Goal: Task Accomplishment & Management: Use online tool/utility

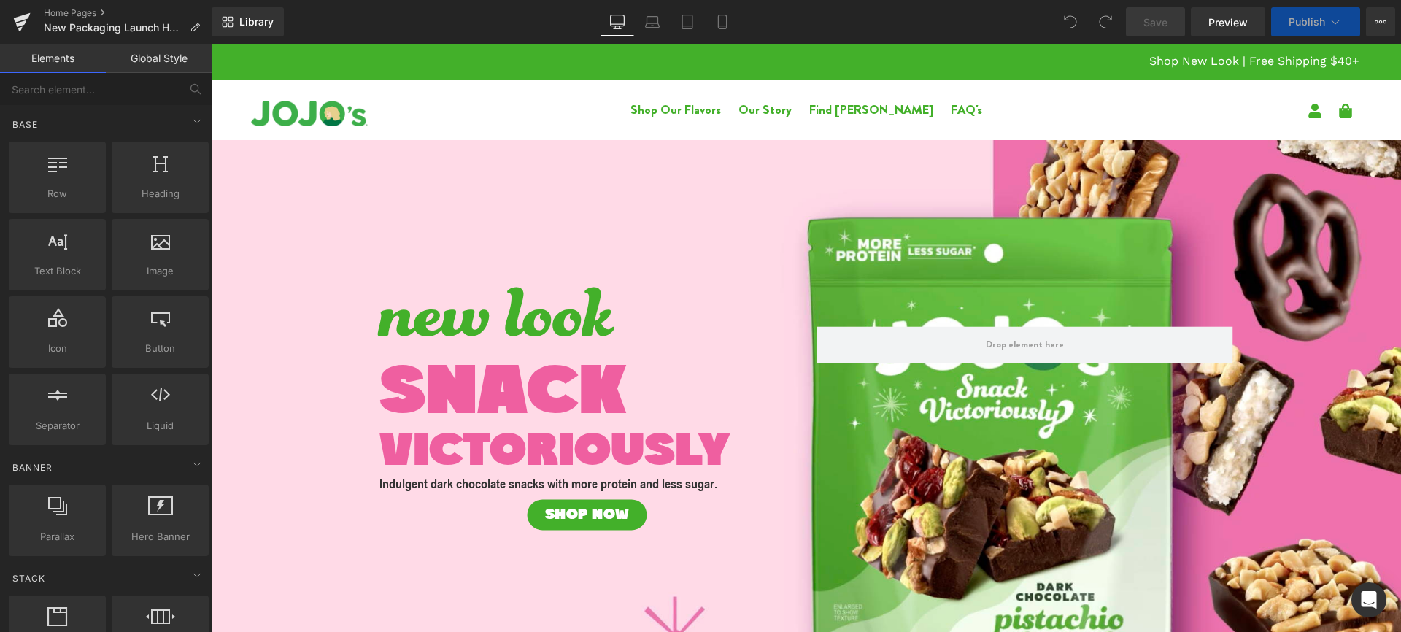
click at [160, 54] on link "Global Style" at bounding box center [159, 58] width 106 height 29
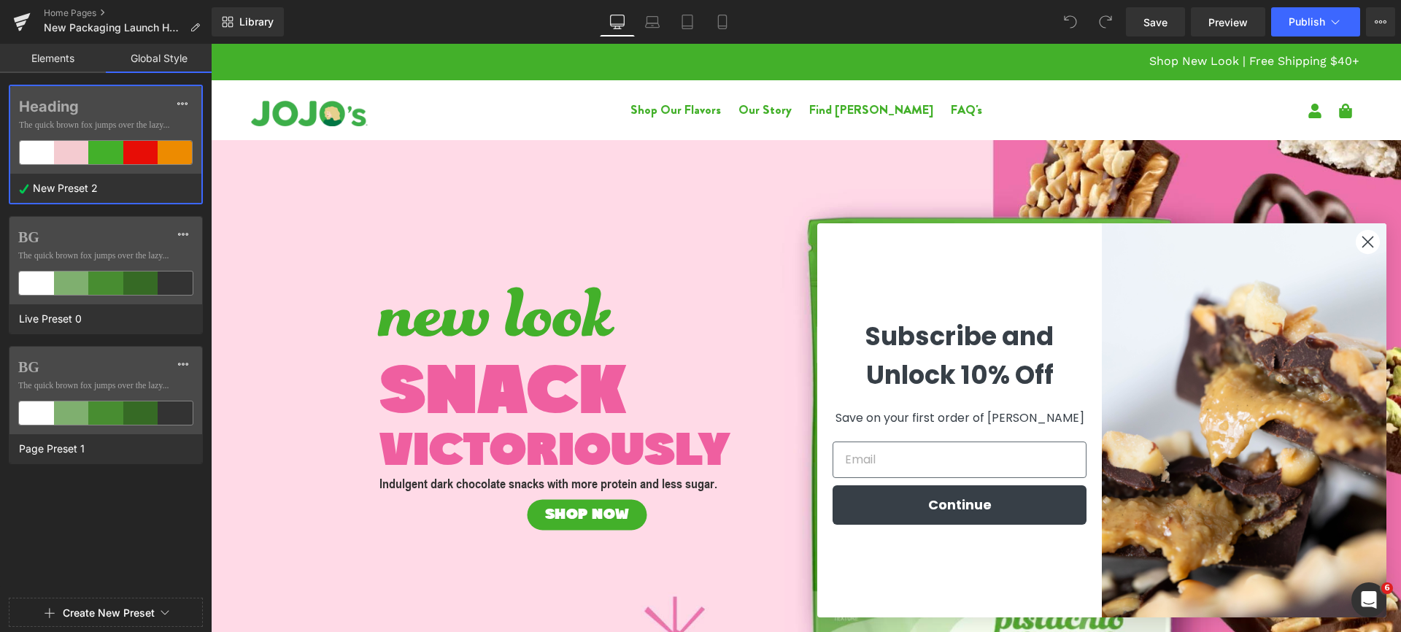
click at [1362, 244] on circle "Close dialog" at bounding box center [1368, 242] width 24 height 24
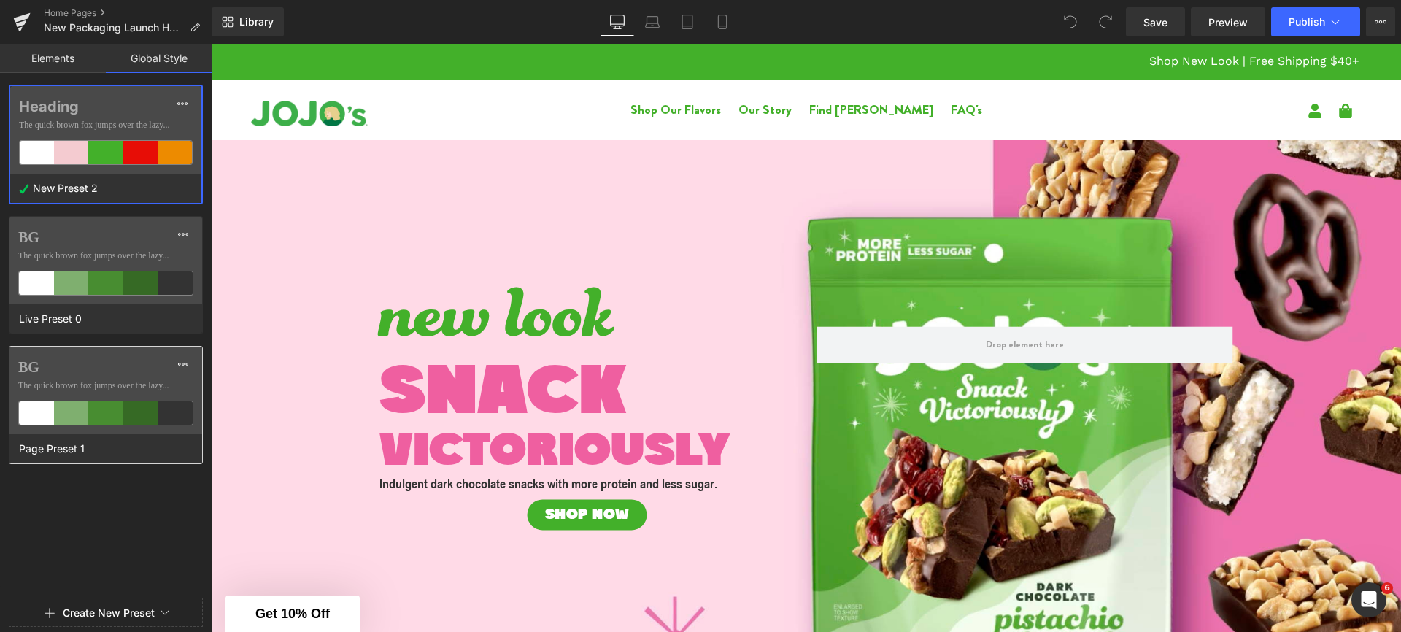
click at [72, 383] on span "The quick brown fox jumps over the lazy..." at bounding box center [105, 385] width 175 height 13
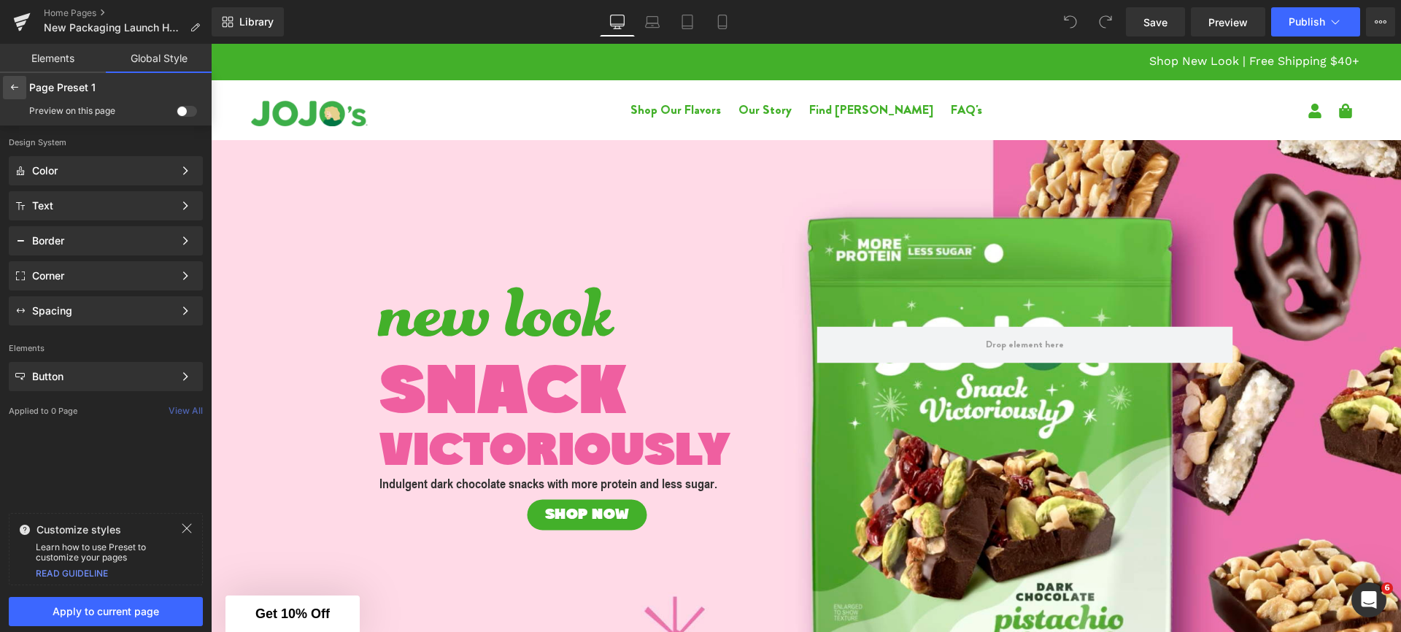
click at [20, 92] on icon at bounding box center [15, 88] width 12 height 12
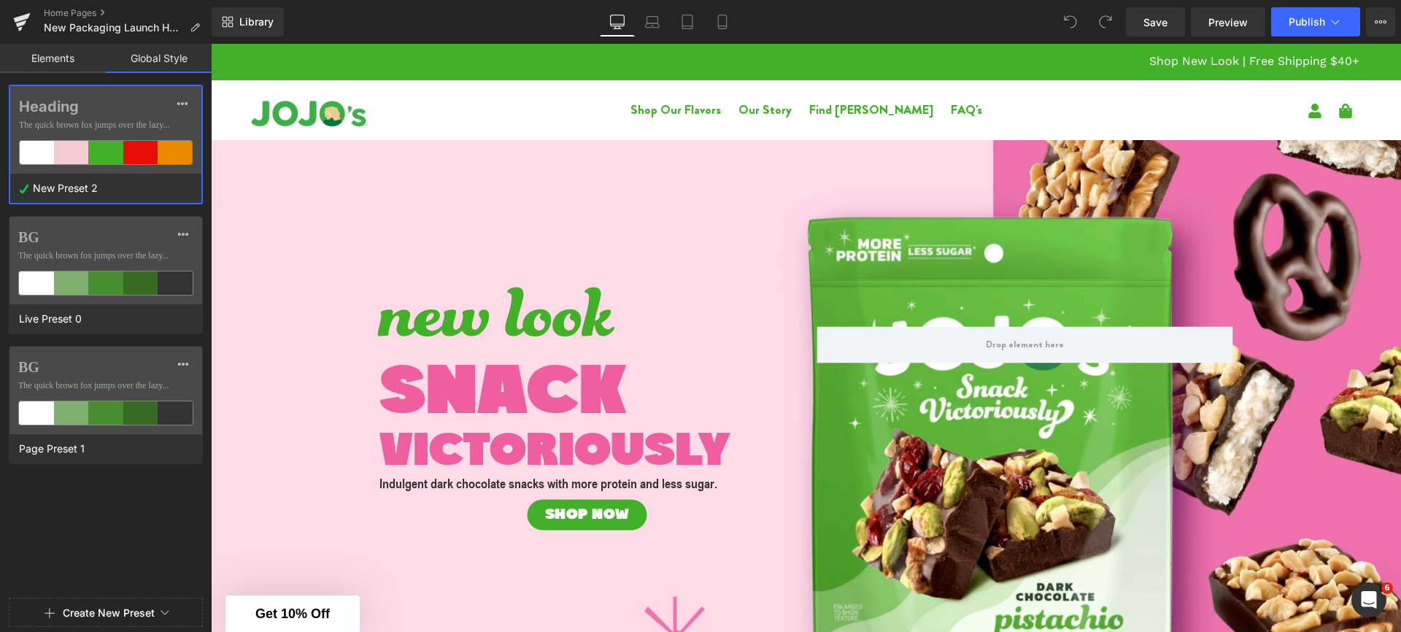
click at [60, 131] on div "Heading The quick brown fox jumps over the lazy..." at bounding box center [105, 130] width 191 height 88
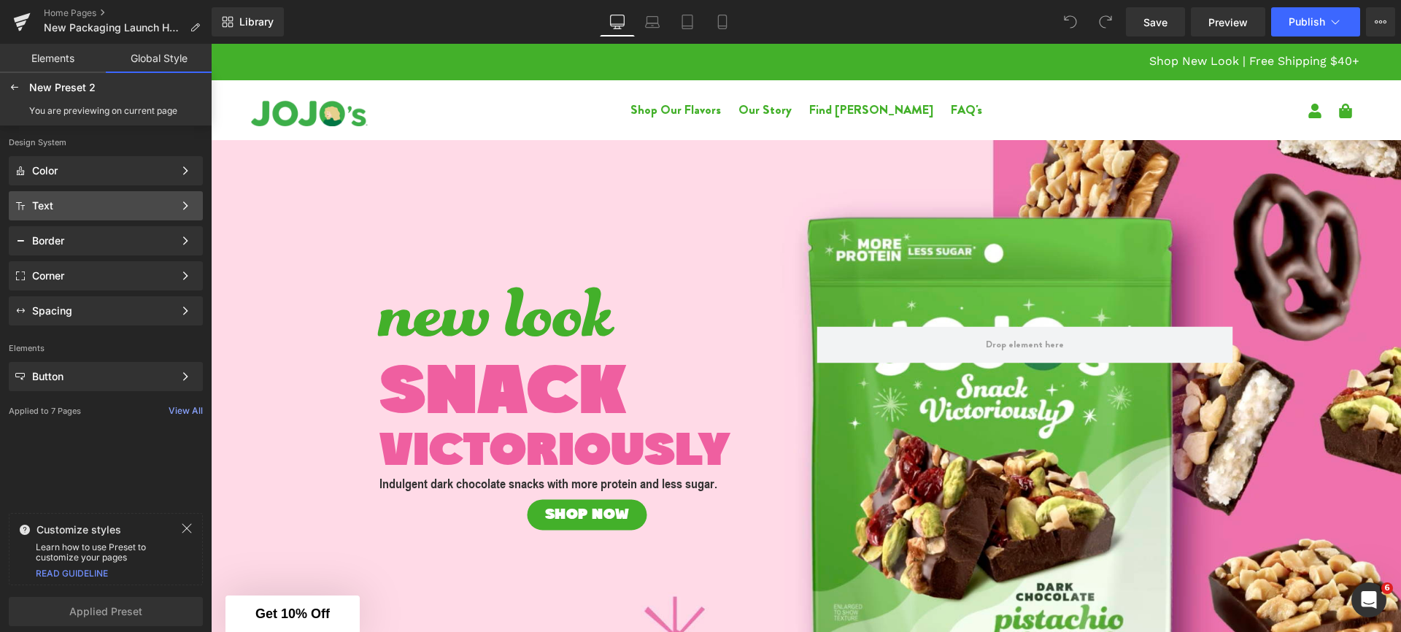
click at [86, 198] on div "Text Color Style Define a color palette and apply it to your pages 1 of 3 Next" at bounding box center [106, 205] width 194 height 29
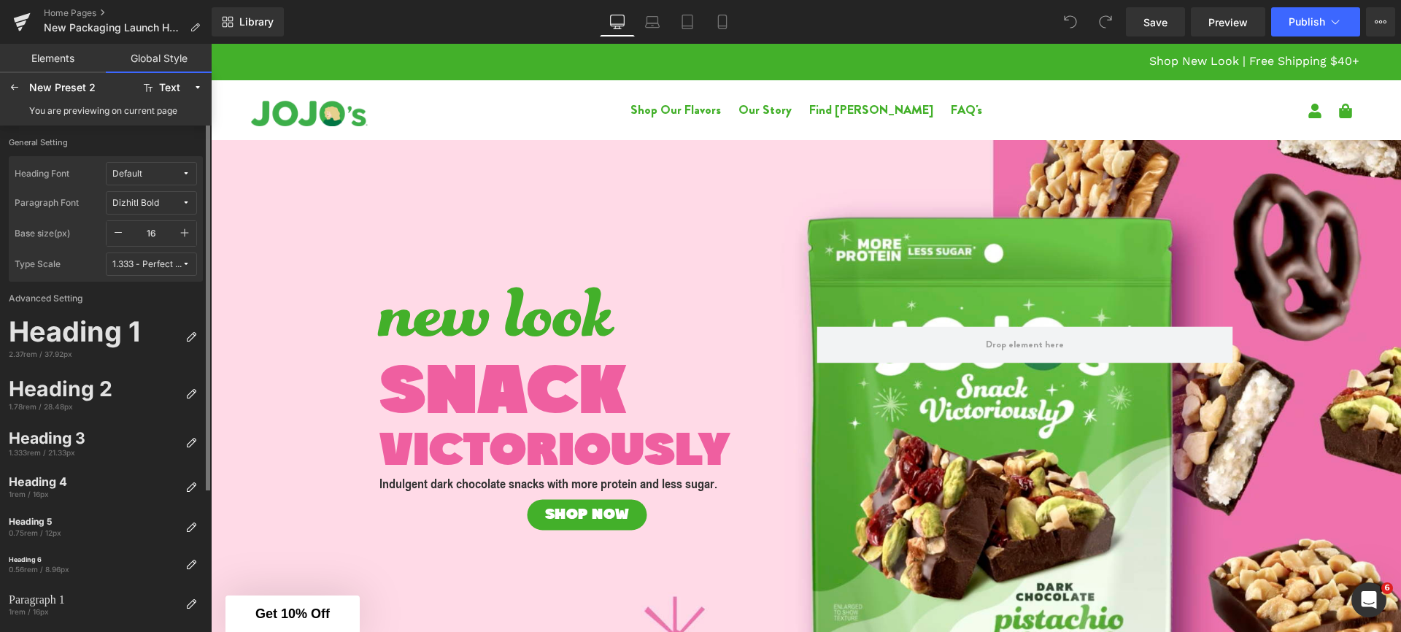
click at [129, 196] on button "Dizhitl Bold" at bounding box center [151, 202] width 91 height 23
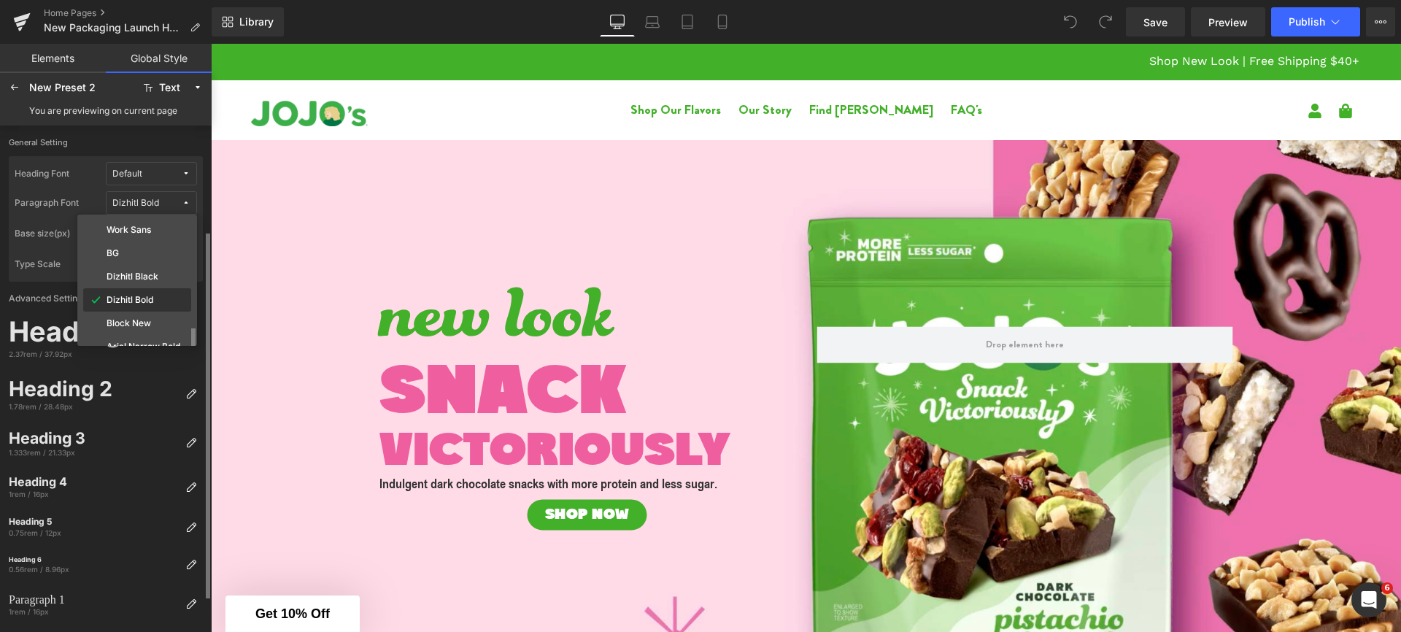
scroll to position [63, 0]
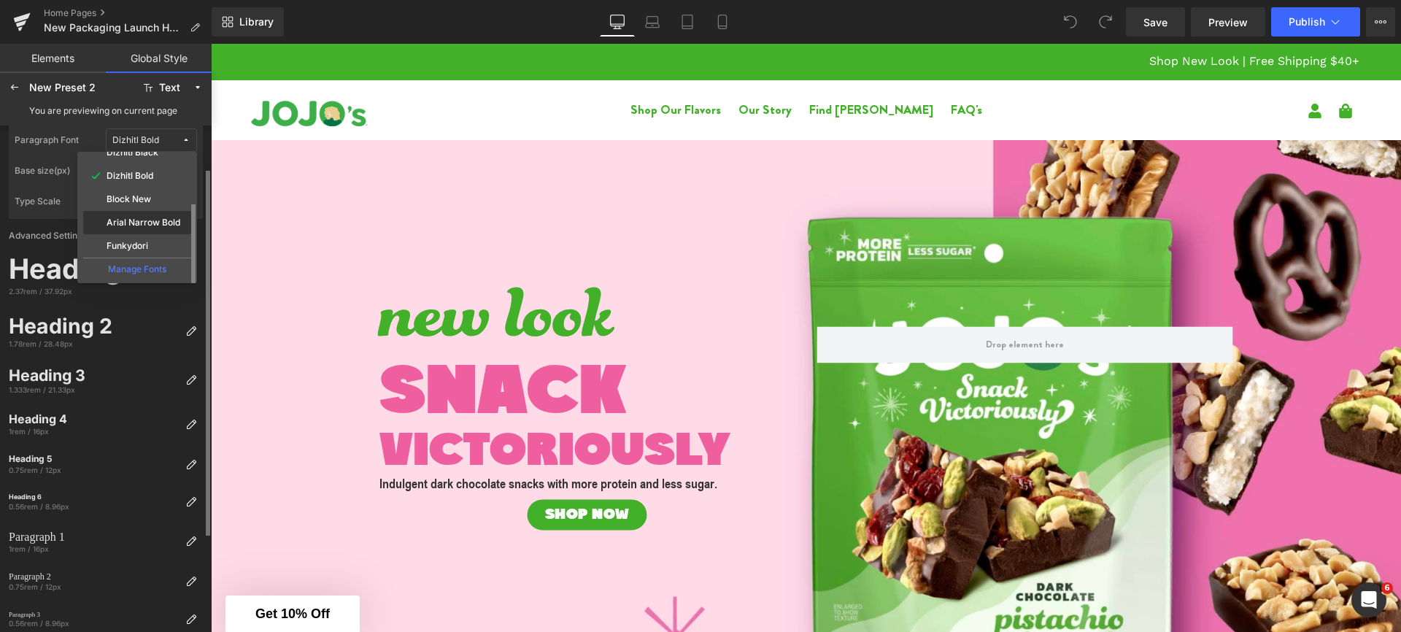
click at [138, 220] on label "Arial Narrow Bold" at bounding box center [144, 222] width 74 height 10
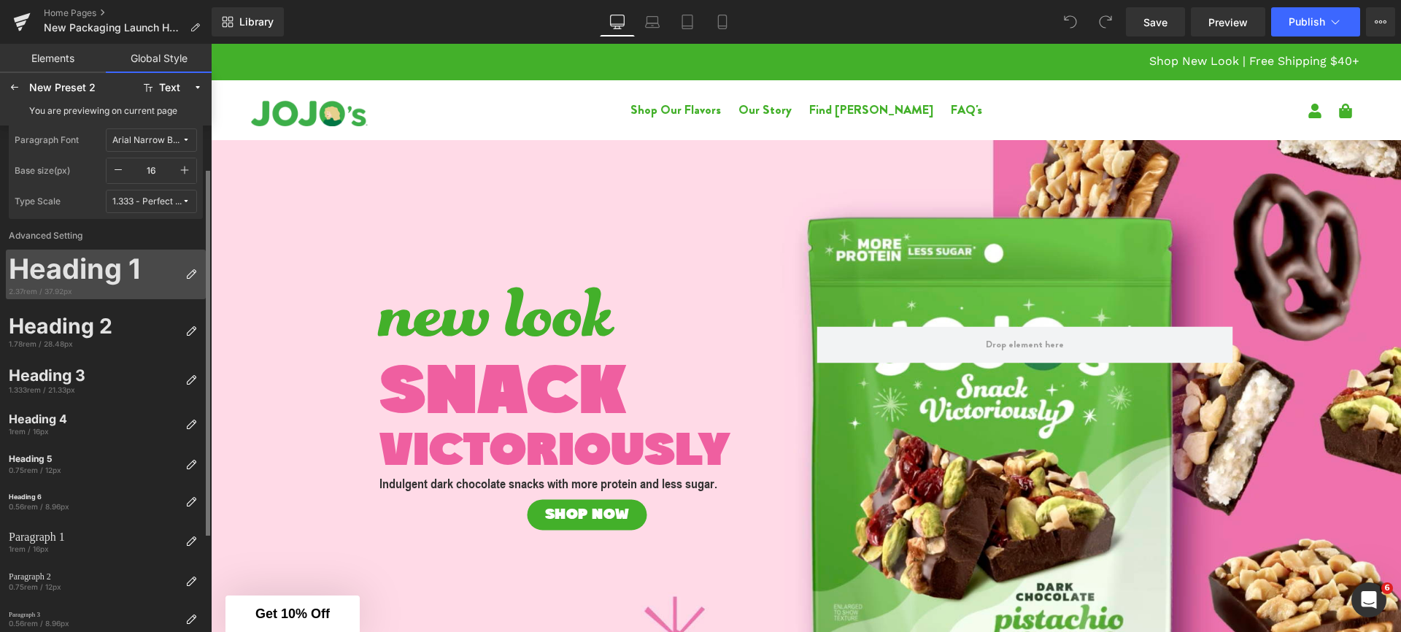
click at [112, 276] on div "Heading 1" at bounding box center [94, 269] width 171 height 34
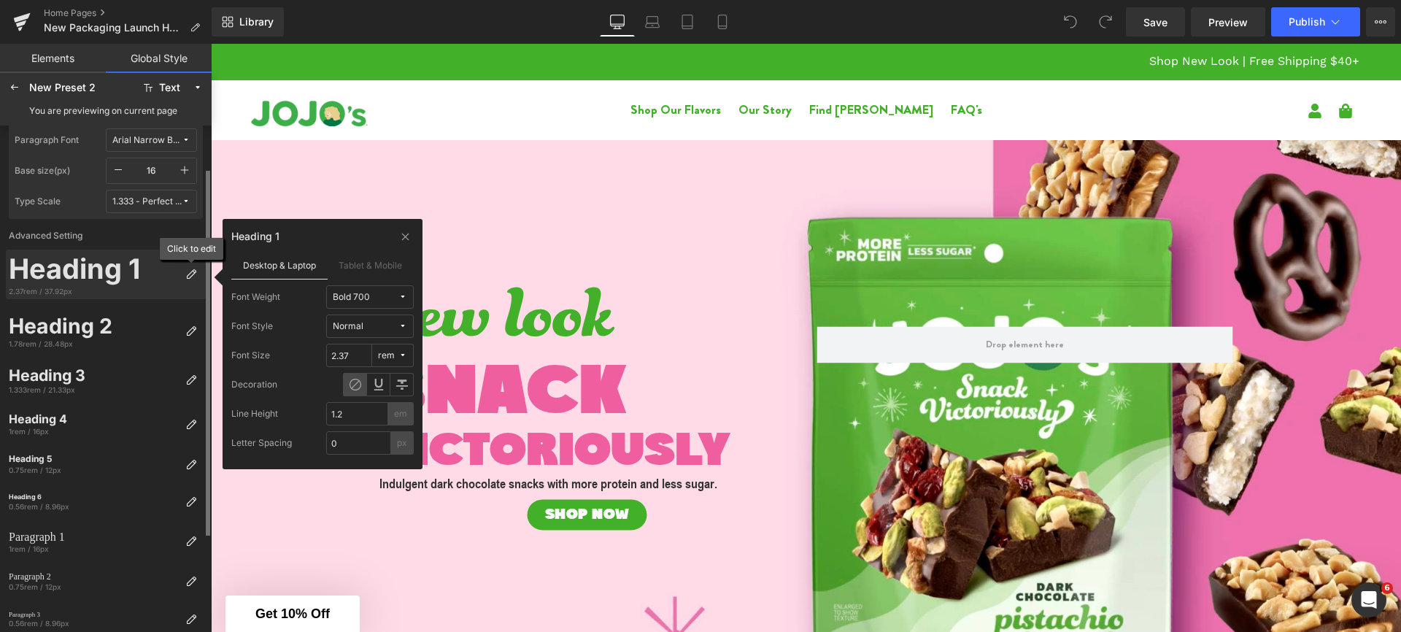
click at [193, 274] on icon at bounding box center [191, 275] width 12 height 12
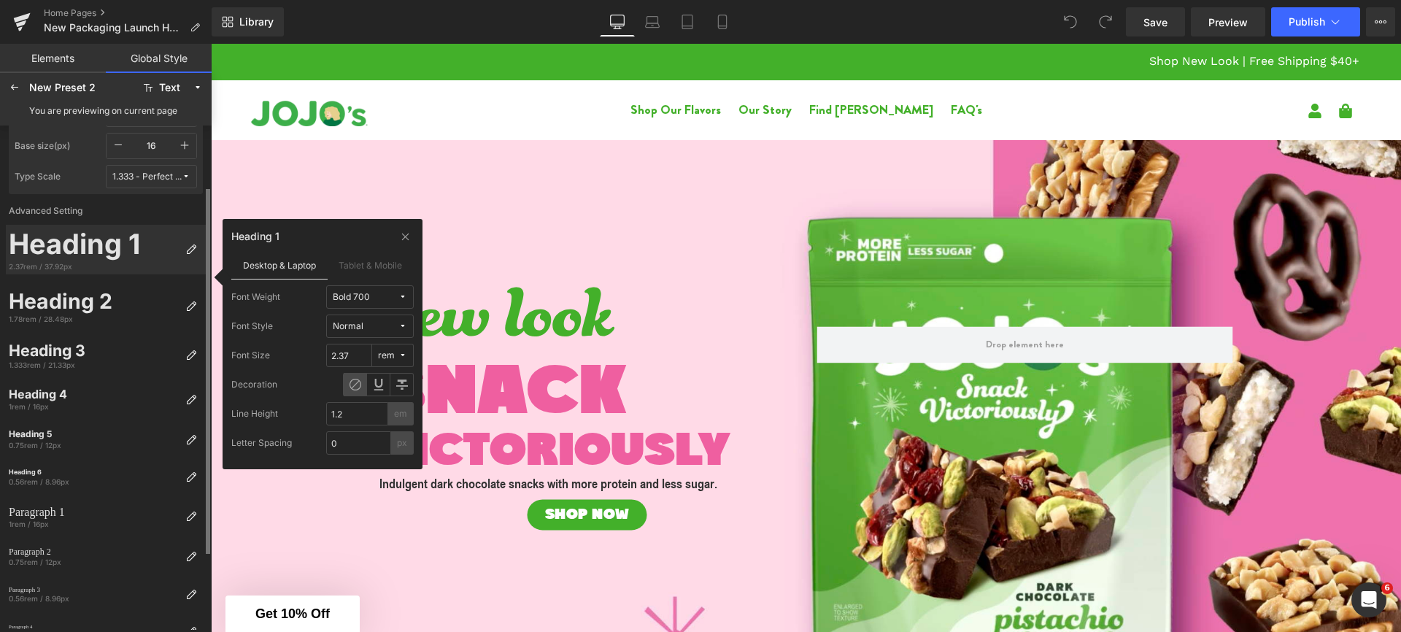
scroll to position [0, 0]
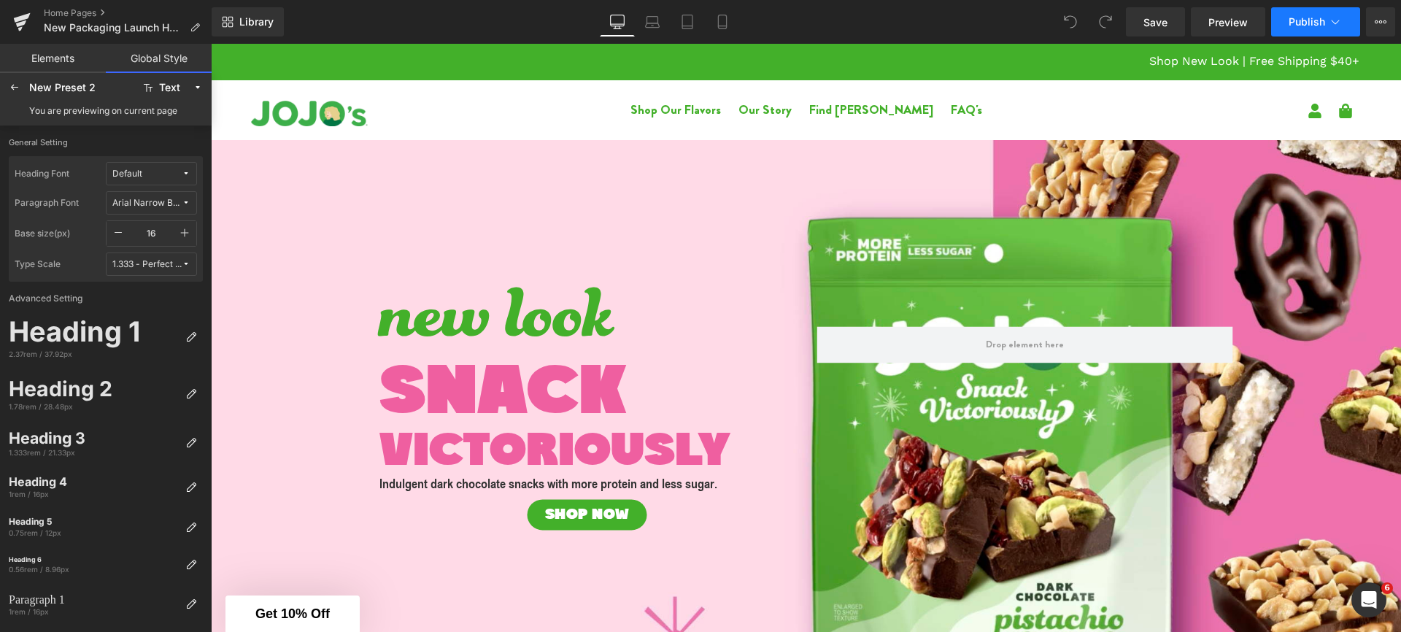
click at [1338, 22] on icon at bounding box center [1335, 22] width 15 height 15
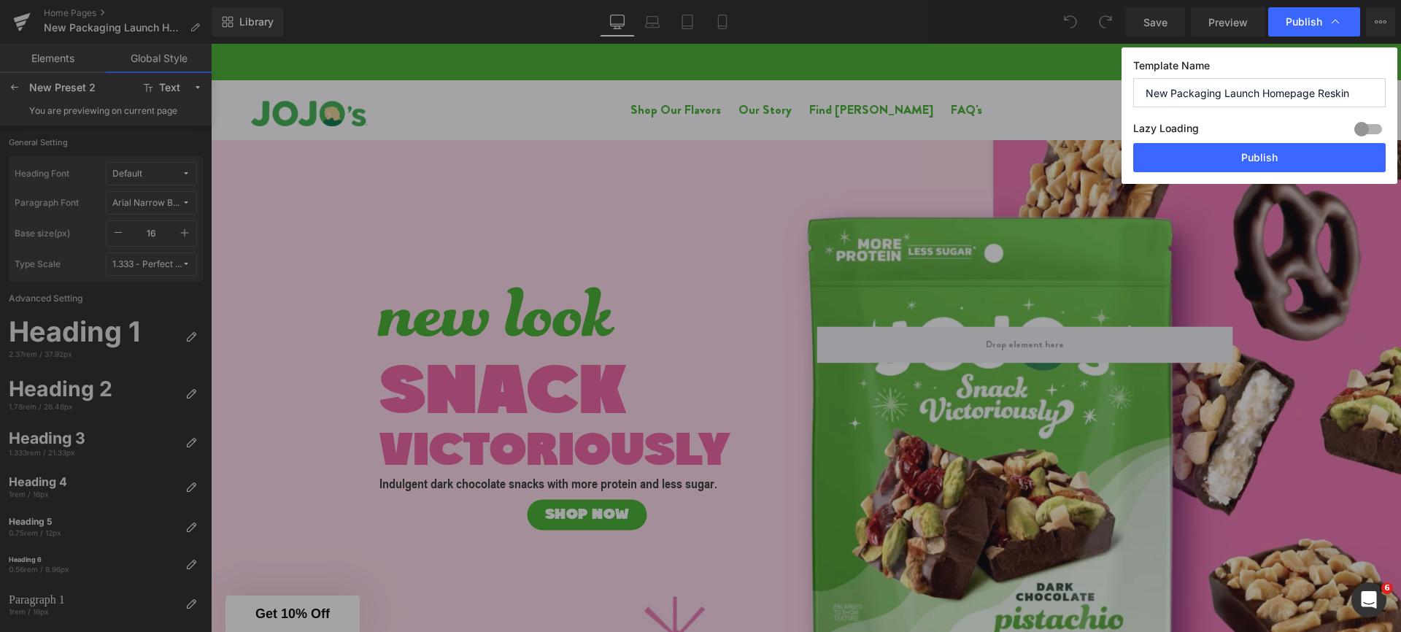
click at [1338, 22] on icon at bounding box center [1335, 22] width 15 height 15
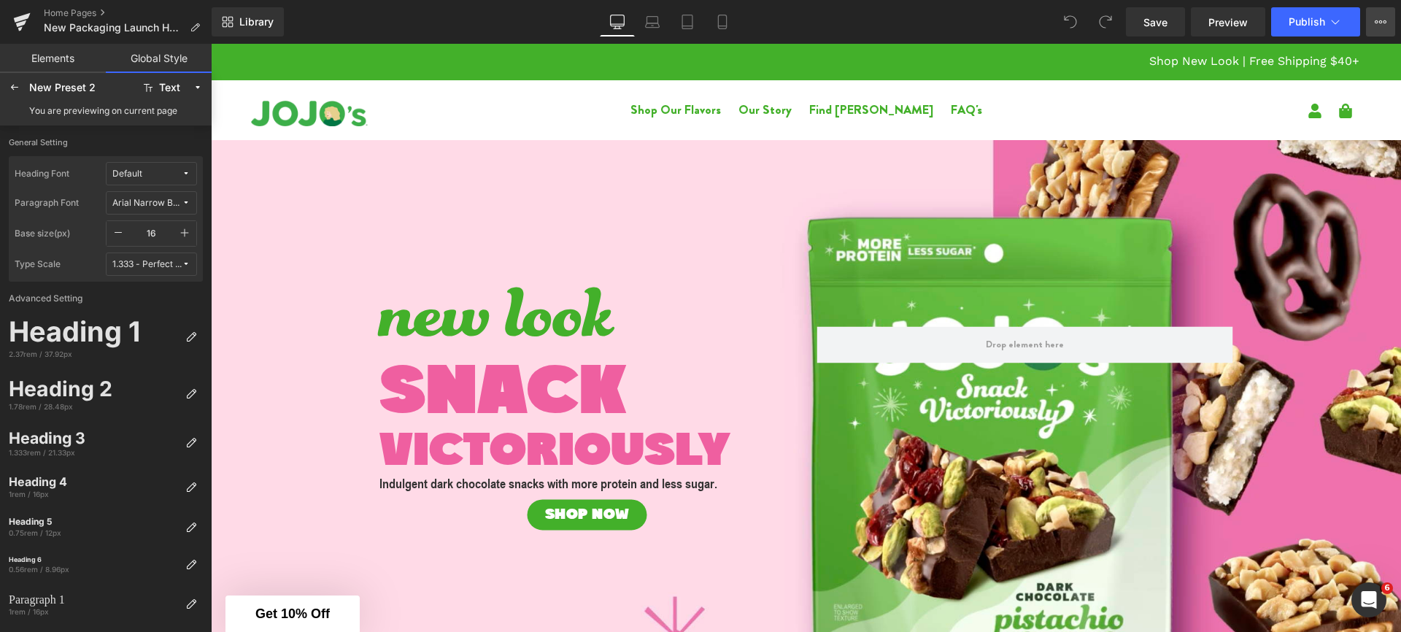
click at [1380, 28] on button "View Live Page View with current Template Save Template to Library Schedule Pub…" at bounding box center [1380, 21] width 29 height 29
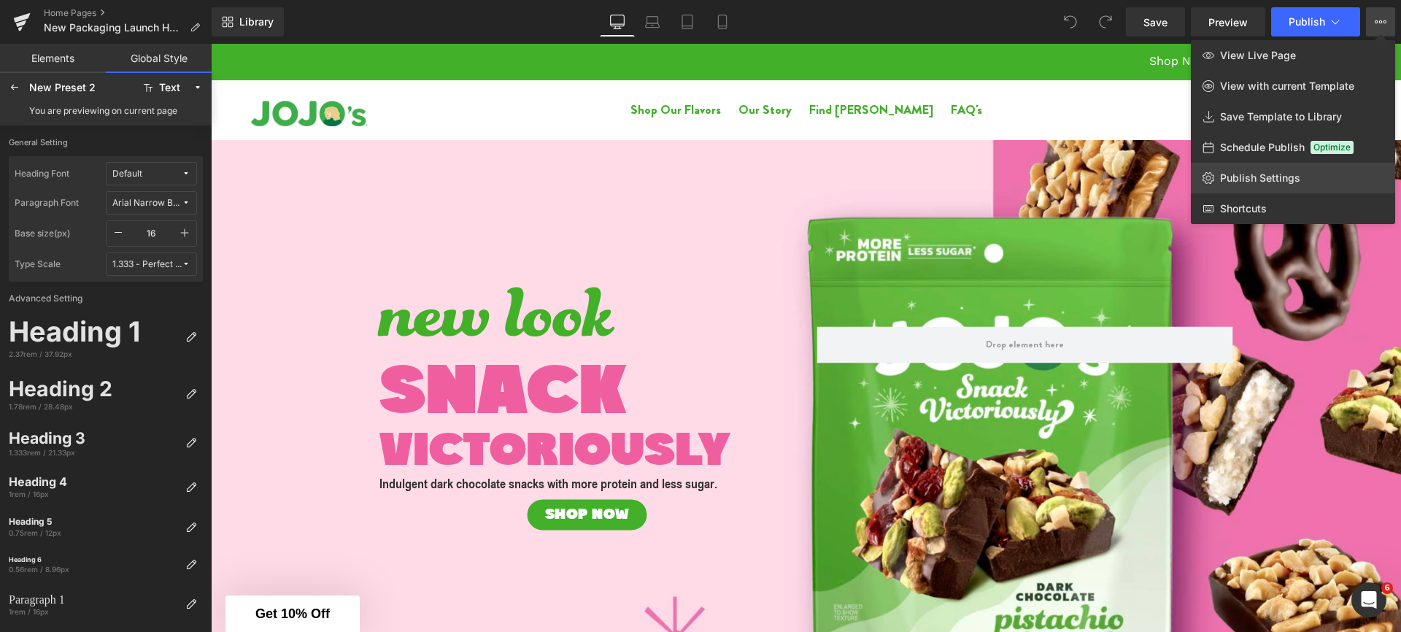
click at [1284, 177] on span "Publish Settings" at bounding box center [1260, 177] width 80 height 13
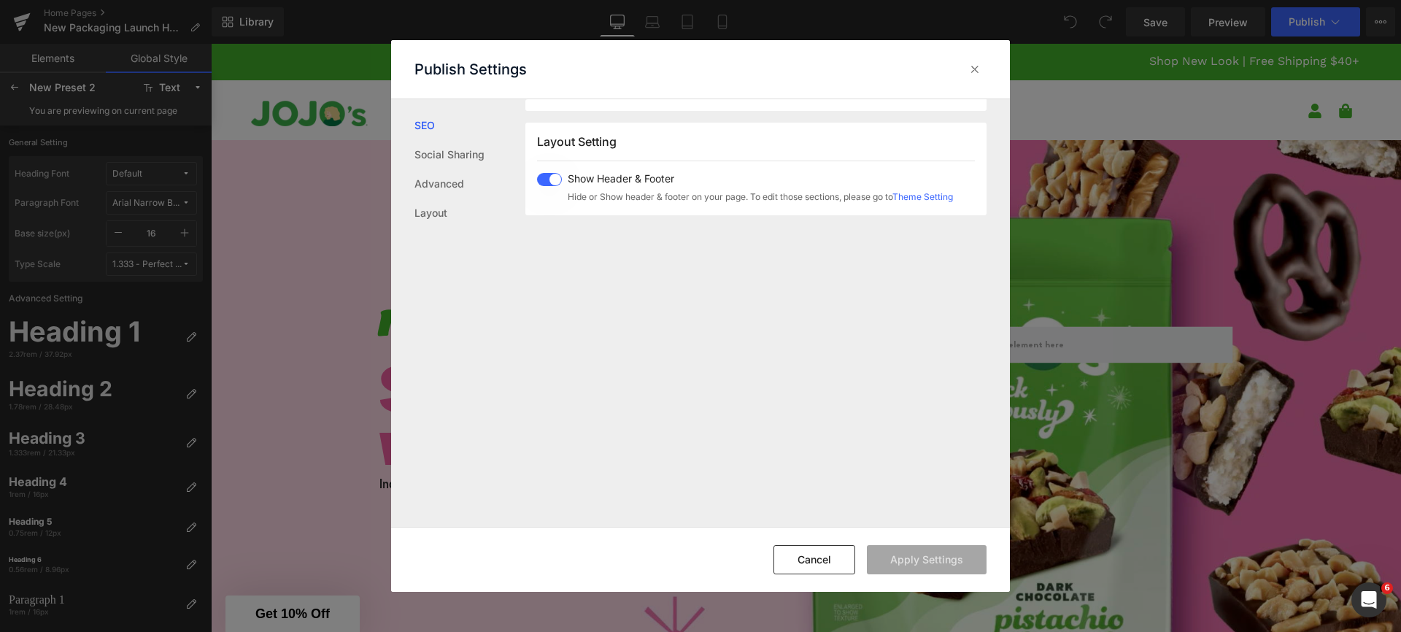
scroll to position [361, 0]
click at [460, 153] on link "Social Sharing" at bounding box center [469, 154] width 111 height 29
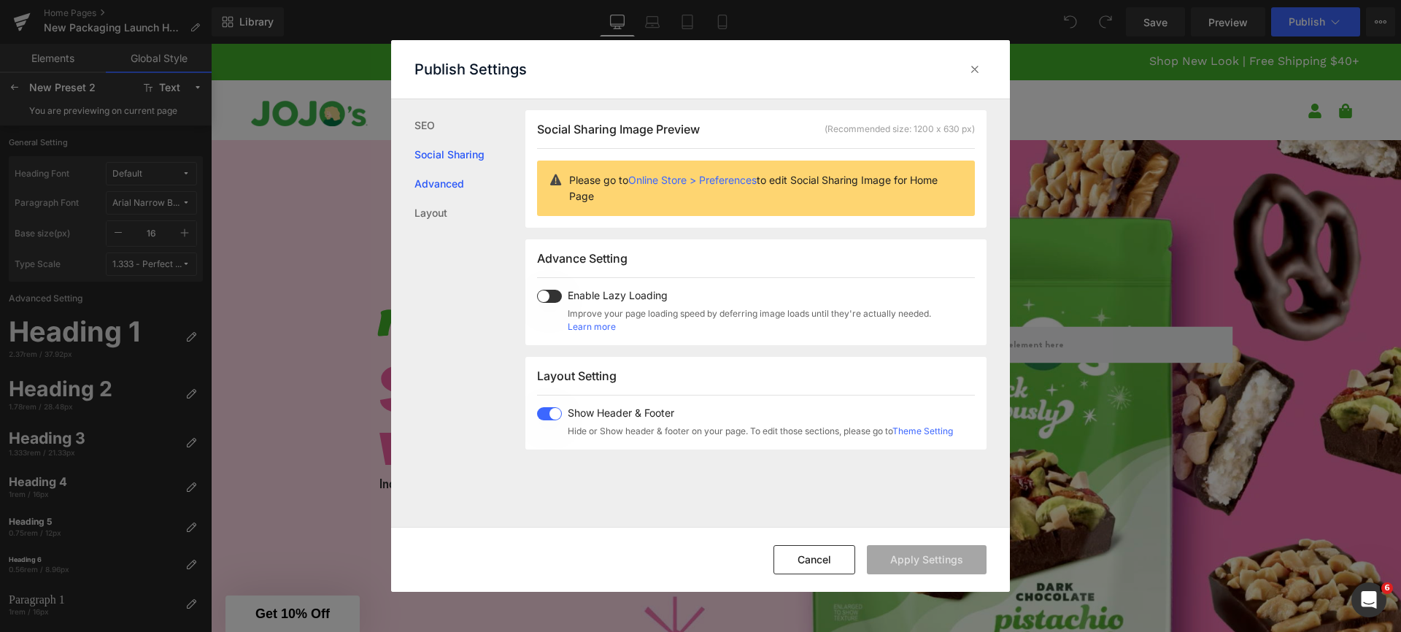
click at [450, 183] on link "Advanced" at bounding box center [469, 183] width 111 height 29
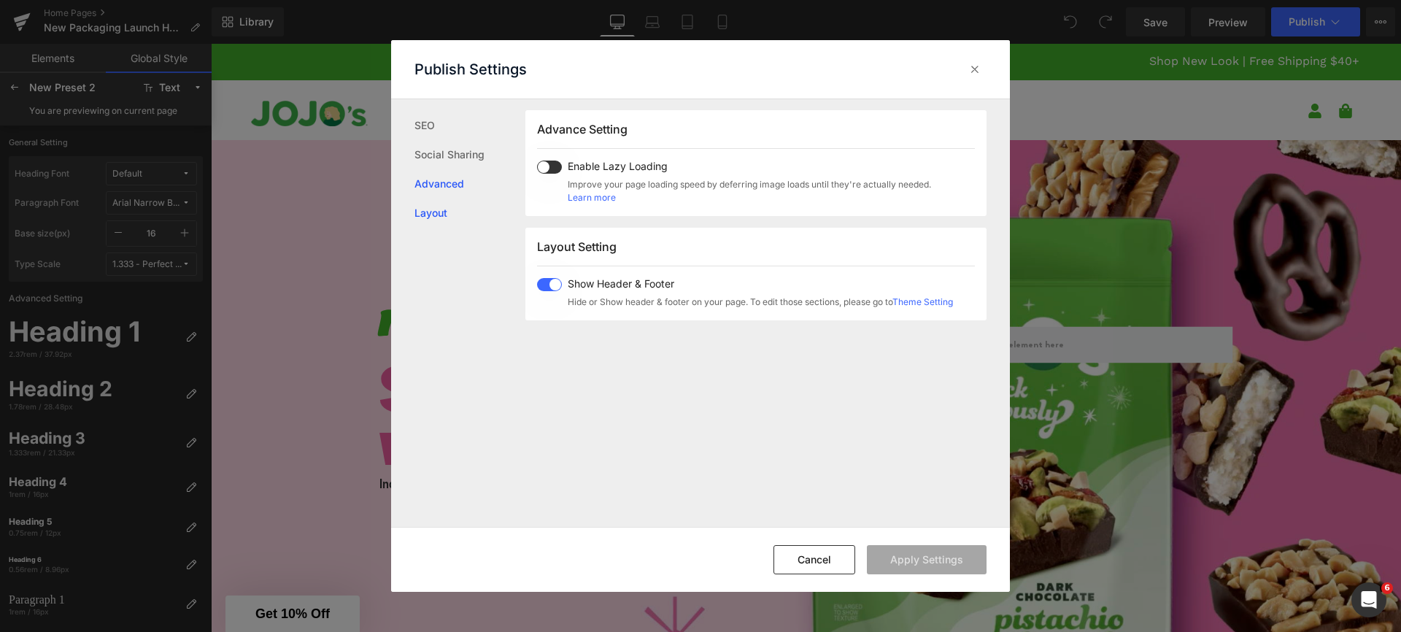
click at [445, 211] on link "Layout" at bounding box center [469, 212] width 111 height 29
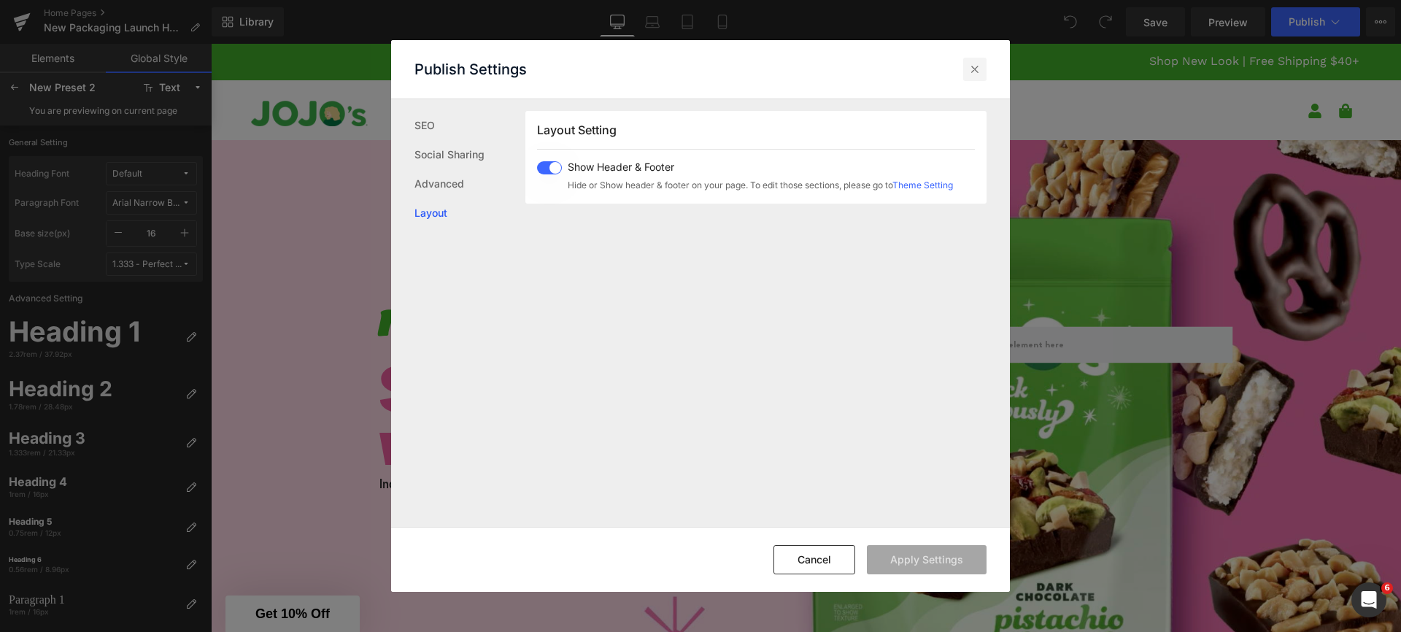
click at [974, 75] on icon at bounding box center [975, 69] width 15 height 15
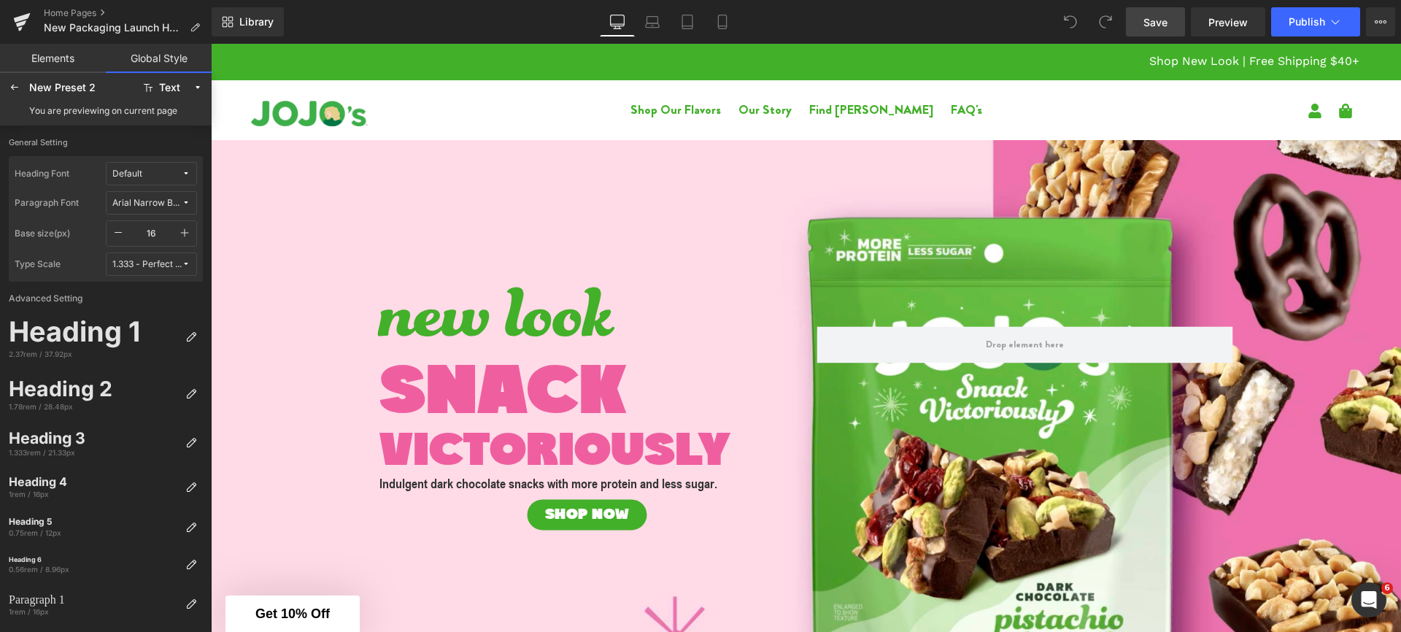
click at [1174, 31] on link "Save" at bounding box center [1155, 21] width 59 height 29
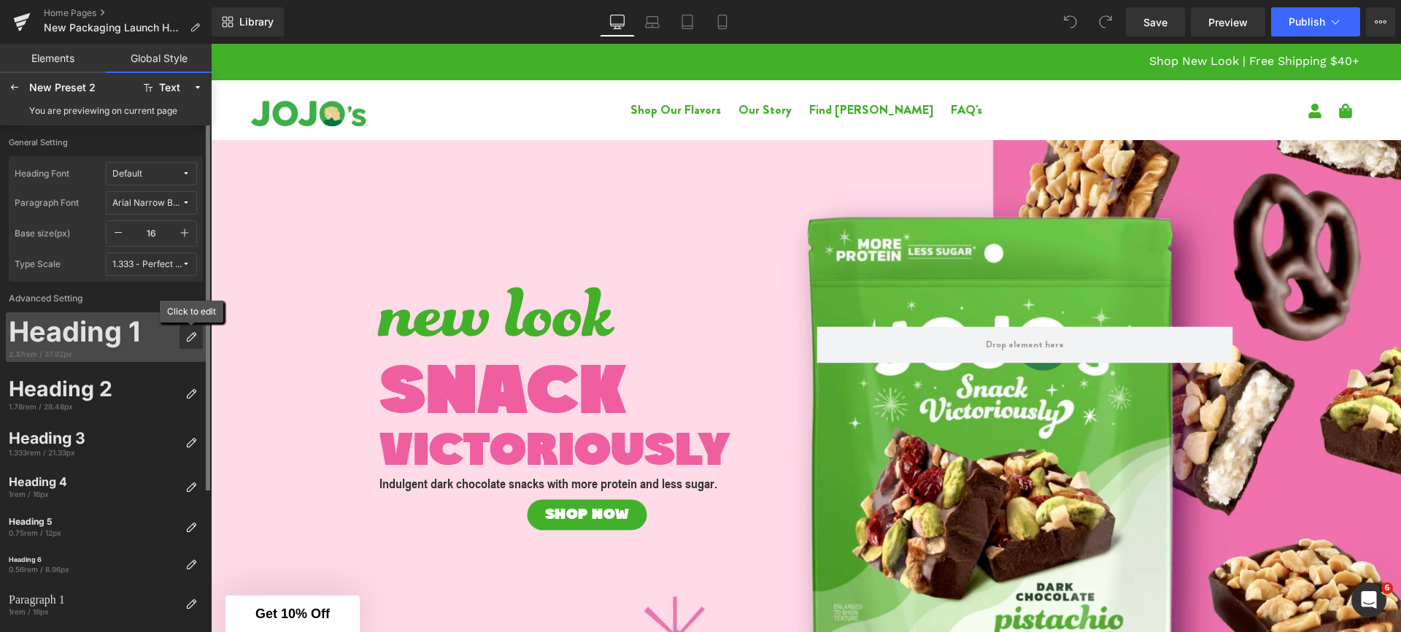
click at [192, 340] on icon at bounding box center [191, 337] width 12 height 12
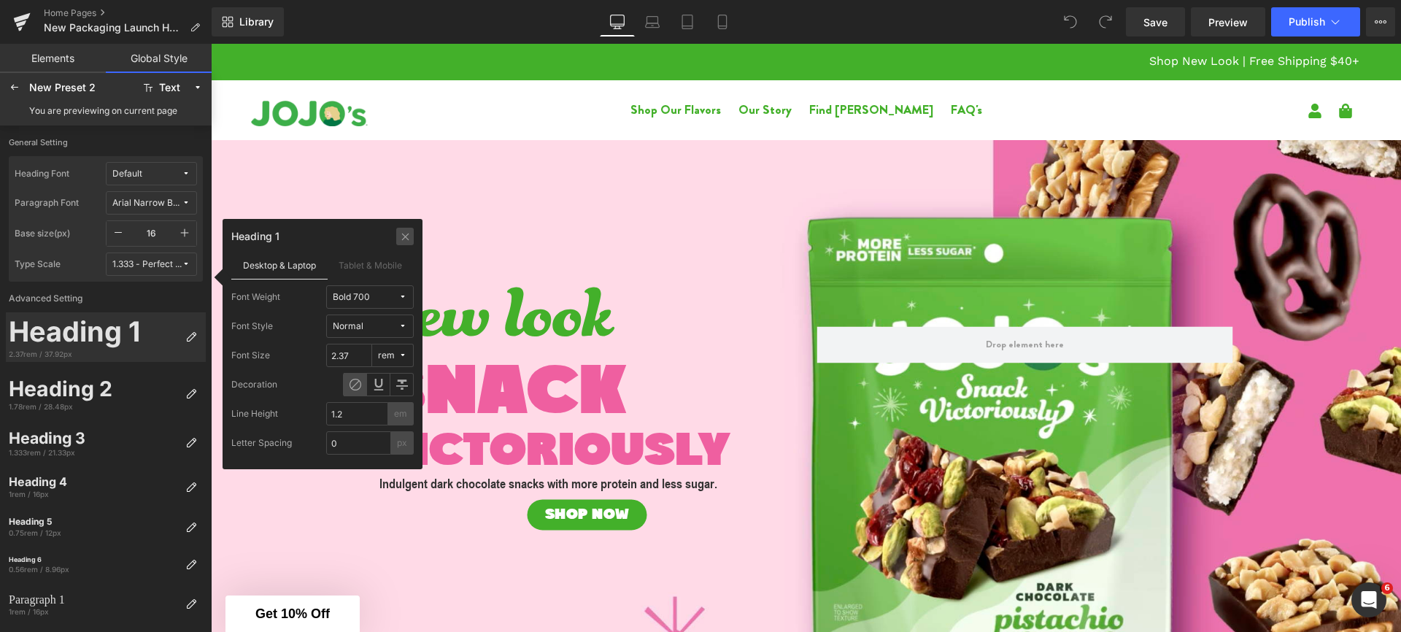
click at [401, 234] on icon at bounding box center [405, 237] width 11 height 12
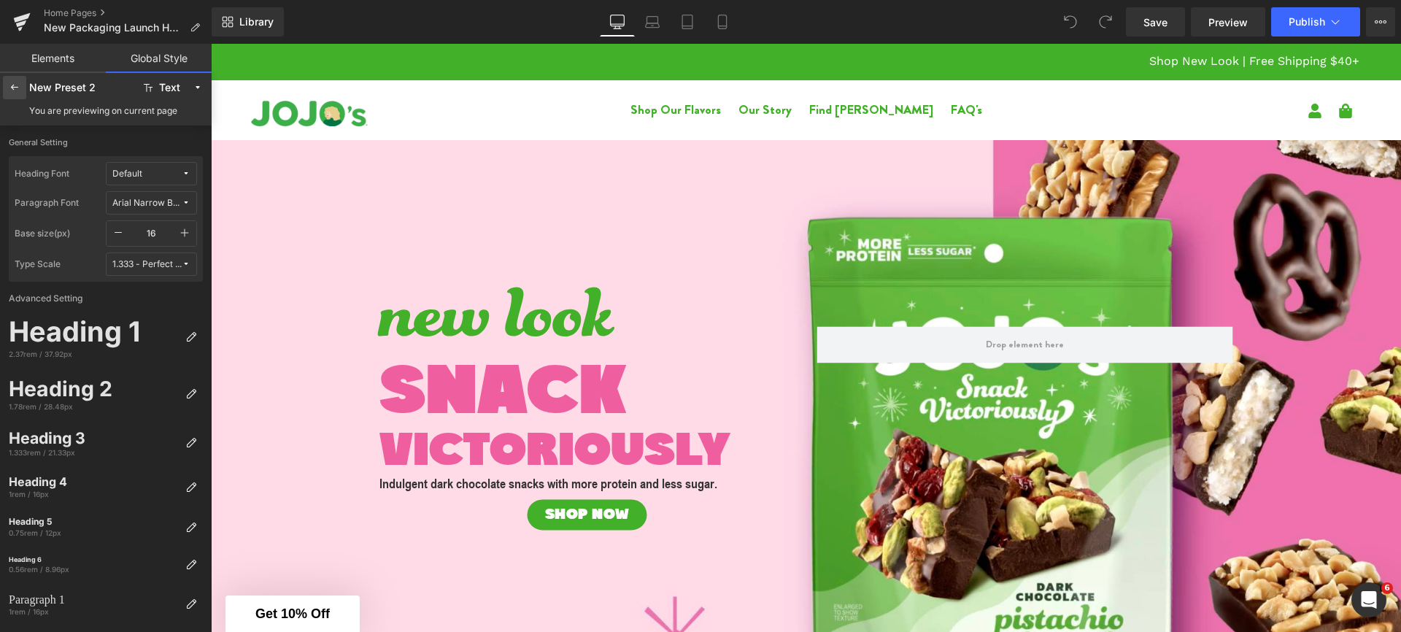
click at [14, 93] on div at bounding box center [14, 87] width 23 height 23
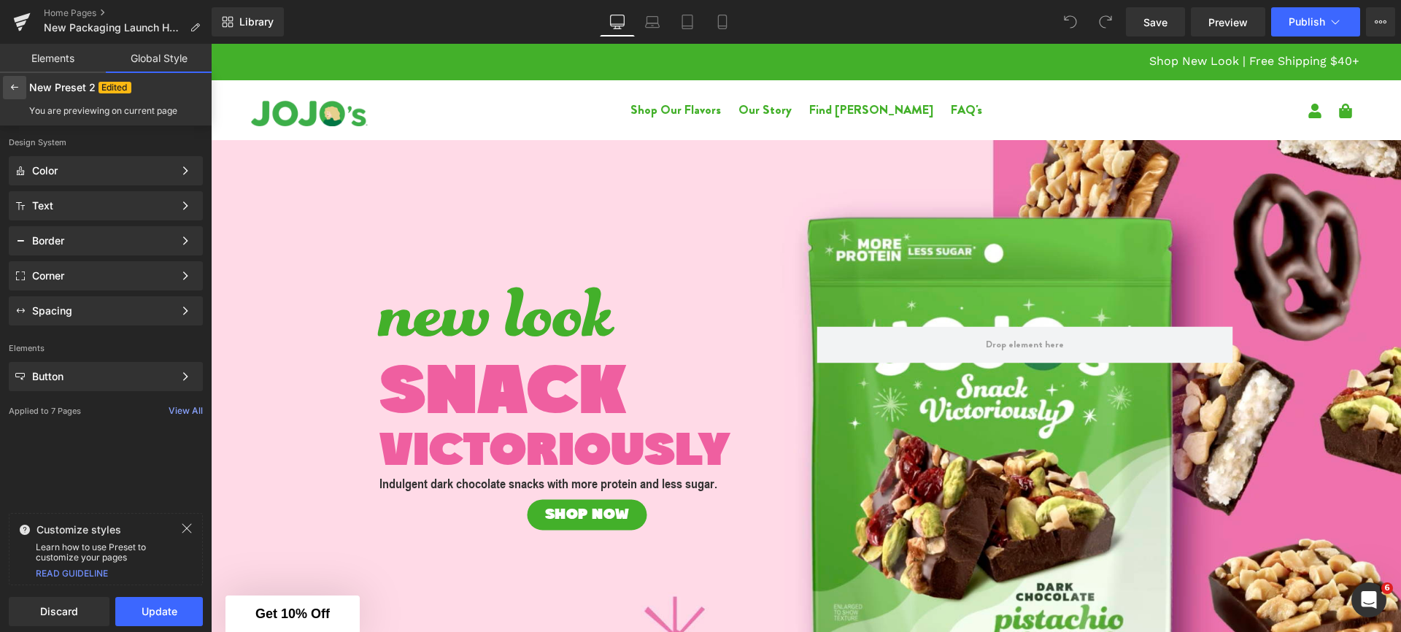
click at [7, 93] on div at bounding box center [14, 87] width 23 height 23
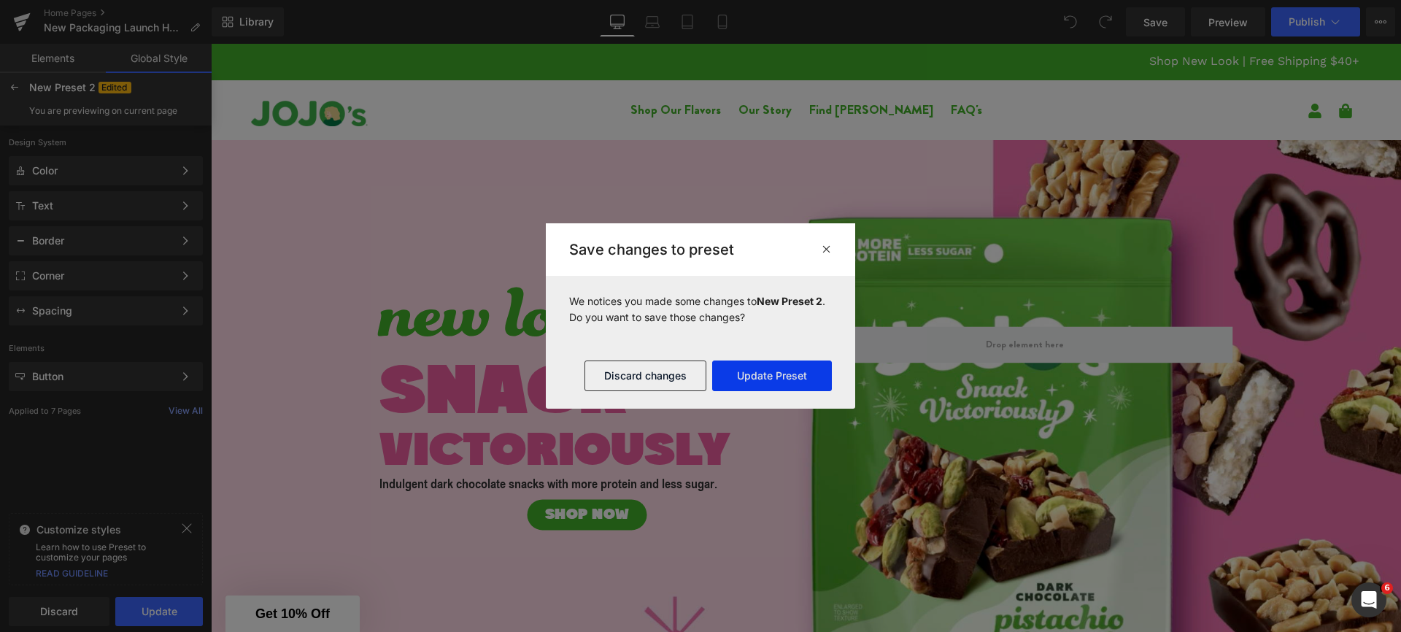
click at [751, 376] on button "Update Preset" at bounding box center [772, 375] width 120 height 31
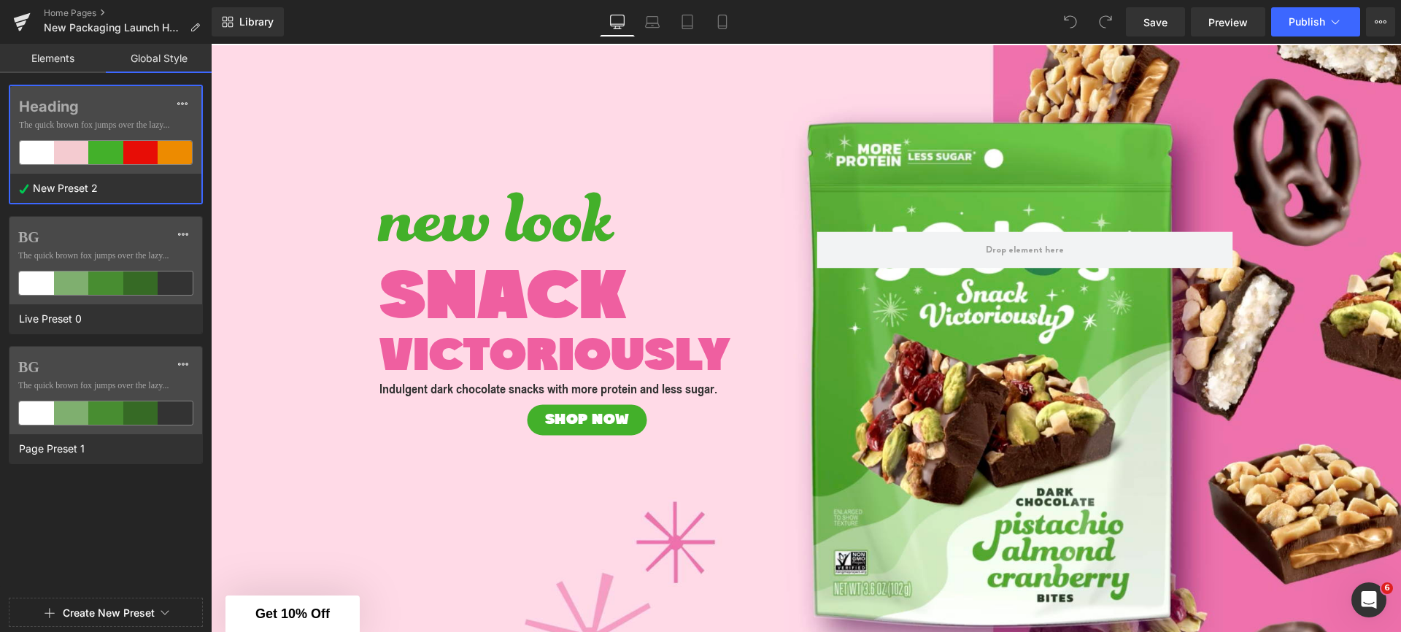
scroll to position [90, 0]
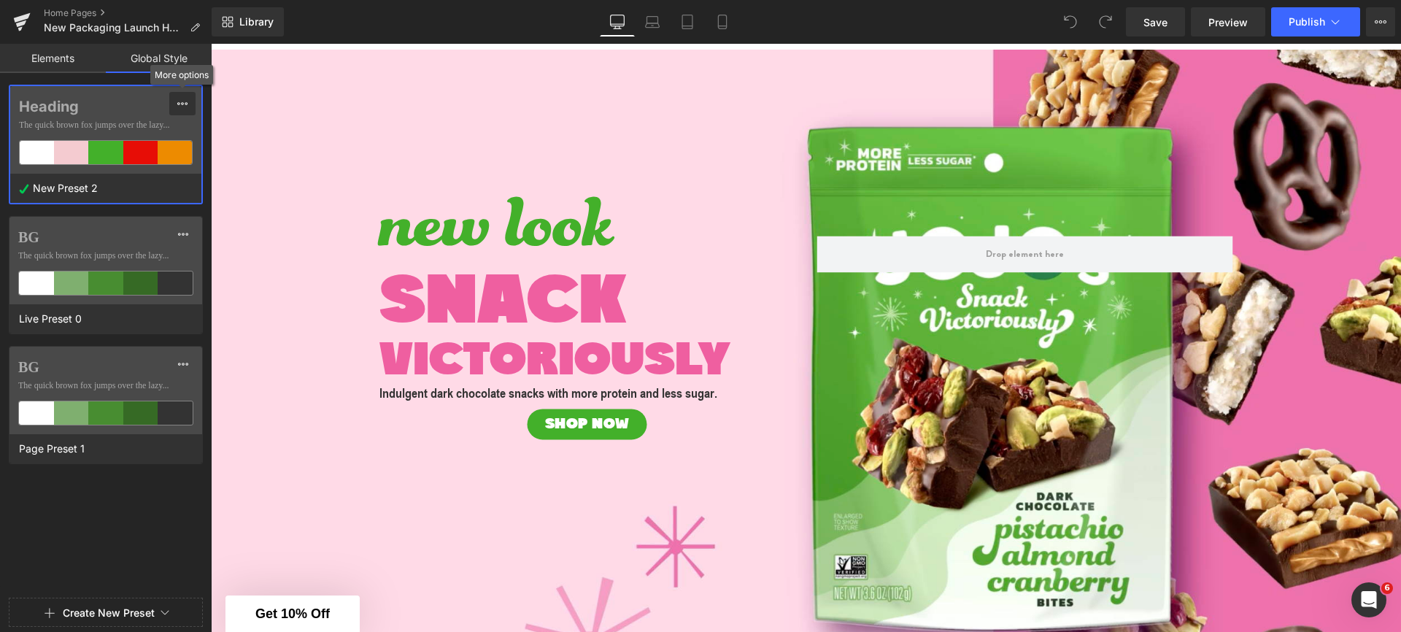
click at [183, 101] on icon at bounding box center [183, 104] width 12 height 12
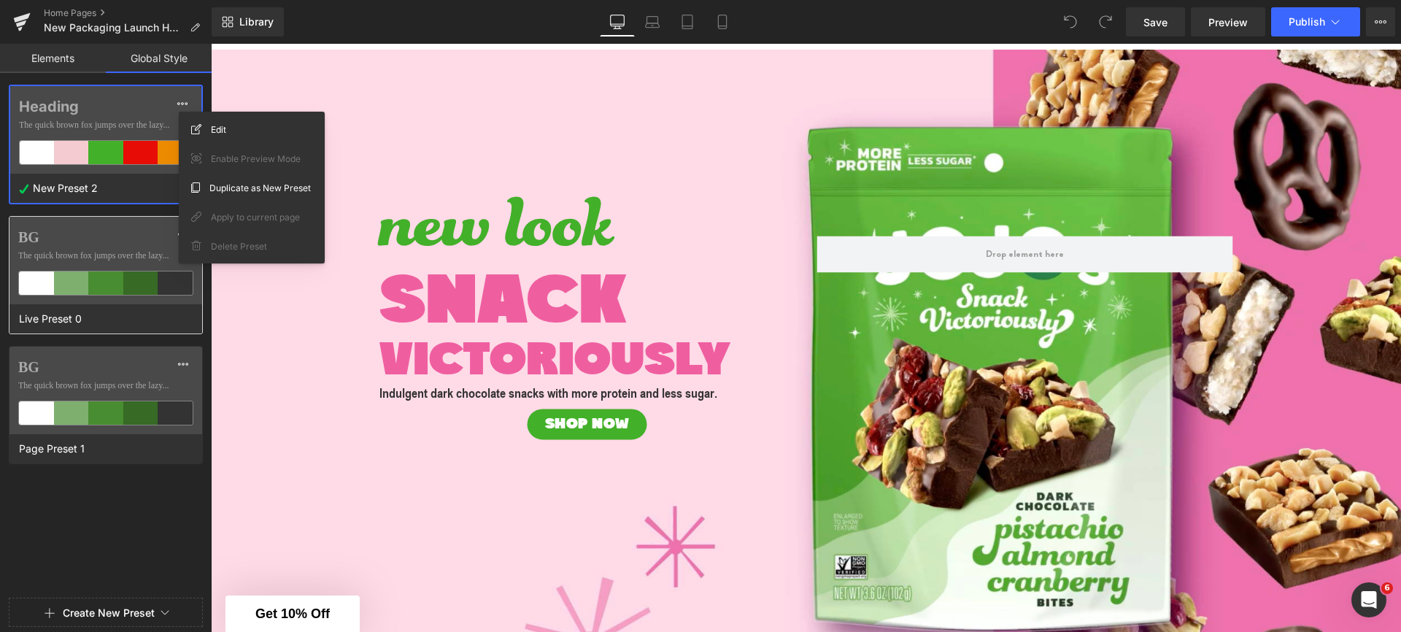
click at [136, 246] on div "BG The quick brown fox jumps over the lazy..." at bounding box center [105, 261] width 193 height 88
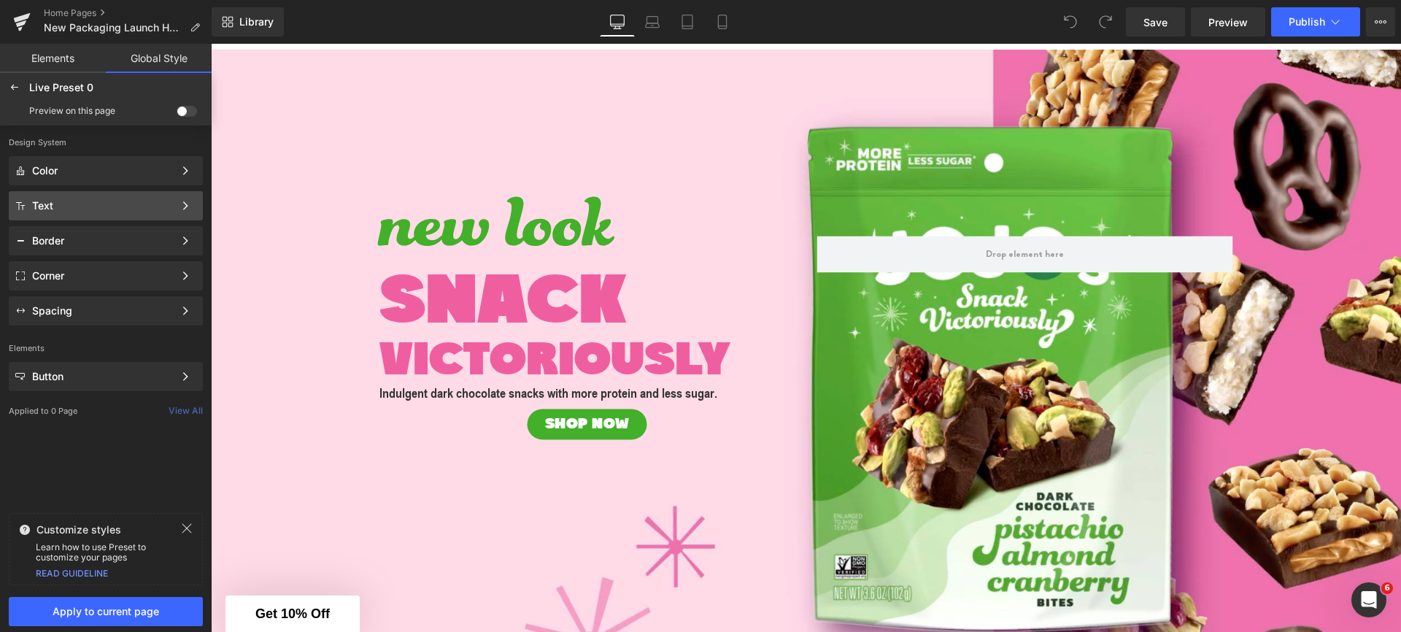
click at [158, 207] on div "Text" at bounding box center [103, 206] width 142 height 12
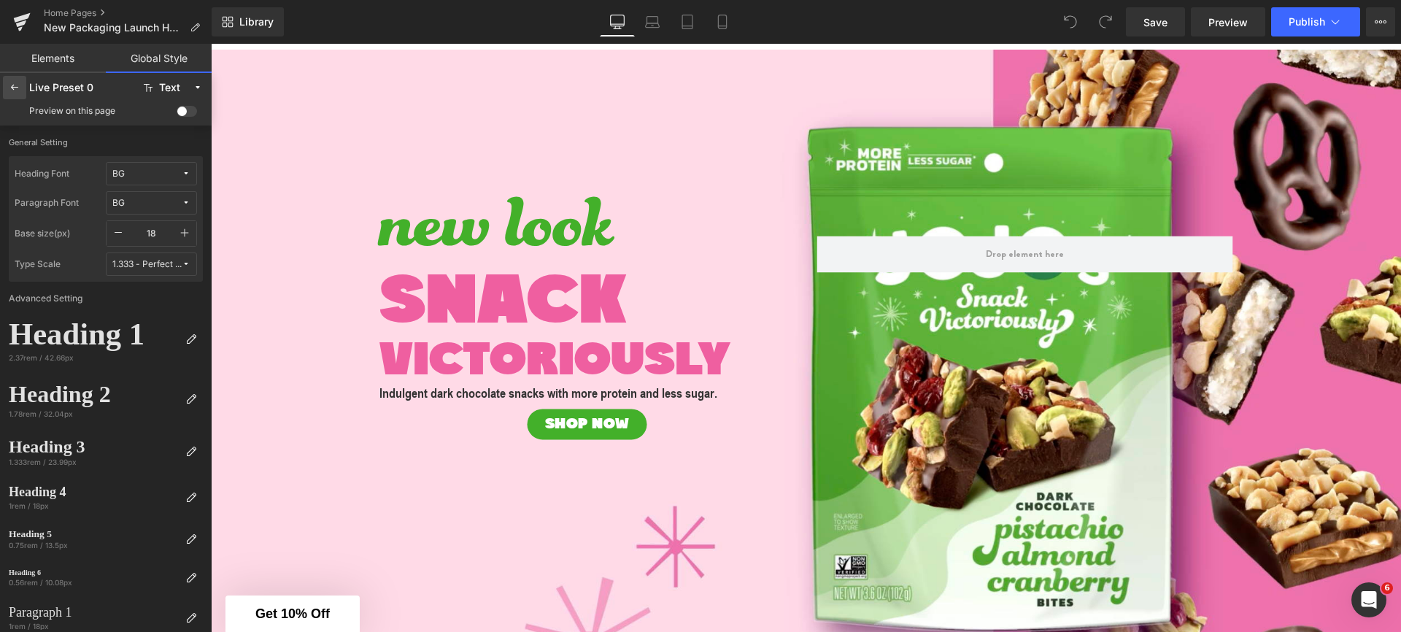
click at [10, 90] on icon at bounding box center [15, 88] width 12 height 12
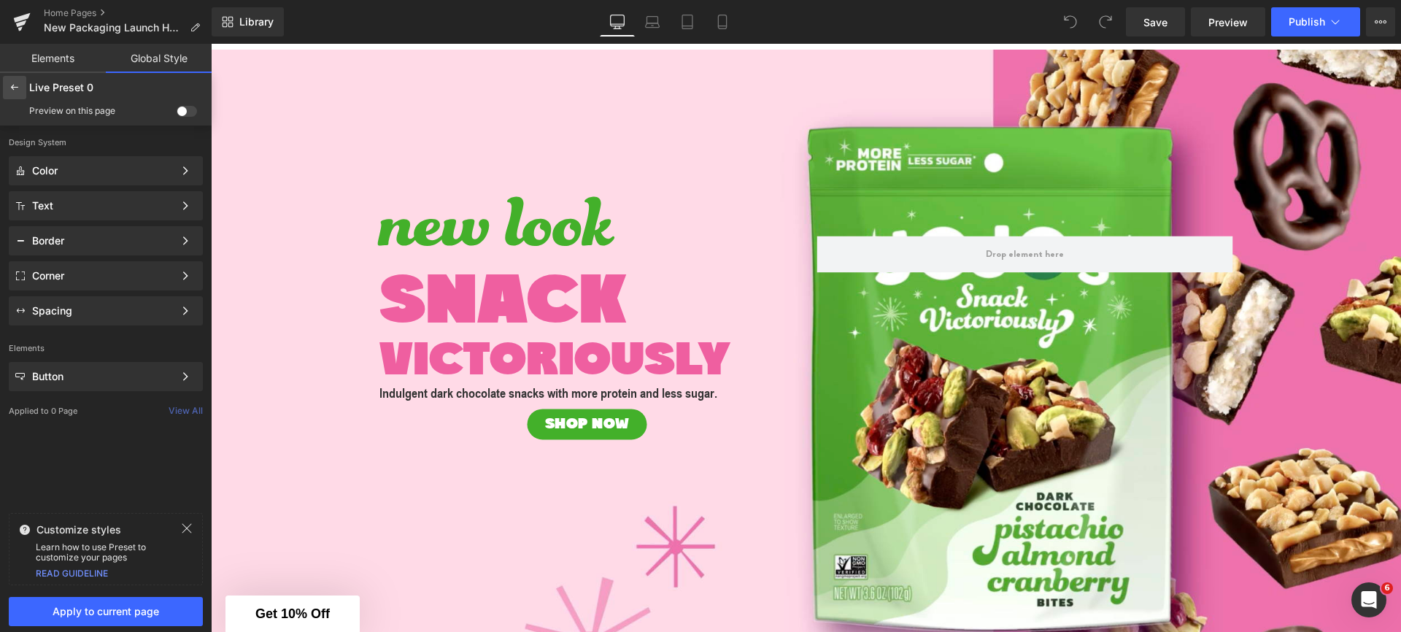
click at [12, 94] on div at bounding box center [14, 87] width 23 height 23
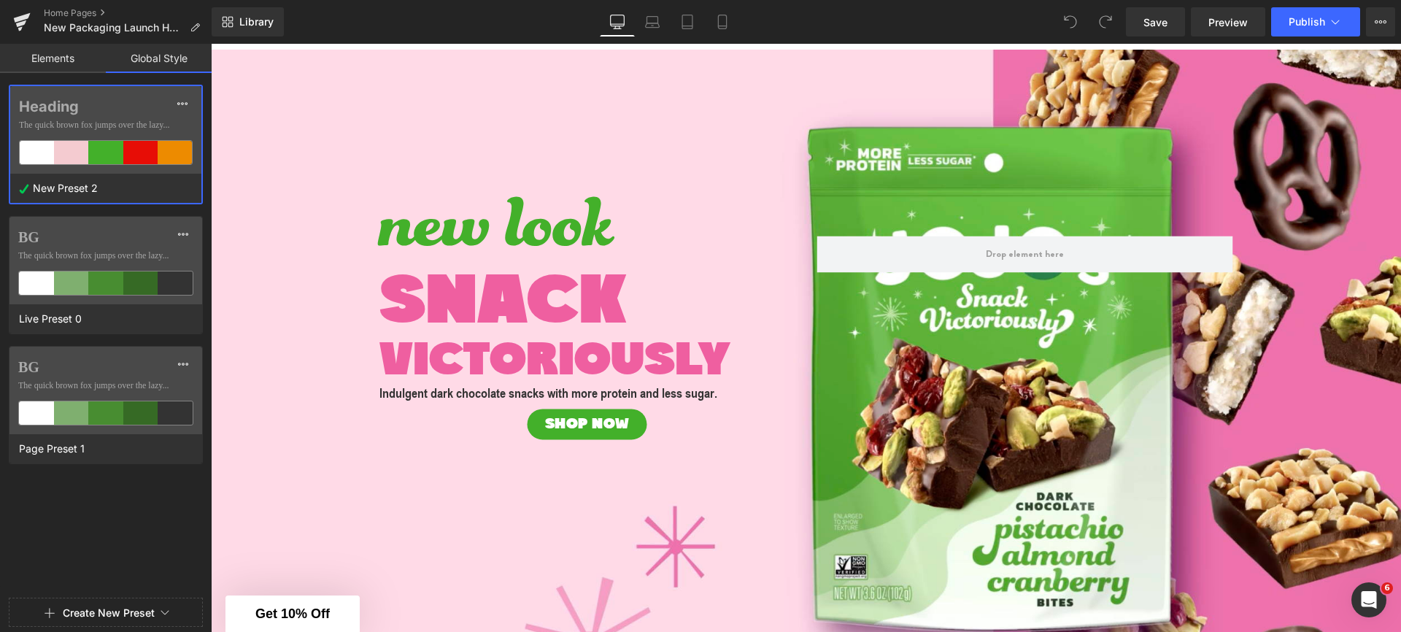
click at [75, 112] on label "Heading" at bounding box center [106, 107] width 174 height 18
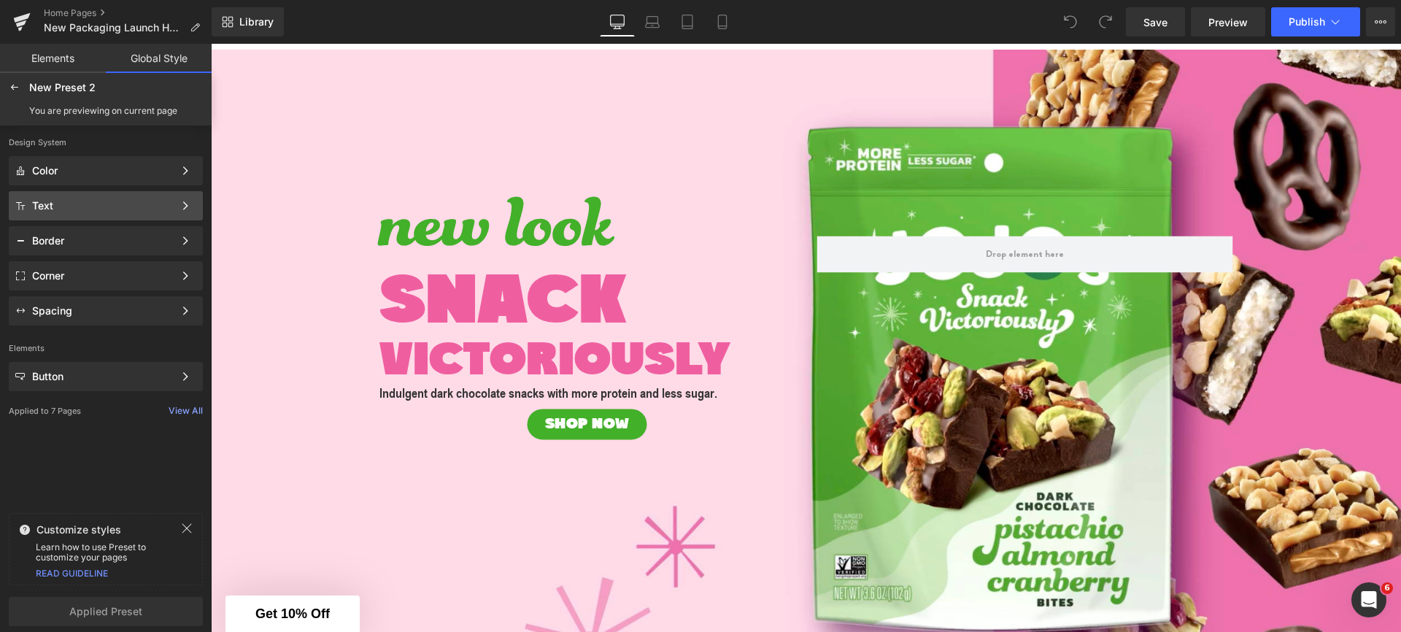
click at [145, 210] on div "Text" at bounding box center [103, 206] width 142 height 12
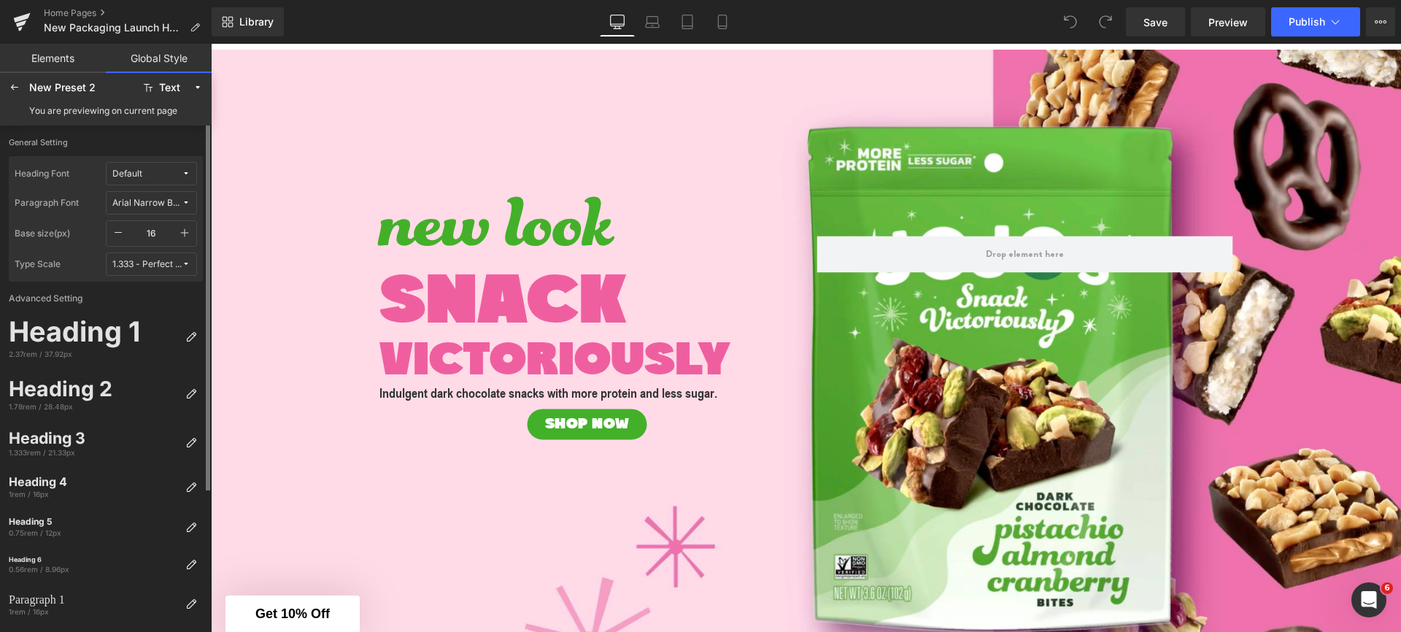
click at [166, 173] on span "Default" at bounding box center [146, 174] width 69 height 11
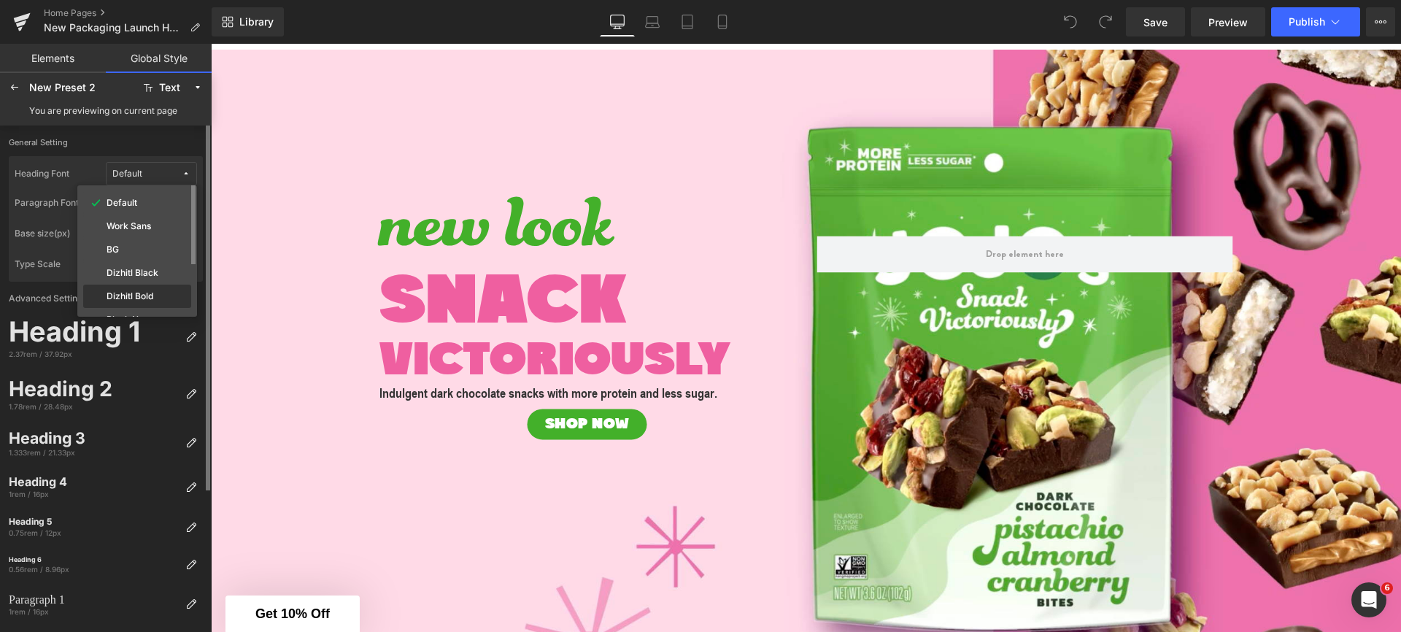
click at [145, 291] on label "Dizhitl Bold" at bounding box center [130, 296] width 47 height 10
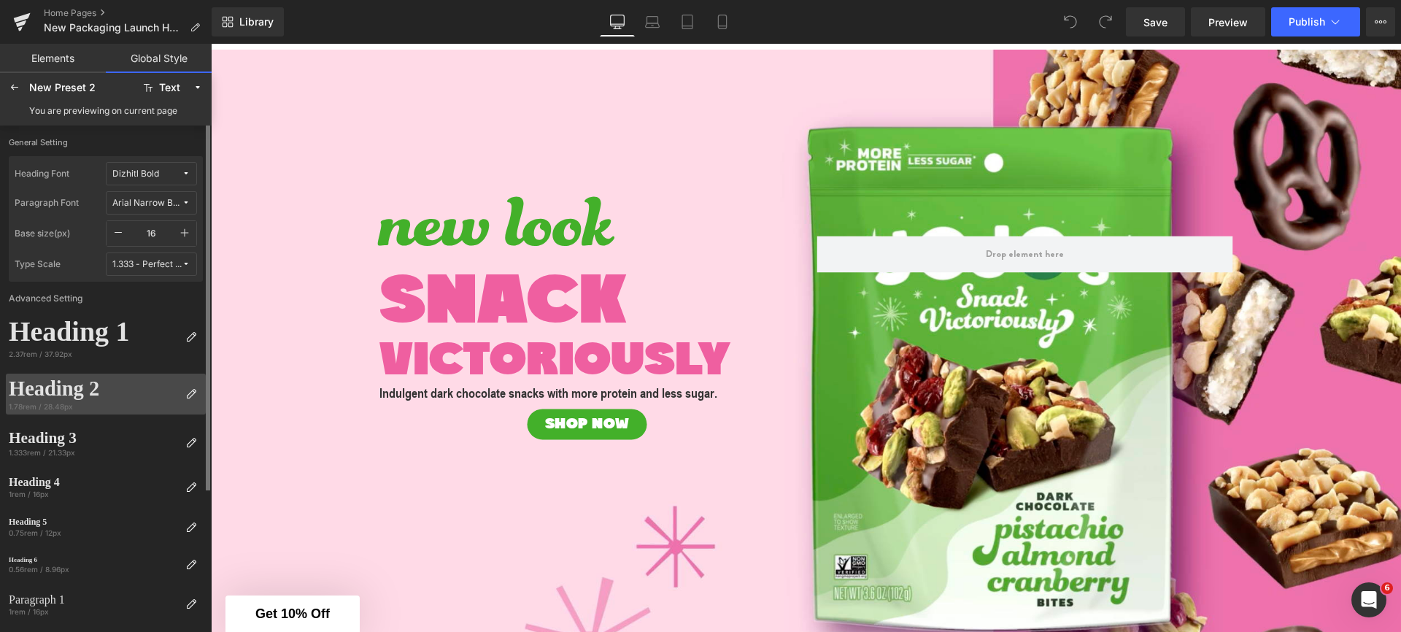
scroll to position [123, 0]
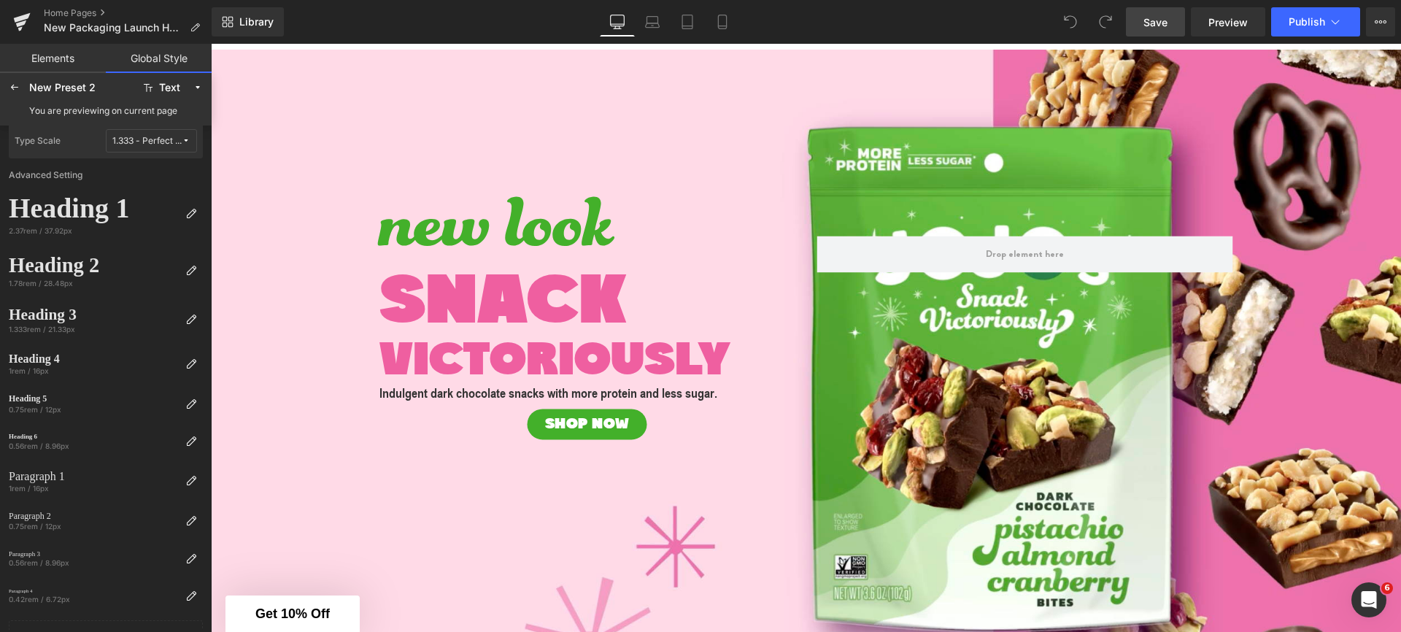
click at [1168, 35] on link "Save" at bounding box center [1155, 21] width 59 height 29
click at [14, 94] on div at bounding box center [14, 87] width 23 height 23
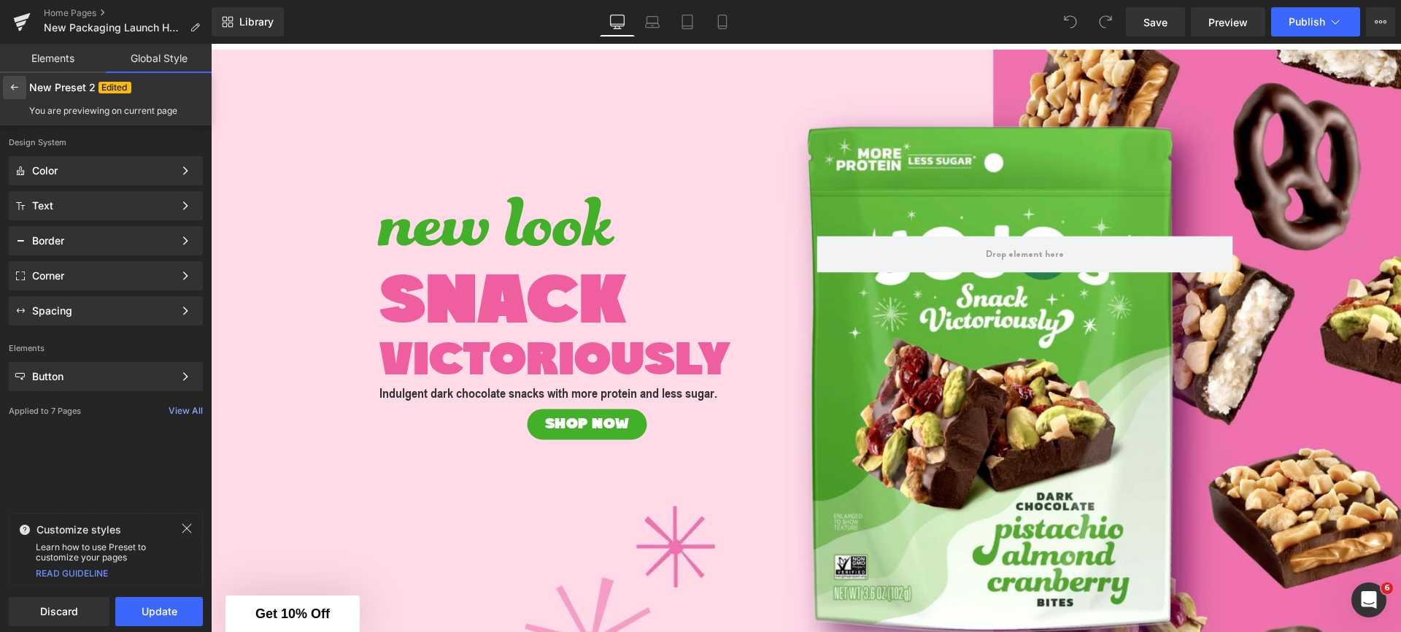
click at [9, 88] on icon at bounding box center [15, 88] width 12 height 12
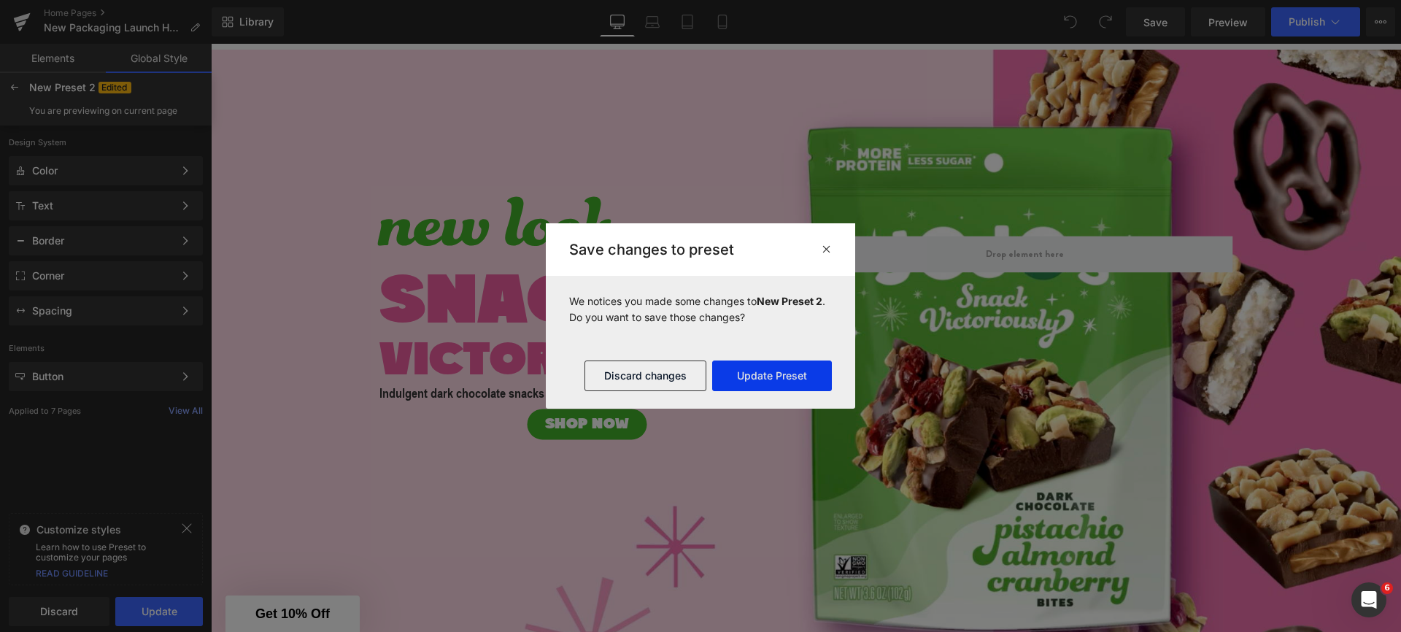
click at [741, 379] on button "Update Preset" at bounding box center [772, 375] width 120 height 31
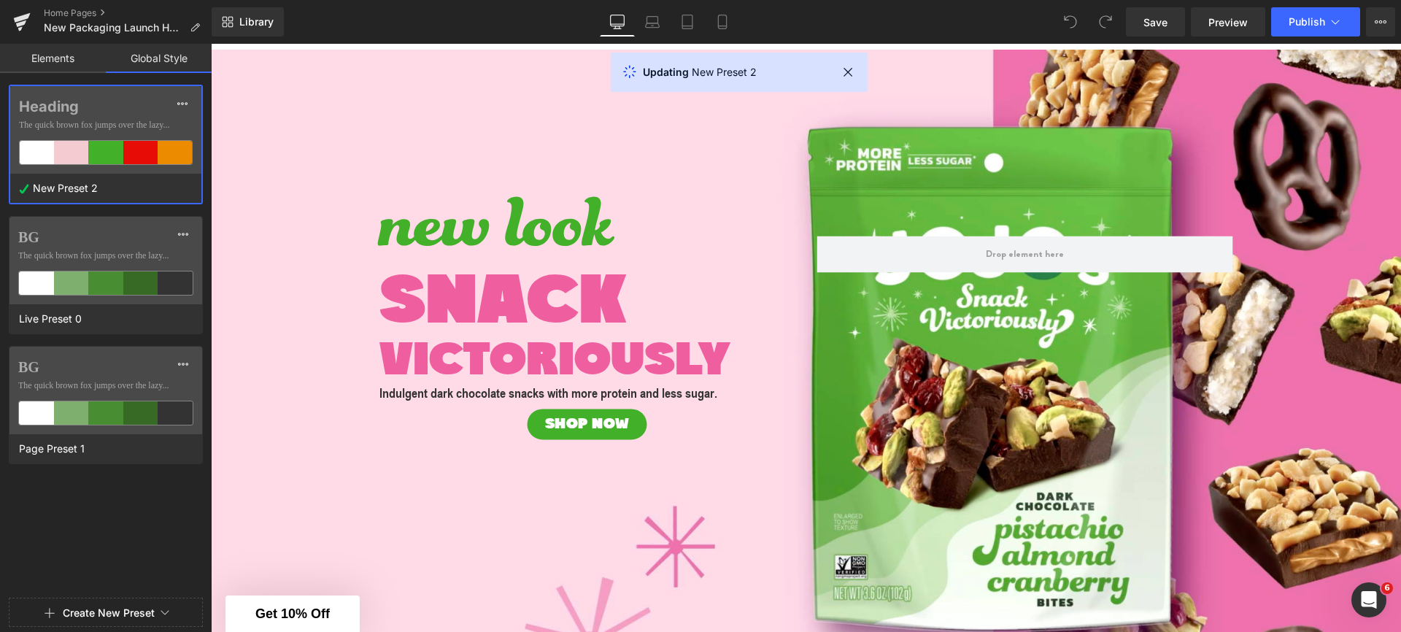
click at [120, 241] on div at bounding box center [106, 316] width 212 height 632
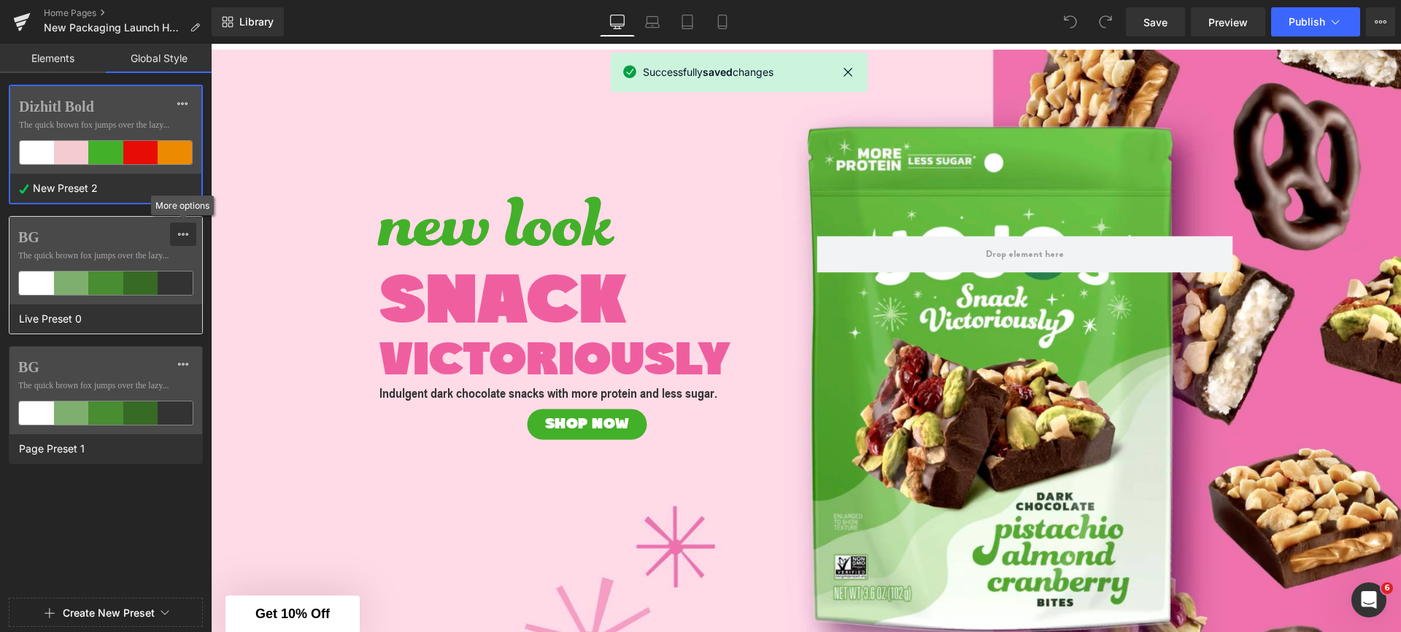
click at [186, 237] on icon at bounding box center [183, 234] width 12 height 12
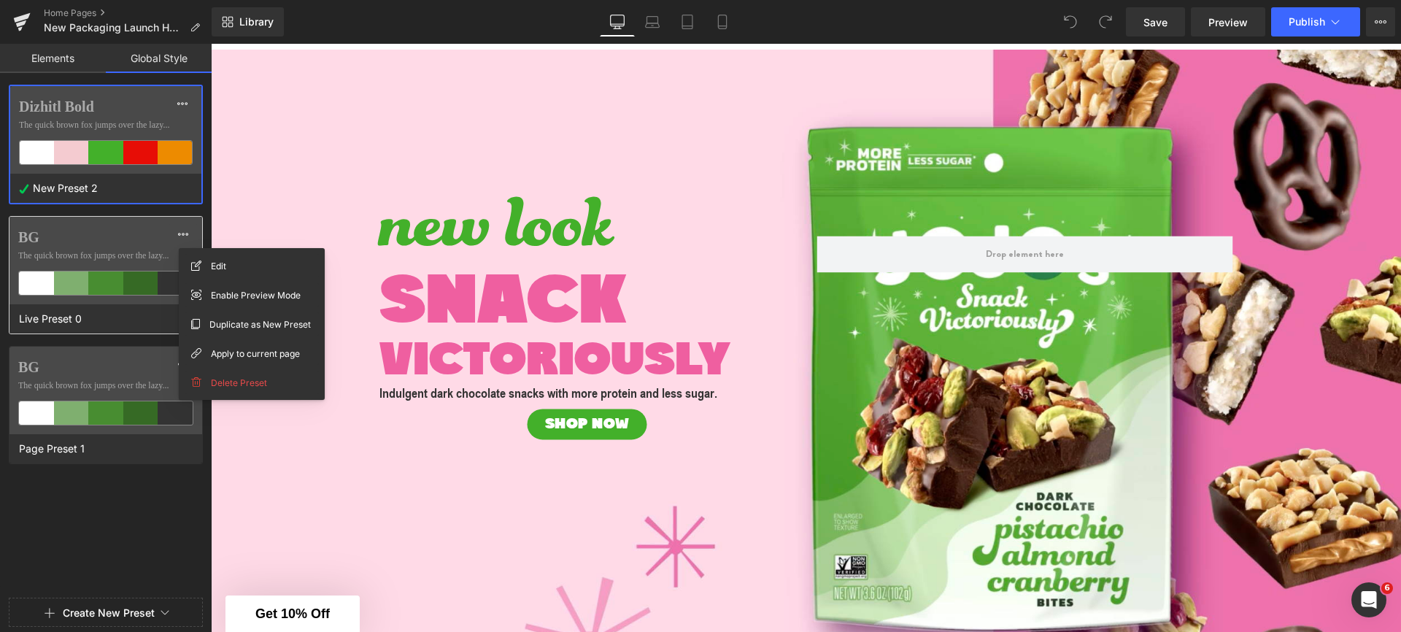
click at [111, 238] on label "BG" at bounding box center [105, 237] width 175 height 18
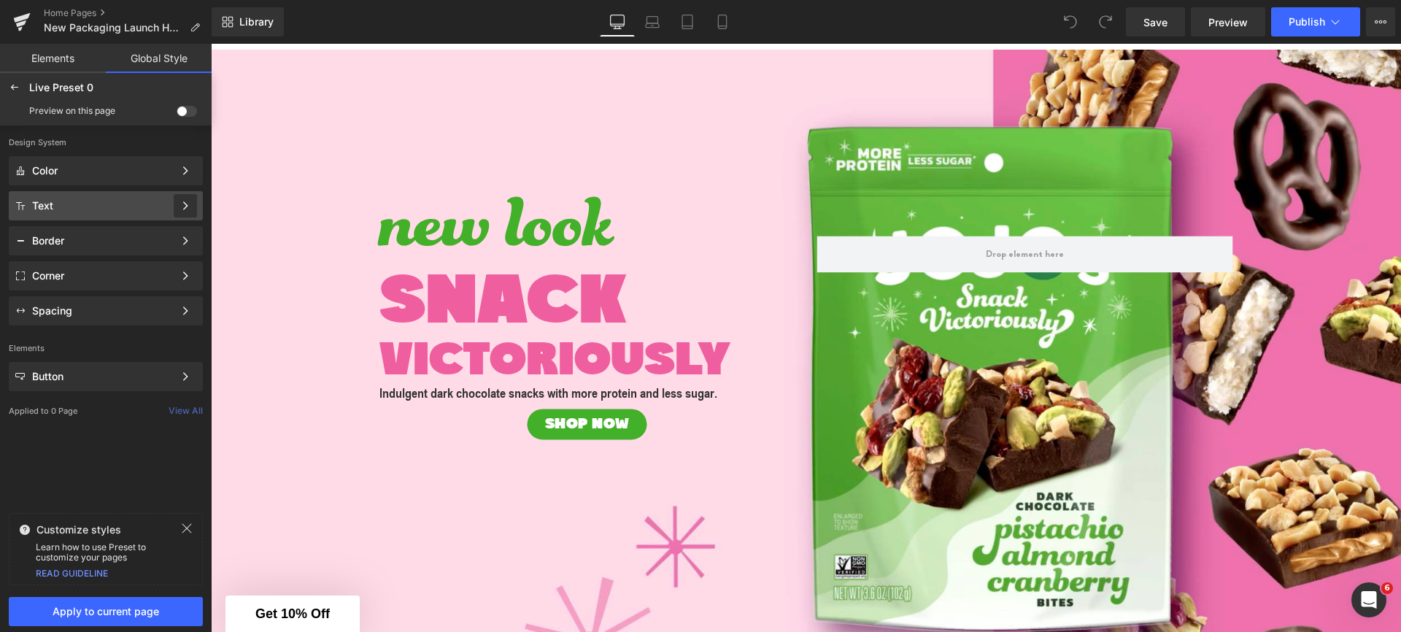
click at [187, 207] on icon at bounding box center [185, 206] width 10 height 10
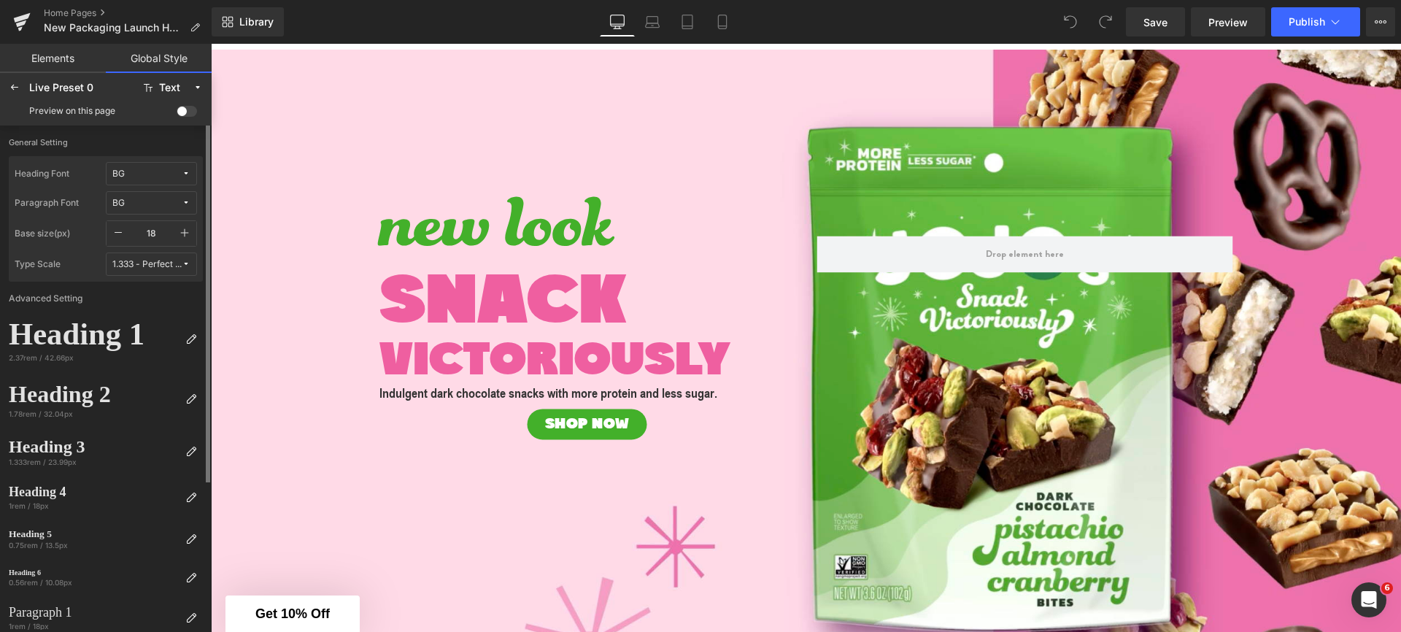
click at [139, 175] on span "BG" at bounding box center [146, 174] width 69 height 11
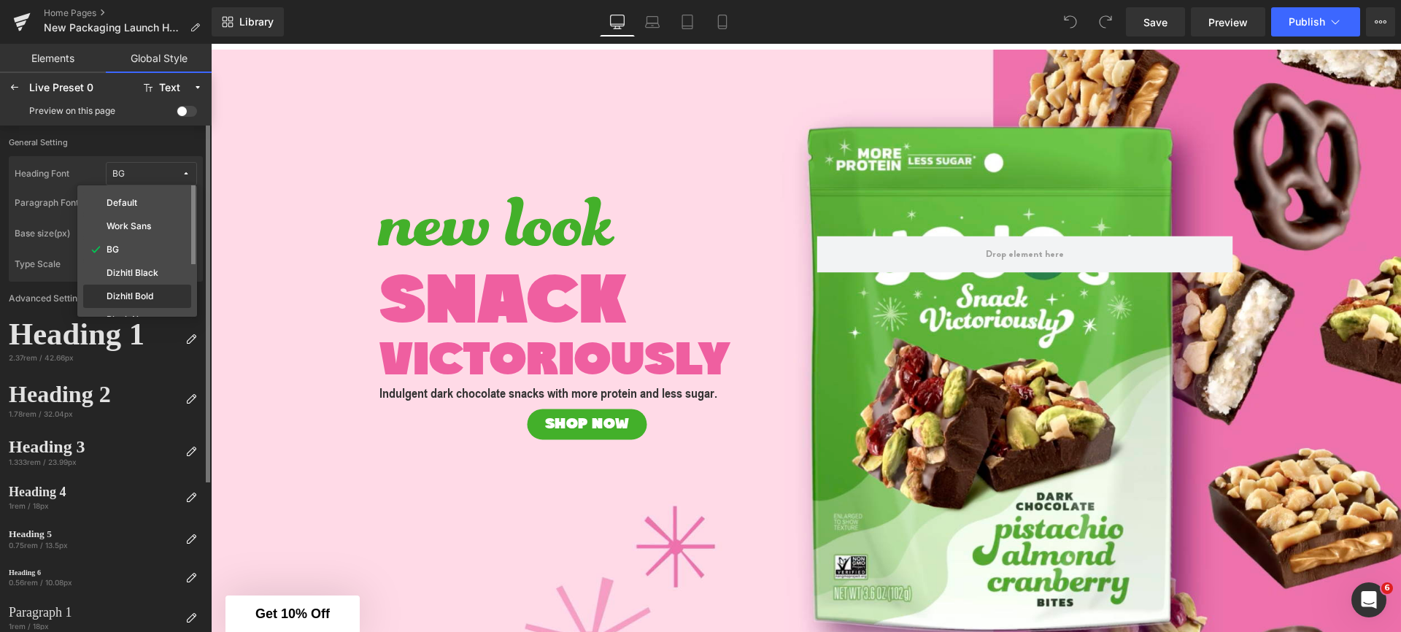
click at [148, 293] on label "Dizhitl Bold" at bounding box center [130, 296] width 47 height 10
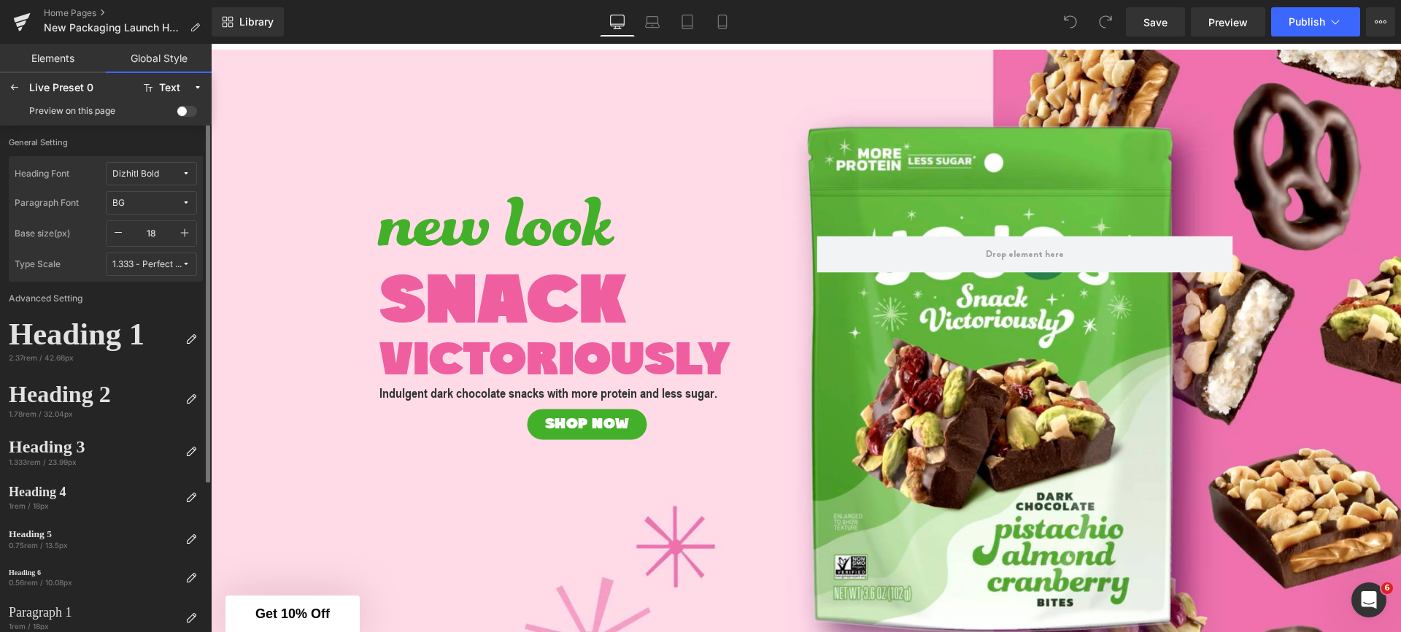
click at [146, 204] on span "BG" at bounding box center [146, 203] width 69 height 11
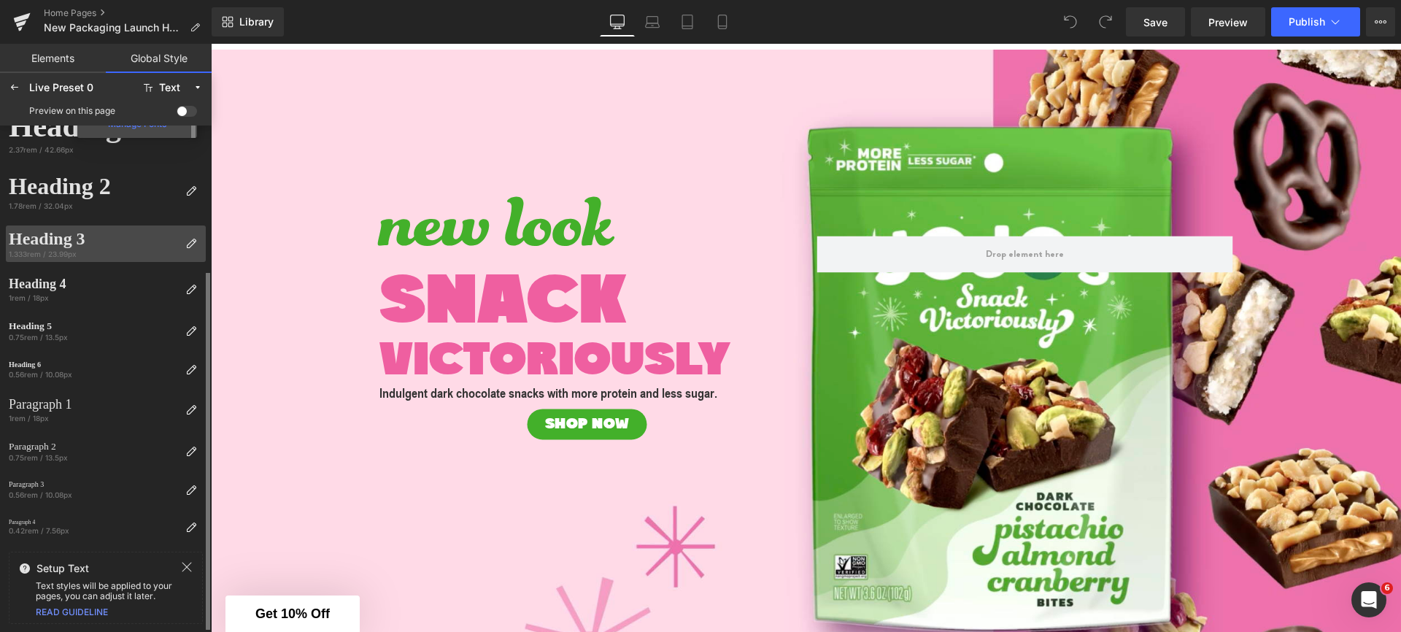
scroll to position [69, 0]
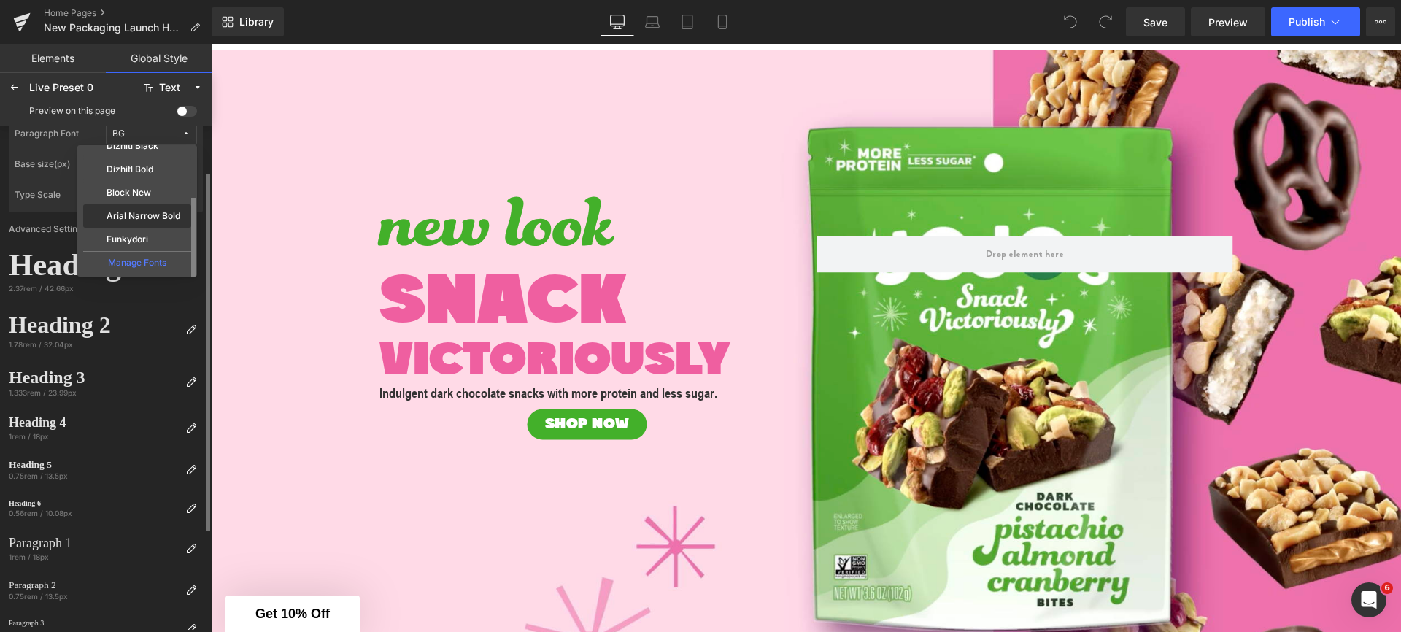
click at [136, 210] on div "Arial Narrow Bold" at bounding box center [137, 216] width 102 height 12
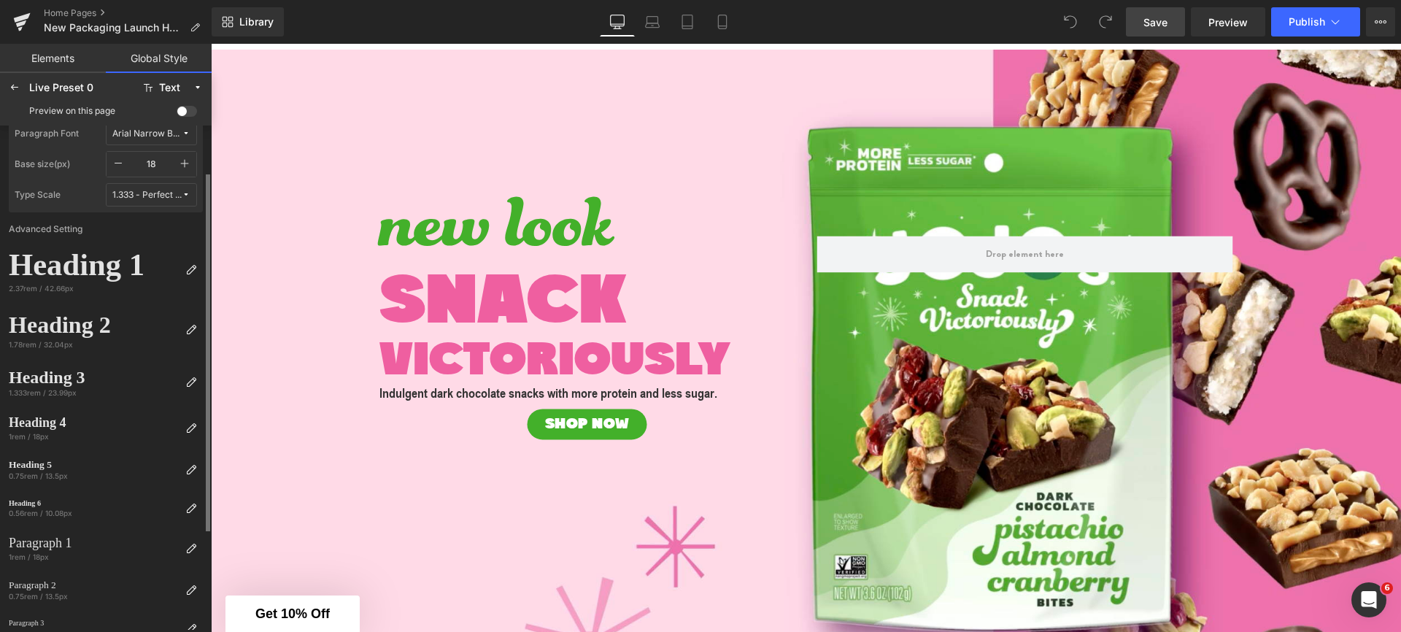
click at [1160, 23] on span "Save" at bounding box center [1155, 22] width 24 height 15
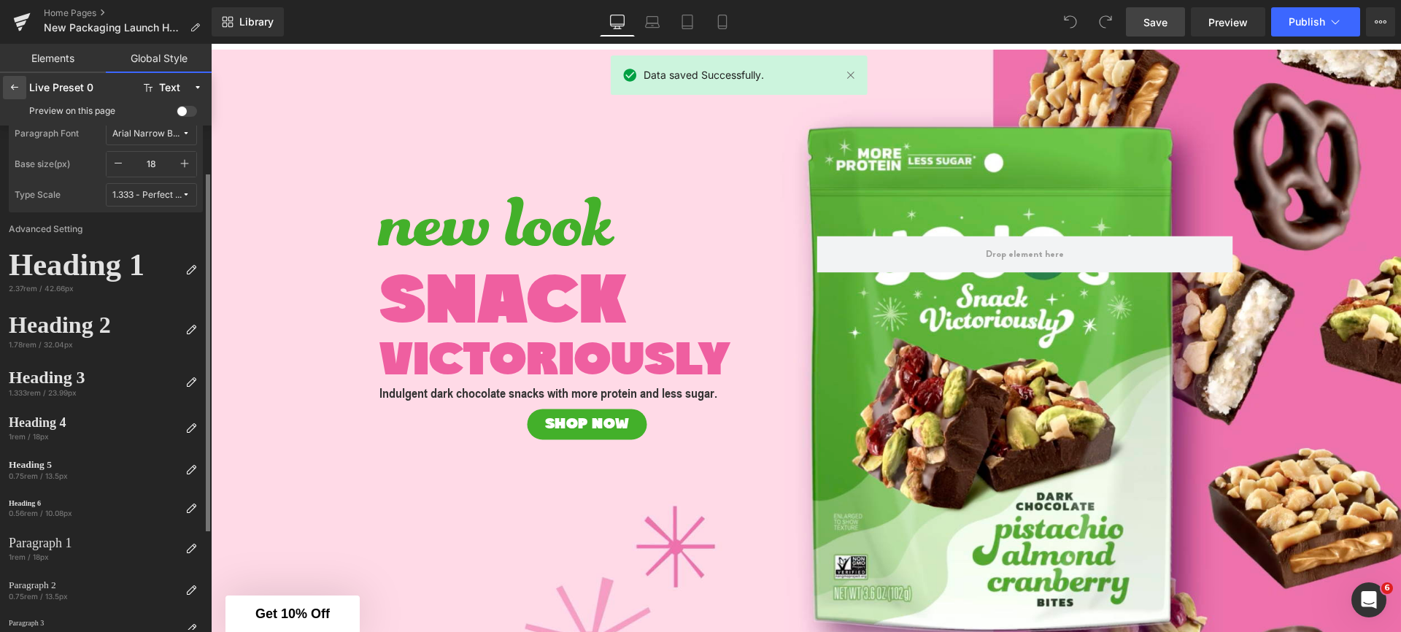
click at [18, 91] on icon at bounding box center [15, 88] width 12 height 12
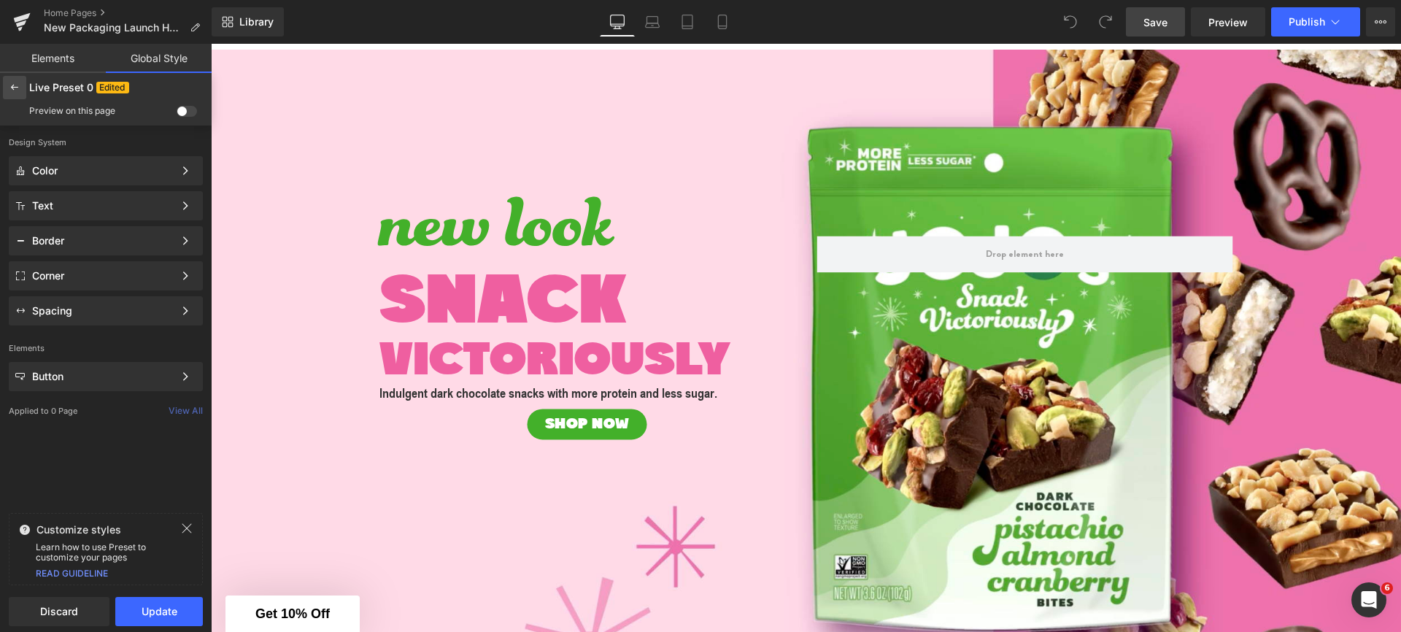
click at [20, 92] on div at bounding box center [14, 87] width 23 height 23
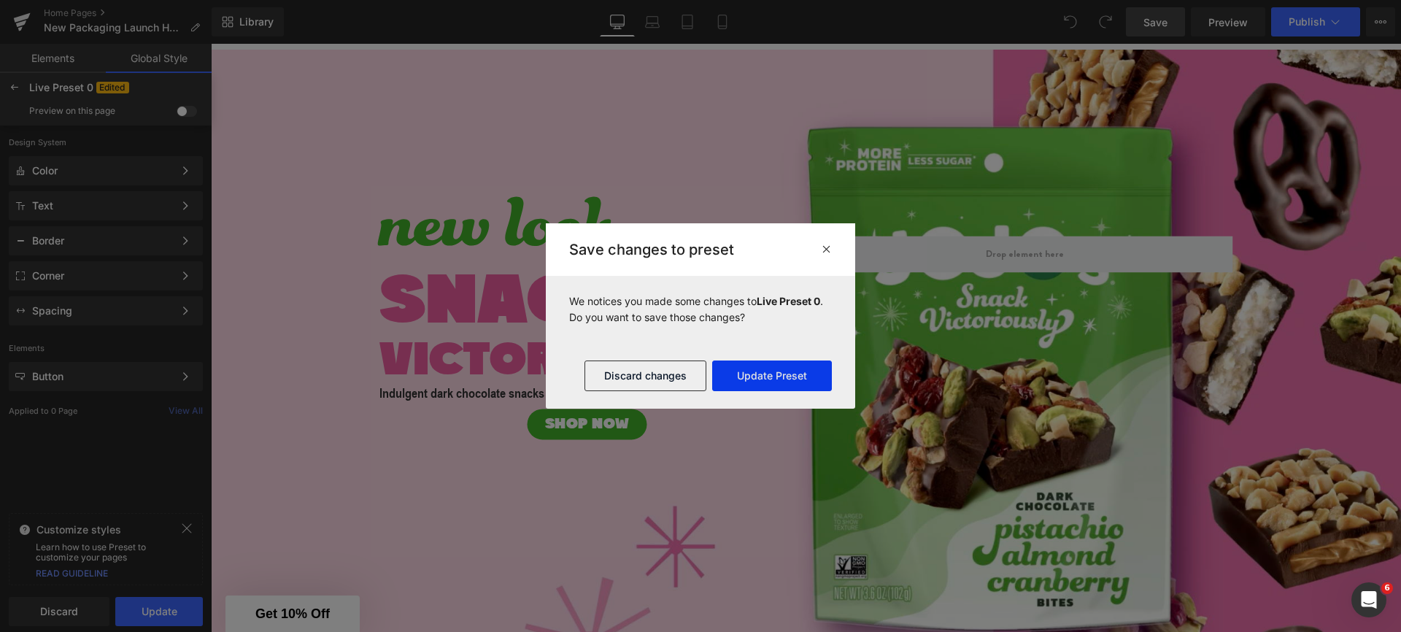
click at [788, 385] on button "Update Preset" at bounding box center [772, 375] width 120 height 31
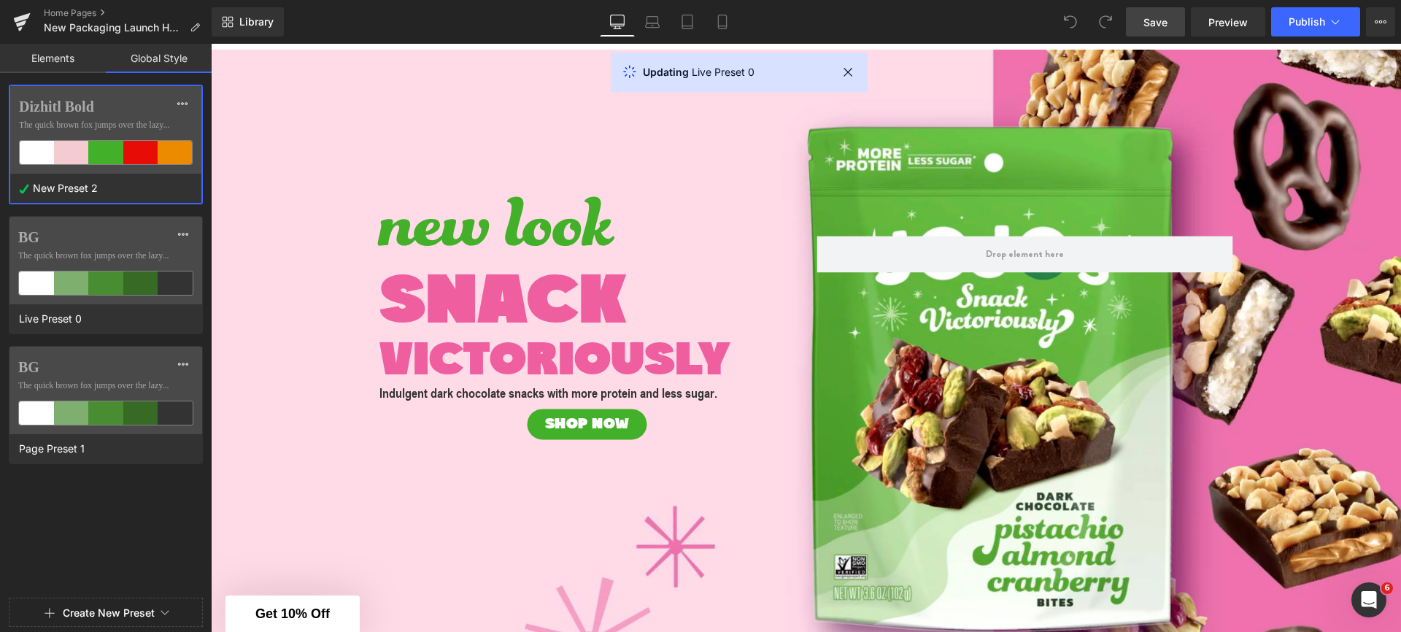
click at [101, 249] on div at bounding box center [106, 316] width 212 height 632
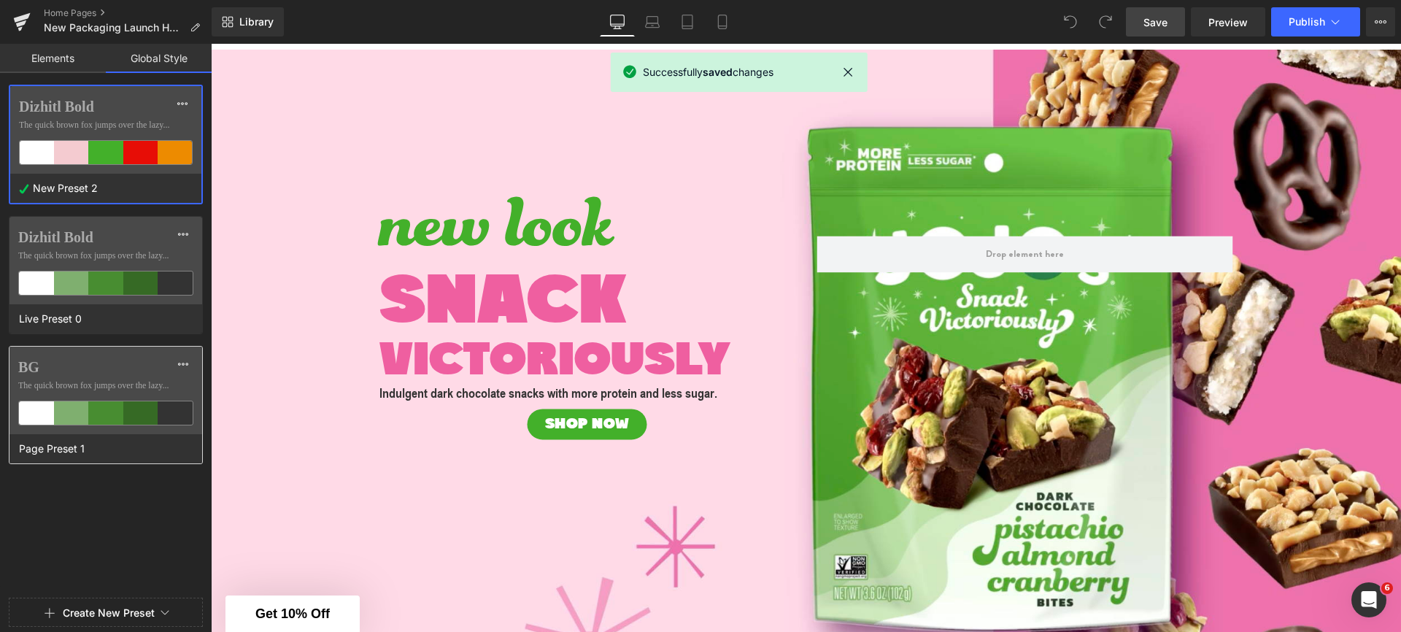
click at [127, 379] on span "The quick brown fox jumps over the lazy..." at bounding box center [105, 385] width 175 height 13
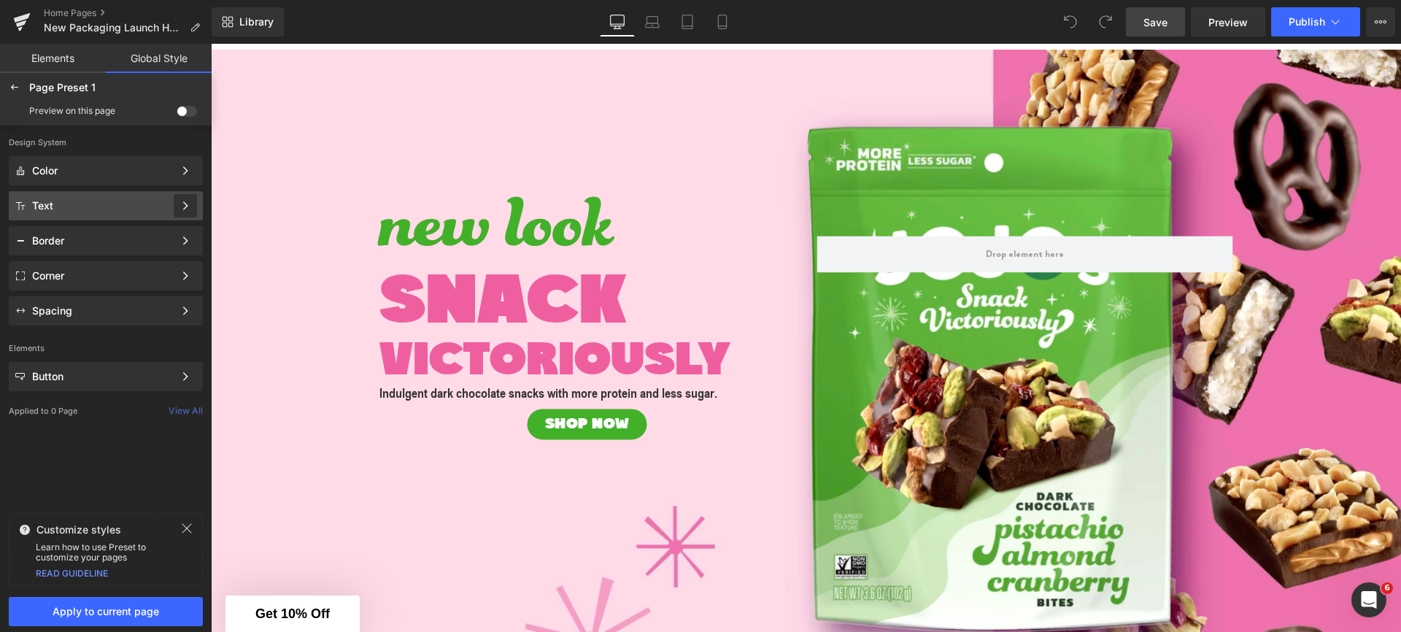
click at [180, 204] on icon at bounding box center [185, 206] width 10 height 10
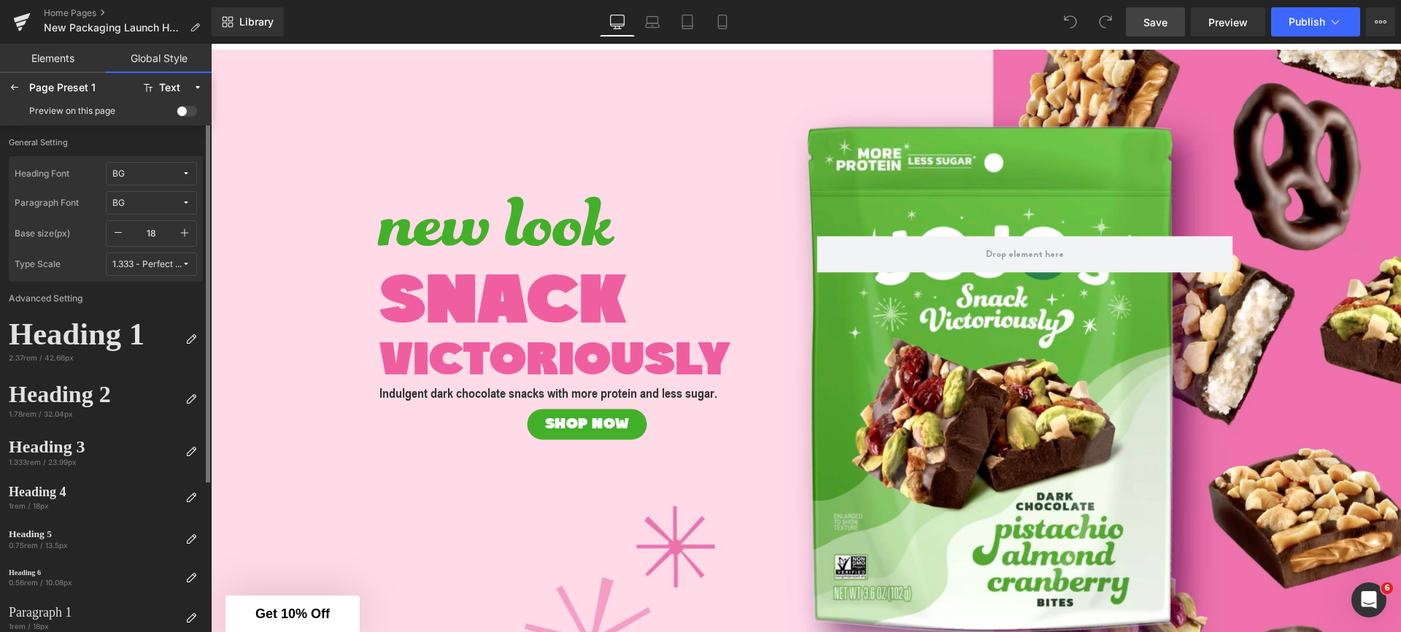
click at [157, 179] on span "BG" at bounding box center [146, 174] width 69 height 11
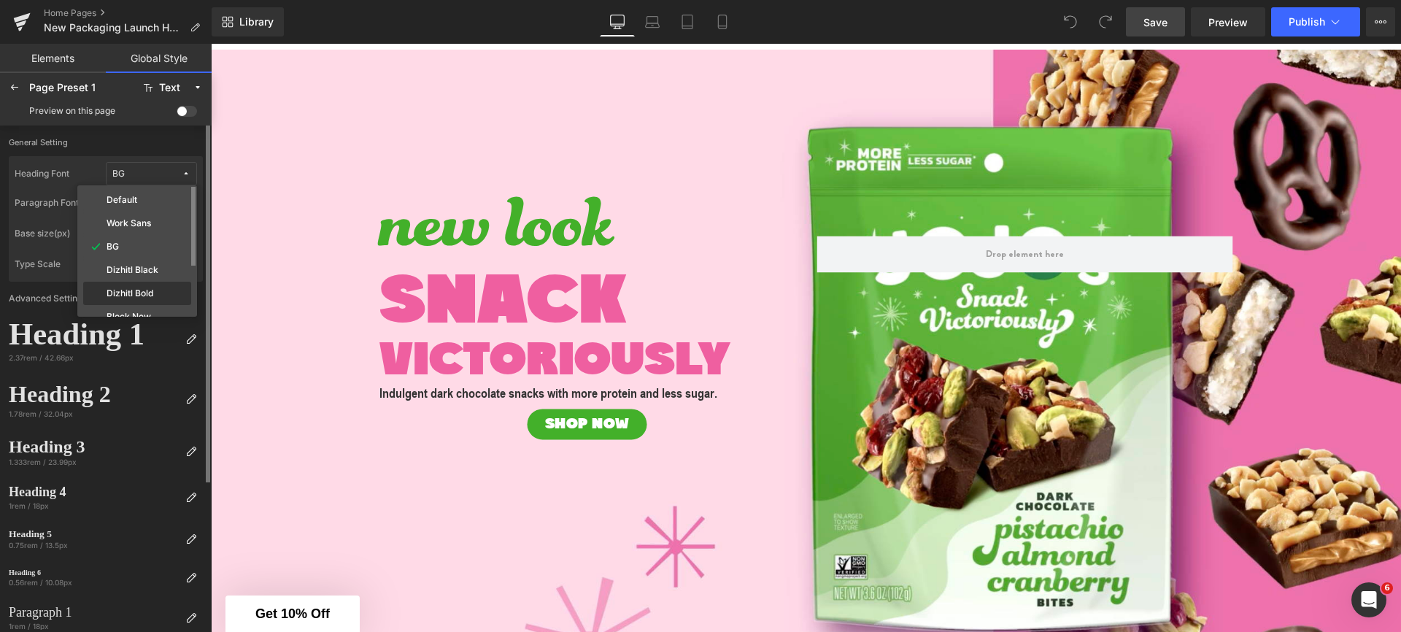
scroll to position [26, 0]
click at [147, 273] on label "Dizhitl Bold" at bounding box center [130, 271] width 47 height 10
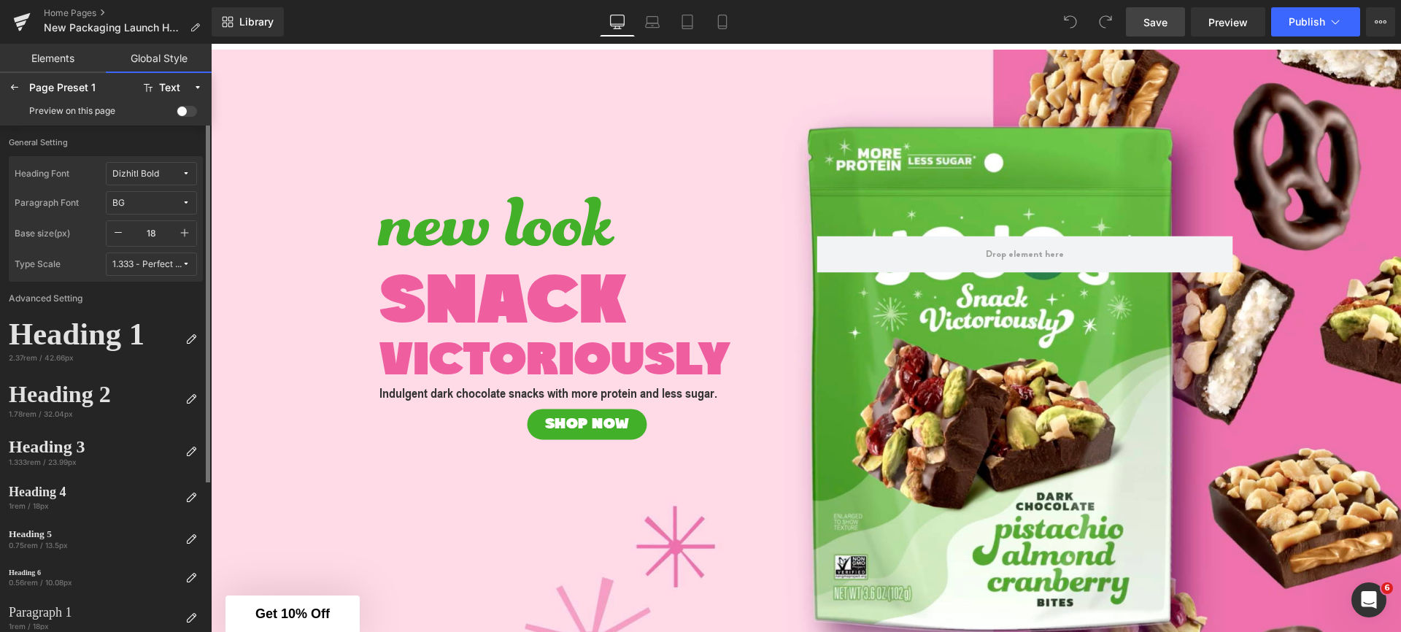
click at [161, 195] on button "BG" at bounding box center [151, 202] width 91 height 23
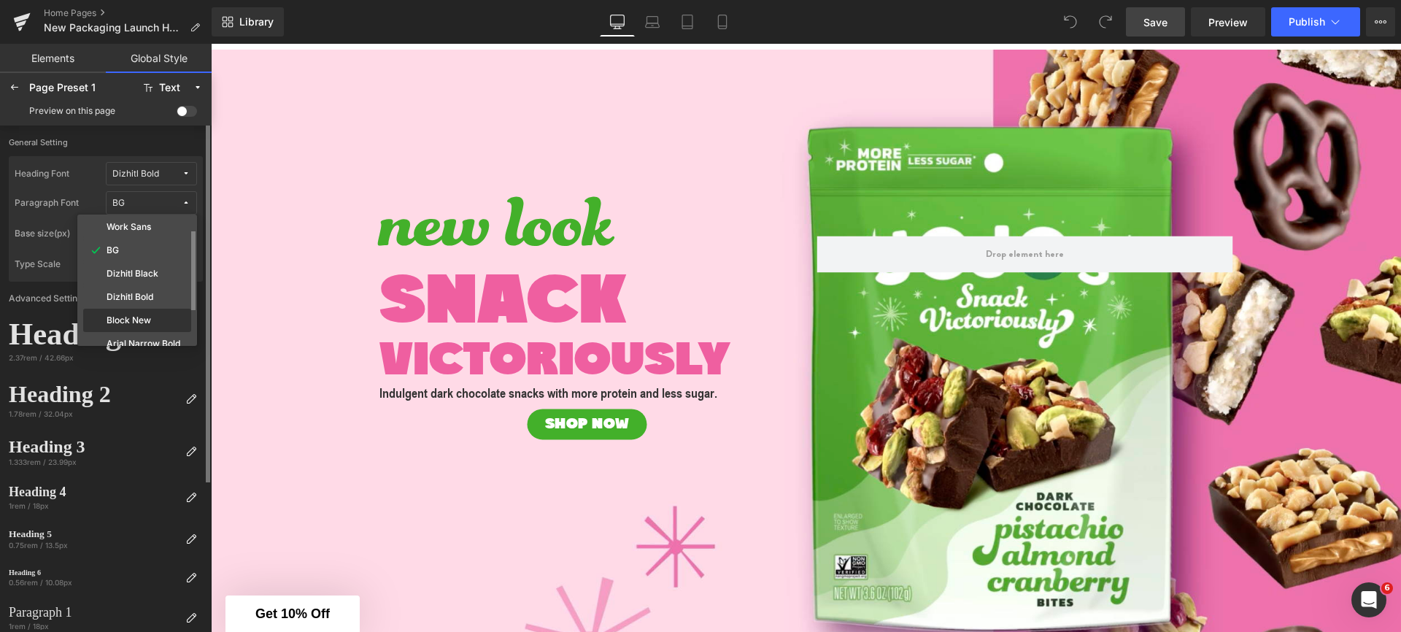
scroll to position [31, 0]
click at [147, 333] on div "Arial Narrow Bold" at bounding box center [137, 340] width 108 height 23
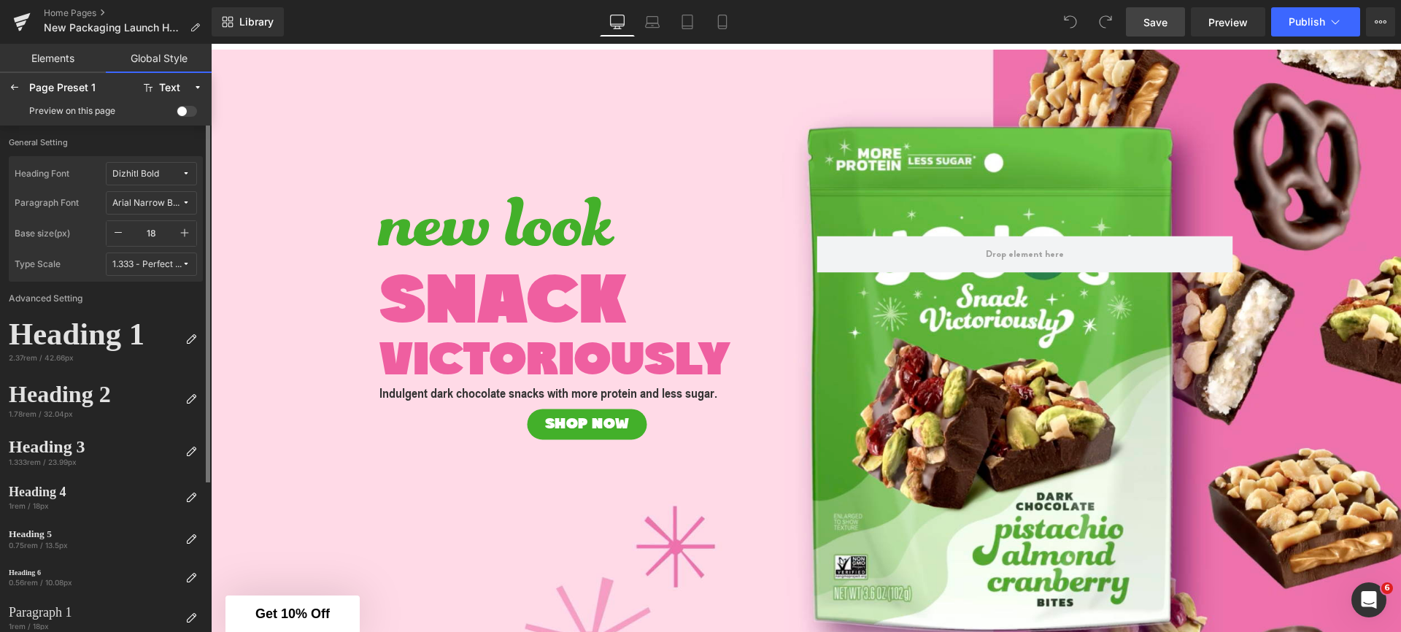
click at [1137, 23] on link "Save" at bounding box center [1155, 21] width 59 height 29
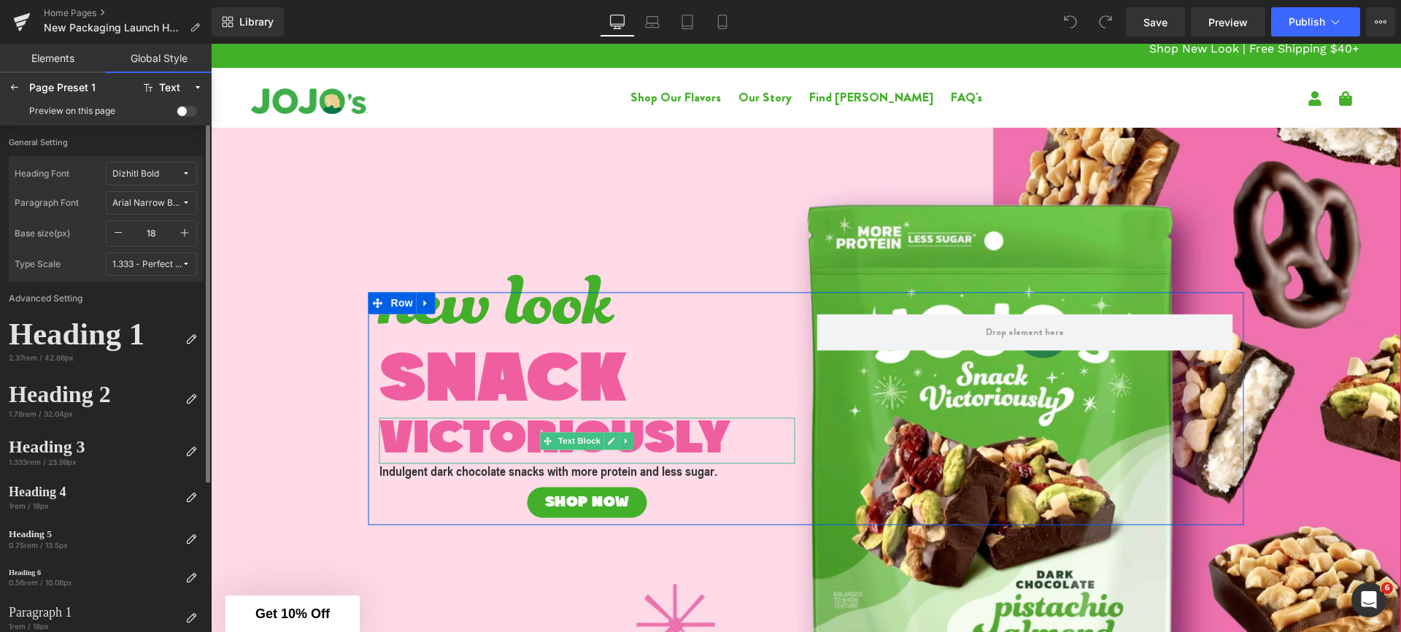
scroll to position [0, 0]
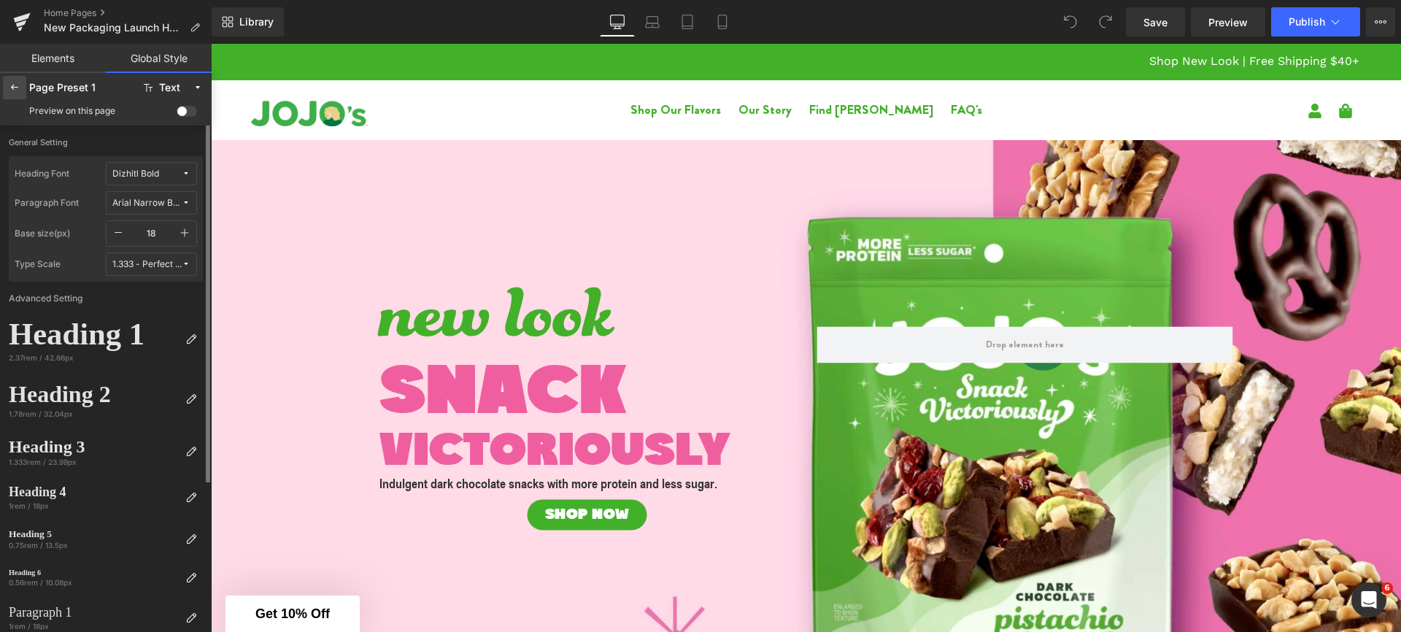
click at [7, 84] on div at bounding box center [14, 87] width 23 height 23
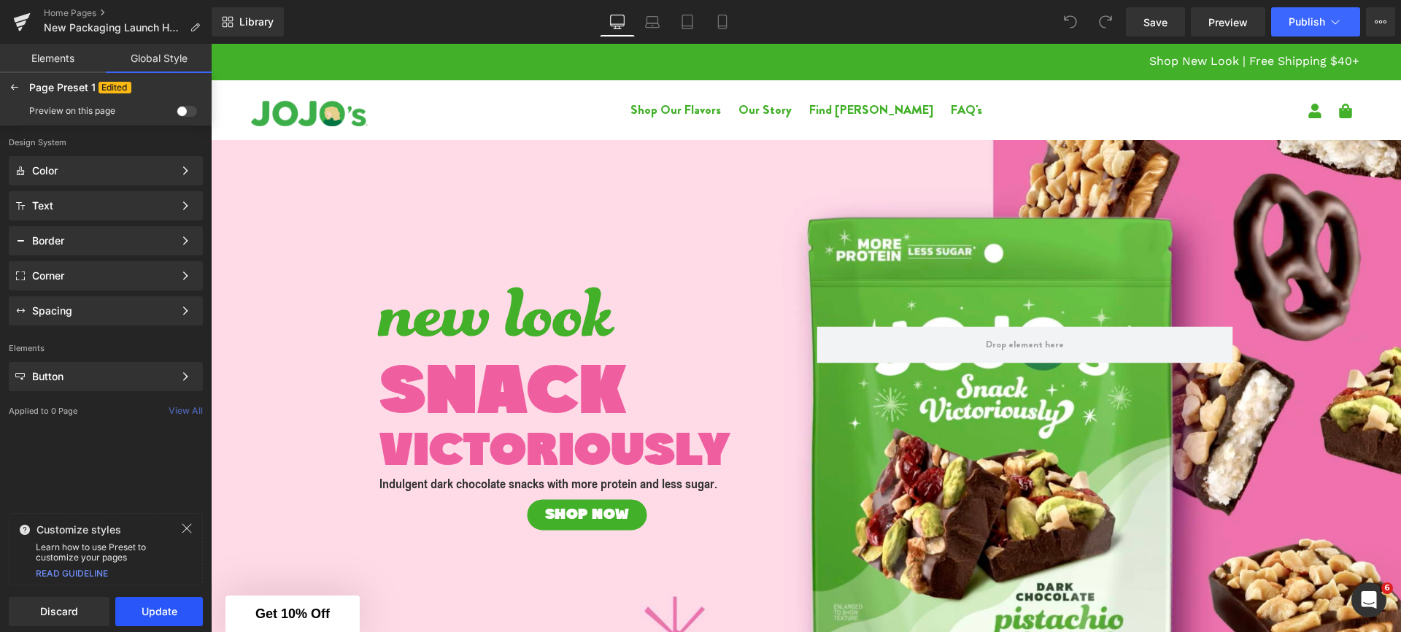
click at [179, 609] on button "Update" at bounding box center [159, 611] width 88 height 29
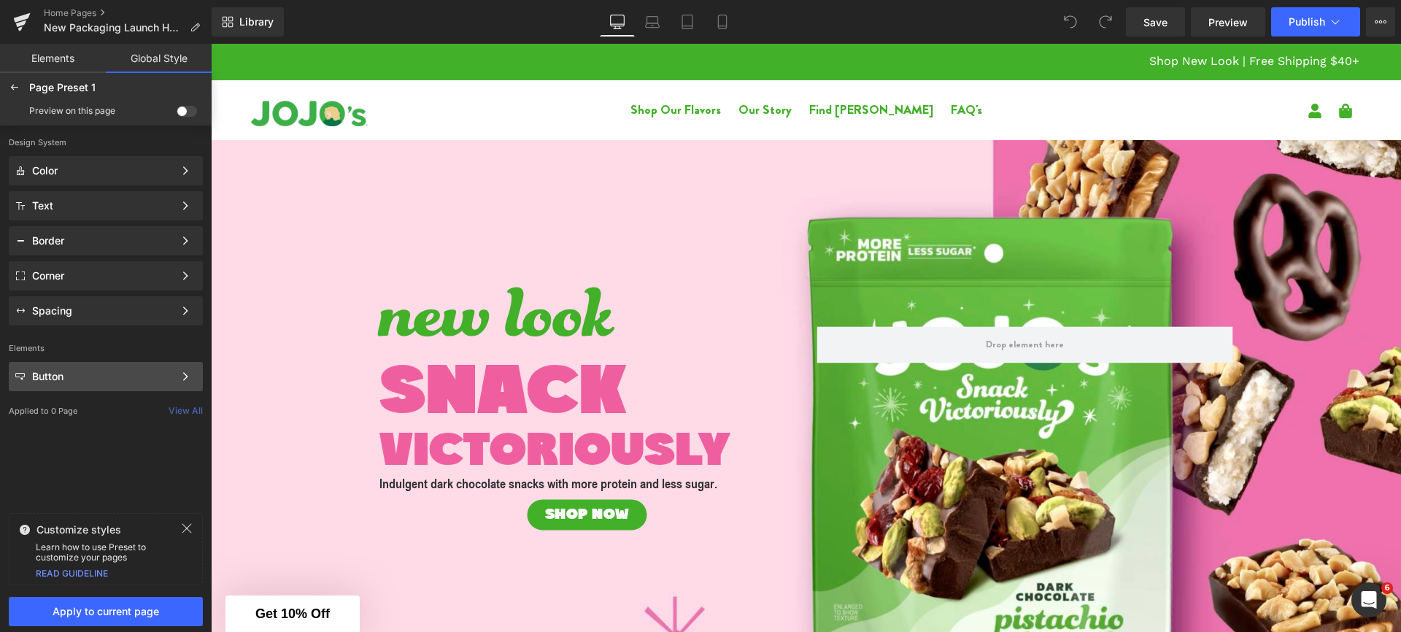
click at [78, 384] on div "Button Color Style Define a color palette and apply it to your pages 1 of 3 Next" at bounding box center [106, 376] width 194 height 29
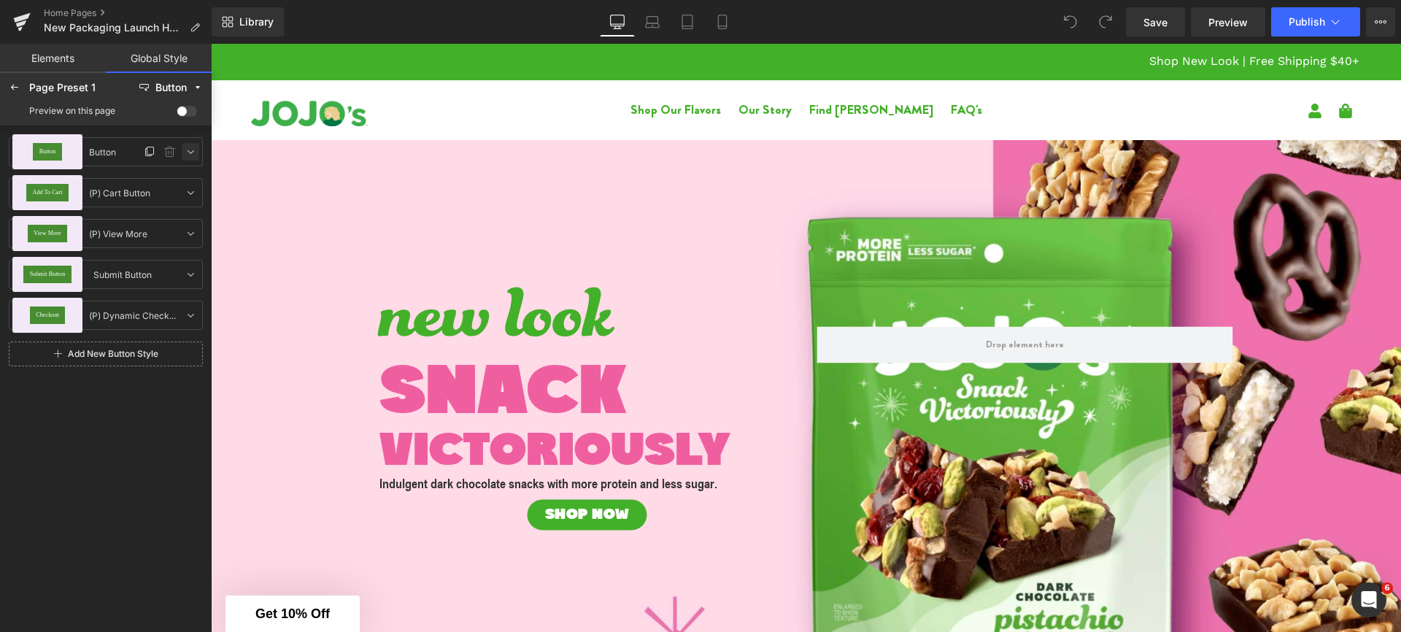
click at [190, 156] on icon at bounding box center [191, 152] width 12 height 12
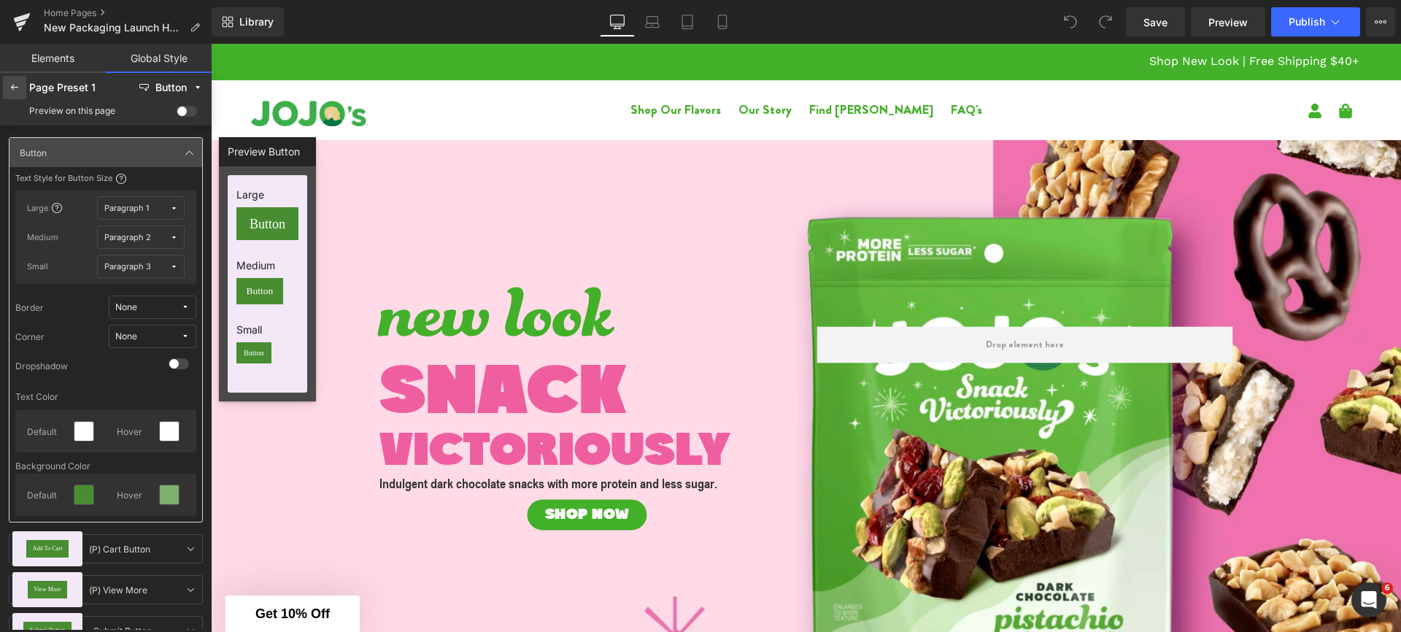
click at [16, 90] on icon at bounding box center [15, 88] width 12 height 12
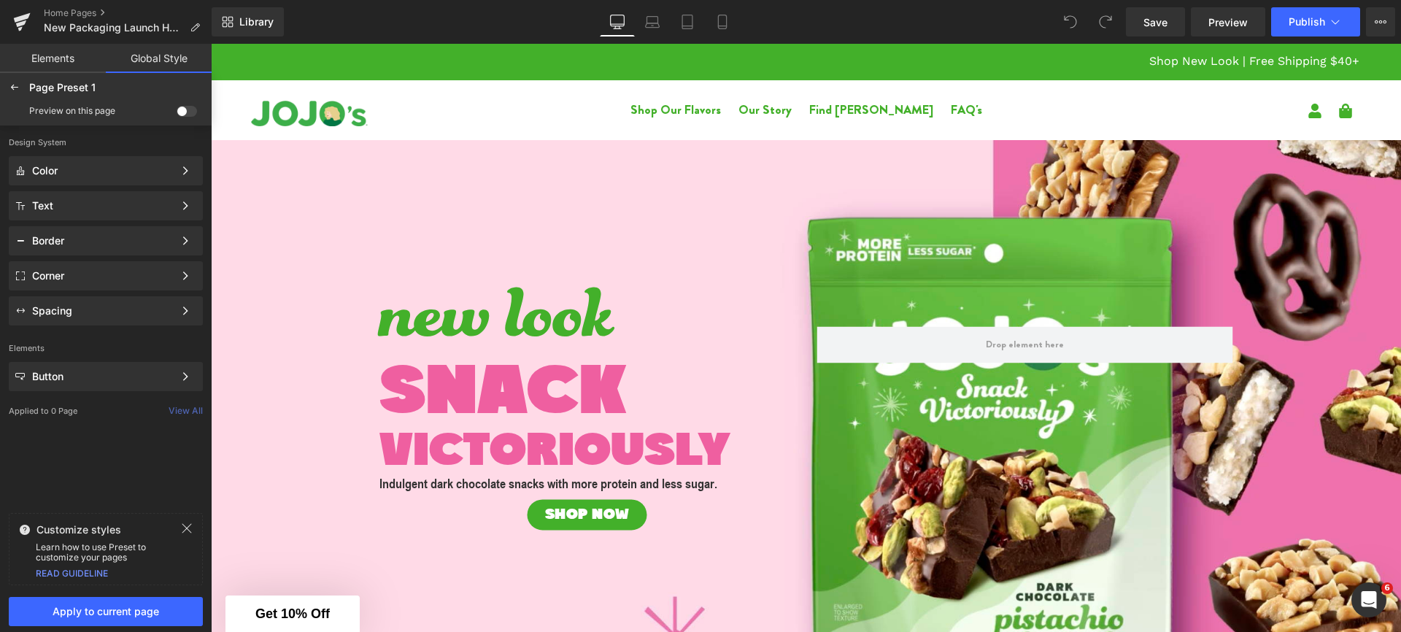
click at [50, 63] on link "Elements" at bounding box center [53, 58] width 106 height 29
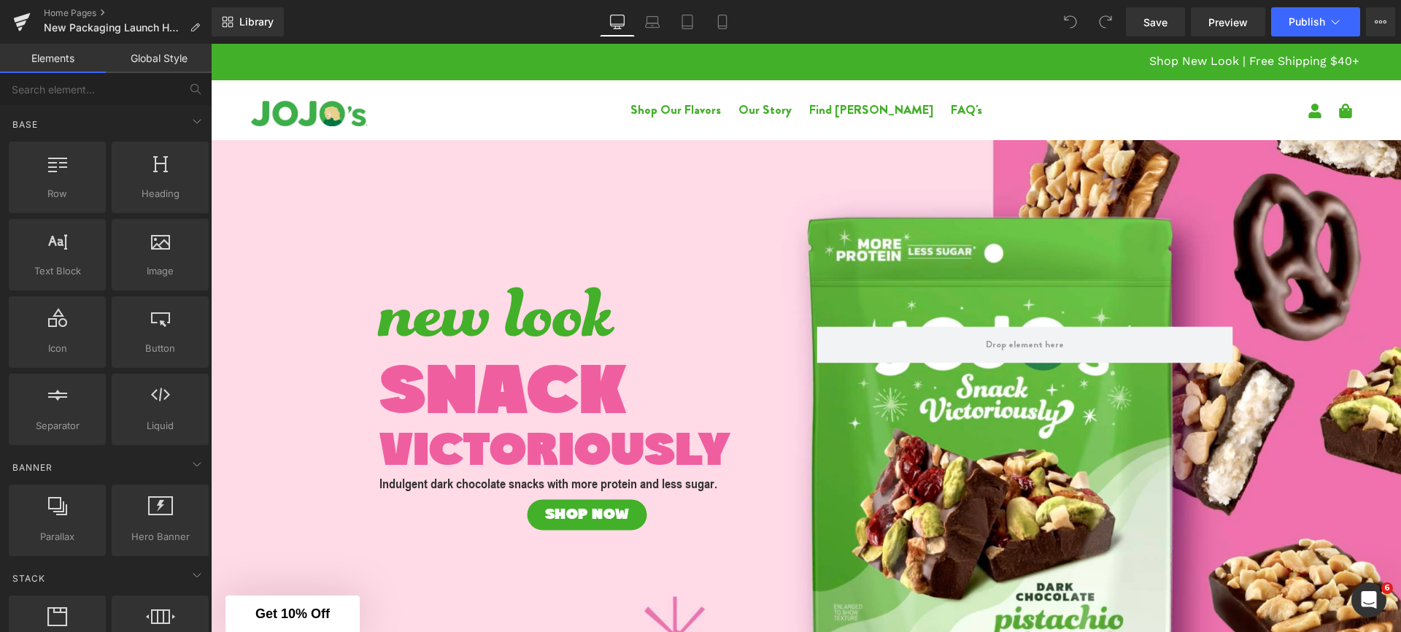
click at [157, 65] on link "Global Style" at bounding box center [159, 58] width 106 height 29
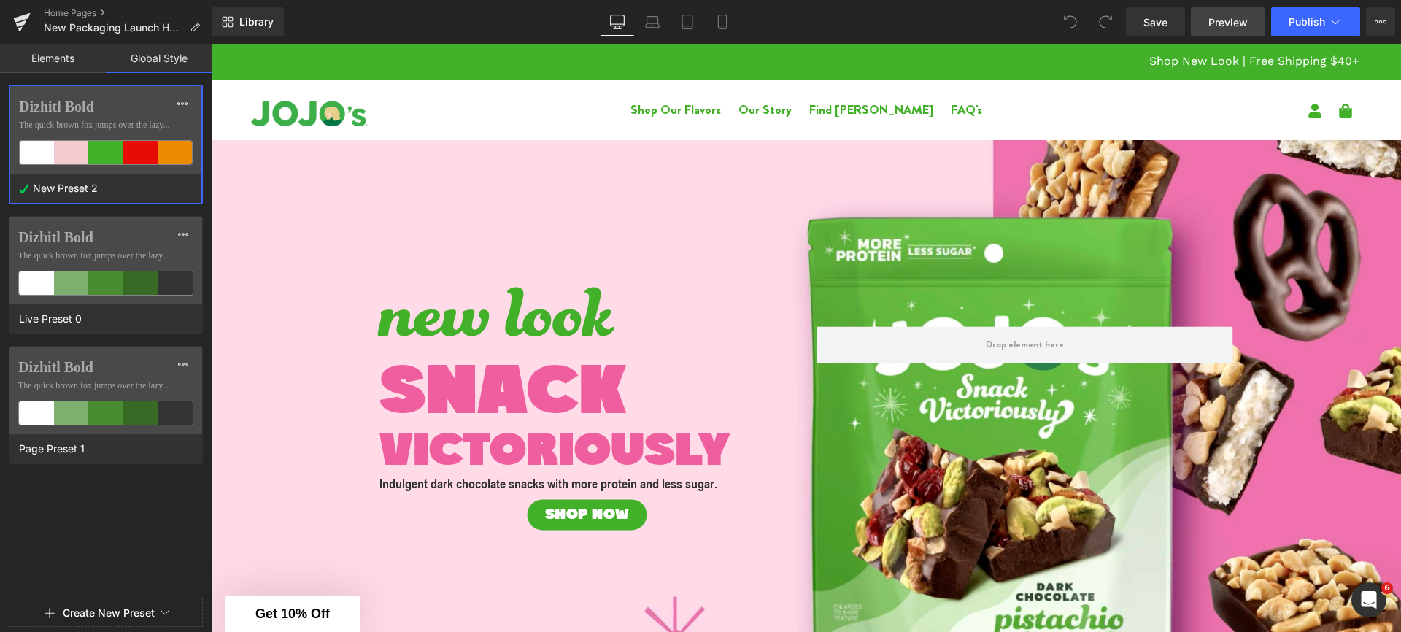
click at [1233, 28] on span "Preview" at bounding box center [1227, 22] width 39 height 15
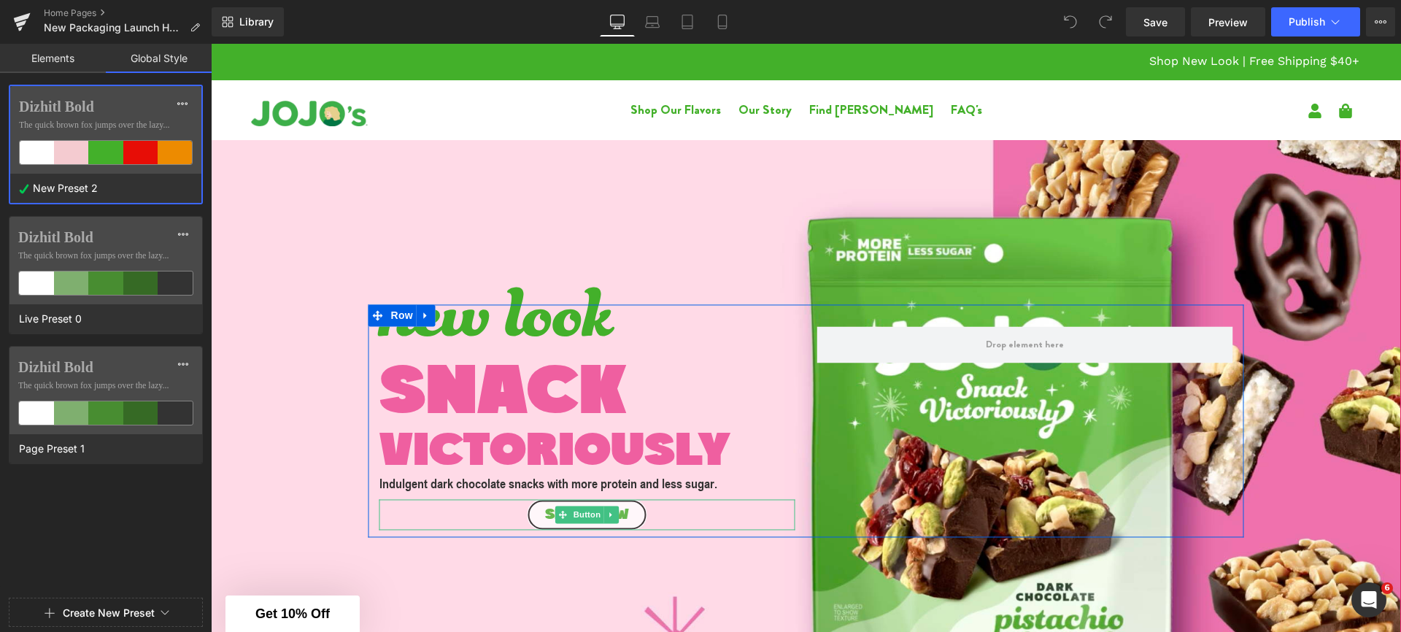
click at [528, 514] on link "SHOP NOW" at bounding box center [588, 514] width 120 height 31
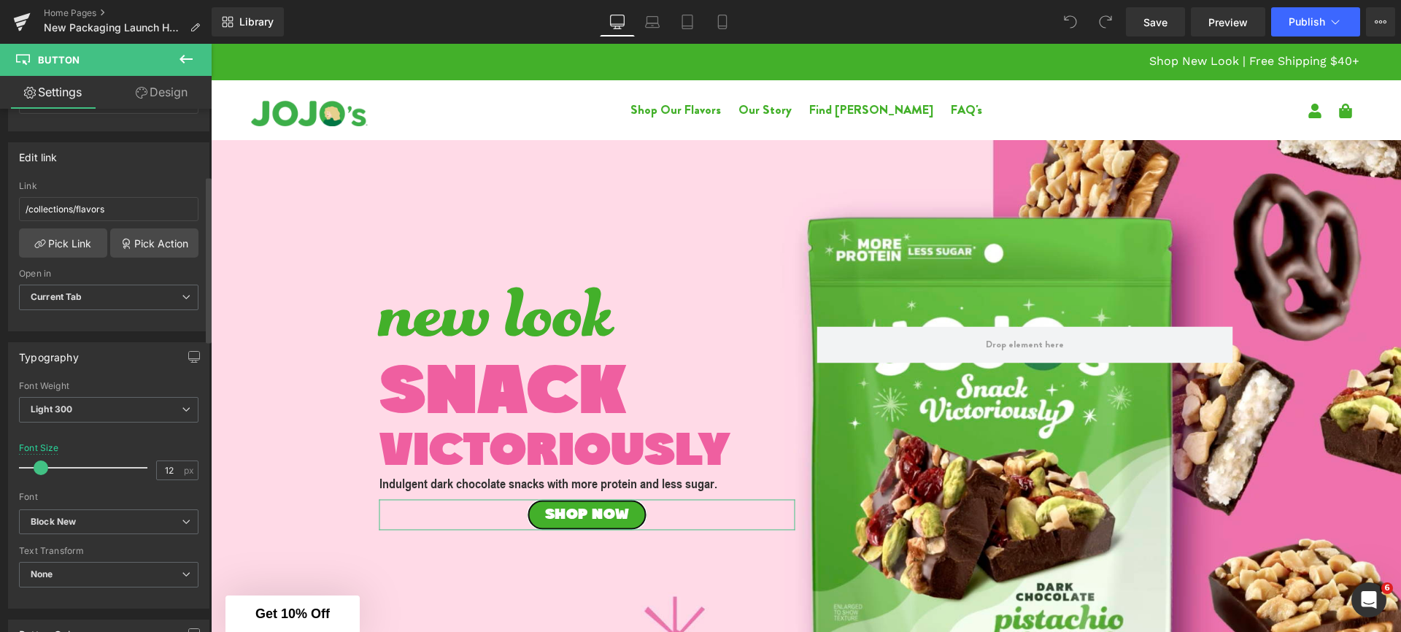
scroll to position [234, 0]
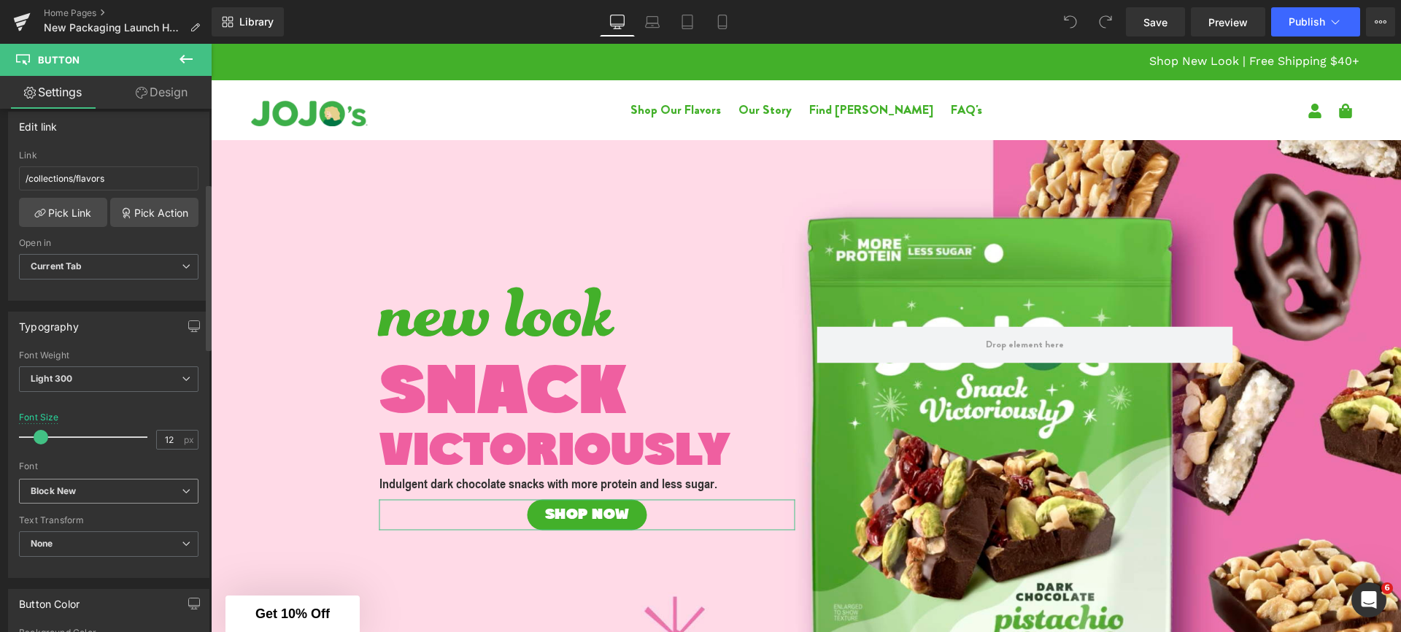
click at [105, 498] on span "Block New" at bounding box center [109, 492] width 180 height 26
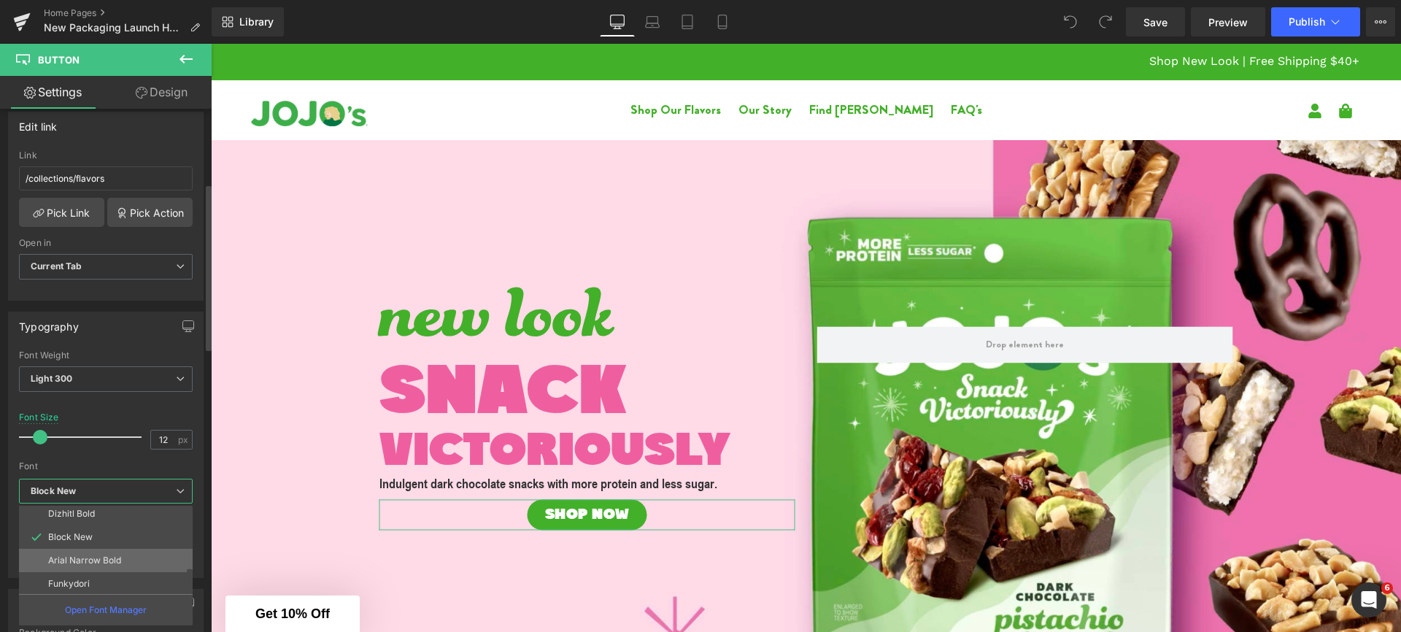
scroll to position [99, 0]
click at [97, 565] on li "Arial Narrow Bold" at bounding box center [109, 558] width 180 height 23
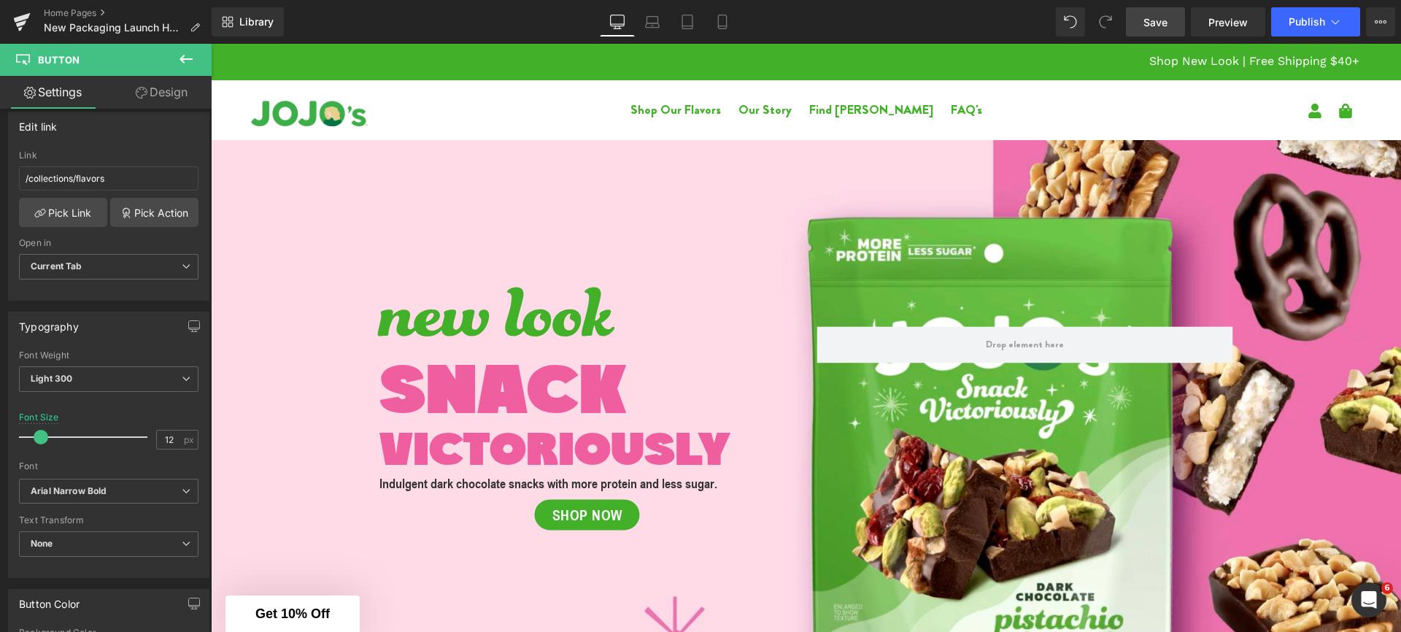
click at [1152, 27] on span "Save" at bounding box center [1155, 22] width 24 height 15
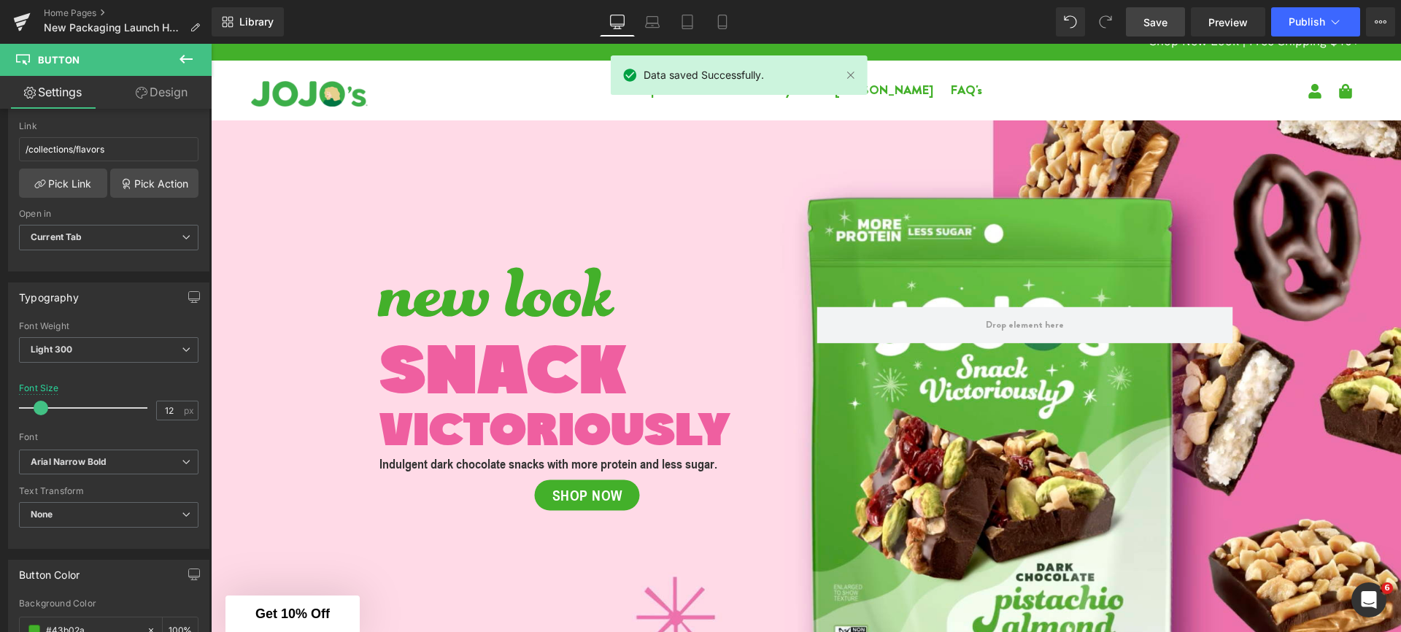
scroll to position [114, 0]
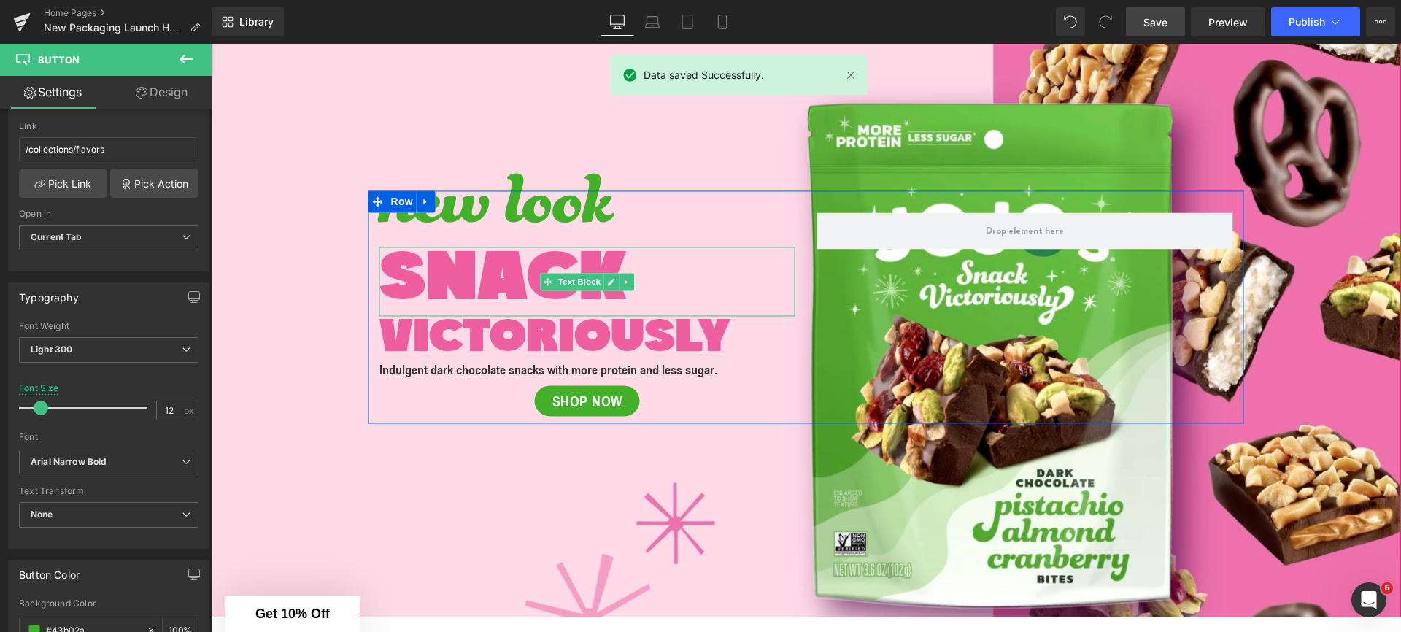
click at [448, 266] on span "SNACK" at bounding box center [502, 282] width 247 height 72
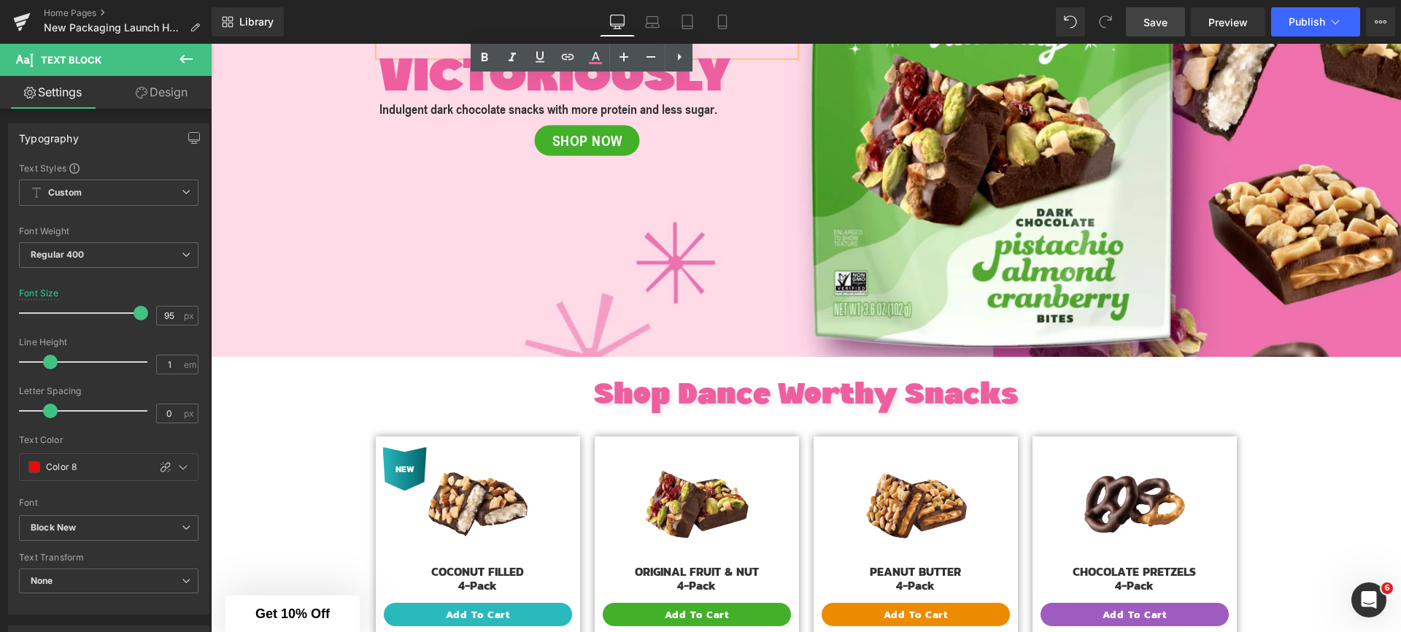
scroll to position [382, 0]
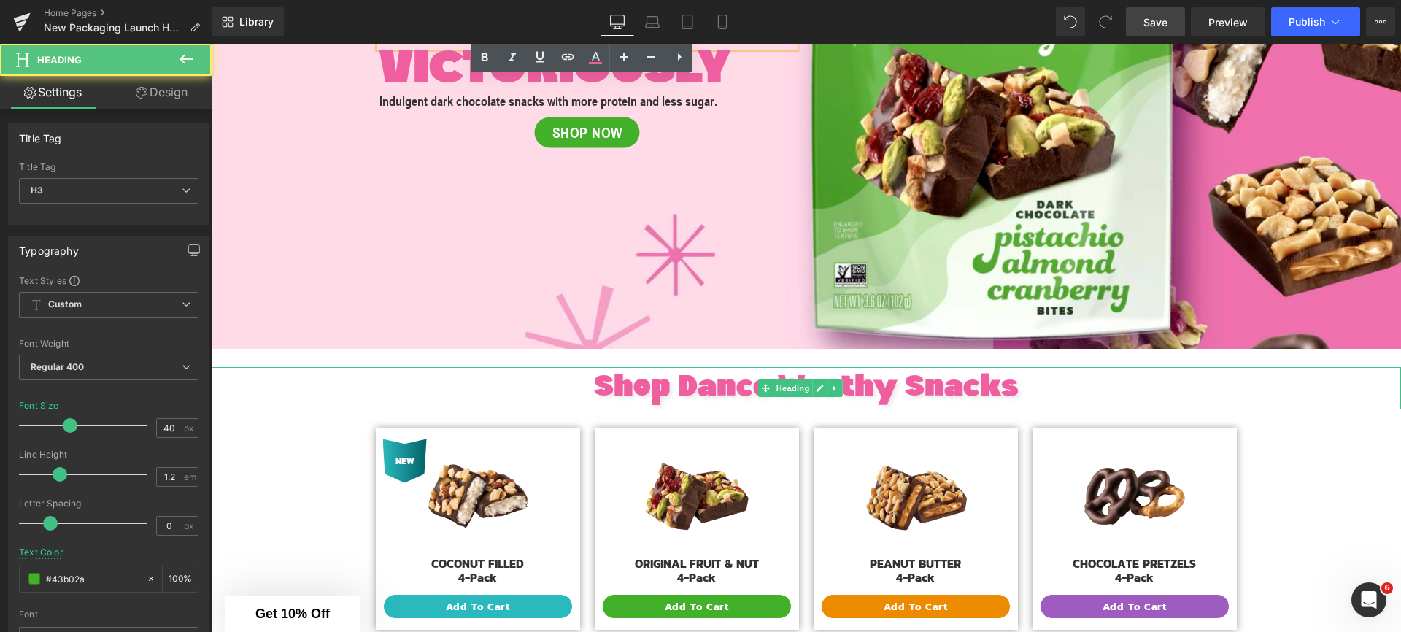
click at [599, 386] on span "Shop Dance Worthy Snacks" at bounding box center [806, 388] width 425 height 30
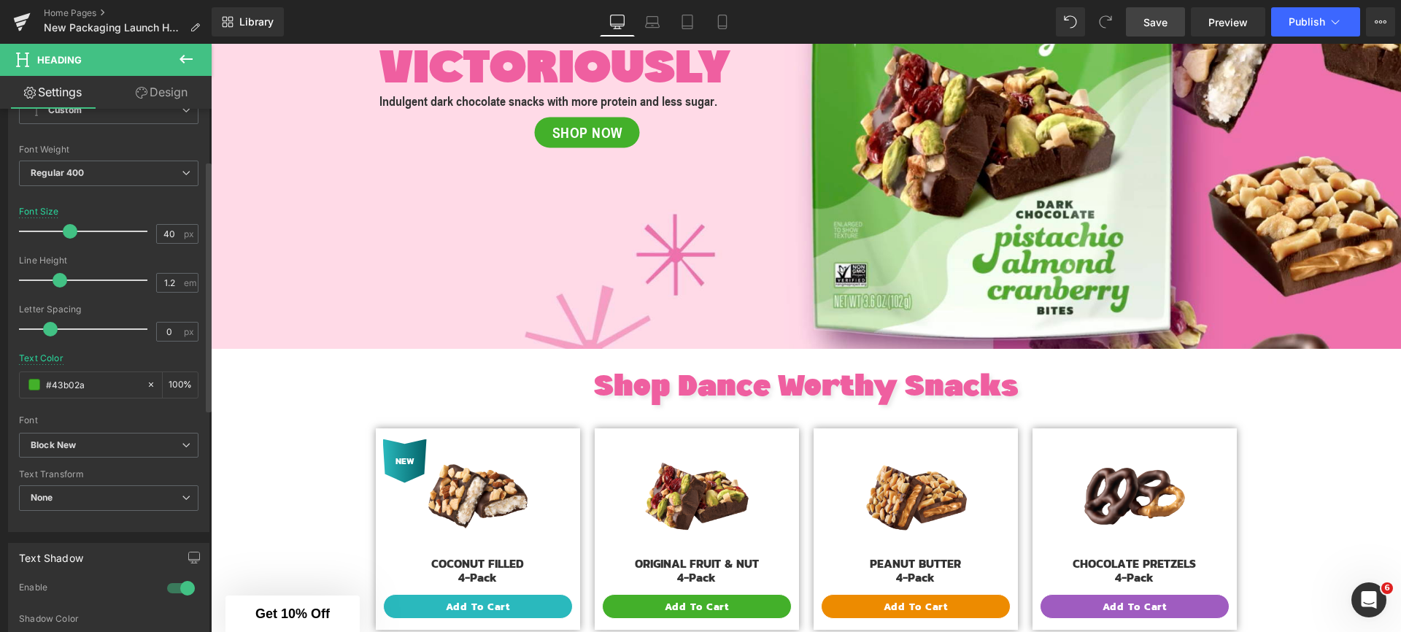
scroll to position [225, 0]
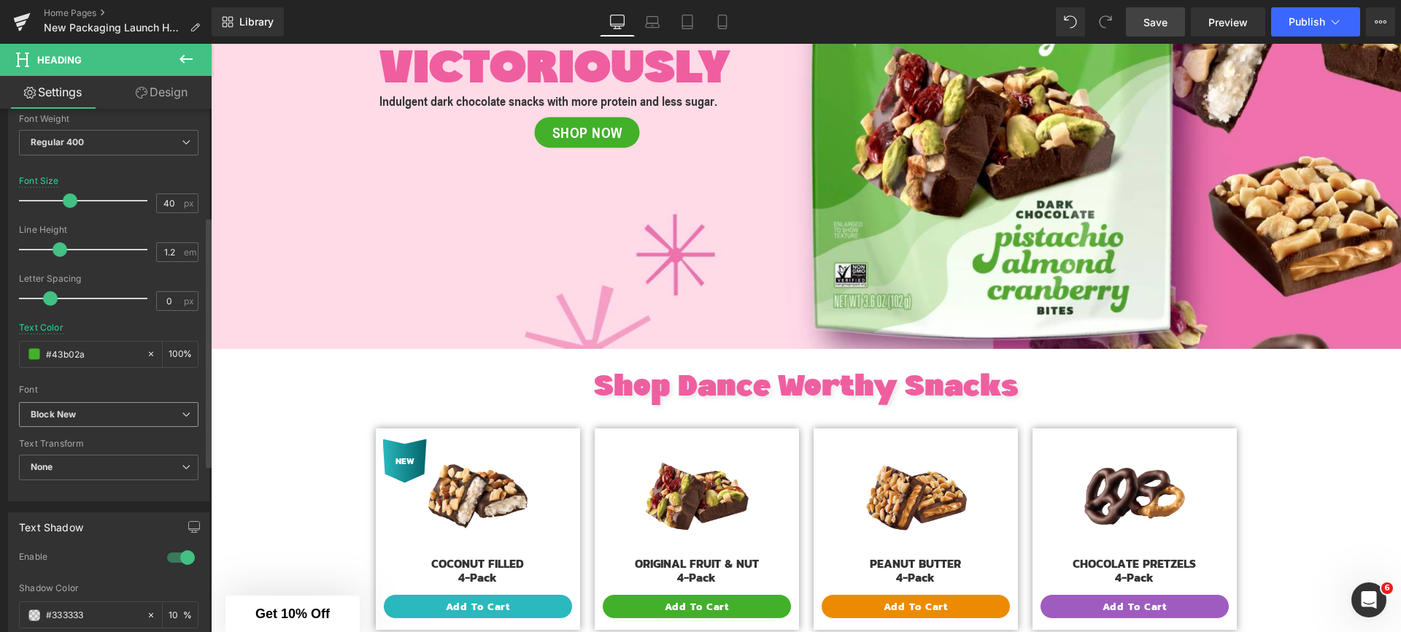
click at [116, 414] on b "Block New" at bounding box center [106, 415] width 151 height 12
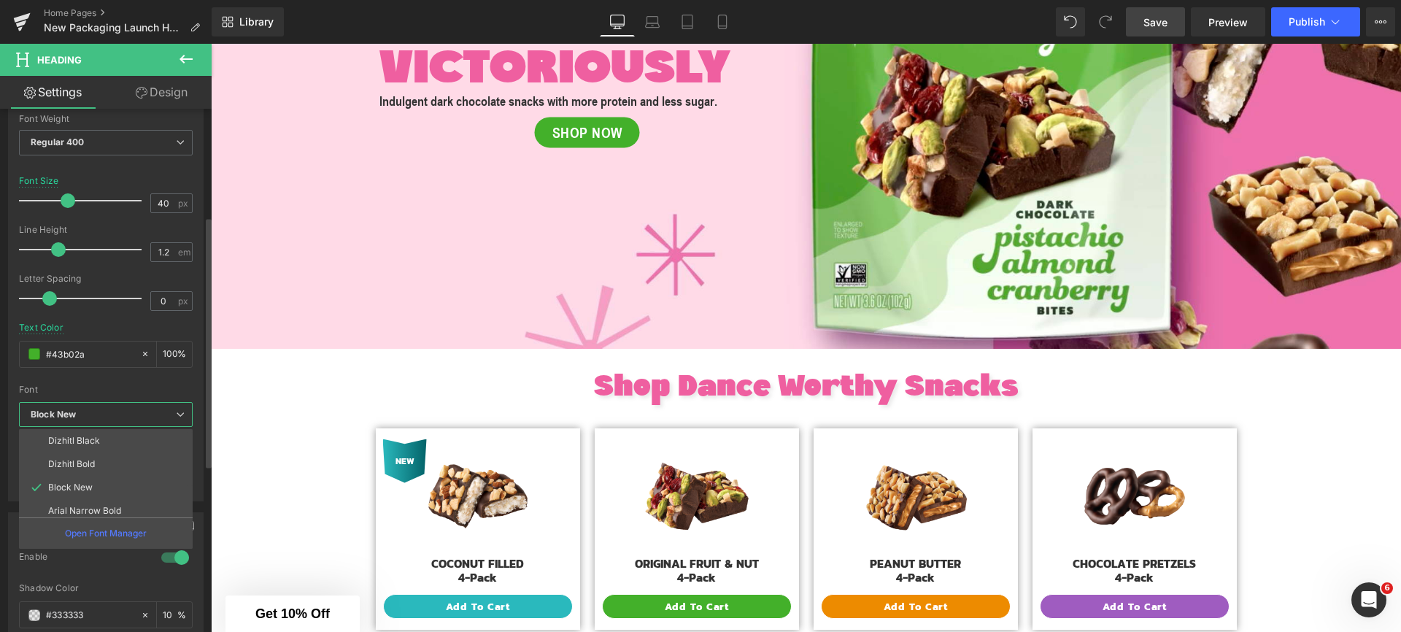
scroll to position [99, 0]
click at [94, 439] on li "Dizhitl Bold" at bounding box center [109, 434] width 180 height 23
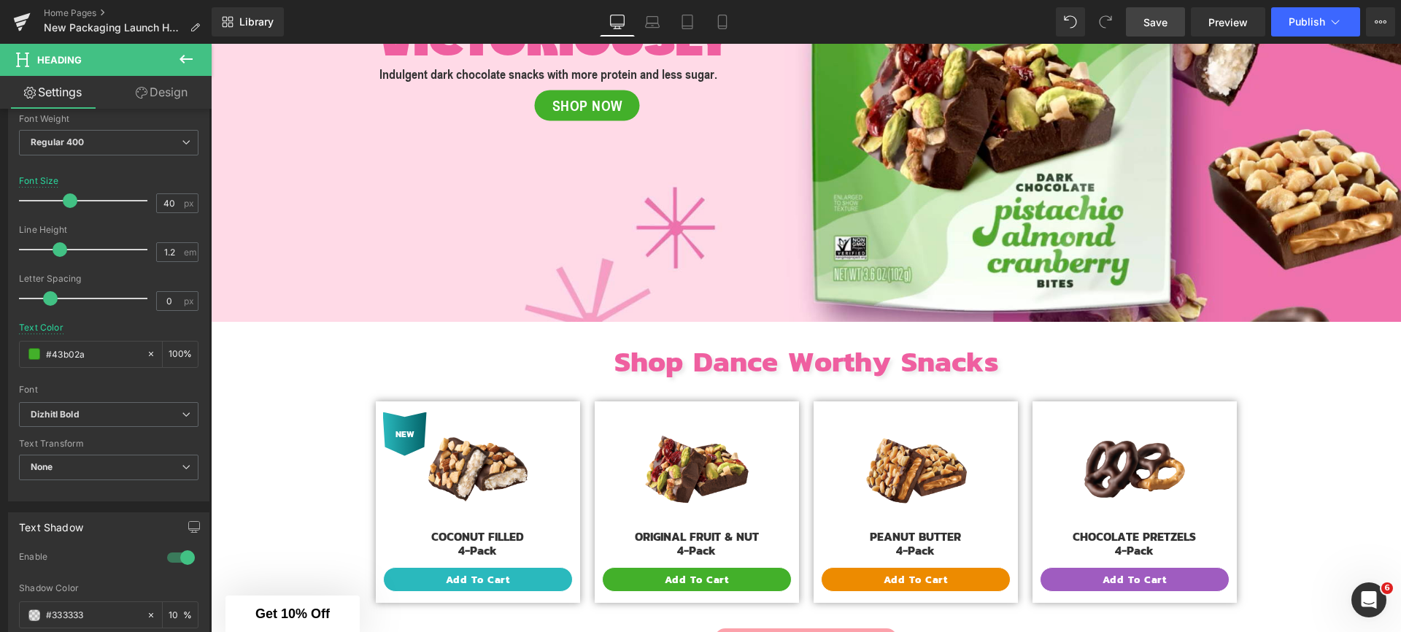
scroll to position [501, 0]
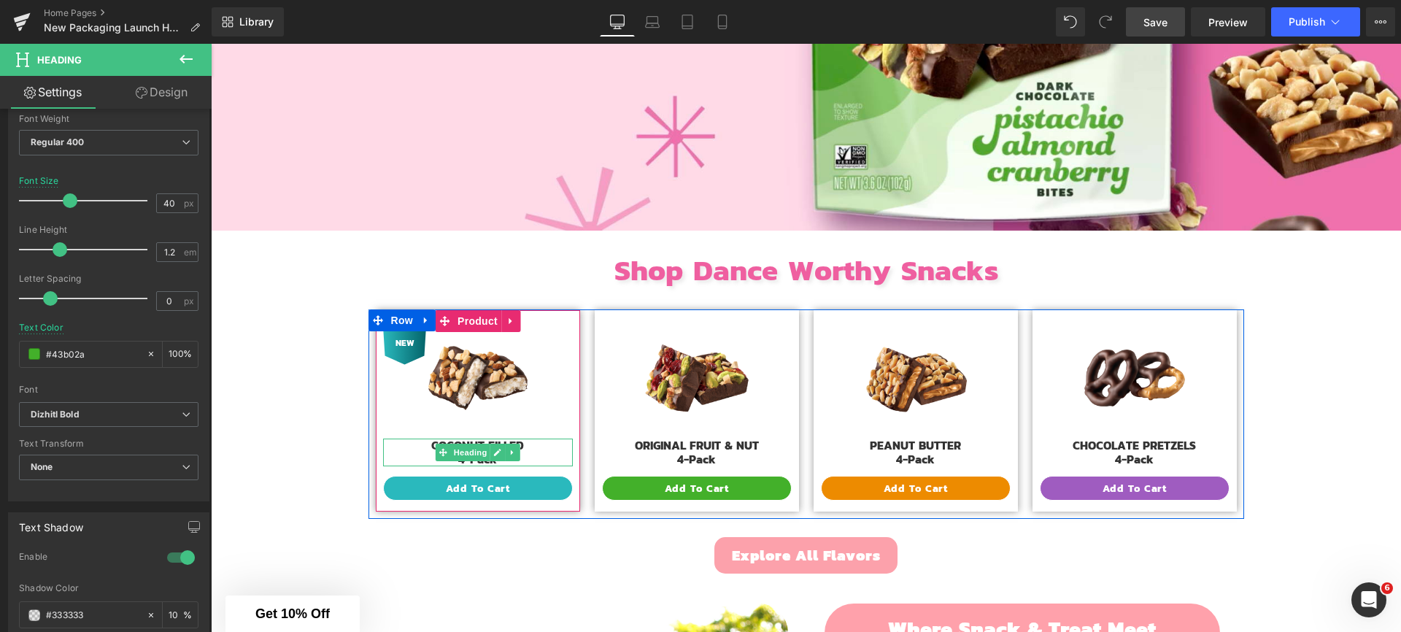
click at [417, 452] on h6 "4-Pack" at bounding box center [478, 459] width 190 height 14
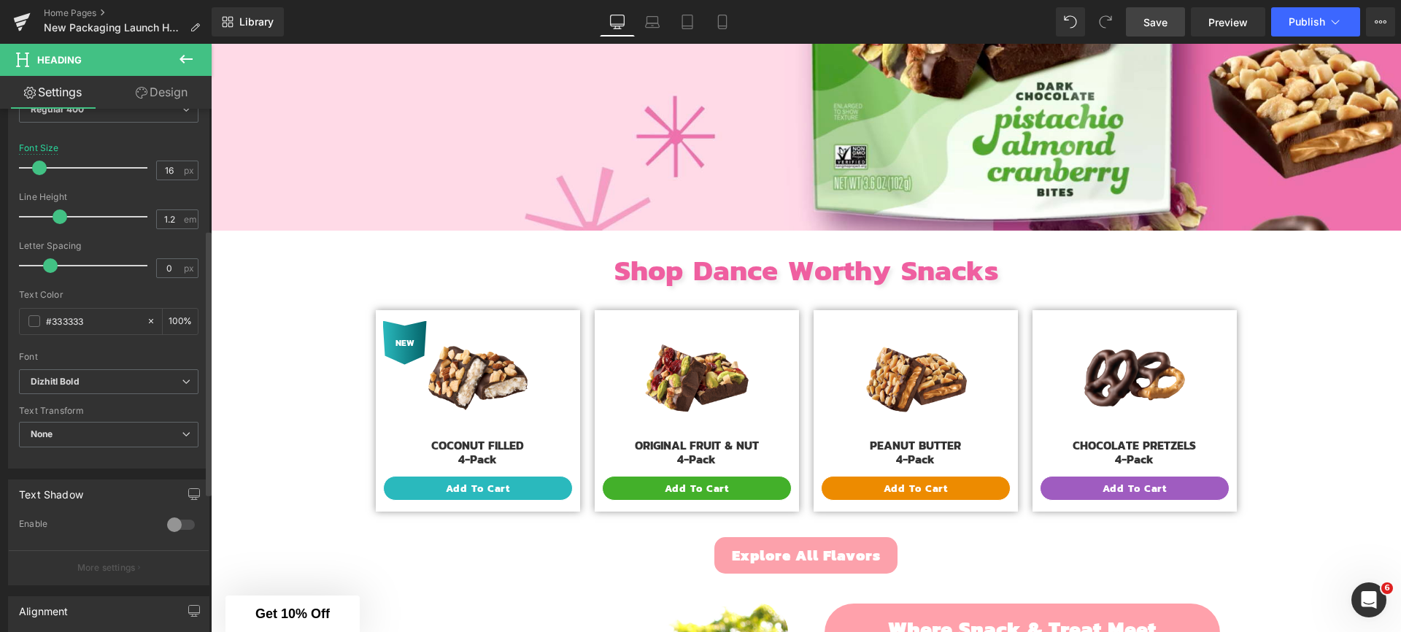
scroll to position [258, 0]
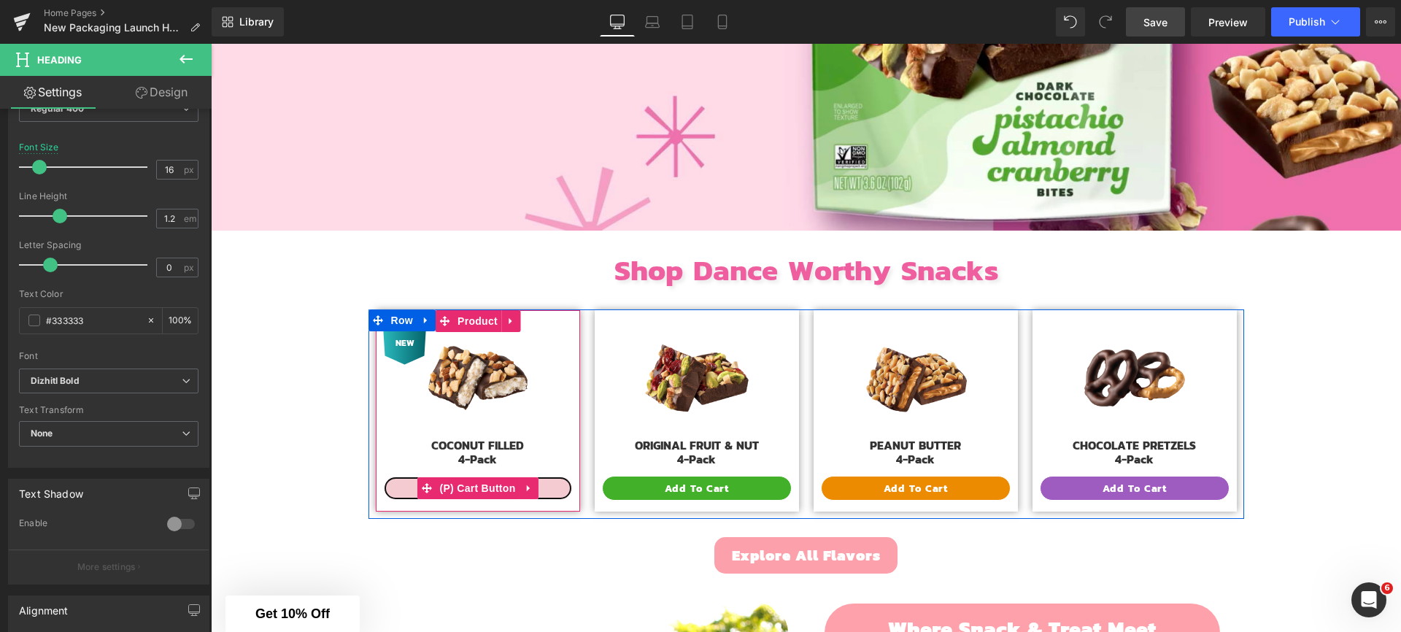
click at [401, 482] on button "Add To Cart" at bounding box center [478, 488] width 190 height 25
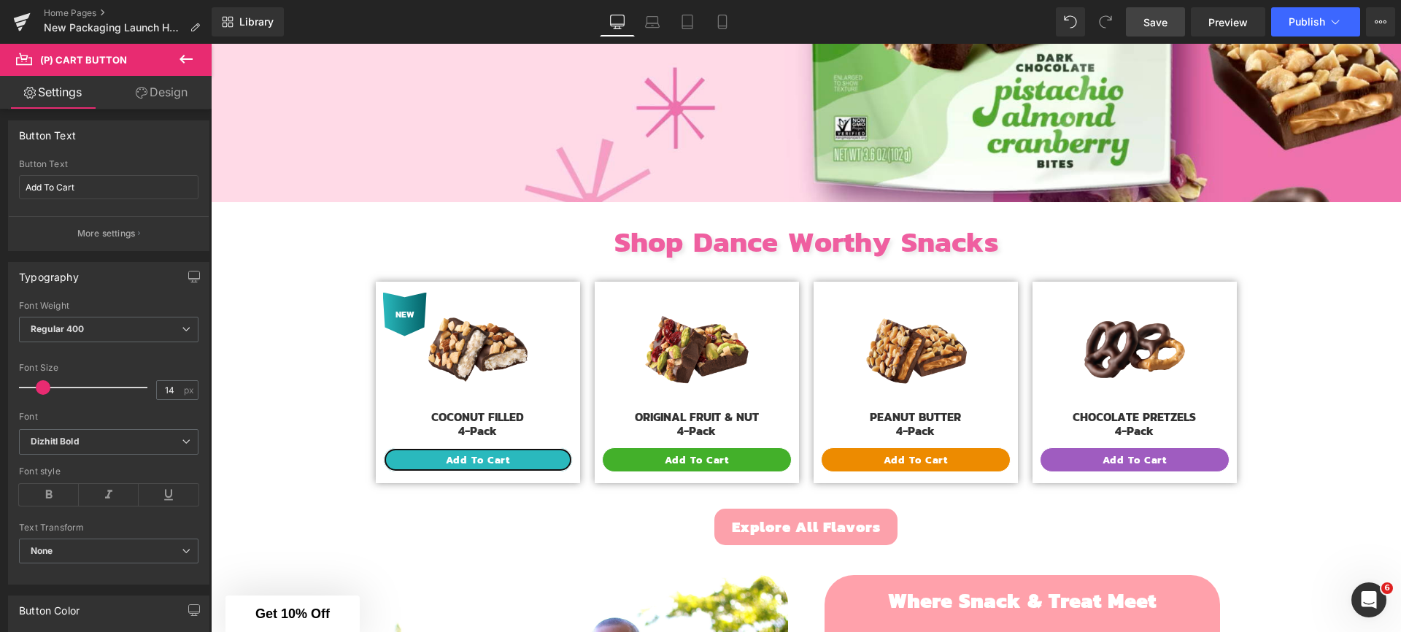
scroll to position [530, 0]
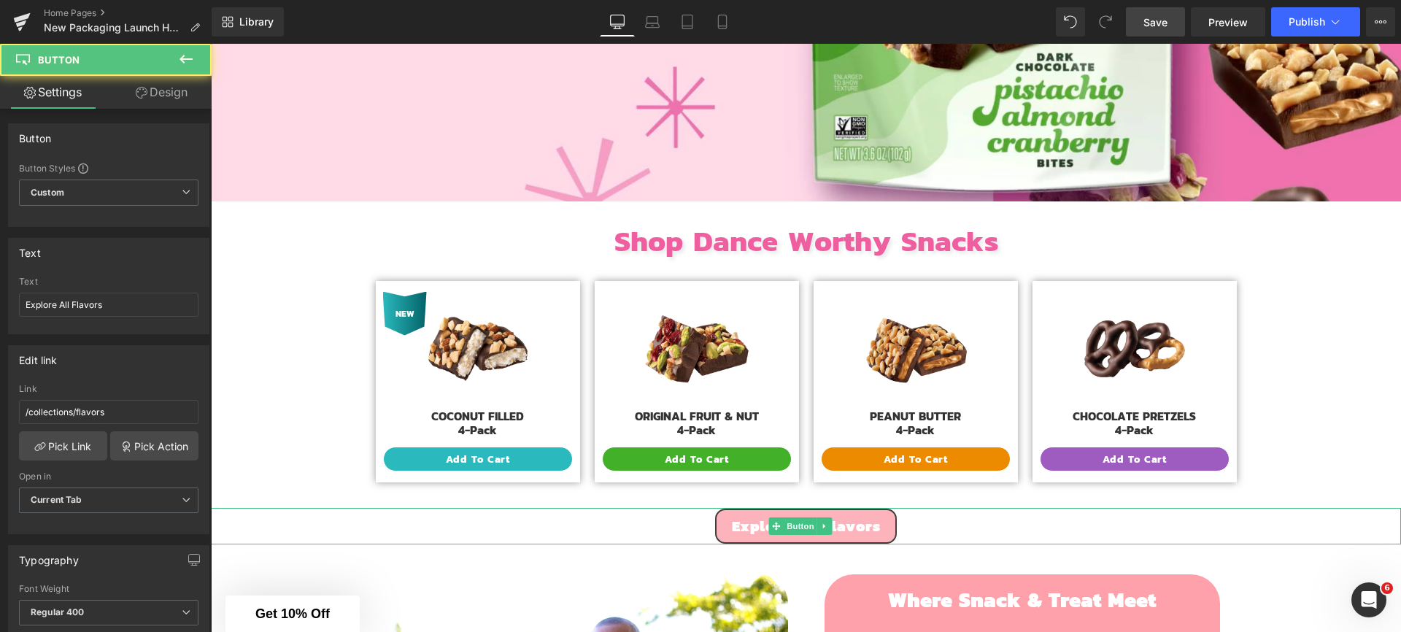
click at [732, 522] on span "Explore All Flavors" at bounding box center [806, 526] width 149 height 22
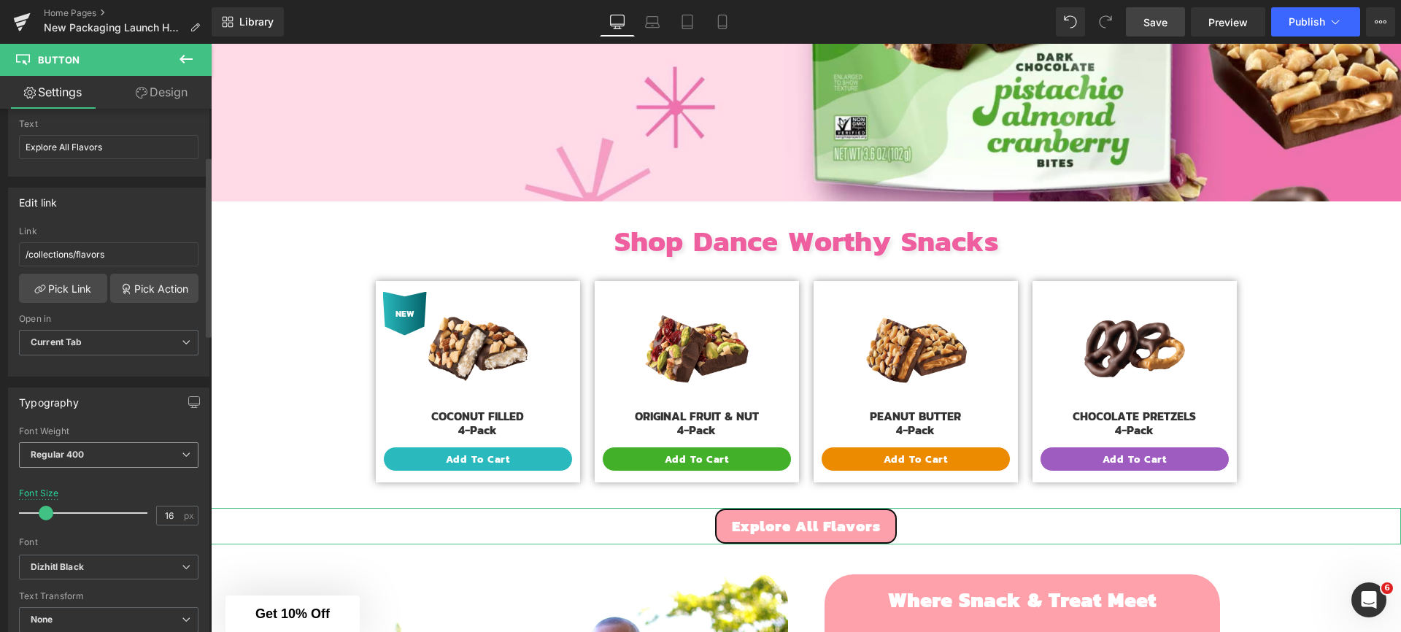
scroll to position [254, 0]
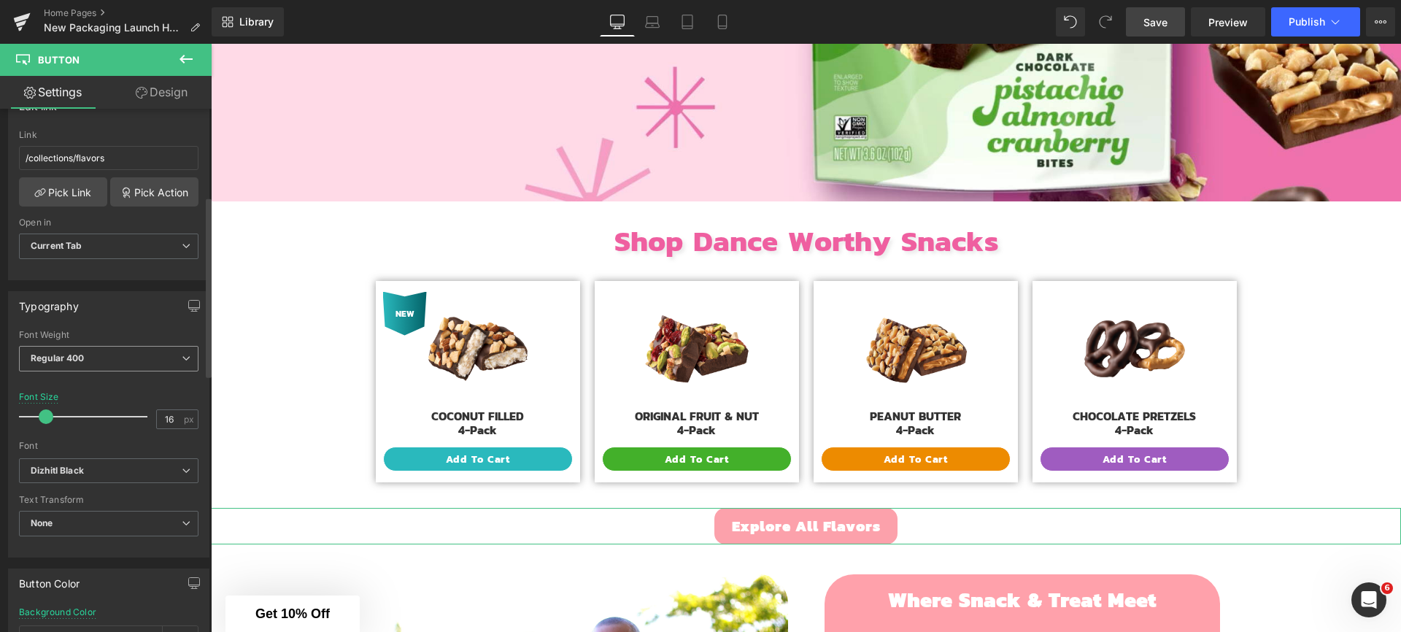
click at [101, 476] on span "Dizhitl Black" at bounding box center [109, 471] width 180 height 26
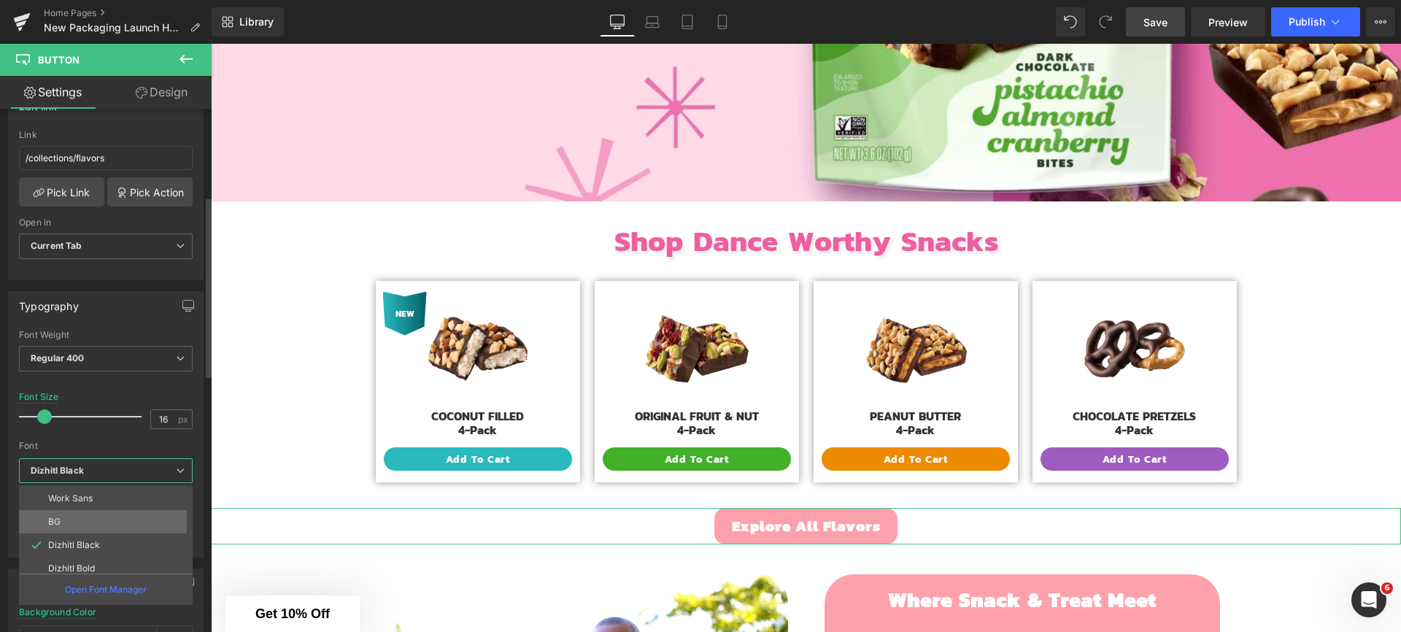
scroll to position [25, 0]
click at [89, 563] on p "Dizhitl Bold" at bounding box center [71, 565] width 47 height 10
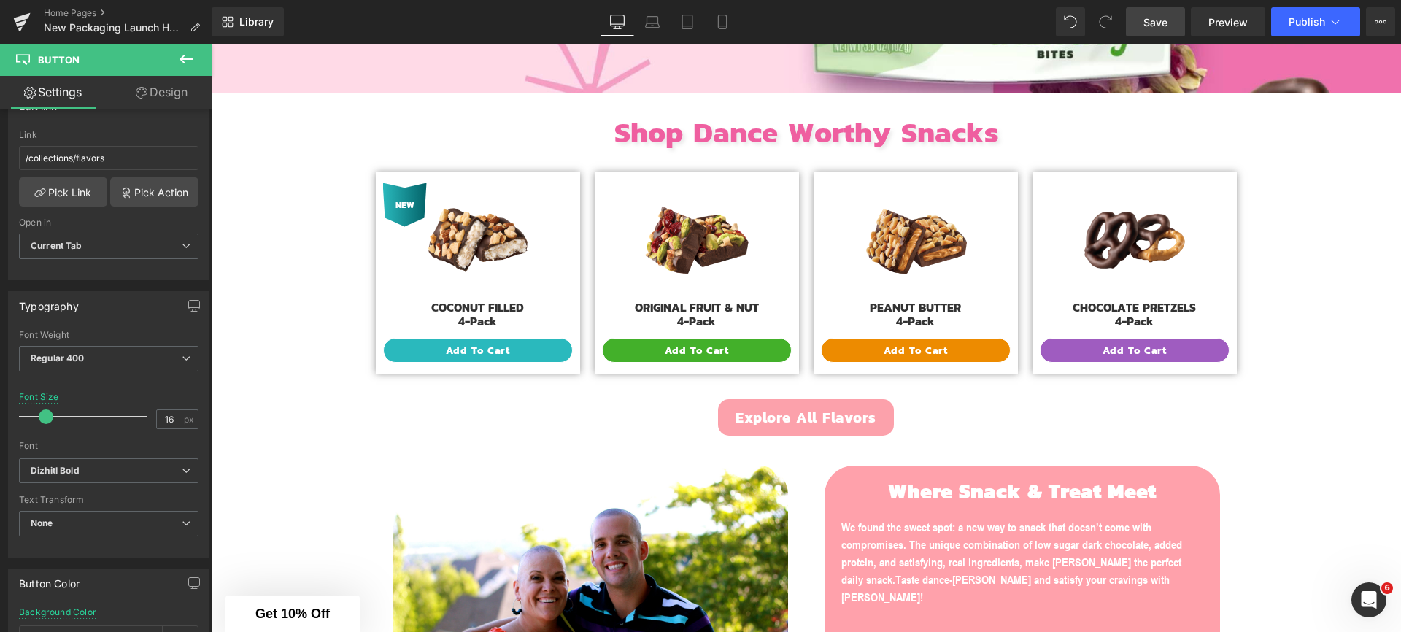
scroll to position [648, 0]
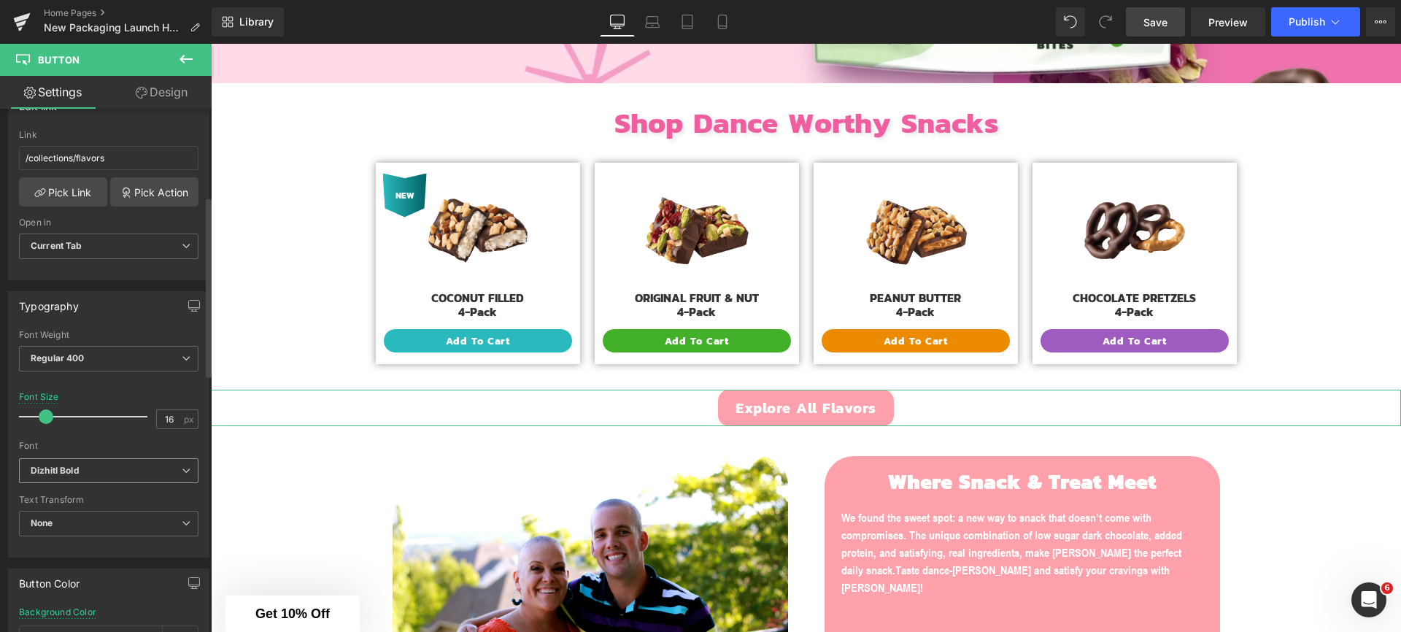
click at [123, 472] on b "Dizhitl Bold" at bounding box center [106, 471] width 151 height 12
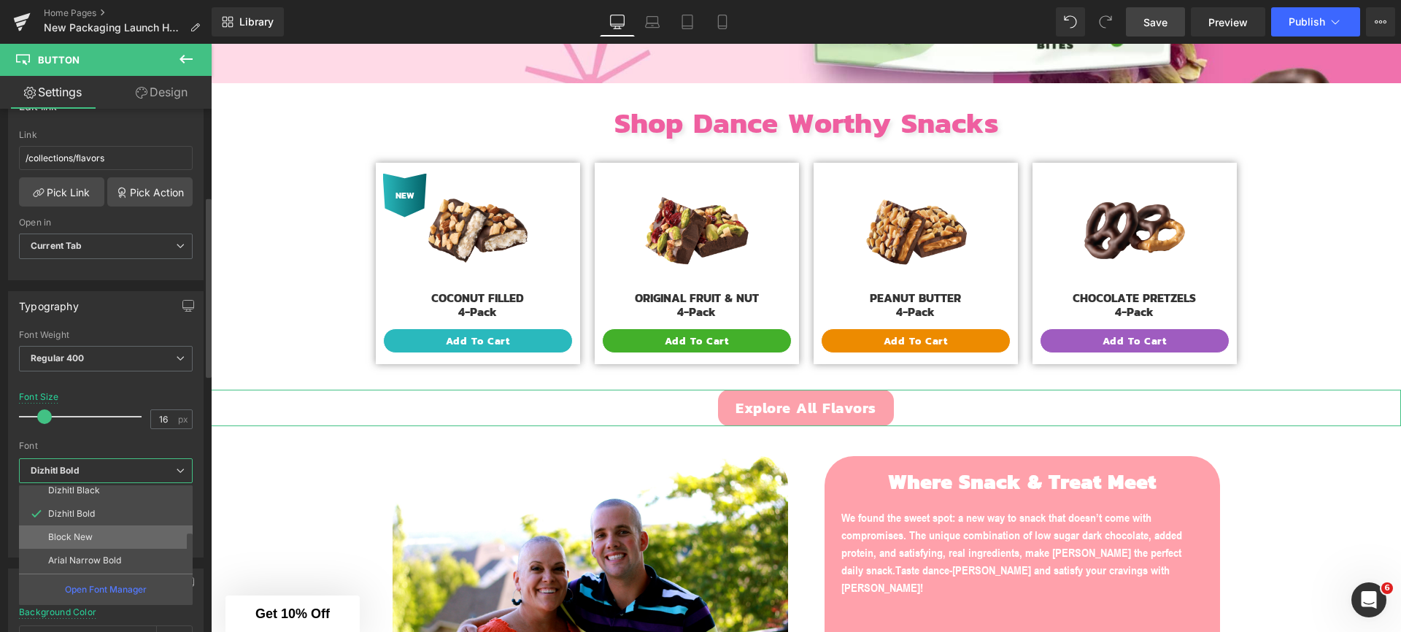
scroll to position [92, 0]
click at [106, 551] on li "Arial Narrow Bold" at bounding box center [109, 544] width 180 height 23
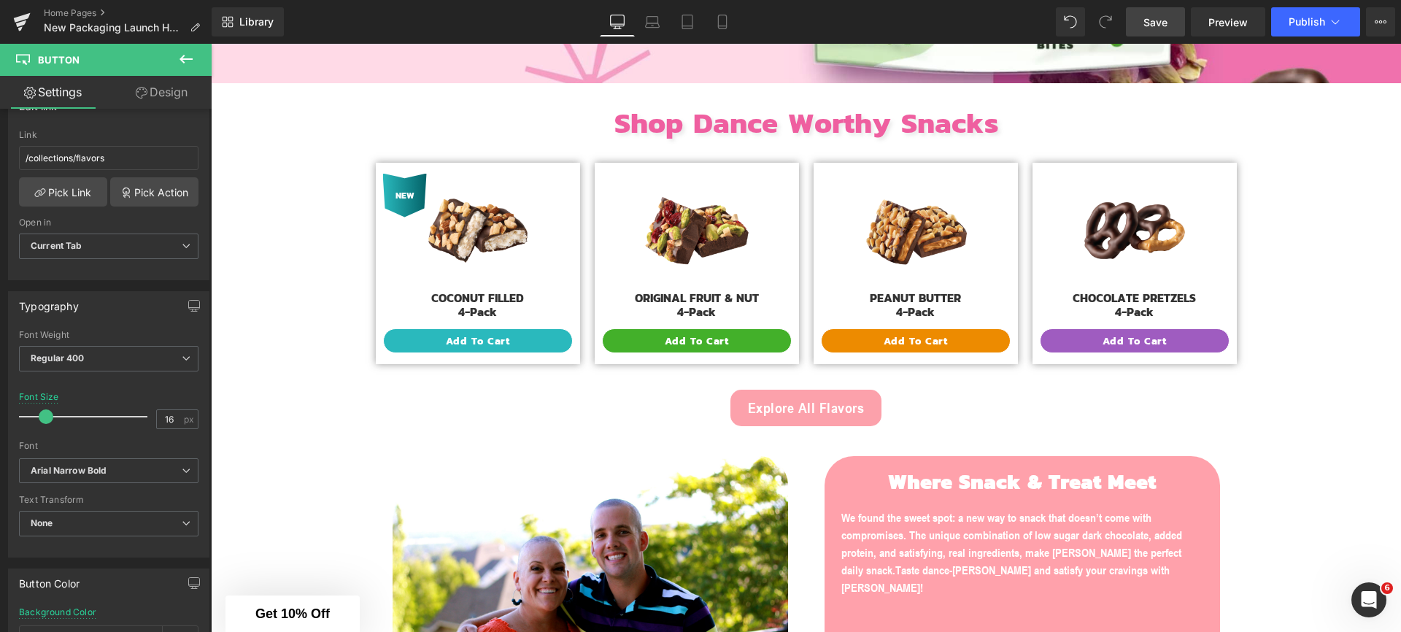
click at [1154, 22] on span "Save" at bounding box center [1155, 22] width 24 height 15
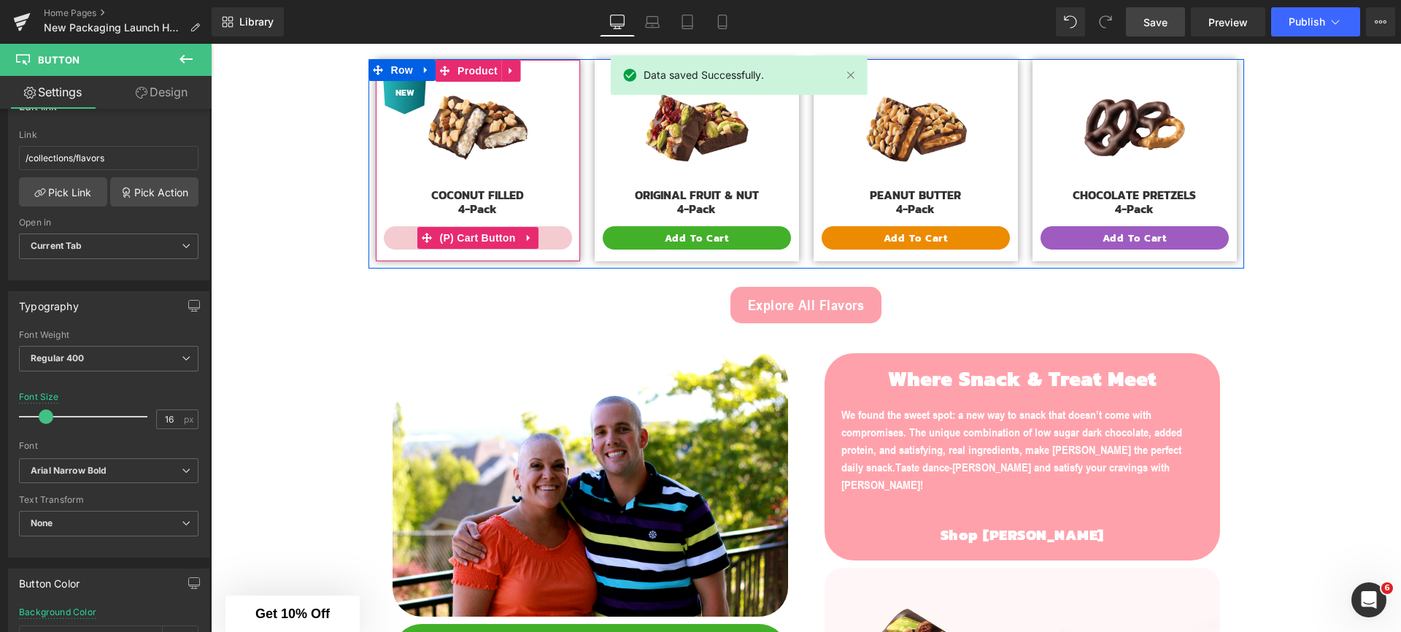
scroll to position [764, 0]
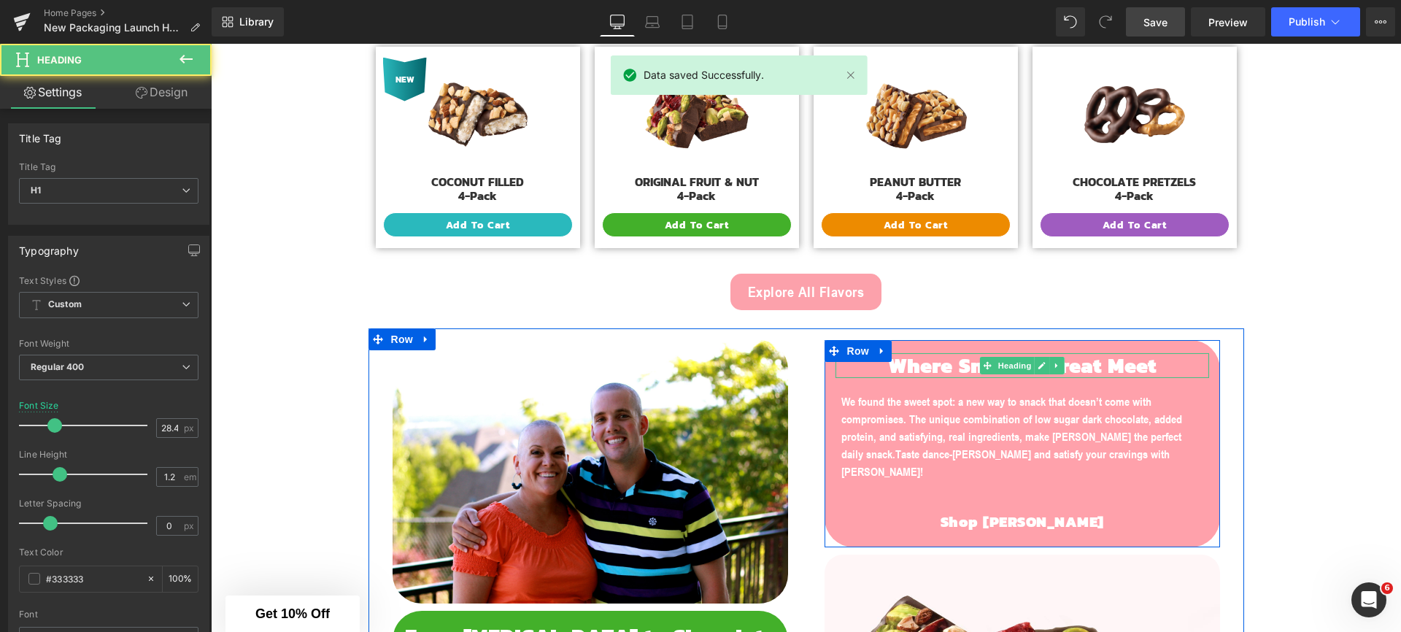
click at [914, 367] on span "Where Snack & Treat Meet" at bounding box center [1022, 365] width 268 height 33
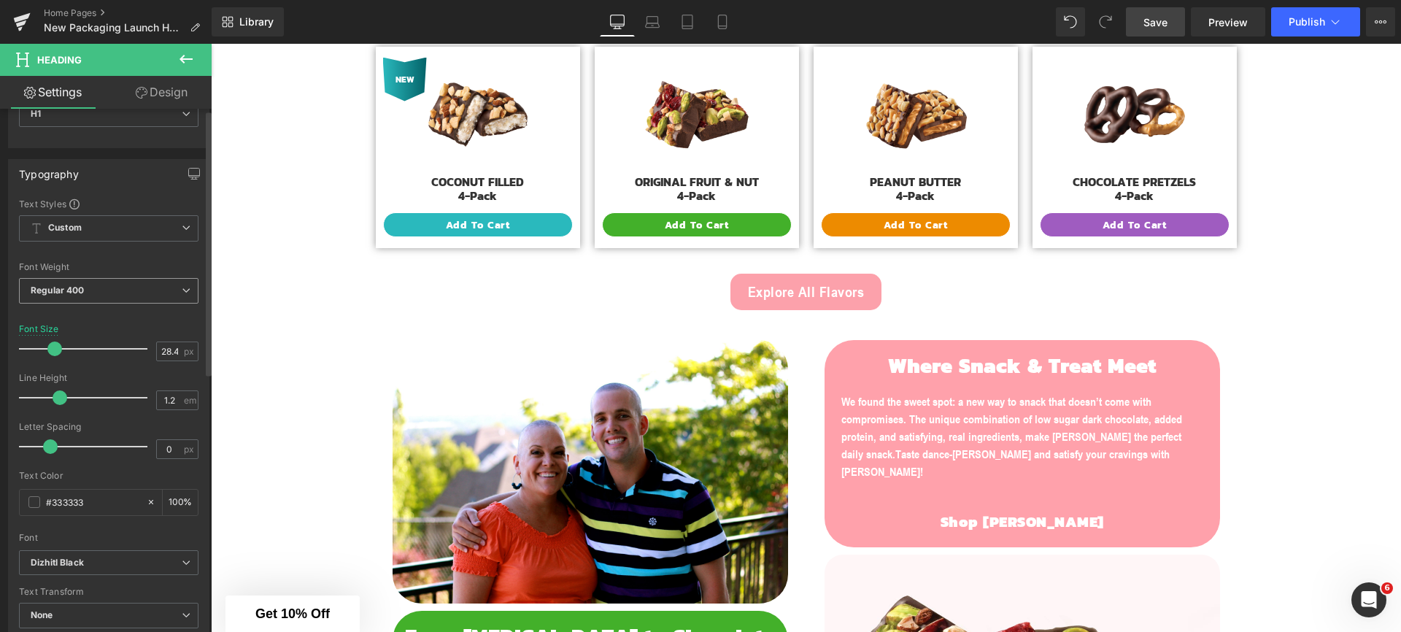
scroll to position [105, 0]
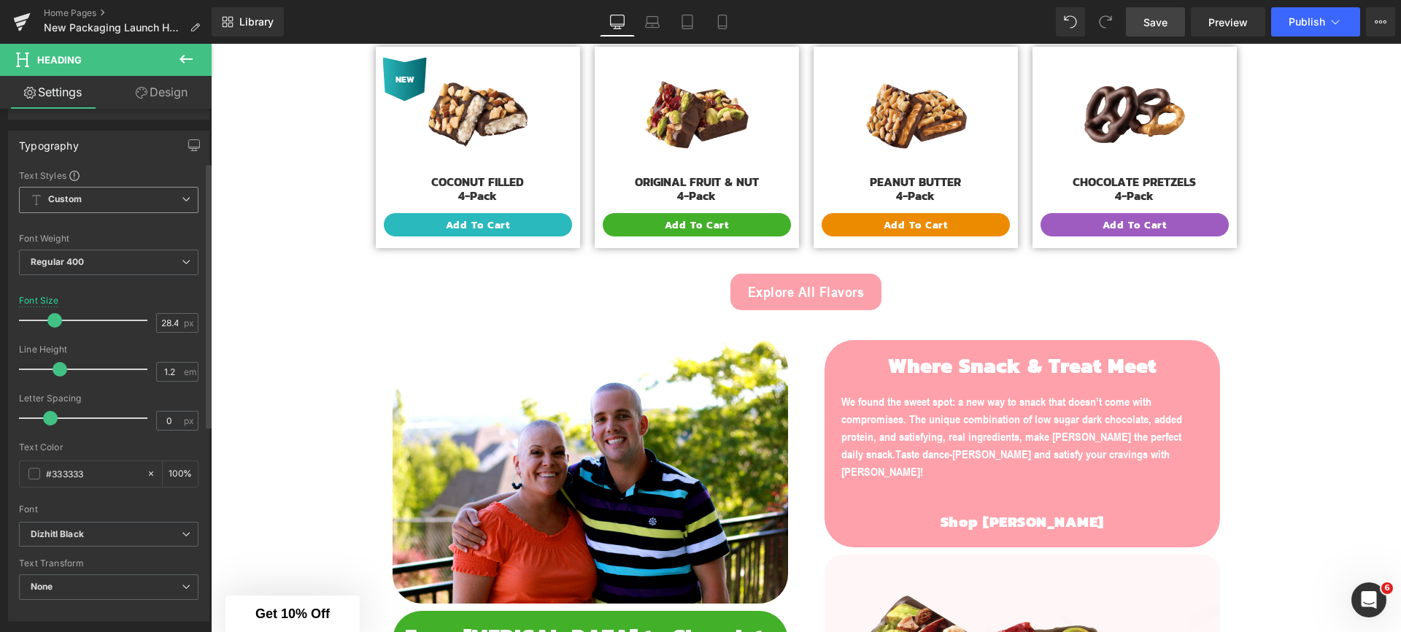
click at [113, 202] on span "Custom" at bounding box center [109, 200] width 180 height 26
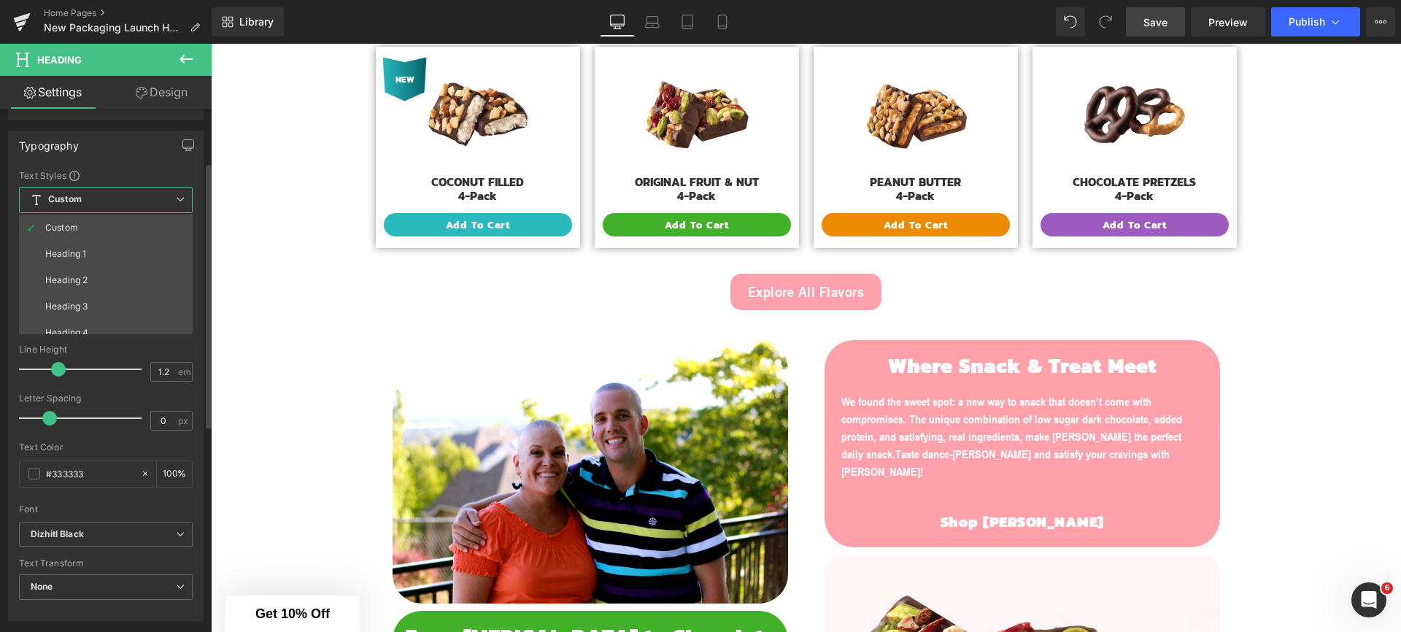
click at [113, 202] on span "Custom" at bounding box center [106, 200] width 174 height 26
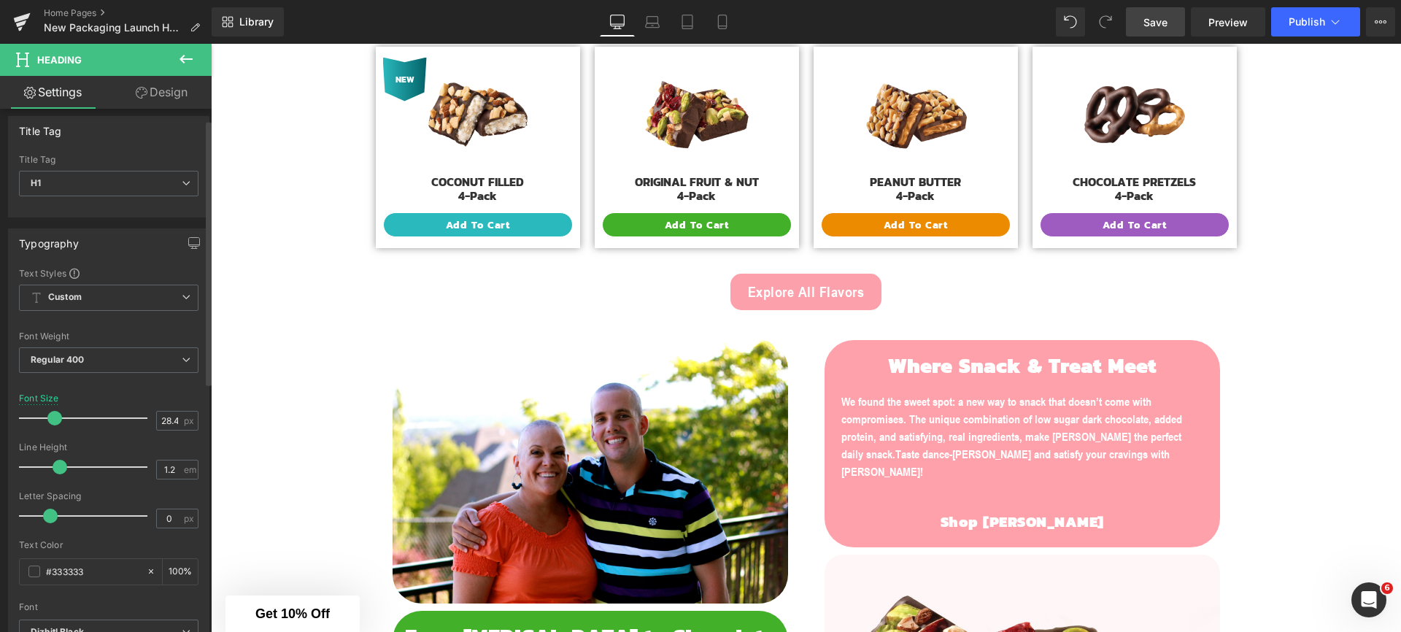
scroll to position [0, 0]
click at [146, 108] on link "Design" at bounding box center [162, 92] width 106 height 33
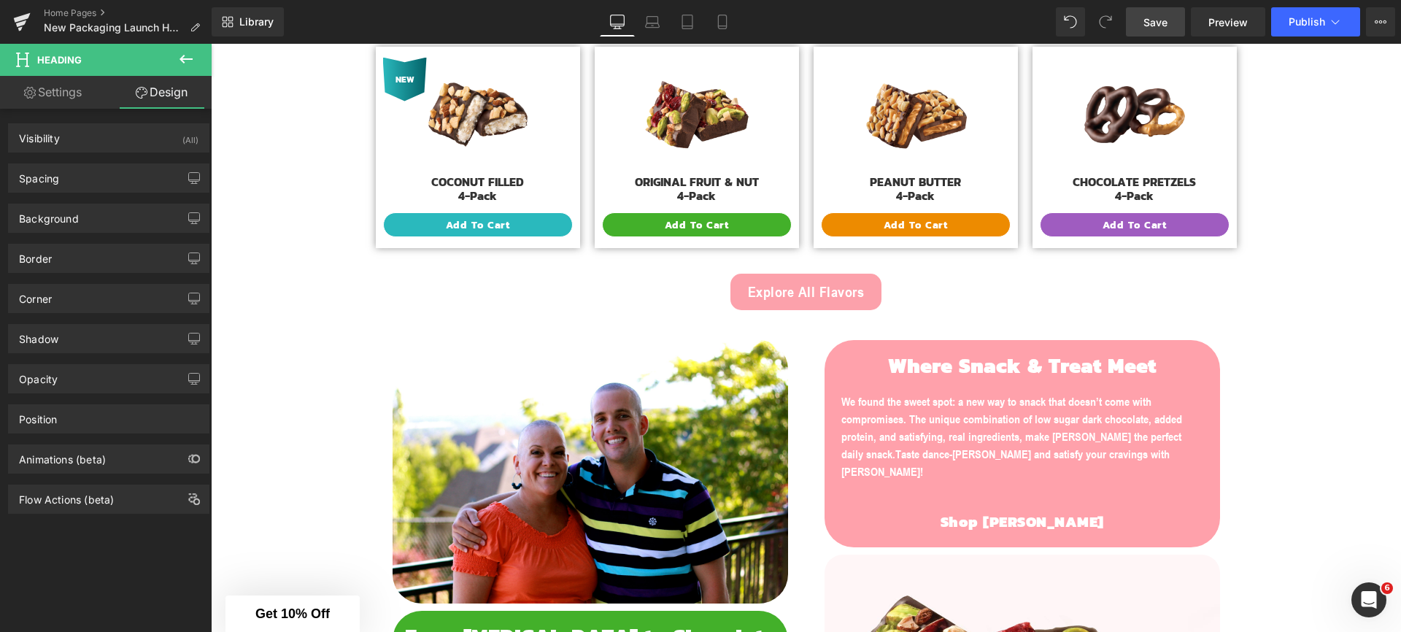
click at [184, 60] on icon at bounding box center [186, 59] width 18 height 18
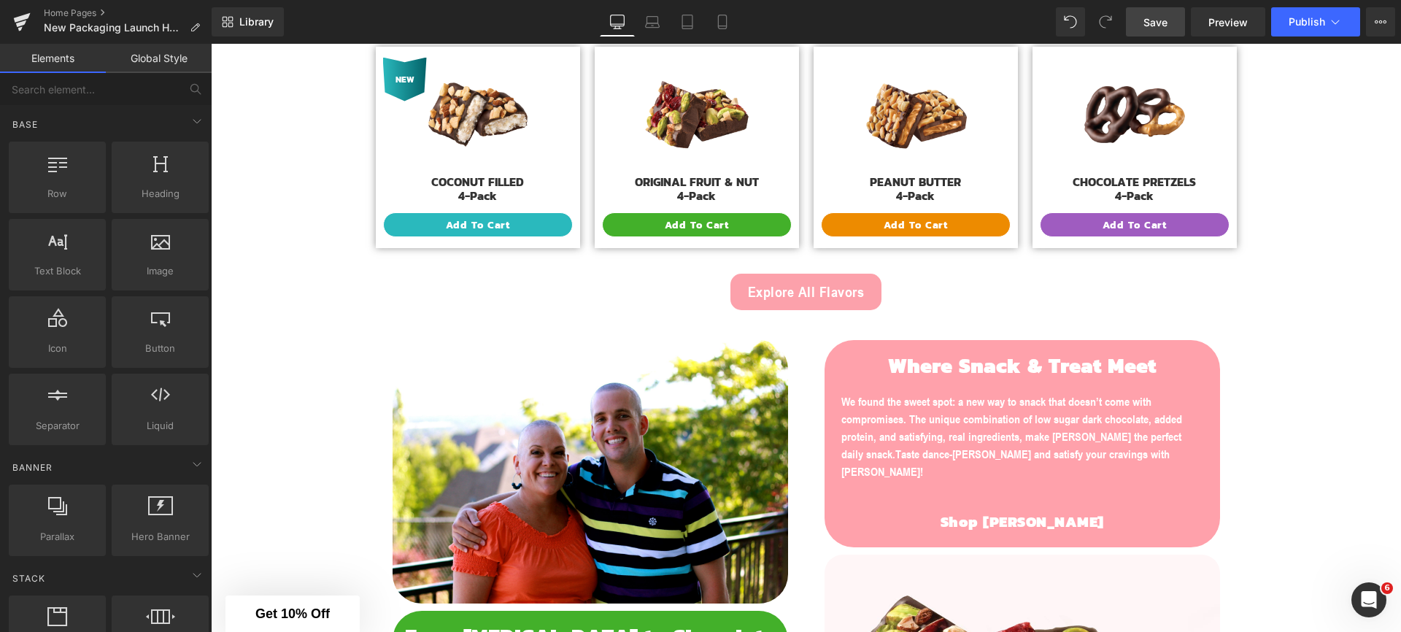
click at [144, 61] on link "Global Style" at bounding box center [159, 58] width 106 height 29
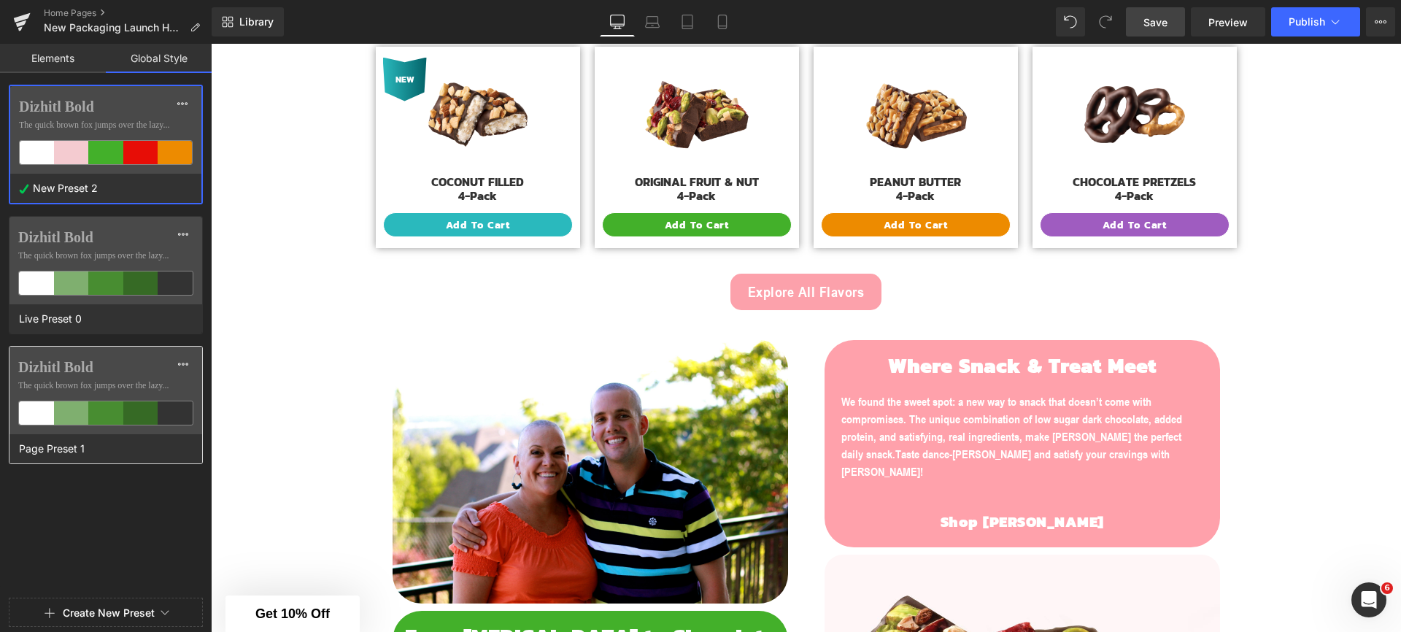
click at [111, 363] on label "Dizhitl Bold" at bounding box center [105, 367] width 175 height 18
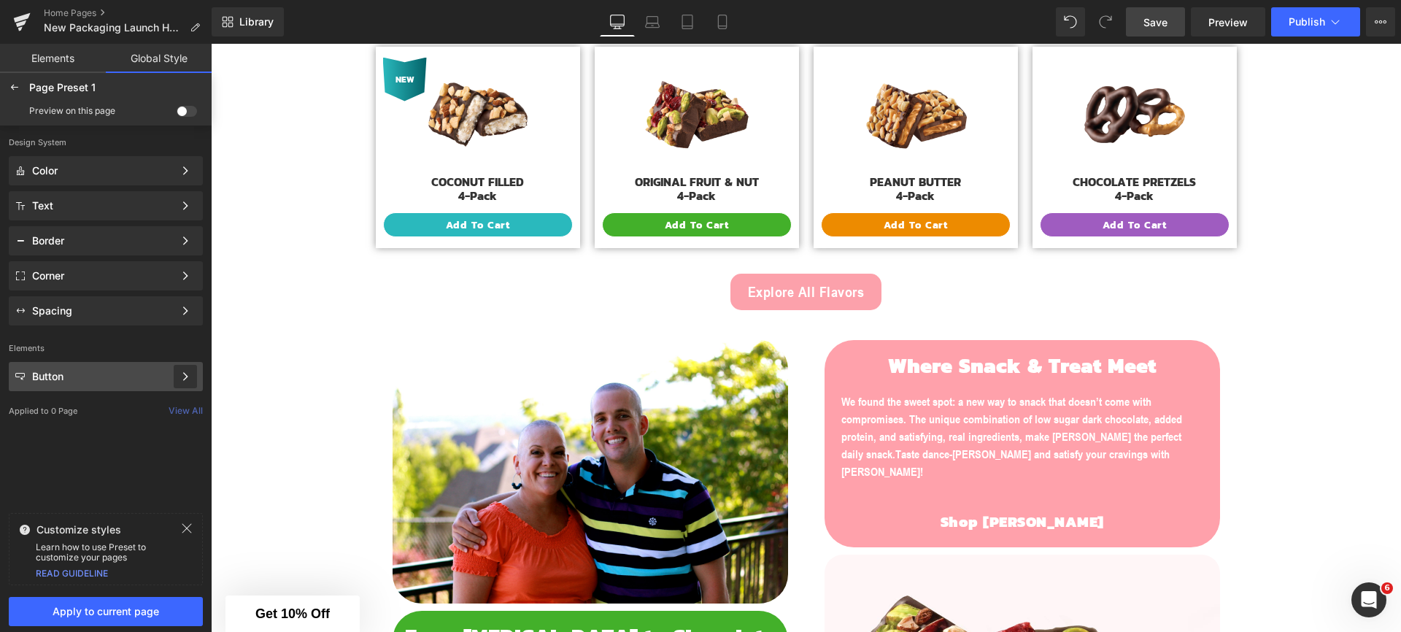
click at [182, 377] on icon at bounding box center [185, 376] width 10 height 10
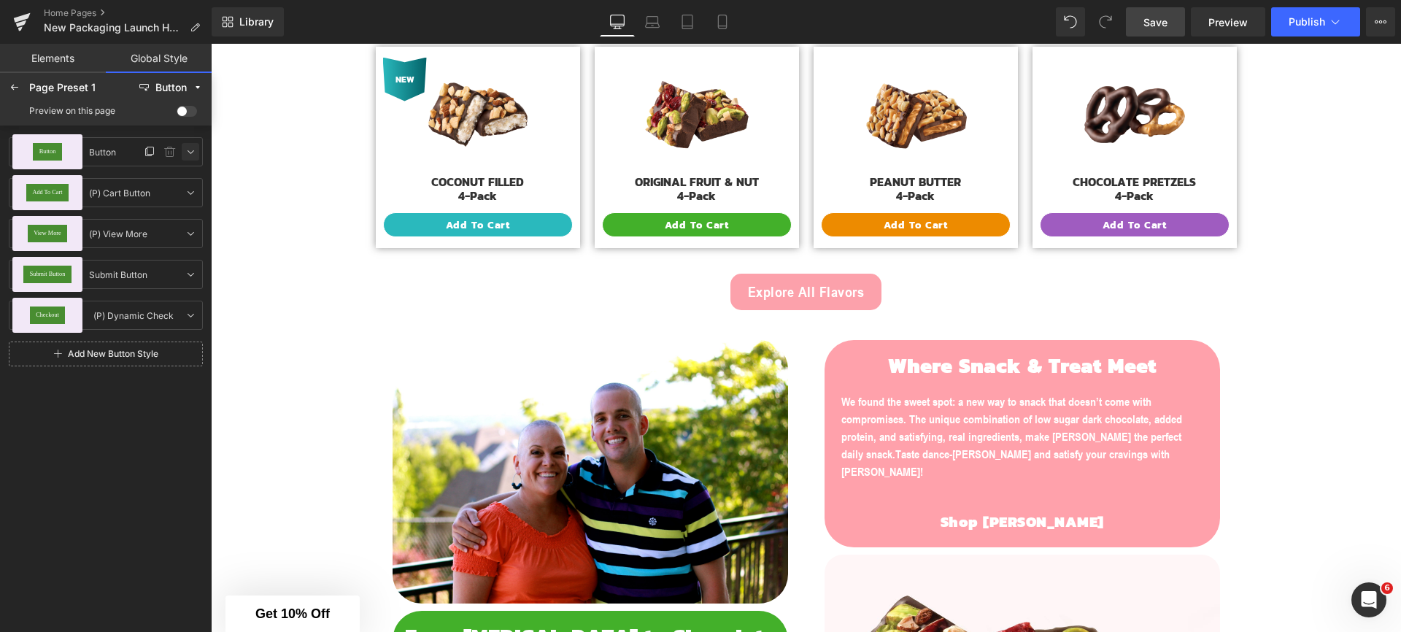
click at [188, 155] on icon at bounding box center [191, 152] width 12 height 12
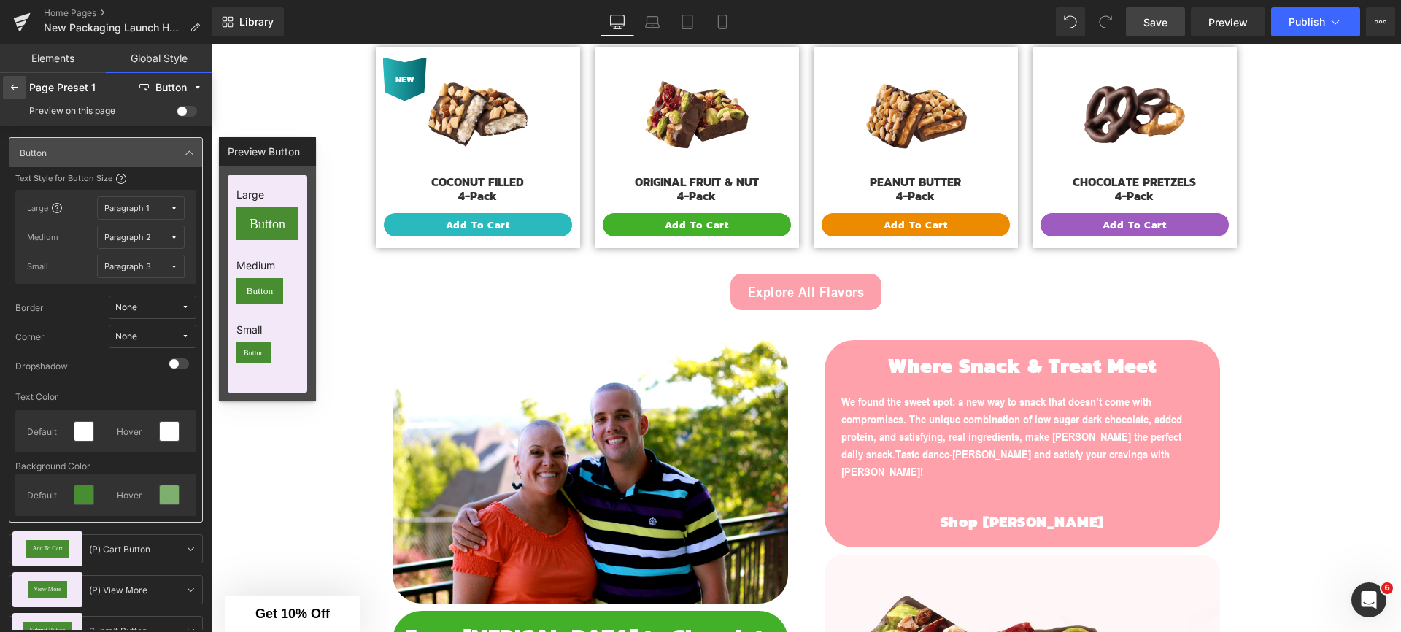
click at [18, 94] on div at bounding box center [14, 87] width 23 height 23
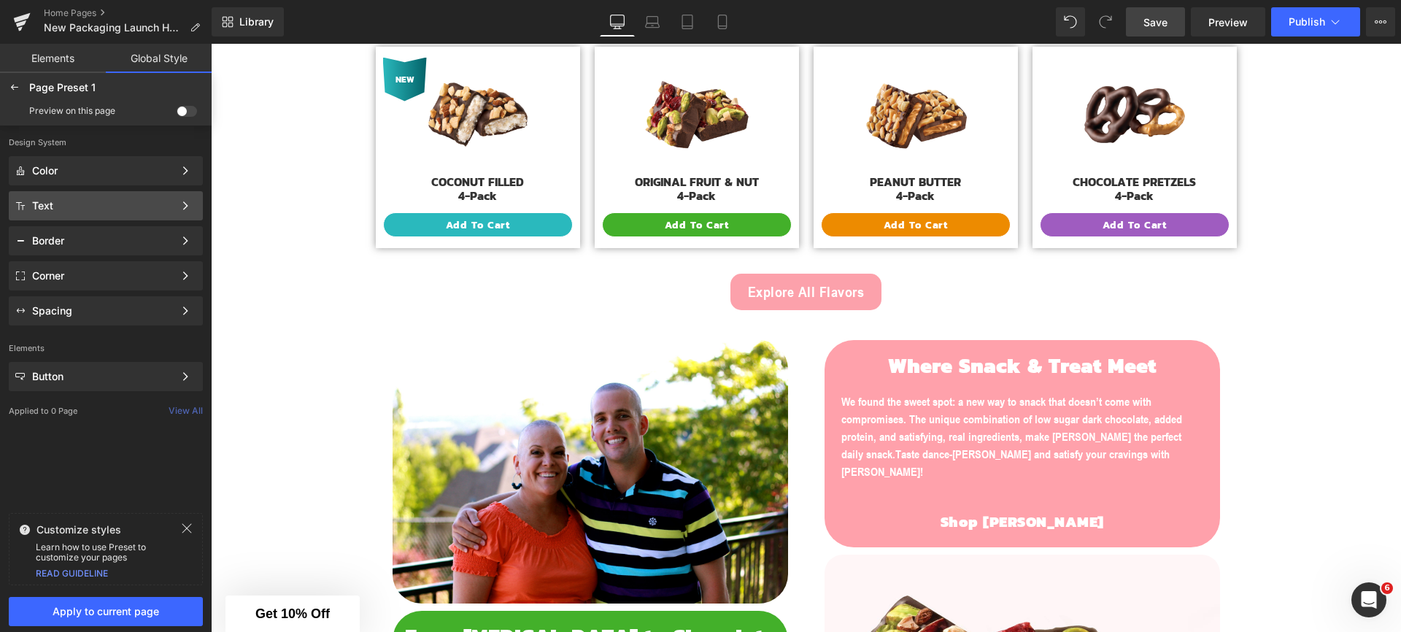
click at [98, 206] on div "Text" at bounding box center [103, 206] width 142 height 12
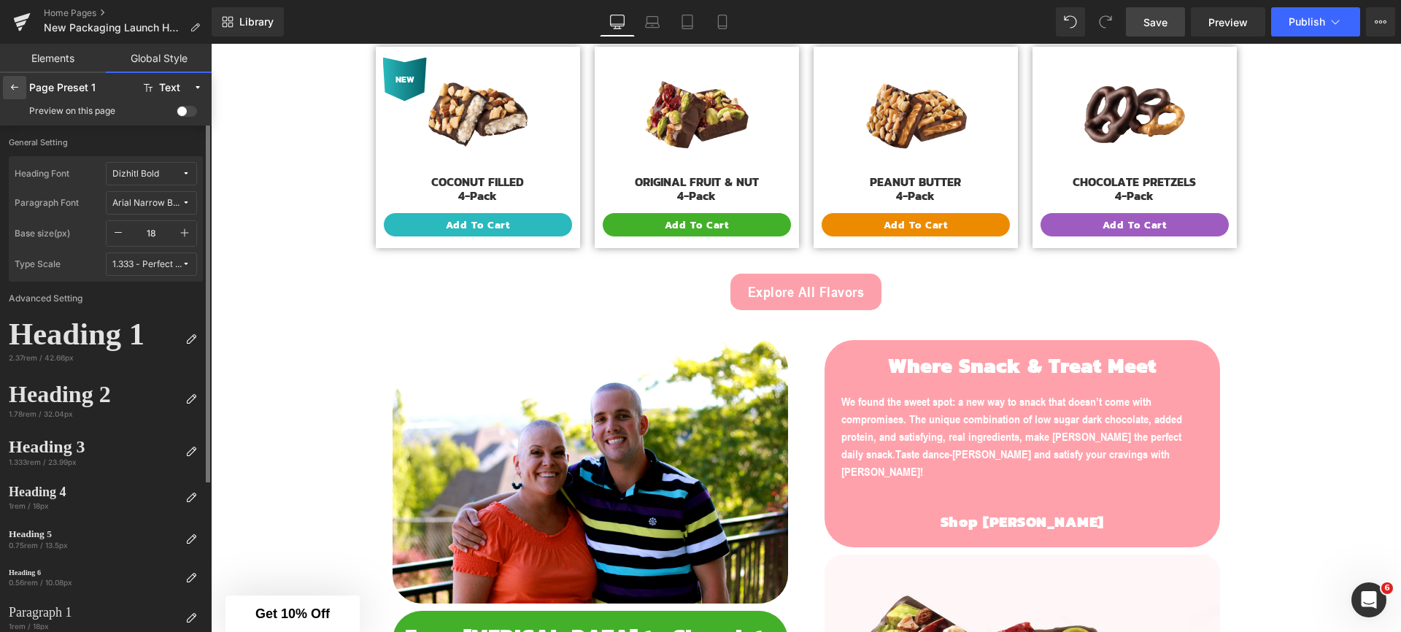
click at [18, 93] on icon at bounding box center [15, 88] width 12 height 12
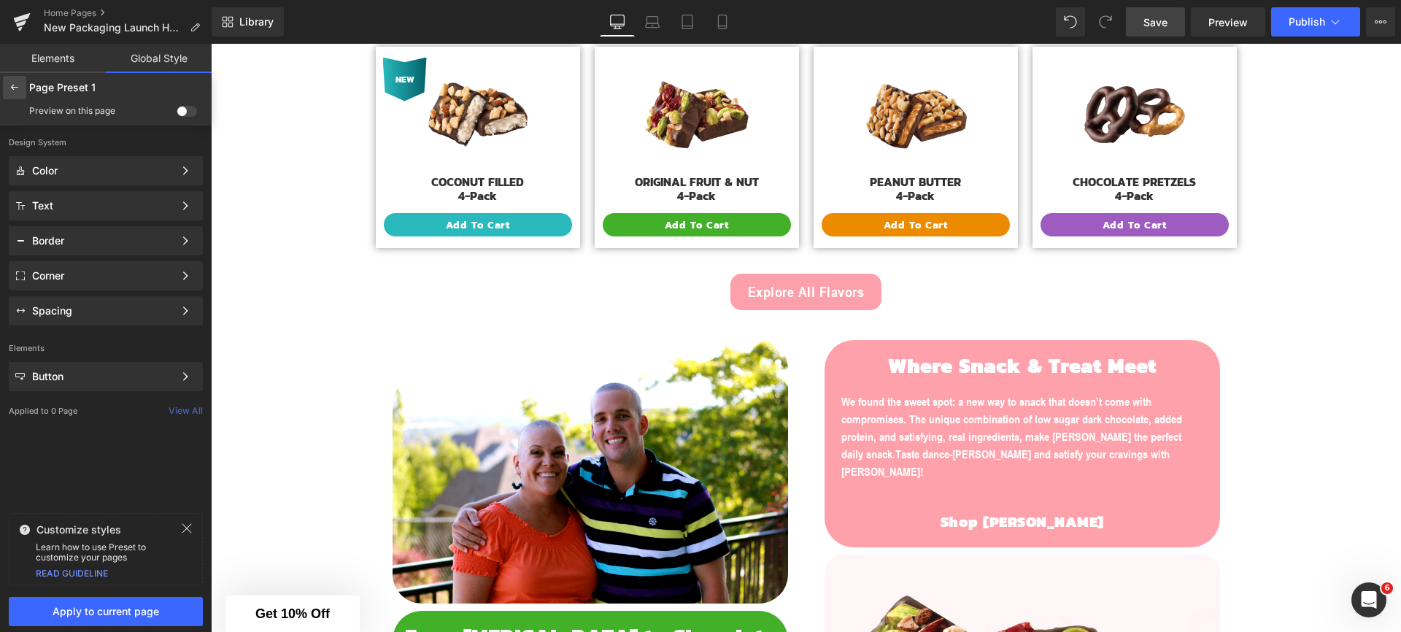
click at [15, 90] on icon at bounding box center [15, 88] width 12 height 12
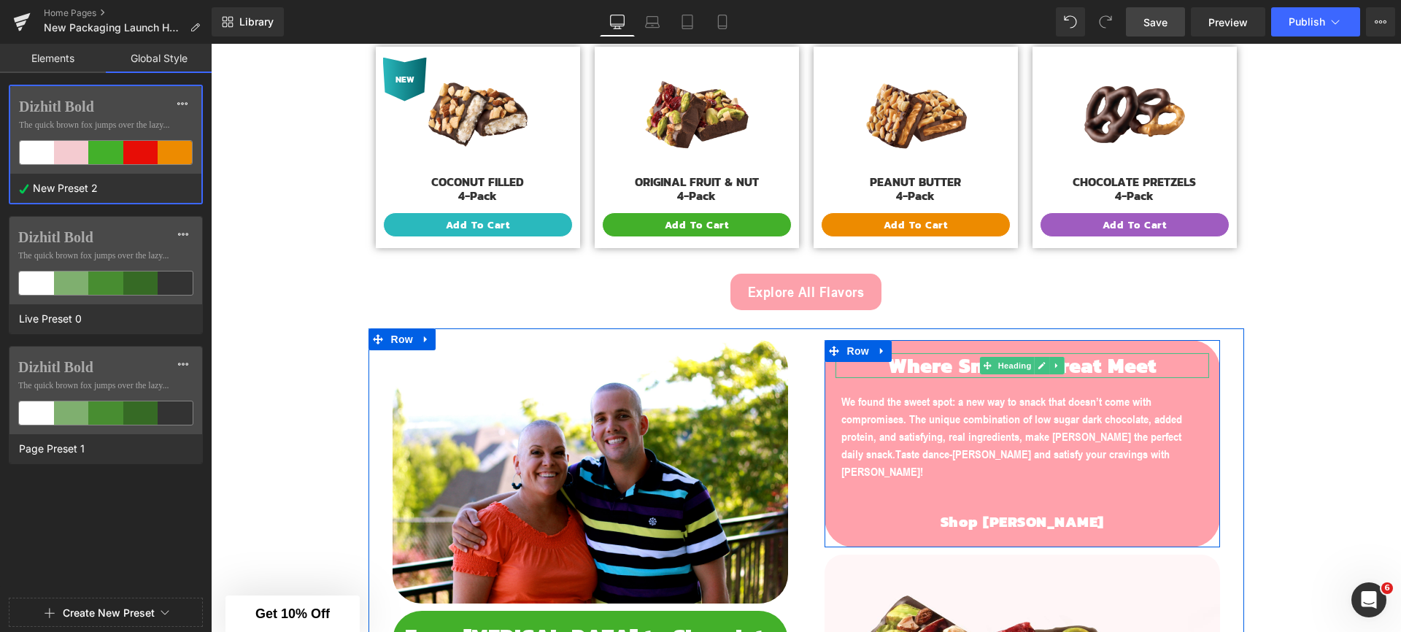
click at [914, 368] on span "Where Snack & Treat Meet" at bounding box center [1022, 365] width 268 height 33
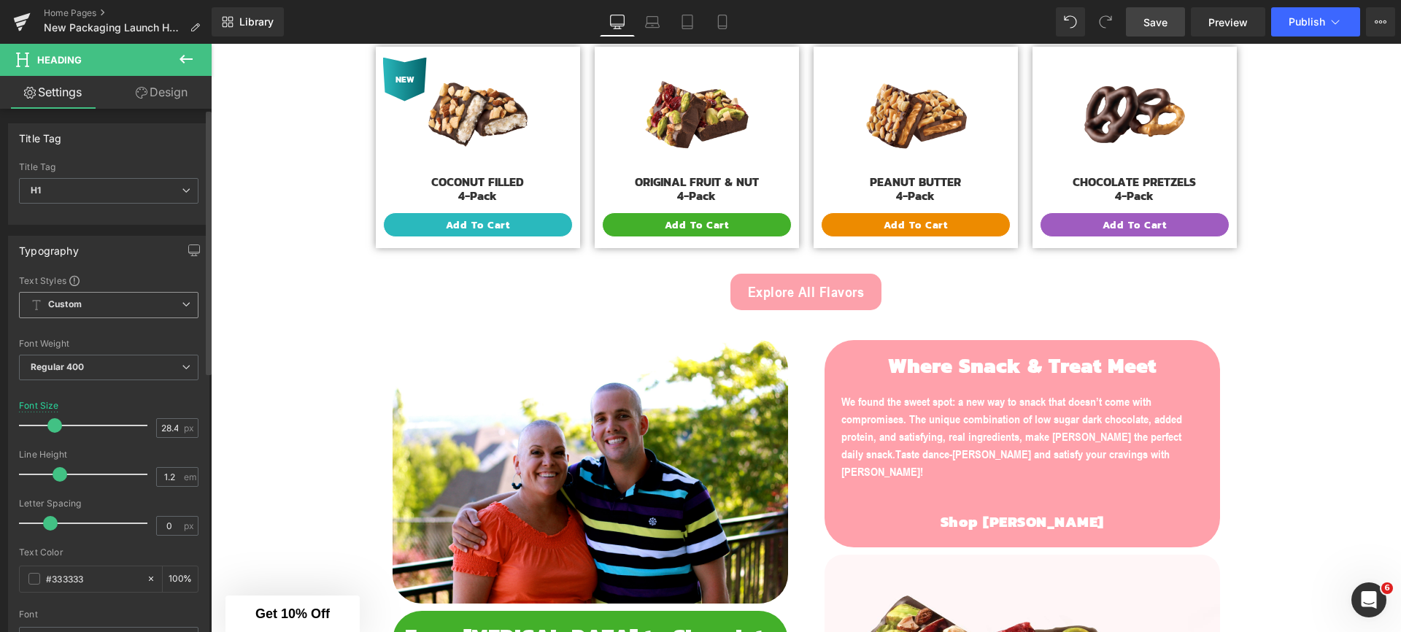
click at [102, 312] on span "Custom" at bounding box center [109, 305] width 180 height 26
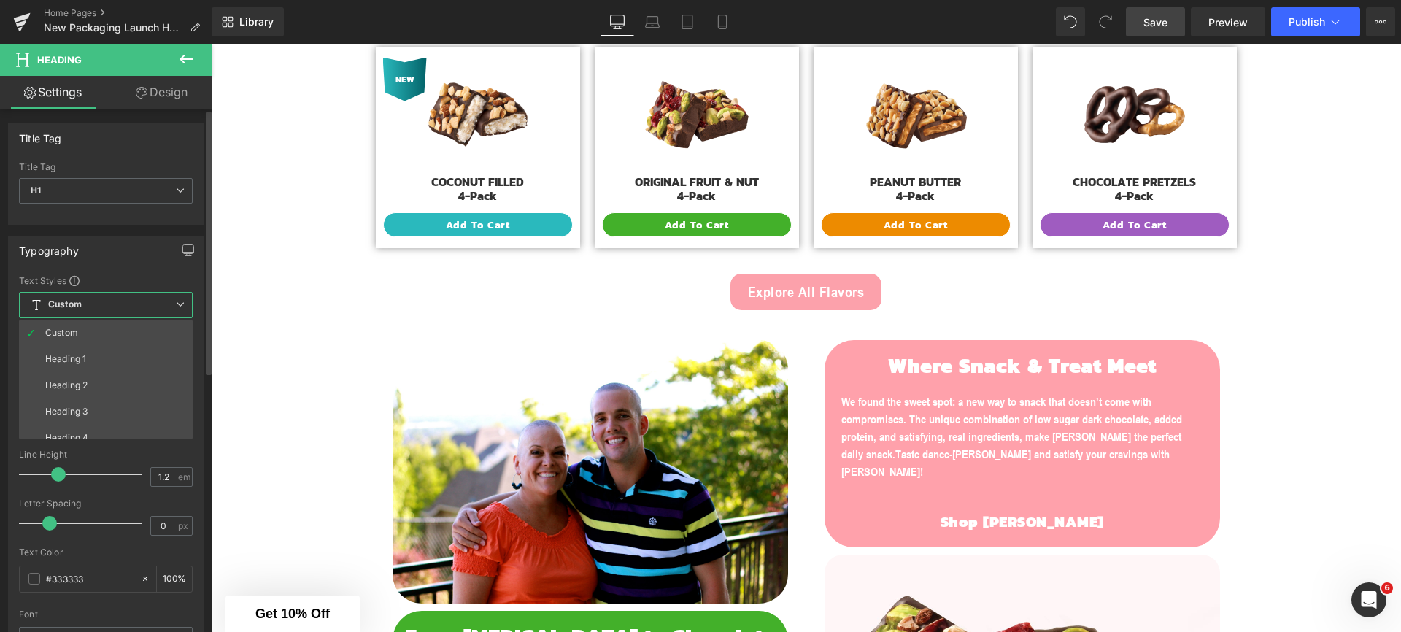
click at [102, 312] on span "Custom" at bounding box center [106, 305] width 174 height 26
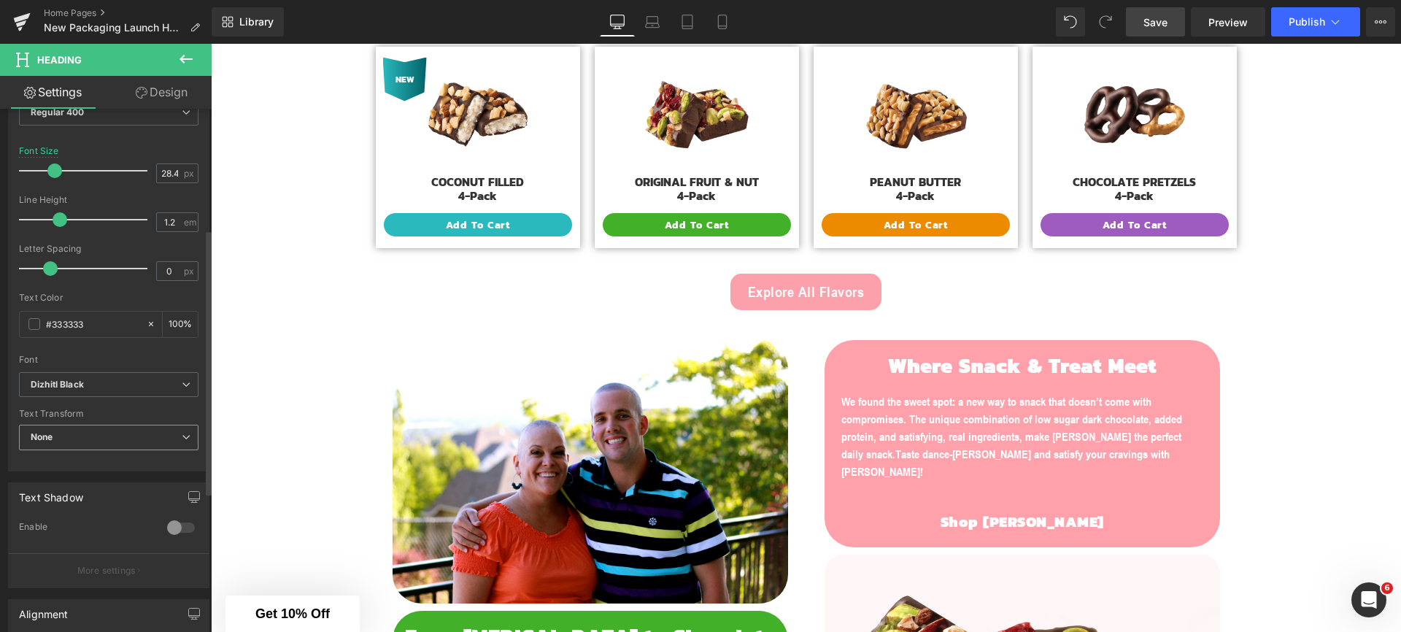
scroll to position [262, 0]
click at [86, 375] on b "Dizhitl Black" at bounding box center [106, 377] width 151 height 12
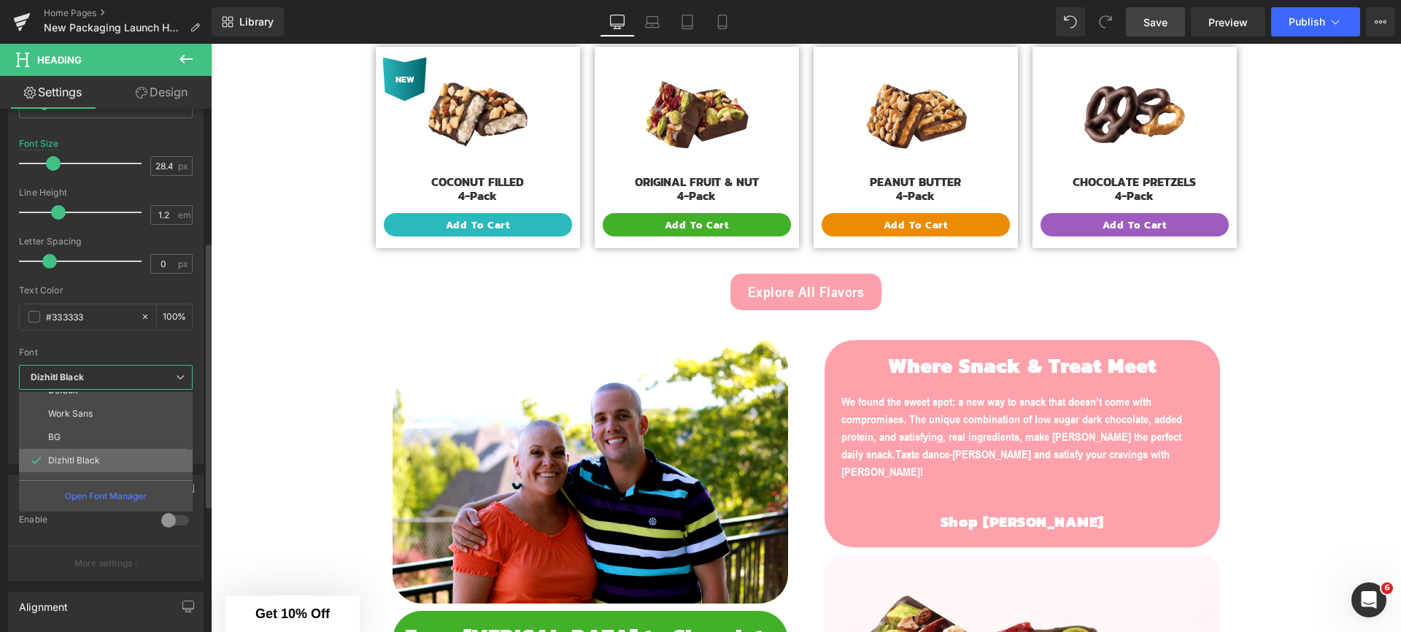
scroll to position [16, 0]
click at [88, 477] on p "Dizhitl Bold" at bounding box center [71, 481] width 47 height 10
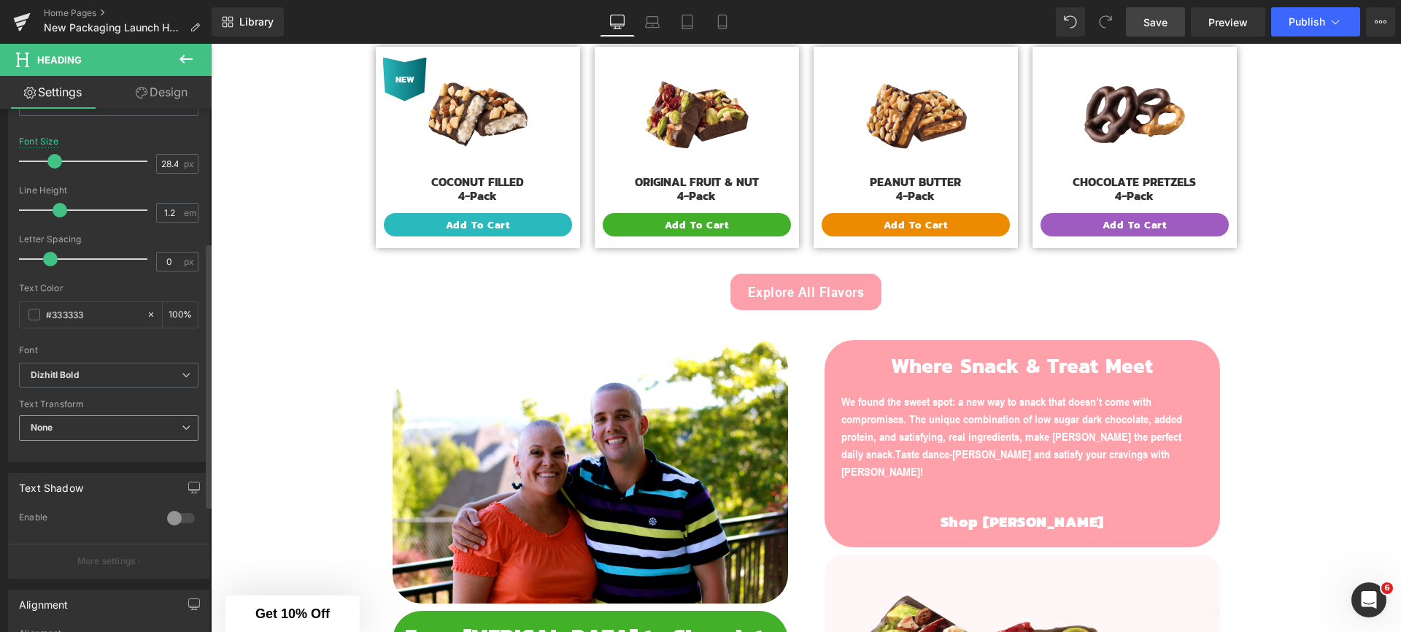
scroll to position [274, 0]
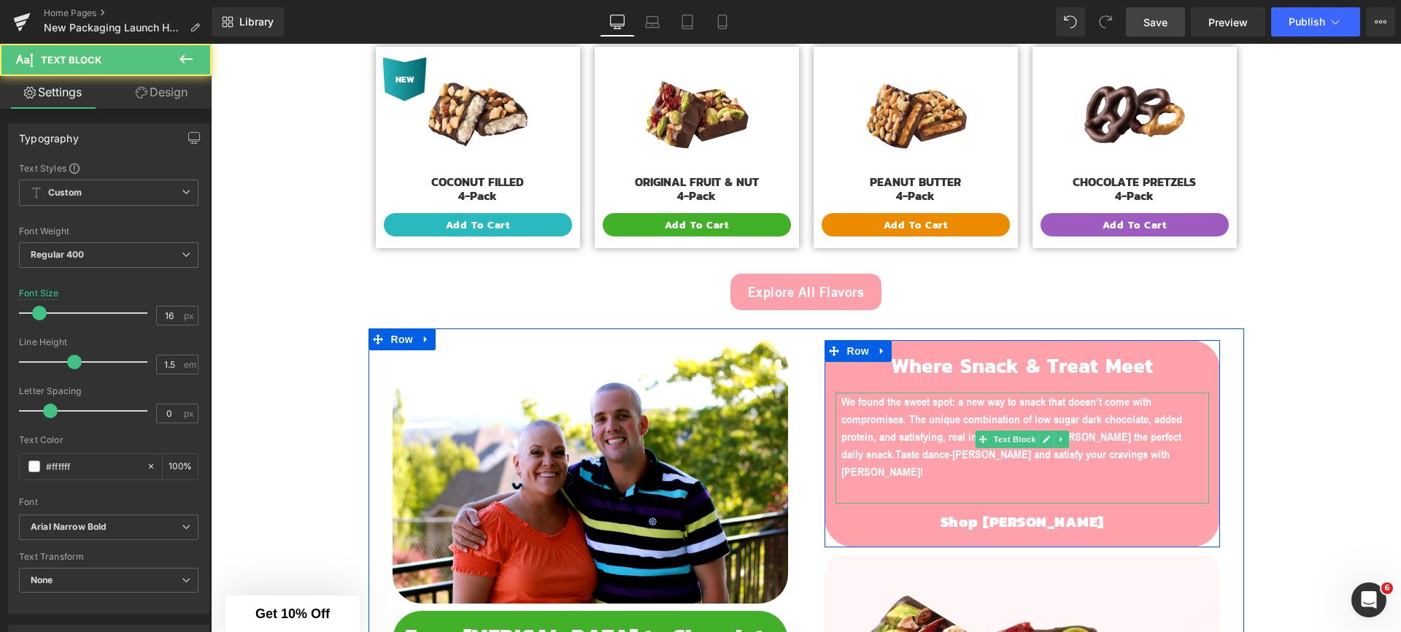
click at [873, 413] on span "We found the sweet spot: a new way to snack that doesn’t come with compromises.…" at bounding box center [1011, 427] width 341 height 67
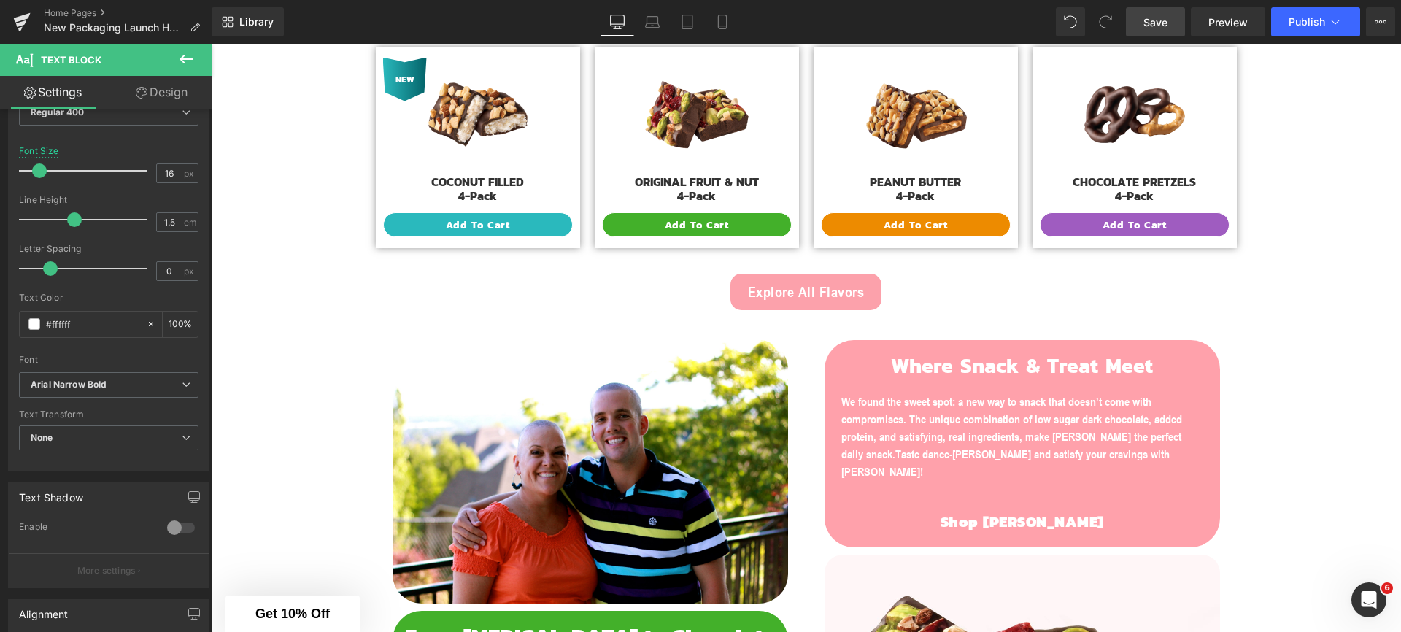
scroll to position [147, 0]
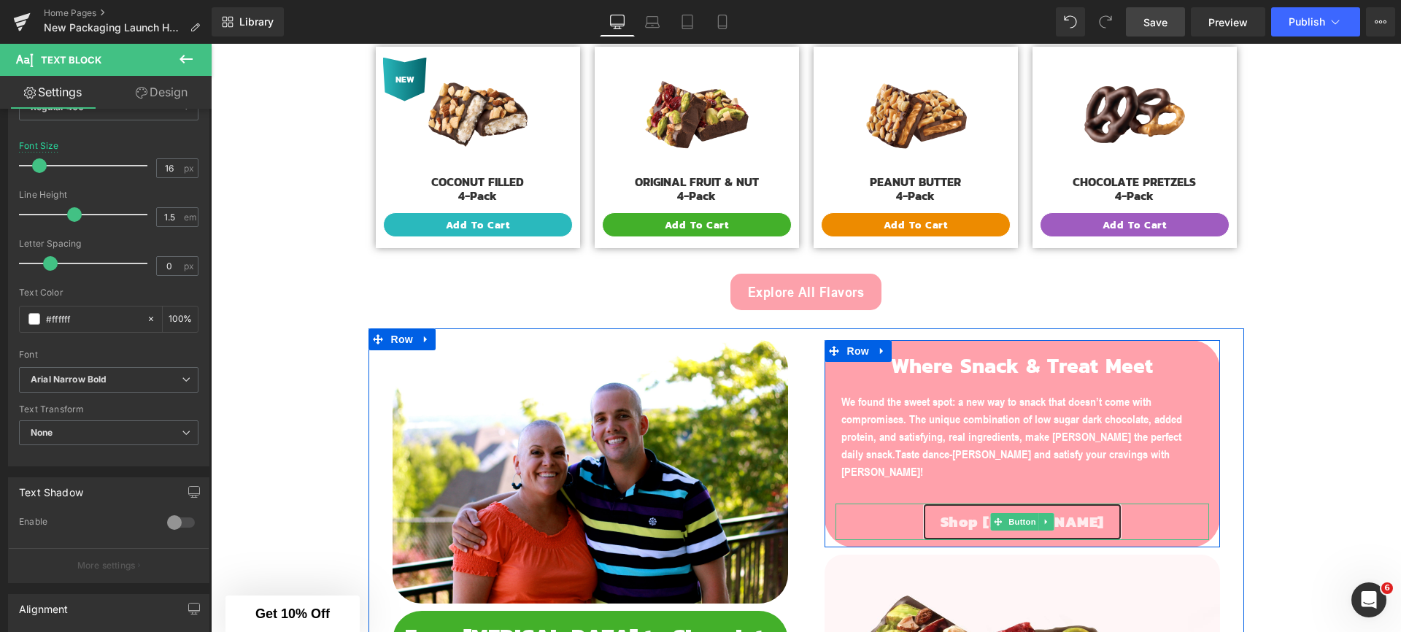
click at [977, 511] on span "Shop JOJO's" at bounding box center [1022, 522] width 163 height 22
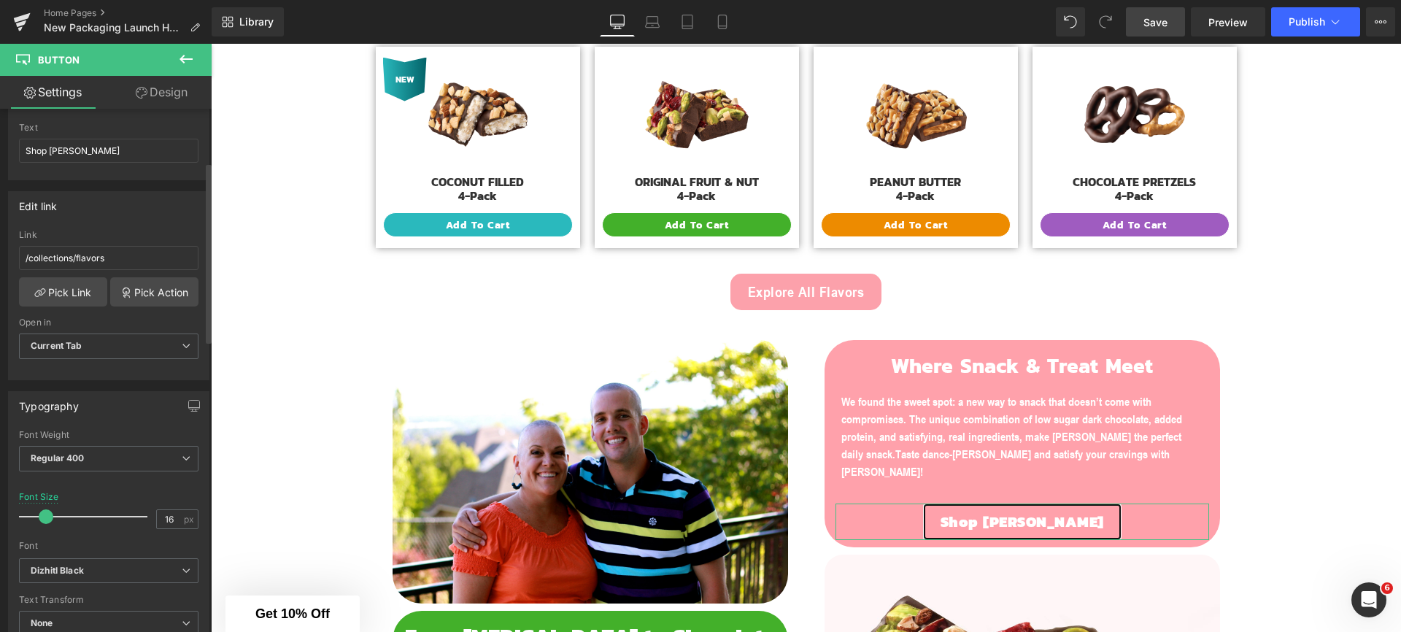
scroll to position [182, 0]
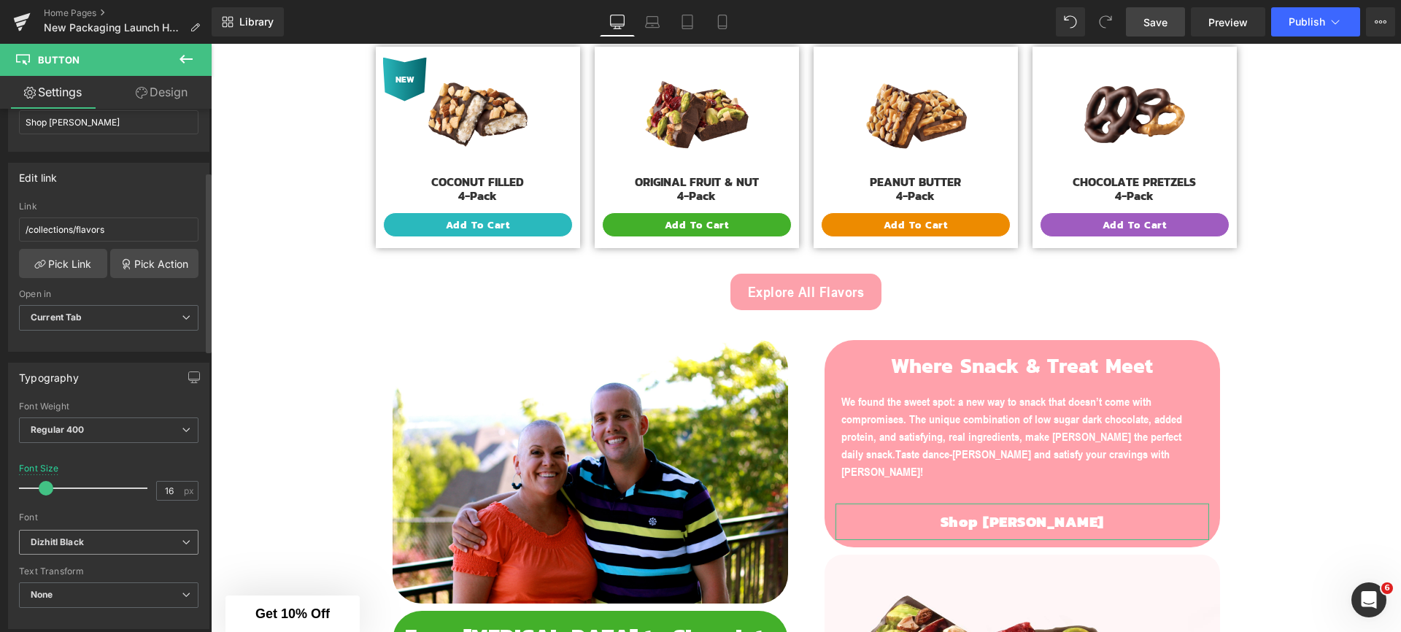
click at [93, 540] on b "Dizhitl Black" at bounding box center [106, 542] width 151 height 12
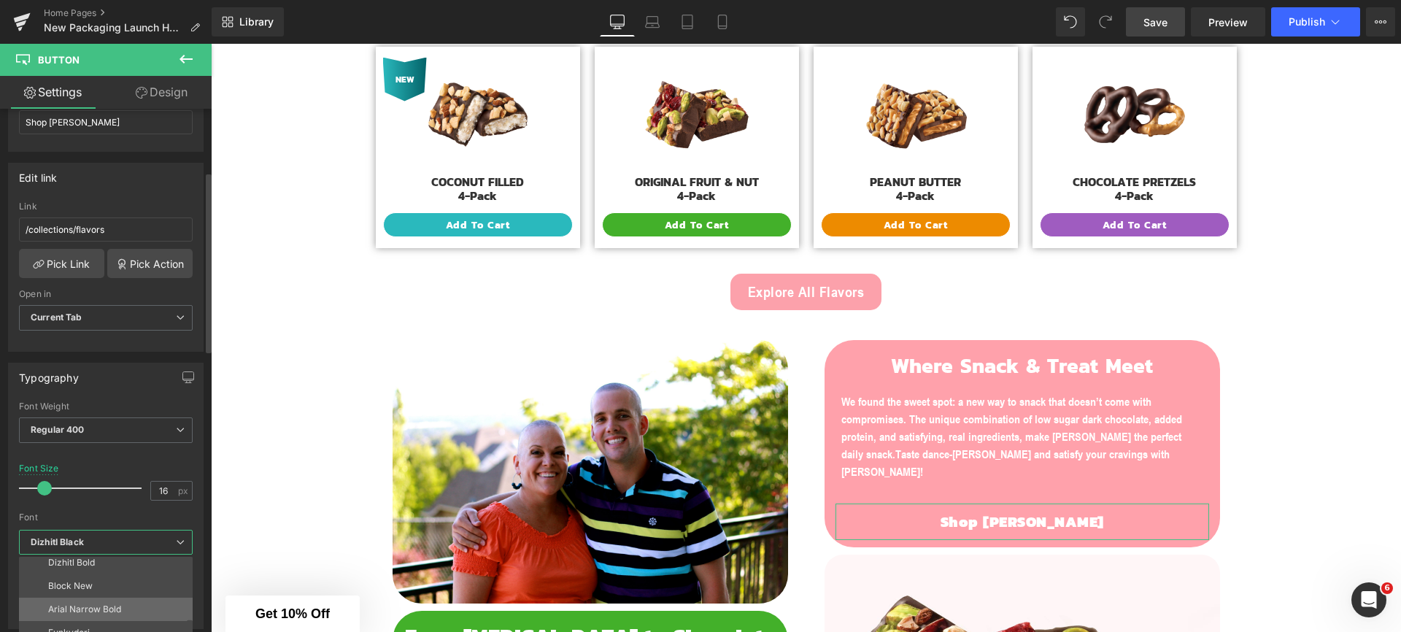
click at [94, 603] on li "Arial Narrow Bold" at bounding box center [109, 609] width 180 height 23
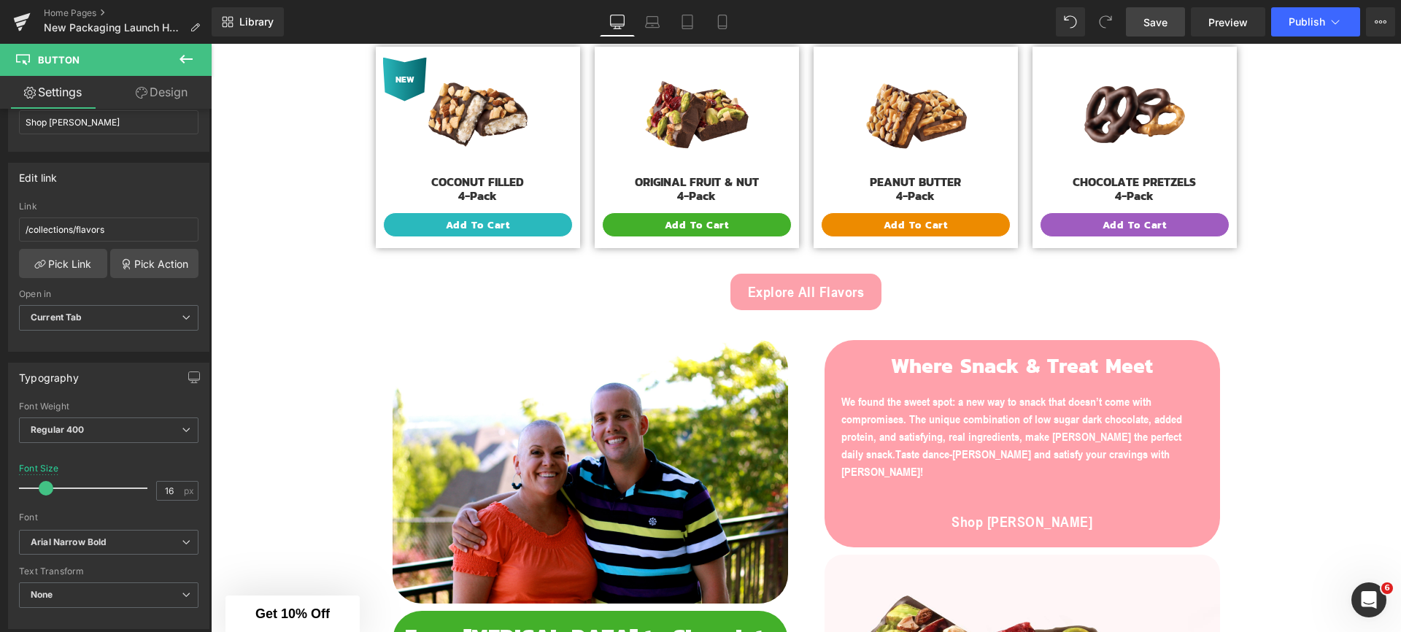
click at [1166, 24] on span "Save" at bounding box center [1155, 22] width 24 height 15
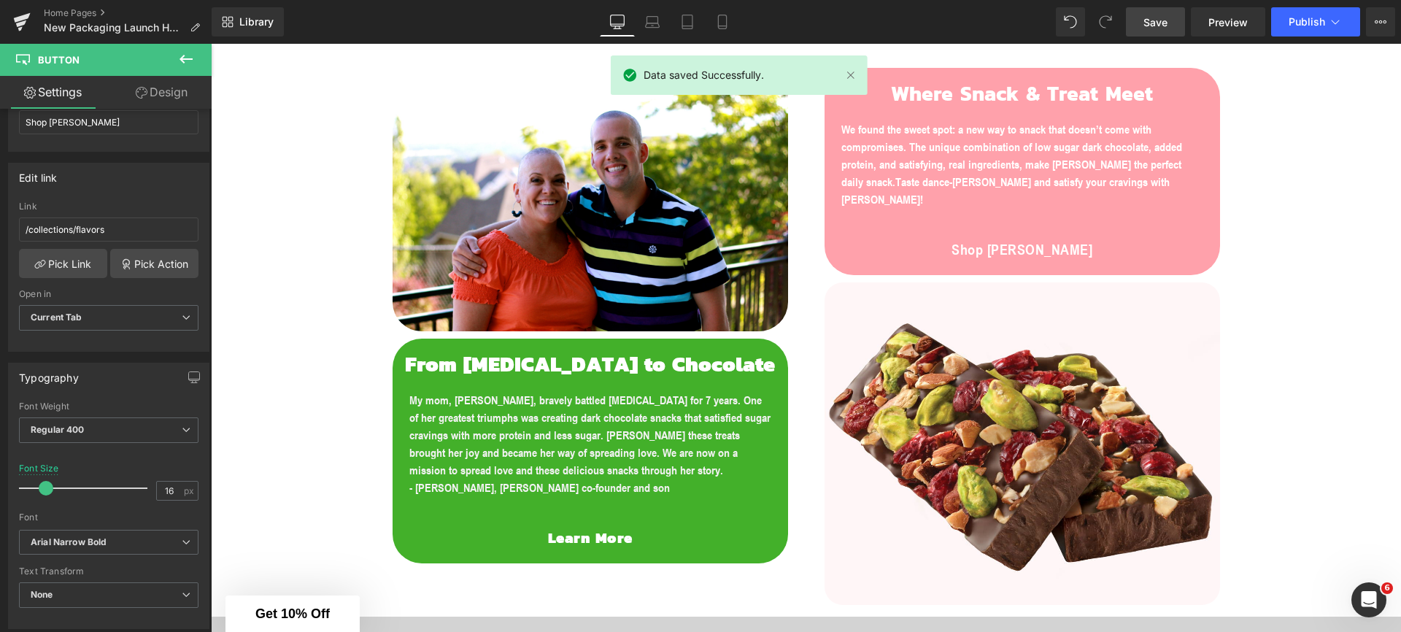
scroll to position [1024, 0]
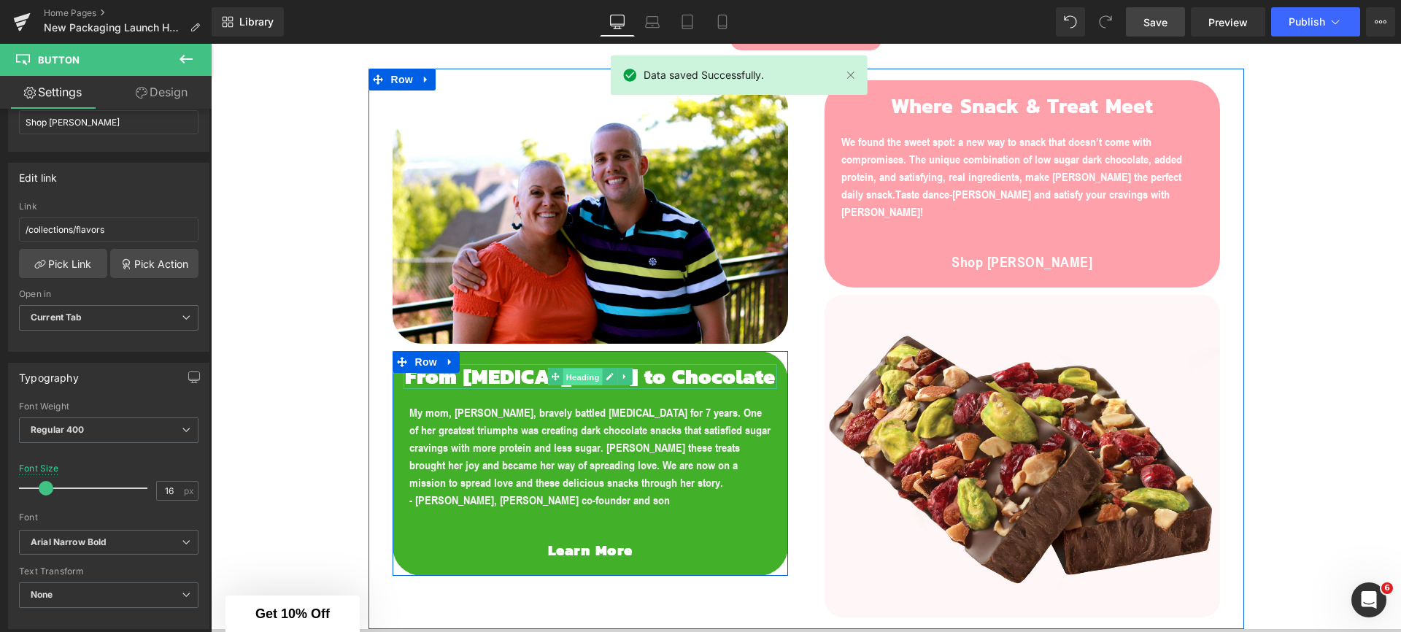
click at [565, 379] on span "Heading" at bounding box center [582, 377] width 39 height 18
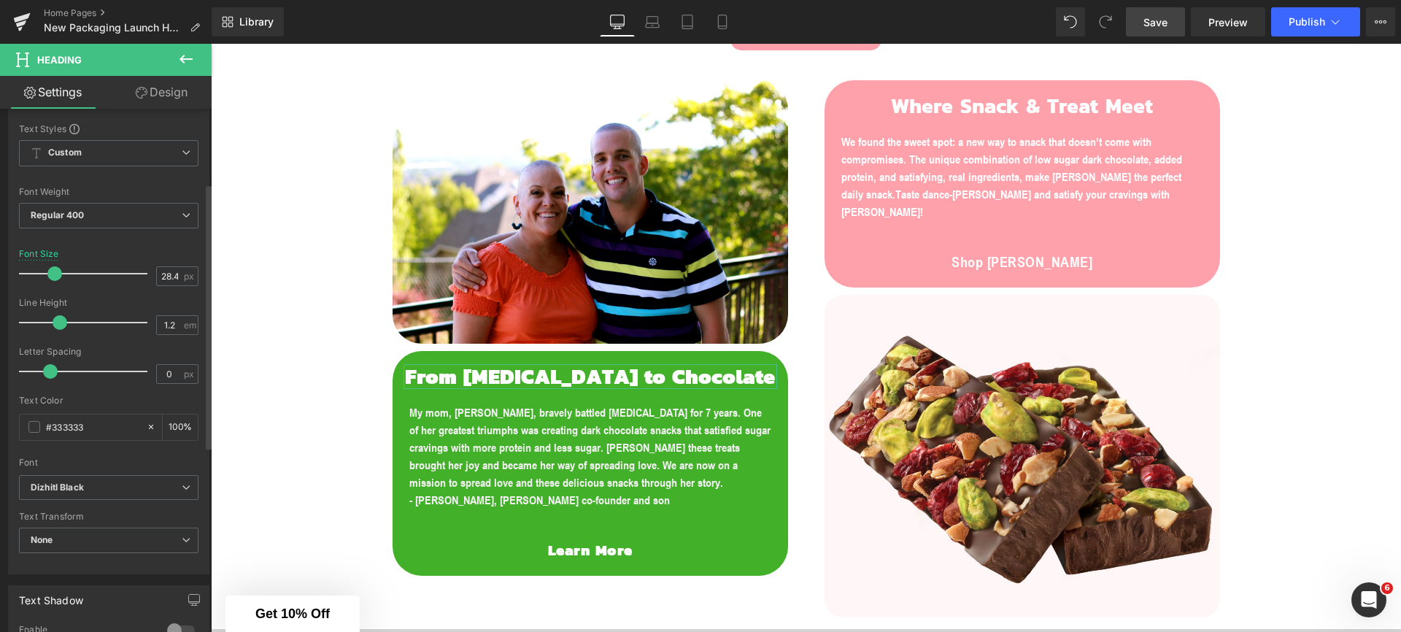
scroll to position [155, 0]
click at [91, 490] on b "Dizhitl Black" at bounding box center [106, 485] width 151 height 12
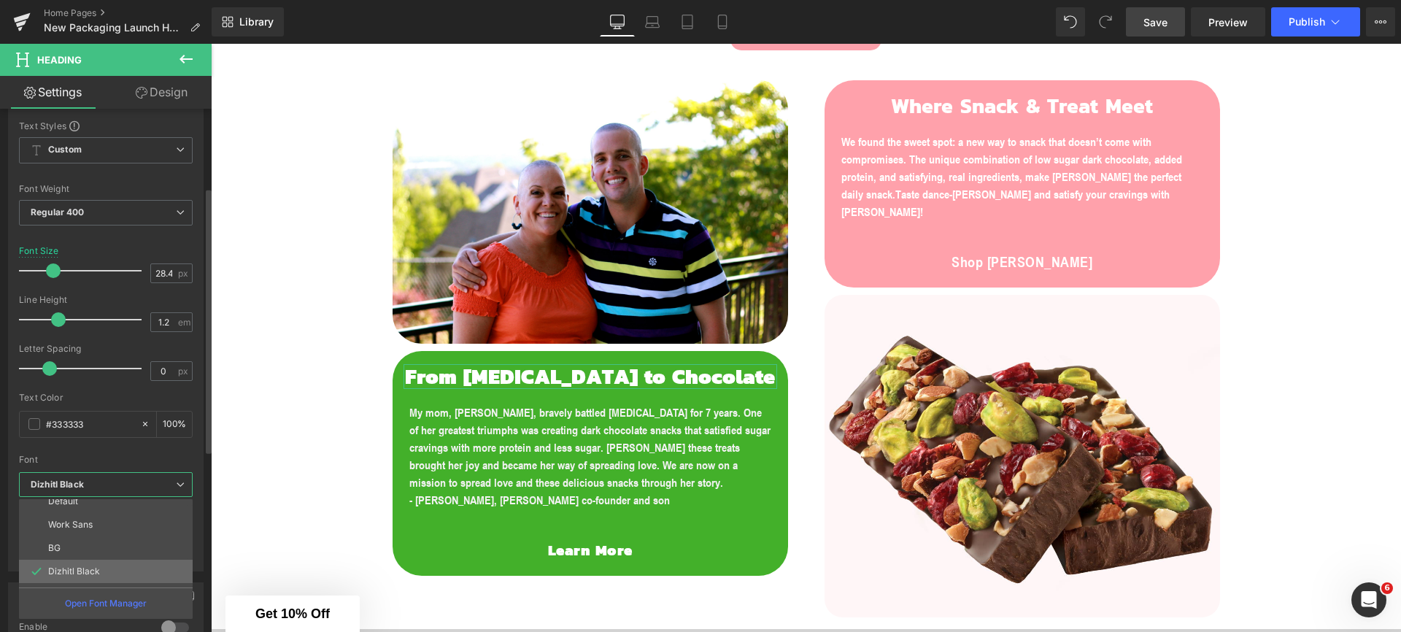
scroll to position [25, 0]
click at [91, 576] on p "Dizhitl Bold" at bounding box center [71, 579] width 47 height 10
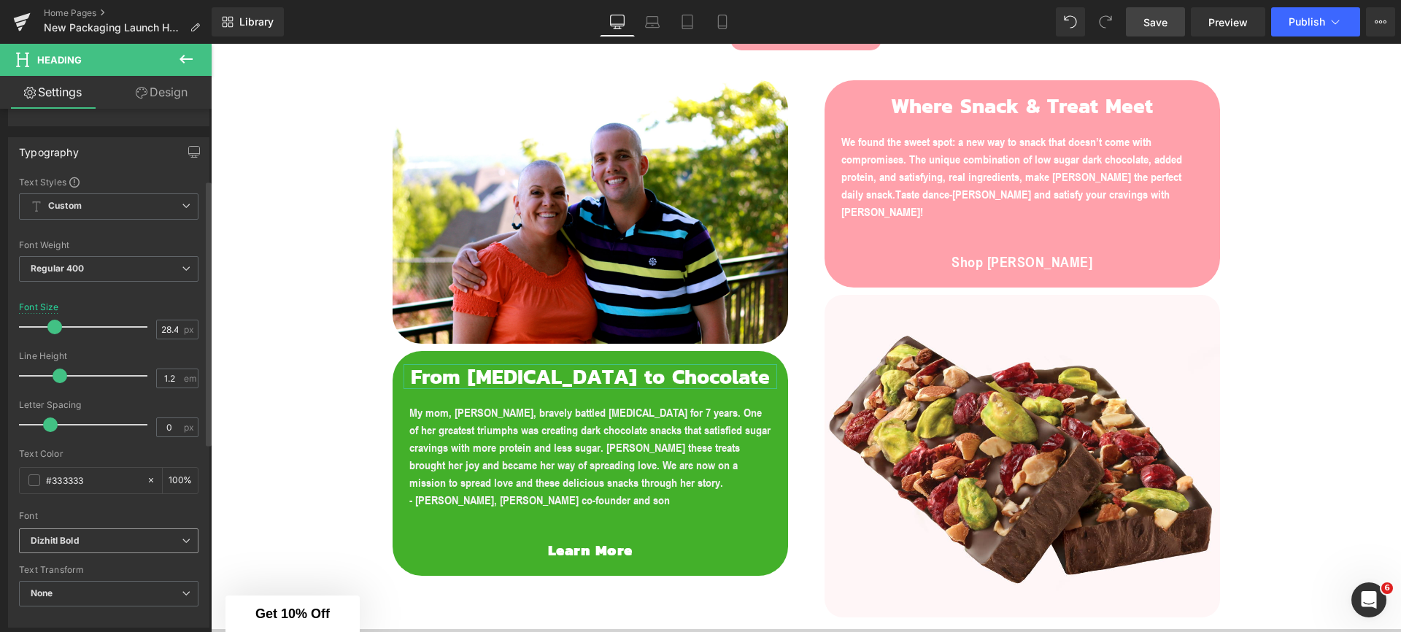
scroll to position [70, 0]
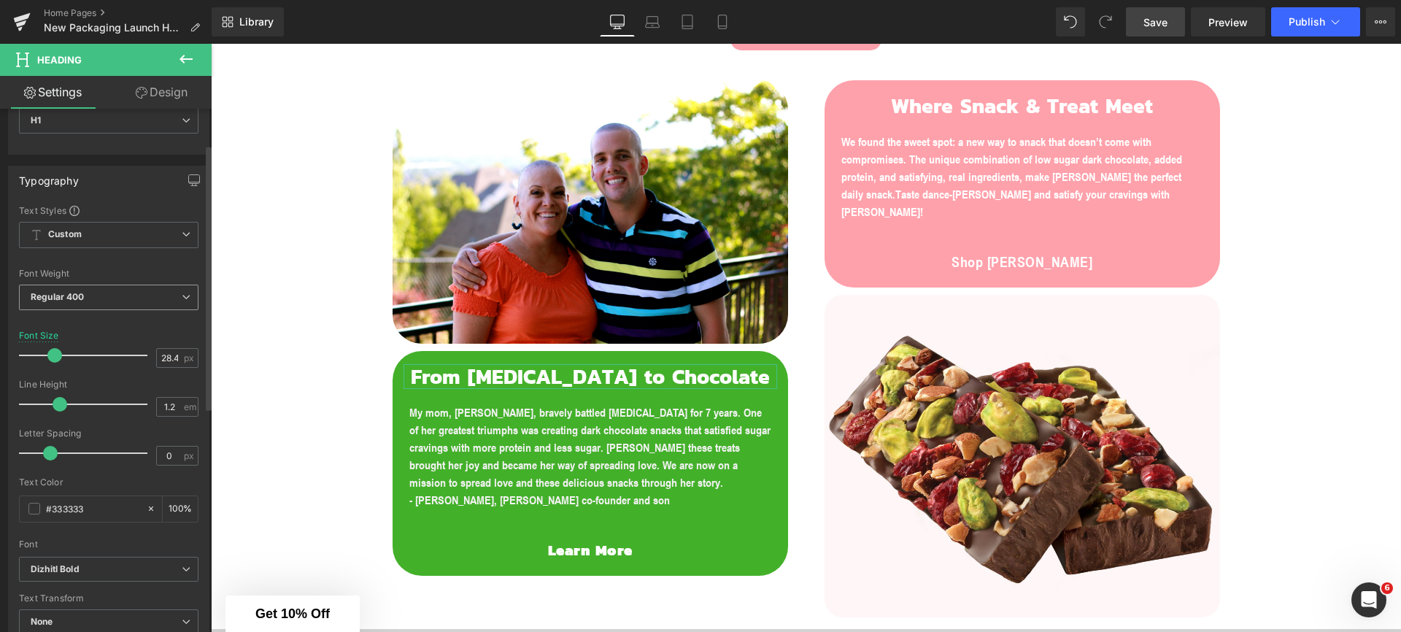
click at [101, 292] on span "Regular 400" at bounding box center [109, 298] width 180 height 26
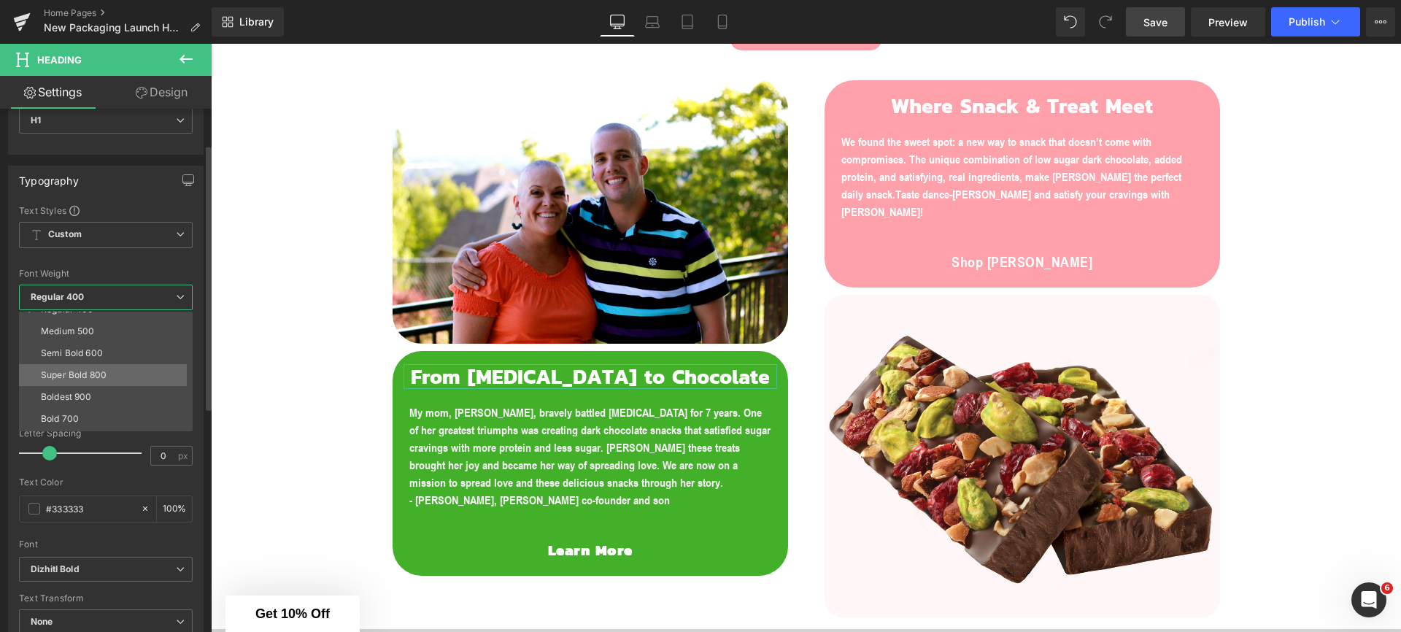
scroll to position [80, 0]
click at [166, 414] on li "Bold 700" at bounding box center [109, 418] width 180 height 22
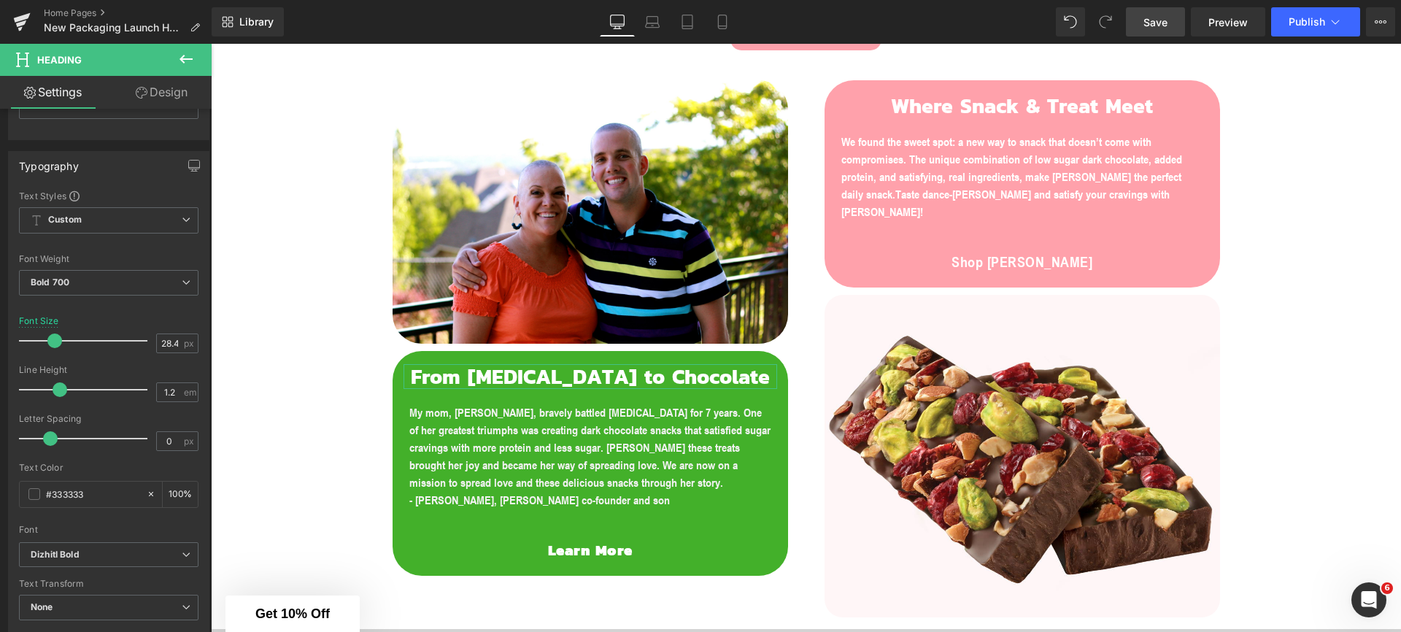
scroll to position [172, 0]
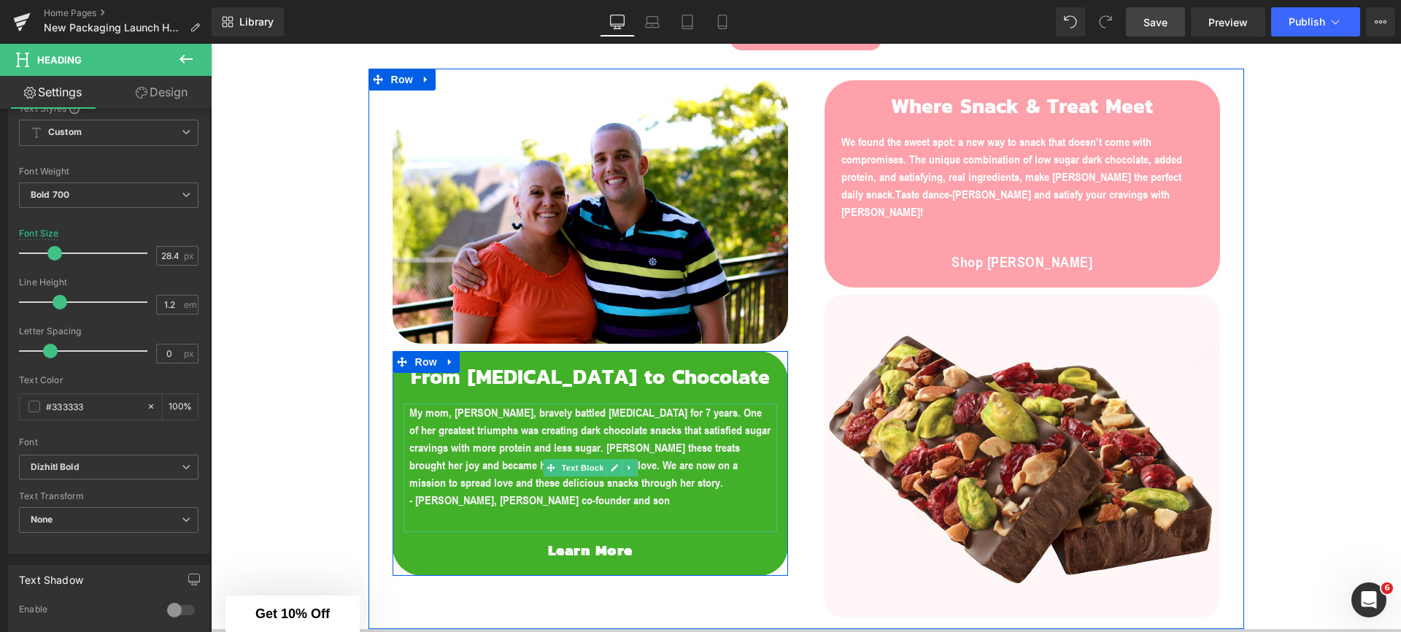
click at [439, 442] on span "My mom, Jodie Jones, bravely battled cancer for 7 years. One of her greatest tr…" at bounding box center [589, 447] width 361 height 85
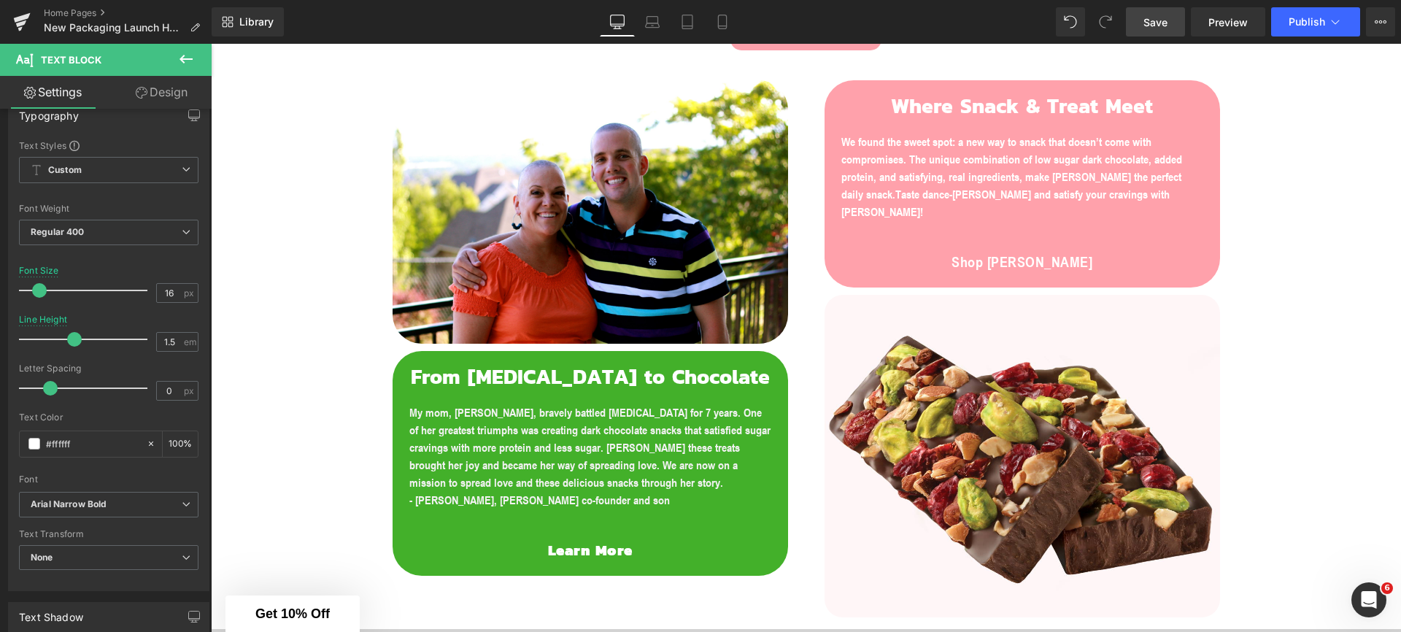
scroll to position [26, 0]
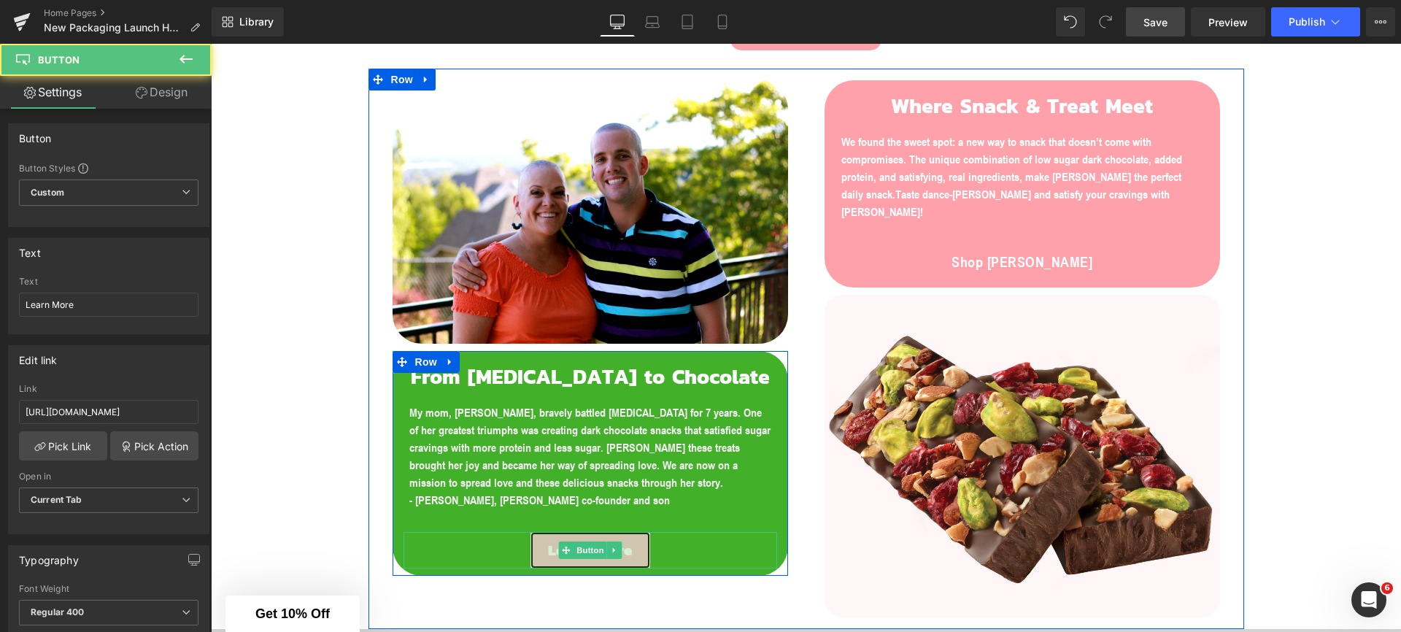
click at [541, 549] on link "Learn More" at bounding box center [590, 550] width 120 height 36
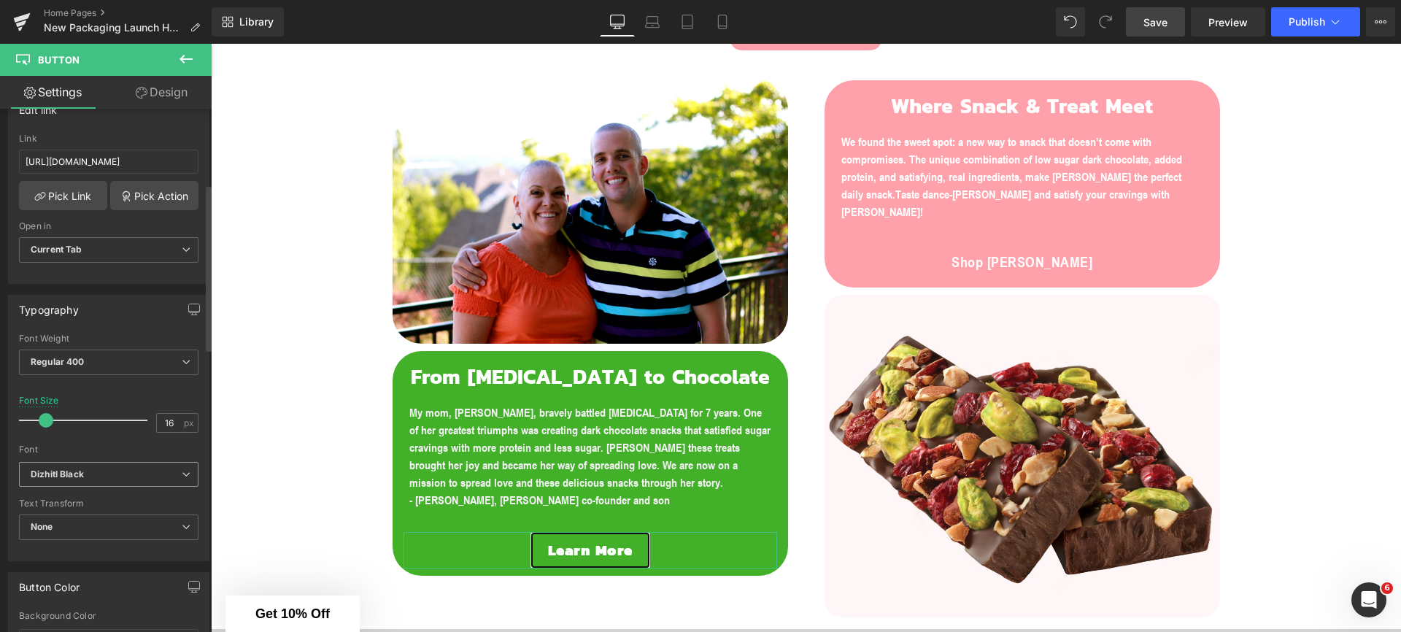
scroll to position [279, 0]
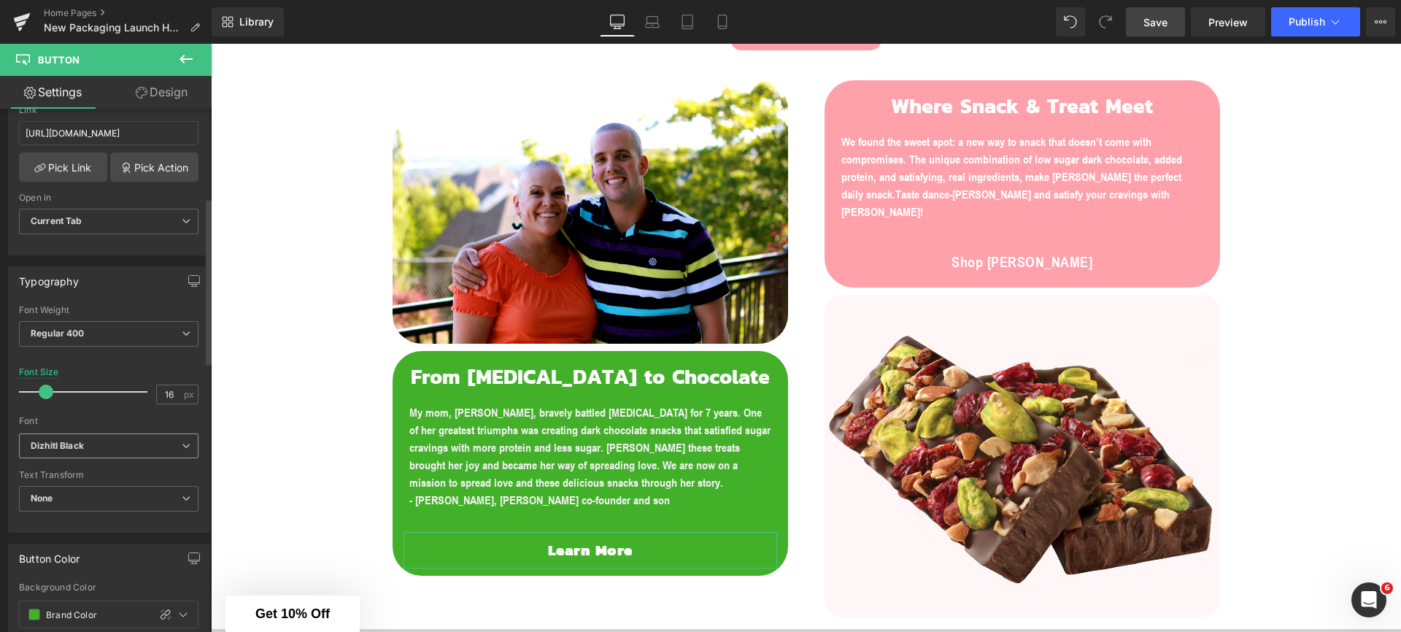
click at [97, 455] on span "Dizhitl Black" at bounding box center [109, 446] width 180 height 26
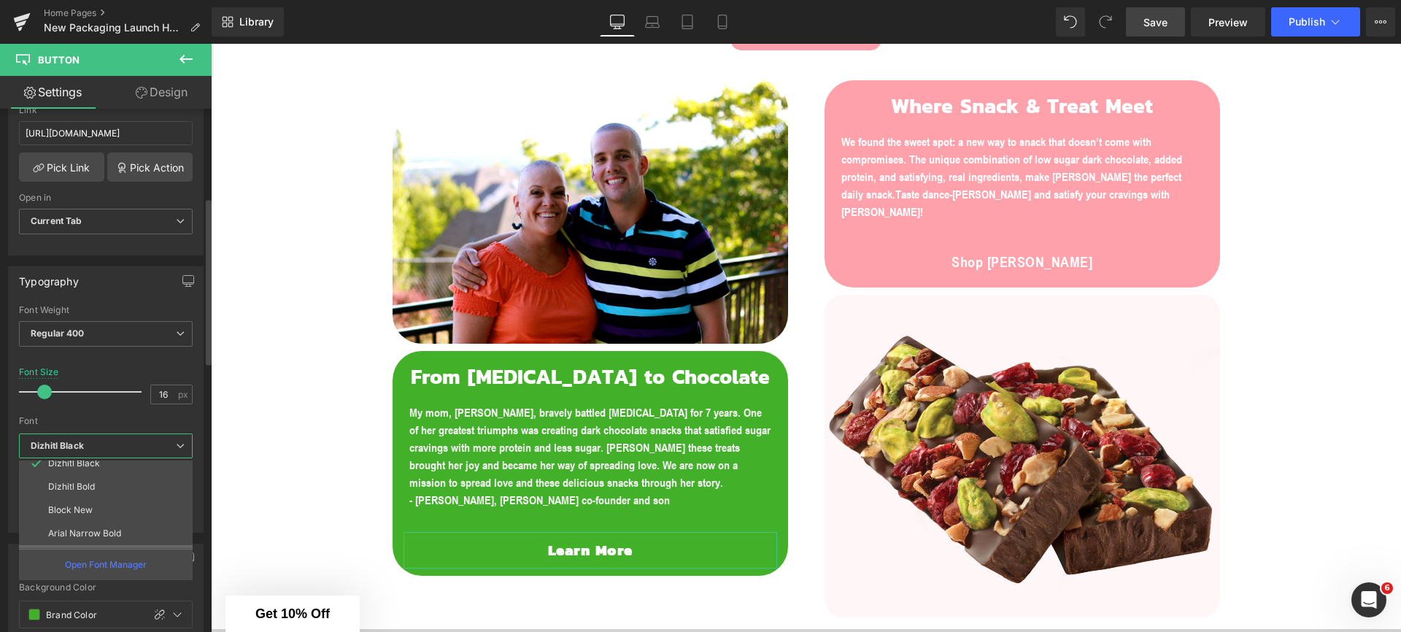
scroll to position [99, 0]
click at [101, 516] on p "Arial Narrow Bold" at bounding box center [84, 513] width 73 height 10
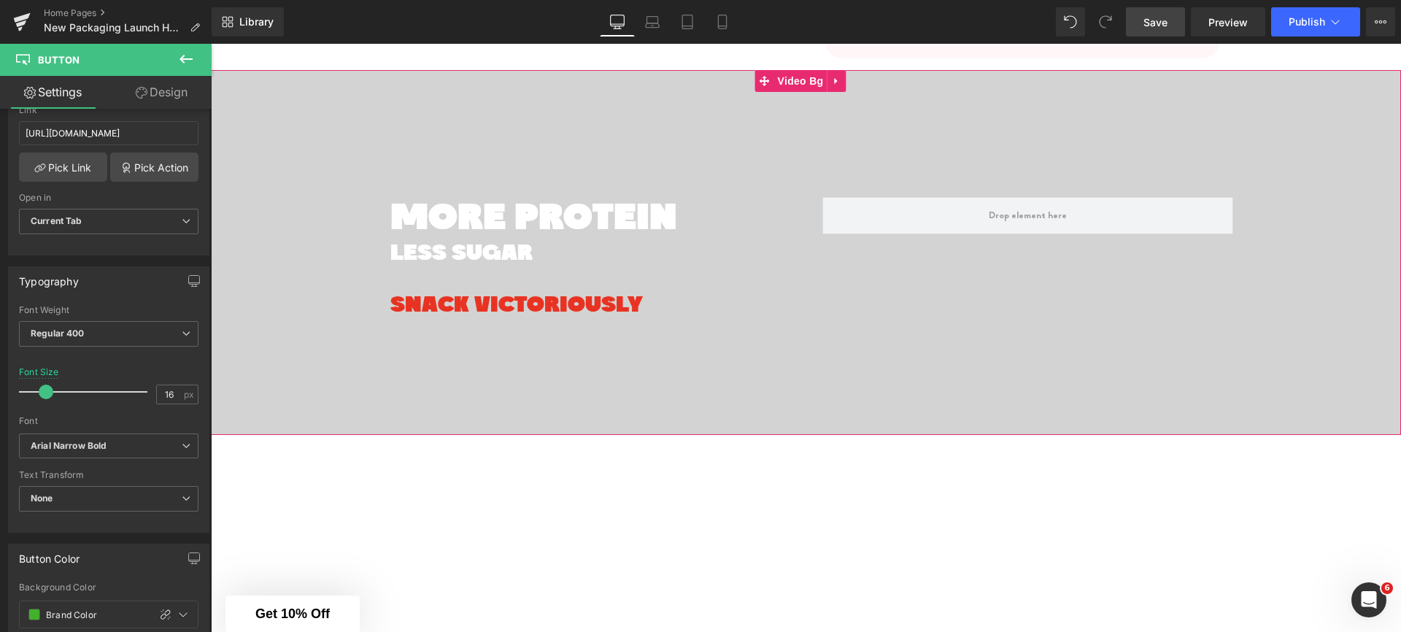
scroll to position [1585, 0]
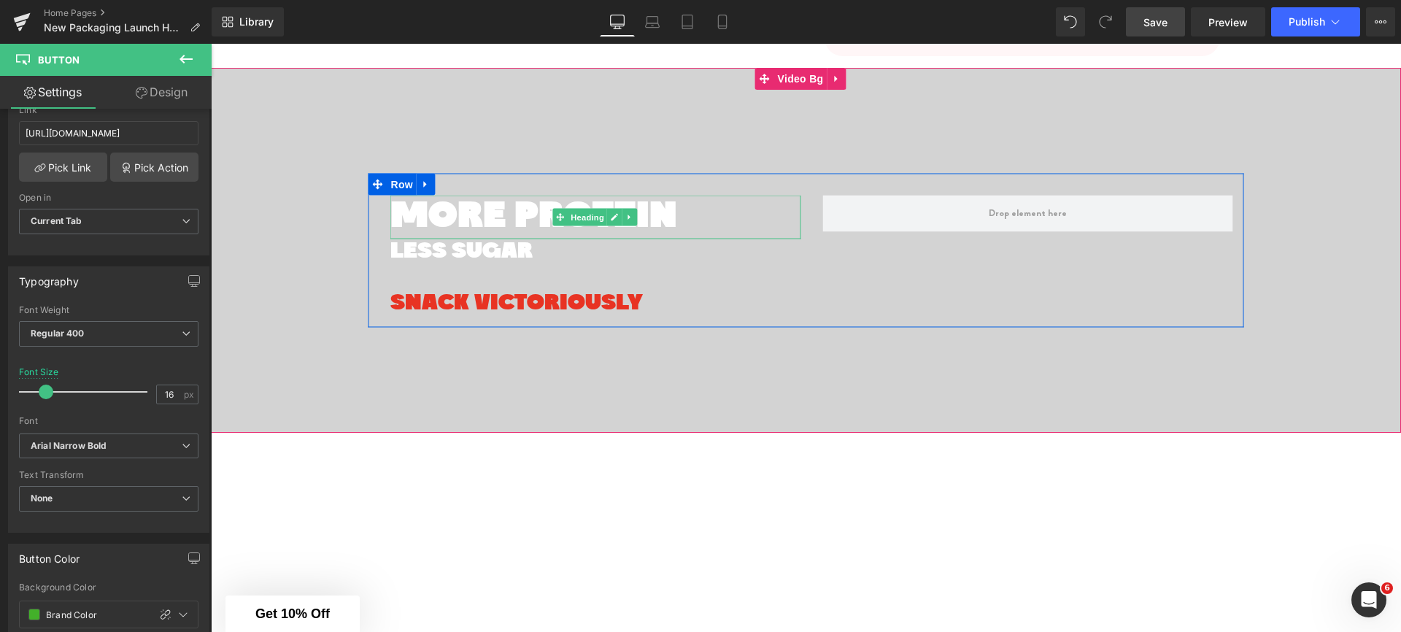
click at [529, 198] on span "MORE PROTEIN" at bounding box center [533, 217] width 287 height 38
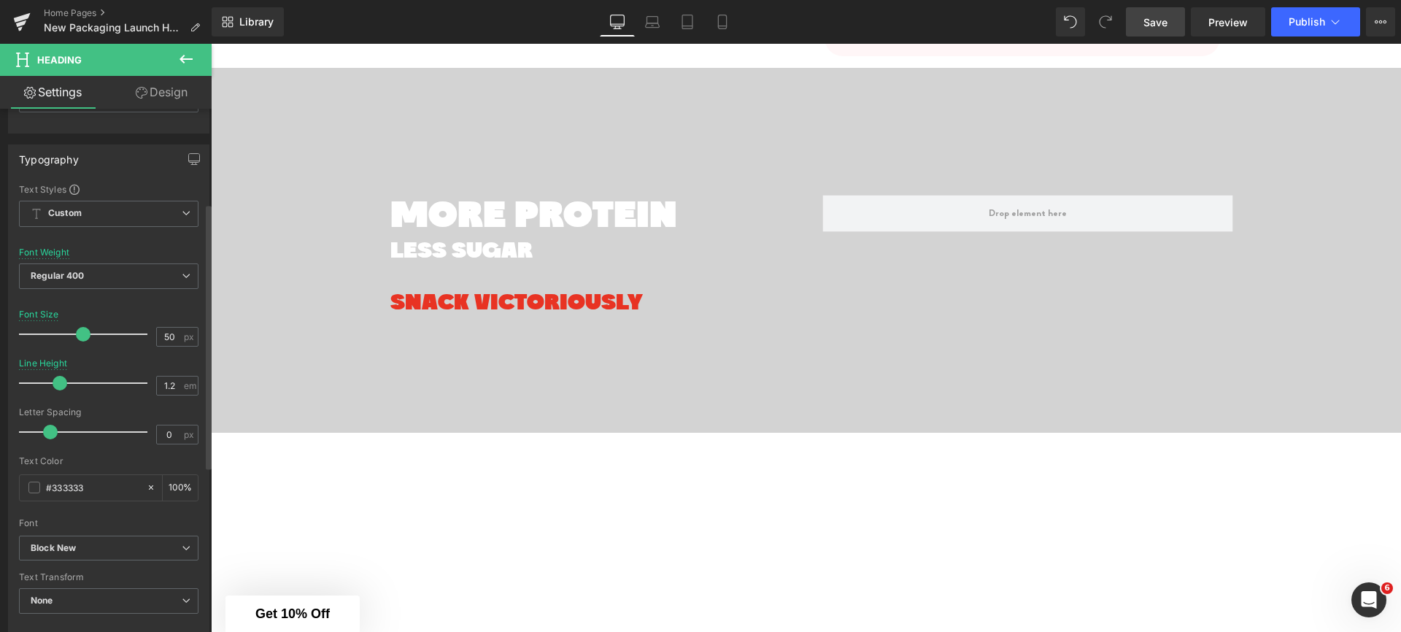
scroll to position [298, 0]
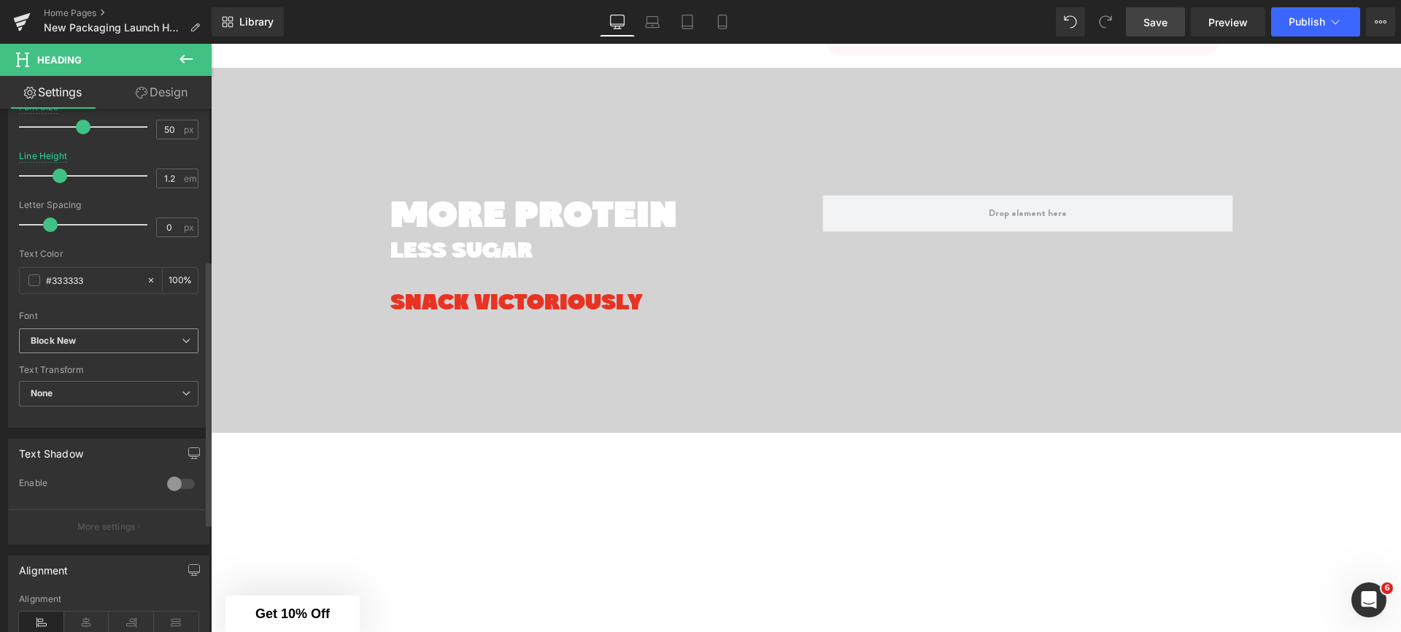
click at [96, 338] on b "Block New" at bounding box center [106, 341] width 151 height 12
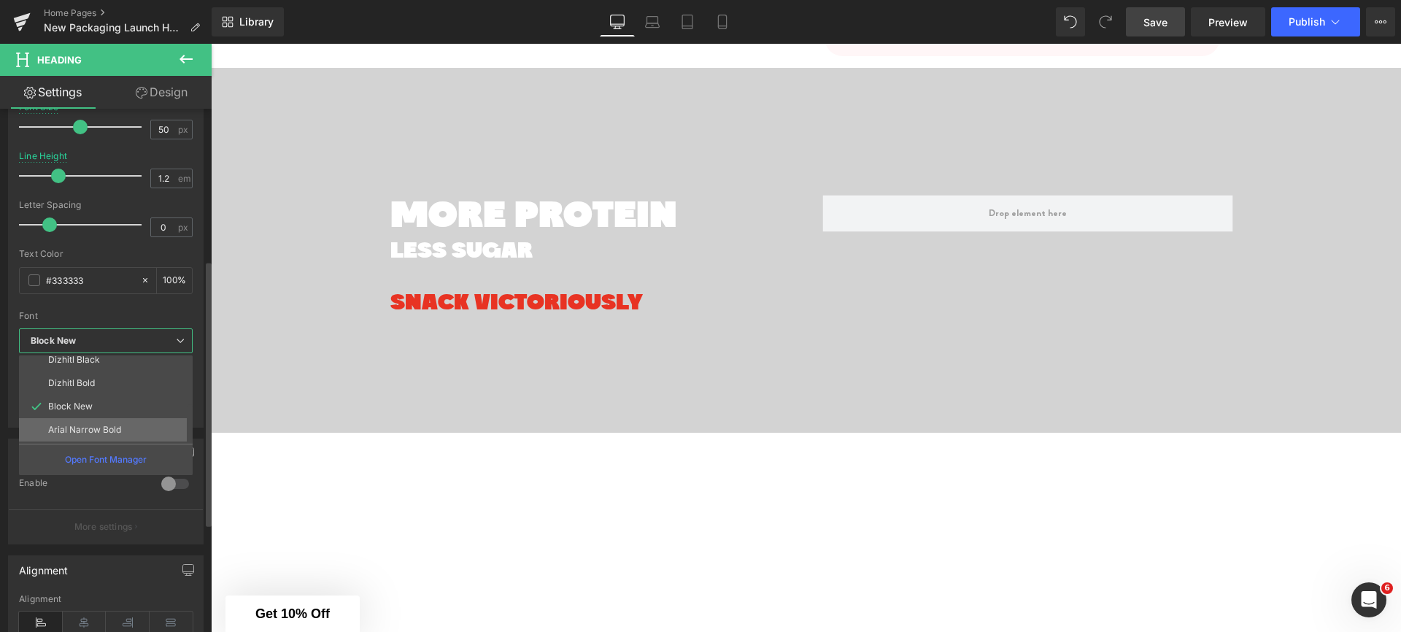
scroll to position [76, 0]
click at [95, 390] on li "Dizhitl Bold" at bounding box center [109, 384] width 180 height 23
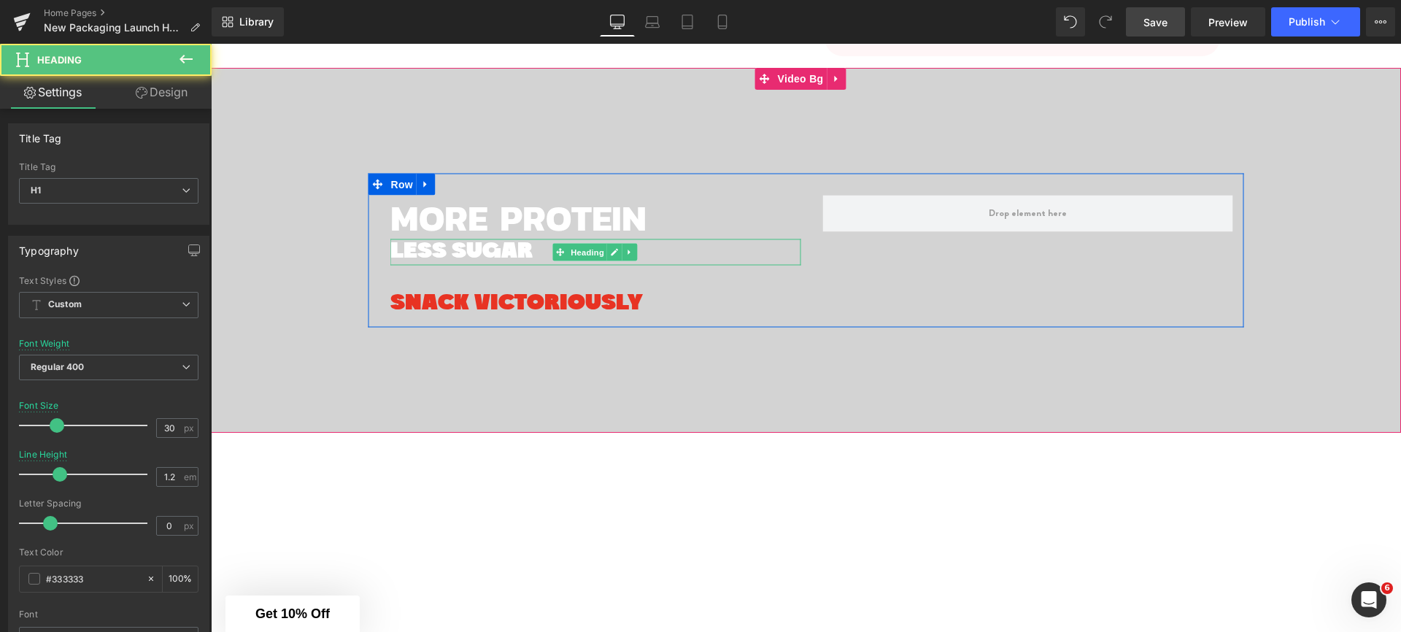
click at [431, 240] on span "LESS SUGAR" at bounding box center [461, 251] width 142 height 23
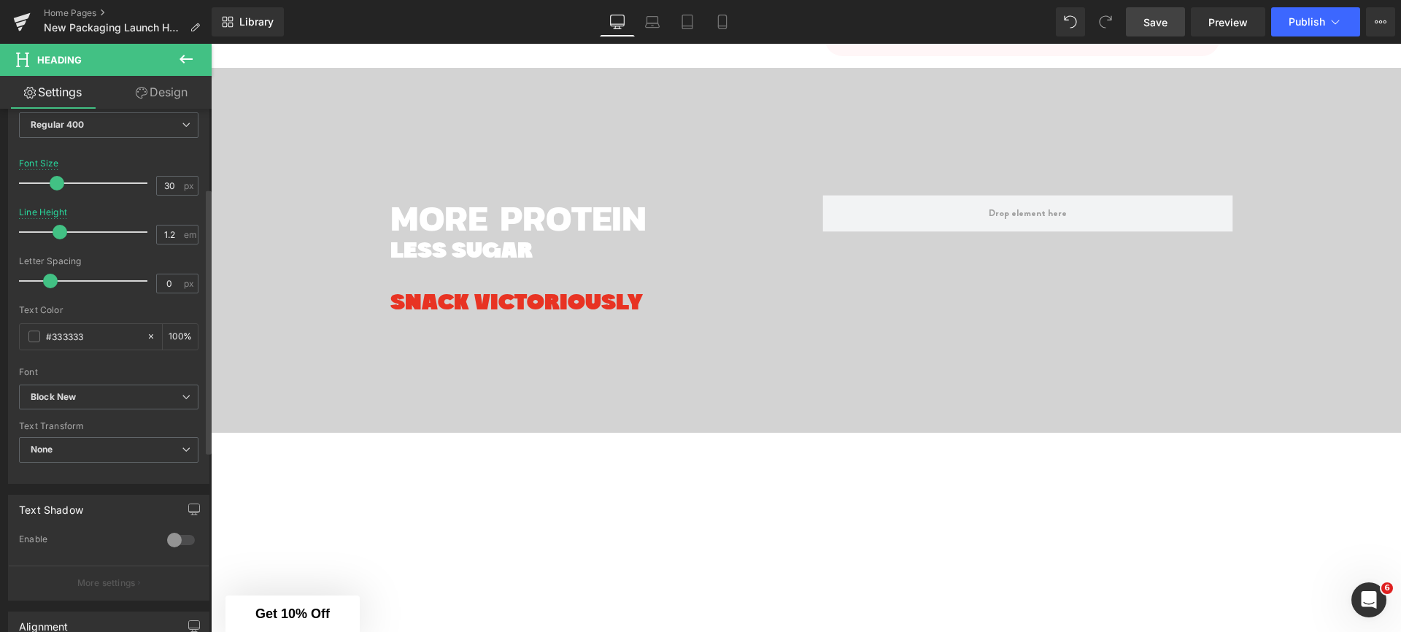
scroll to position [271, 0]
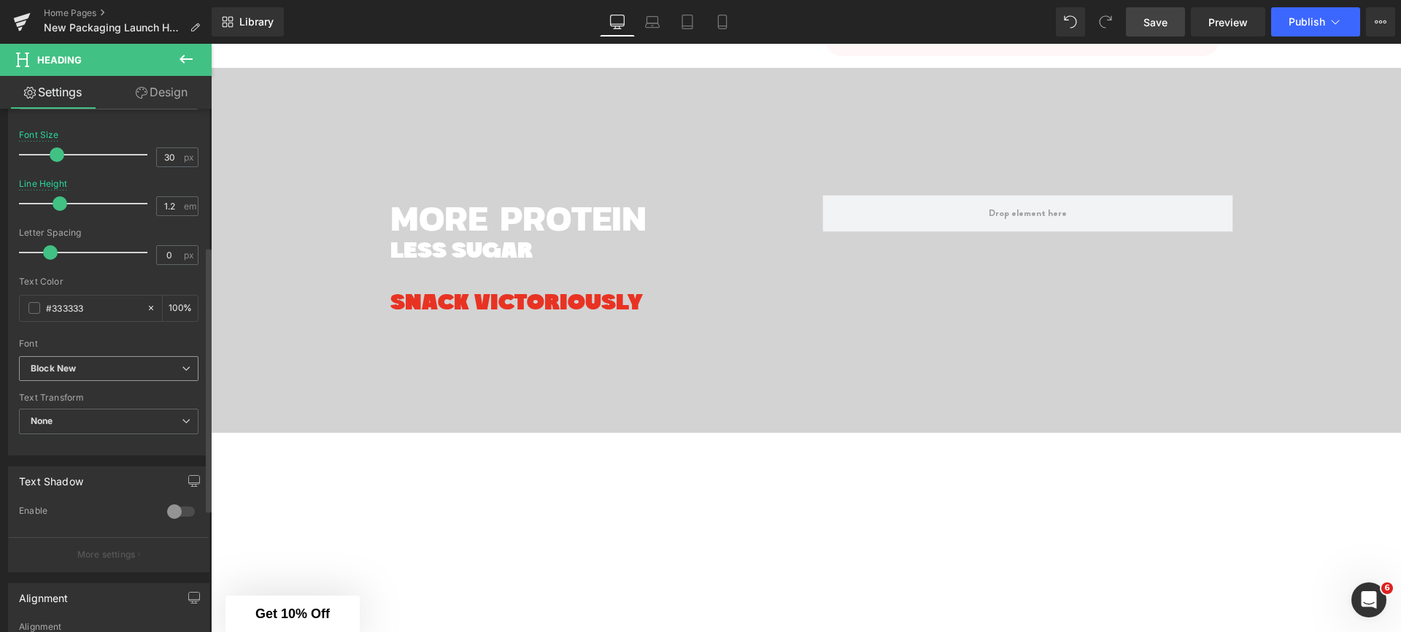
click at [103, 376] on span "Block New" at bounding box center [109, 369] width 180 height 26
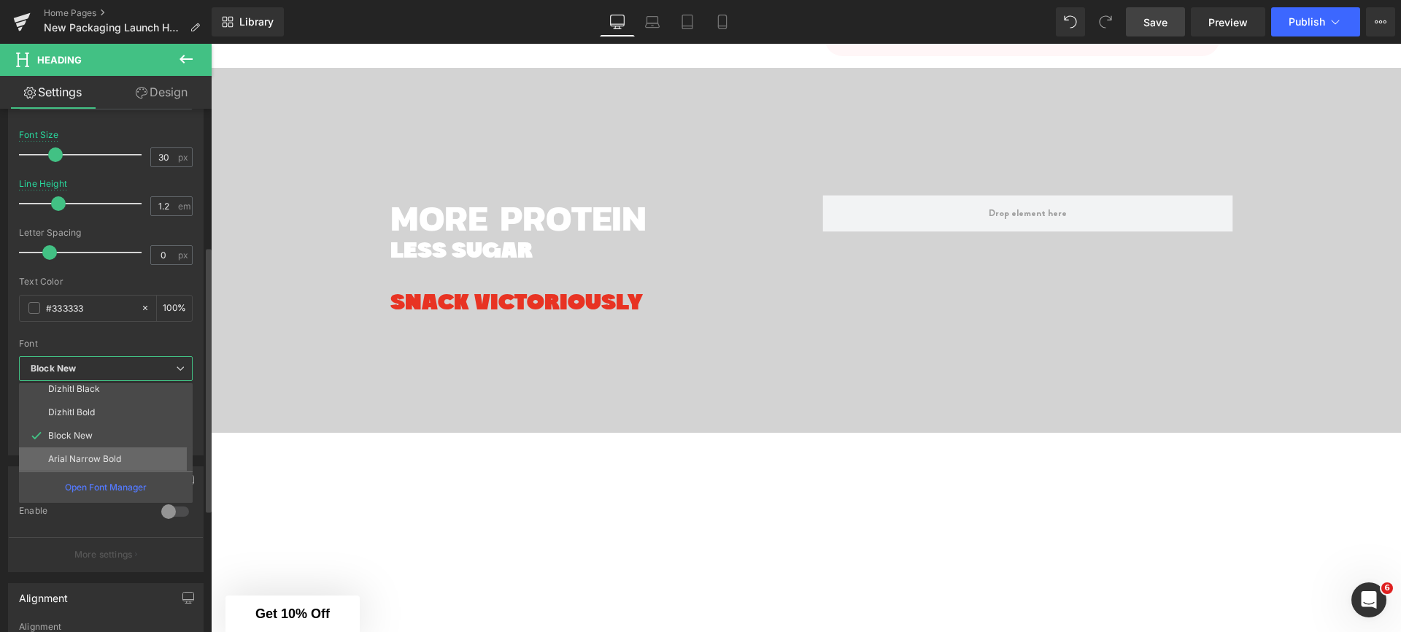
scroll to position [99, 0]
click at [98, 390] on li "Dizhitl Bold" at bounding box center [109, 388] width 180 height 23
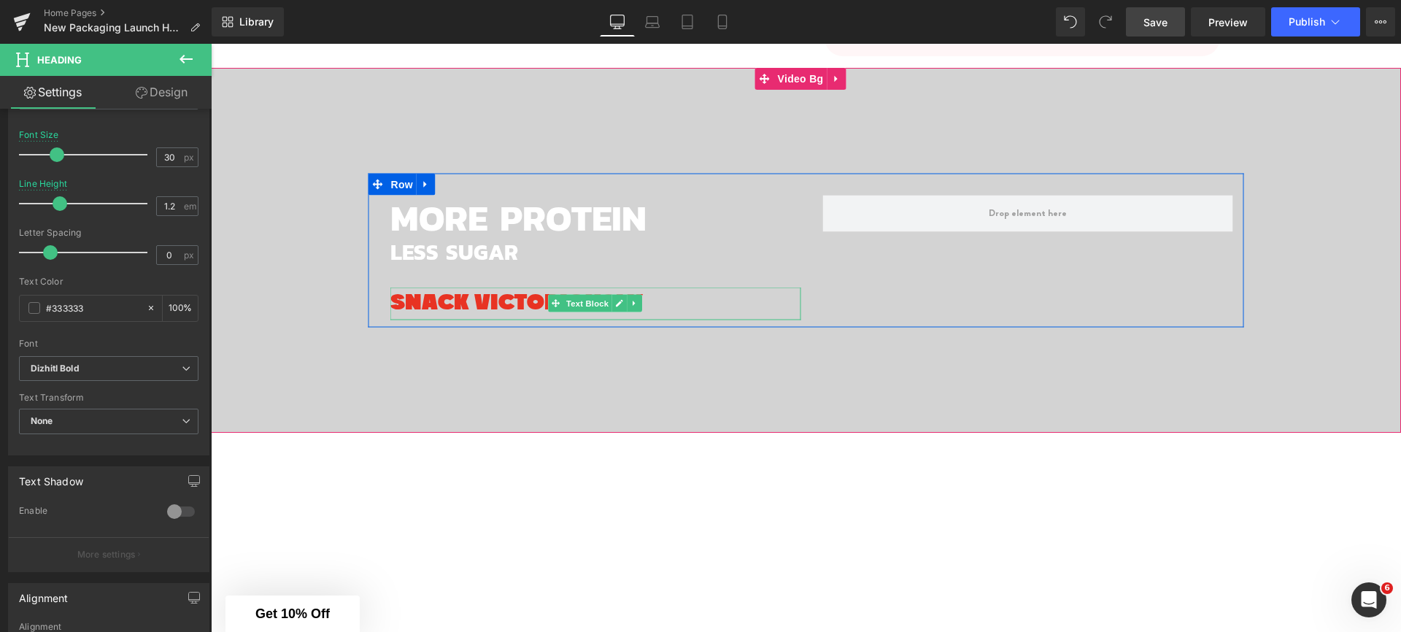
click at [420, 292] on span "SNACK VICTORIOUSLY" at bounding box center [516, 303] width 252 height 23
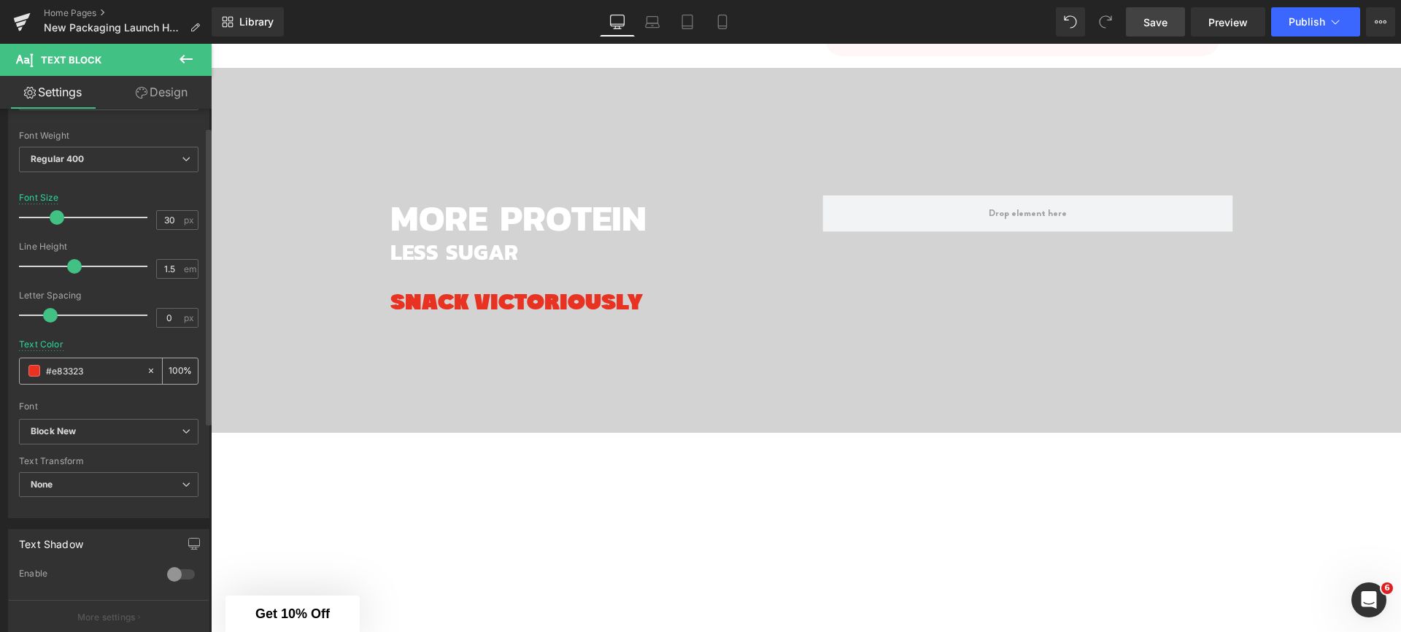
scroll to position [120, 0]
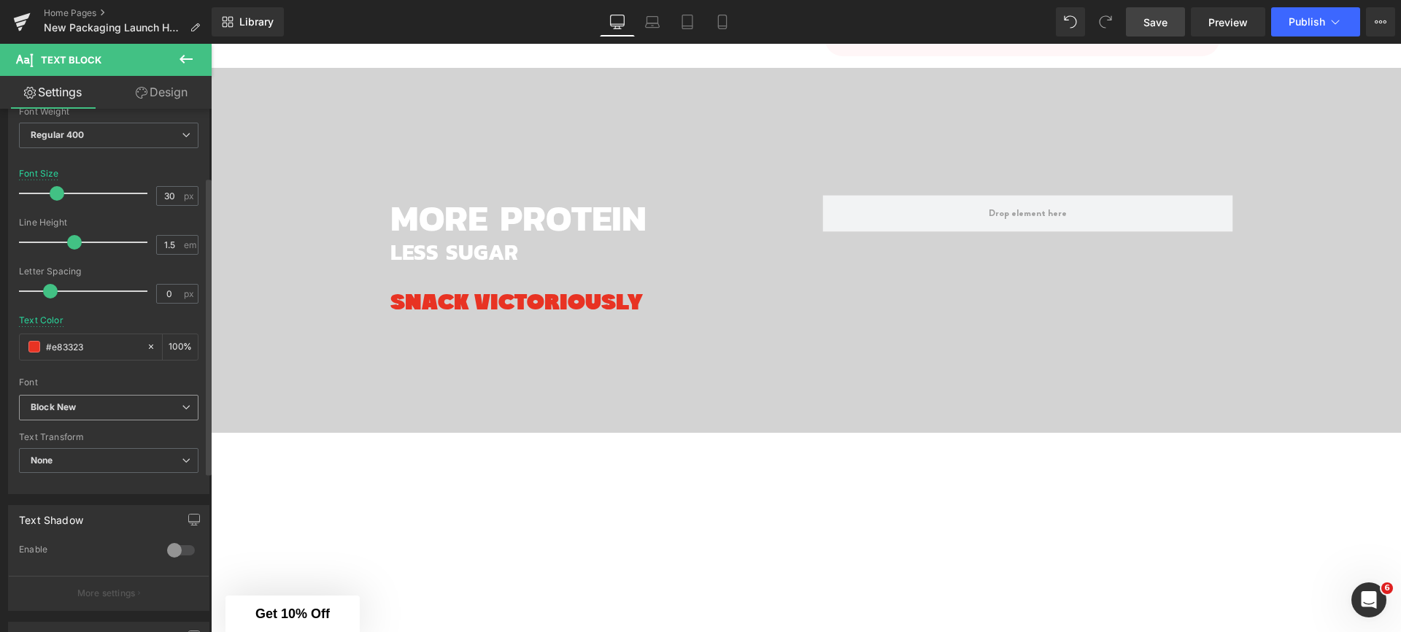
click at [114, 410] on b "Block New" at bounding box center [106, 407] width 151 height 12
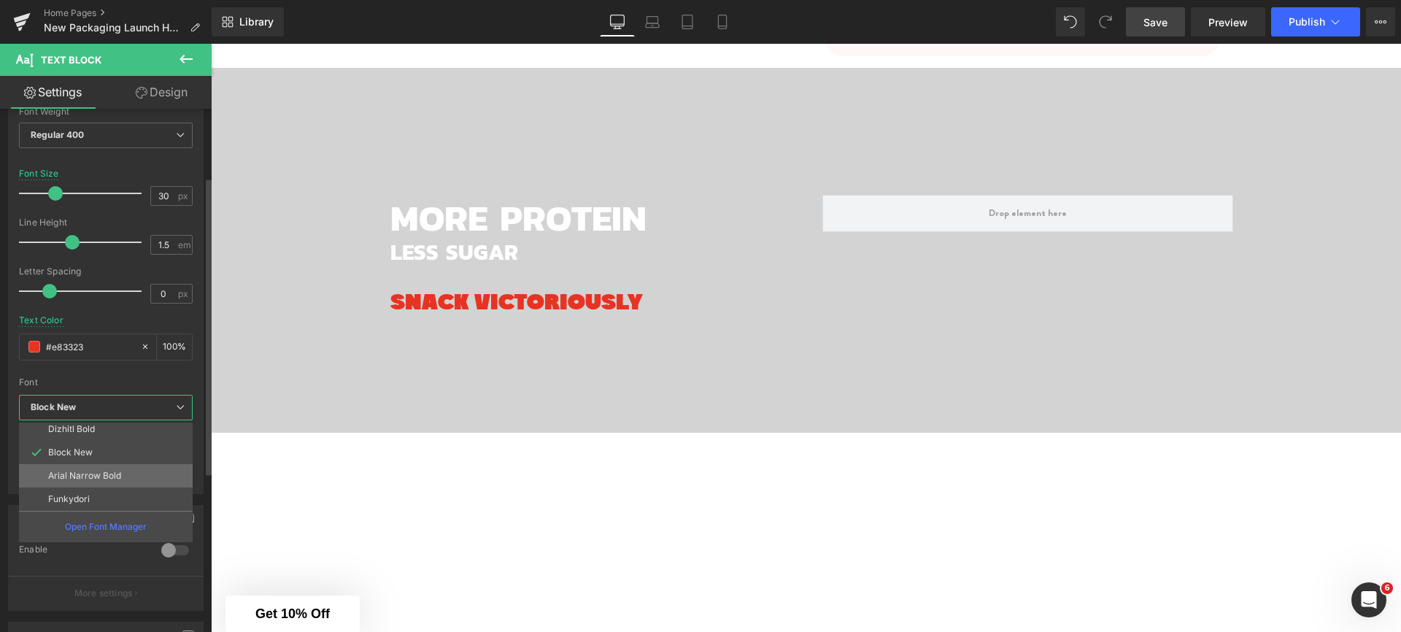
scroll to position [99, 0]
click at [93, 484] on li "Arial Narrow Bold" at bounding box center [109, 474] width 180 height 23
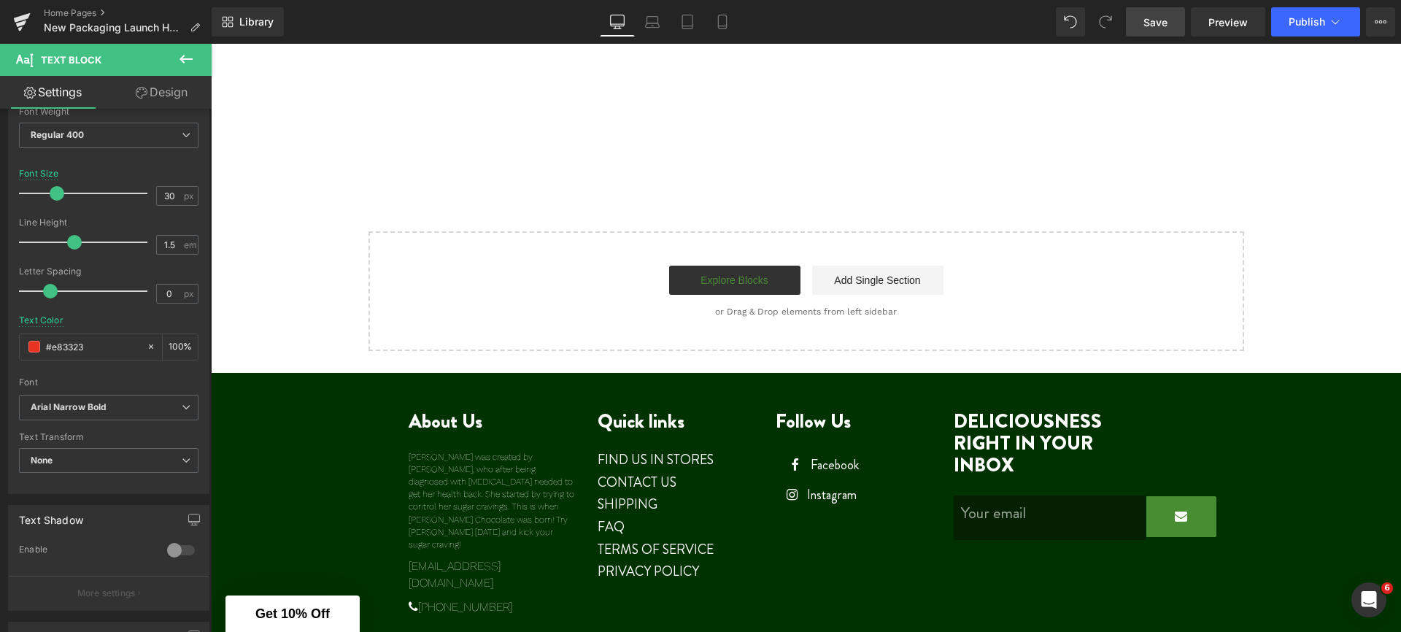
scroll to position [2387, 0]
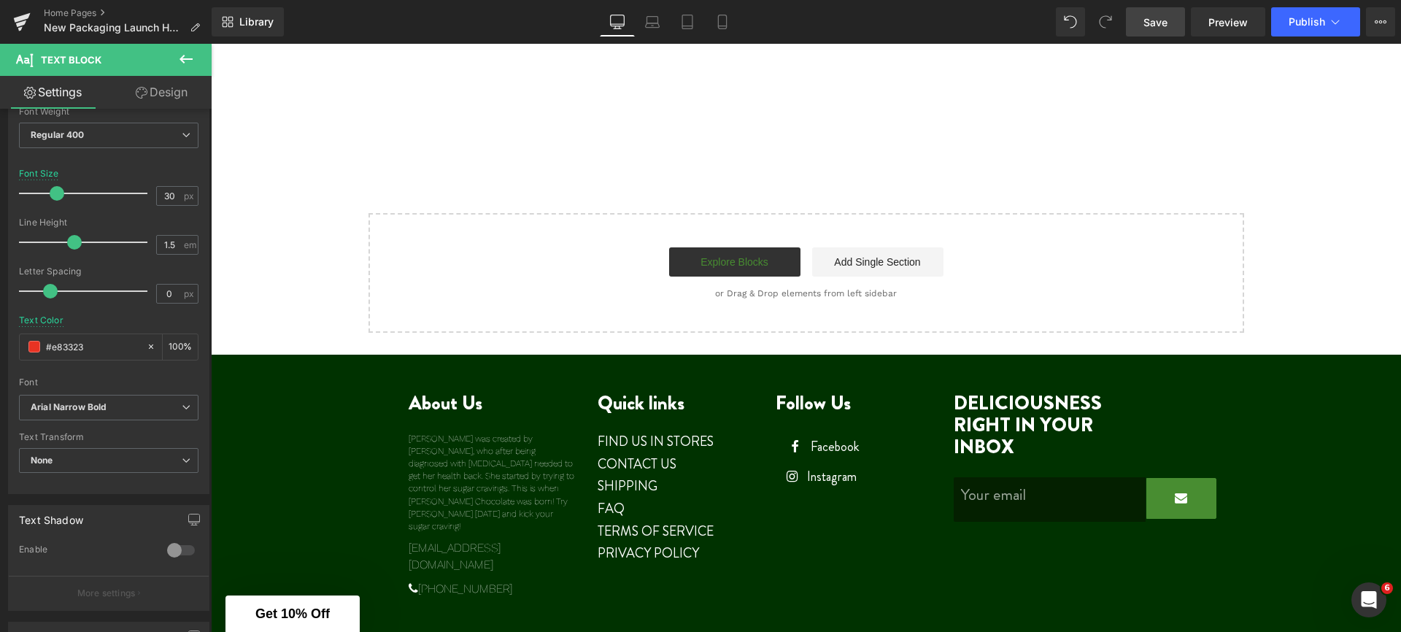
click at [452, 393] on p "About Us" at bounding box center [492, 404] width 167 height 22
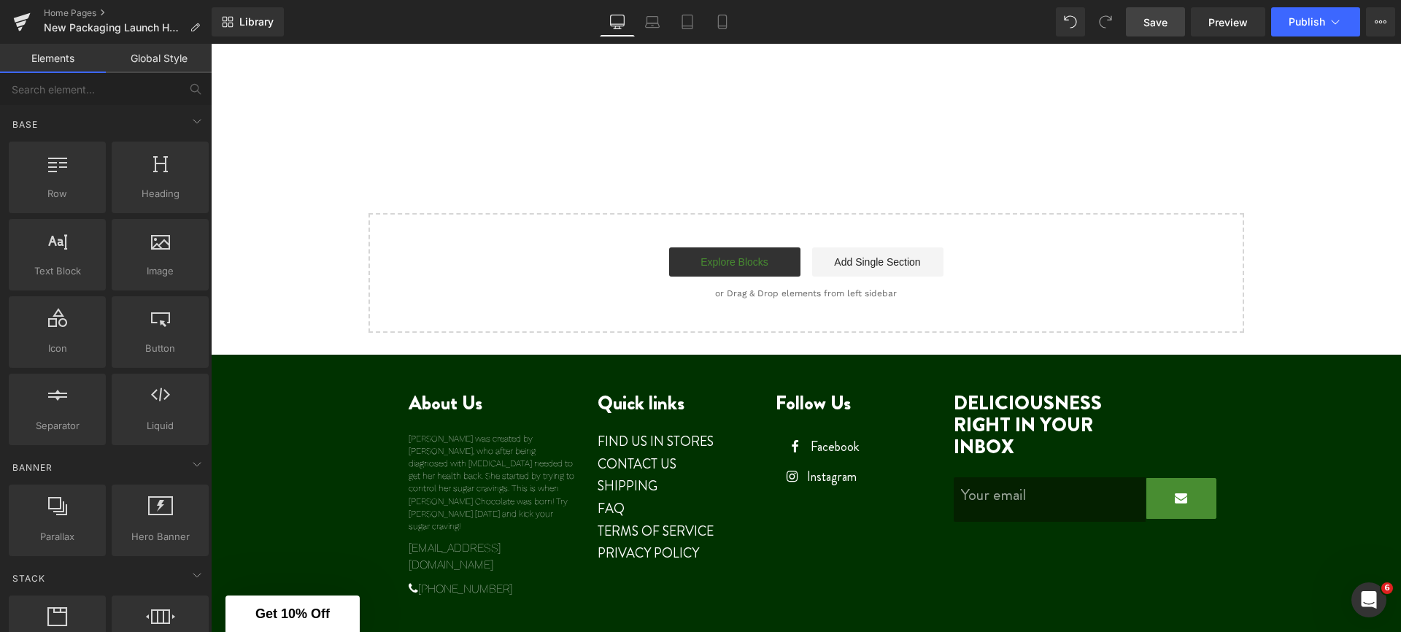
click at [1166, 25] on span "Save" at bounding box center [1155, 22] width 24 height 15
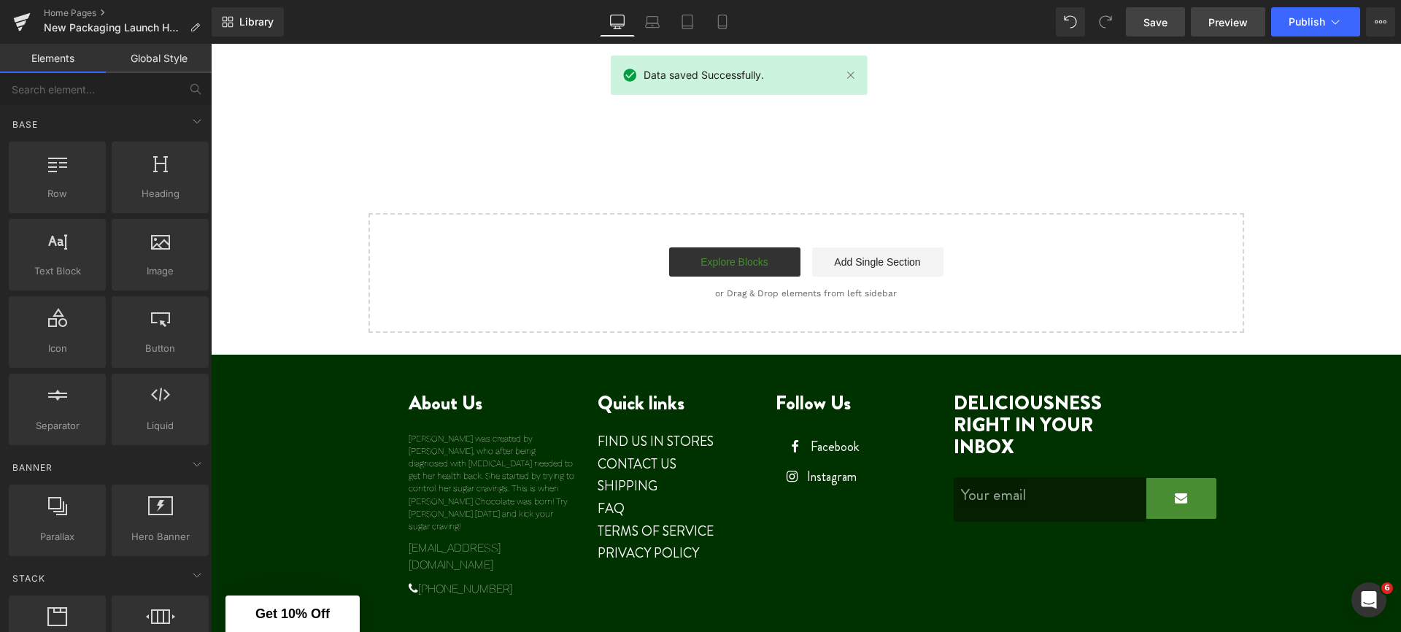
click at [1230, 22] on span "Preview" at bounding box center [1227, 22] width 39 height 15
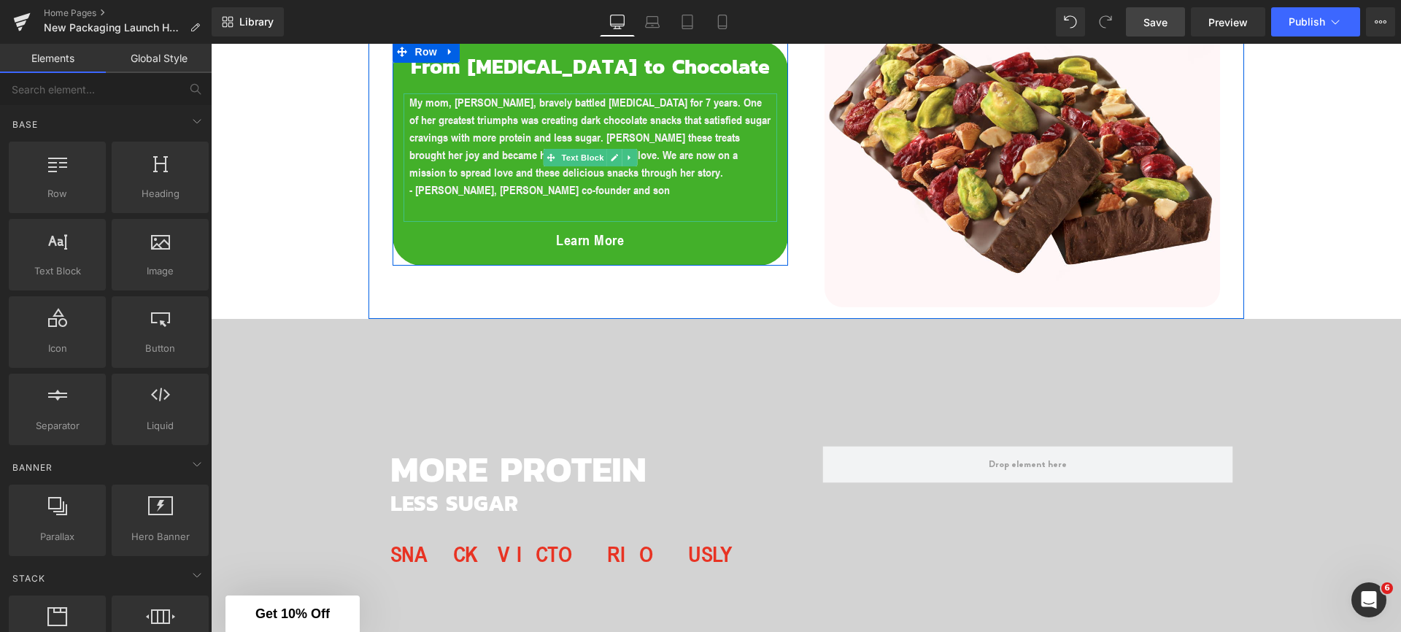
scroll to position [1340, 0]
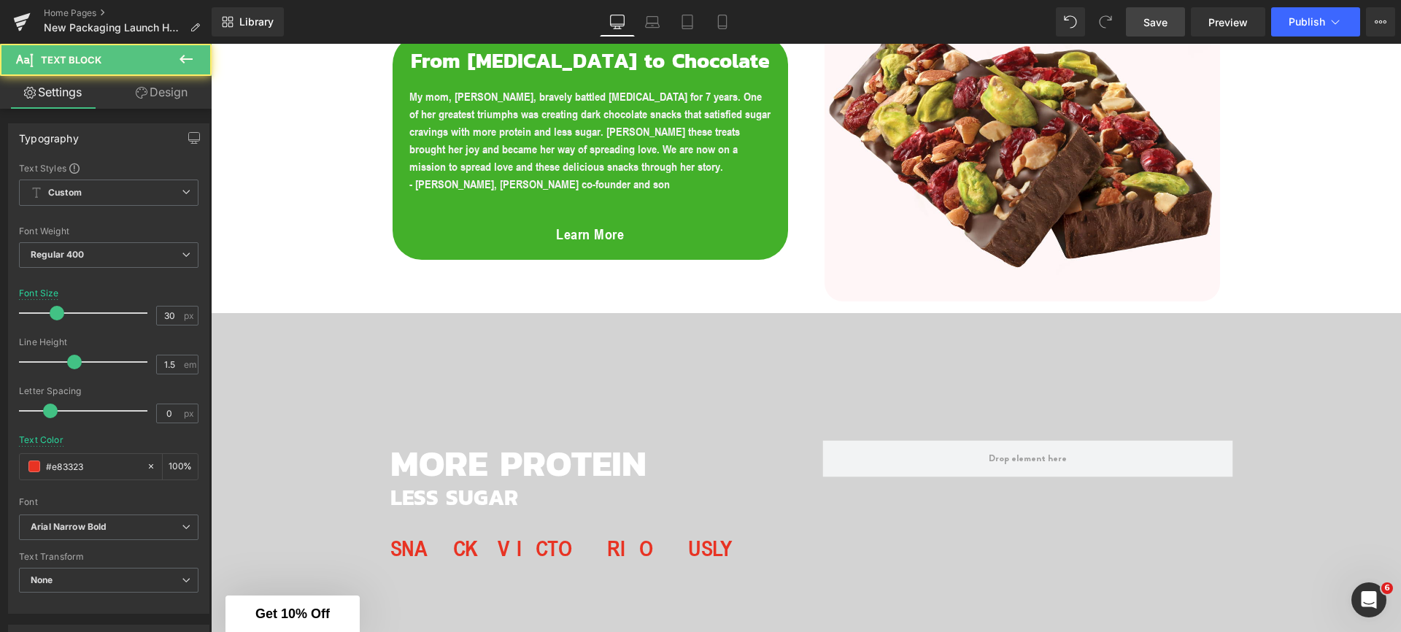
click at [491, 536] on span "SNACK VICTORIOUSLY" at bounding box center [573, 549] width 366 height 26
click at [454, 536] on span "SNACK VICTORIOUSLY" at bounding box center [573, 549] width 366 height 26
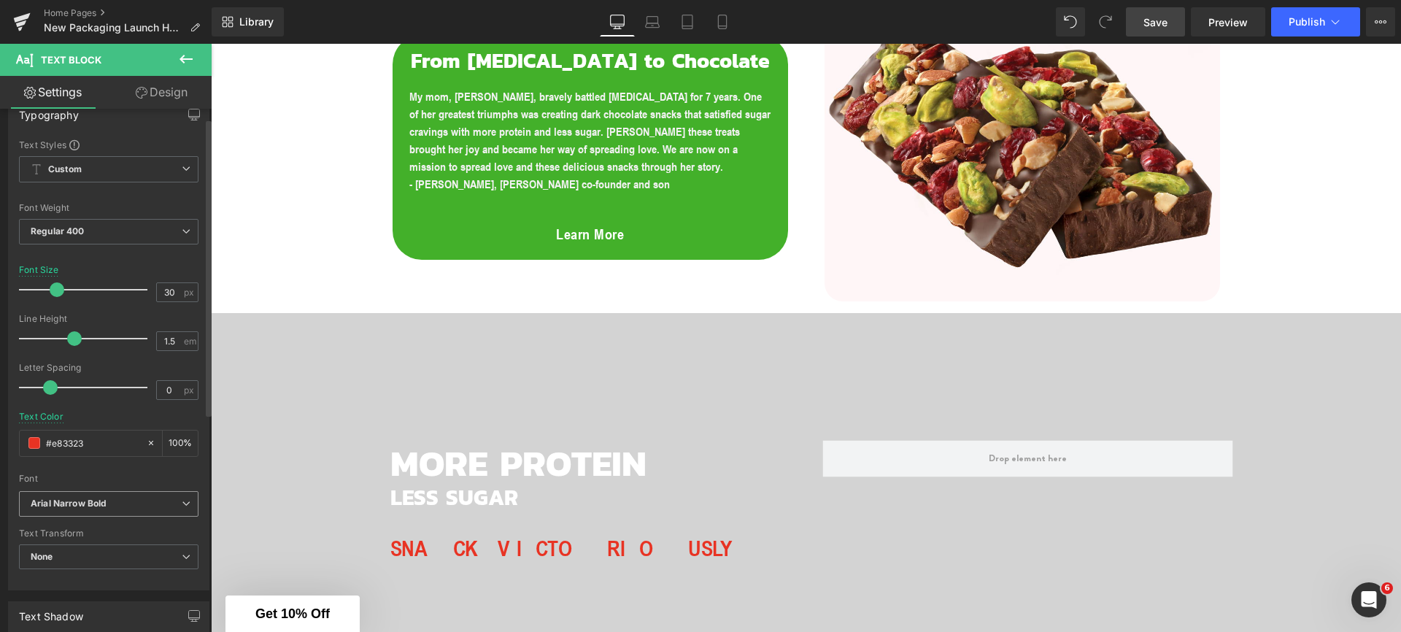
scroll to position [26, 0]
click at [133, 503] on b "Arial Narrow Bold" at bounding box center [106, 501] width 151 height 12
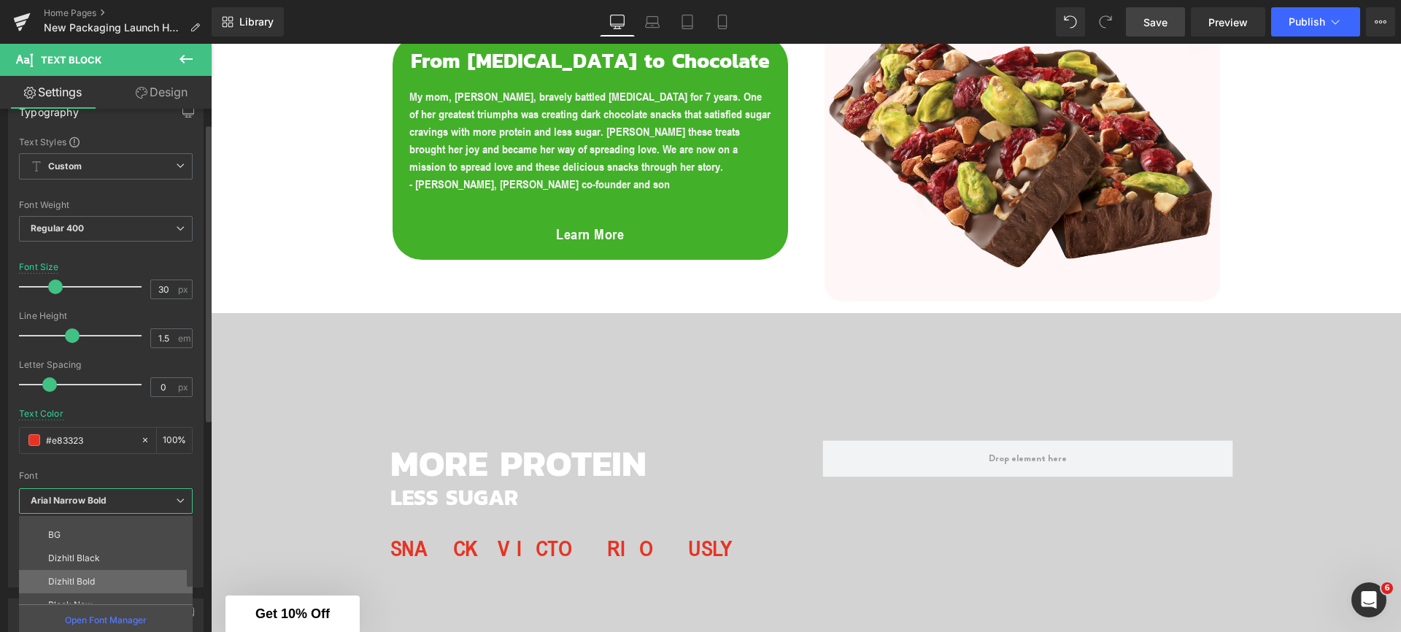
scroll to position [42, 0]
click at [89, 577] on p "Dizhitl Bold" at bounding box center [71, 579] width 47 height 10
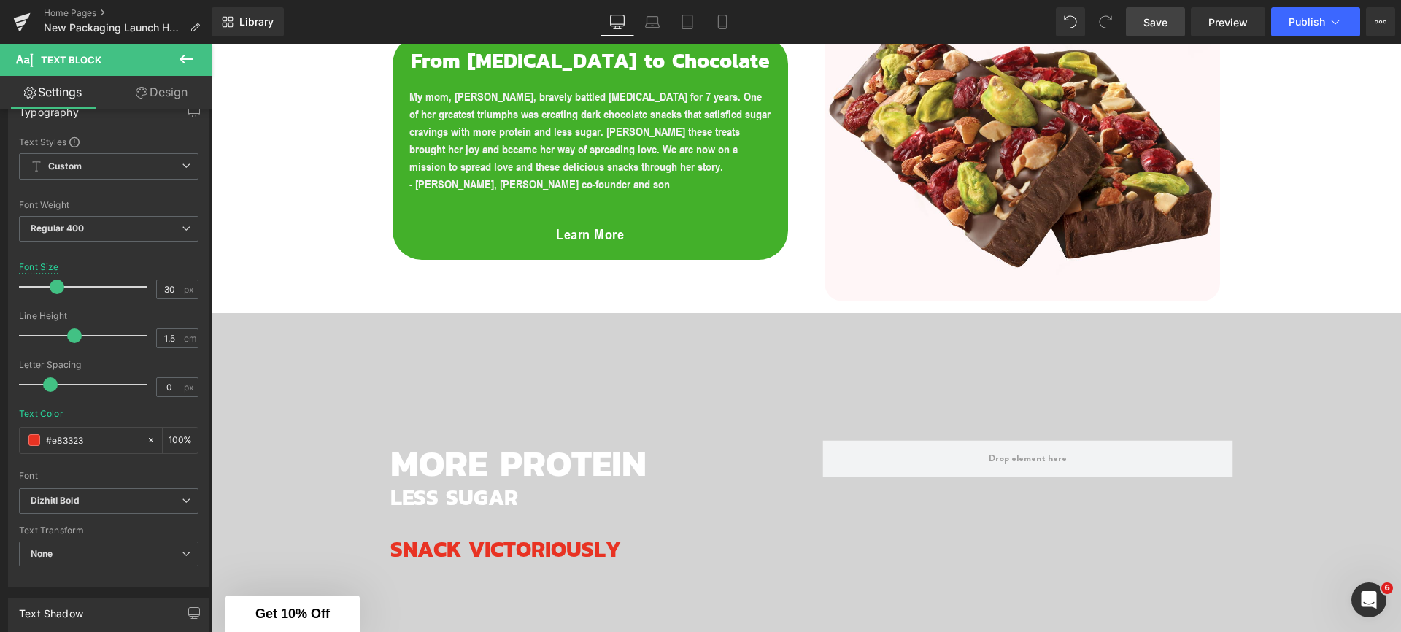
click at [1163, 23] on span "Save" at bounding box center [1155, 22] width 24 height 15
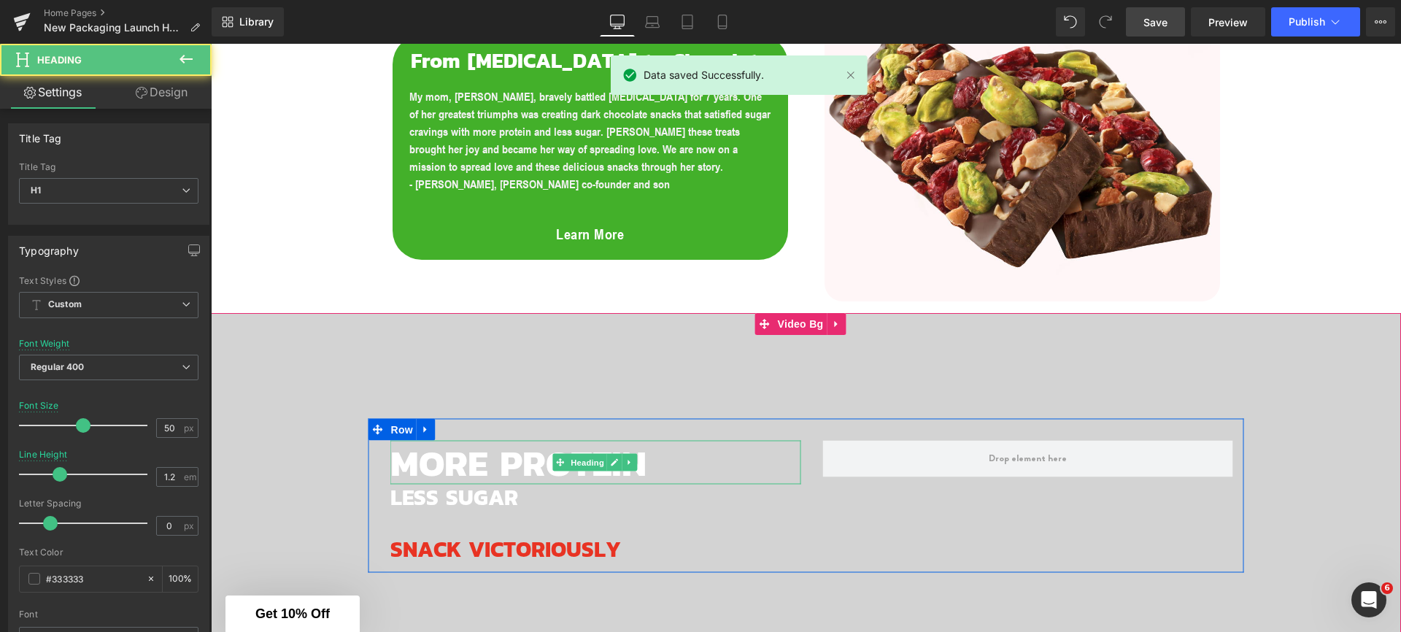
click at [498, 459] on span "MORE PROTEIN" at bounding box center [518, 461] width 256 height 55
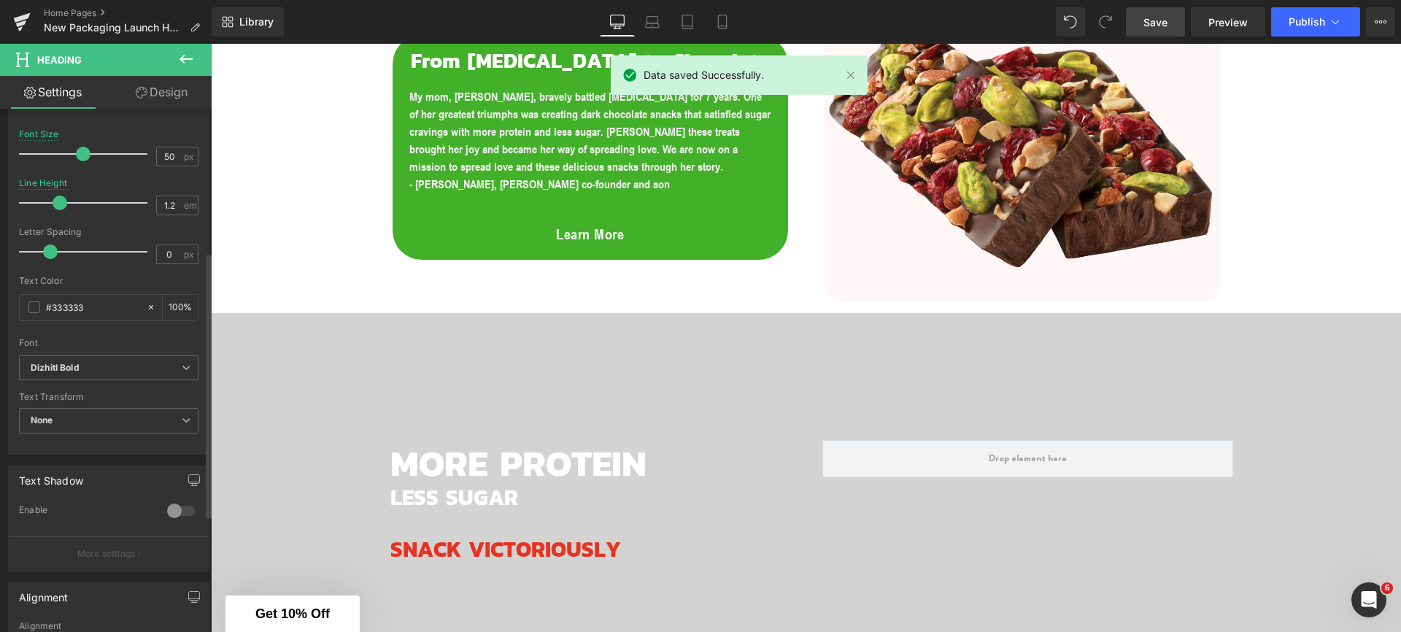
scroll to position [282, 0]
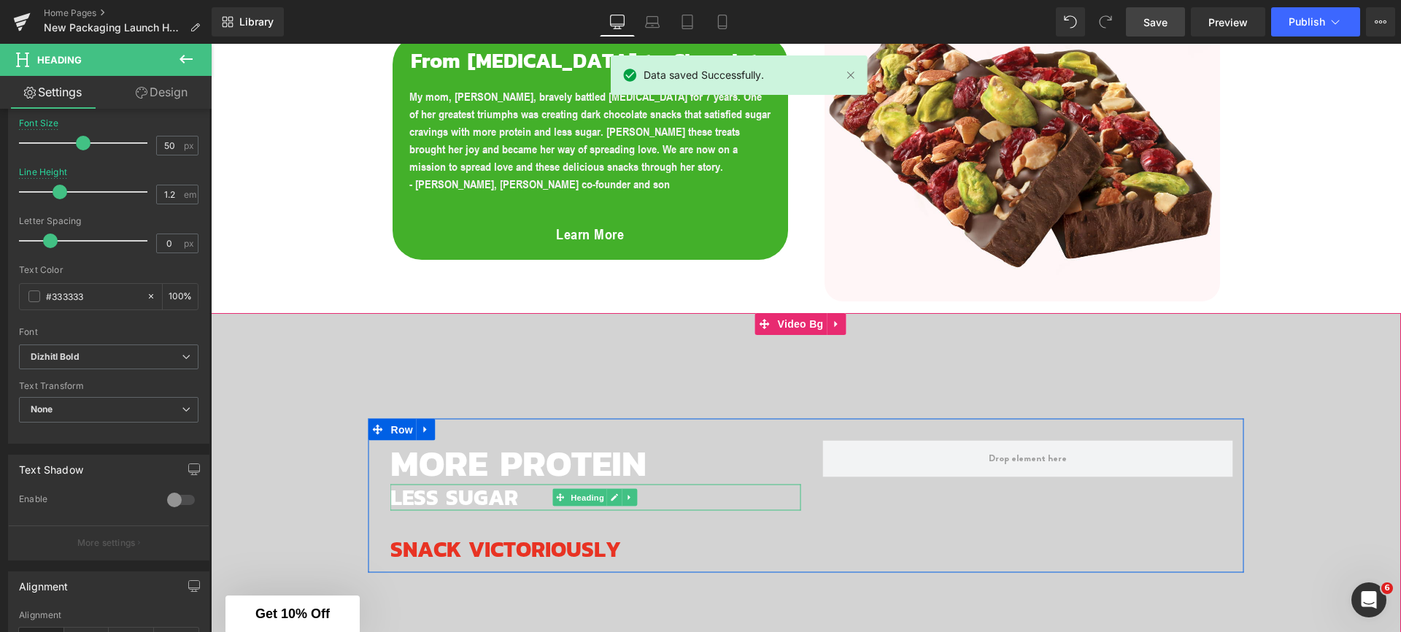
click at [439, 480] on span "LESS SUGAR" at bounding box center [454, 496] width 128 height 33
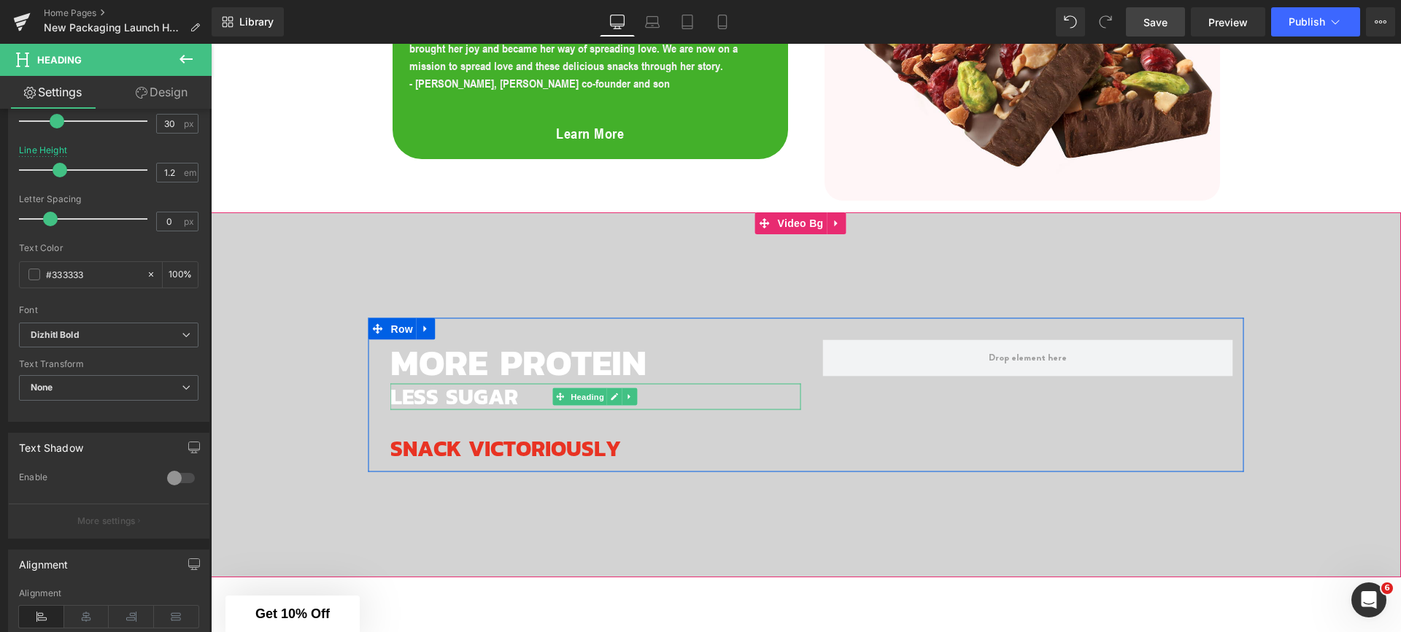
scroll to position [1639, 0]
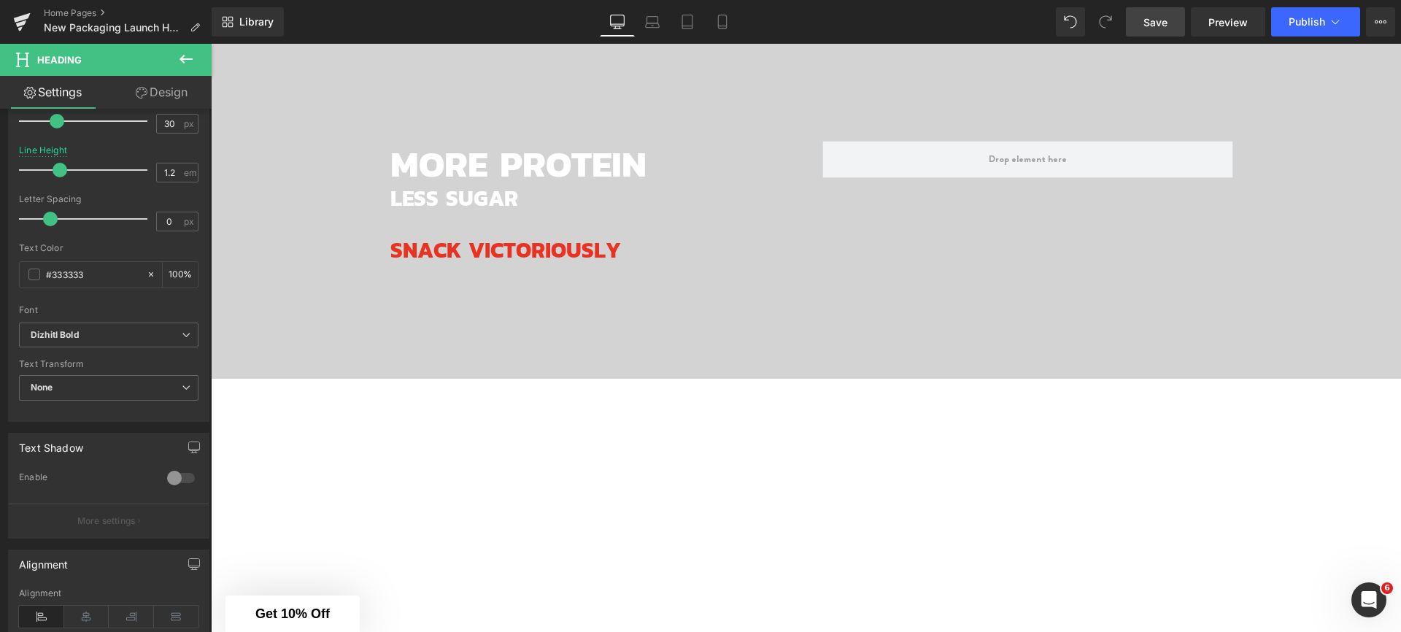
click at [1159, 31] on link "Save" at bounding box center [1155, 21] width 59 height 29
click at [1372, 20] on button "View Live Page View with current Template Save Template to Library Schedule Pub…" at bounding box center [1380, 21] width 29 height 29
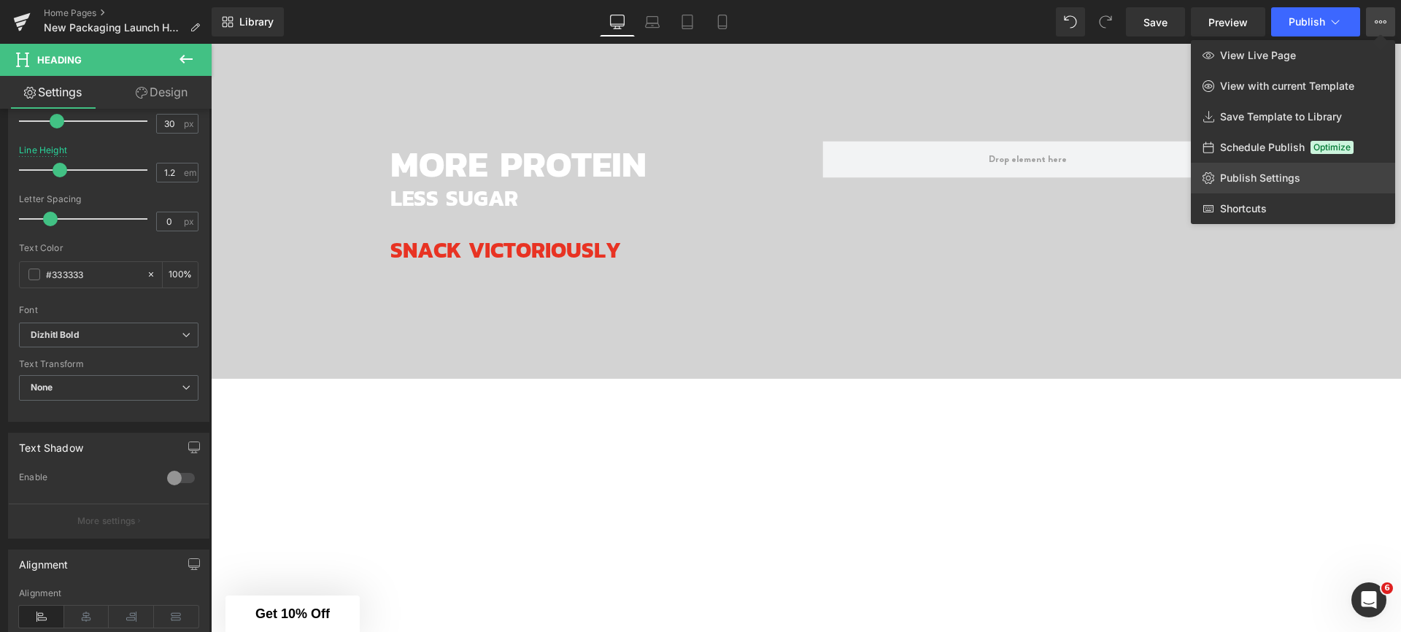
click at [1264, 183] on span "Publish Settings" at bounding box center [1260, 177] width 80 height 13
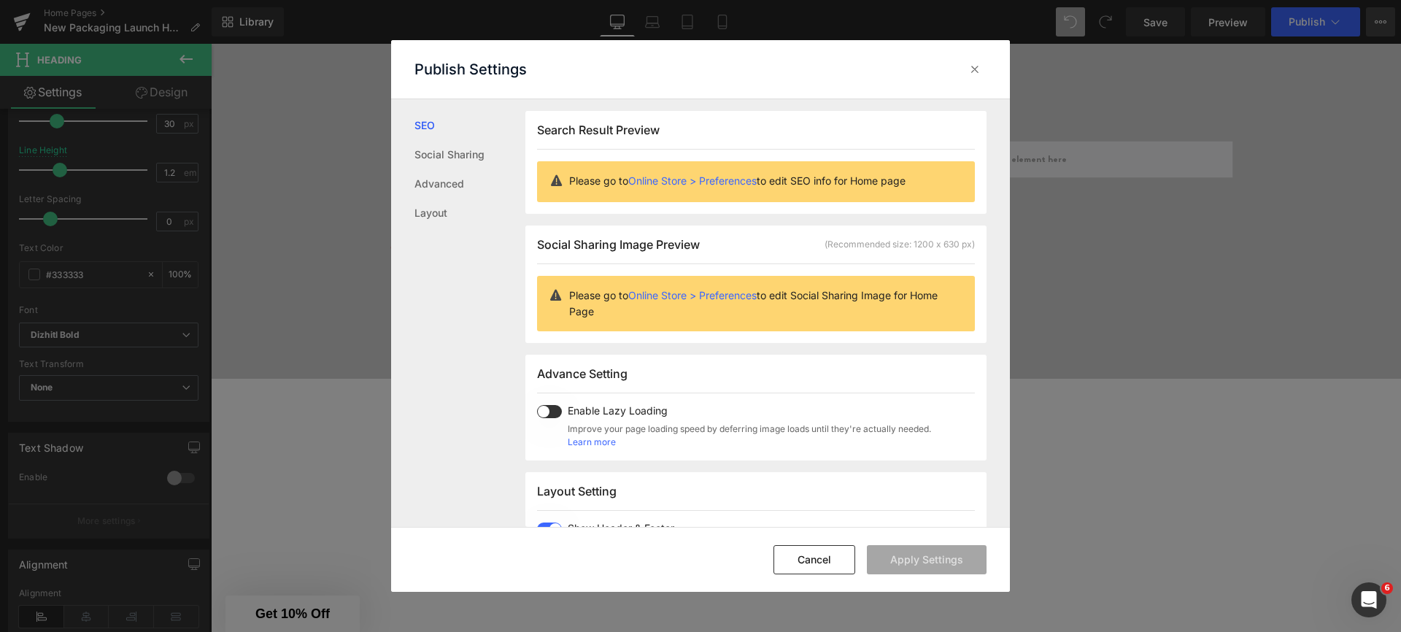
scroll to position [1, 0]
click at [979, 69] on icon at bounding box center [975, 69] width 15 height 15
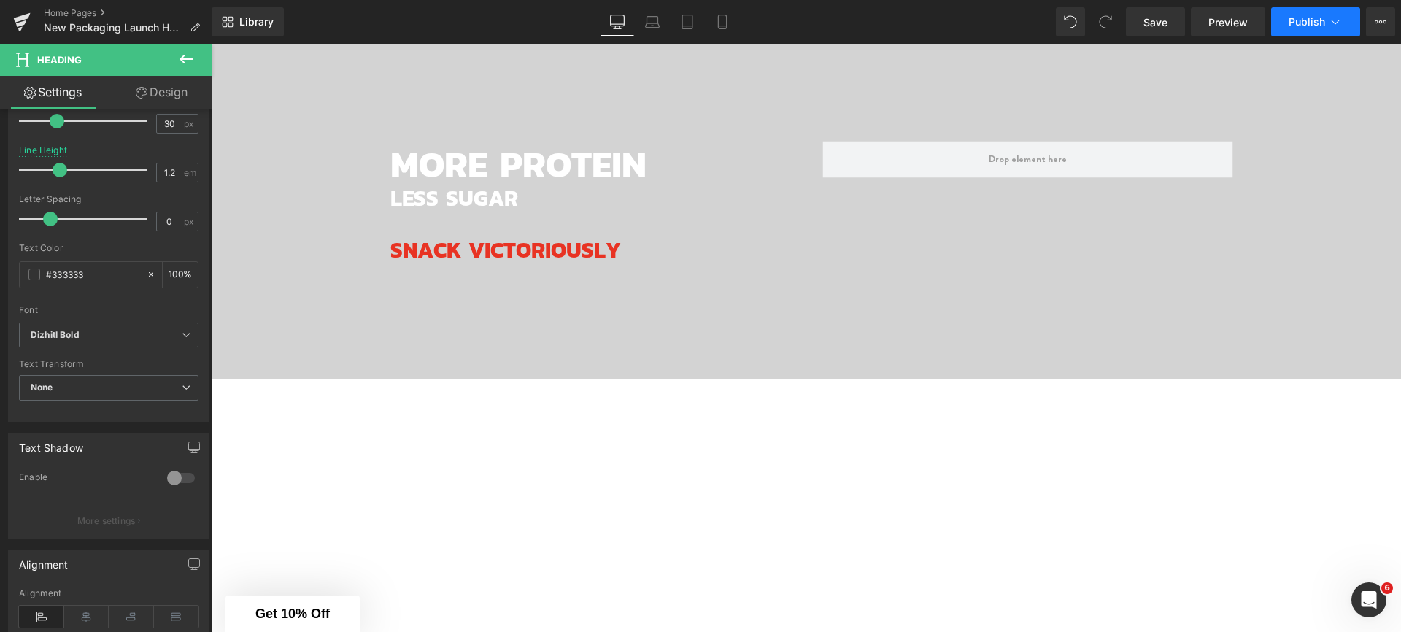
click at [1335, 21] on icon at bounding box center [1335, 22] width 15 height 15
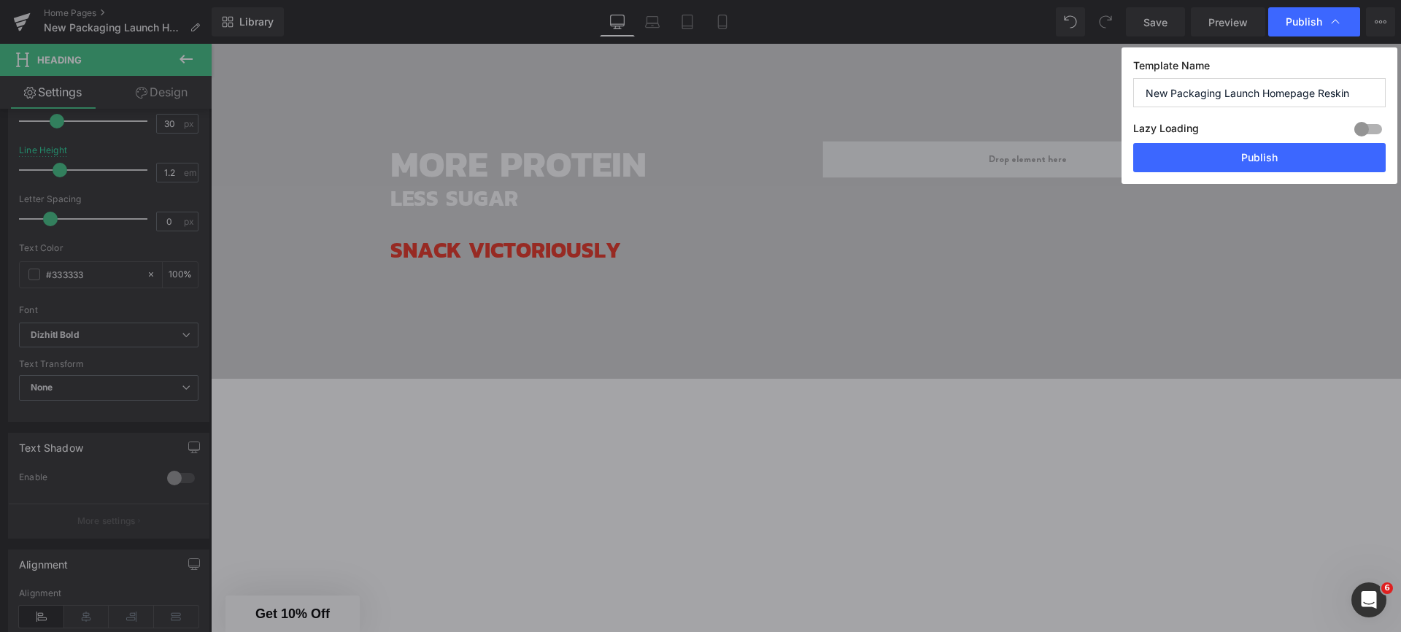
click at [1285, 92] on input "New Packaging Launch Homepage Reskin" at bounding box center [1259, 92] width 252 height 29
click at [1316, 90] on input "New Packaging Launch Homepage Reskin" at bounding box center [1259, 92] width 252 height 29
click at [1327, 91] on input "New Packaging Launch Homepage Reskin" at bounding box center [1259, 92] width 252 height 29
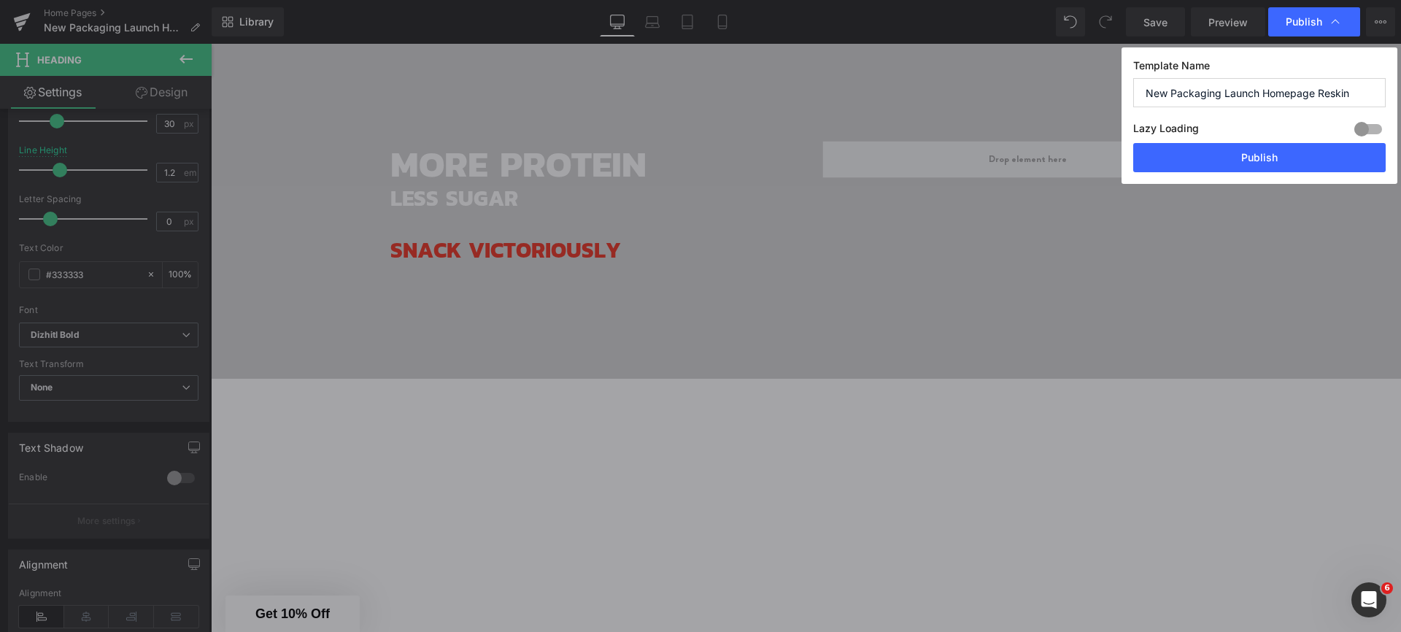
click at [1327, 91] on input "New Packaging Launch Homepage Reskin" at bounding box center [1259, 92] width 252 height 29
type input "New Packaging Launch Homepage"
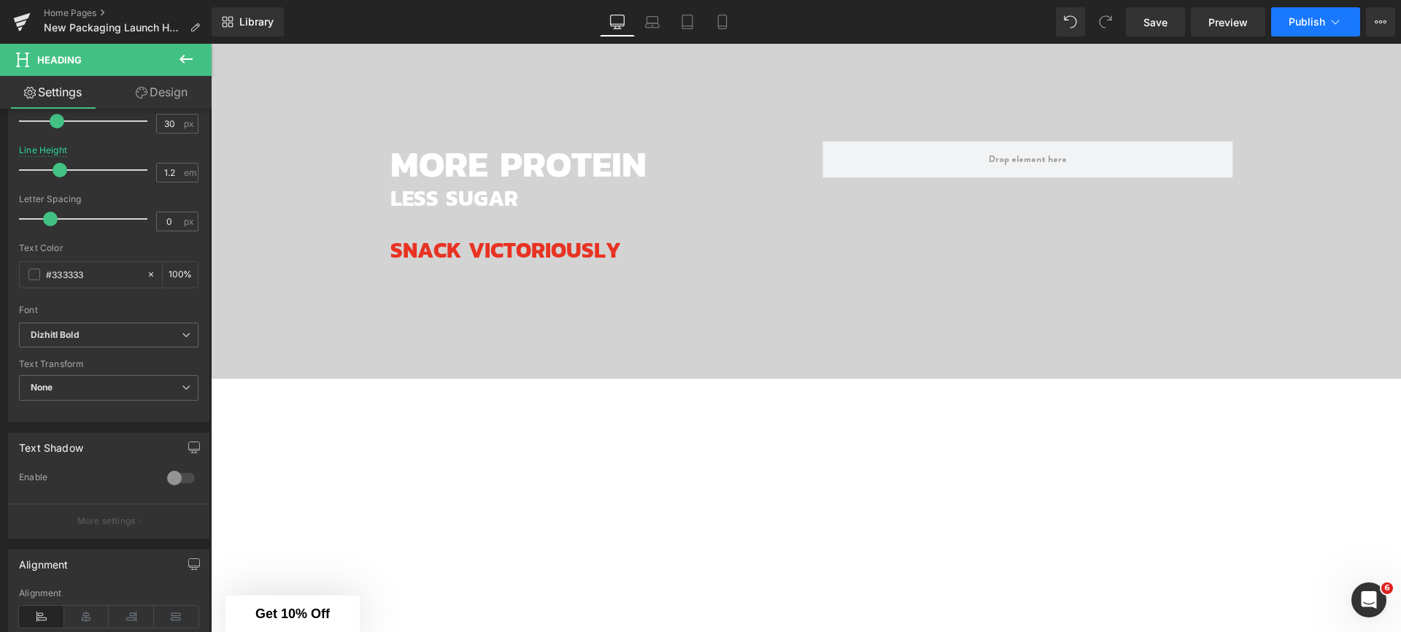
click at [1336, 21] on icon at bounding box center [1335, 22] width 15 height 15
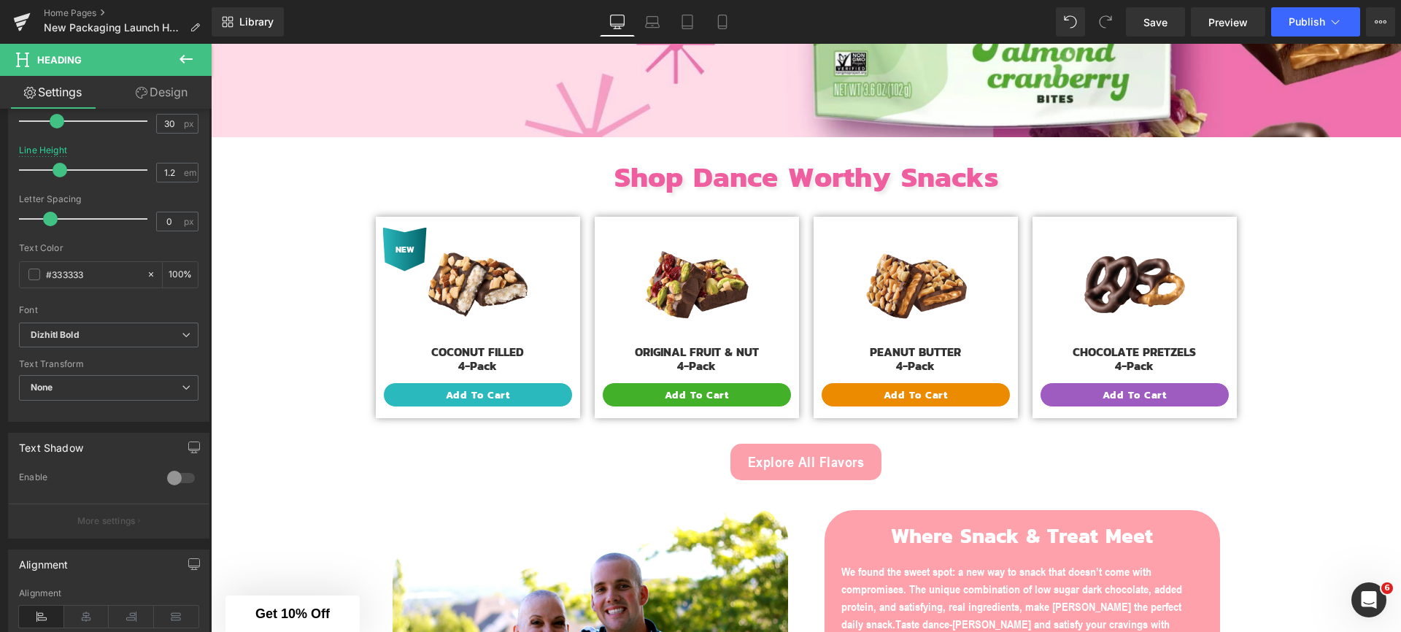
scroll to position [597, 0]
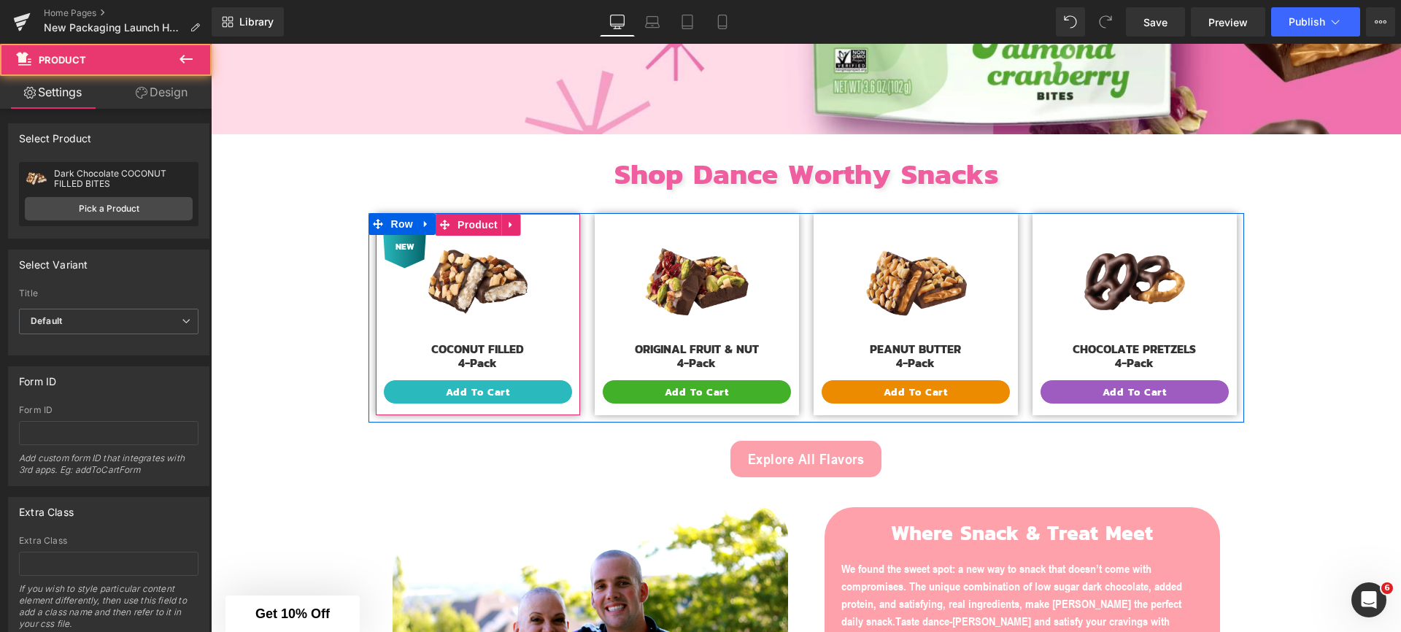
click at [418, 377] on div "NEW (P) Image COCONUT FILLED 4-Pack Heading Add To Cart (P) Cart Button" at bounding box center [478, 315] width 190 height 180
click at [408, 386] on button "Add To Cart" at bounding box center [478, 391] width 190 height 25
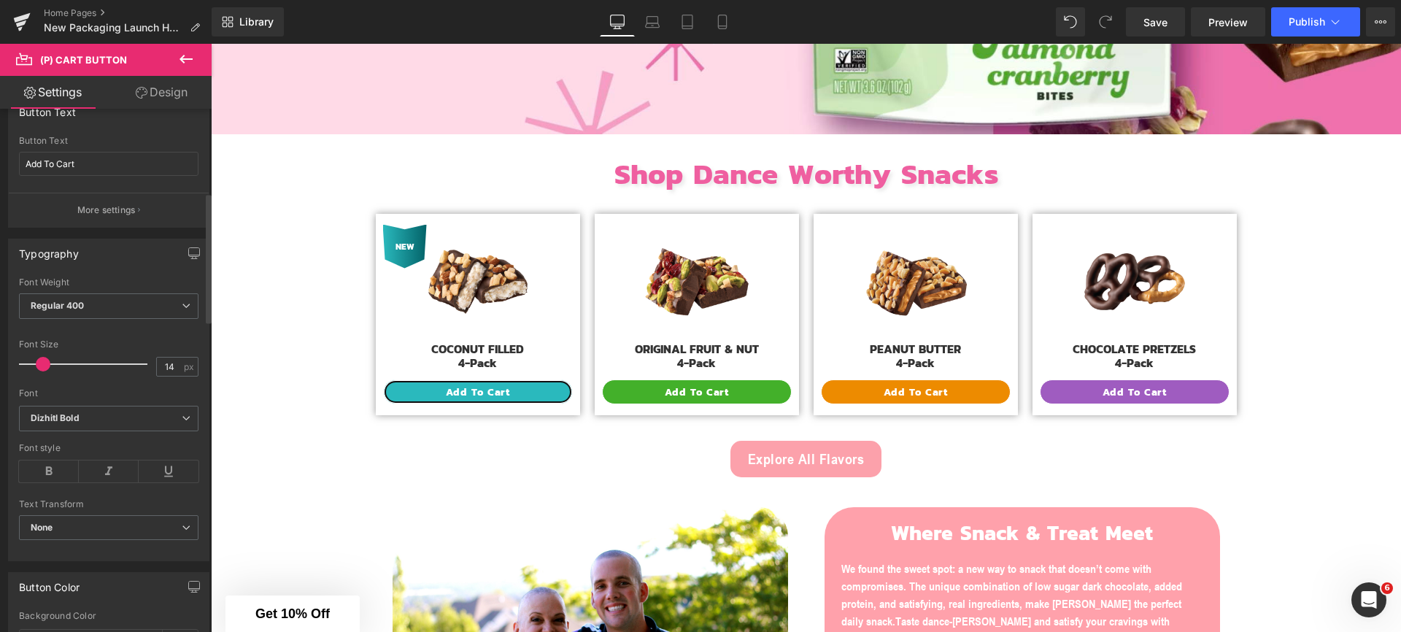
scroll to position [396, 0]
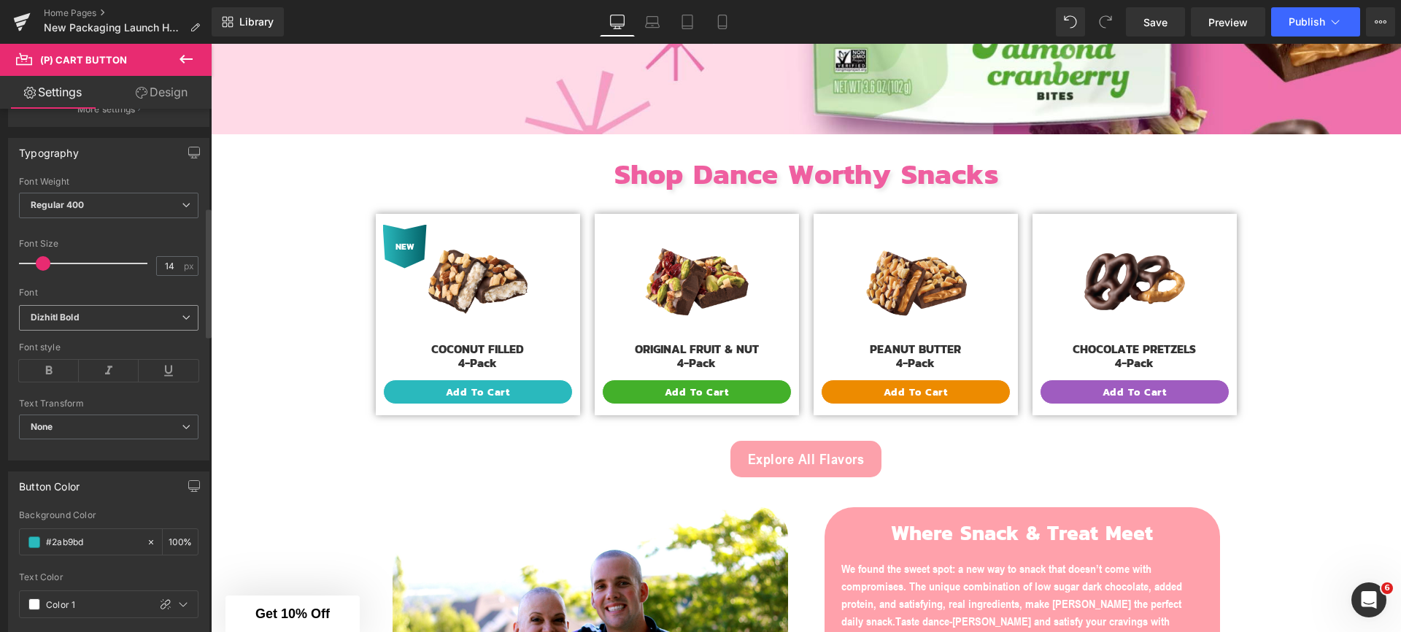
click at [96, 320] on b "Dizhitl Bold" at bounding box center [106, 318] width 151 height 12
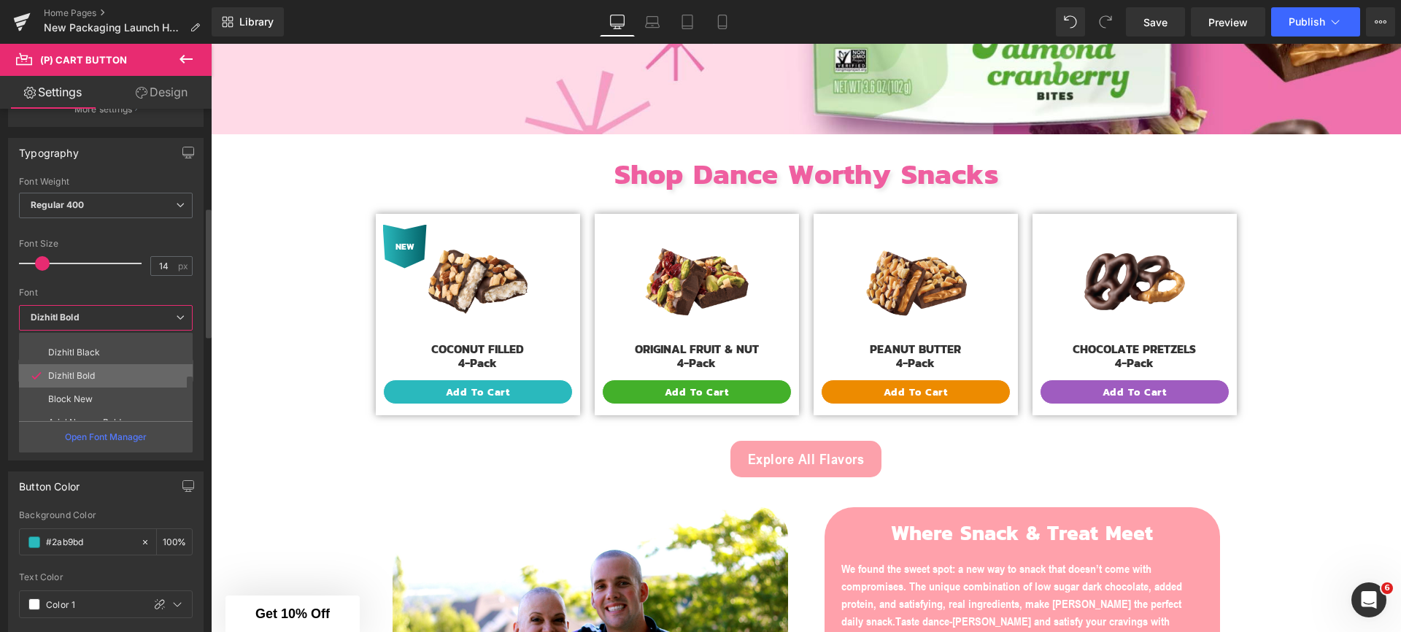
scroll to position [99, 0]
click at [101, 392] on li "Arial Narrow Bold" at bounding box center [109, 385] width 180 height 23
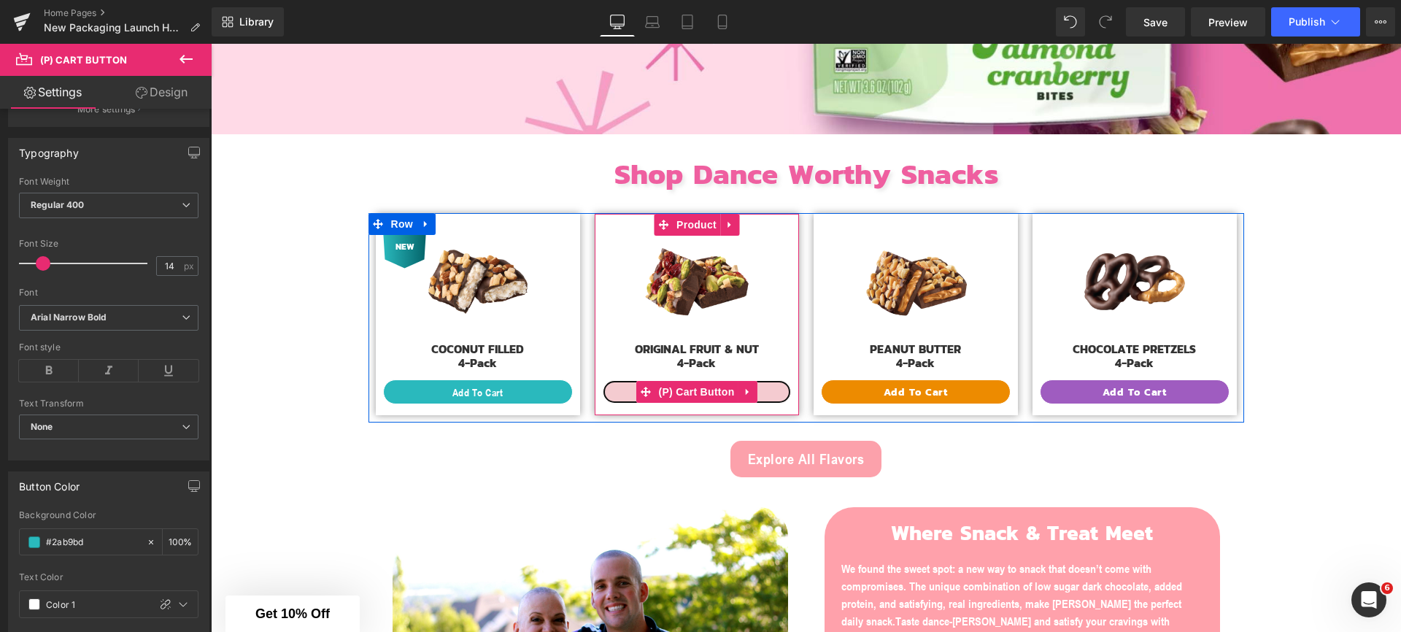
click at [617, 384] on button "Add To Cart" at bounding box center [697, 391] width 190 height 25
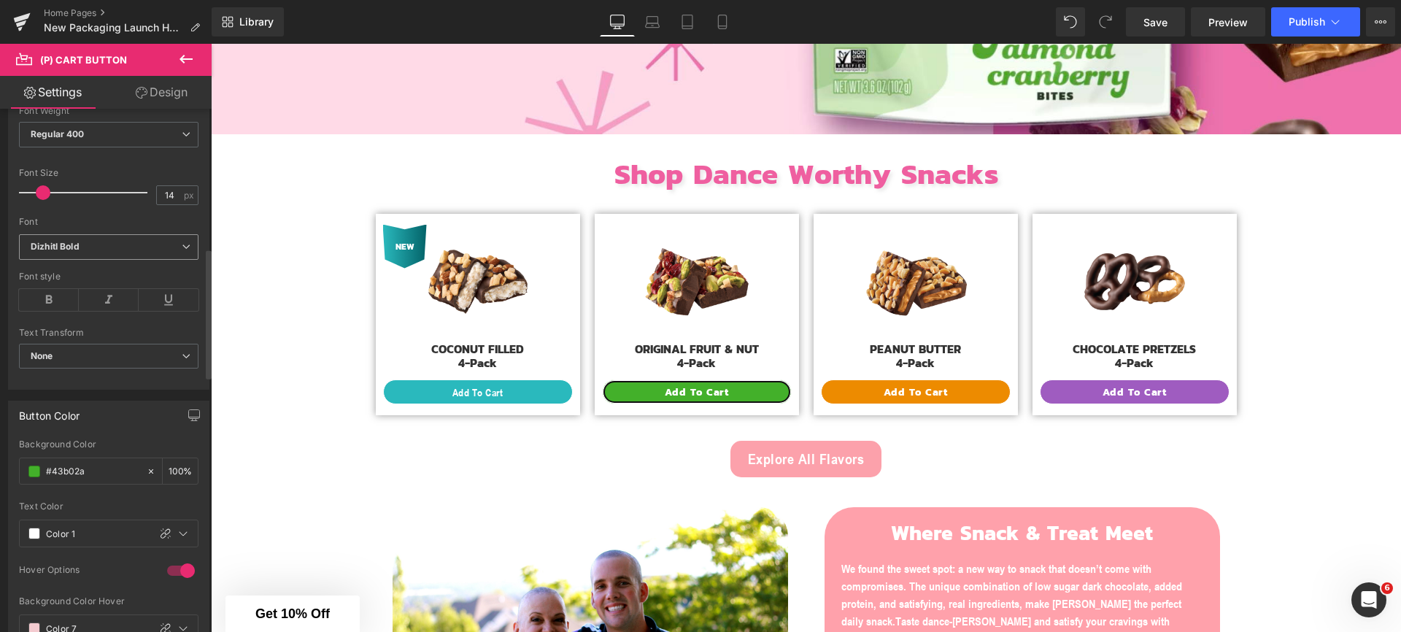
scroll to position [446, 0]
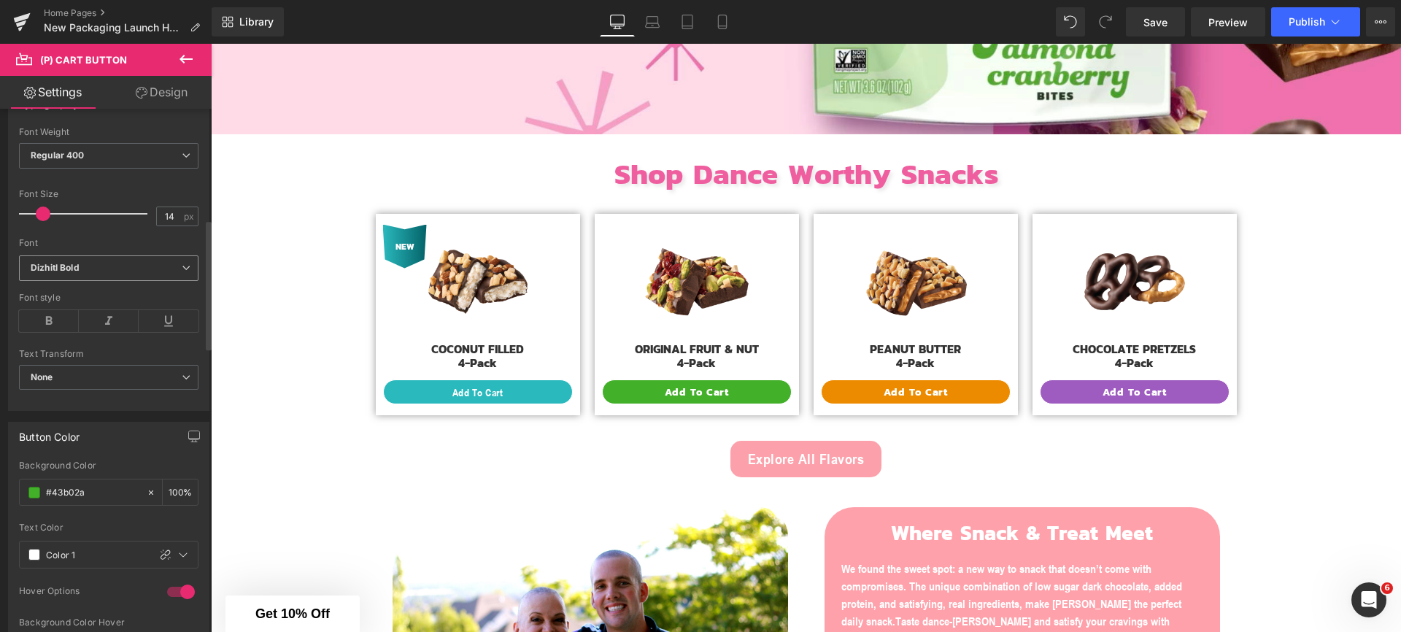
click at [94, 281] on div "Dizhitl Bold Default Work Sans BG Dizhitl Black Dizhitl Bold Block New Arial Na…" at bounding box center [109, 272] width 180 height 34
click at [96, 277] on span "Dizhitl Bold" at bounding box center [109, 268] width 180 height 26
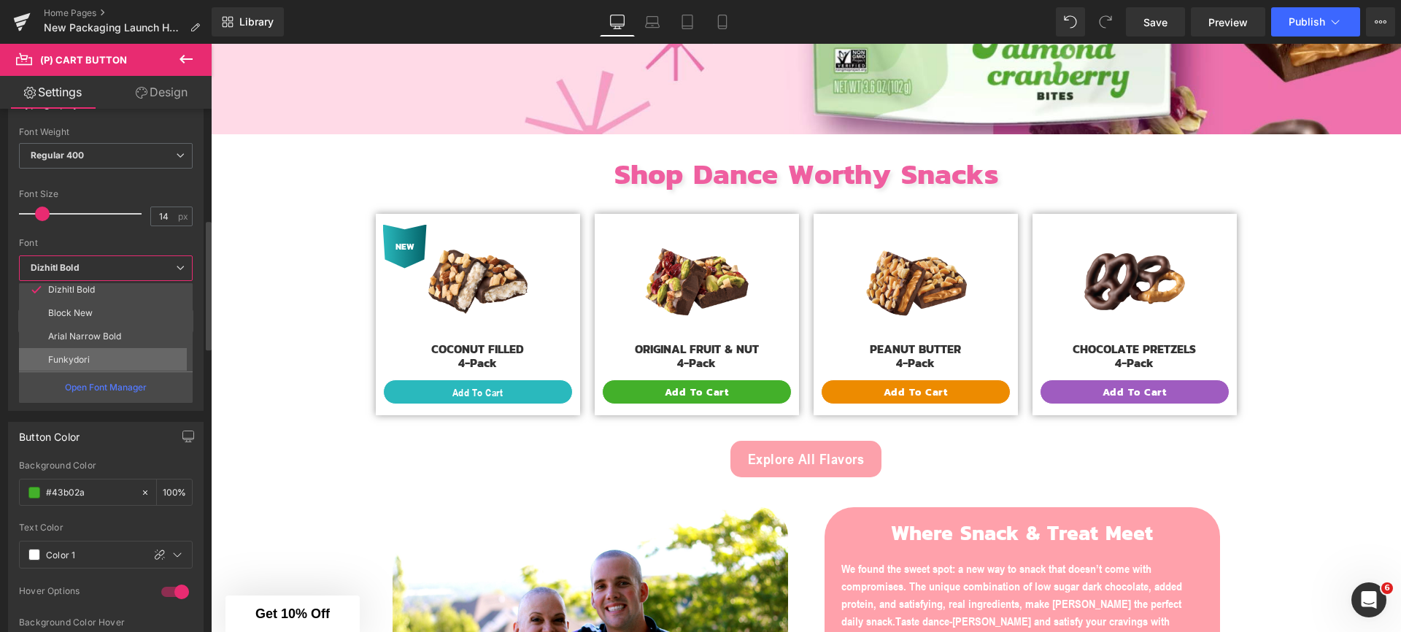
scroll to position [99, 0]
click at [104, 341] on li "Arial Narrow Bold" at bounding box center [109, 335] width 180 height 23
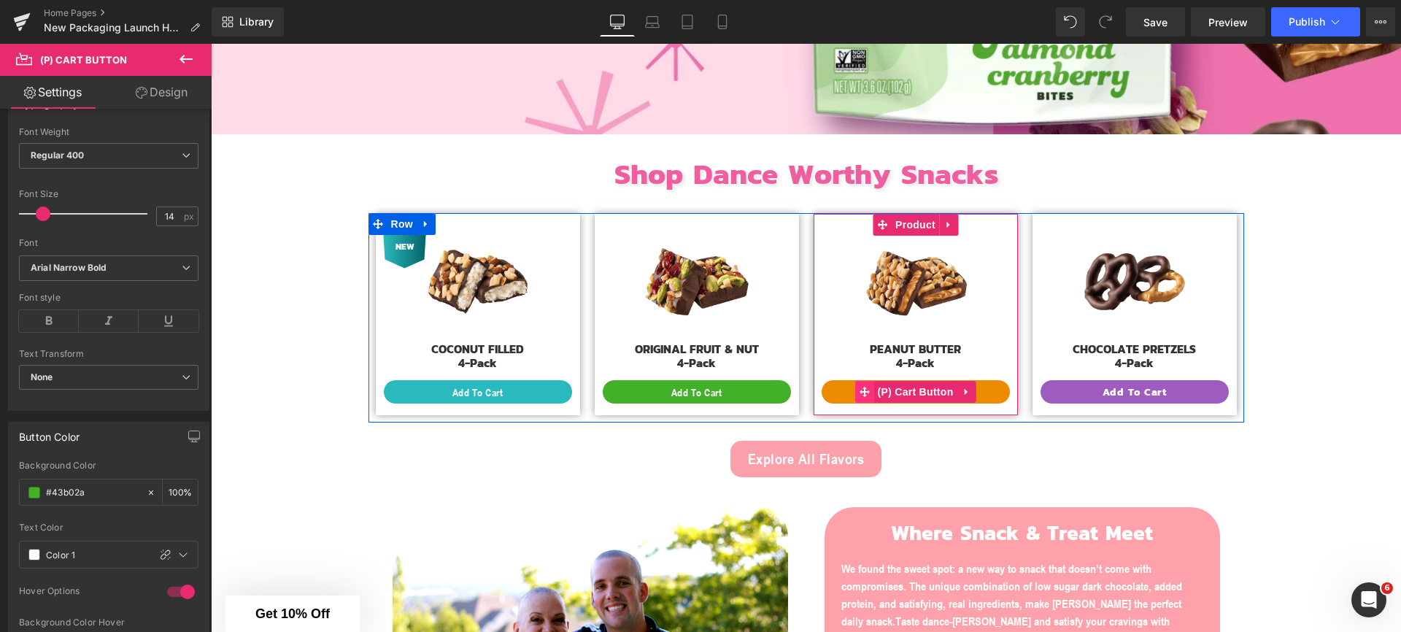
click at [859, 394] on icon at bounding box center [864, 391] width 10 height 11
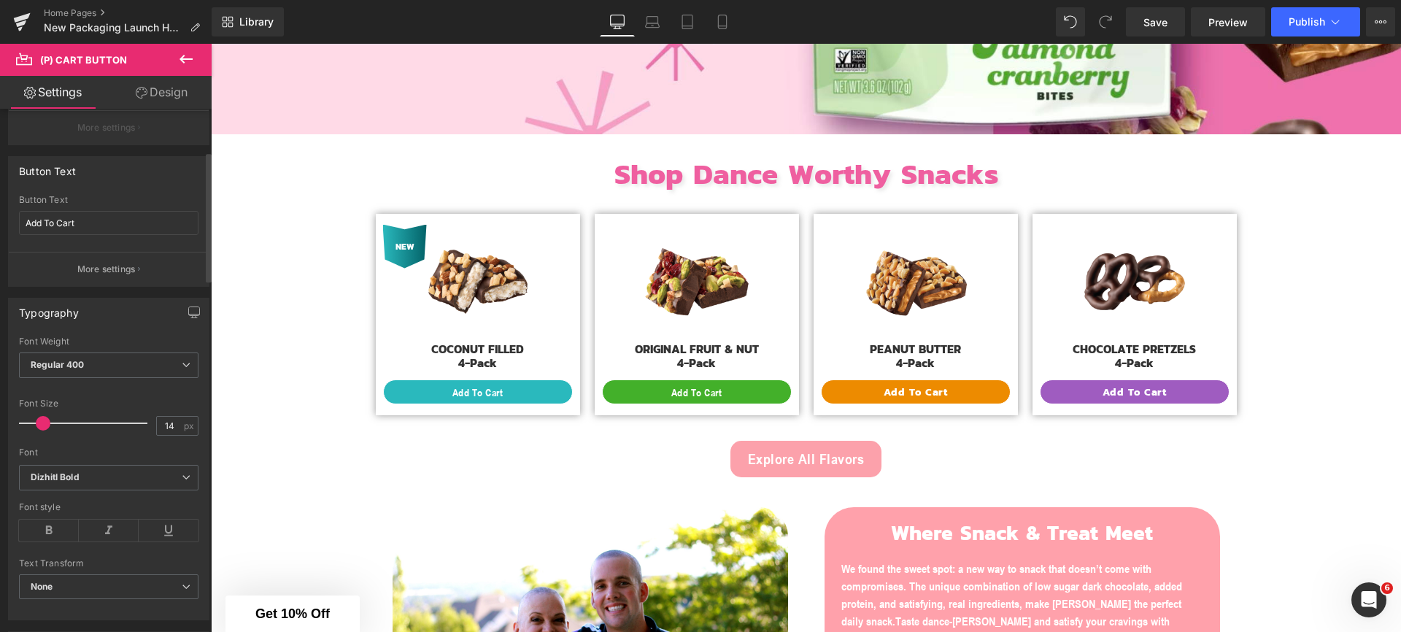
scroll to position [447, 0]
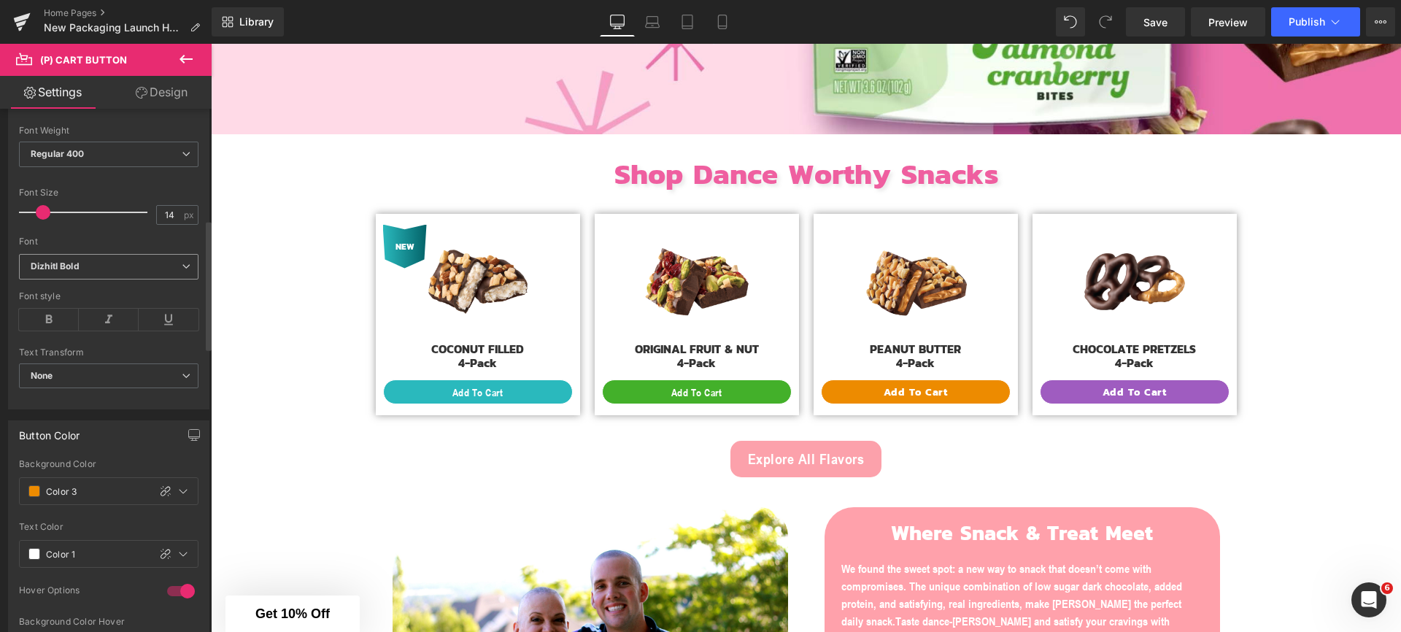
click at [85, 271] on b "Dizhitl Bold" at bounding box center [106, 267] width 151 height 12
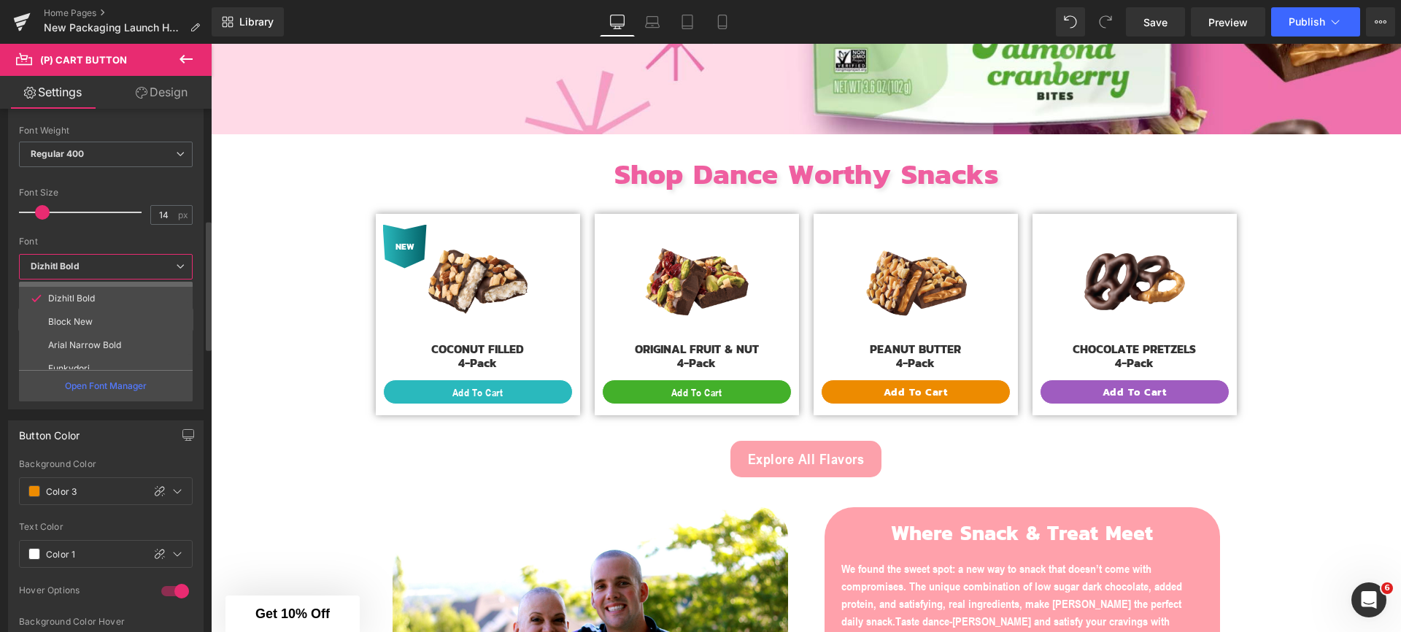
scroll to position [99, 0]
click at [91, 333] on p "Arial Narrow Bold" at bounding box center [84, 334] width 73 height 10
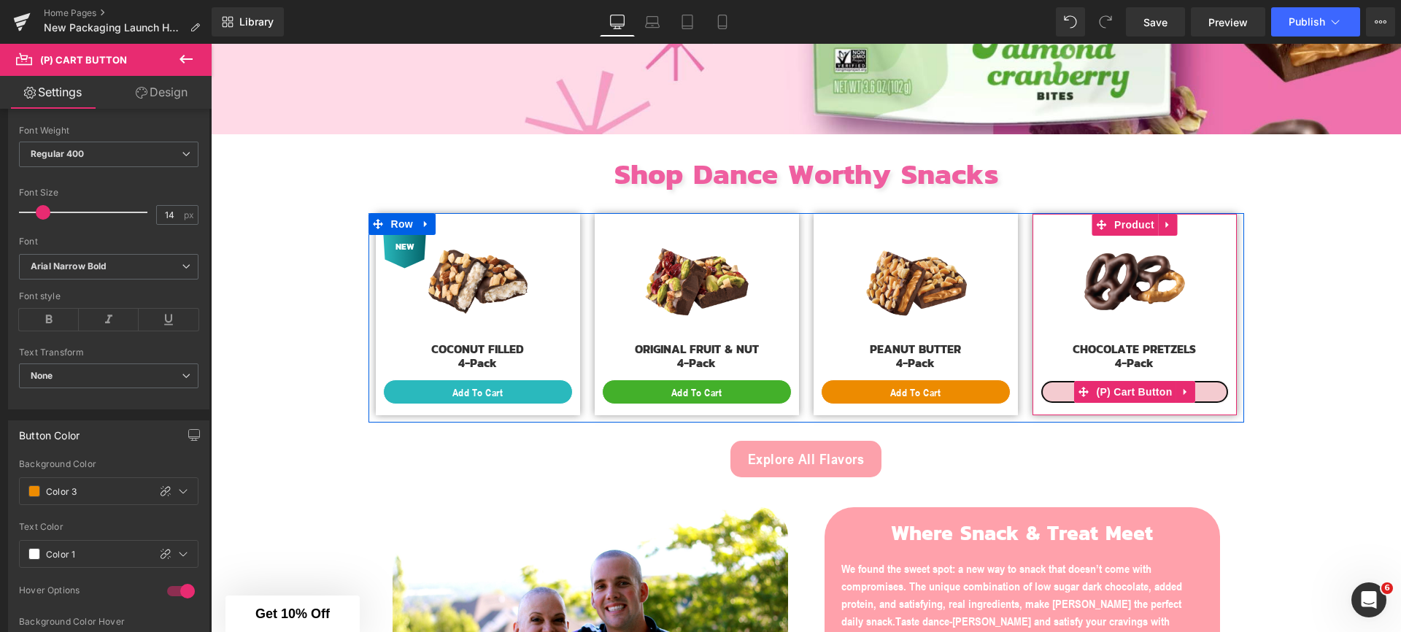
click at [1058, 387] on button "Add To Cart" at bounding box center [1135, 391] width 190 height 25
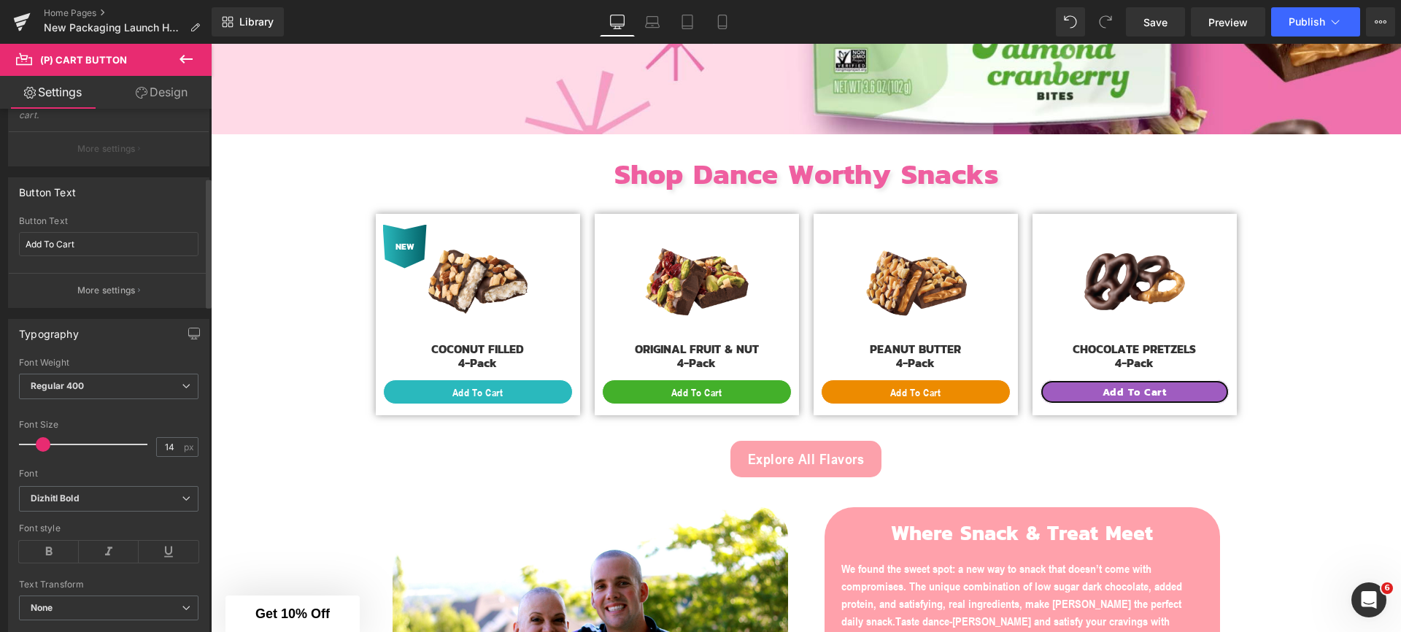
scroll to position [319, 0]
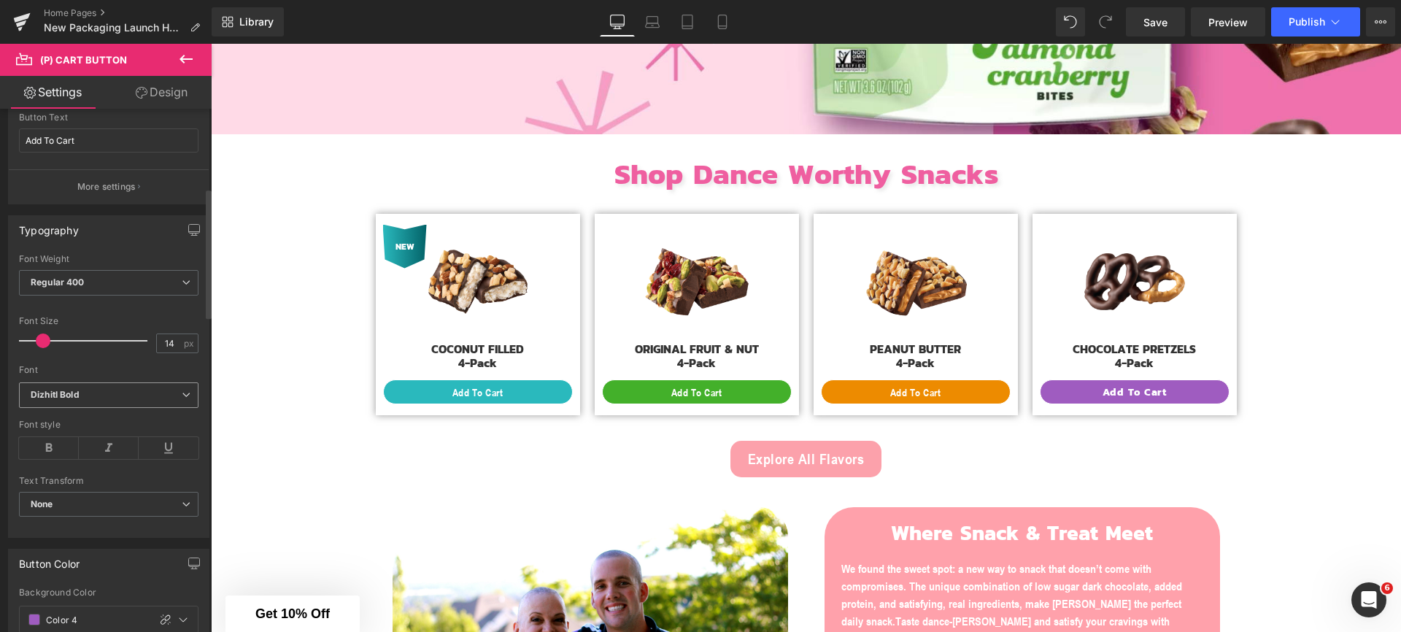
click at [102, 395] on b "Dizhitl Bold" at bounding box center [106, 395] width 151 height 12
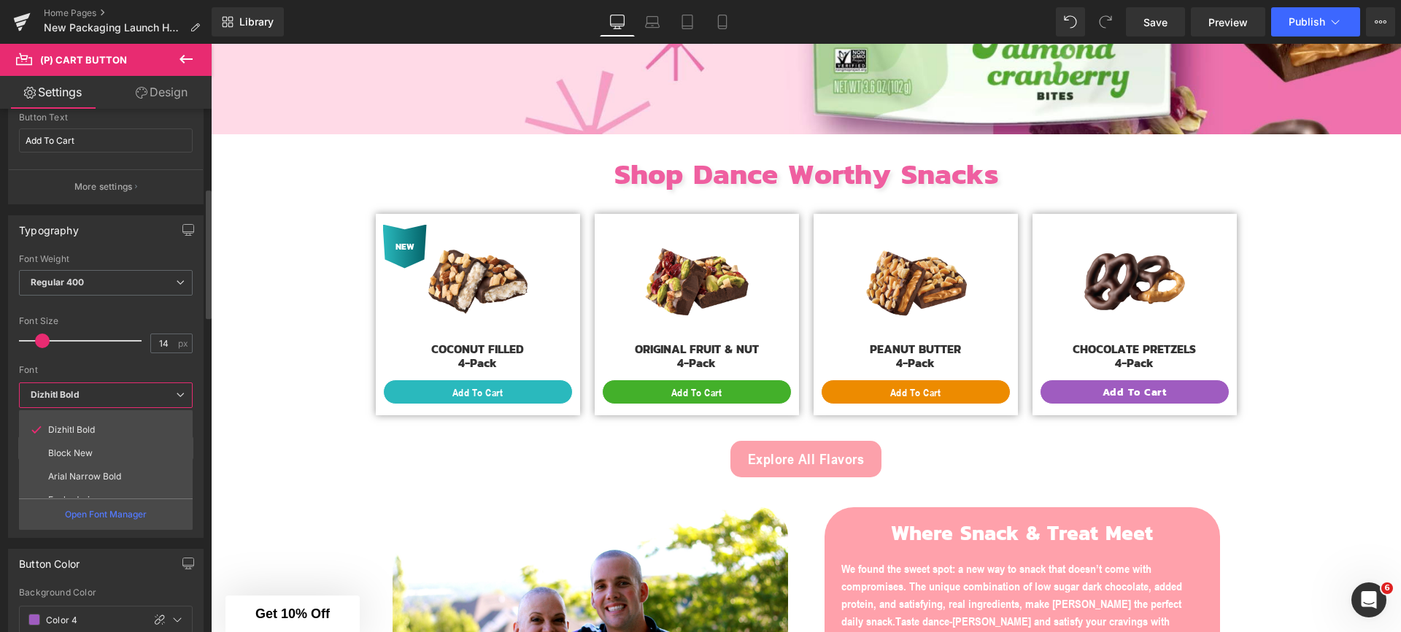
scroll to position [99, 0]
click at [85, 467] on p "Arial Narrow Bold" at bounding box center [84, 463] width 73 height 10
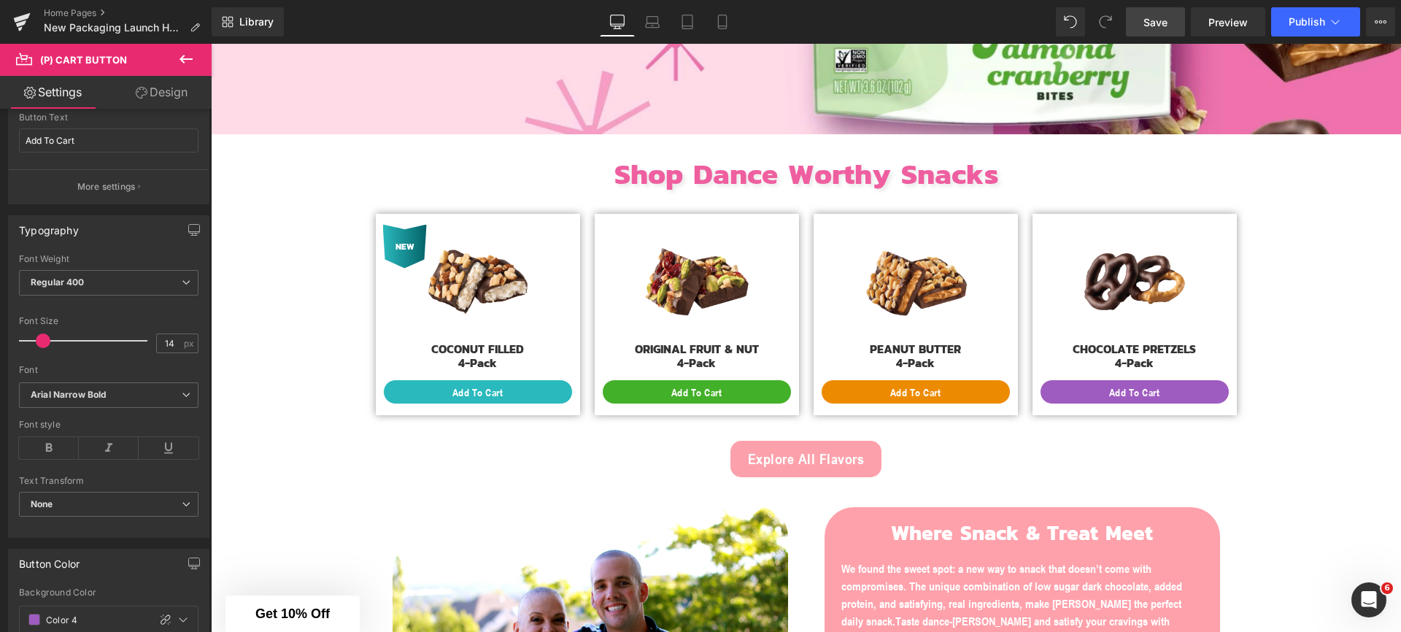
click at [1173, 23] on link "Save" at bounding box center [1155, 21] width 59 height 29
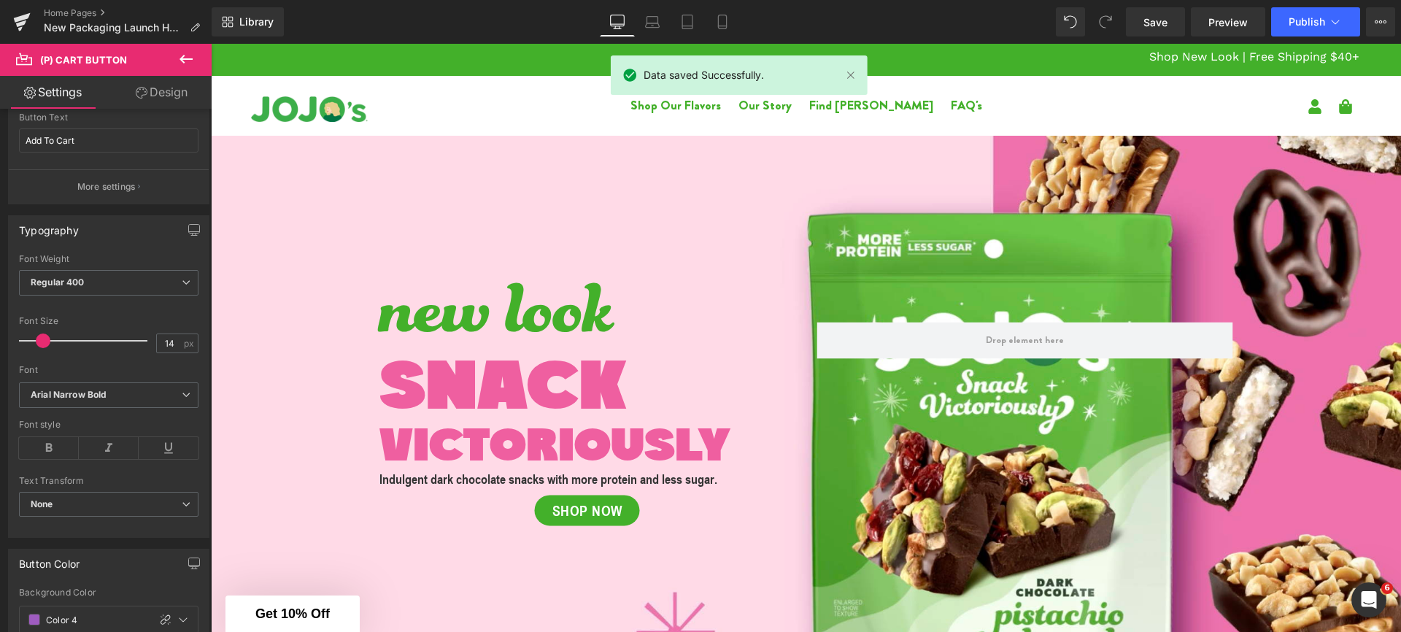
scroll to position [0, 0]
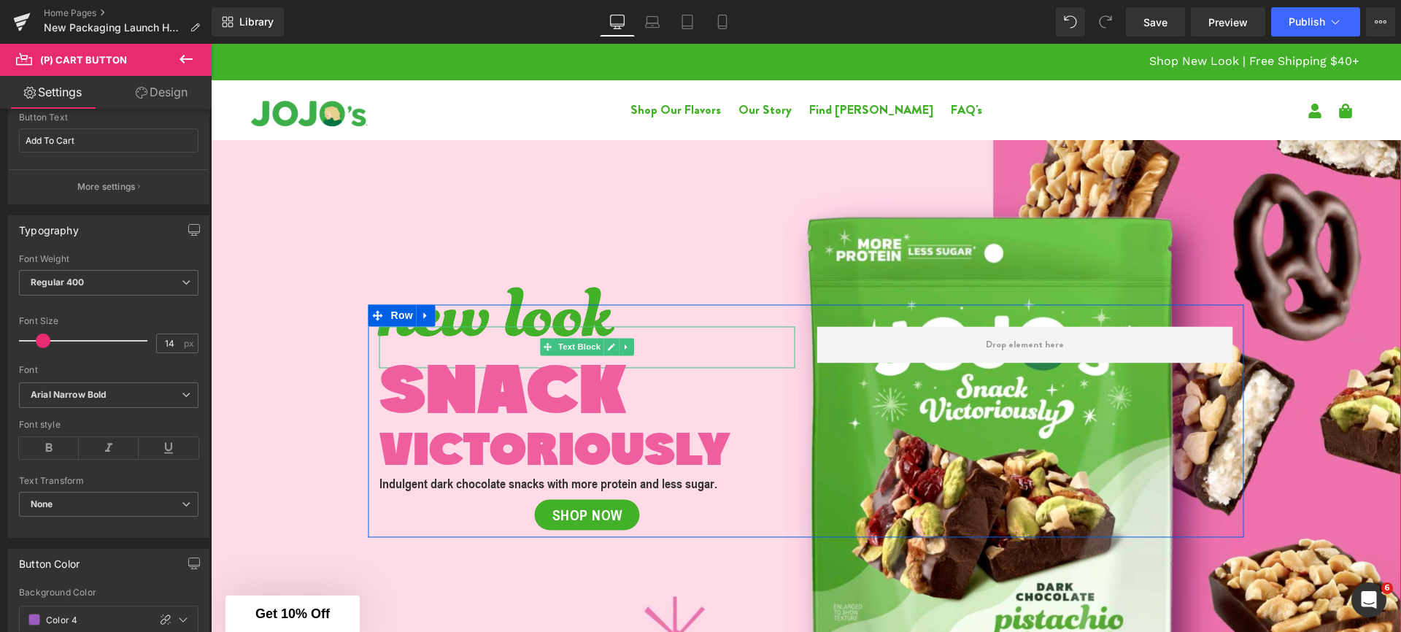
click at [505, 261] on span "new look" at bounding box center [496, 346] width 234 height 207
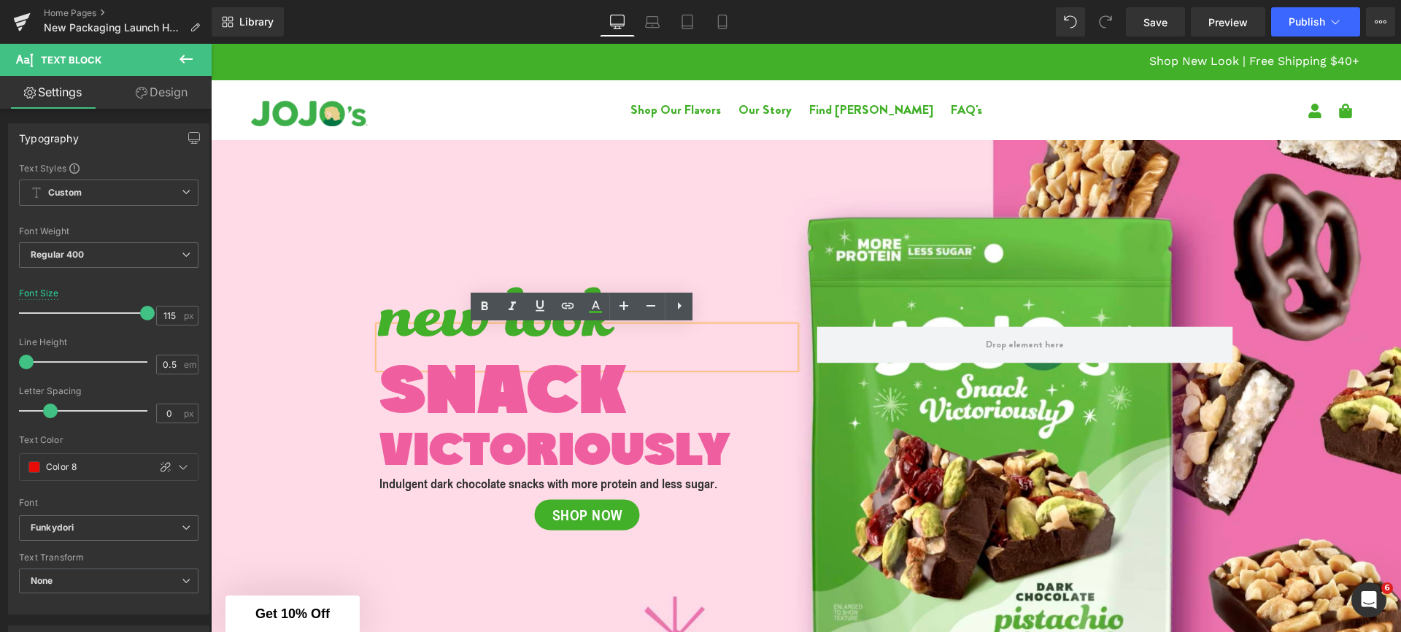
click at [379, 314] on span "new look" at bounding box center [496, 346] width 234 height 207
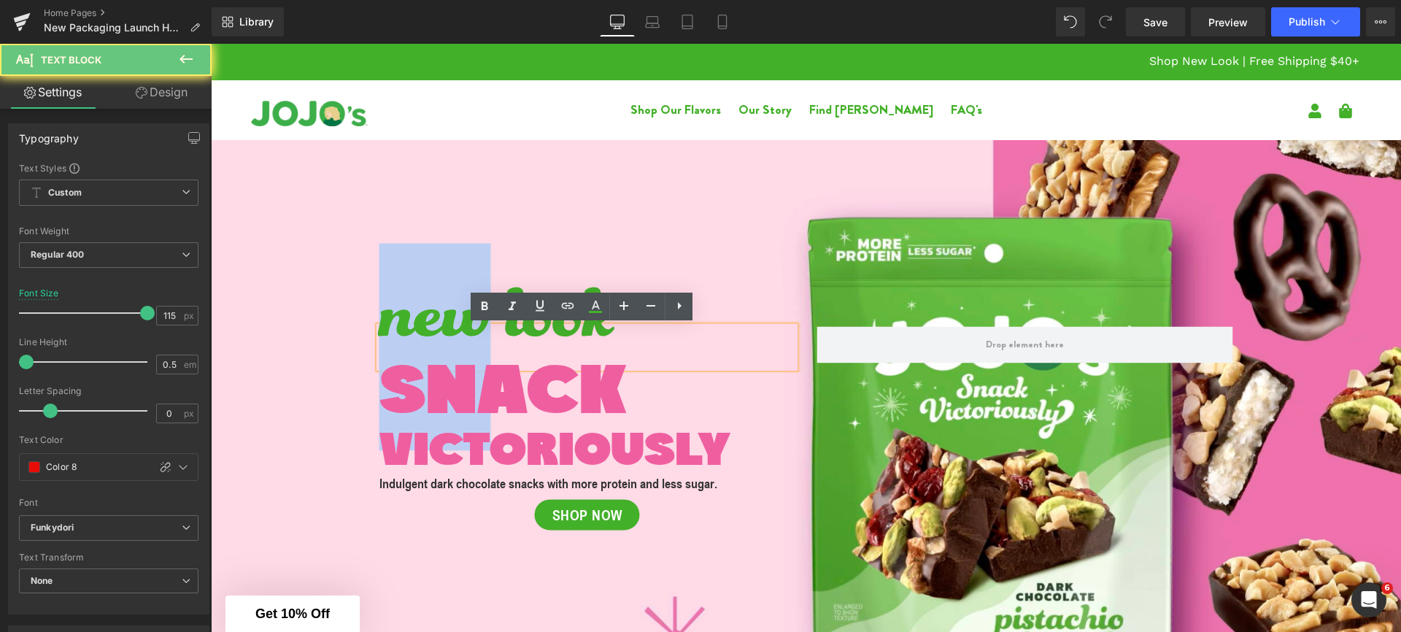
click at [379, 314] on span "new look" at bounding box center [496, 346] width 234 height 207
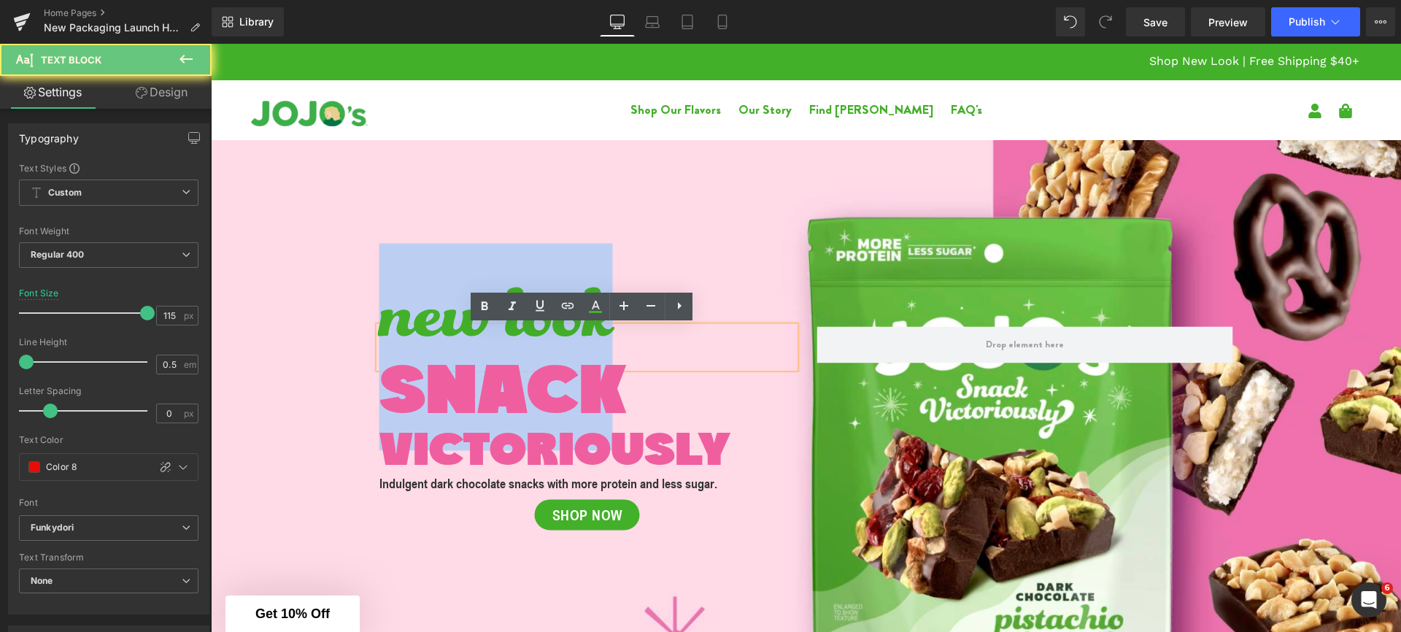
click at [379, 314] on span "new look" at bounding box center [496, 346] width 234 height 207
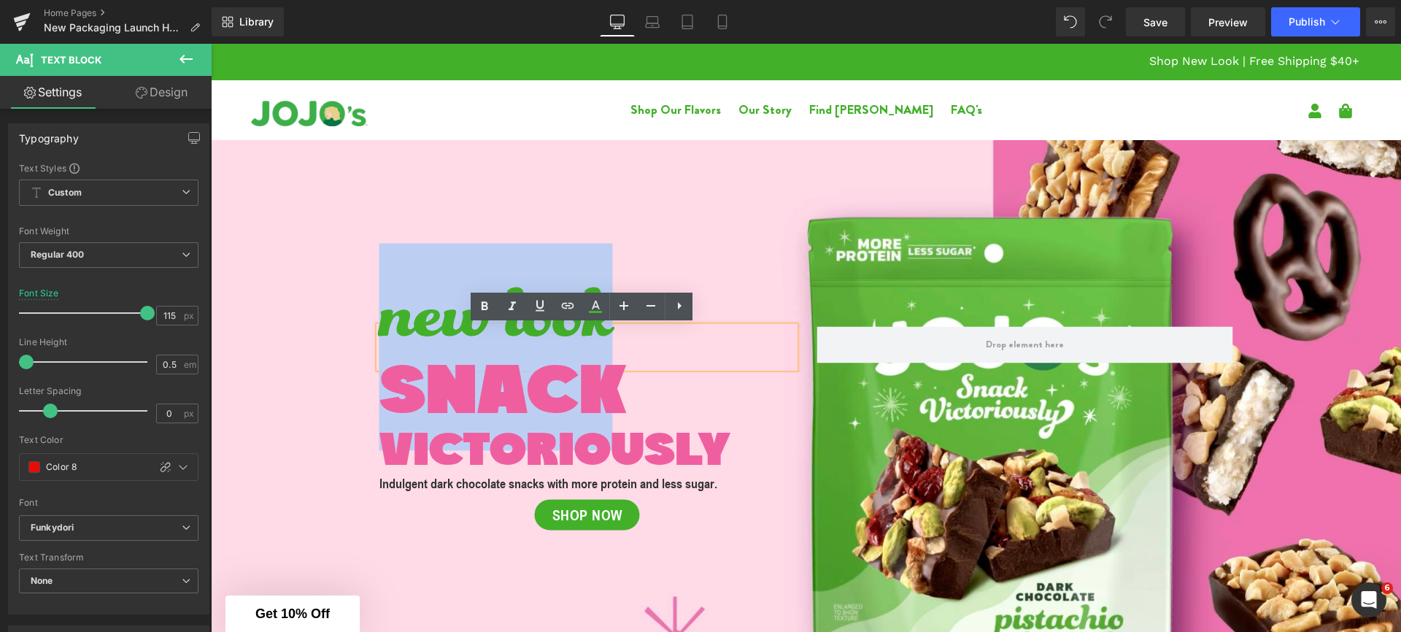
click at [379, 314] on span "new look" at bounding box center [496, 346] width 234 height 207
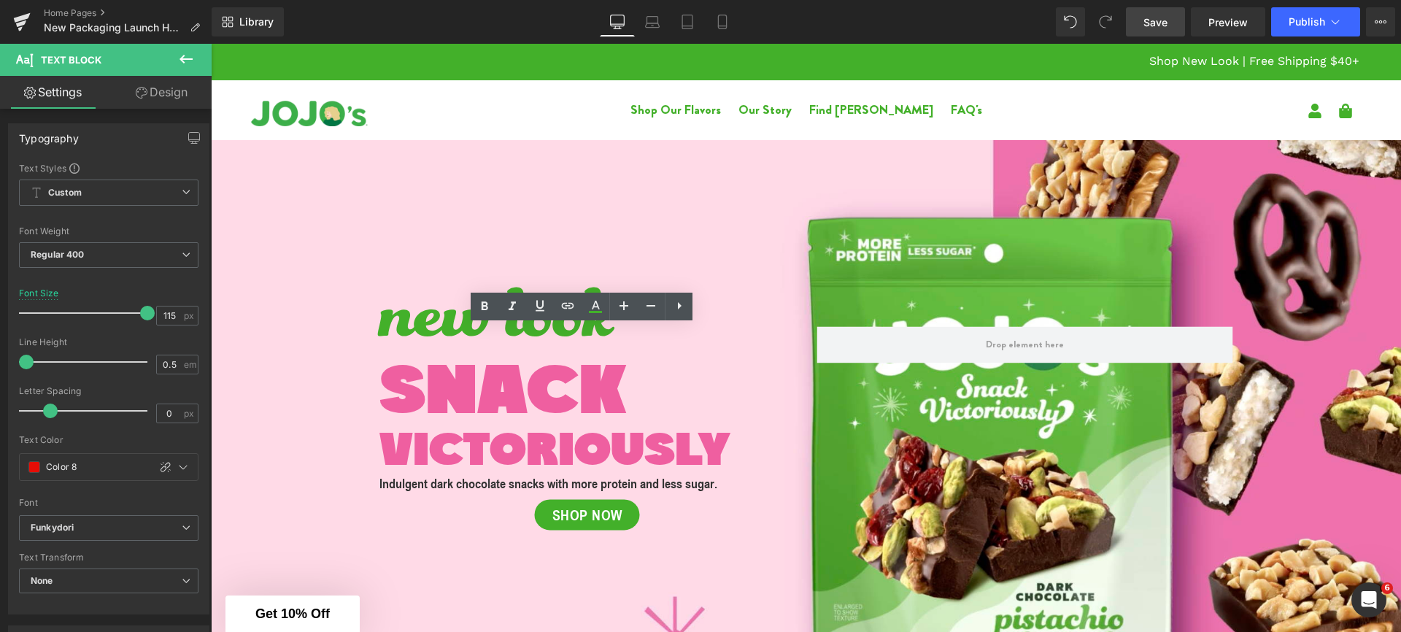
click at [1179, 28] on link "Save" at bounding box center [1155, 21] width 59 height 29
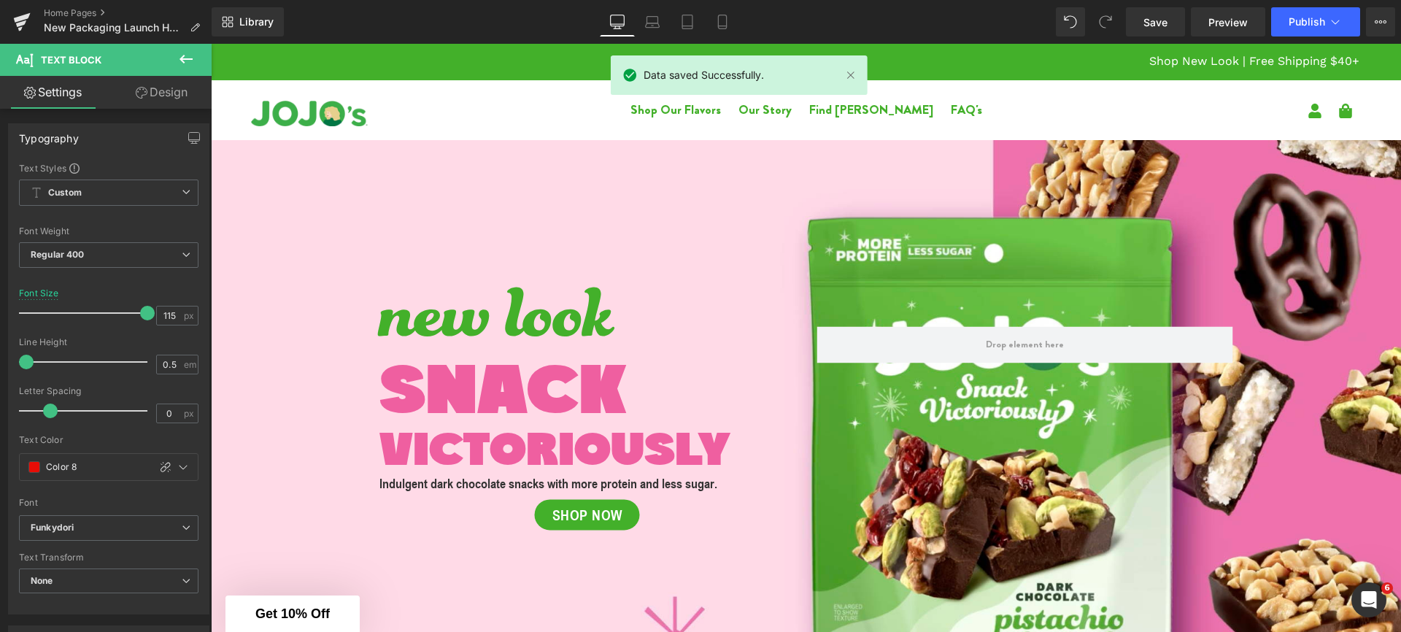
click at [181, 61] on icon at bounding box center [186, 59] width 18 height 18
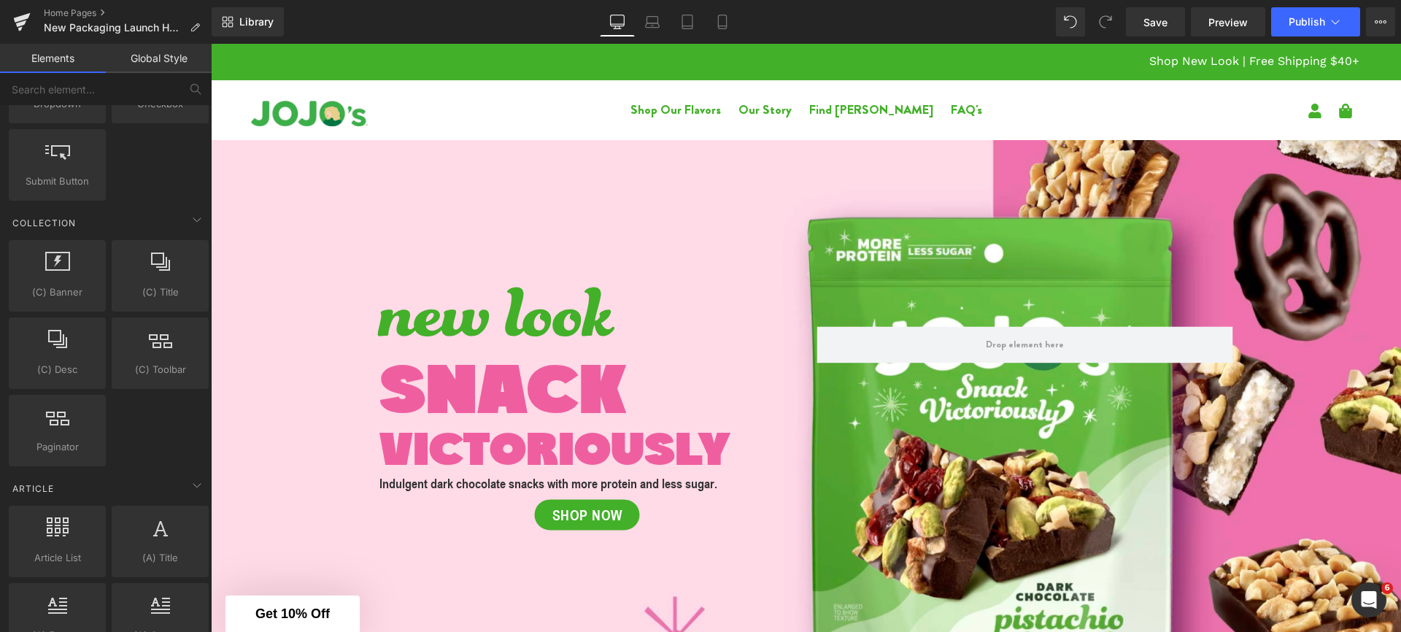
scroll to position [1813, 0]
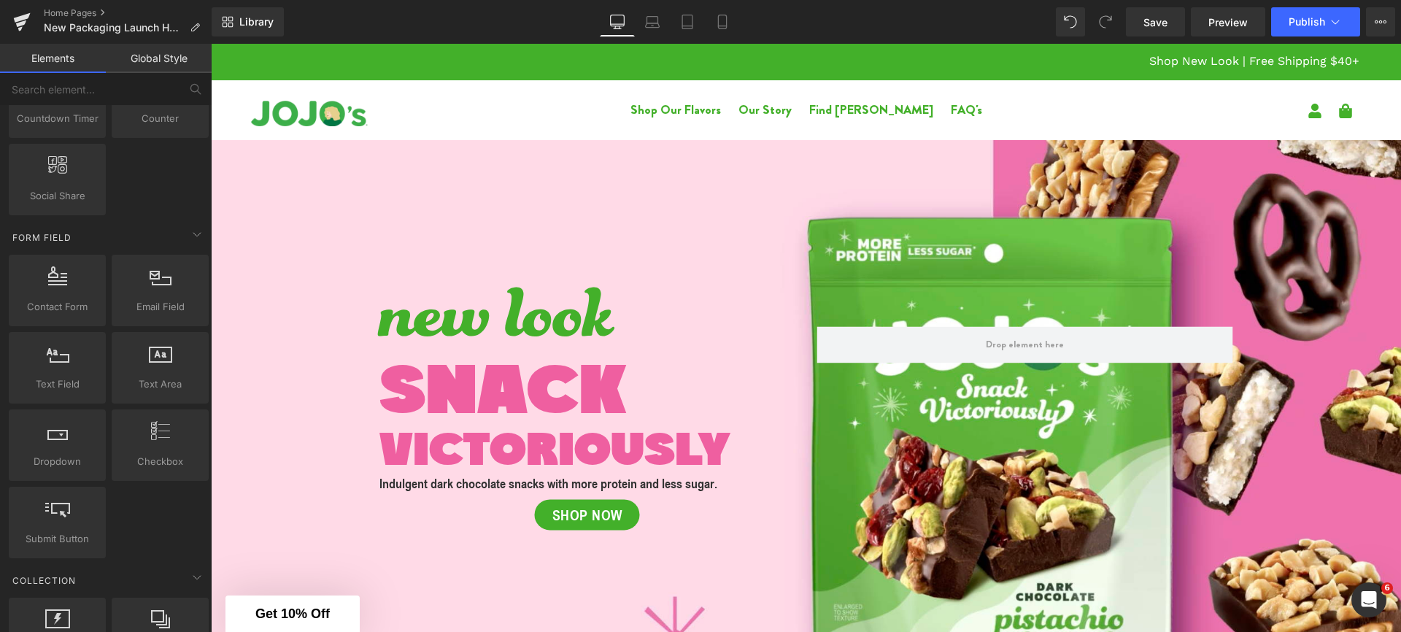
click at [140, 60] on link "Global Style" at bounding box center [159, 58] width 106 height 29
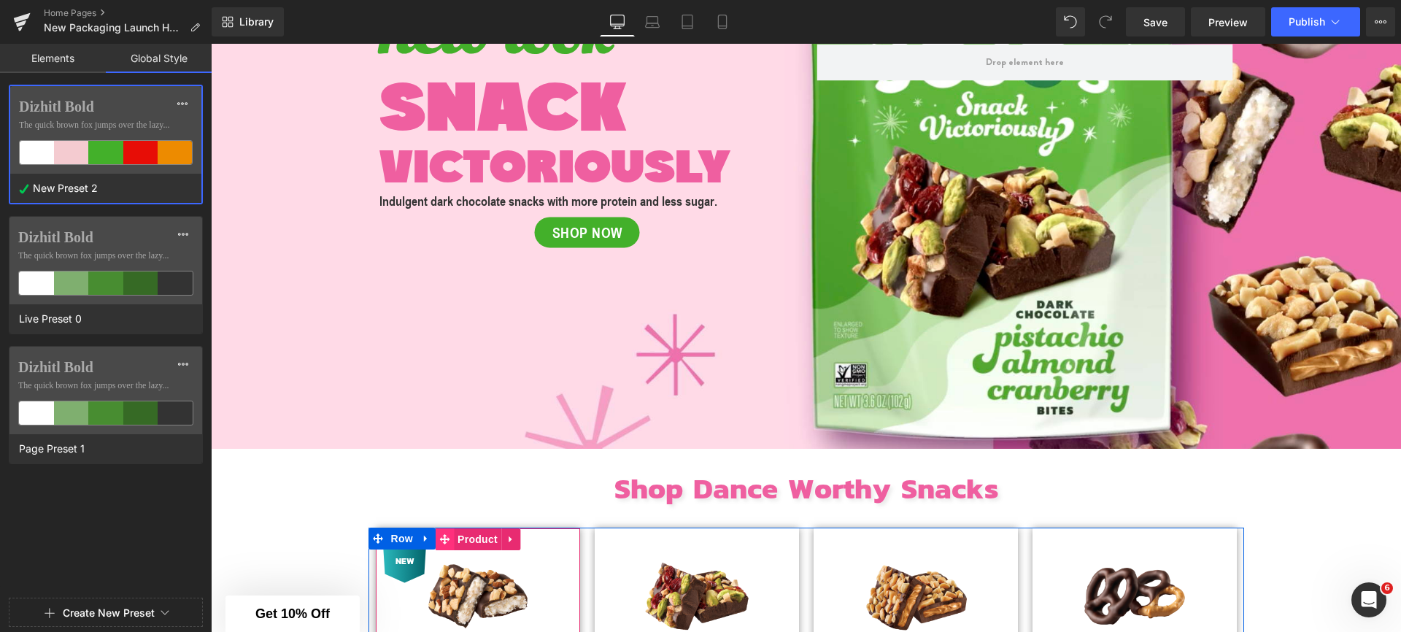
scroll to position [47, 0]
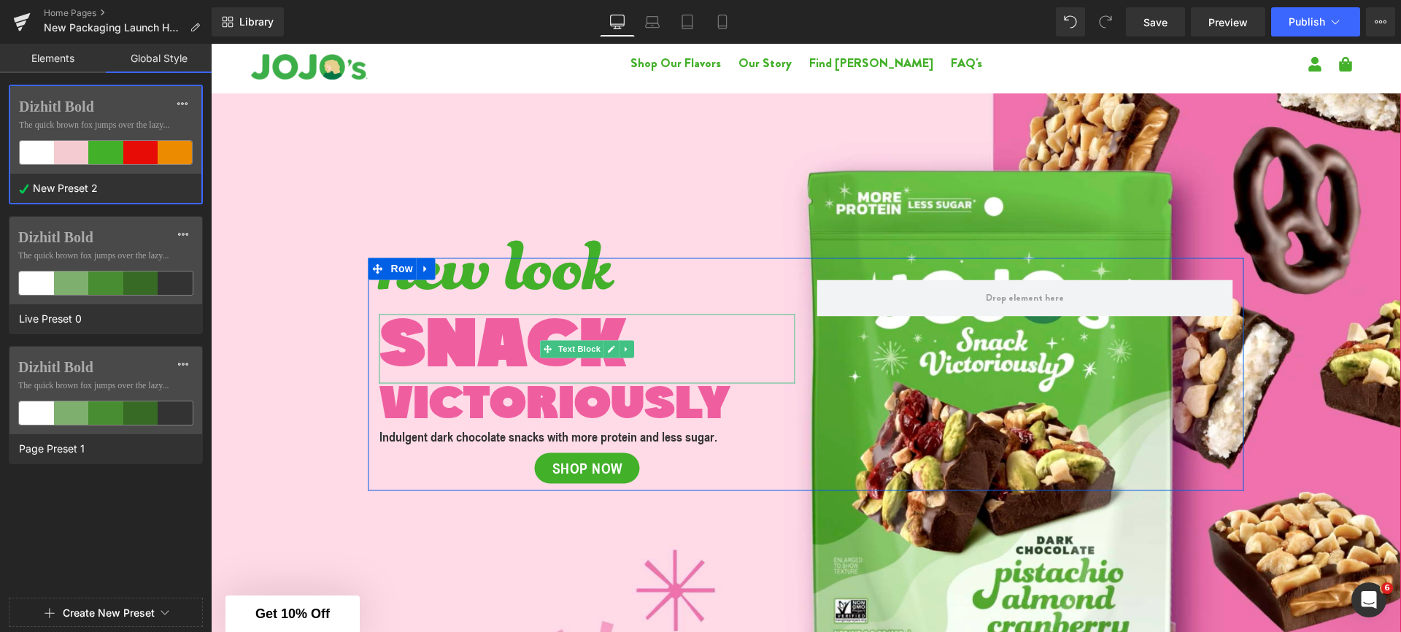
click at [493, 371] on span "SNACK" at bounding box center [502, 349] width 247 height 72
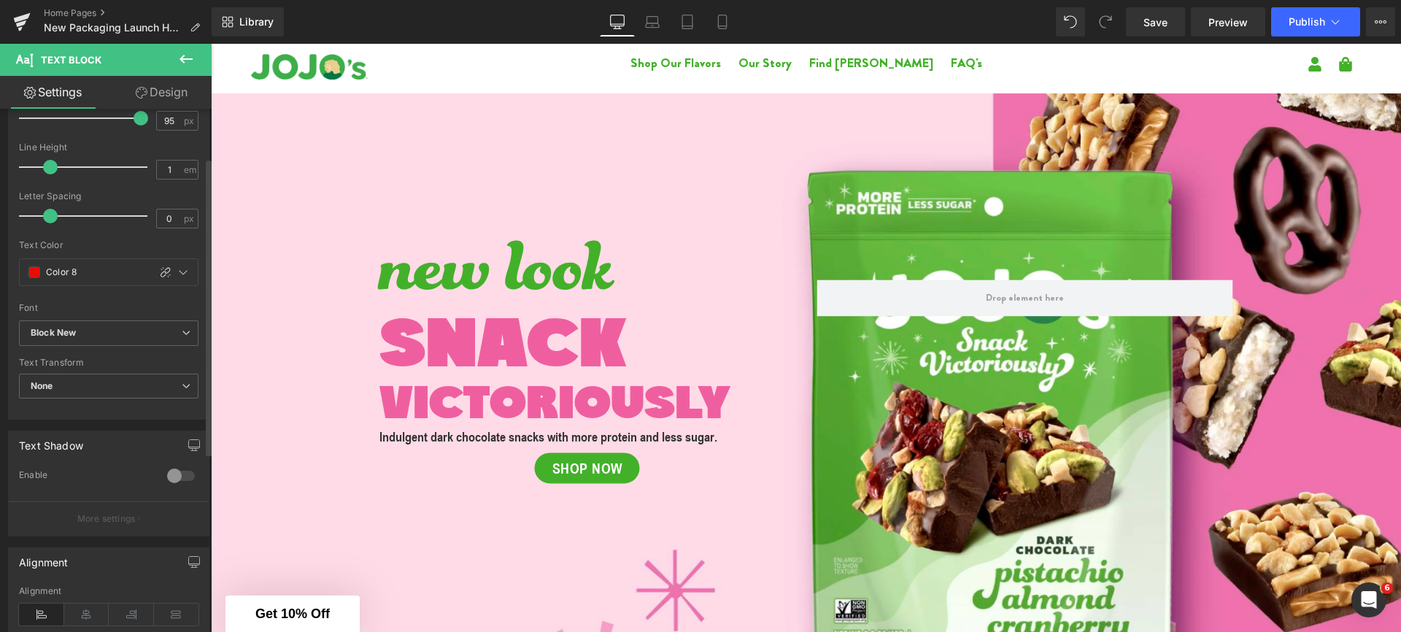
scroll to position [317, 0]
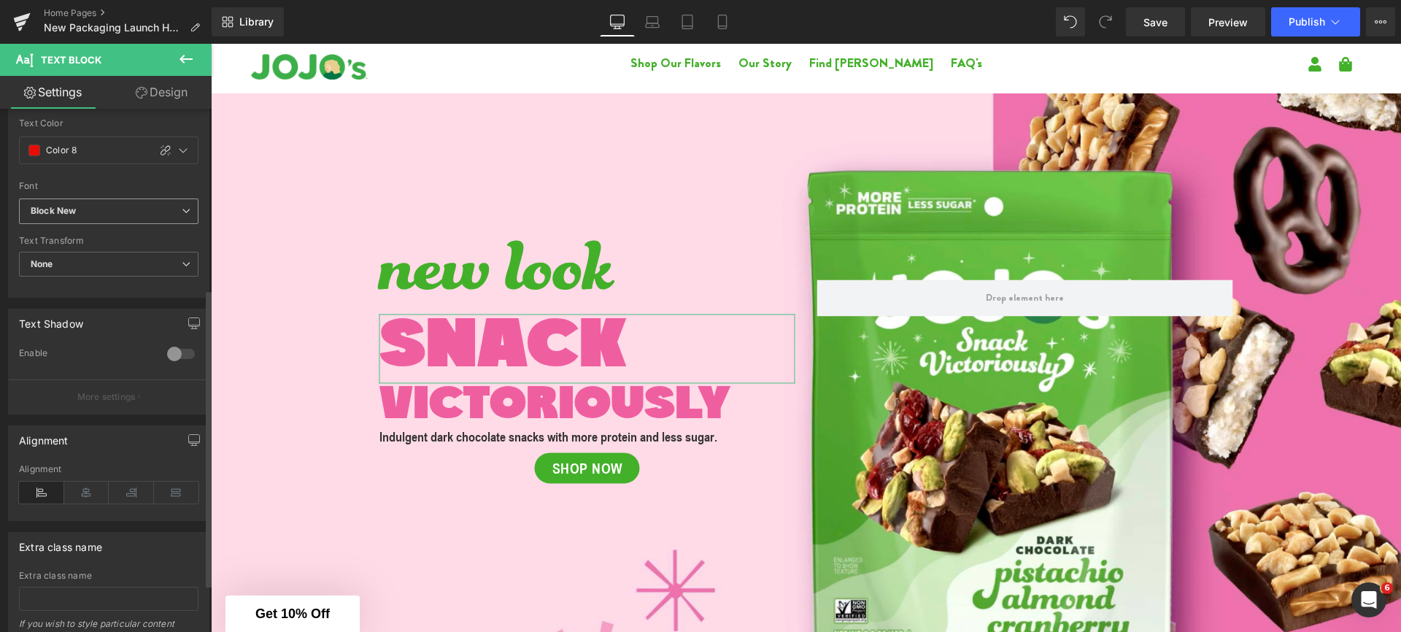
click at [106, 216] on b "Block New" at bounding box center [106, 211] width 151 height 12
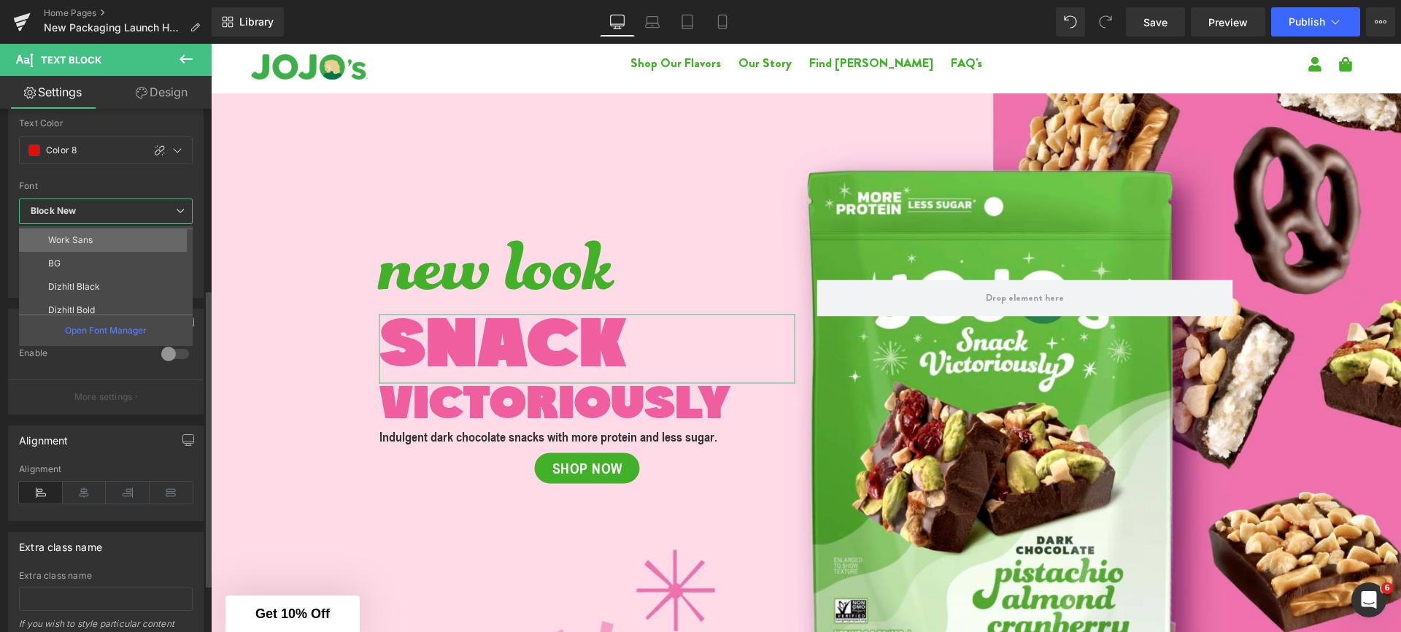
scroll to position [24, 0]
click at [97, 300] on li "Dizhitl Bold" at bounding box center [109, 307] width 180 height 23
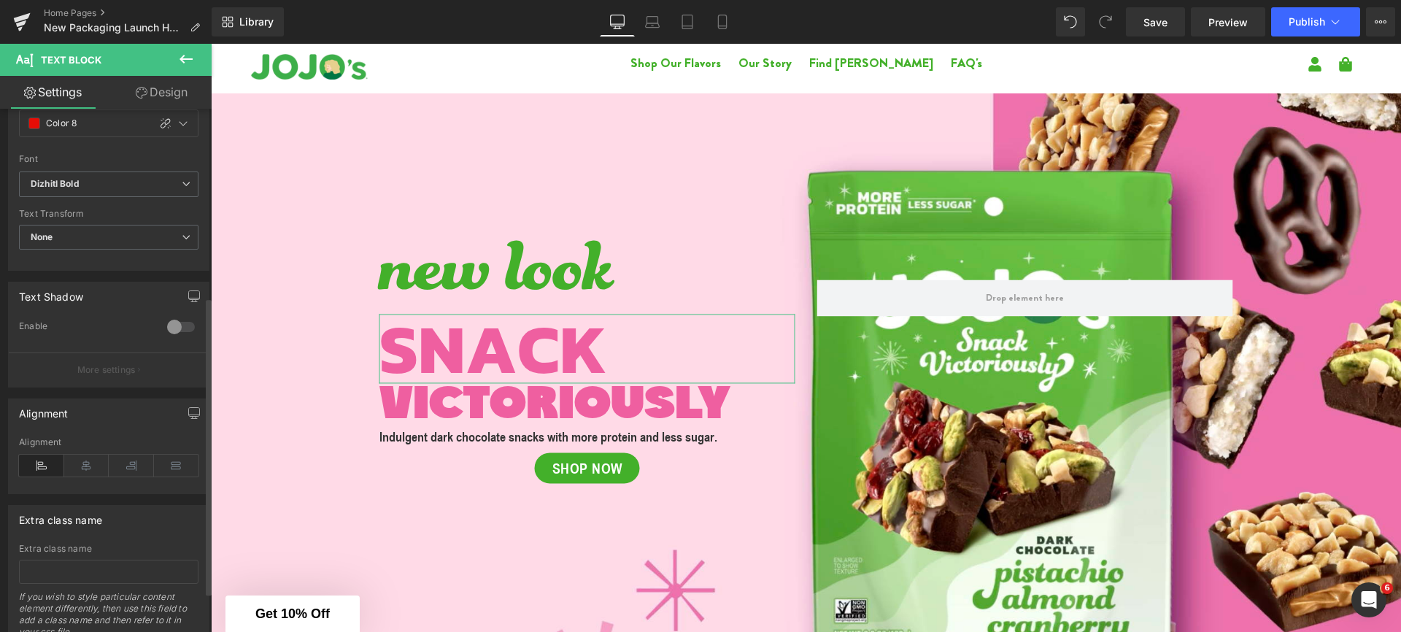
scroll to position [345, 0]
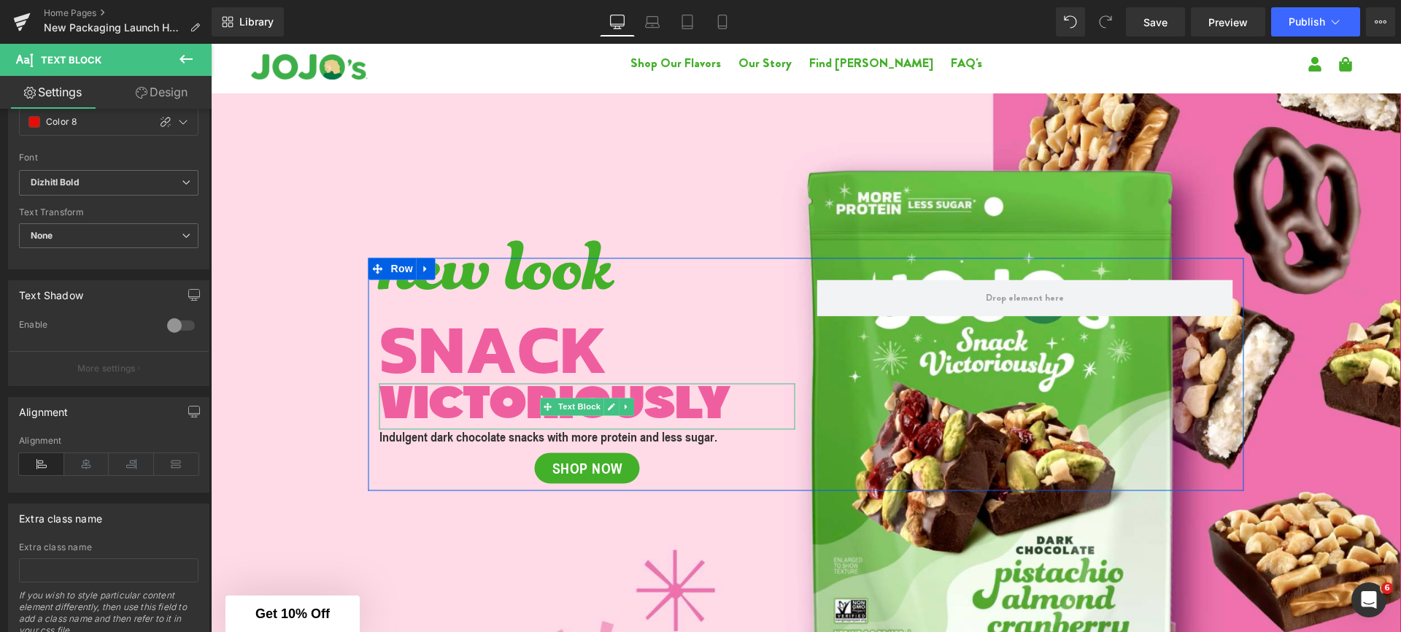
click at [426, 398] on span "VICTORIOUSLY" at bounding box center [554, 406] width 350 height 47
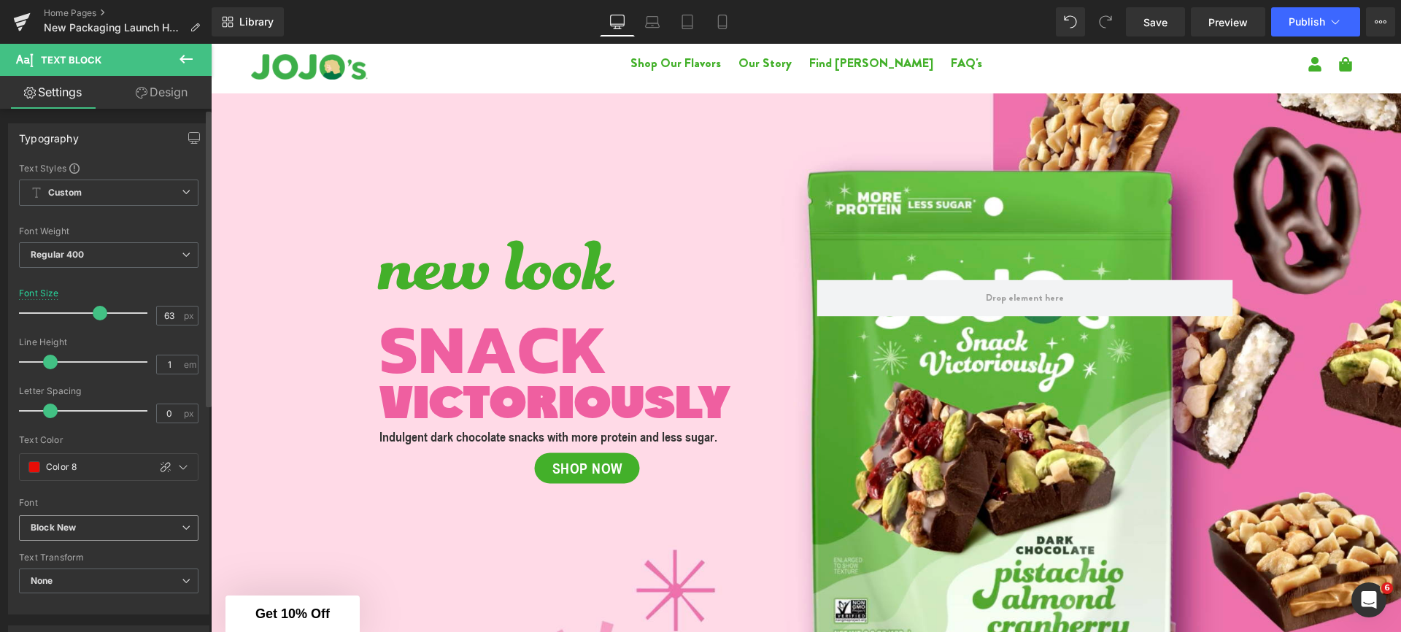
click at [74, 525] on icon "Block New" at bounding box center [53, 528] width 45 height 12
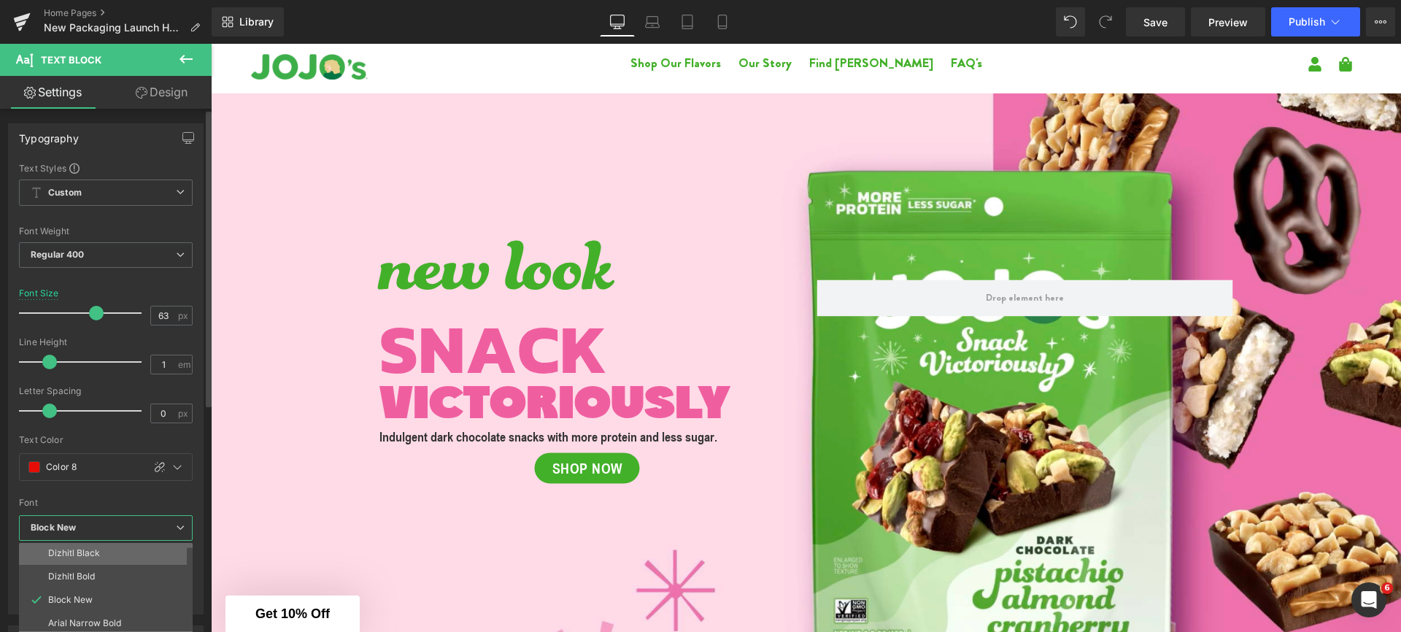
scroll to position [99, 0]
click at [80, 552] on p "Dizhitl Bold" at bounding box center [71, 549] width 47 height 10
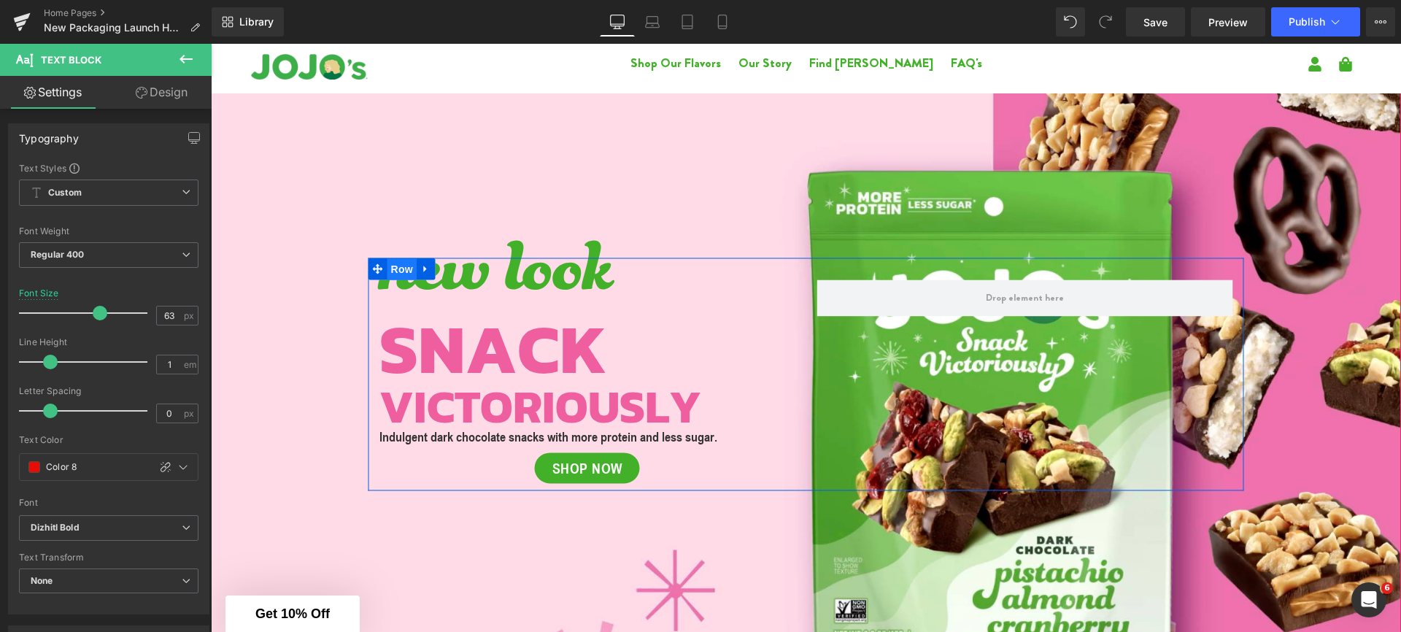
click at [401, 269] on span "Row" at bounding box center [401, 269] width 29 height 22
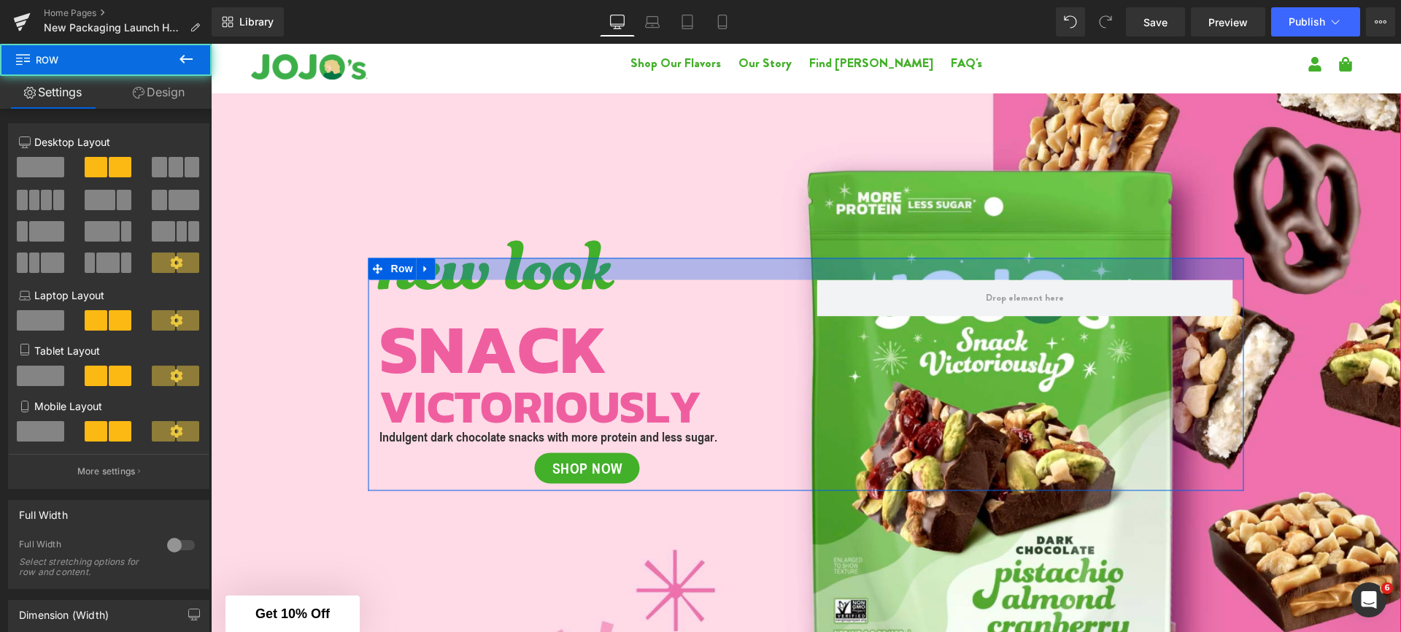
click at [462, 270] on div at bounding box center [806, 269] width 876 height 22
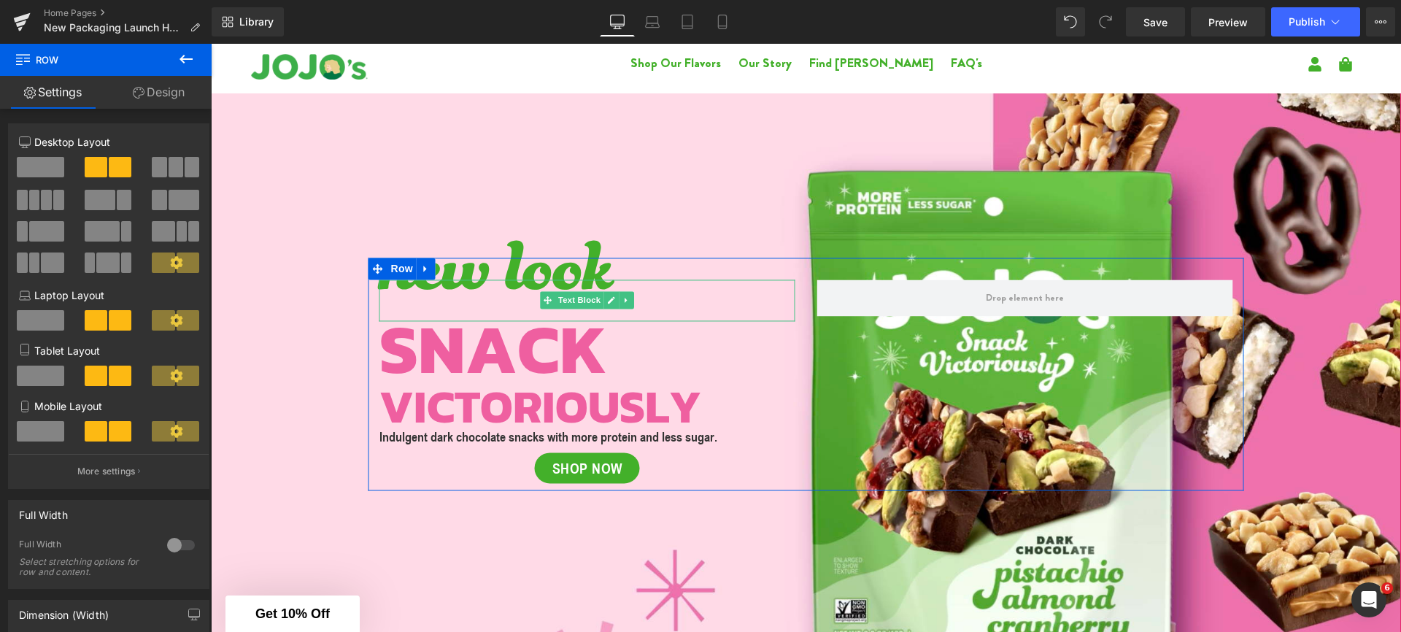
click at [550, 239] on span "new look" at bounding box center [496, 299] width 234 height 207
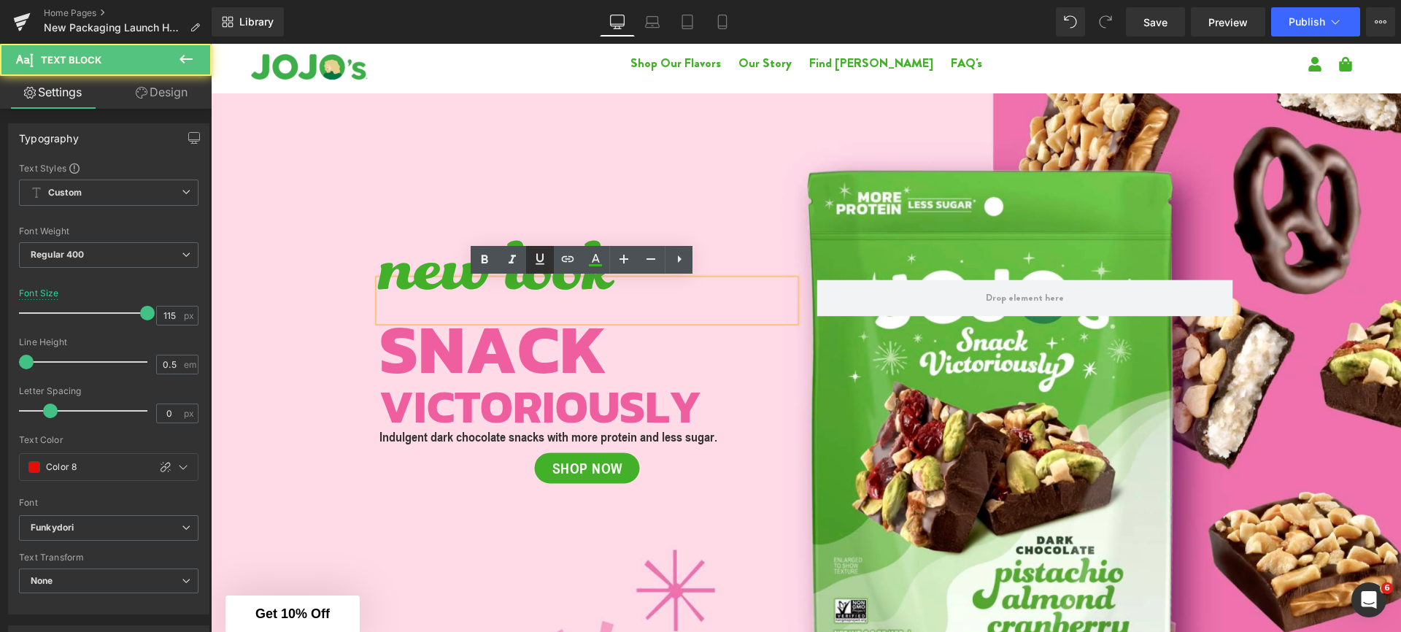
click at [526, 255] on link at bounding box center [540, 260] width 28 height 28
click at [452, 212] on span "new look" at bounding box center [496, 299] width 234 height 207
click at [409, 271] on span "new look" at bounding box center [496, 299] width 234 height 207
click at [416, 260] on span "new look" at bounding box center [496, 299] width 234 height 207
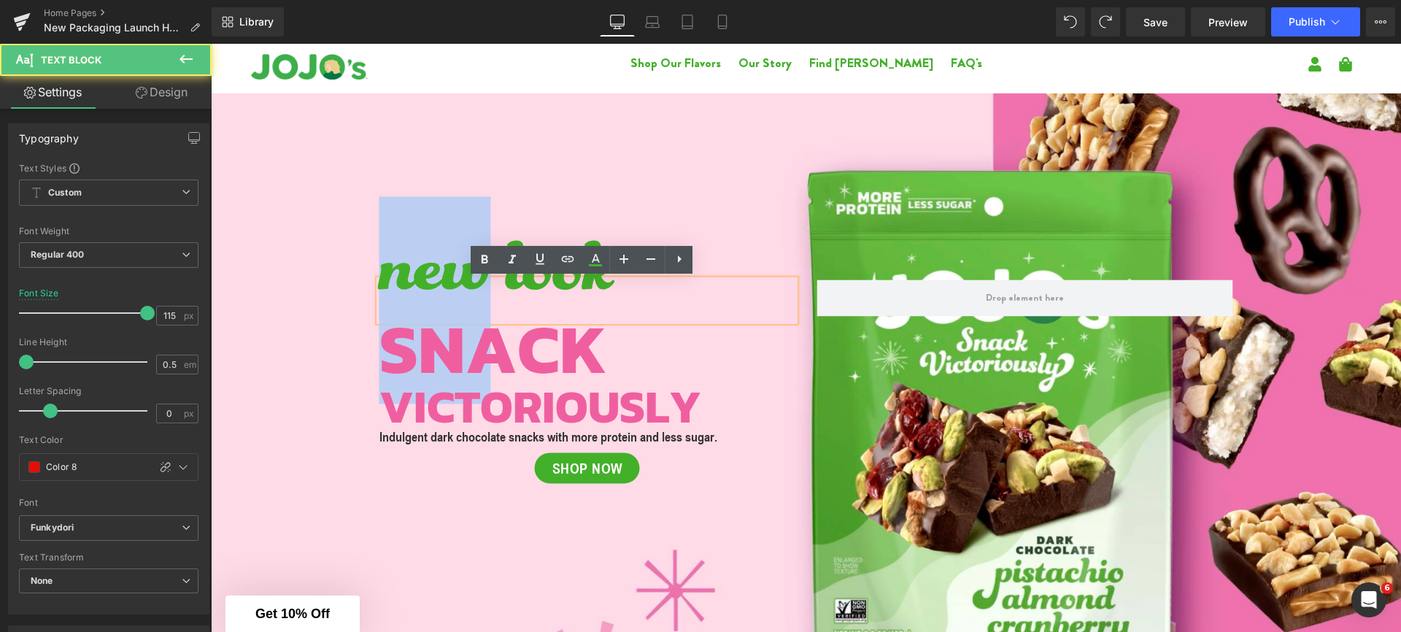
click at [416, 260] on span "new look" at bounding box center [496, 299] width 234 height 207
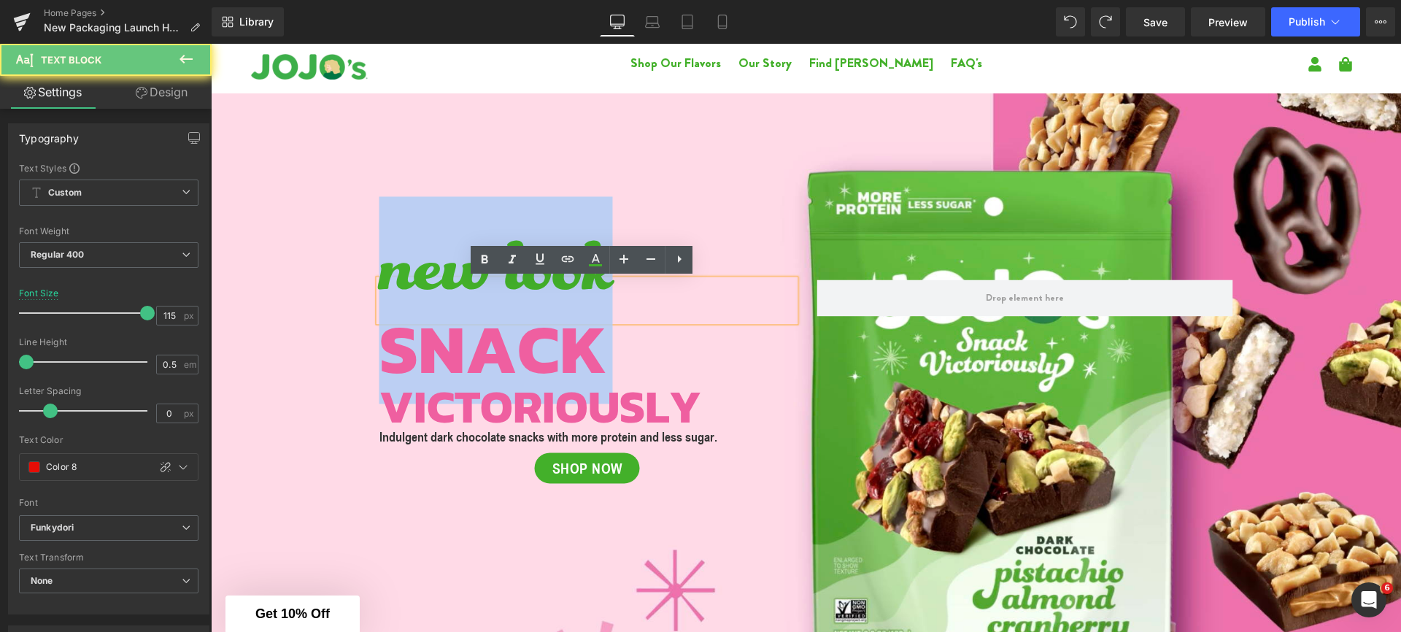
click at [416, 260] on span "new look" at bounding box center [496, 299] width 234 height 207
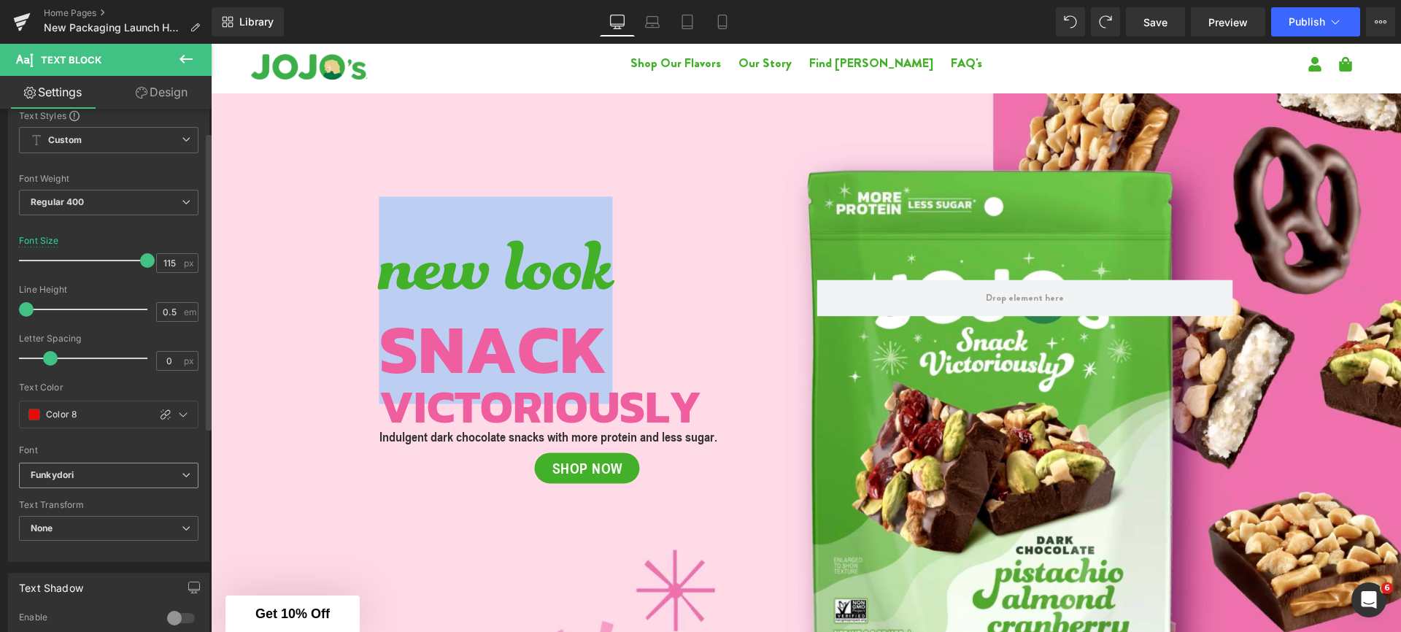
scroll to position [152, 0]
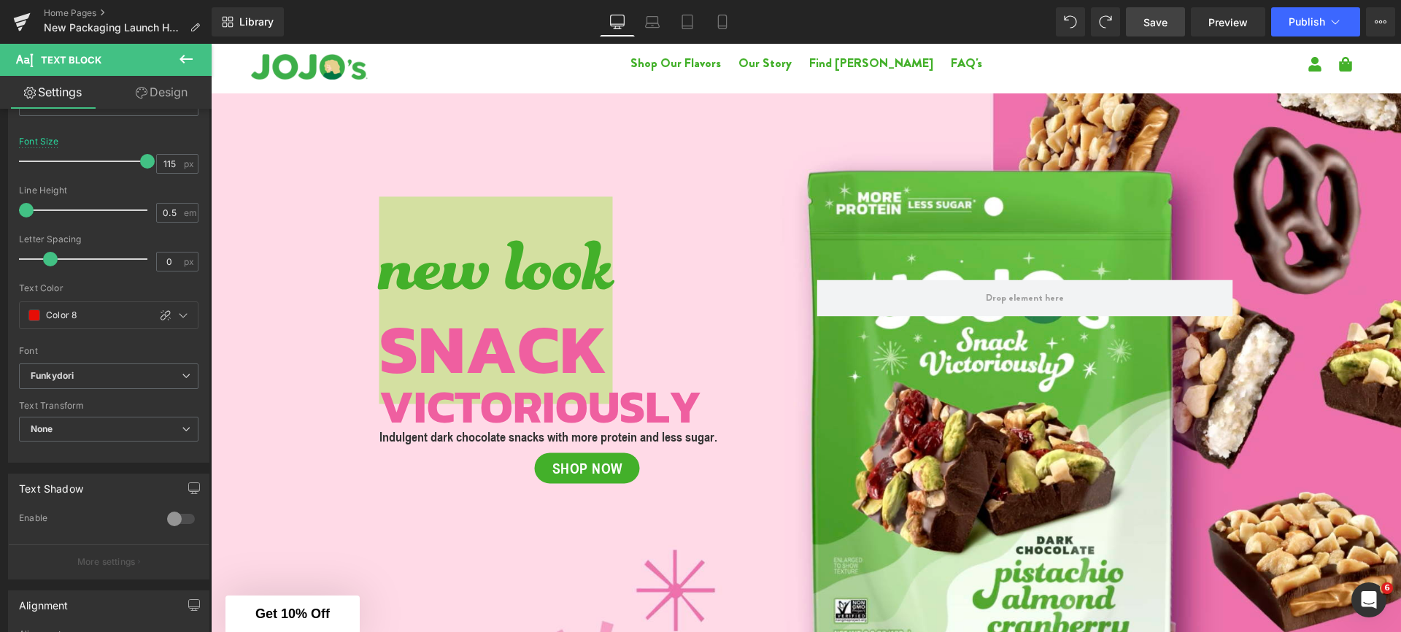
click at [1165, 27] on span "Save" at bounding box center [1155, 22] width 24 height 15
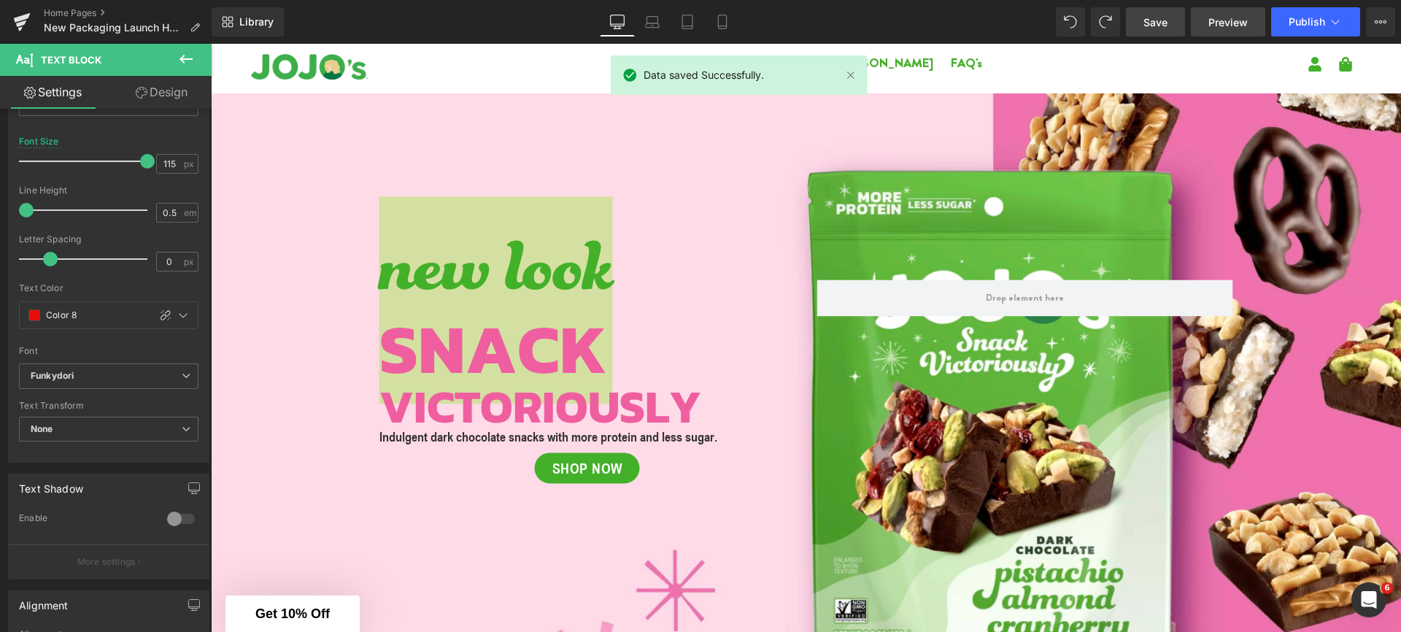
click at [1221, 15] on span "Preview" at bounding box center [1227, 22] width 39 height 15
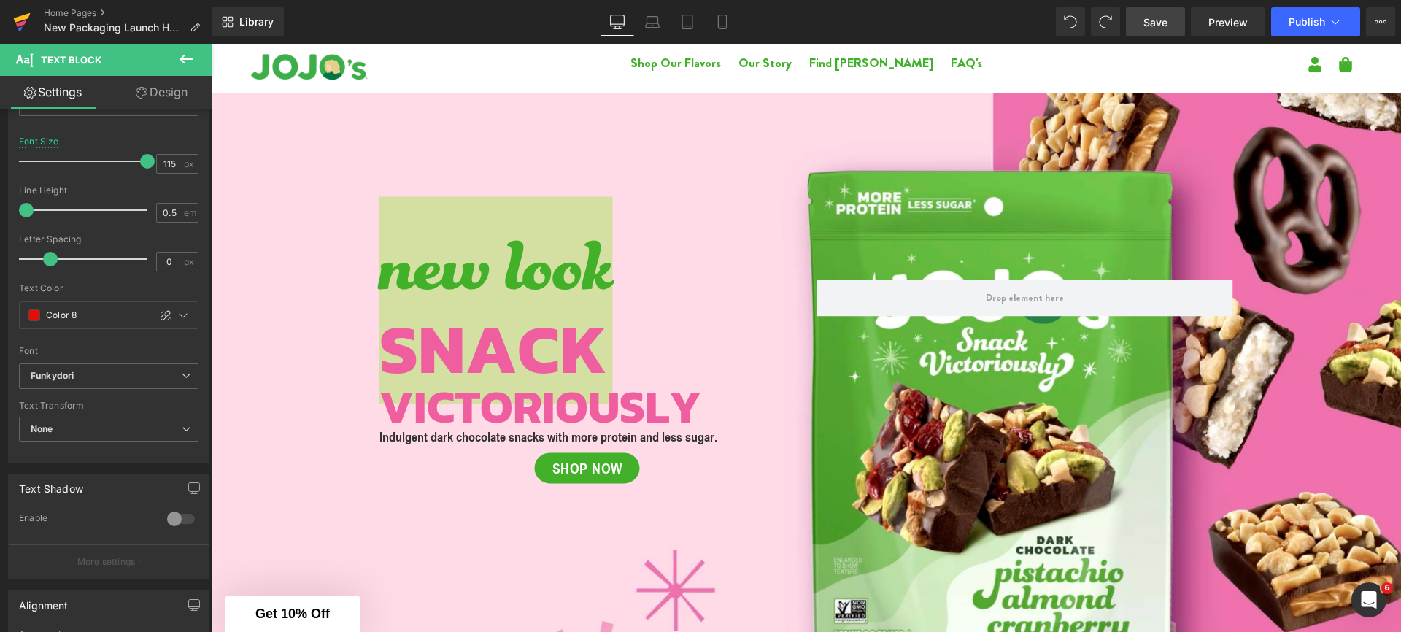
click at [27, 25] on icon at bounding box center [22, 22] width 18 height 36
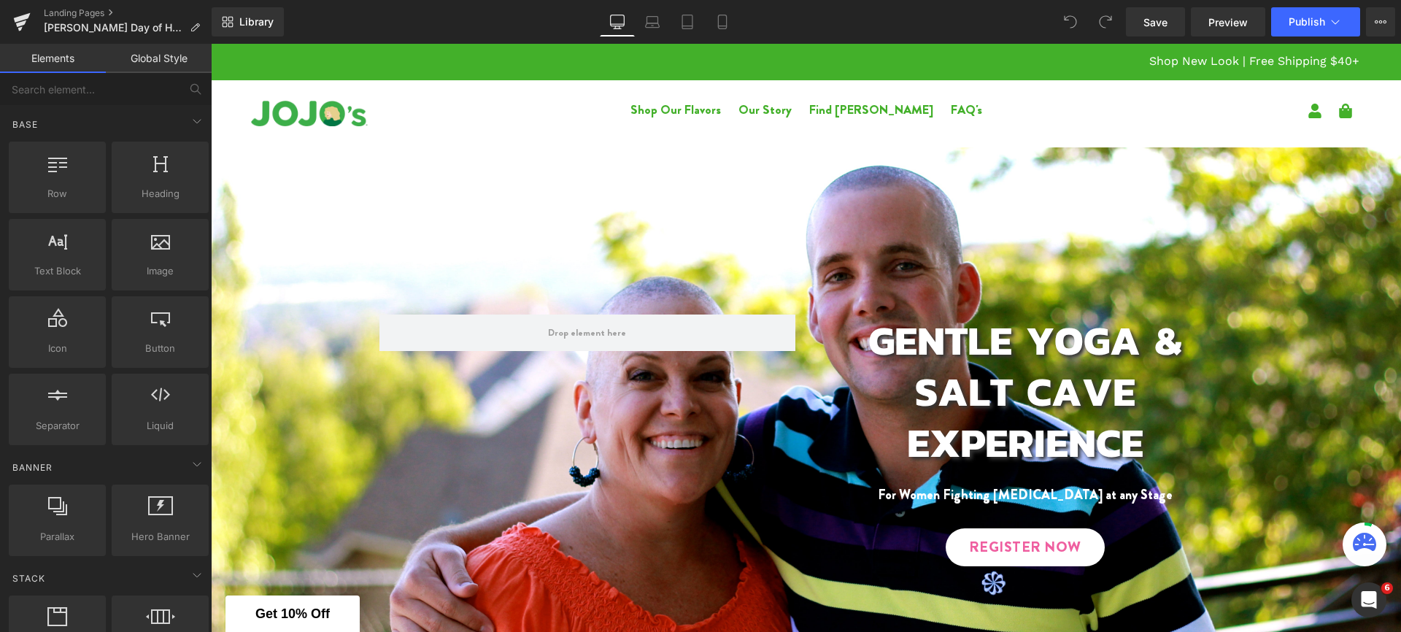
click at [169, 47] on link "Global Style" at bounding box center [159, 58] width 106 height 29
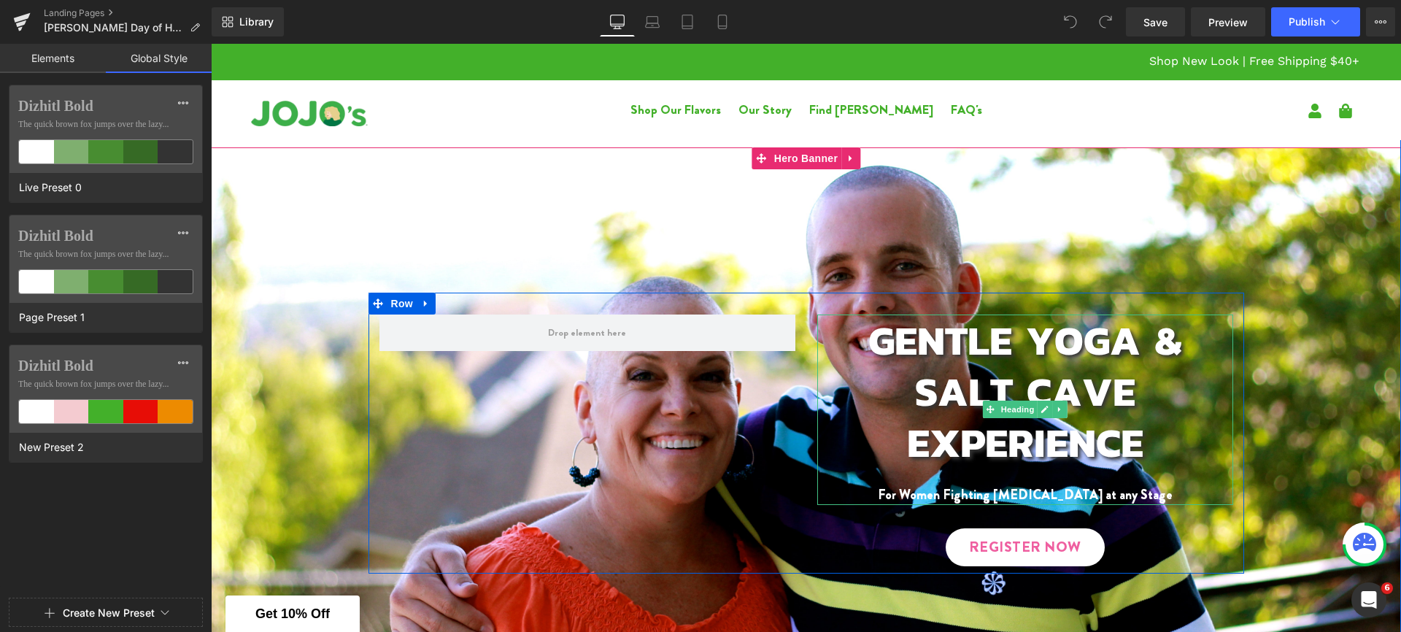
click at [963, 334] on span "Gentle Yoga & Salt Cave Experience" at bounding box center [1025, 390] width 314 height 163
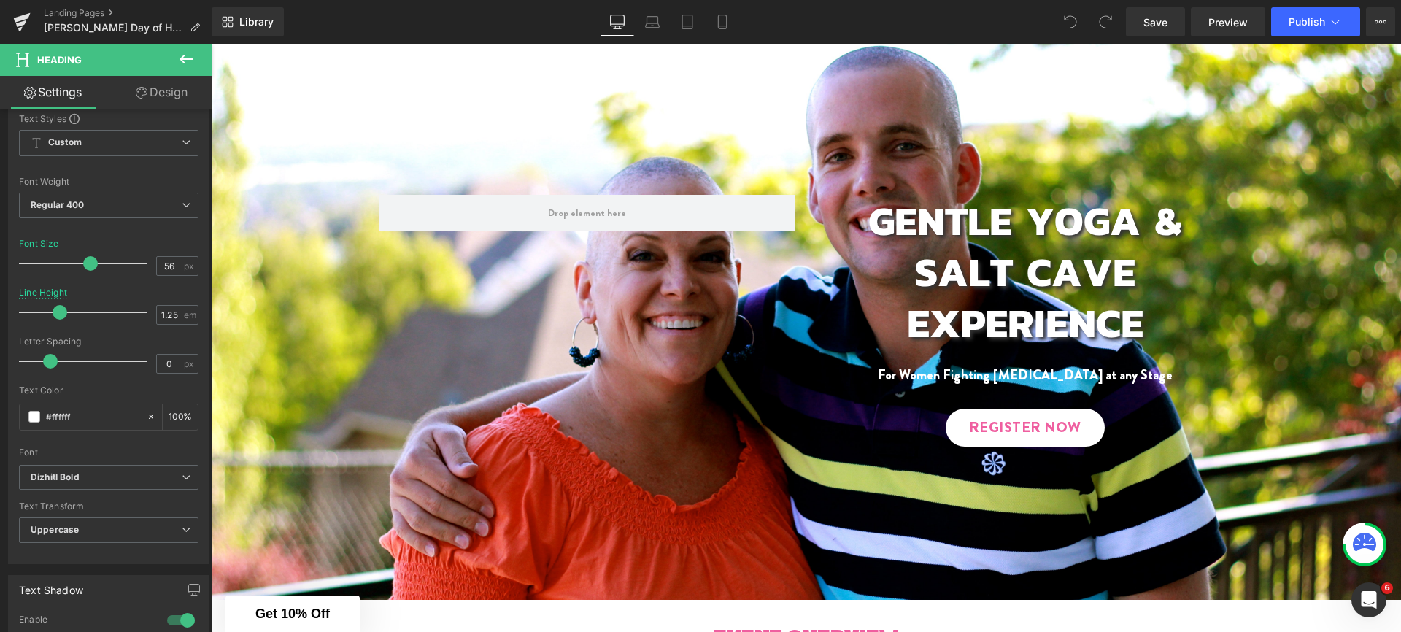
scroll to position [133, 0]
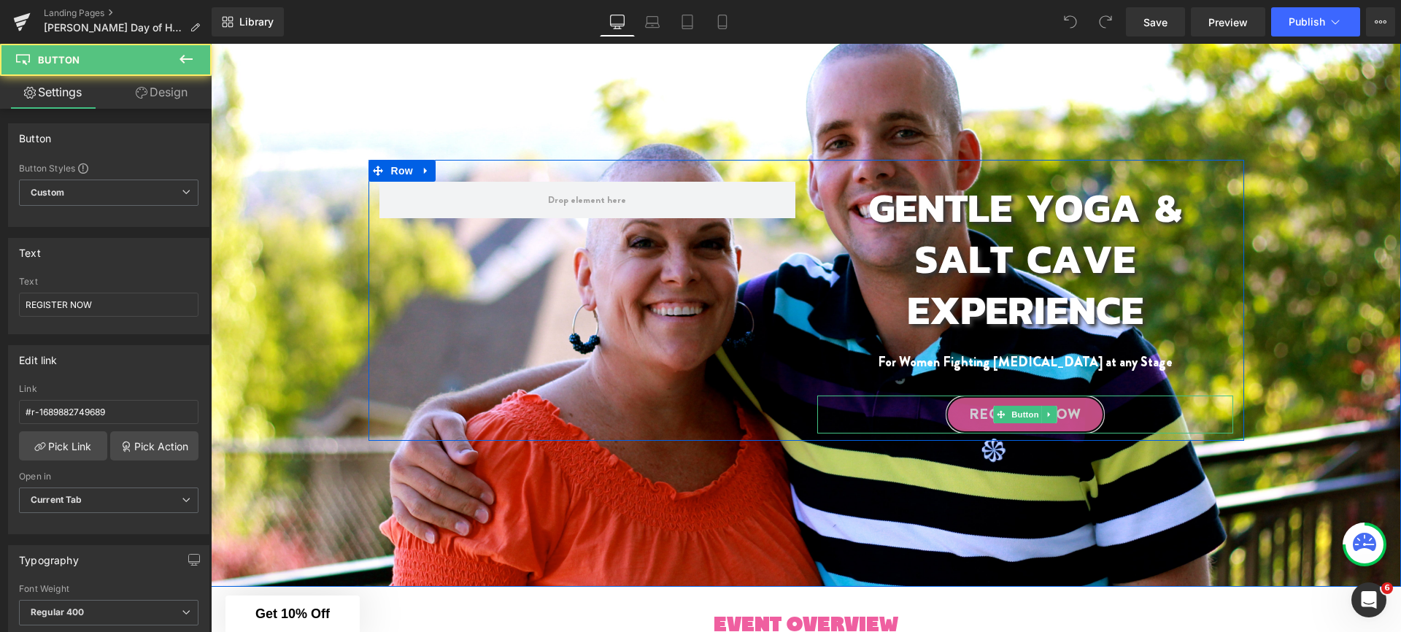
click at [969, 407] on span "REGISTER NOW" at bounding box center [1025, 415] width 112 height 22
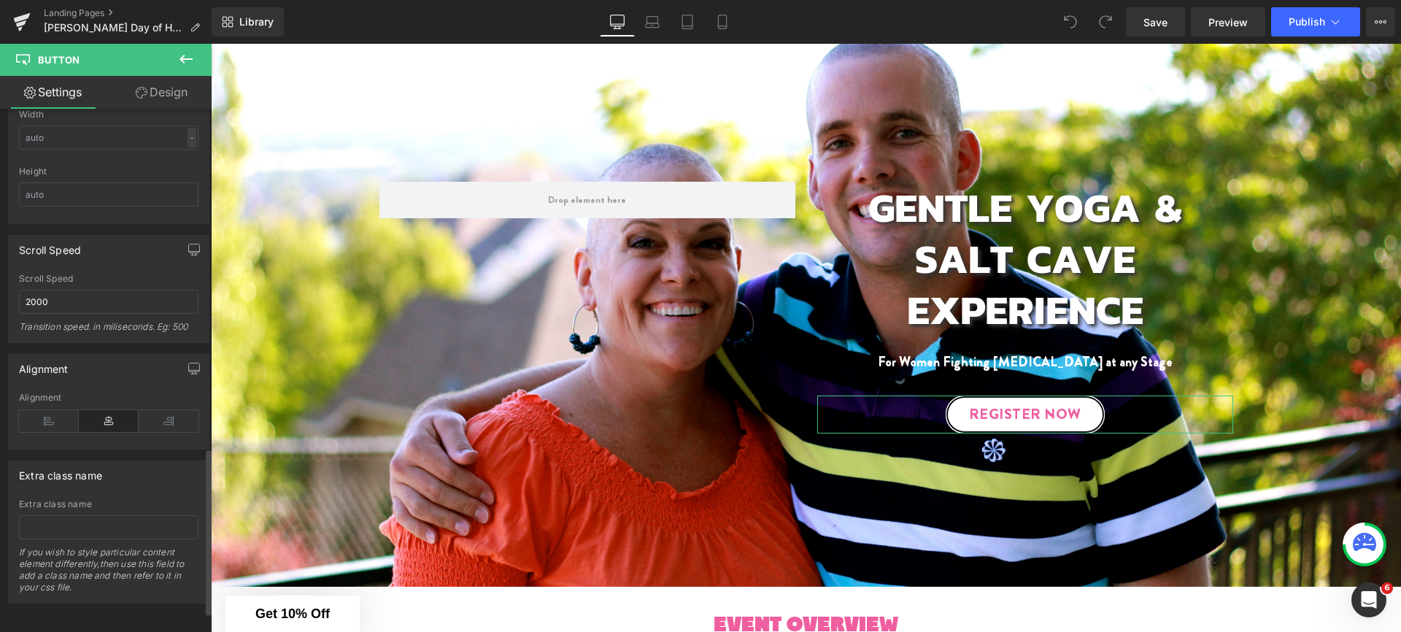
scroll to position [1127, 0]
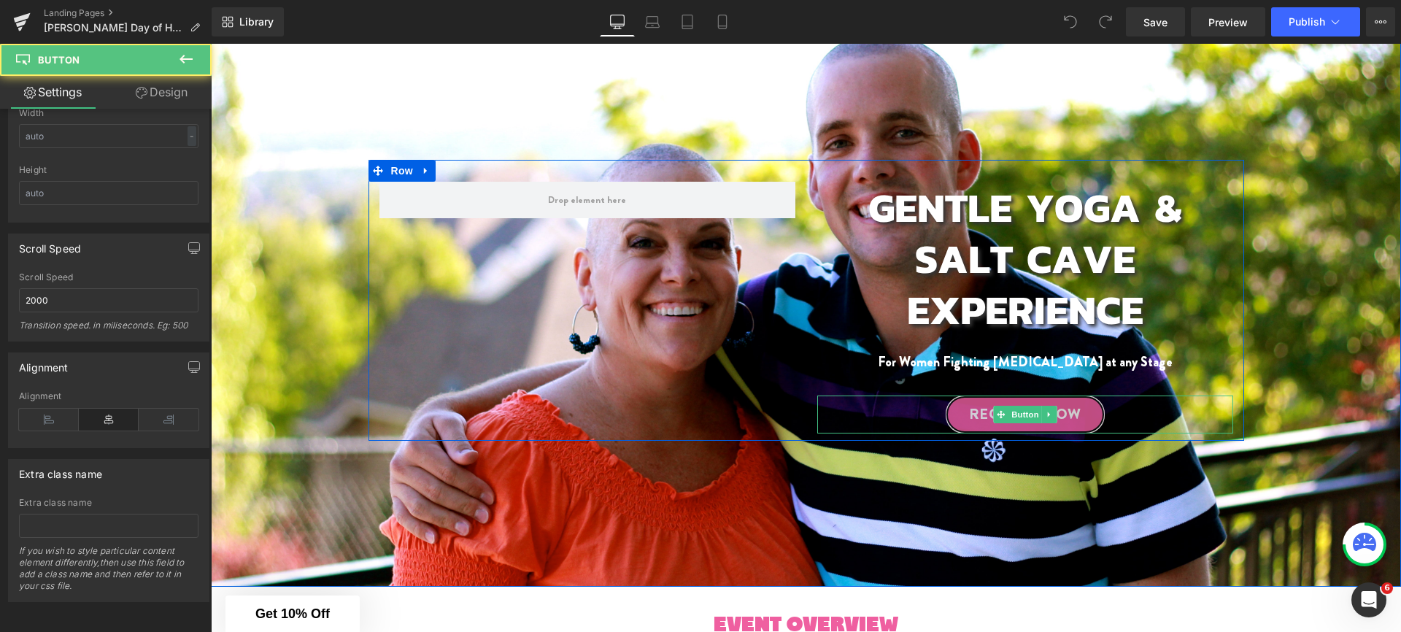
click at [969, 414] on span "REGISTER NOW" at bounding box center [1025, 415] width 112 height 22
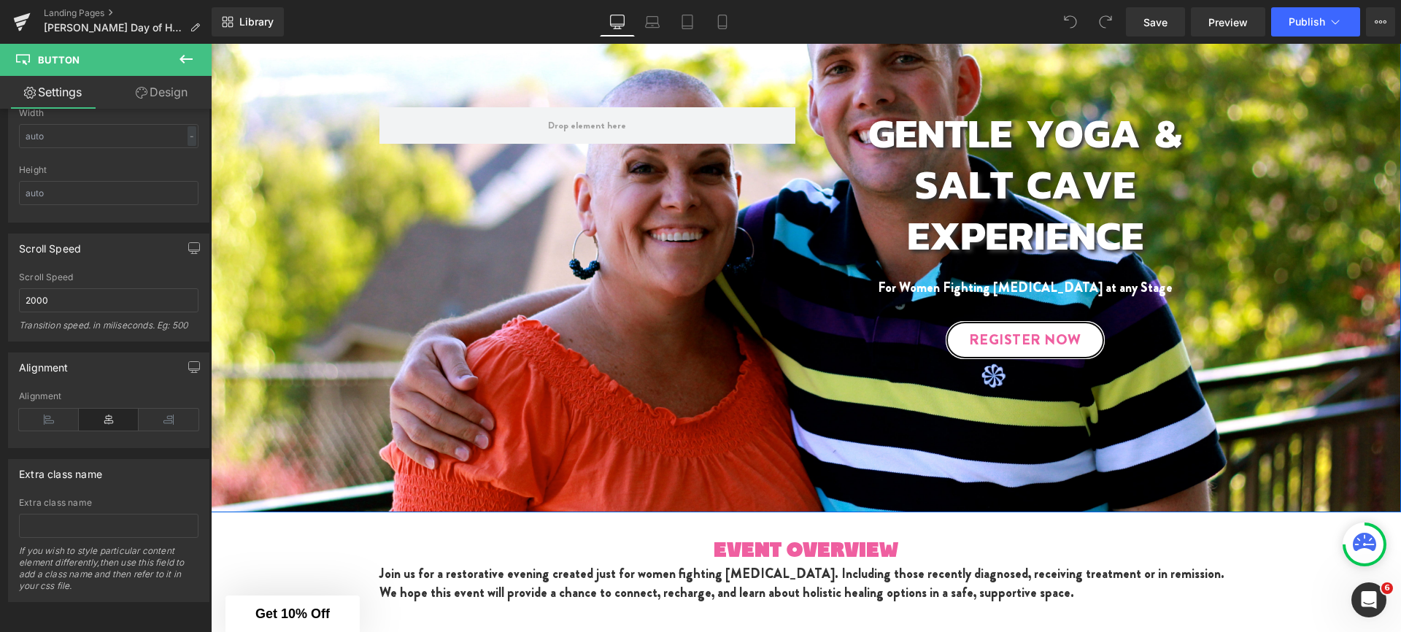
scroll to position [434, 0]
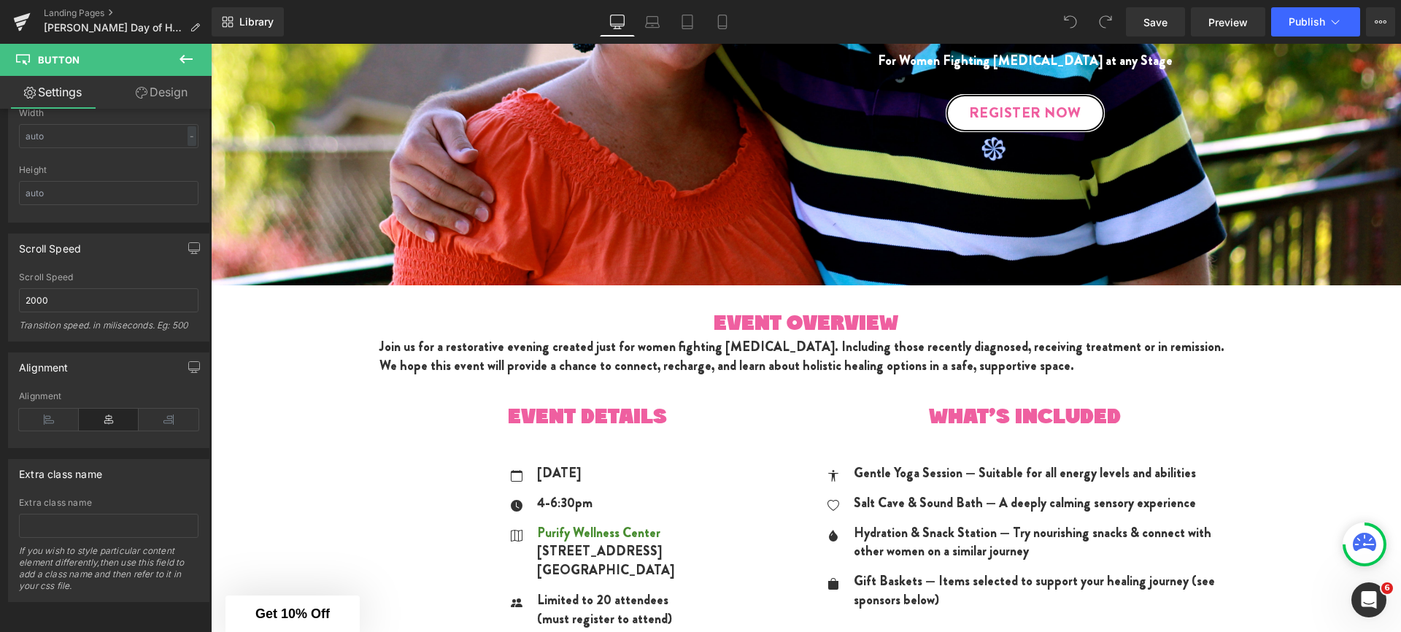
click at [211, 44] on div at bounding box center [211, 44] width 0 height 0
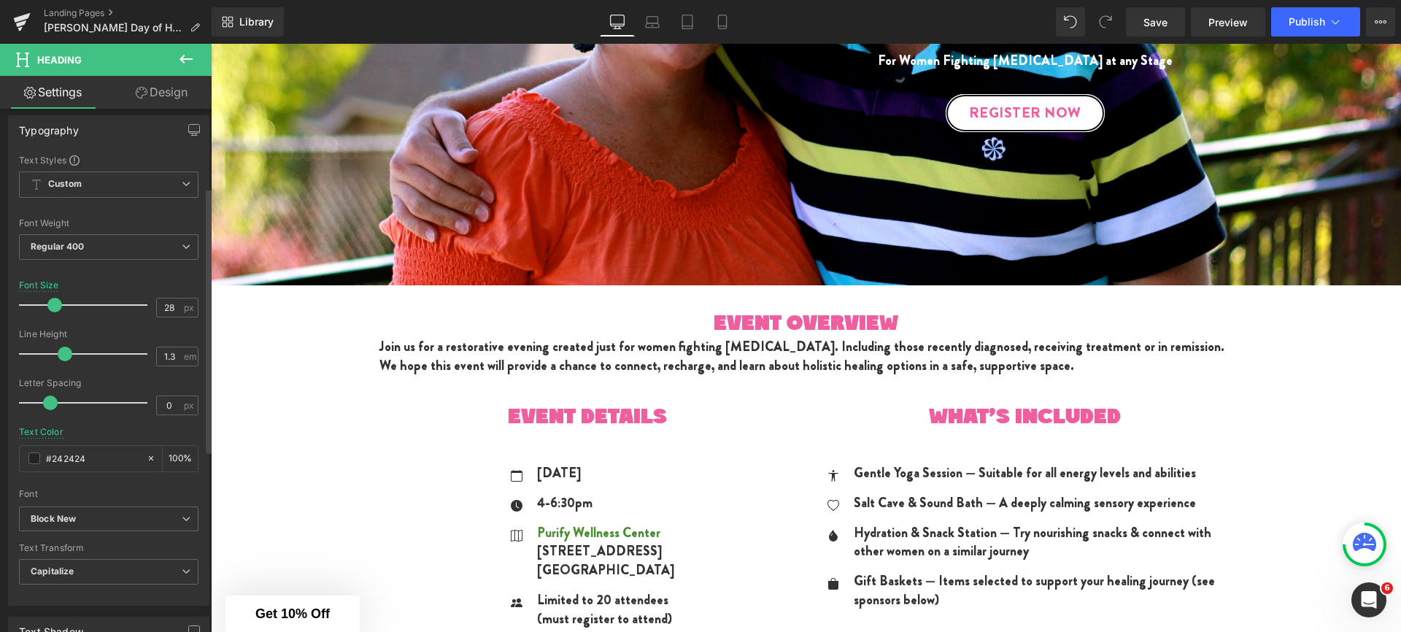
scroll to position [301, 0]
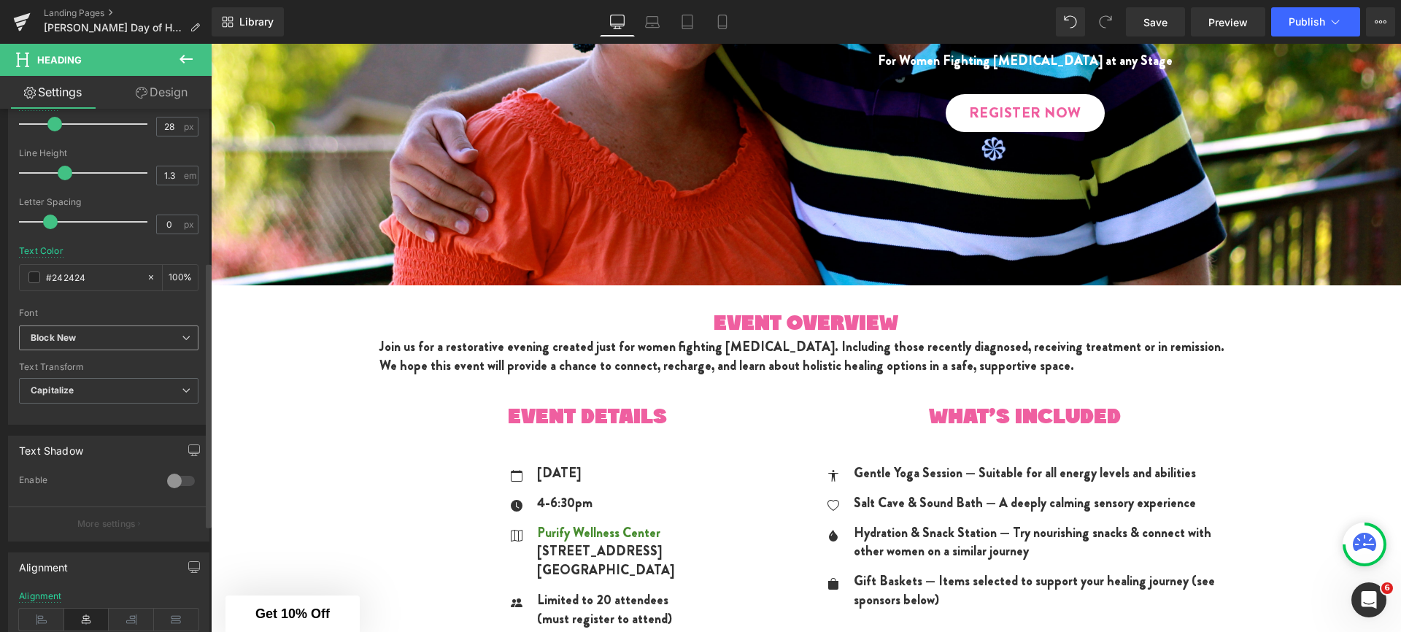
click at [90, 331] on span "Block New" at bounding box center [109, 338] width 180 height 26
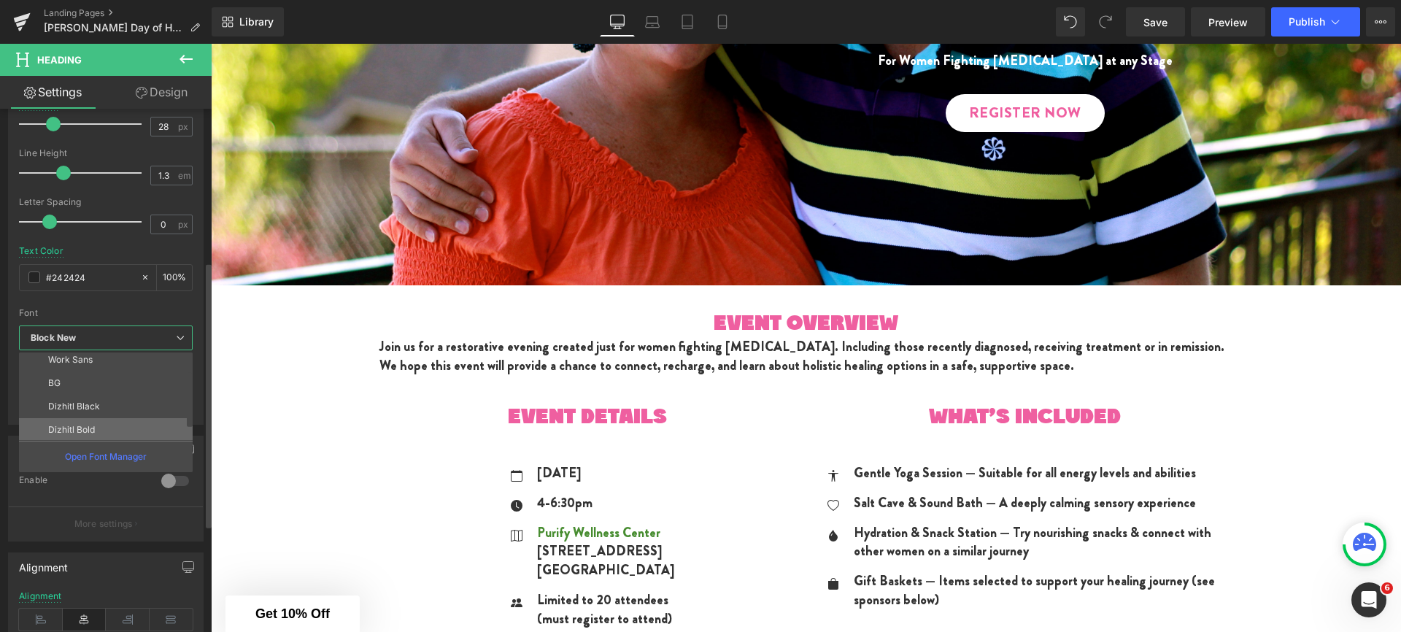
scroll to position [34, 0]
click at [88, 427] on p "Dizhitl Bold" at bounding box center [71, 423] width 47 height 10
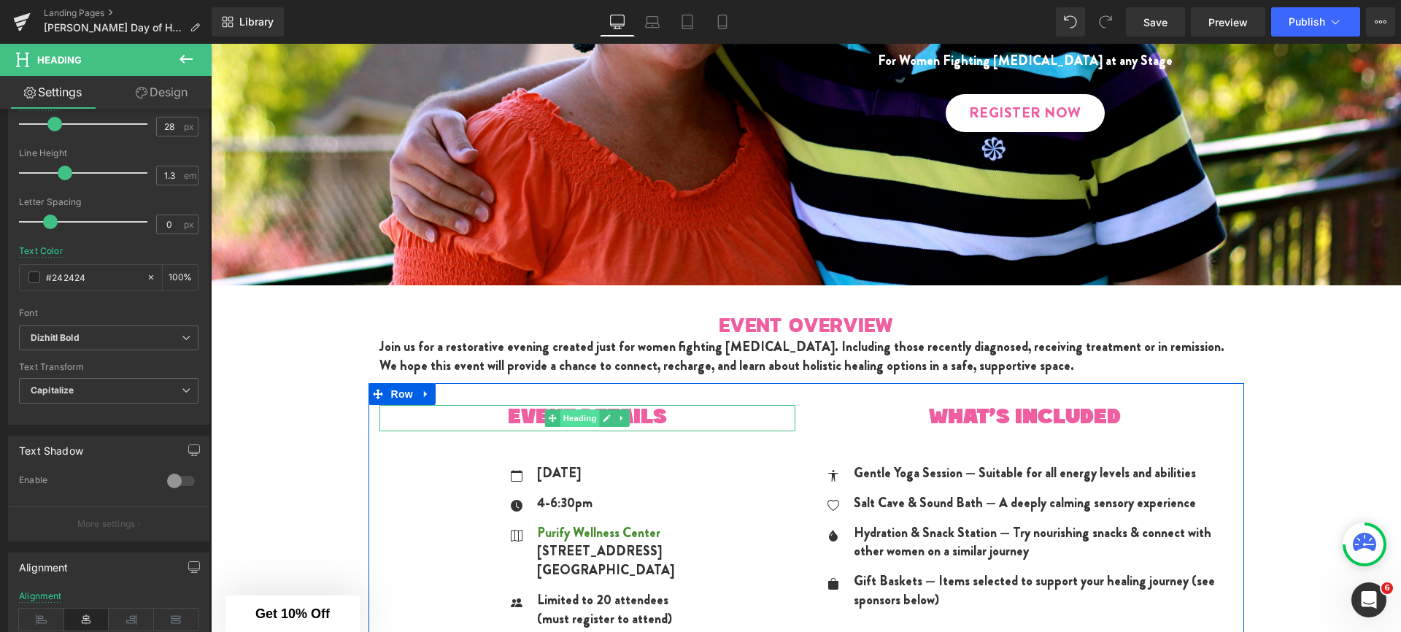
click at [563, 415] on span "Heading" at bounding box center [579, 418] width 39 height 18
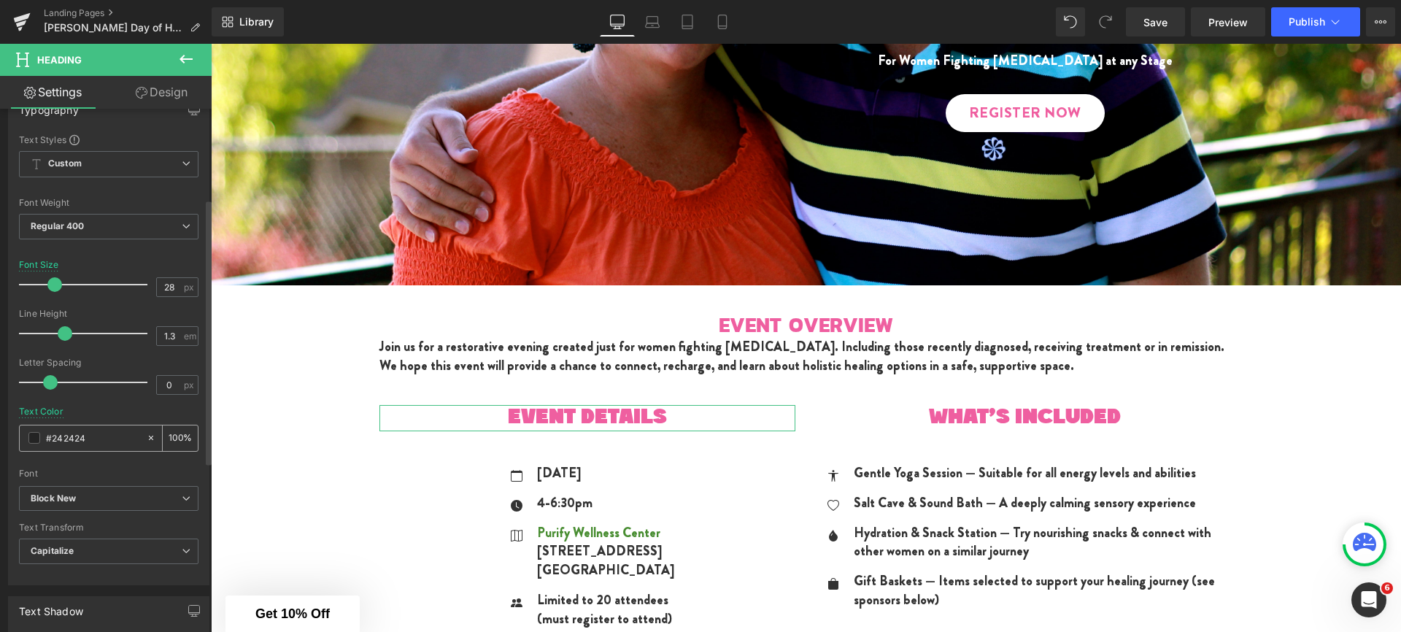
scroll to position [251, 0]
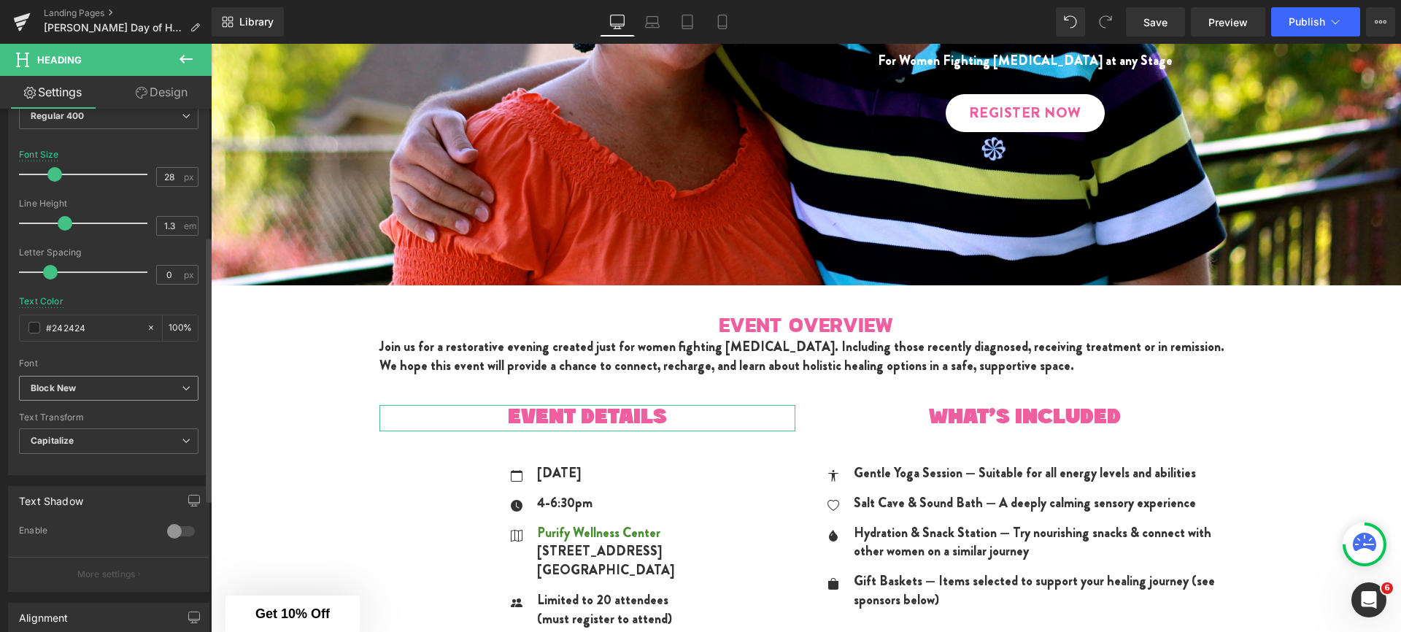
click at [102, 399] on span "Block New" at bounding box center [109, 389] width 180 height 26
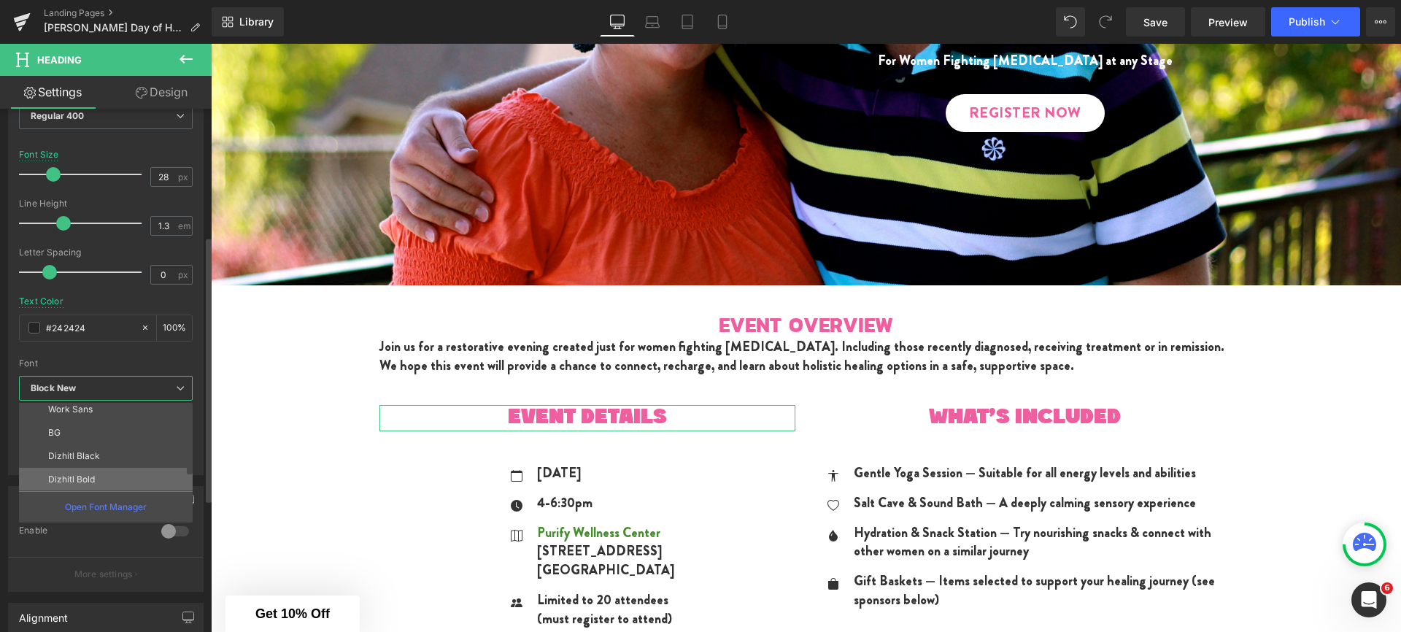
scroll to position [29, 0]
drag, startPoint x: 85, startPoint y: 472, endPoint x: 157, endPoint y: 373, distance: 122.3
click at [85, 472] on li "Dizhitl Bold" at bounding box center [109, 478] width 180 height 23
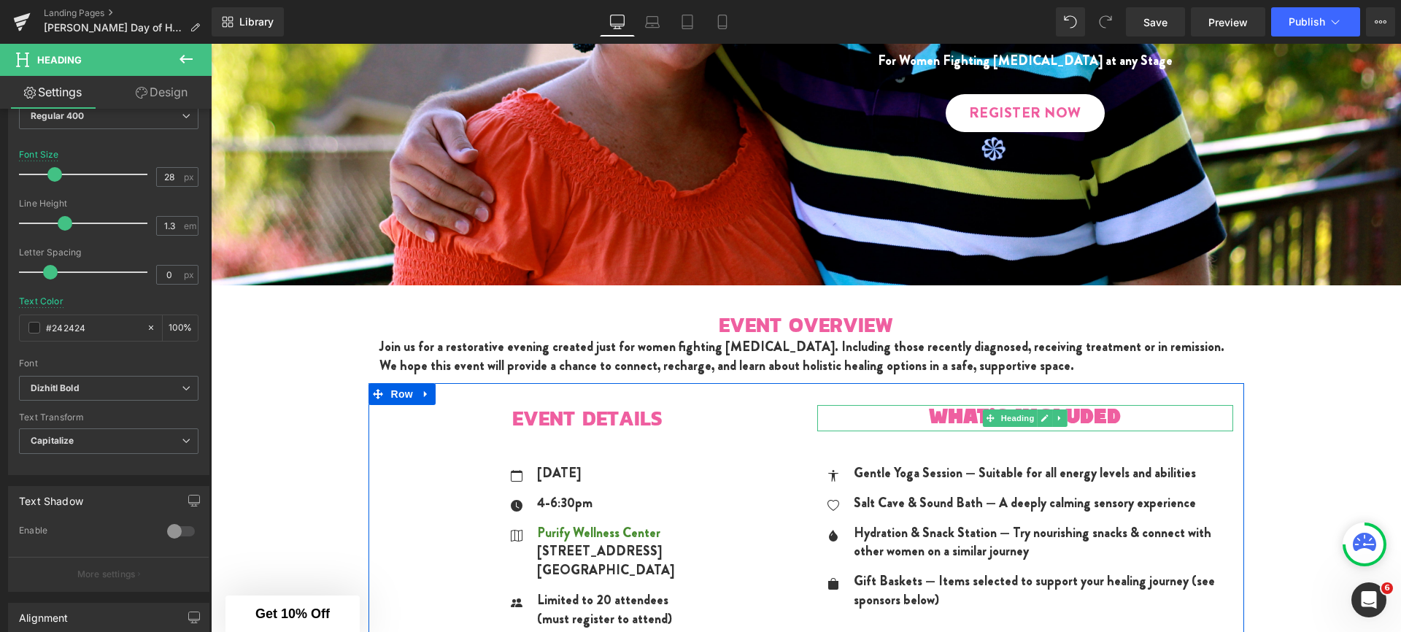
click at [929, 414] on span "WHAT'S INCLUDED" at bounding box center [1025, 417] width 192 height 21
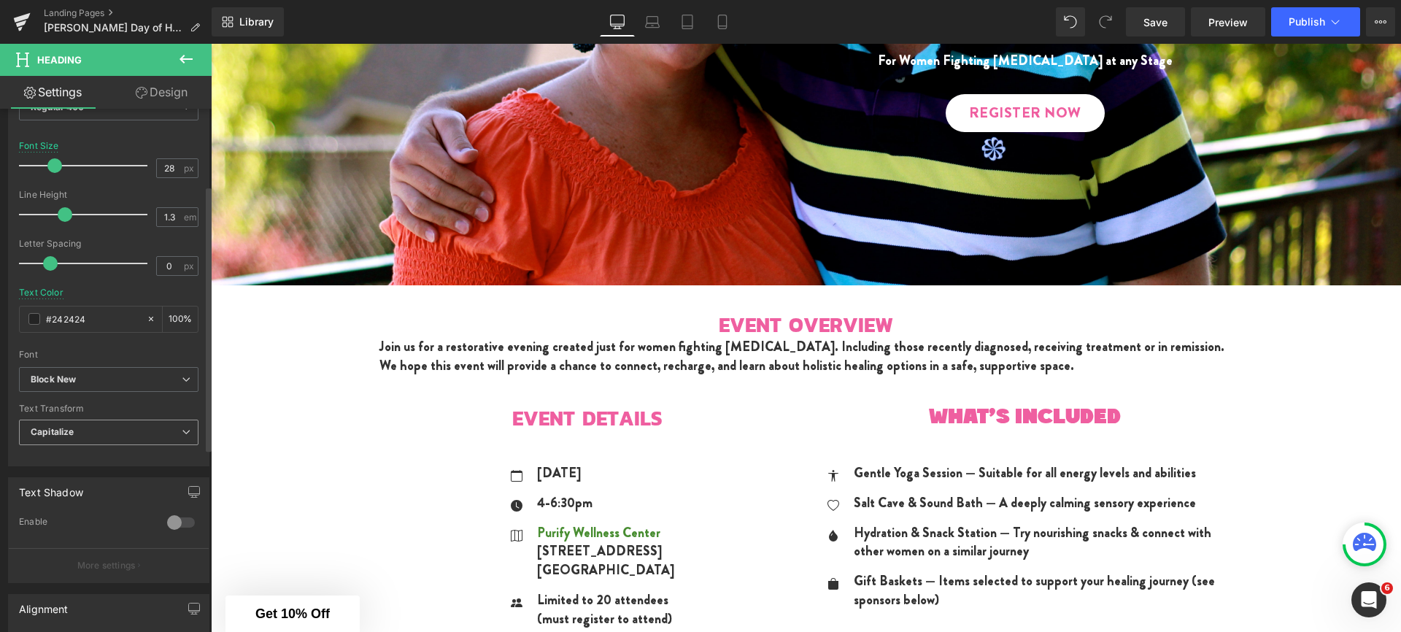
scroll to position [266, 0]
click at [103, 385] on span "Block New" at bounding box center [109, 374] width 180 height 26
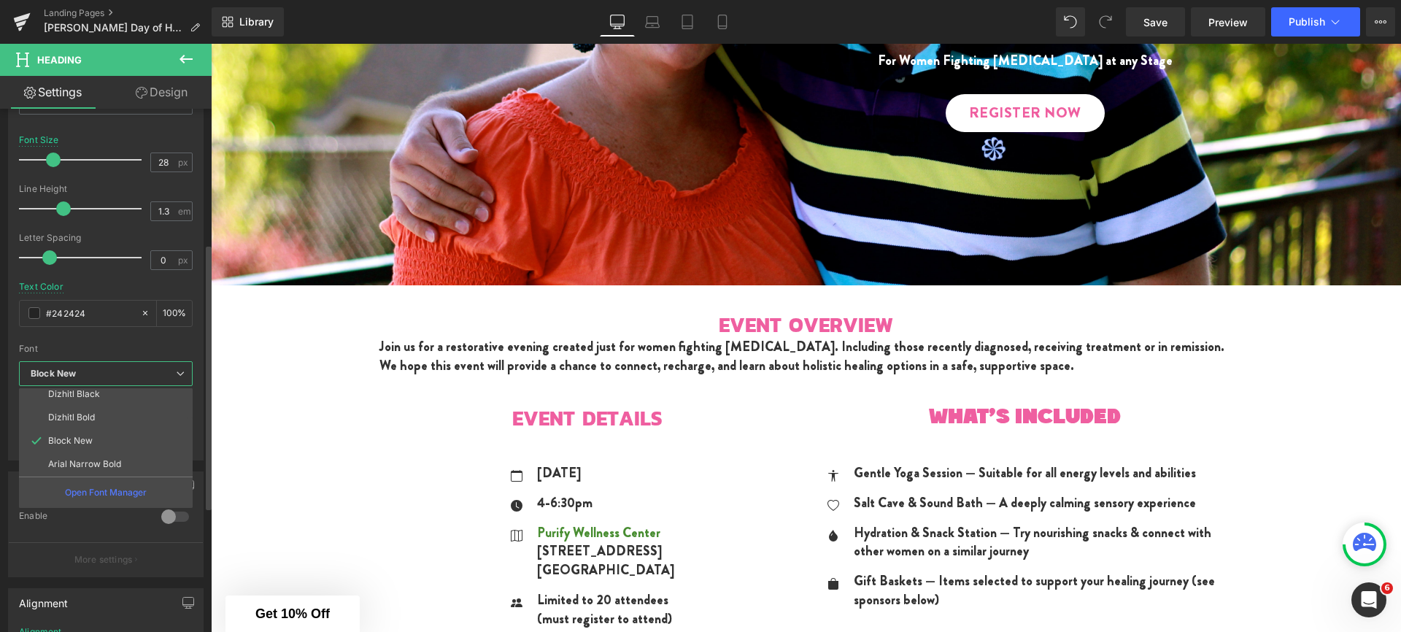
scroll to position [99, 0]
click at [90, 401] on li "Dizhitl Bold" at bounding box center [109, 393] width 180 height 23
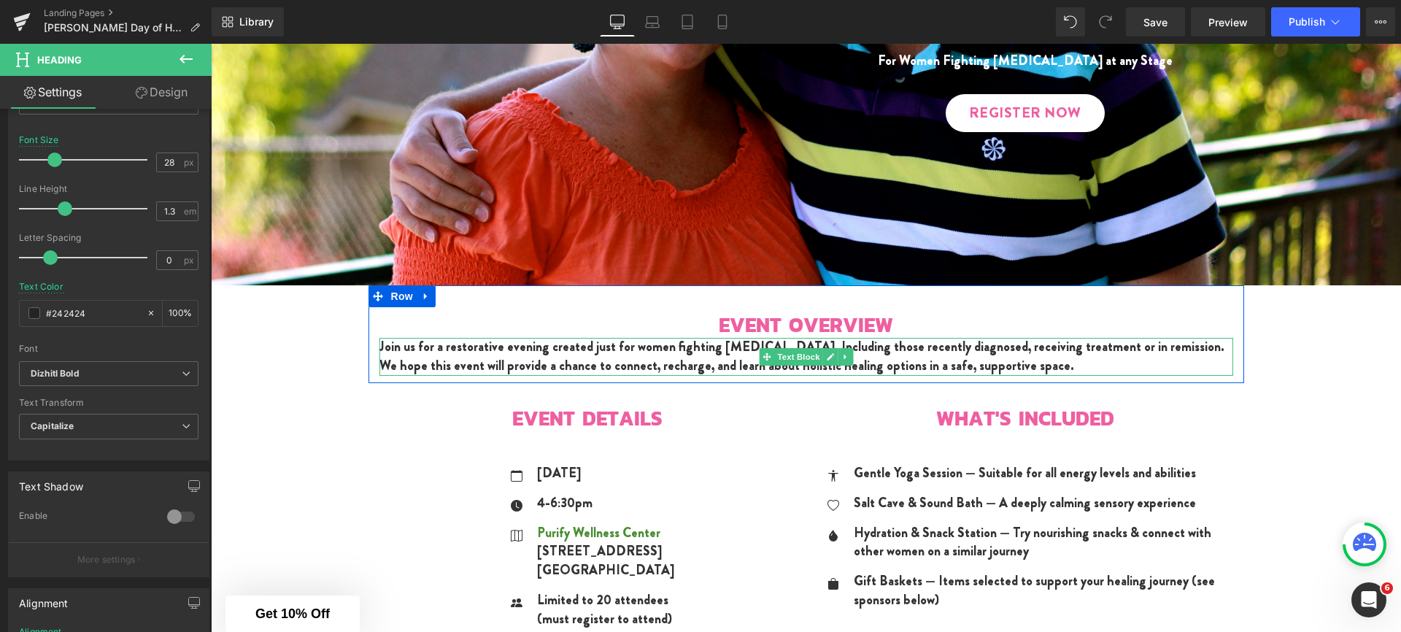
click at [475, 356] on div "Join us for a restorative evening created just for women fighting [MEDICAL_DATA…" at bounding box center [806, 356] width 854 height 37
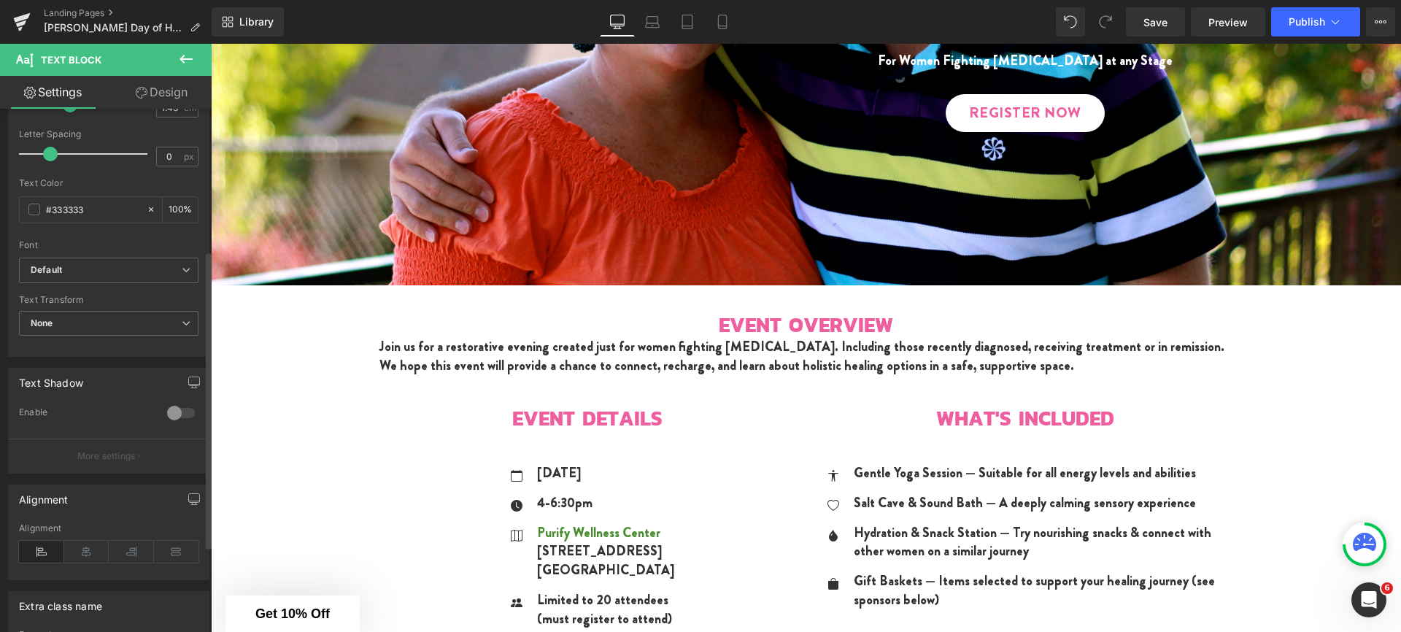
scroll to position [153, 0]
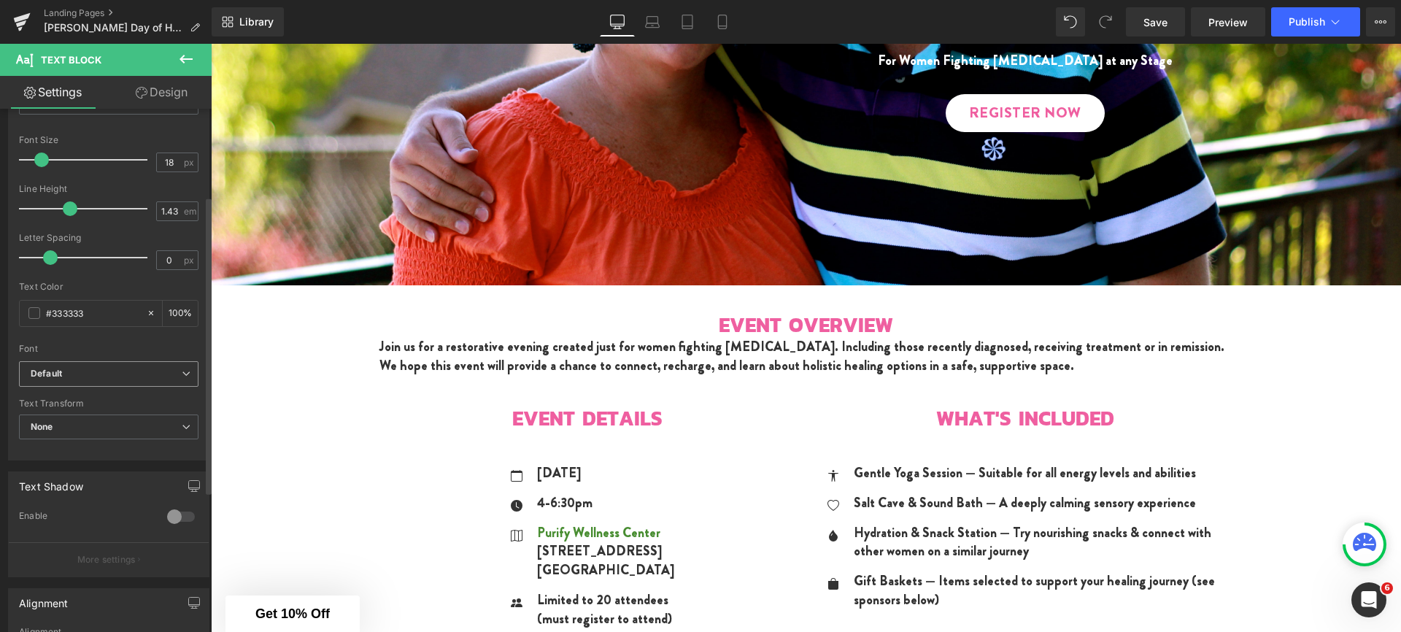
click at [90, 370] on b "Default" at bounding box center [106, 374] width 151 height 12
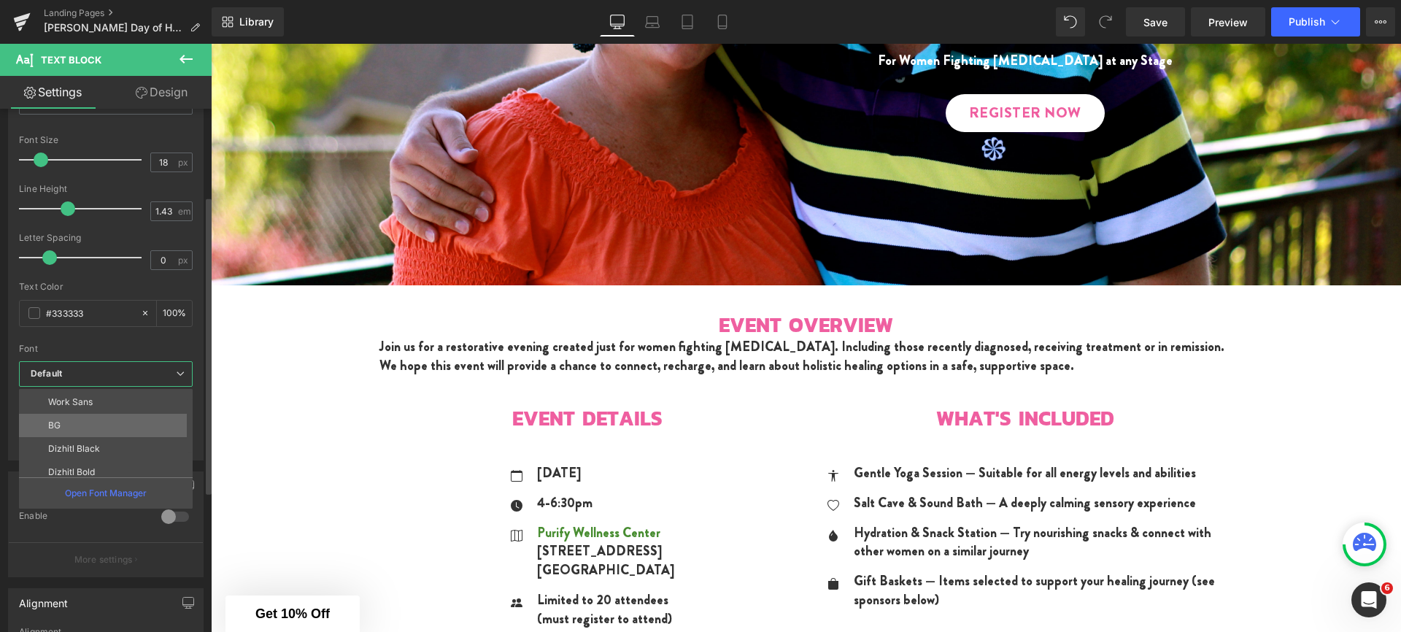
scroll to position [99, 0]
click at [98, 432] on li "Arial Narrow Bold" at bounding box center [109, 441] width 180 height 23
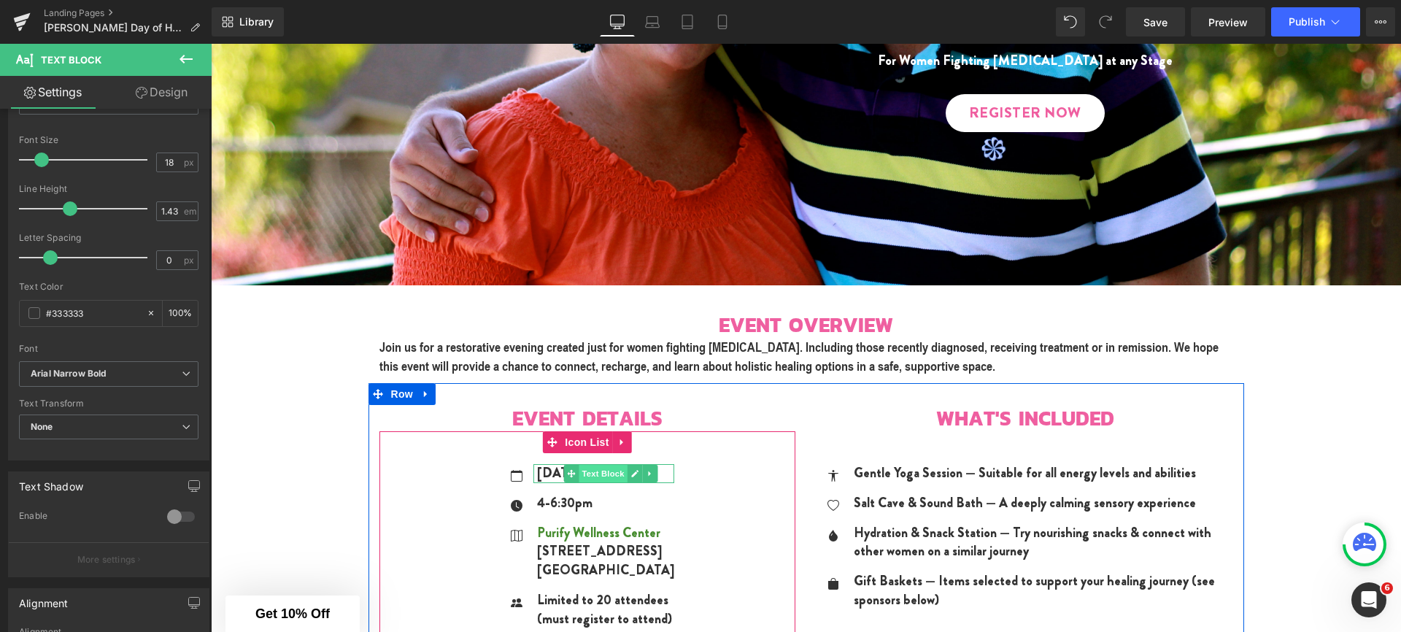
click at [581, 469] on span "Text Block" at bounding box center [603, 474] width 48 height 18
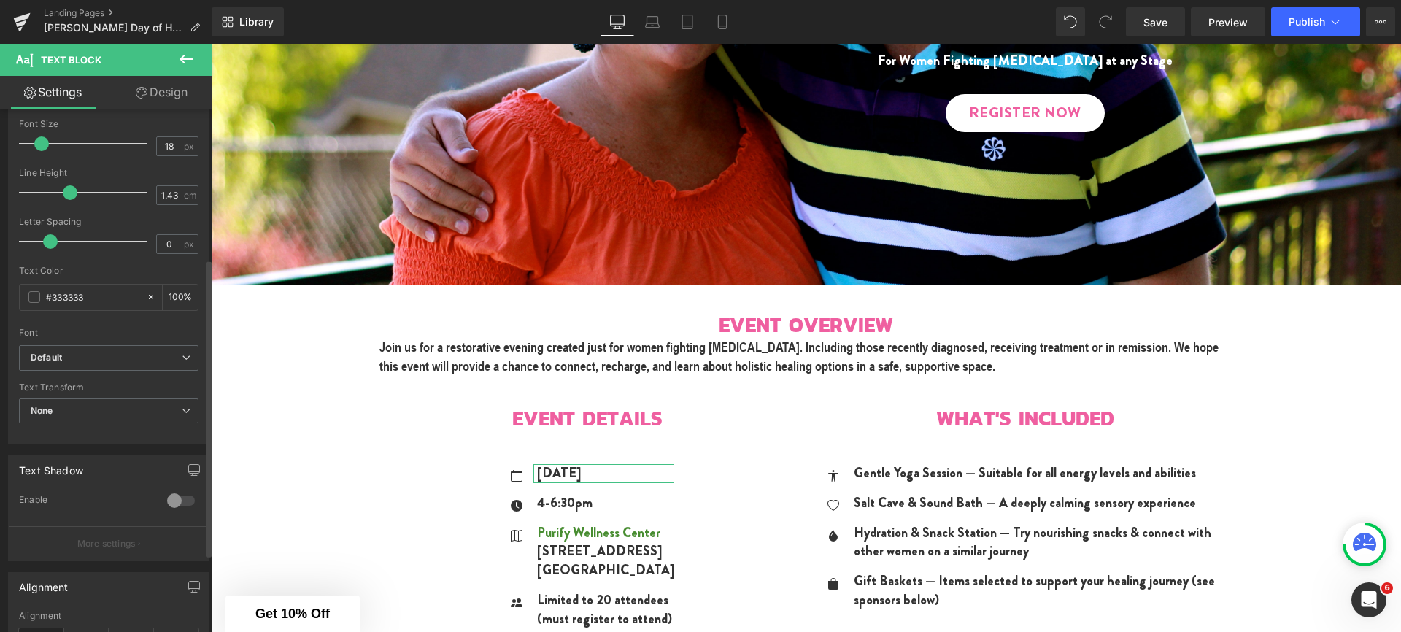
scroll to position [157, 0]
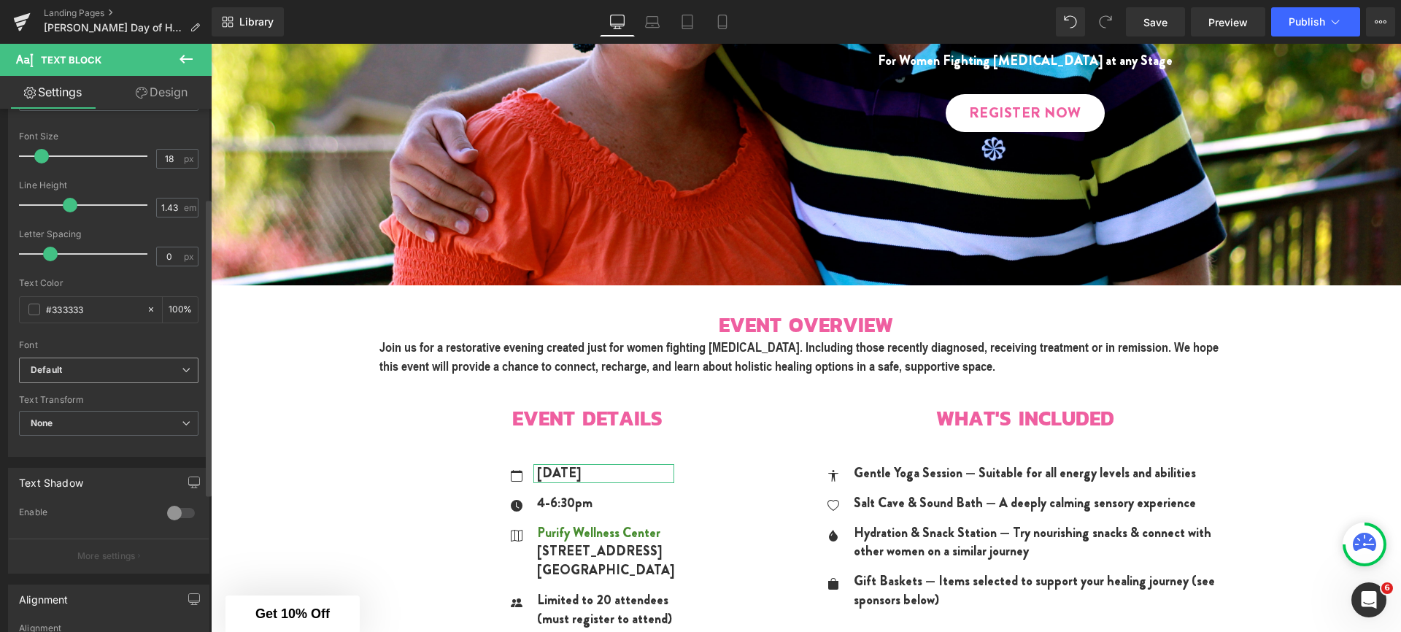
click at [82, 374] on b "Default" at bounding box center [106, 370] width 151 height 12
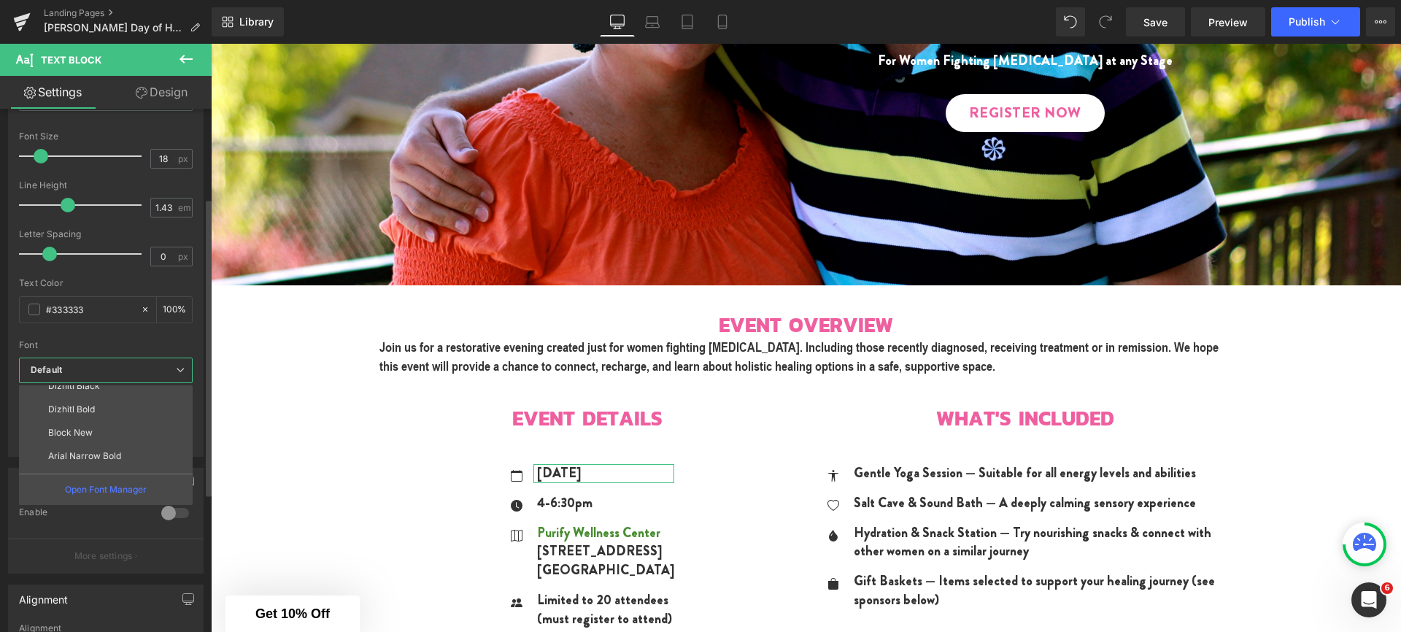
scroll to position [99, 0]
click at [90, 436] on p "Arial Narrow Bold" at bounding box center [84, 438] width 73 height 10
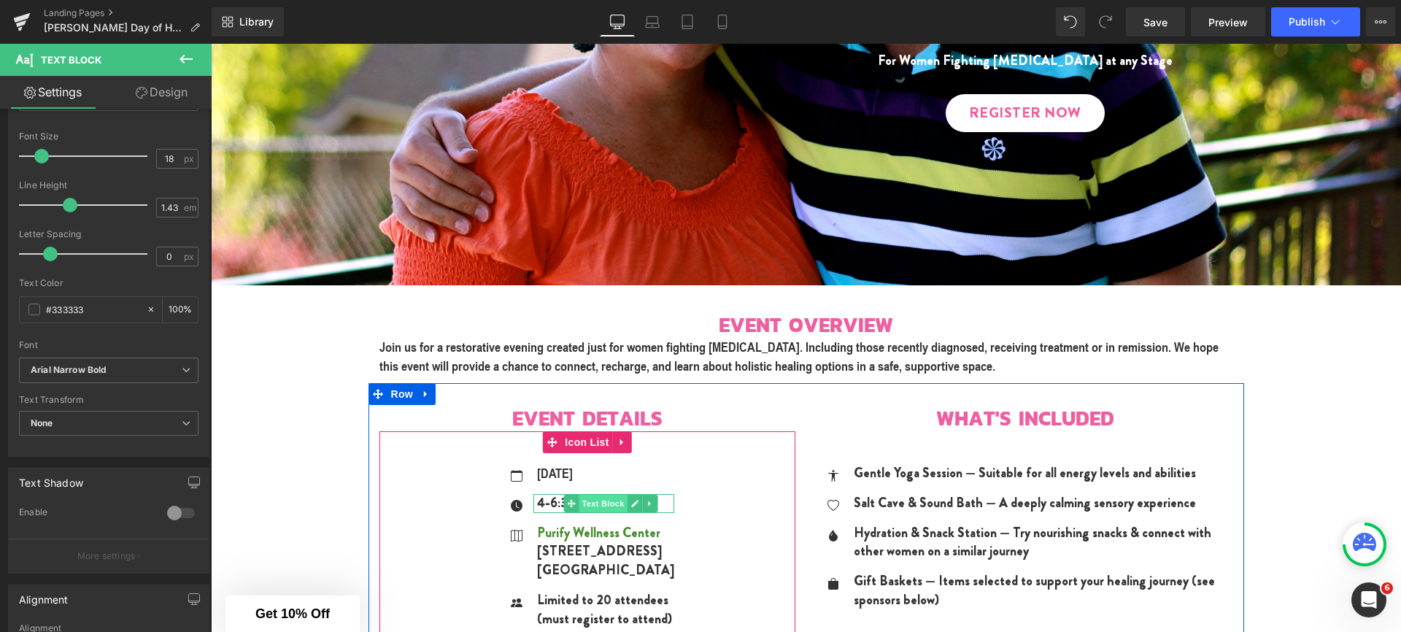
click at [581, 503] on span "Text Block" at bounding box center [603, 504] width 48 height 18
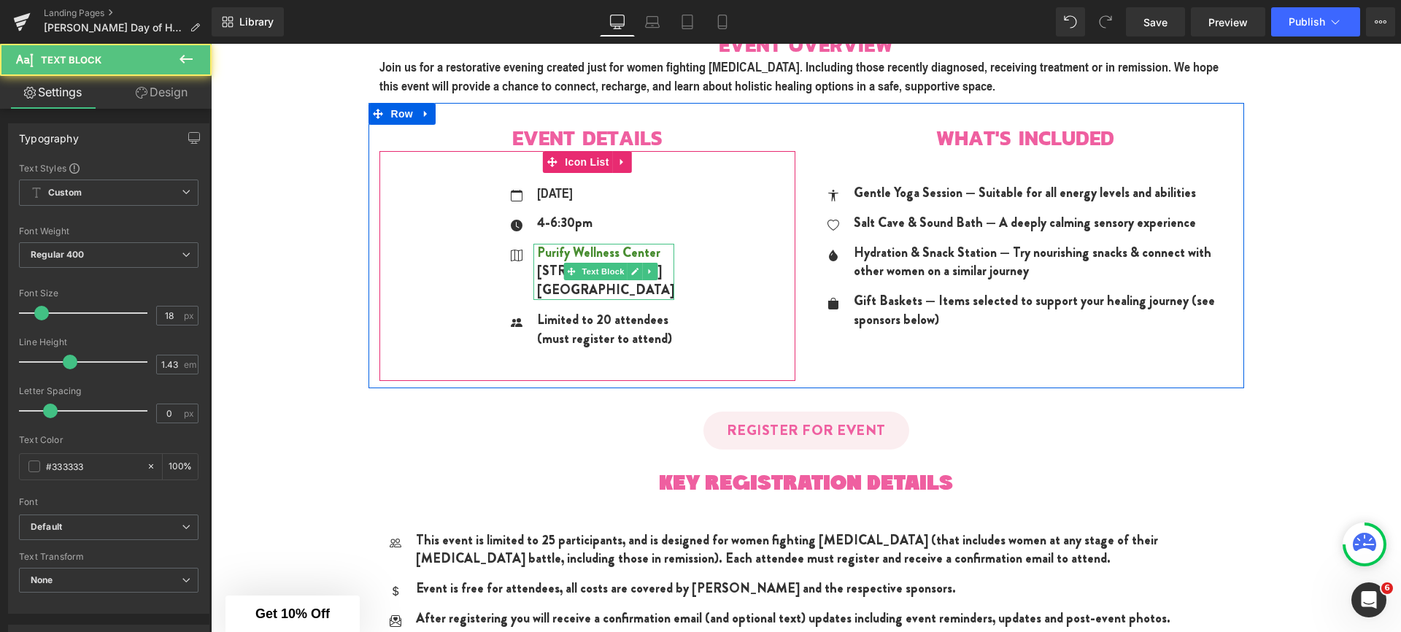
scroll to position [719, 0]
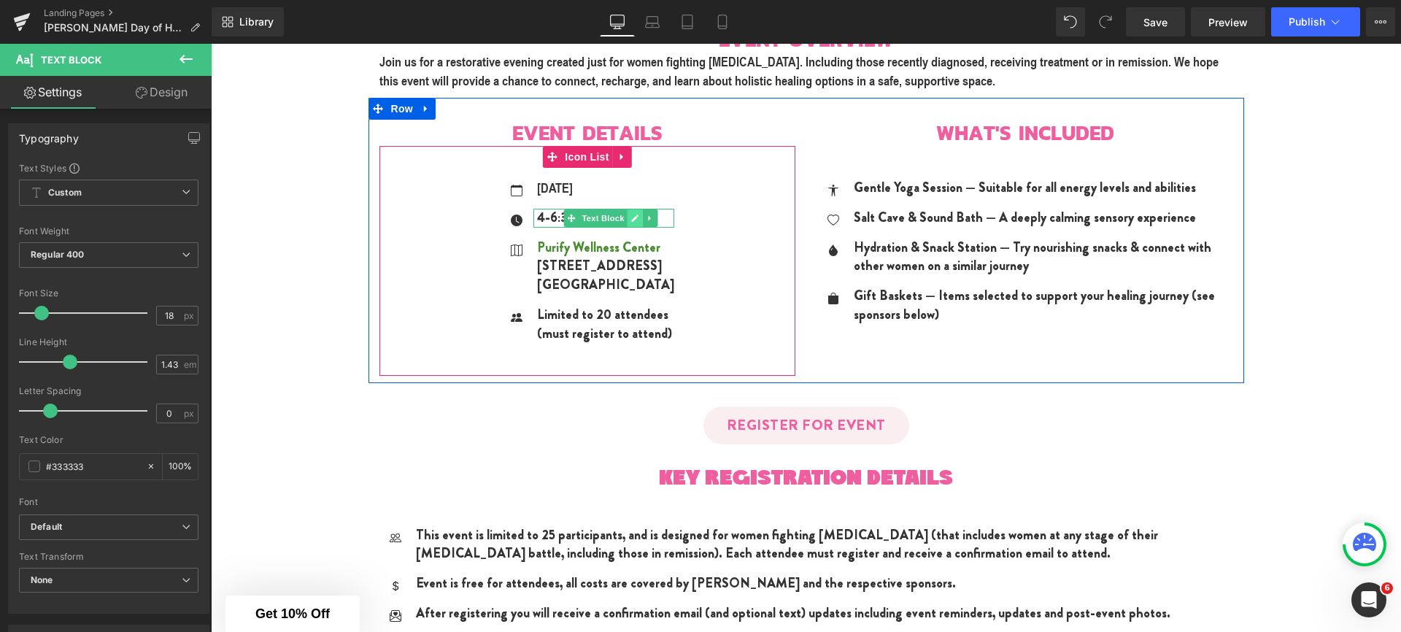
click at [631, 215] on icon at bounding box center [635, 218] width 8 height 9
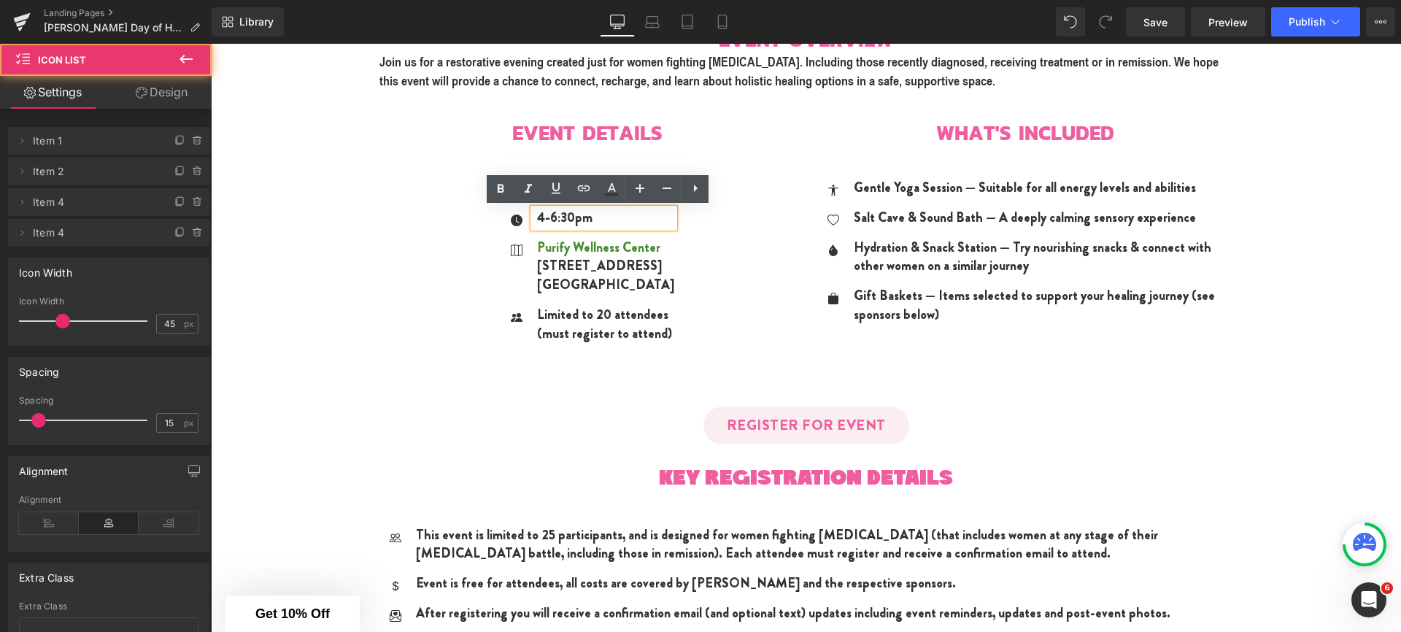
click at [398, 216] on div "Icon [DATE] Text Block Icon 4-6:30pm Text Block Icon [GEOGRAPHIC_DATA]" at bounding box center [587, 266] width 416 height 175
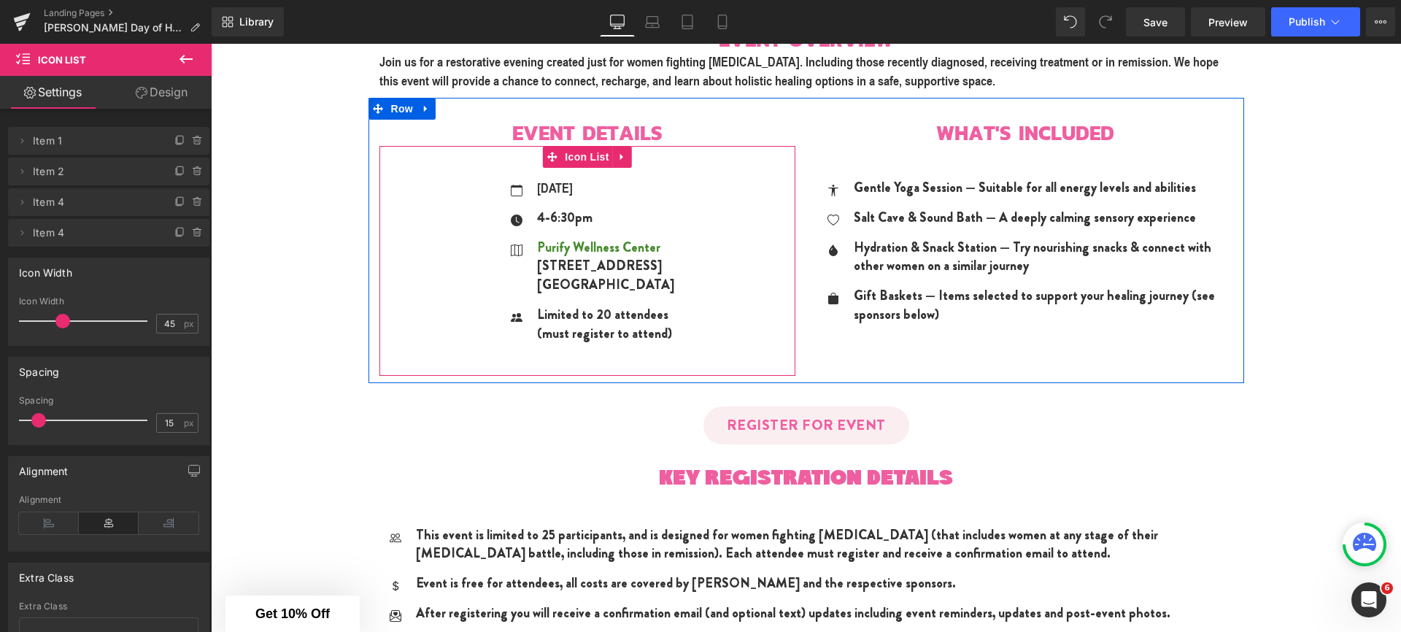
click at [582, 188] on span "Text Block" at bounding box center [603, 189] width 48 height 18
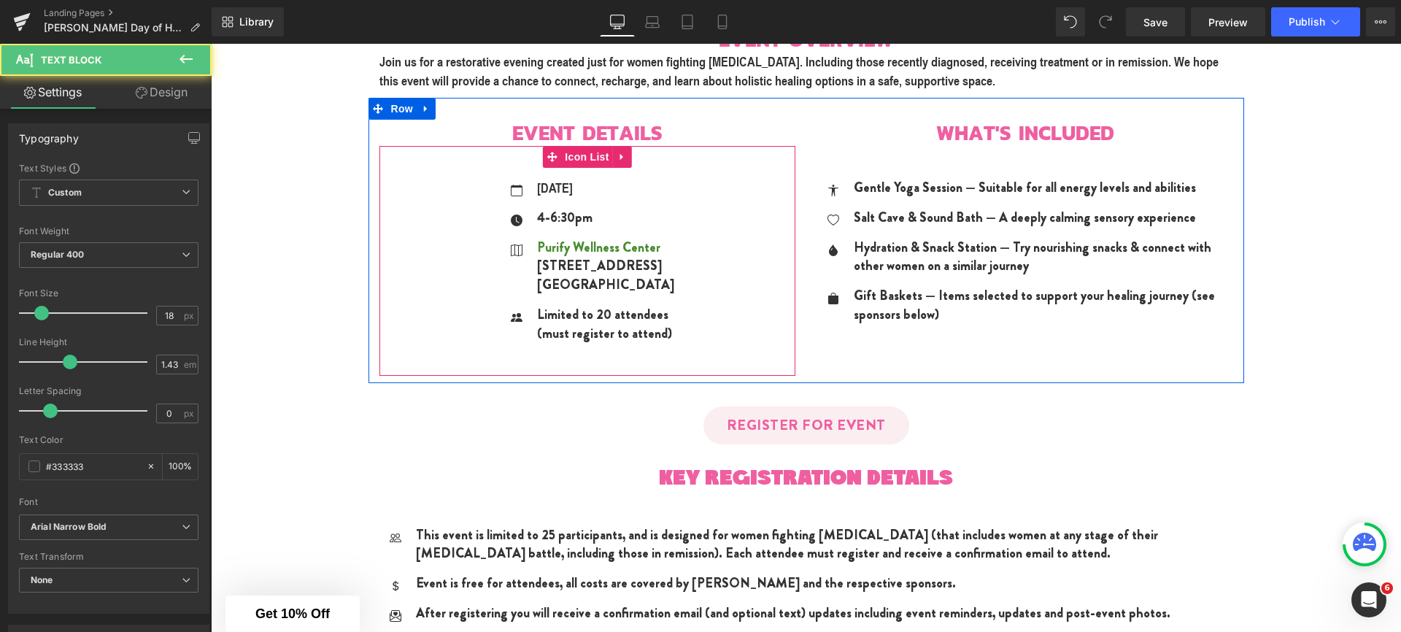
click at [510, 169] on div "Icon [DATE] Text Block Icon 4-6:30pm Text Block Icon [GEOGRAPHIC_DATA]" at bounding box center [587, 261] width 416 height 230
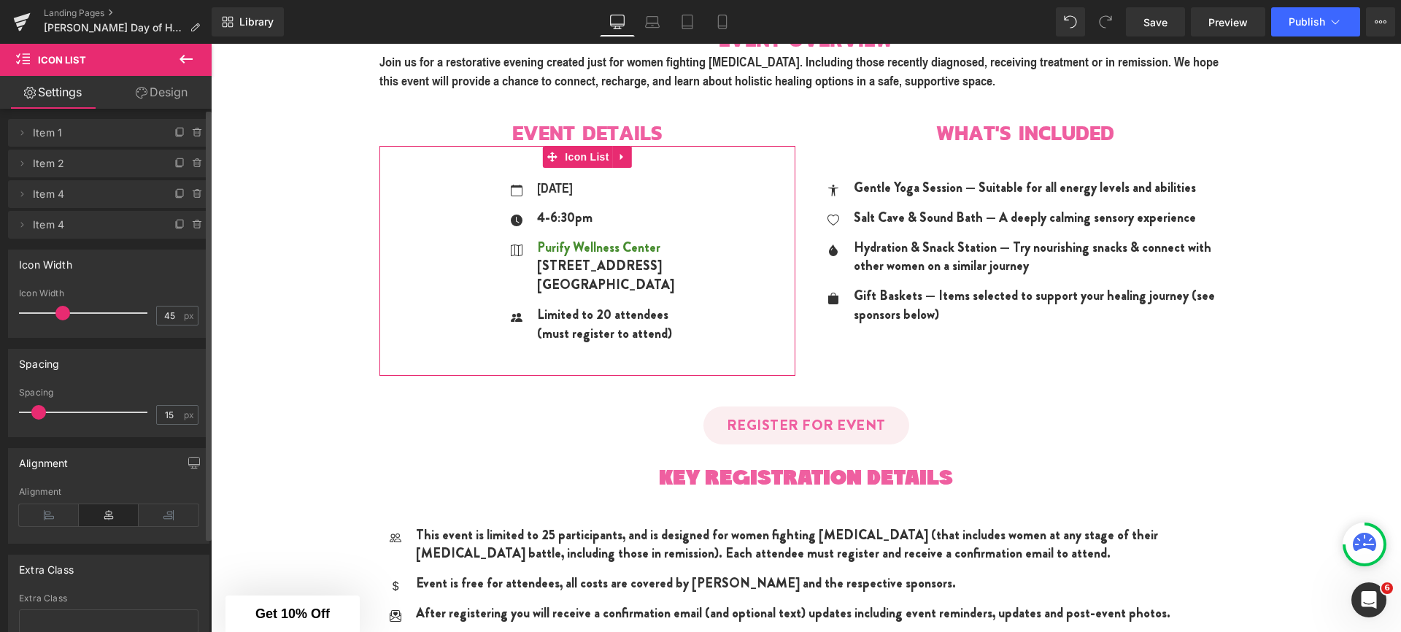
scroll to position [0, 0]
click at [25, 139] on icon at bounding box center [22, 141] width 12 height 12
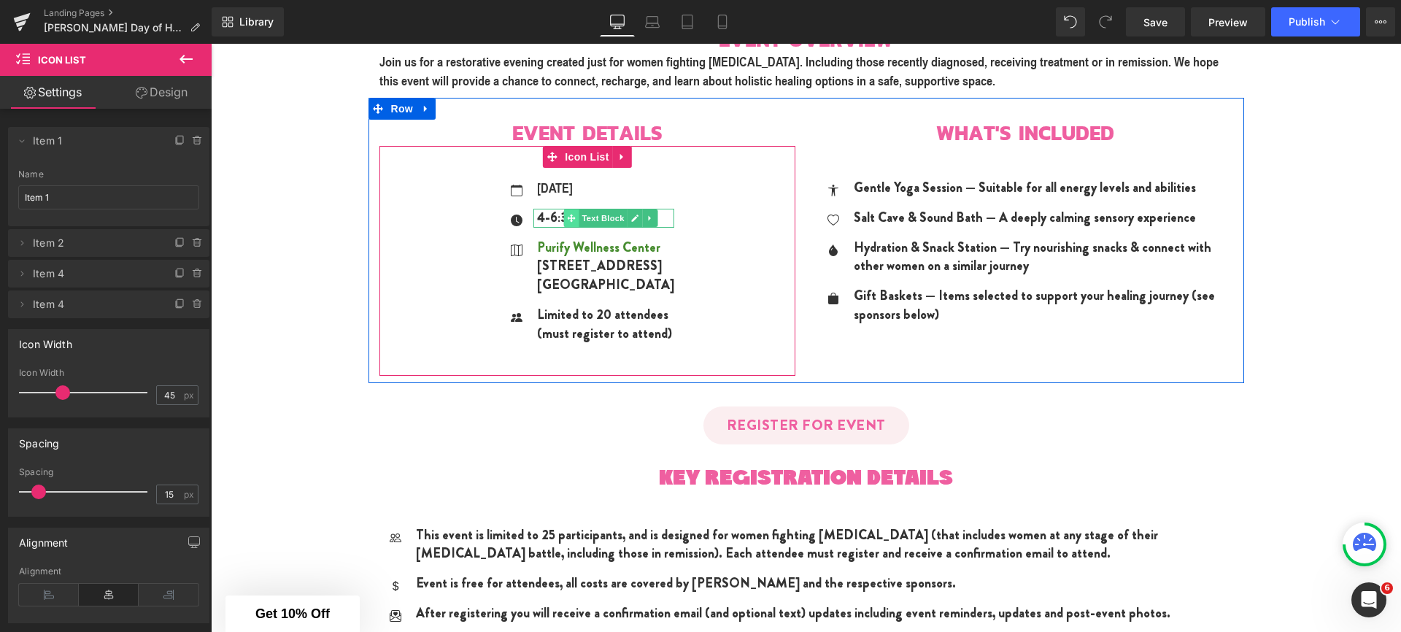
click at [568, 217] on icon at bounding box center [572, 218] width 8 height 8
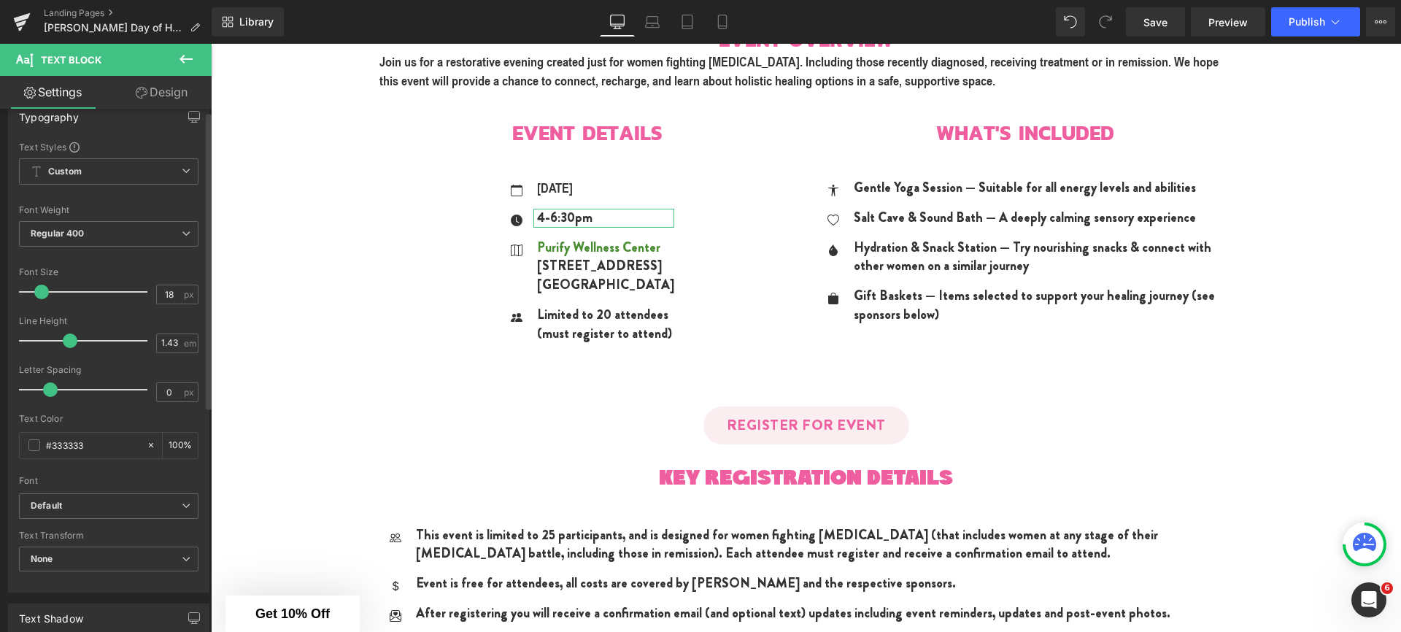
scroll to position [126, 0]
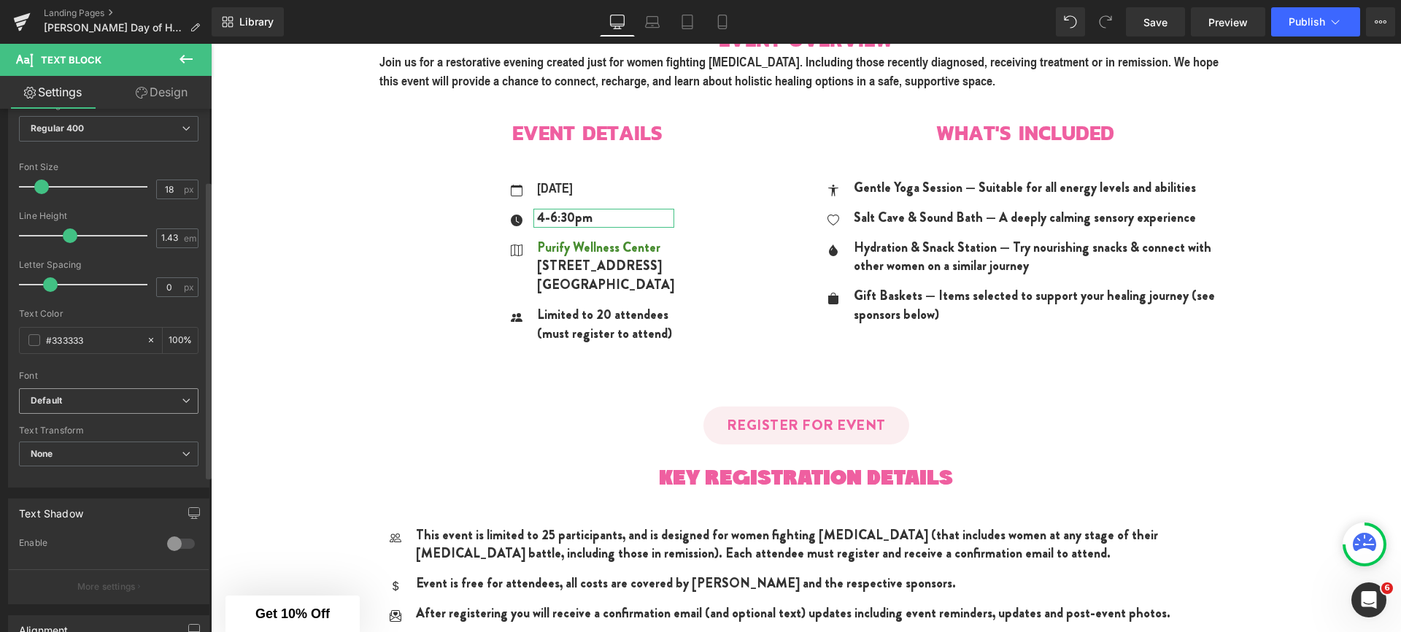
click at [114, 400] on b "Default" at bounding box center [106, 401] width 151 height 12
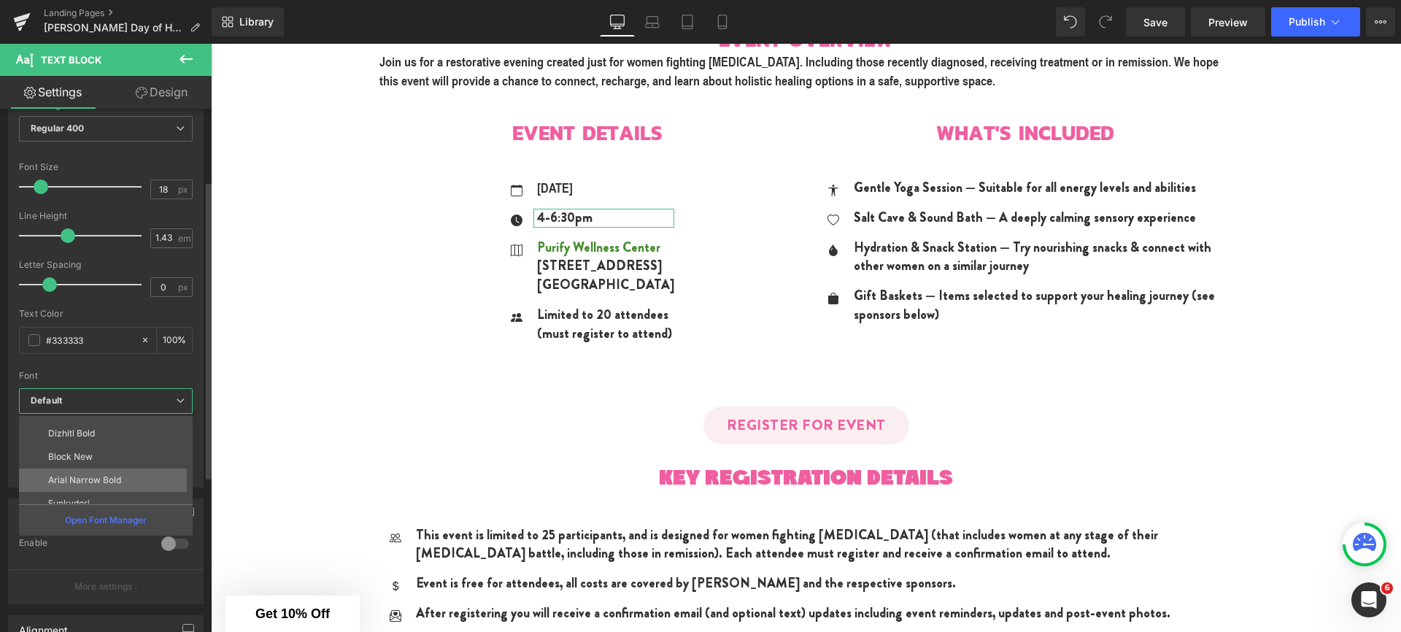
scroll to position [99, 0]
click at [92, 466] on p "Arial Narrow Bold" at bounding box center [84, 468] width 73 height 10
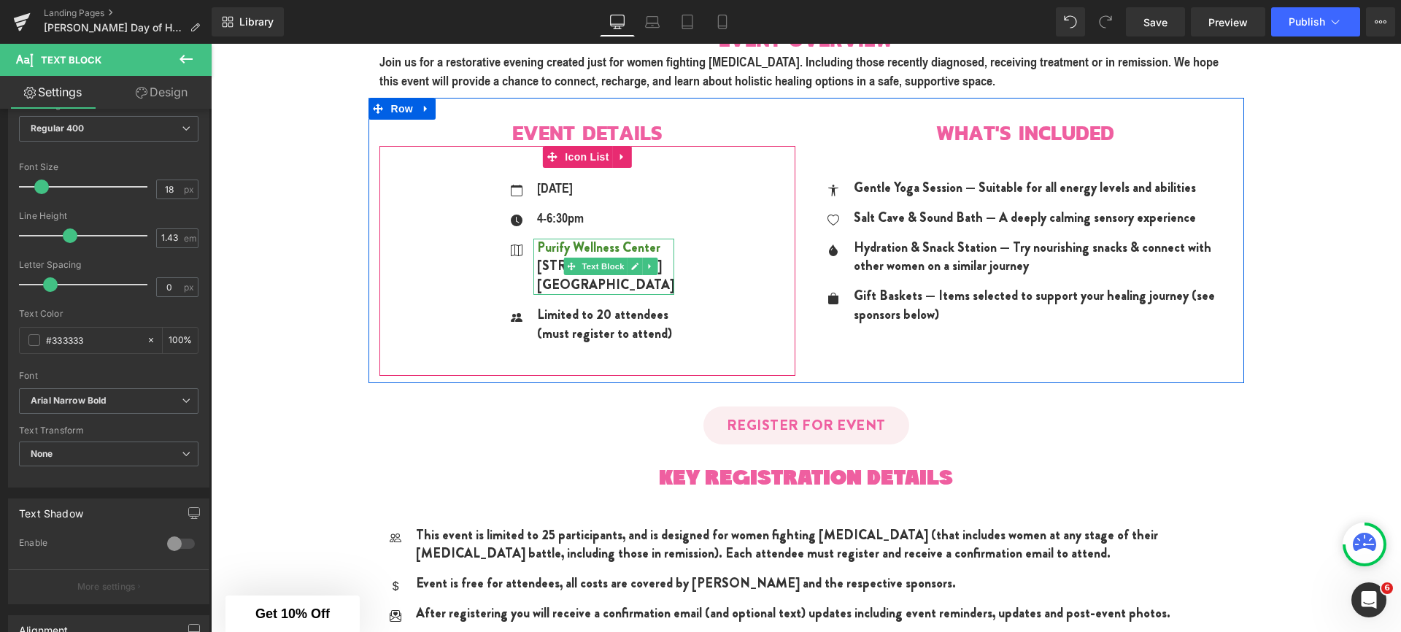
click at [541, 279] on p "[GEOGRAPHIC_DATA]" at bounding box center [605, 285] width 137 height 19
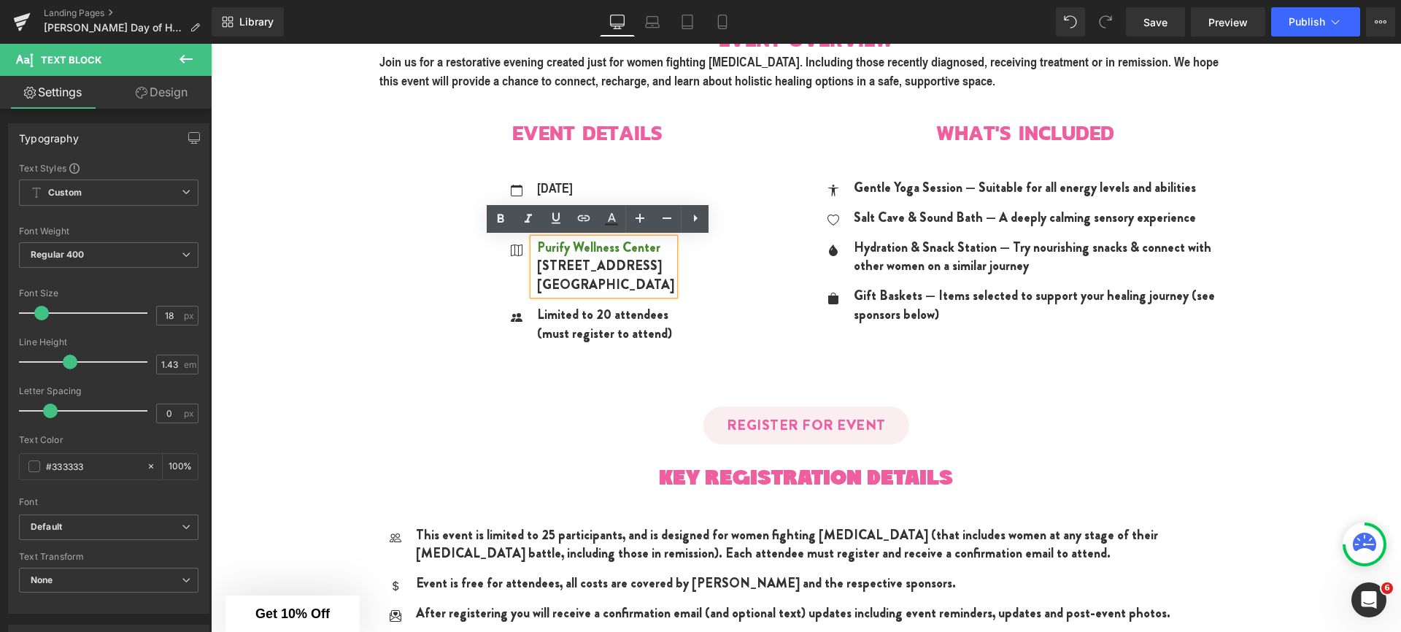
click at [594, 266] on p "[STREET_ADDRESS]" at bounding box center [605, 266] width 137 height 19
click at [567, 284] on p "[GEOGRAPHIC_DATA]" at bounding box center [605, 285] width 137 height 19
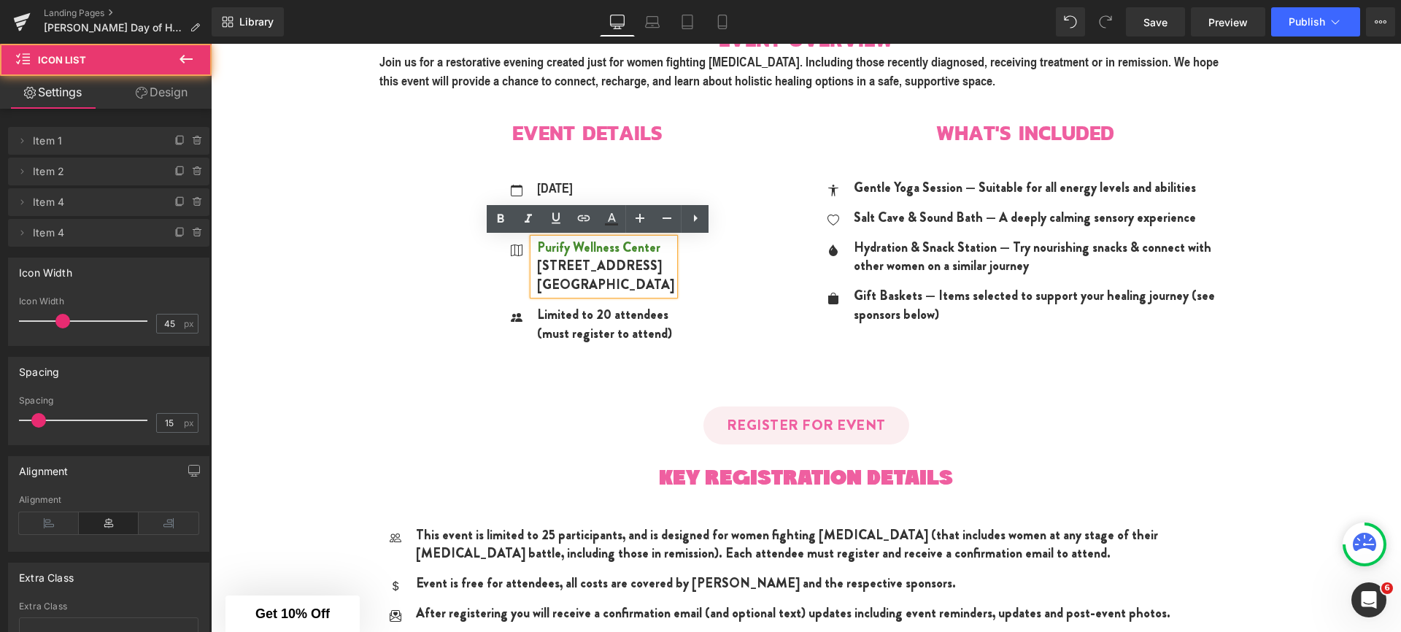
click at [714, 282] on div "Icon [DATE] Text Block Icon 4-6:30pm Text Block Icon [GEOGRAPHIC_DATA]" at bounding box center [587, 266] width 416 height 175
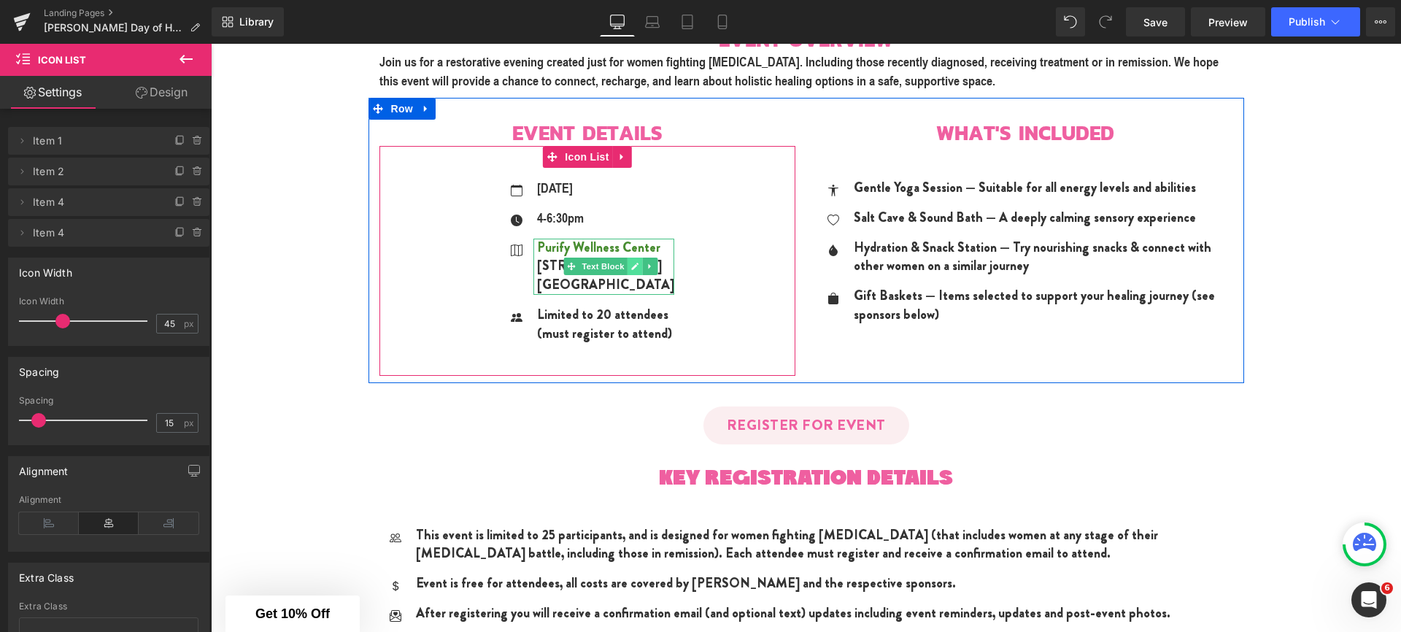
click at [628, 274] on link at bounding box center [635, 267] width 15 height 18
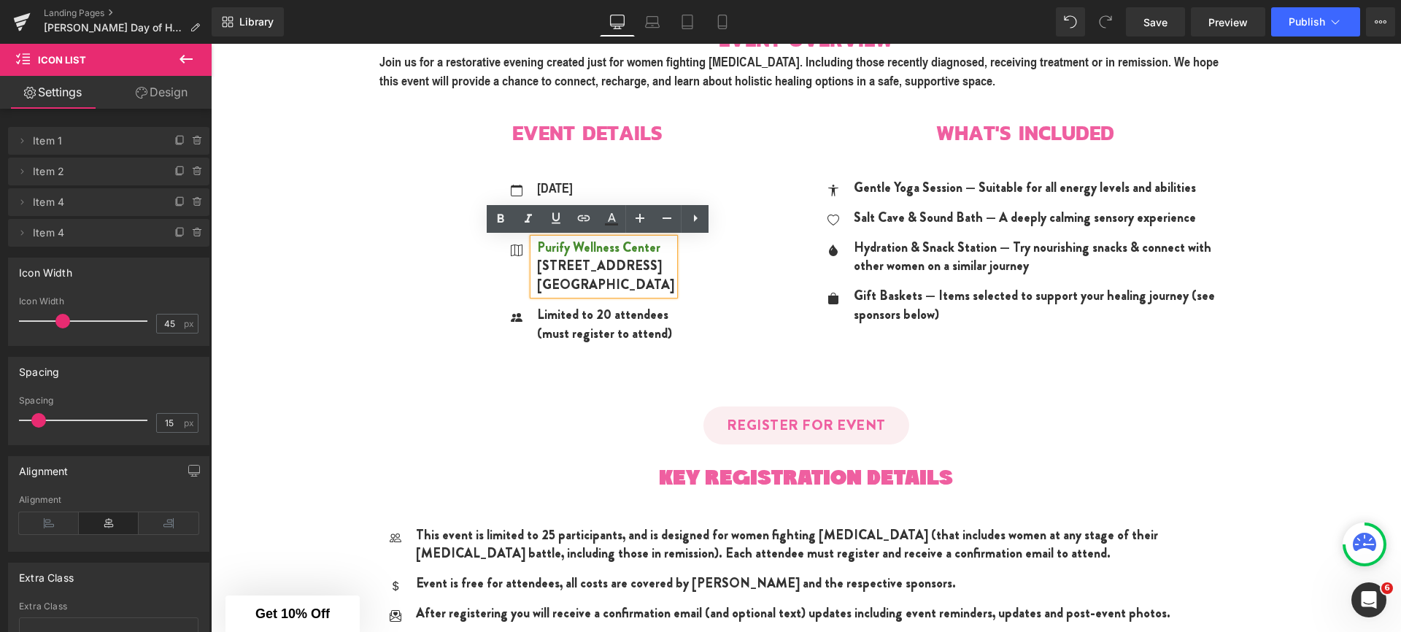
click at [593, 262] on p "[STREET_ADDRESS]" at bounding box center [605, 266] width 137 height 19
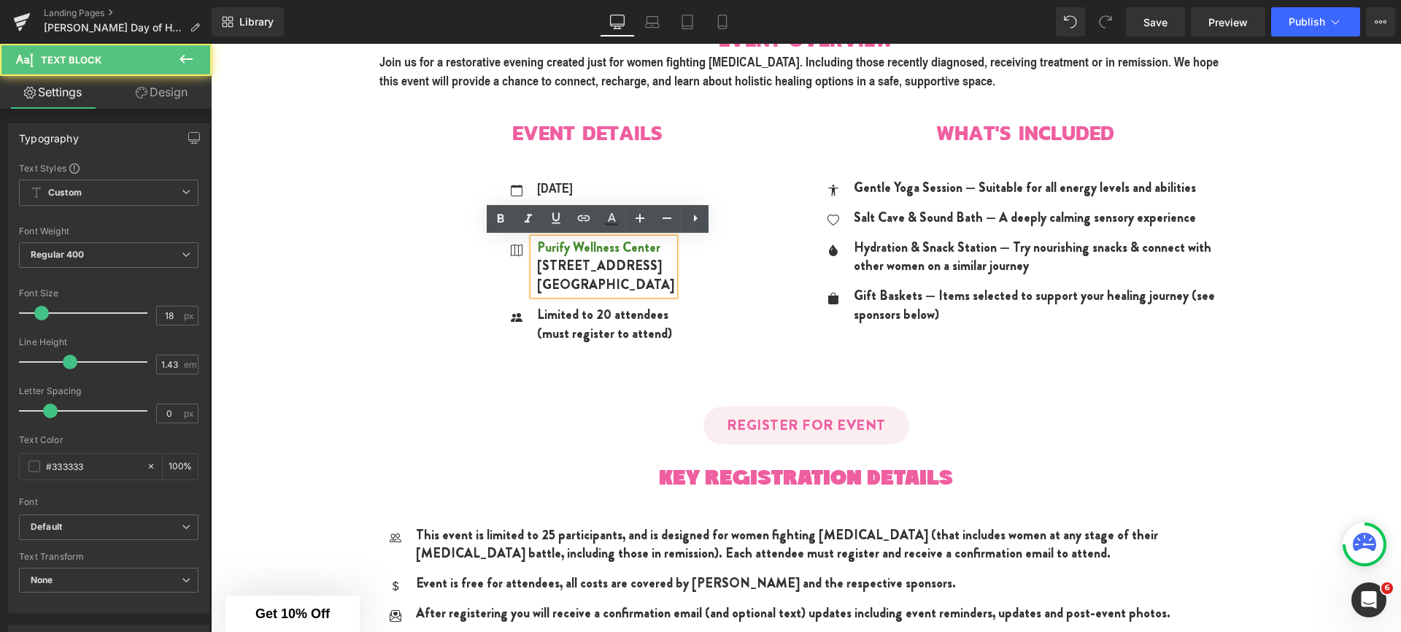
click at [706, 285] on div "Icon [DATE] Text Block Icon 4-6:30pm Text Block Icon [GEOGRAPHIC_DATA]" at bounding box center [587, 266] width 416 height 175
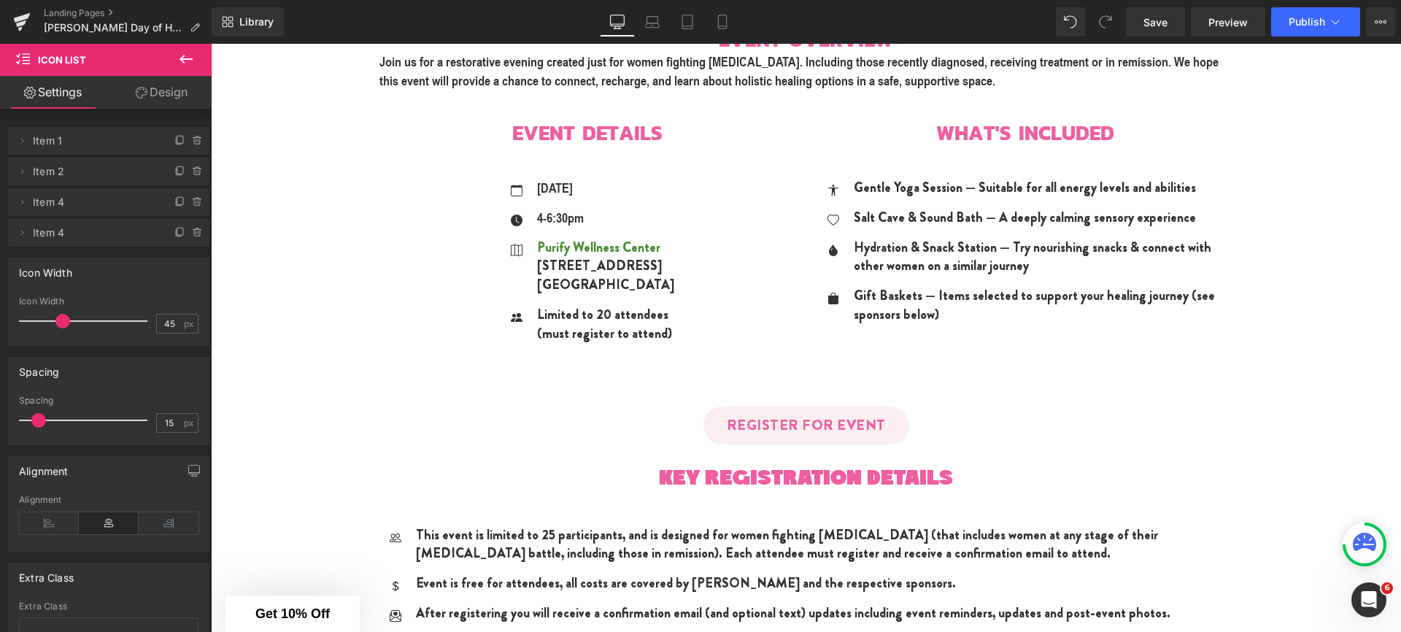
click at [583, 266] on span "Text Block" at bounding box center [603, 267] width 48 height 18
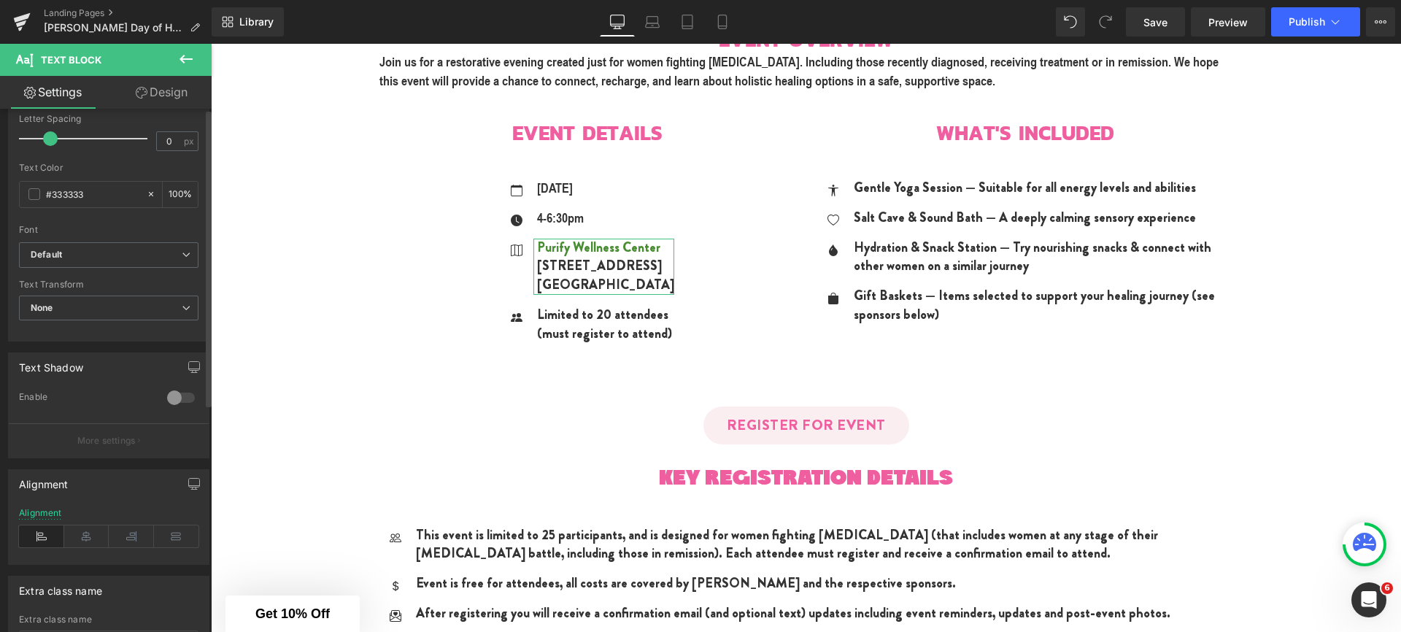
scroll to position [284, 0]
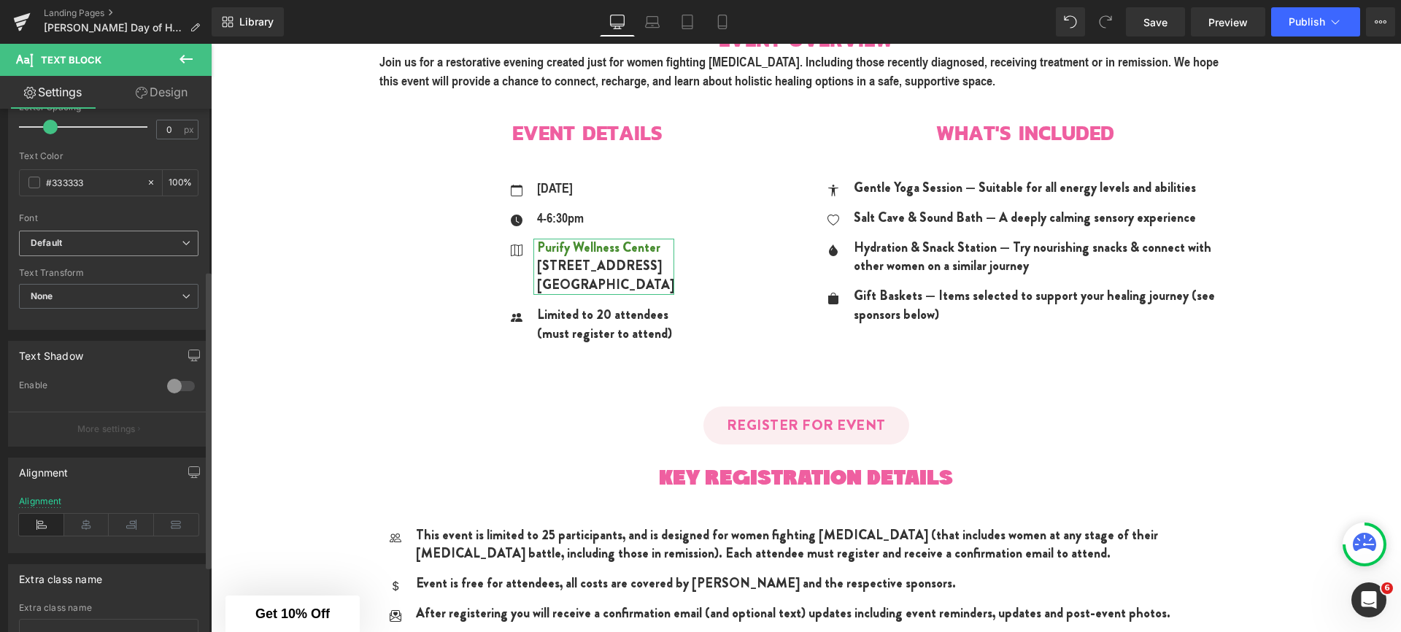
click at [82, 247] on b "Default" at bounding box center [106, 243] width 151 height 12
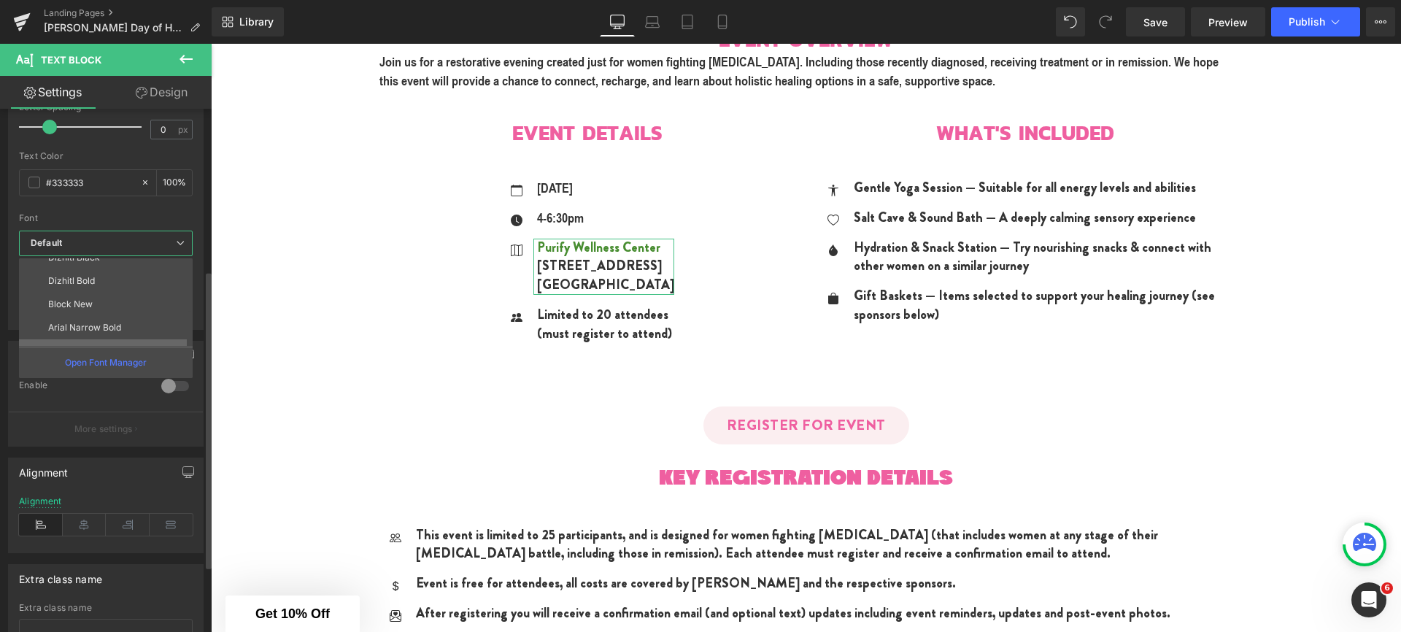
scroll to position [99, 0]
click at [96, 311] on p "Arial Narrow Bold" at bounding box center [84, 311] width 73 height 10
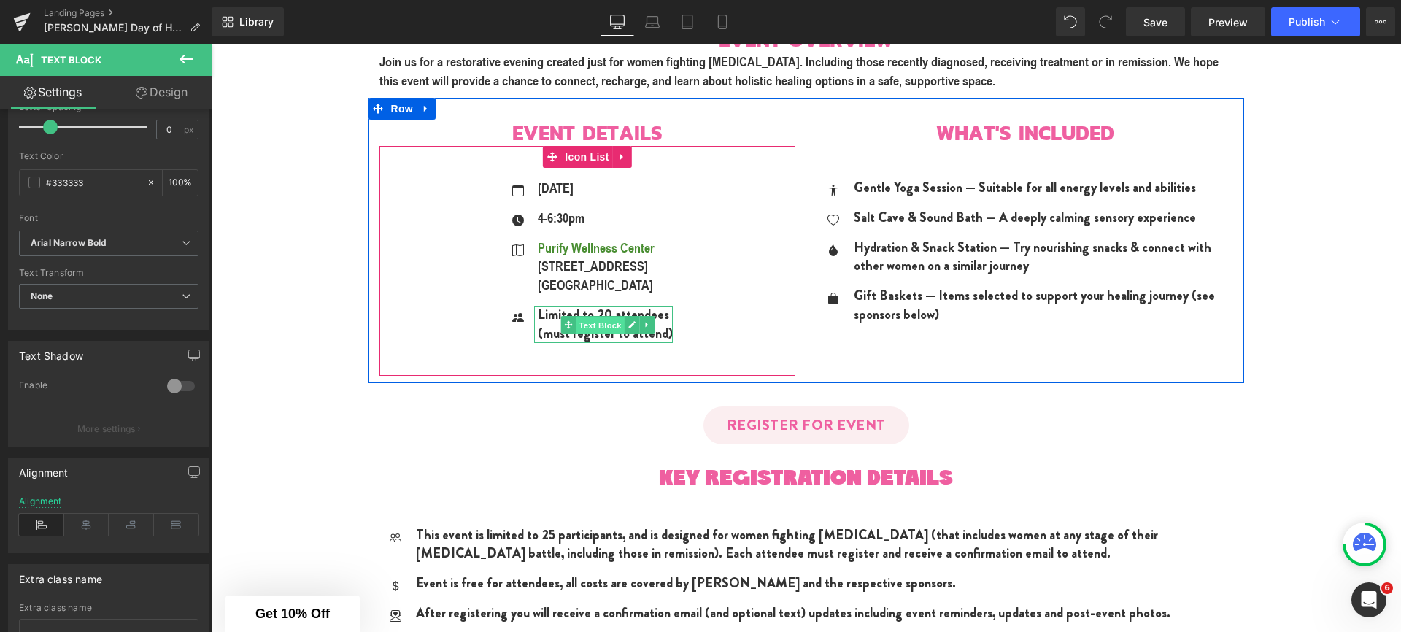
click at [579, 320] on span "Text Block" at bounding box center [600, 325] width 48 height 18
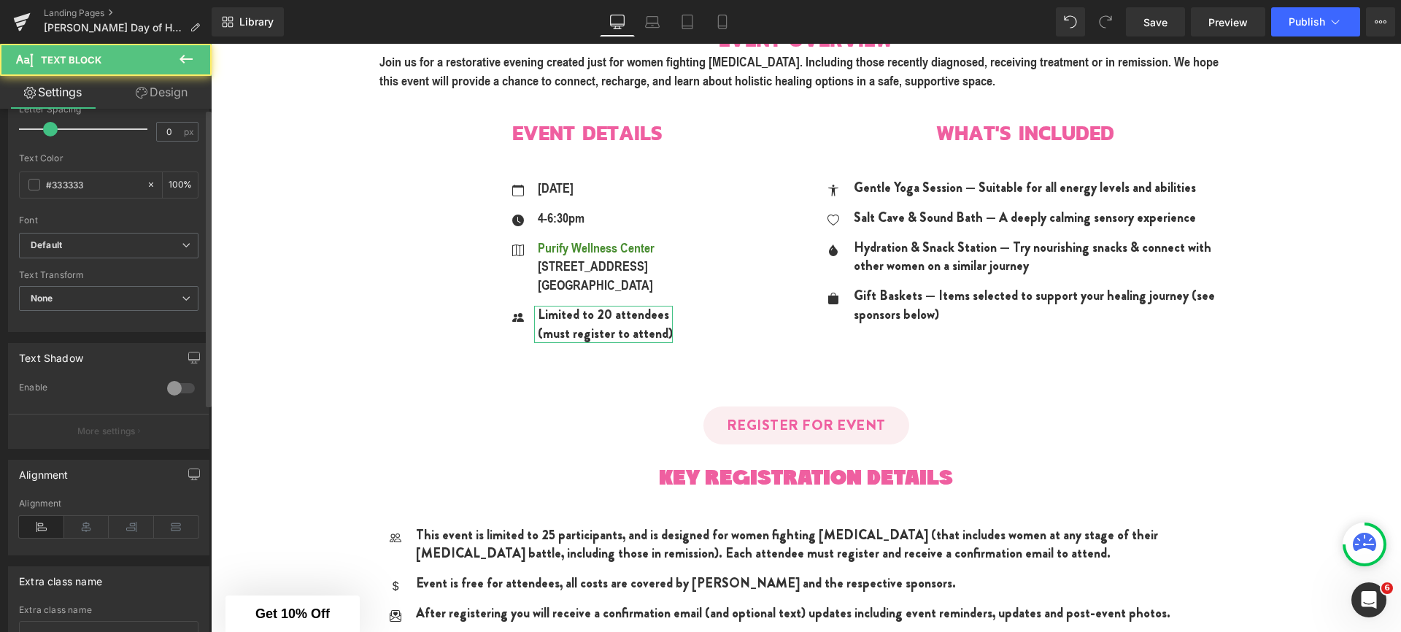
scroll to position [285, 0]
click at [82, 253] on span "Default" at bounding box center [109, 243] width 180 height 26
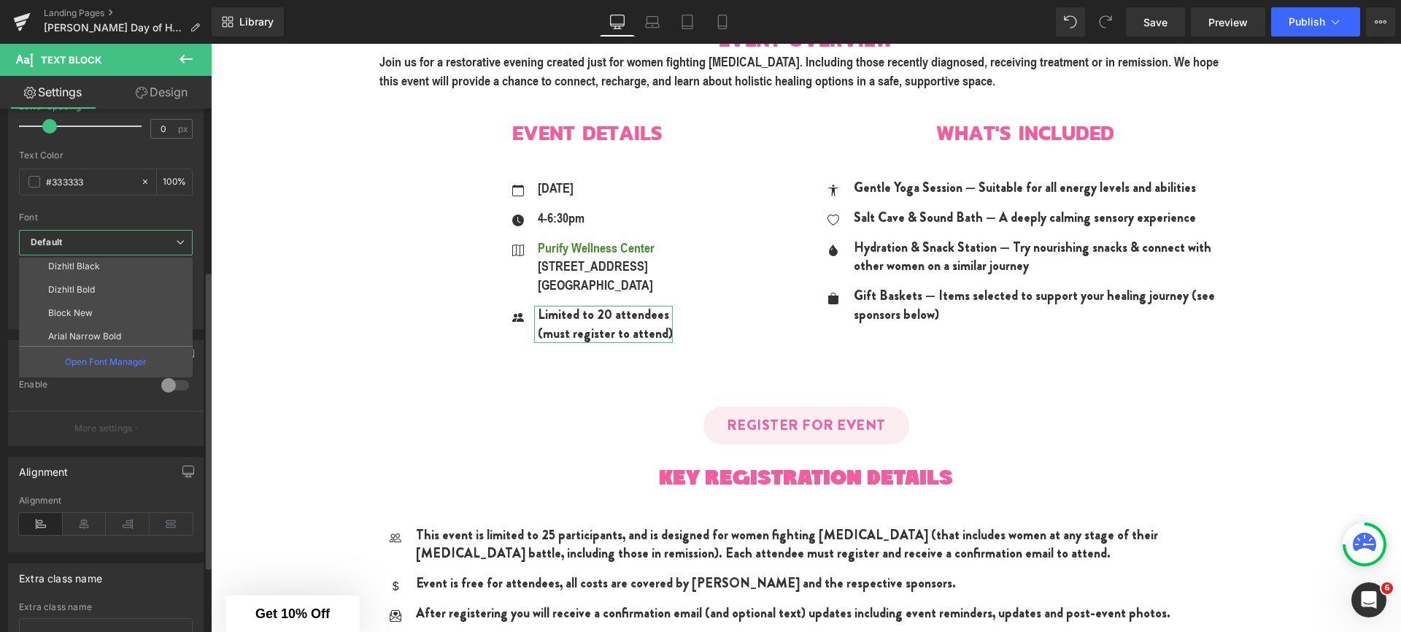
scroll to position [99, 0]
click at [99, 305] on p "Arial Narrow Bold" at bounding box center [84, 310] width 73 height 10
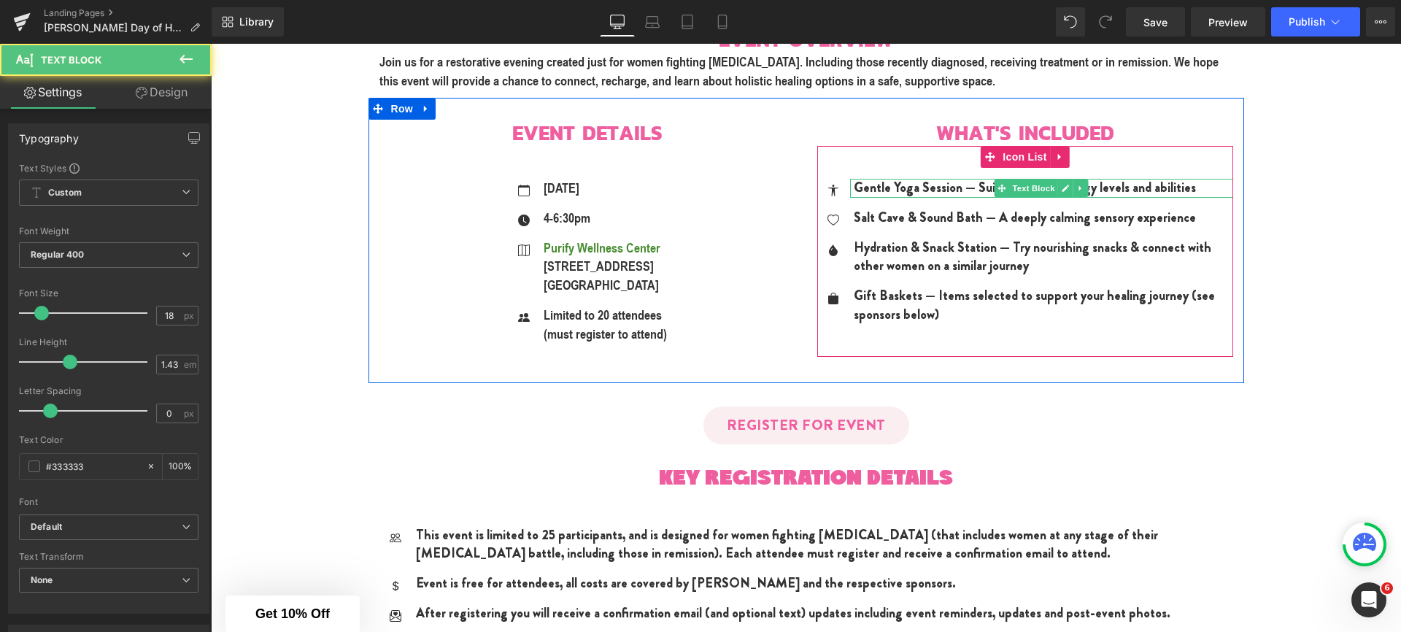
click at [936, 185] on div "Gentle Yoga Session — Suitable for all energy levels and abilities" at bounding box center [1041, 188] width 383 height 19
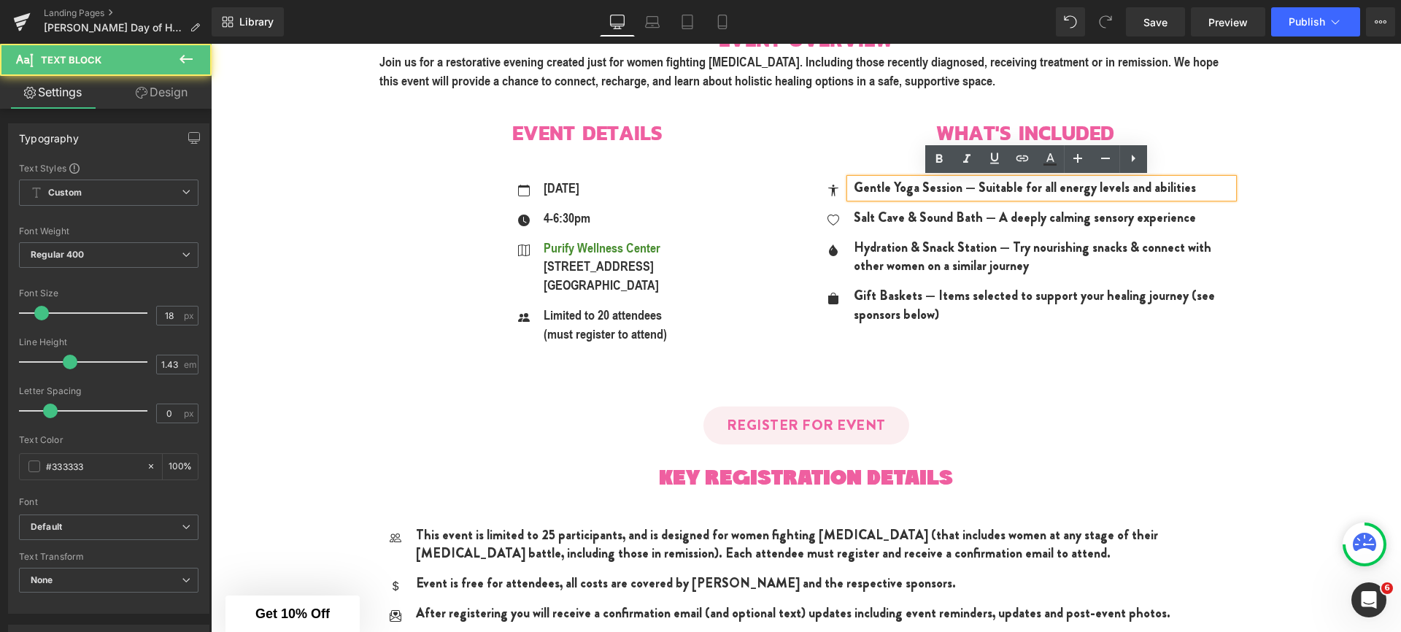
click at [1000, 186] on div "Gentle Yoga Session — Suitable for all energy levels and abilities" at bounding box center [1041, 188] width 383 height 19
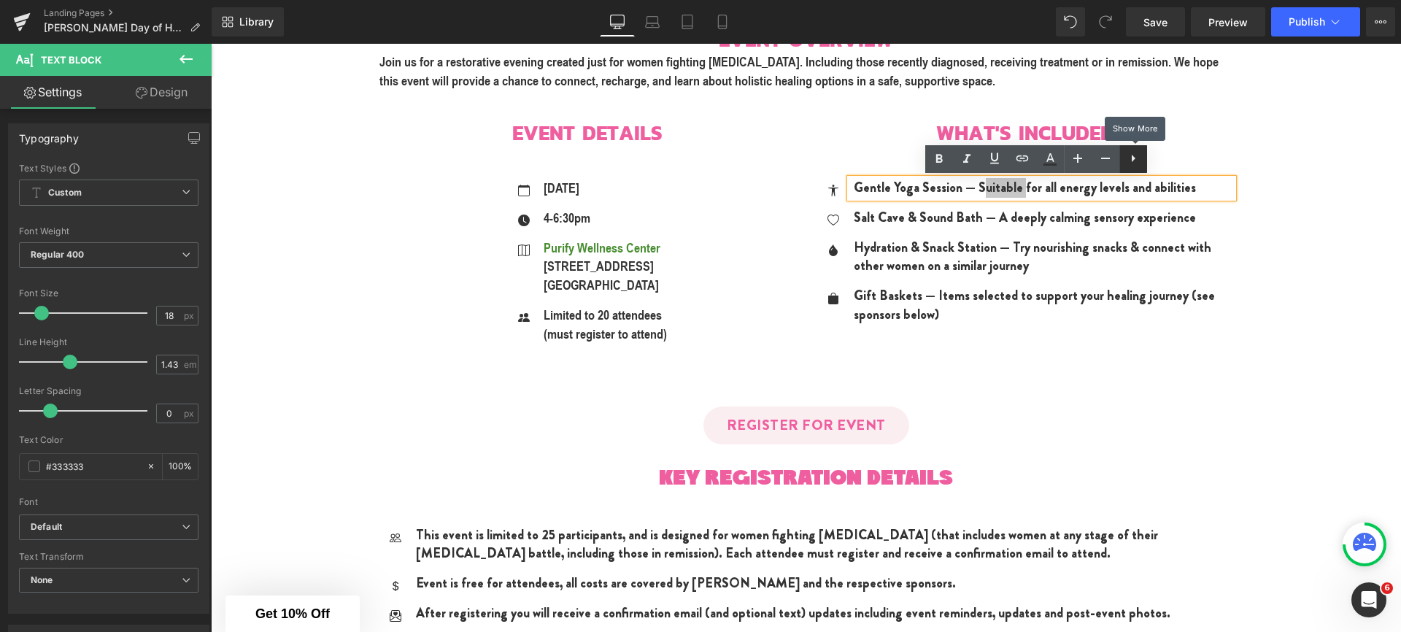
click at [1132, 163] on icon at bounding box center [1133, 159] width 18 height 18
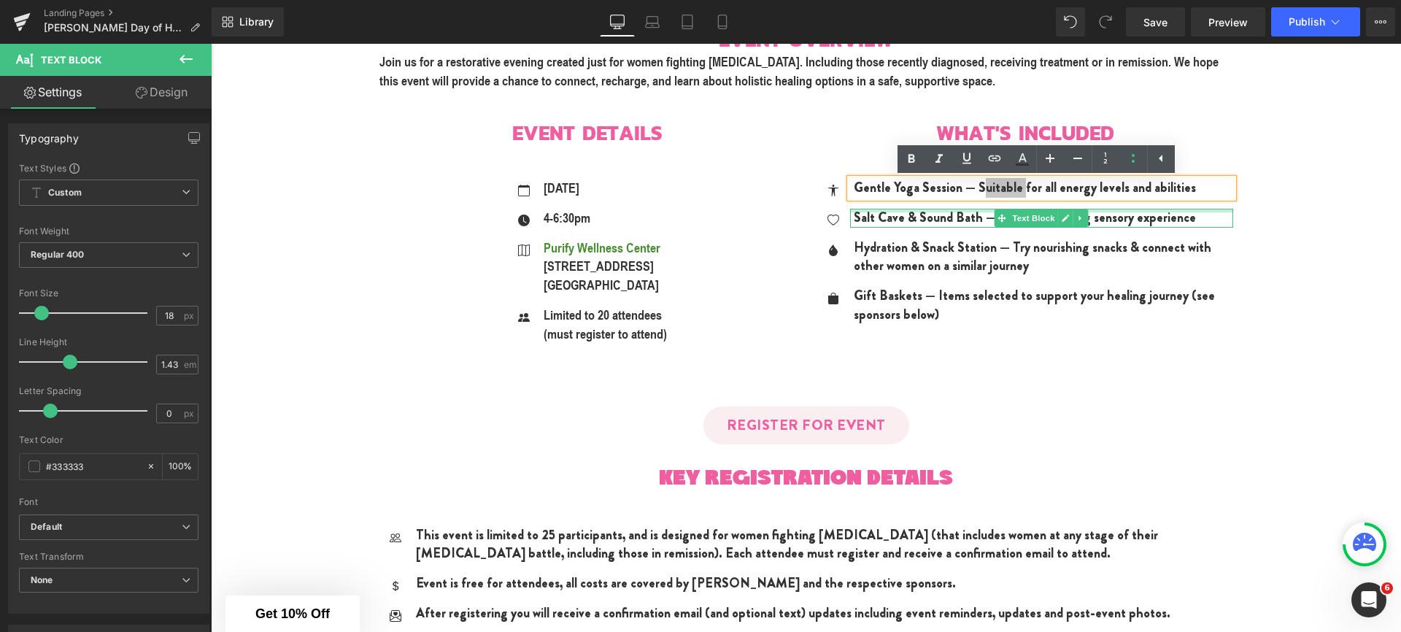
click at [934, 209] on div at bounding box center [1041, 211] width 383 height 4
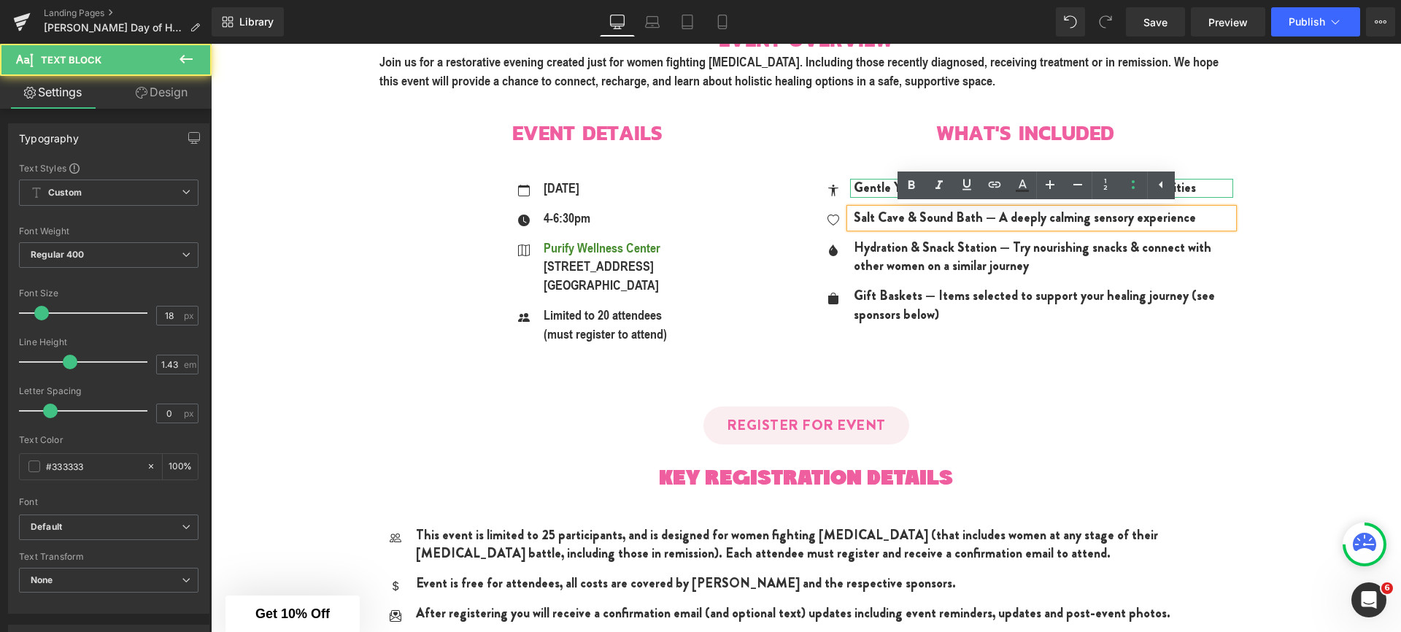
click at [863, 187] on div "Gentle Yoga Session — Suitable for all energy levels and abilities" at bounding box center [1041, 188] width 383 height 19
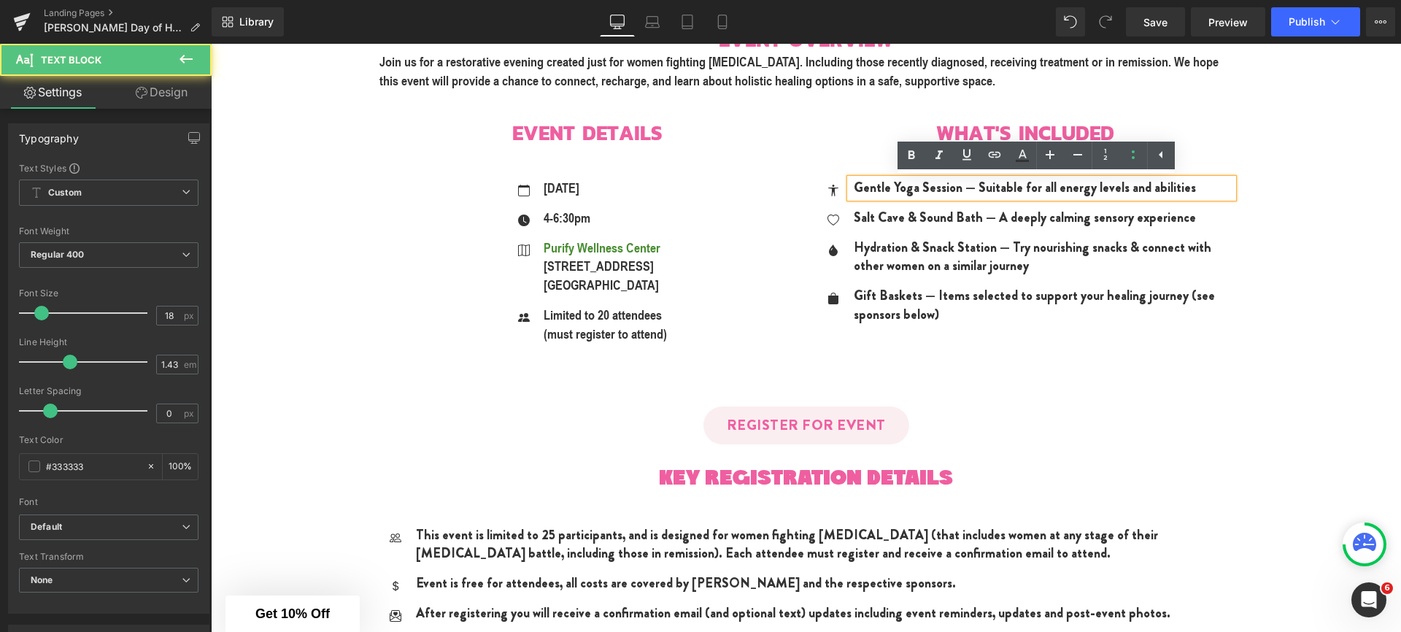
click at [981, 184] on div "Gentle Yoga Session — Suitable for all energy levels and abilities" at bounding box center [1041, 188] width 383 height 19
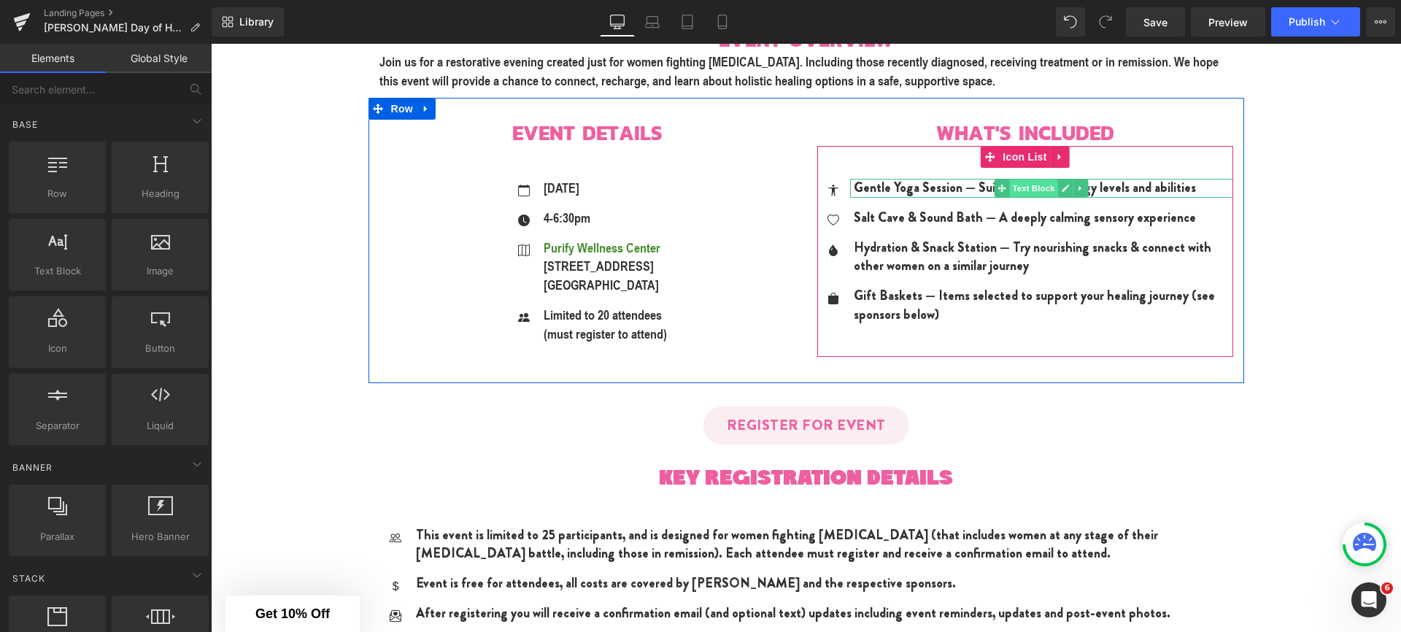
click at [1027, 186] on span "Text Block" at bounding box center [1033, 189] width 48 height 18
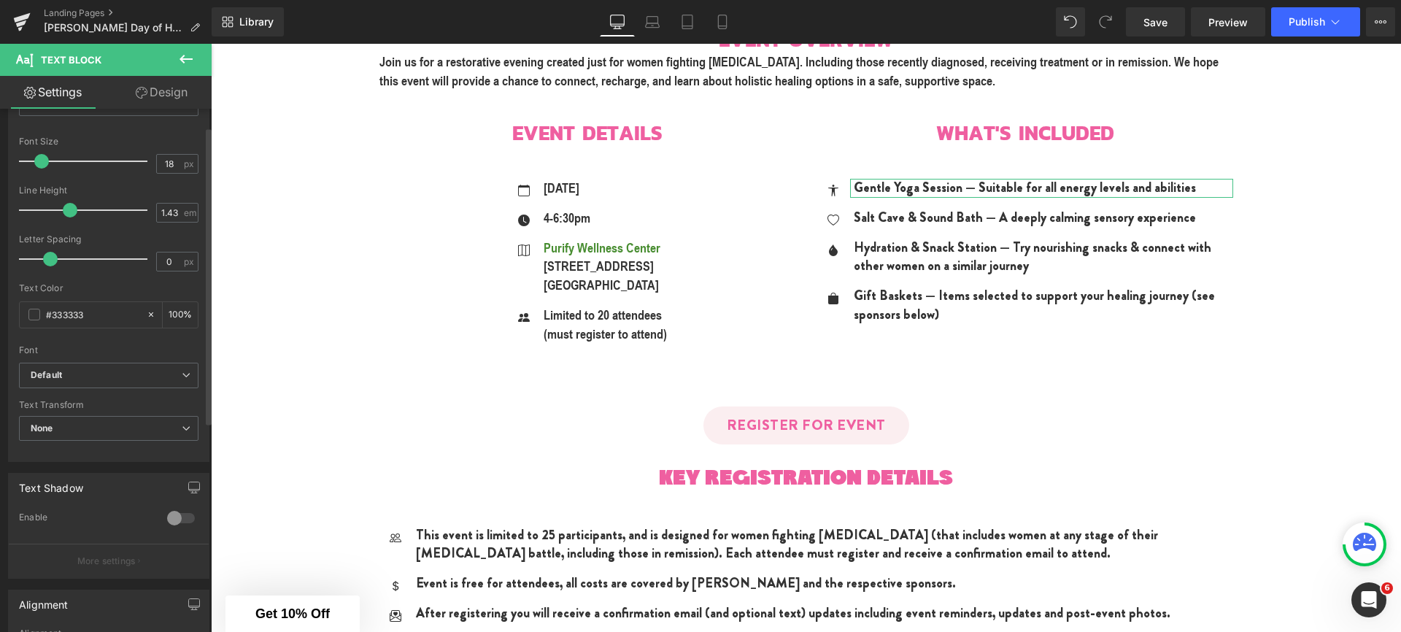
scroll to position [162, 0]
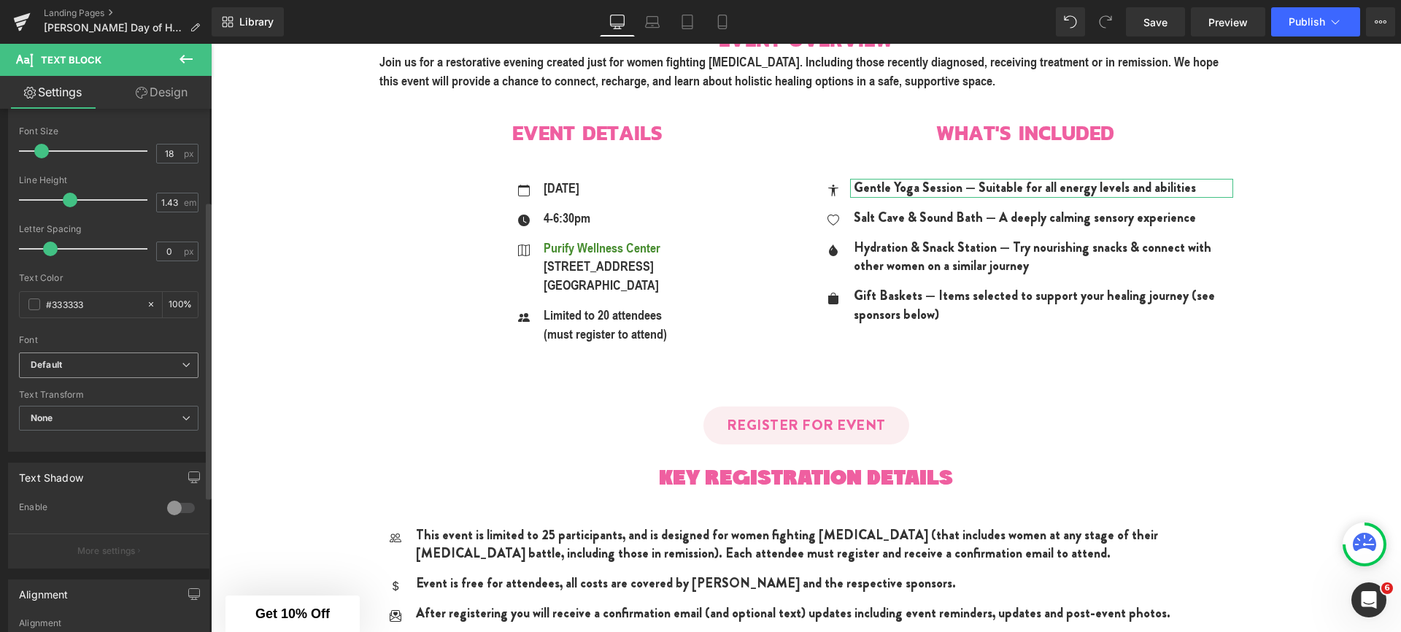
click at [78, 361] on b "Default" at bounding box center [106, 365] width 151 height 12
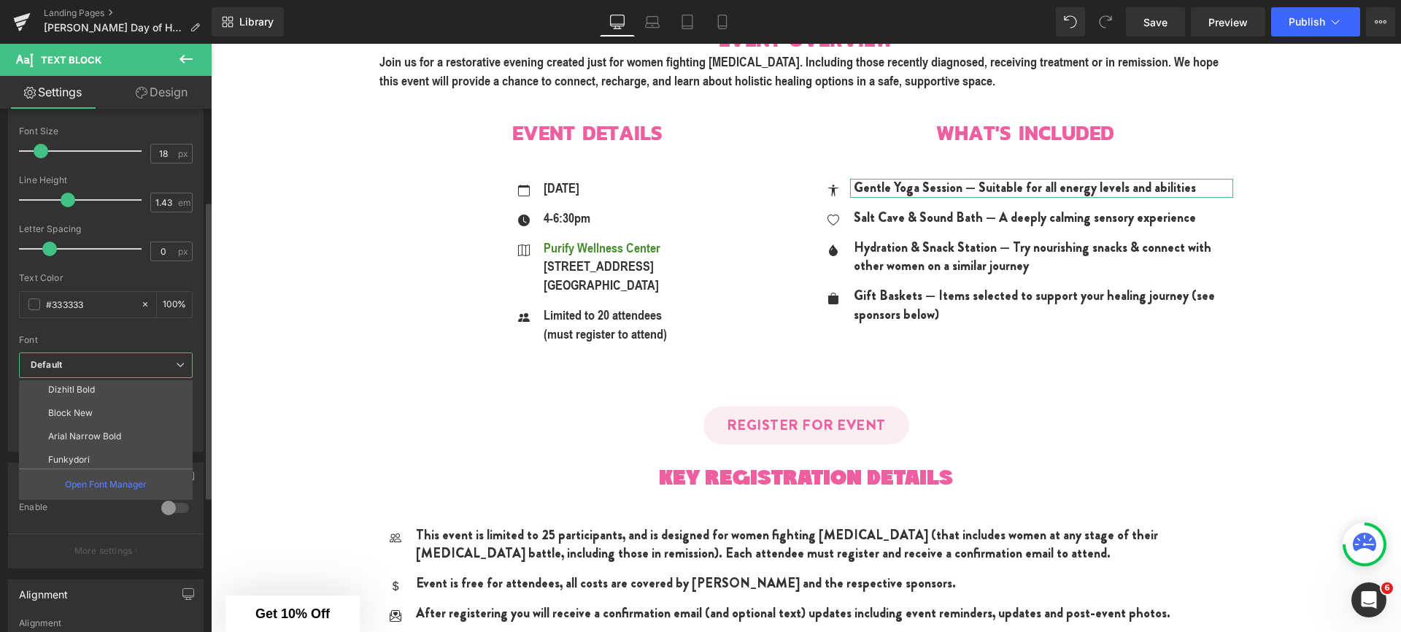
scroll to position [99, 0]
click at [78, 433] on p "Arial Narrow Bold" at bounding box center [84, 433] width 73 height 10
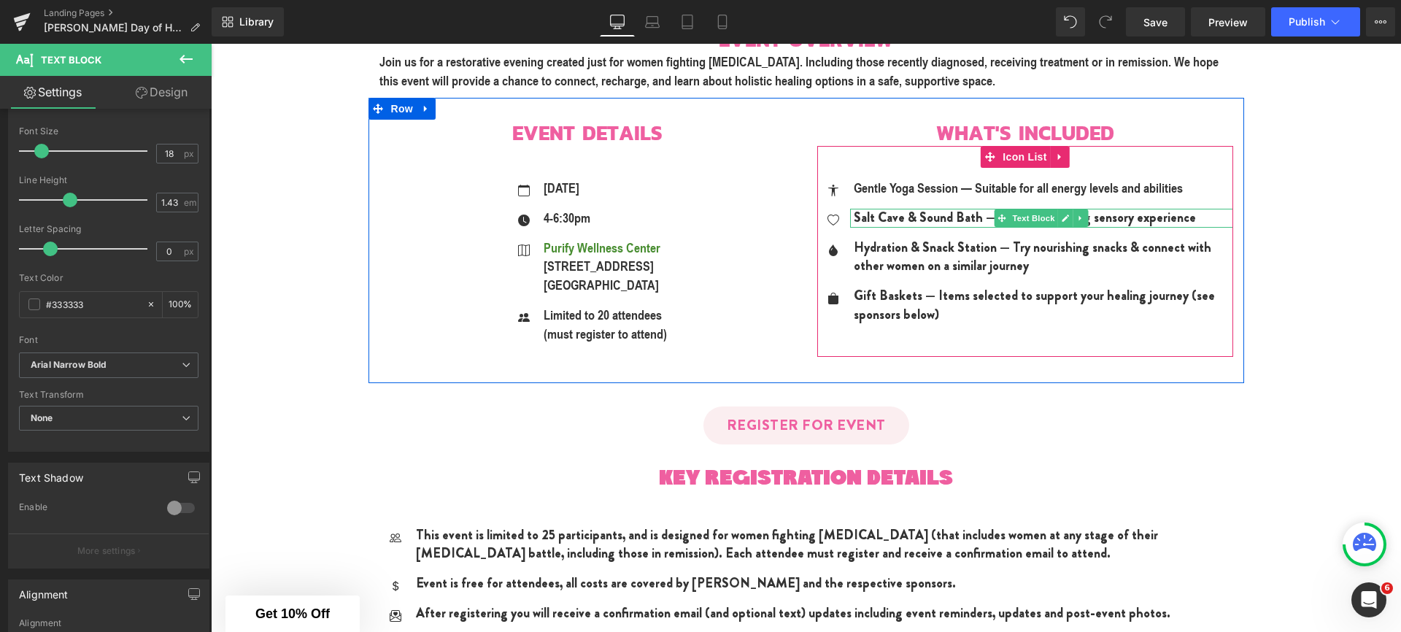
click at [865, 217] on p "Salt Cave & Sound Bath — A deeply calming sensory experience" at bounding box center [1043, 218] width 379 height 19
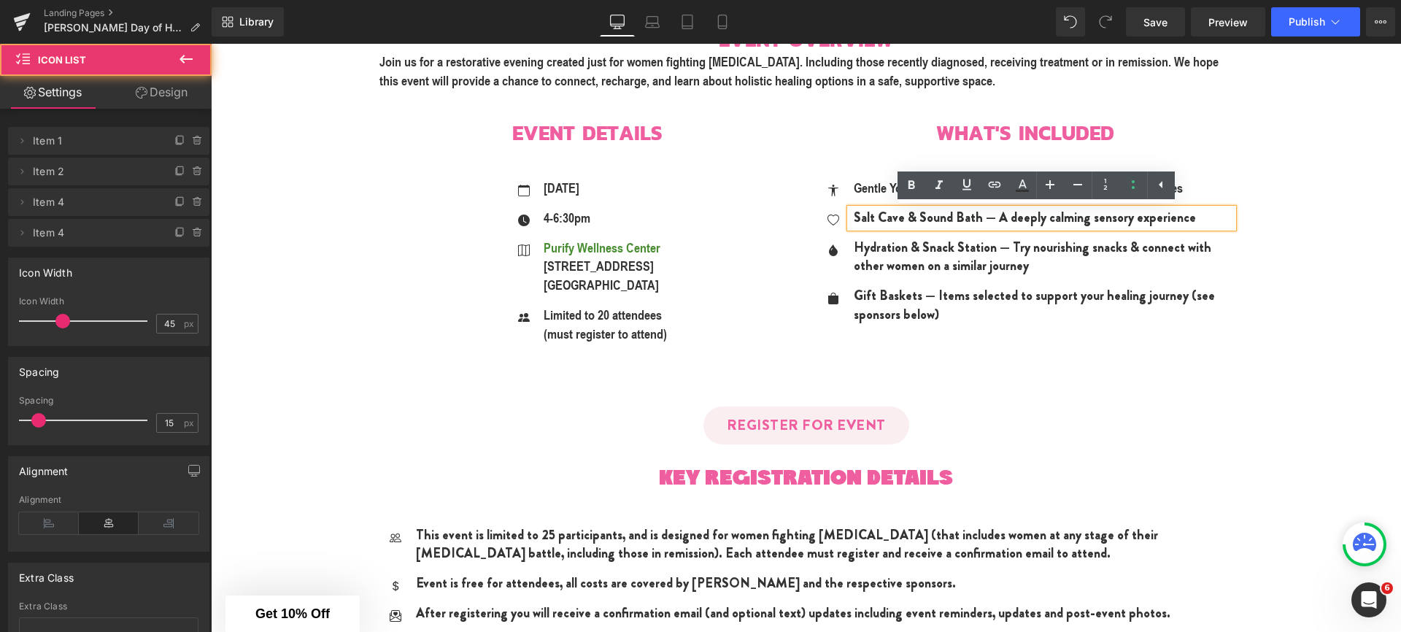
click at [780, 255] on div "Icon [DATE] Text Block Icon 4-6:30pm Text Block Icon [GEOGRAPHIC_DATA]" at bounding box center [587, 266] width 416 height 175
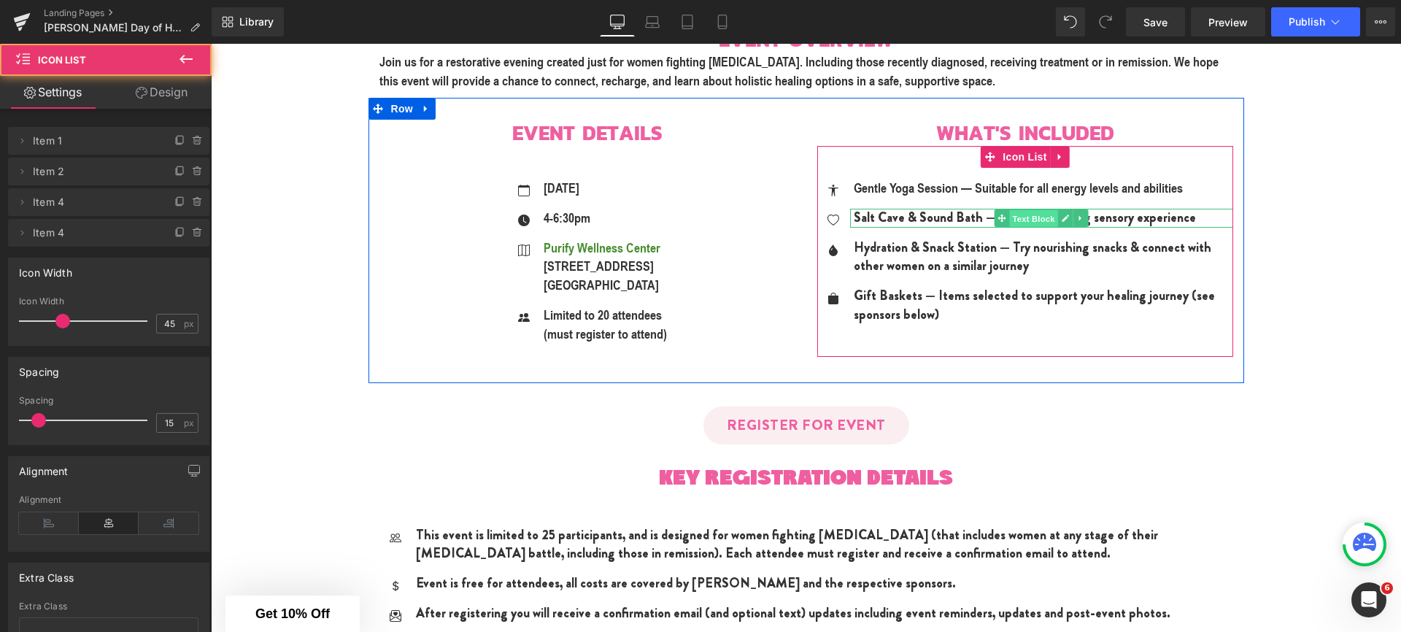
click at [1013, 220] on span "Text Block" at bounding box center [1033, 219] width 48 height 18
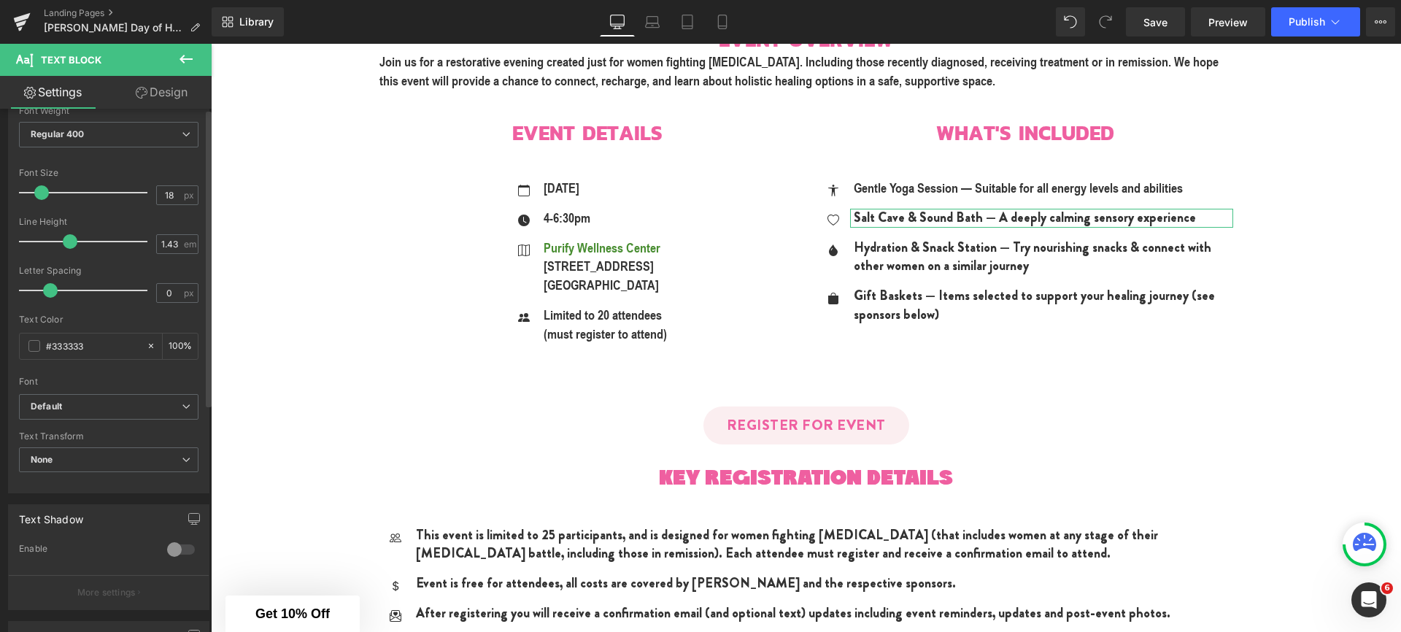
scroll to position [301, 0]
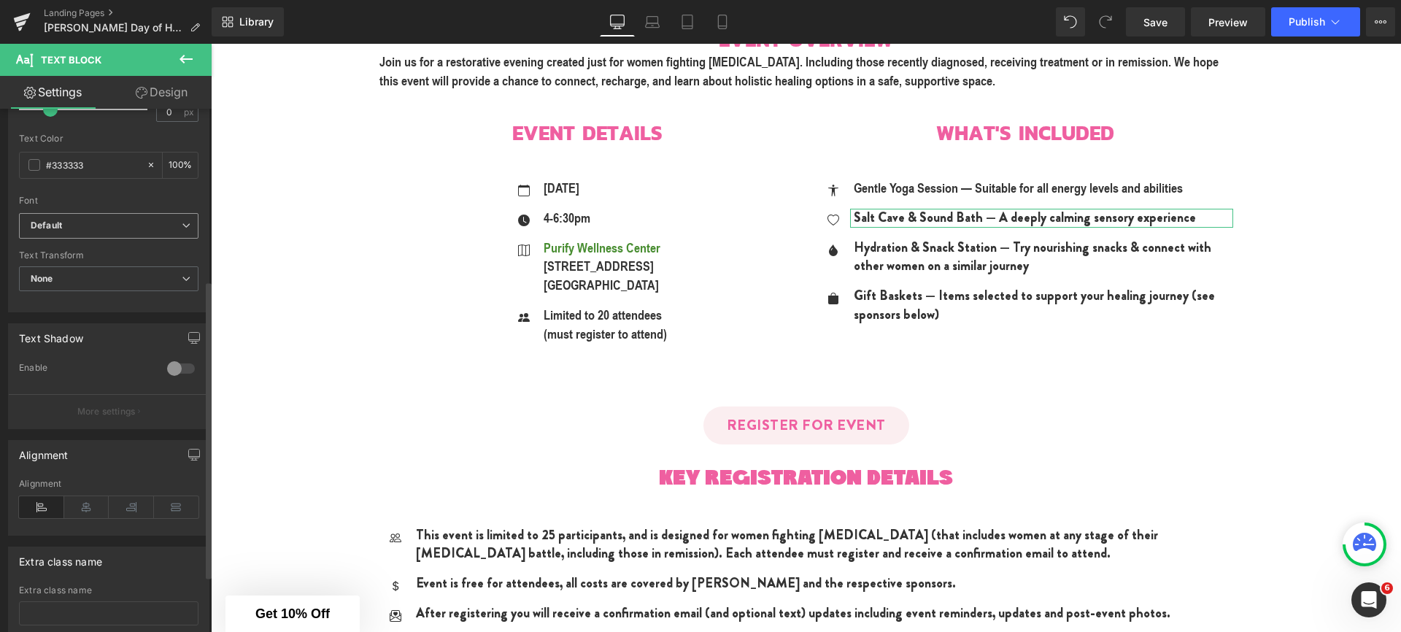
click at [100, 231] on b "Default" at bounding box center [106, 226] width 151 height 12
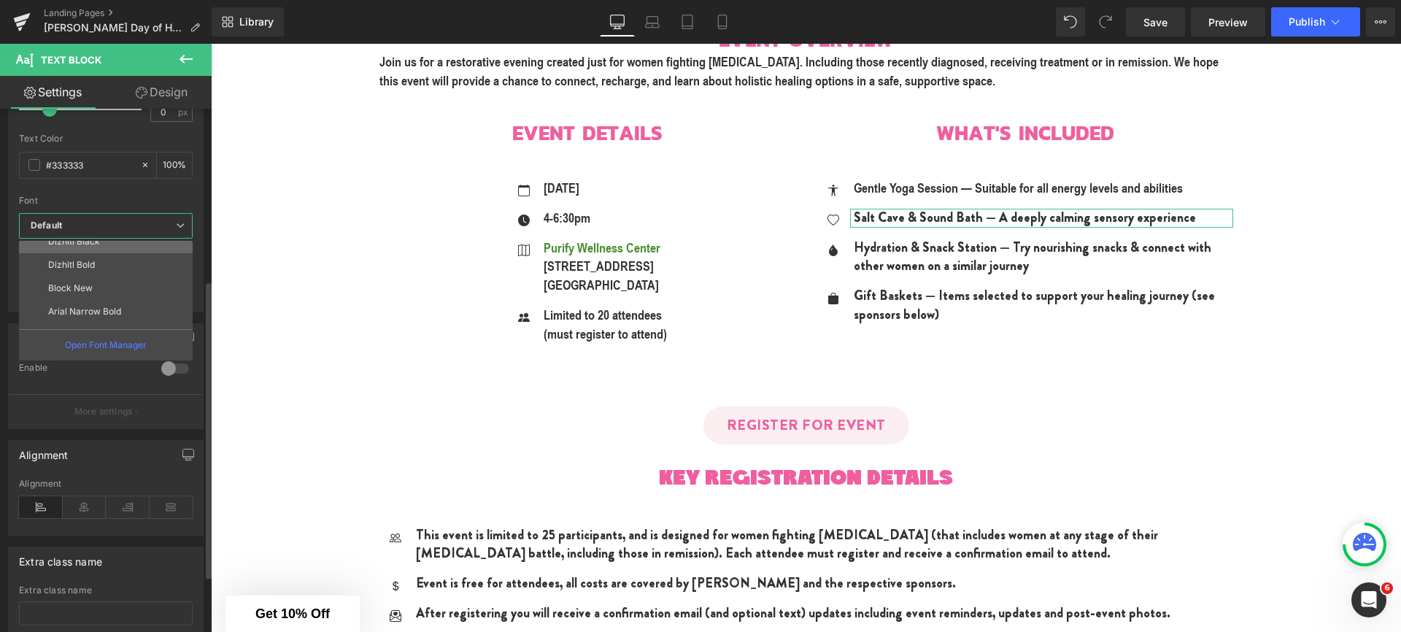
scroll to position [84, 0]
click at [96, 312] on p "Arial Narrow Bold" at bounding box center [84, 309] width 73 height 10
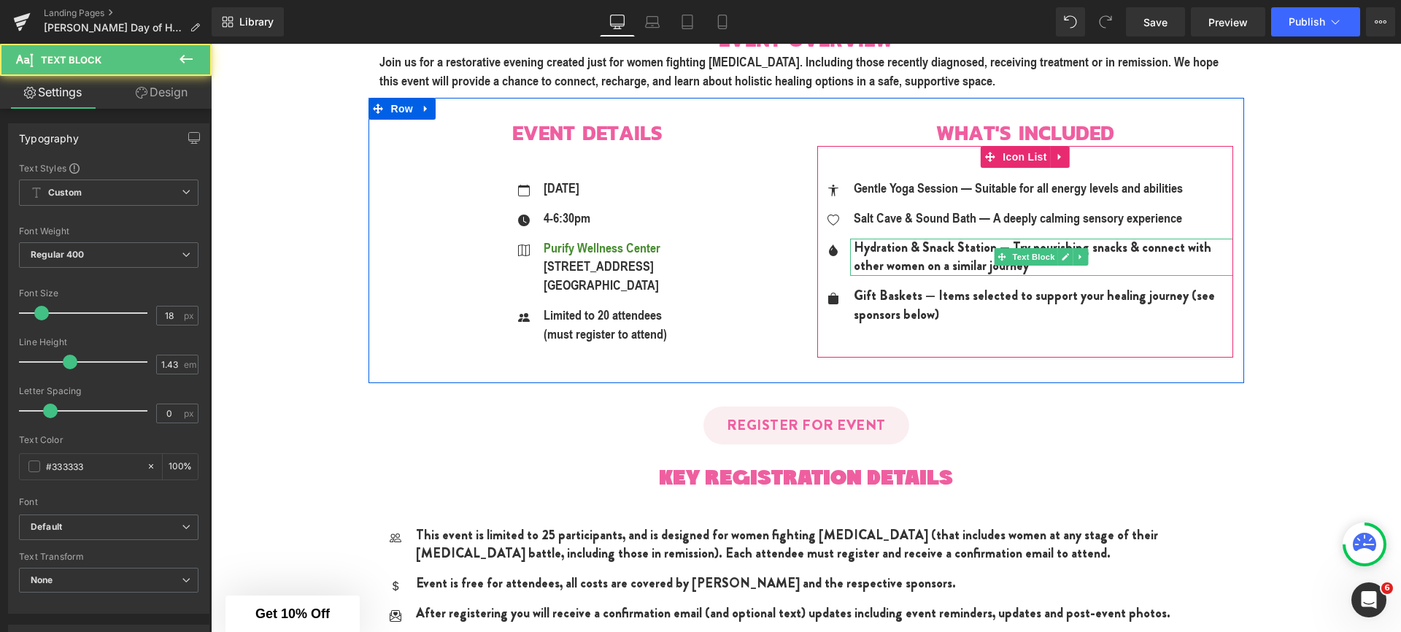
click at [868, 252] on p "Hydration & Snack Station — Try nourishing snacks & connect with other women on…" at bounding box center [1043, 257] width 379 height 37
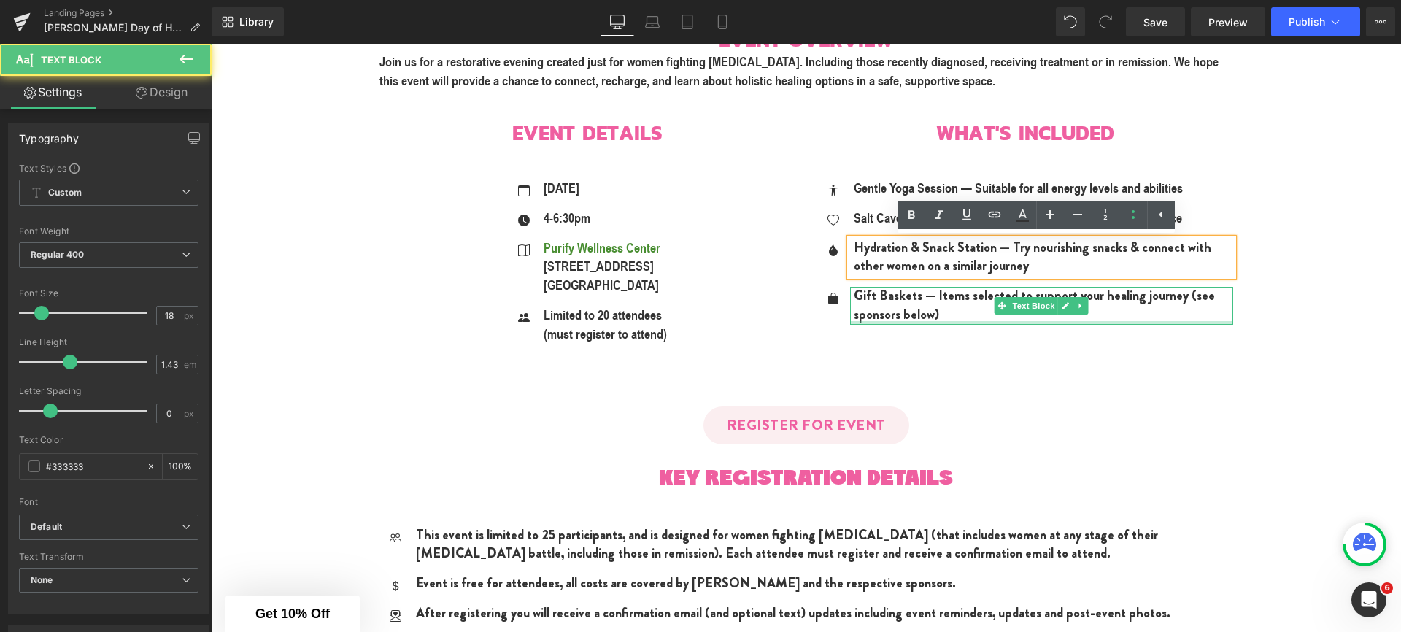
click at [1024, 323] on div at bounding box center [1041, 323] width 383 height 4
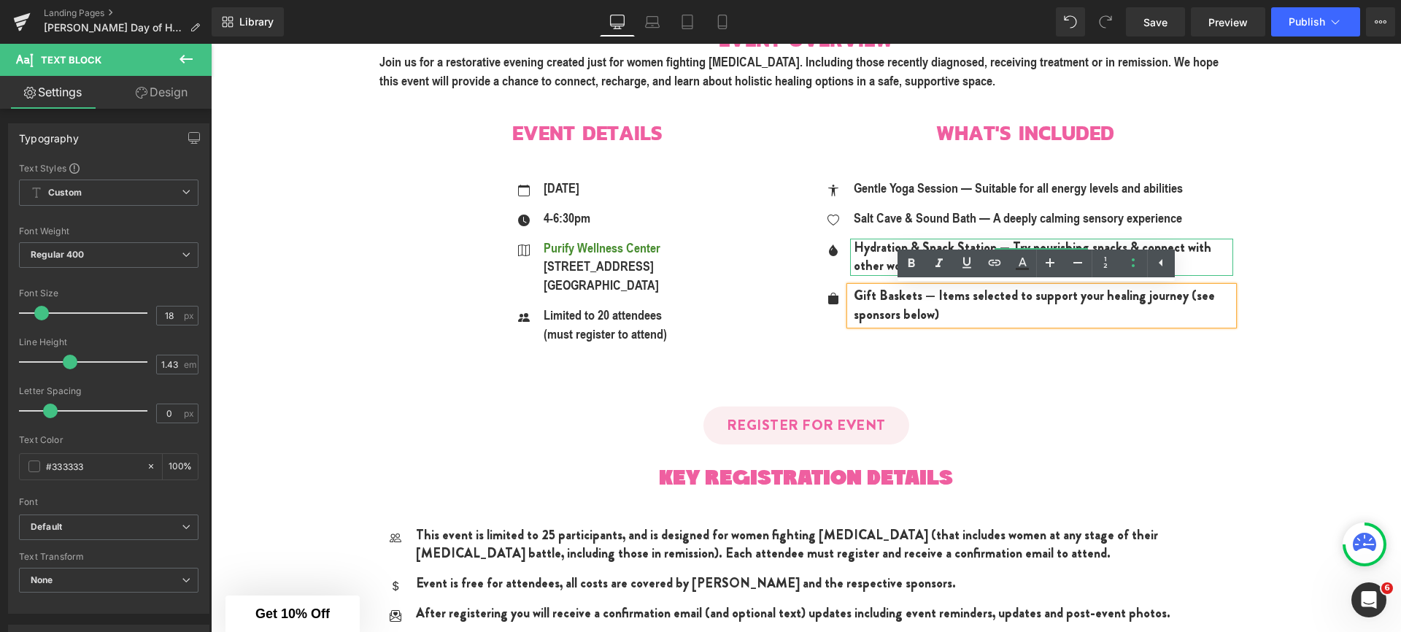
click at [986, 244] on p "Hydration & Snack Station — Try nourishing snacks & connect with other women on…" at bounding box center [1043, 257] width 379 height 37
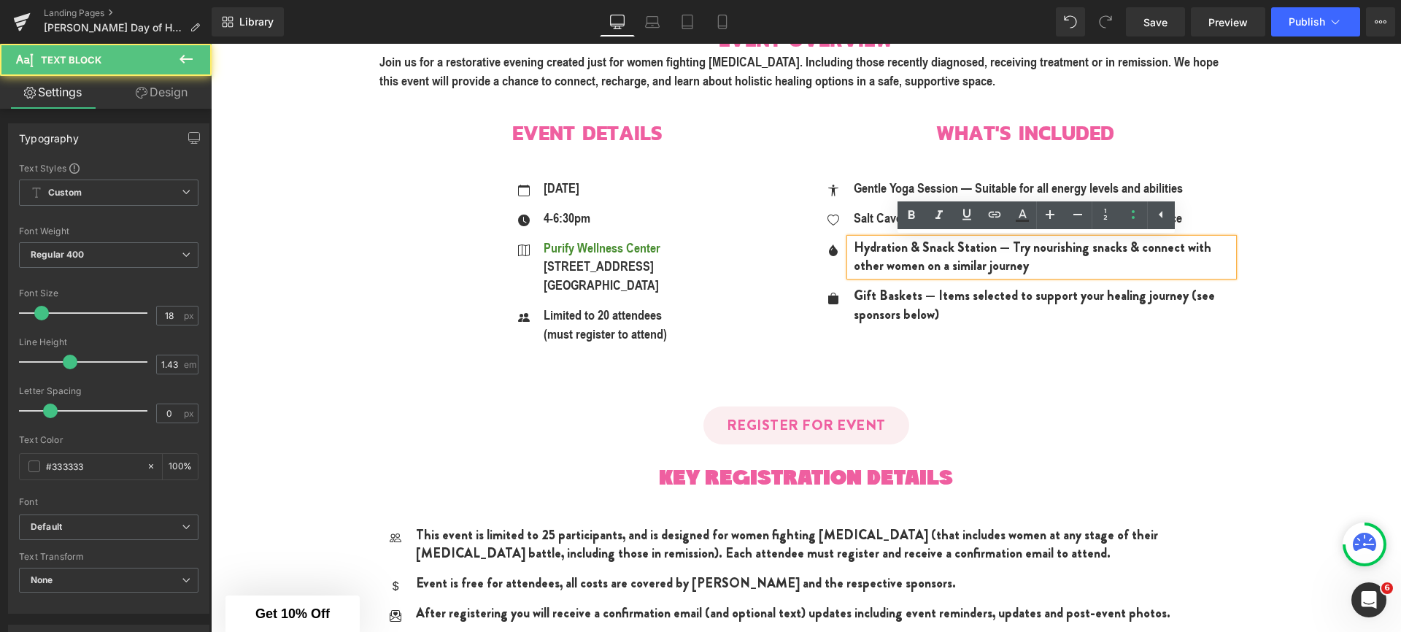
click at [1007, 263] on p "Hydration & Snack Station — Try nourishing snacks & connect with other women on…" at bounding box center [1043, 257] width 379 height 37
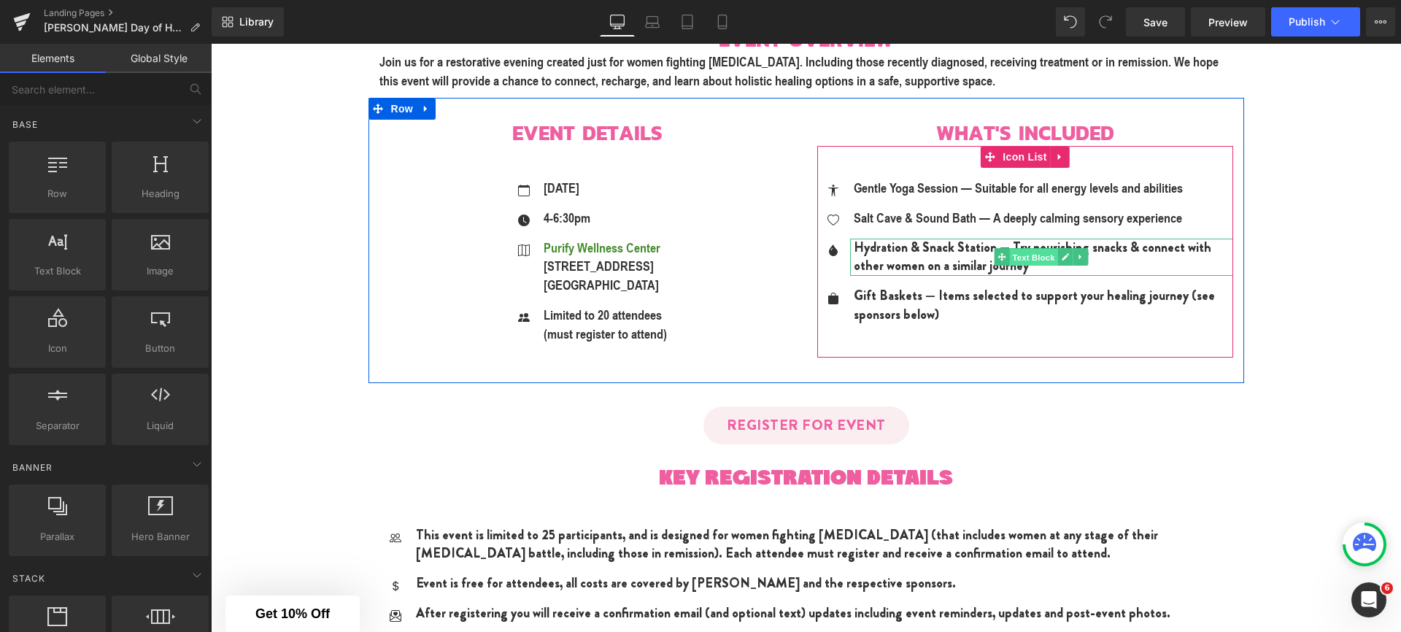
click at [1033, 256] on span "Text Block" at bounding box center [1033, 258] width 48 height 18
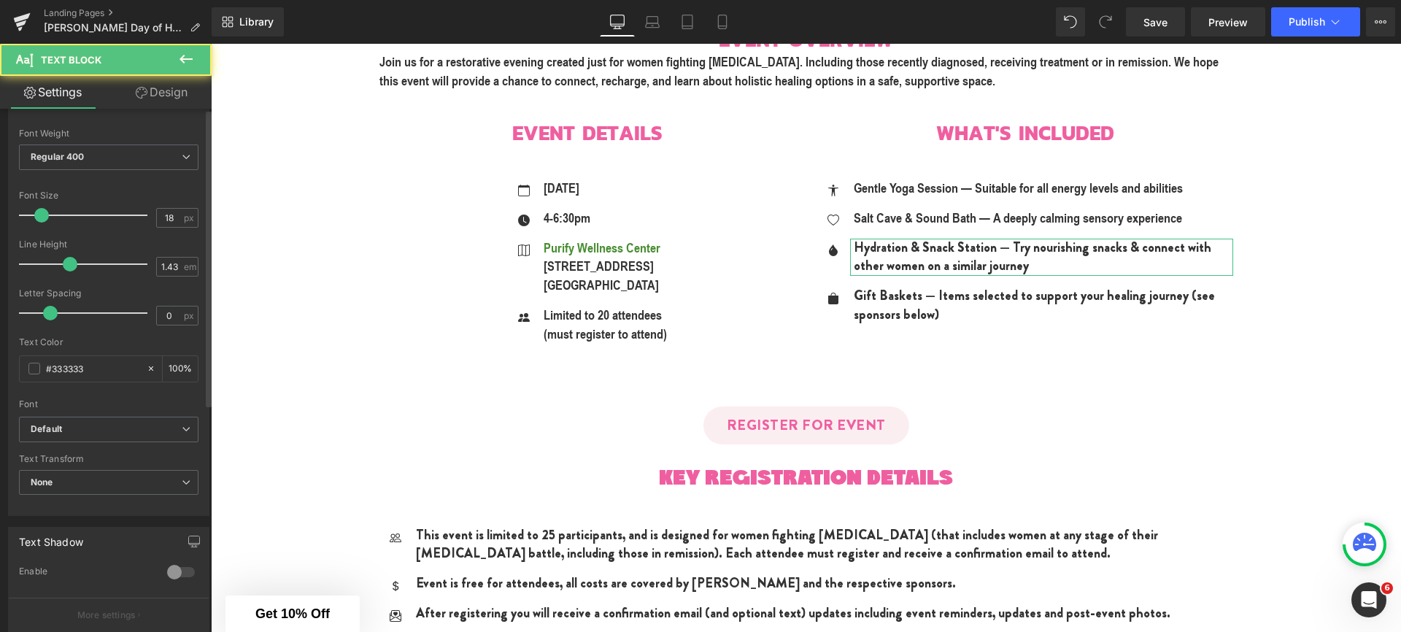
scroll to position [301, 0]
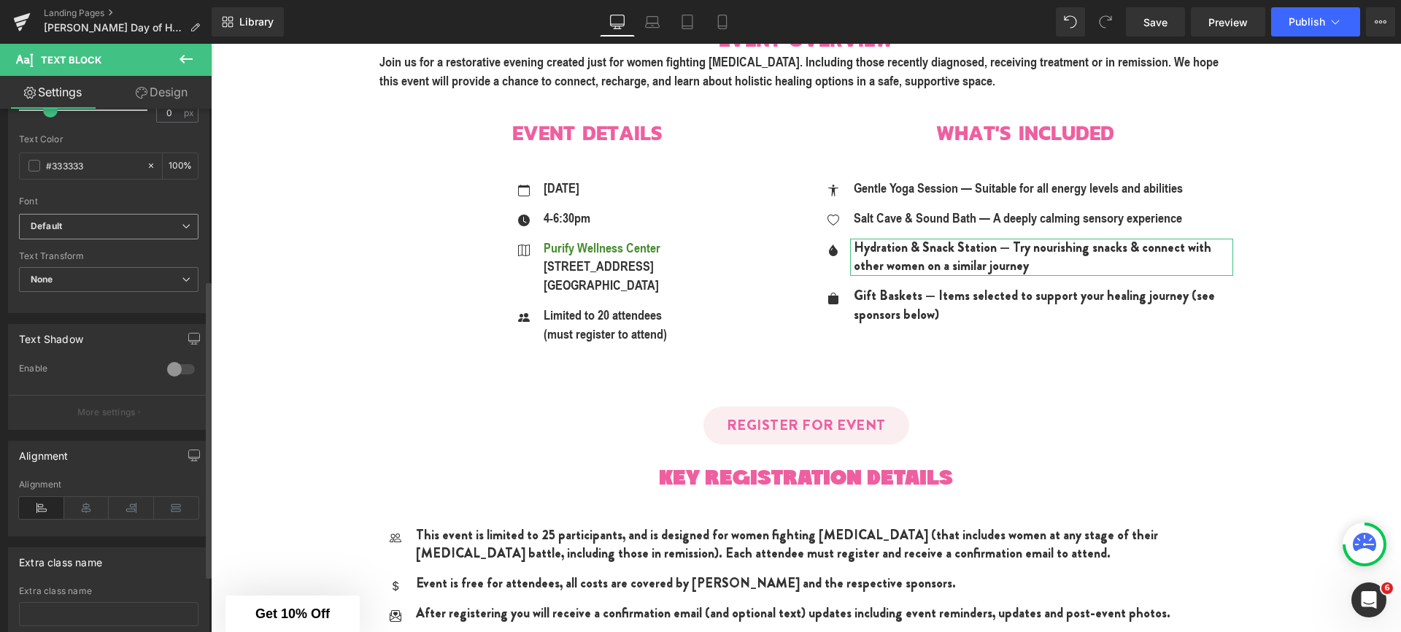
click at [97, 226] on b "Default" at bounding box center [106, 226] width 151 height 12
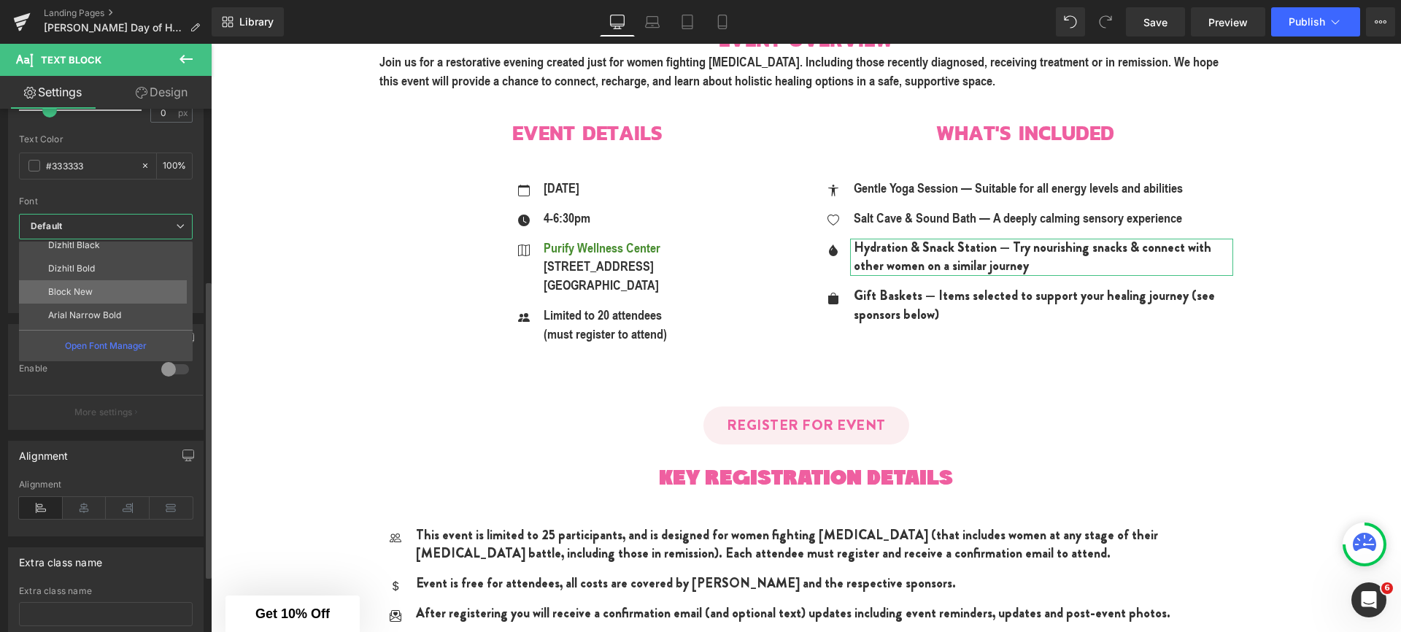
scroll to position [82, 0]
click at [96, 314] on p "Arial Narrow Bold" at bounding box center [84, 311] width 73 height 10
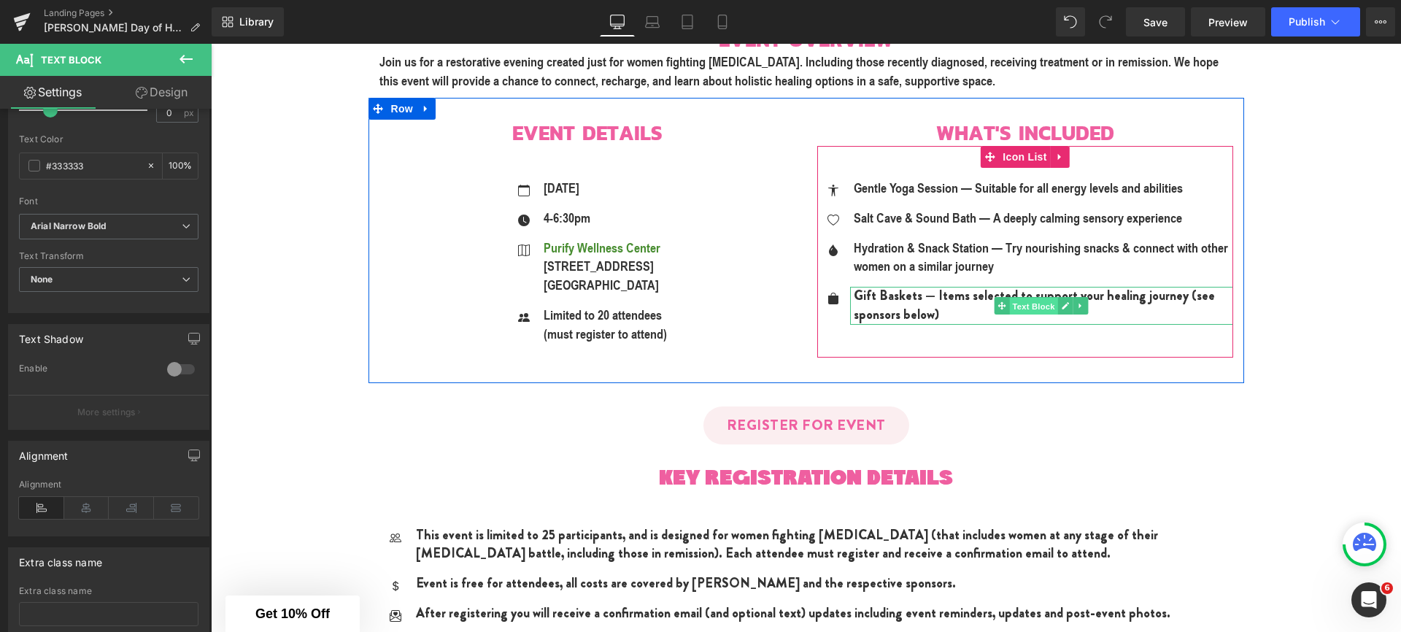
click at [1027, 314] on span "Text Block" at bounding box center [1033, 307] width 48 height 18
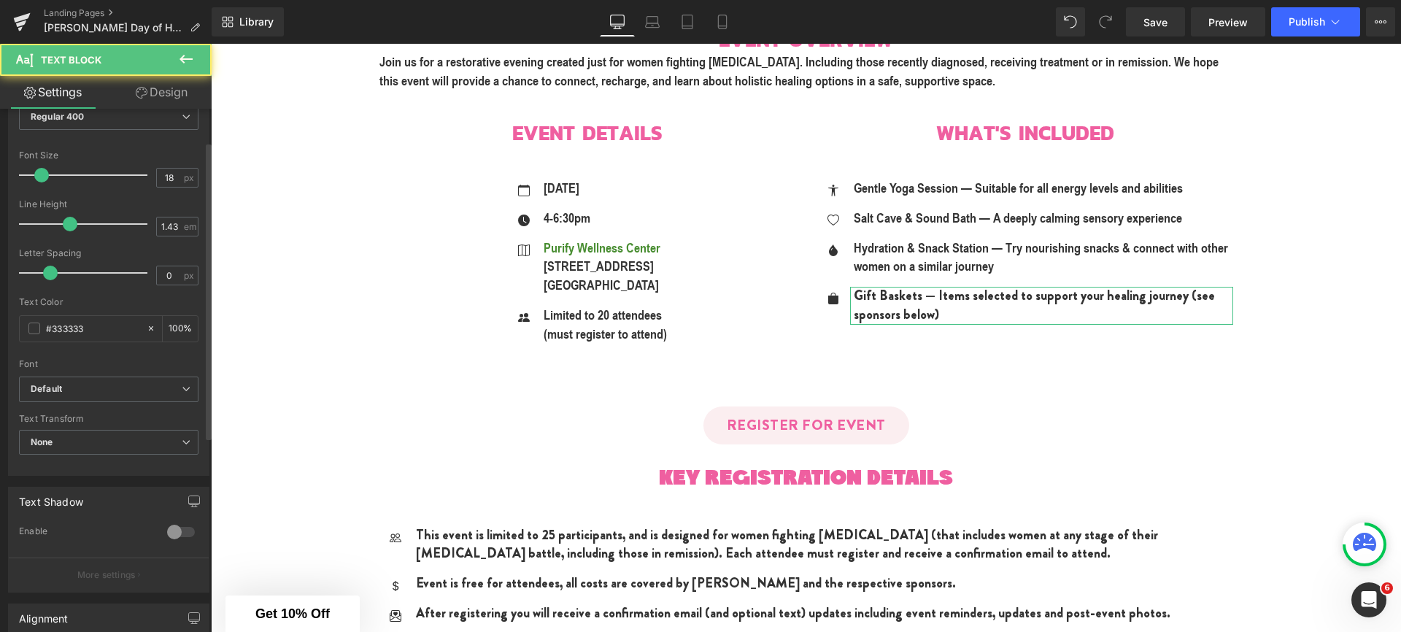
scroll to position [144, 0]
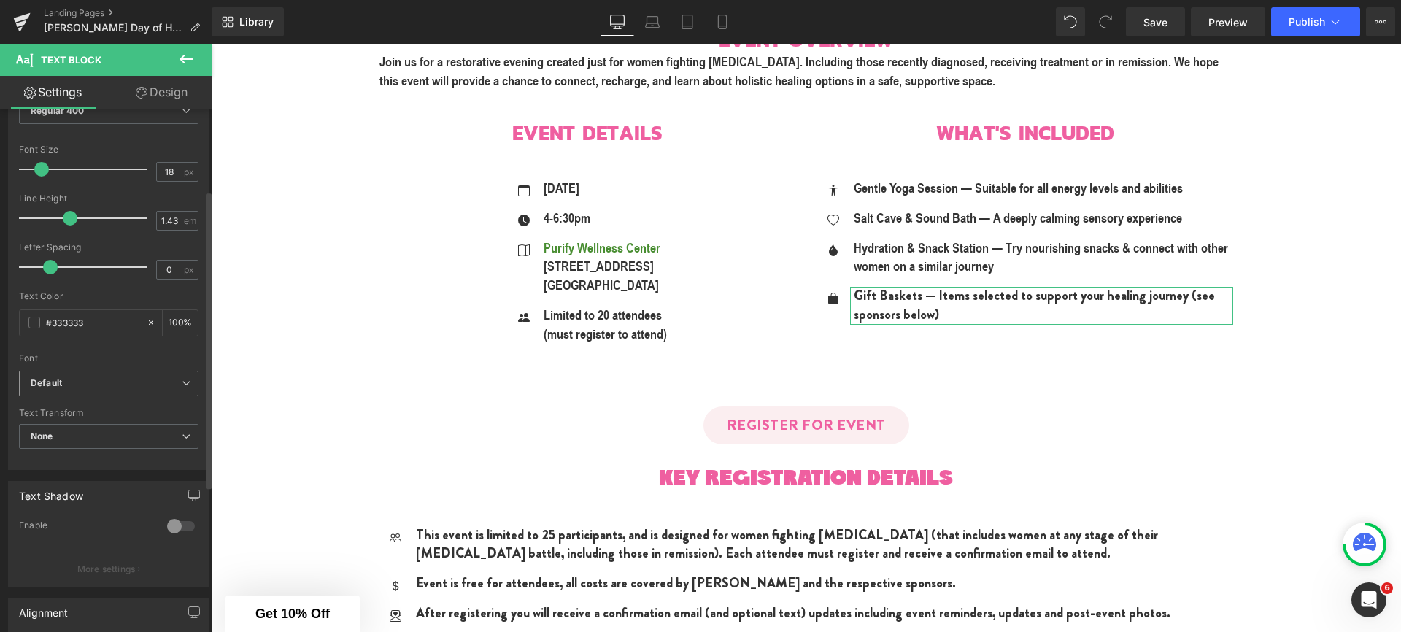
click at [94, 379] on b "Default" at bounding box center [106, 383] width 151 height 12
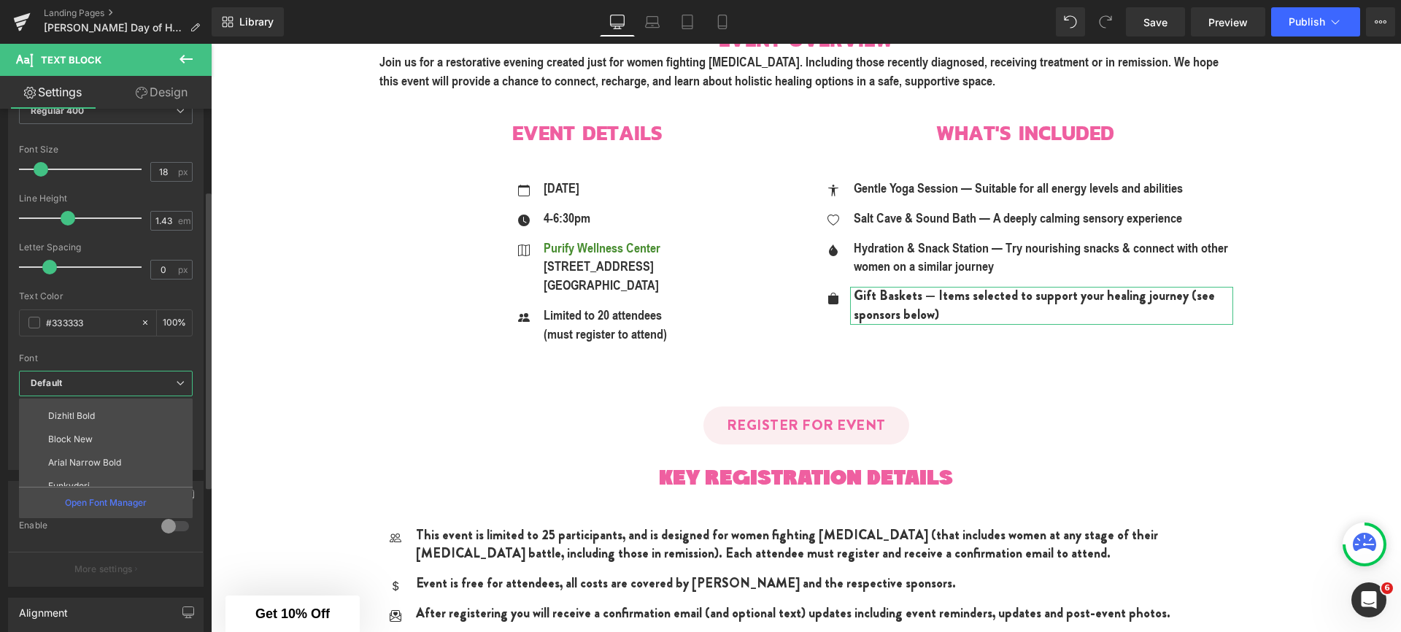
scroll to position [99, 0]
click at [86, 451] on p "Arial Narrow Bold" at bounding box center [84, 451] width 73 height 10
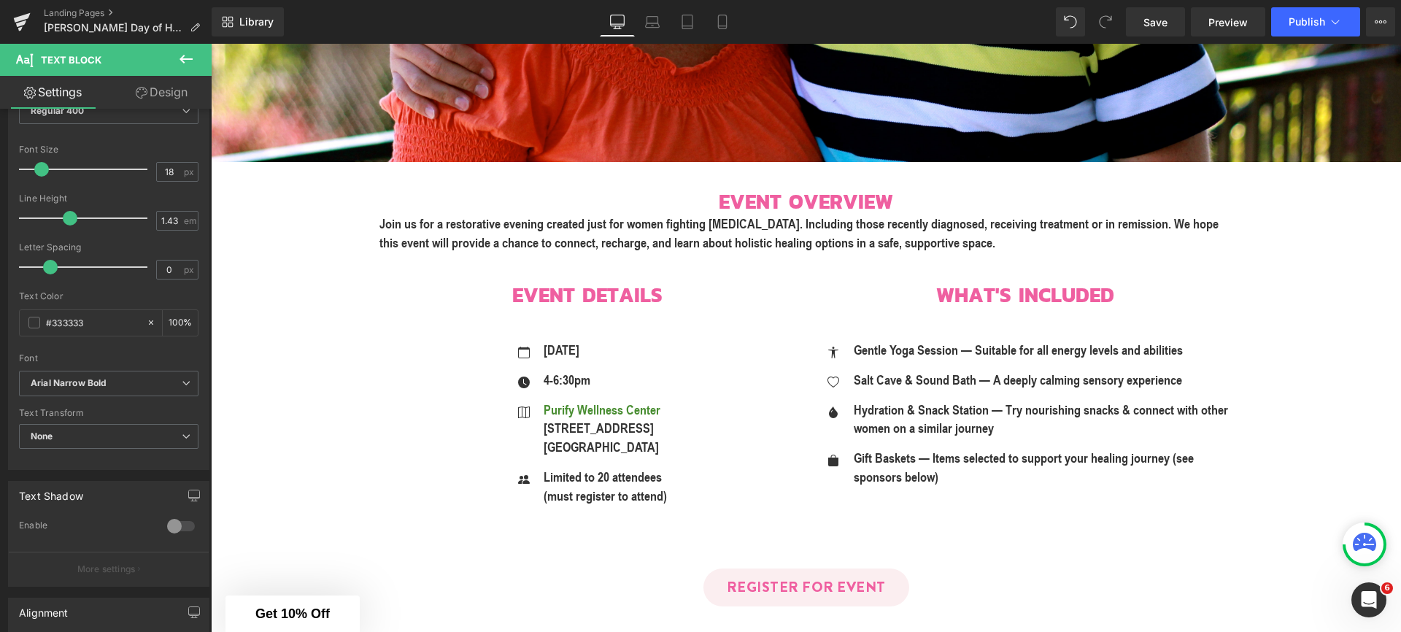
scroll to position [820, 0]
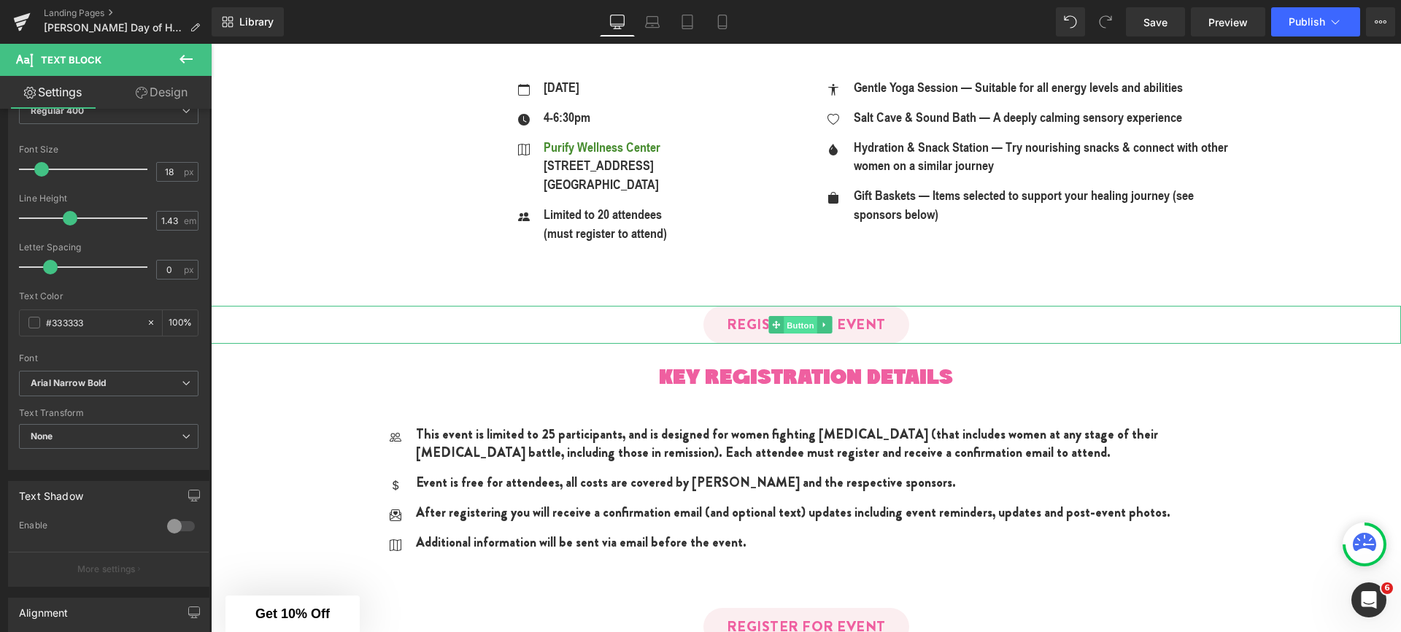
click at [796, 327] on span "Button" at bounding box center [801, 326] width 34 height 18
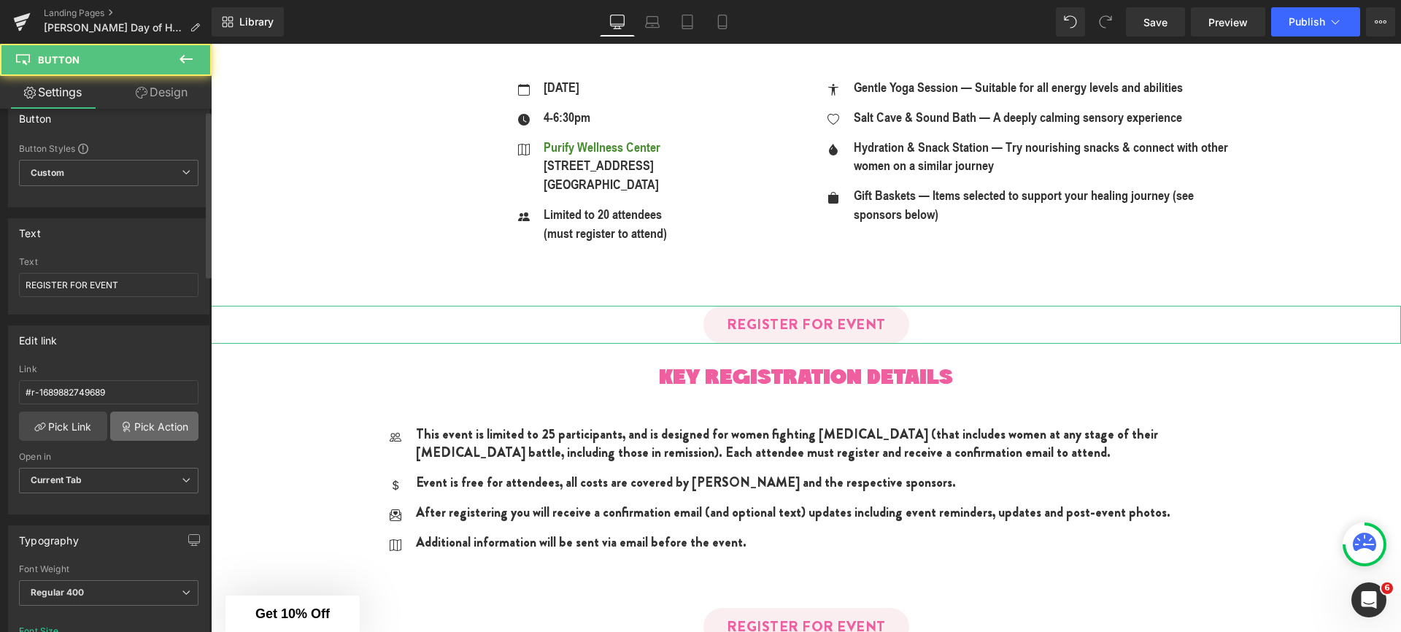
scroll to position [263, 0]
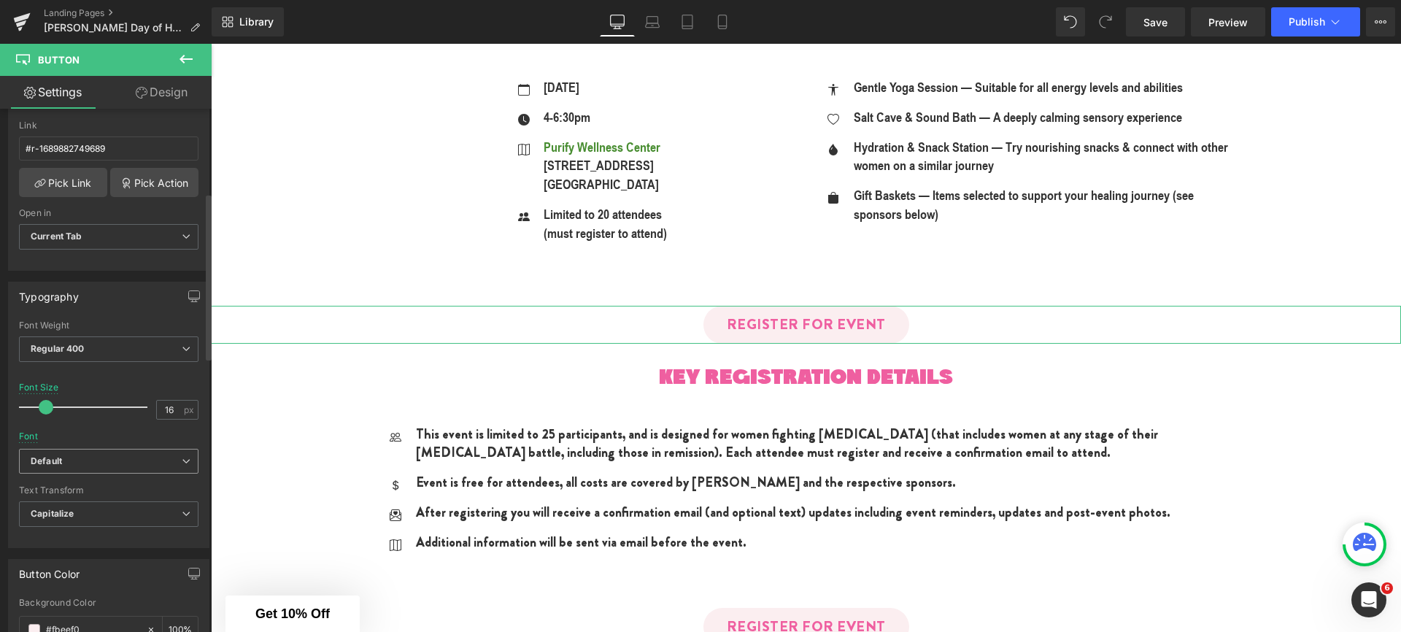
click at [103, 461] on b "Default" at bounding box center [106, 461] width 151 height 12
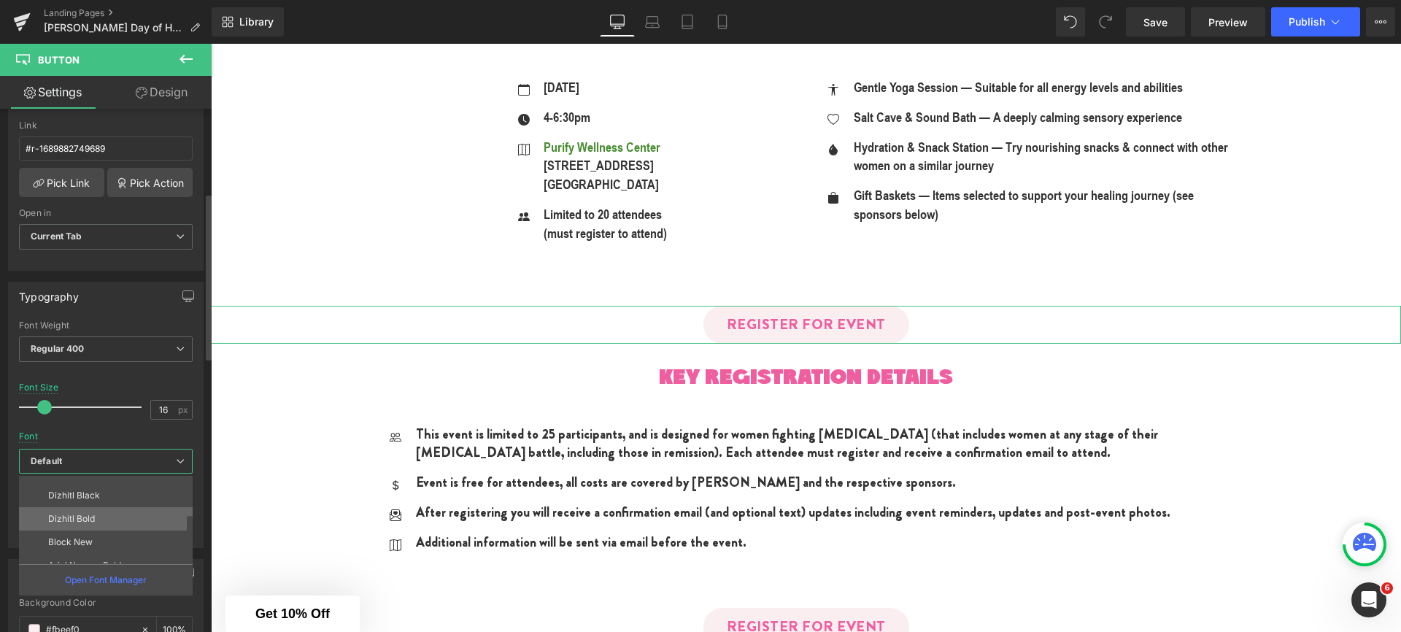
scroll to position [77, 0]
click at [95, 542] on li "Arial Narrow Bold" at bounding box center [109, 550] width 180 height 23
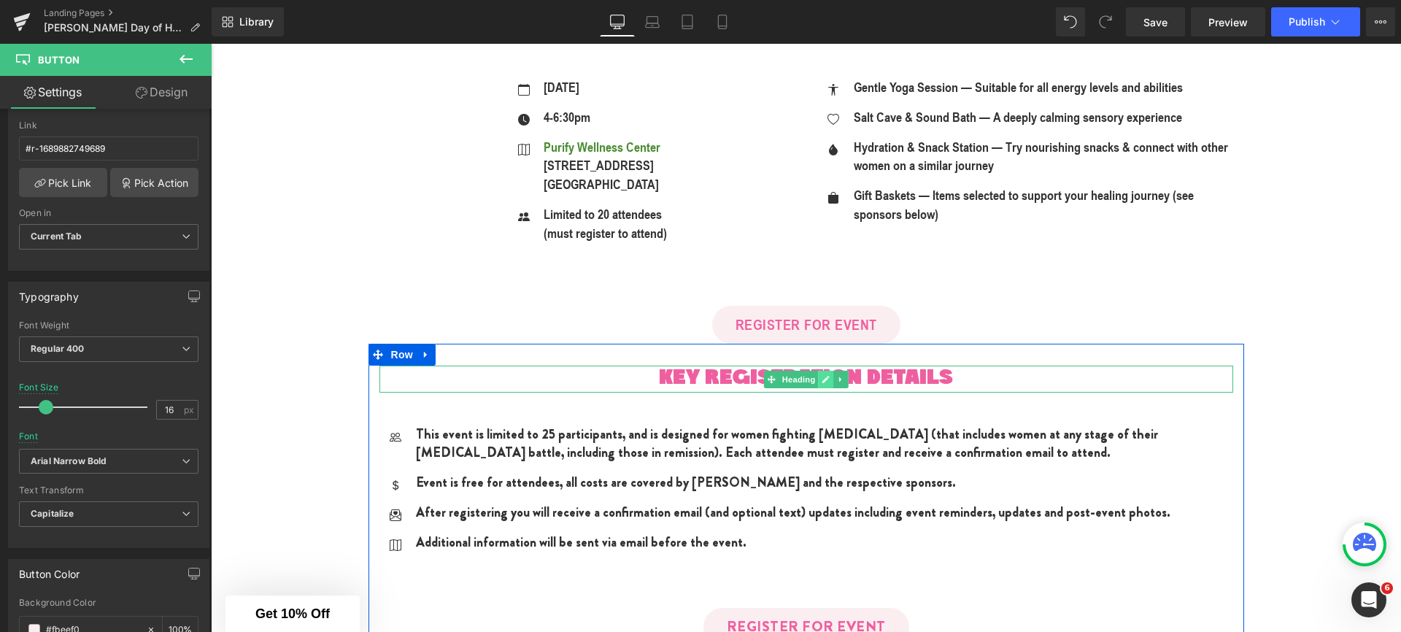
click at [822, 380] on icon at bounding box center [826, 379] width 8 height 9
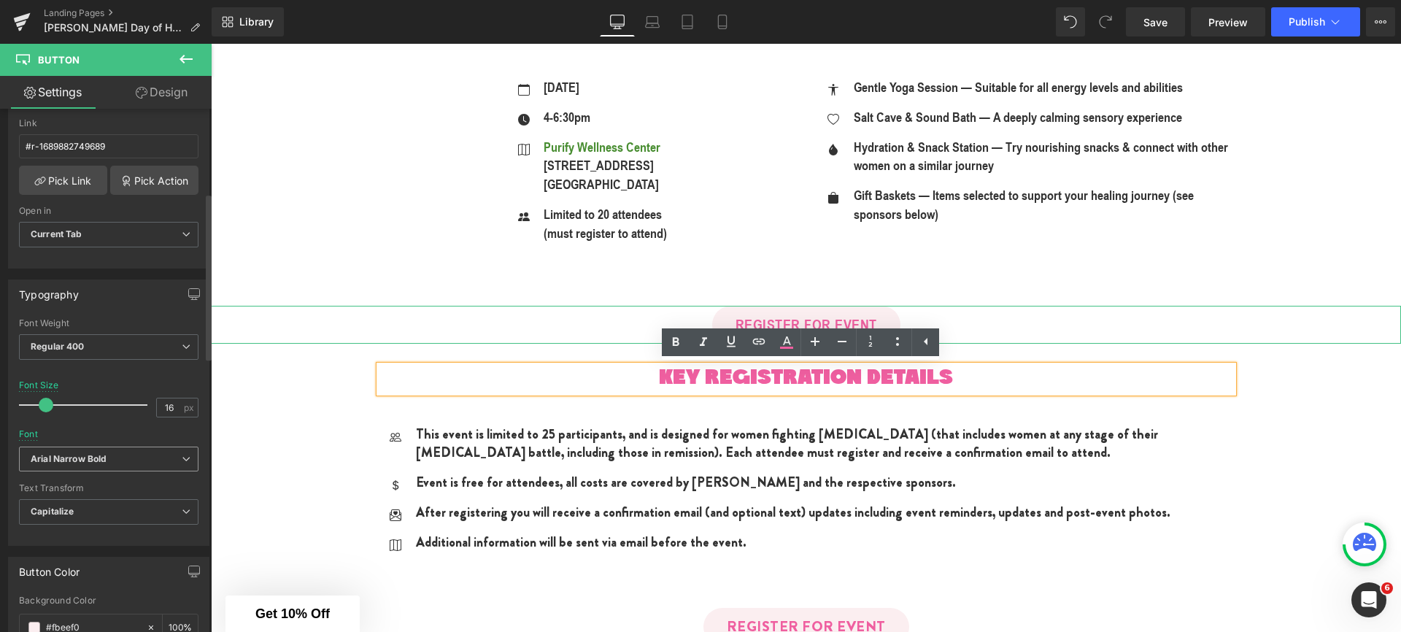
scroll to position [282, 0]
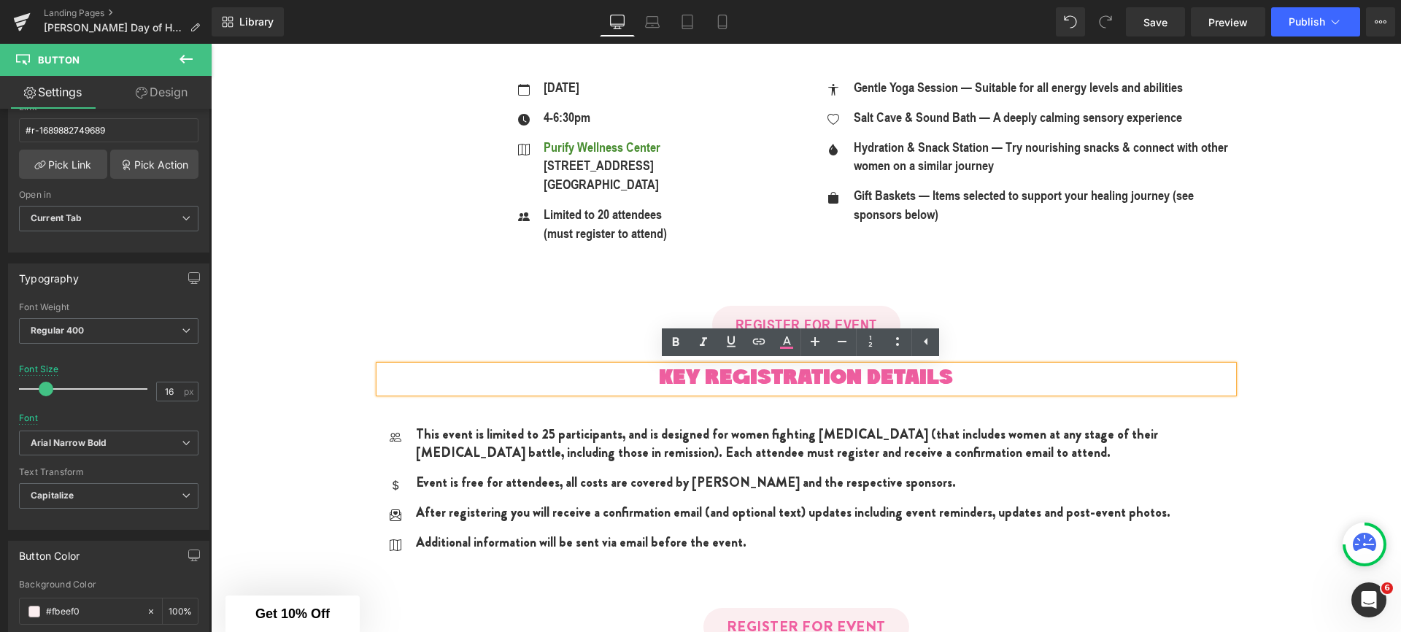
click at [693, 374] on span "KEY REGISTRATION DETAILS" at bounding box center [806, 378] width 294 height 21
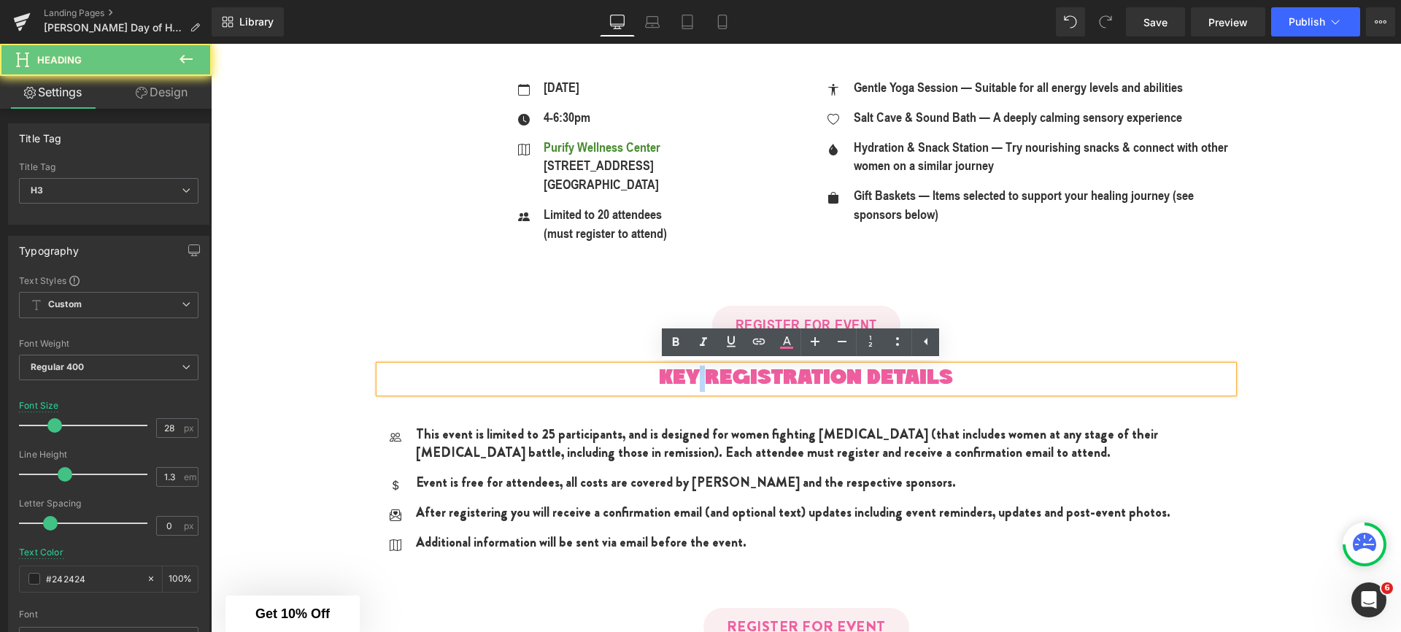
click at [693, 374] on span "KEY REGISTRATION DETAILS" at bounding box center [806, 378] width 294 height 21
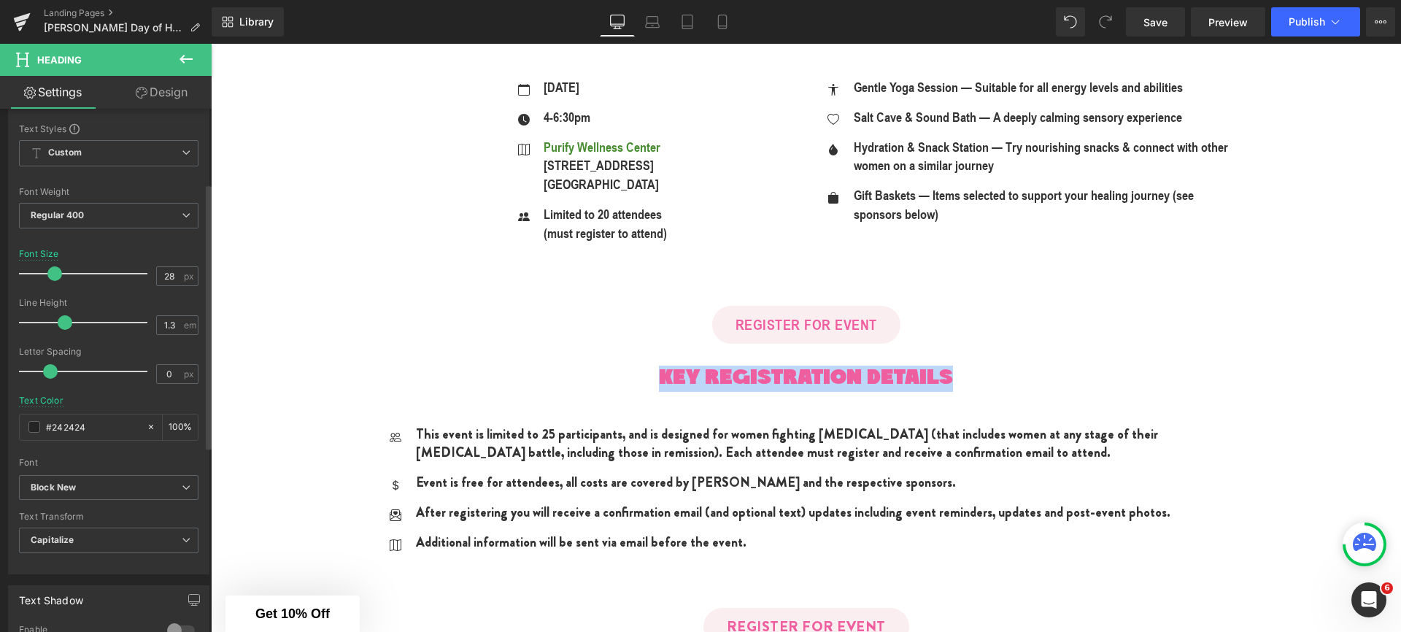
scroll to position [169, 0]
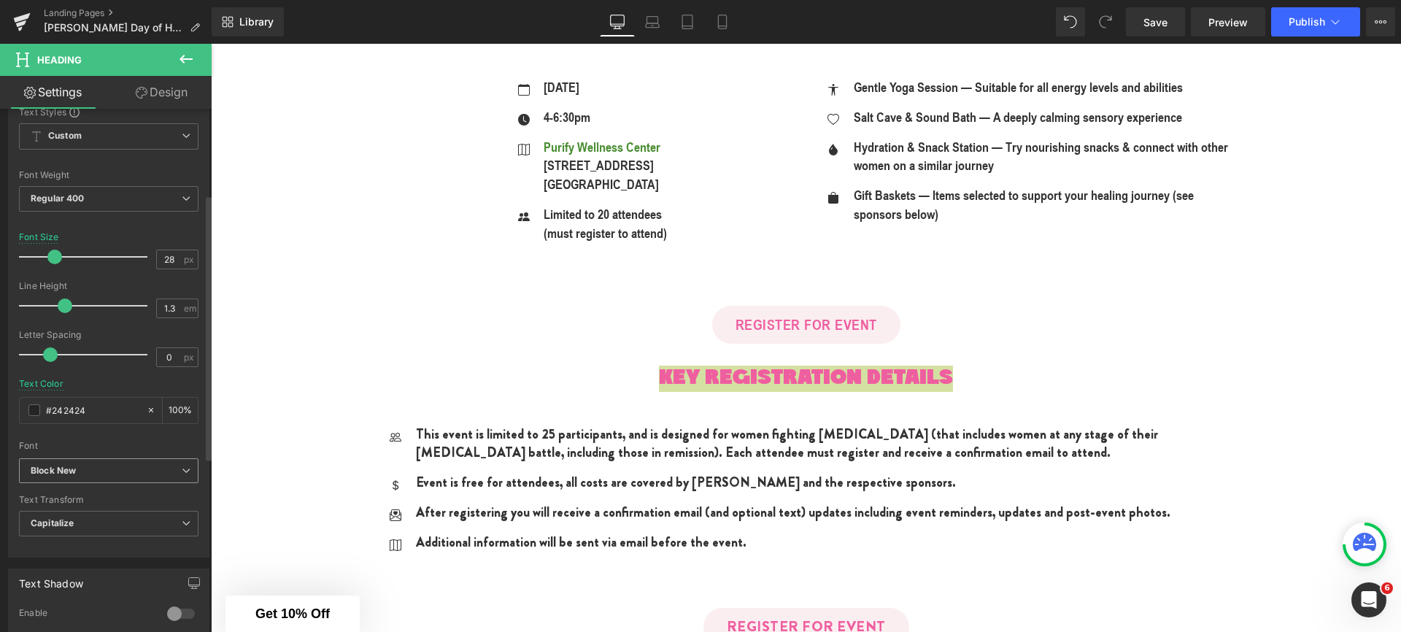
click at [78, 469] on b "Block New" at bounding box center [106, 471] width 151 height 12
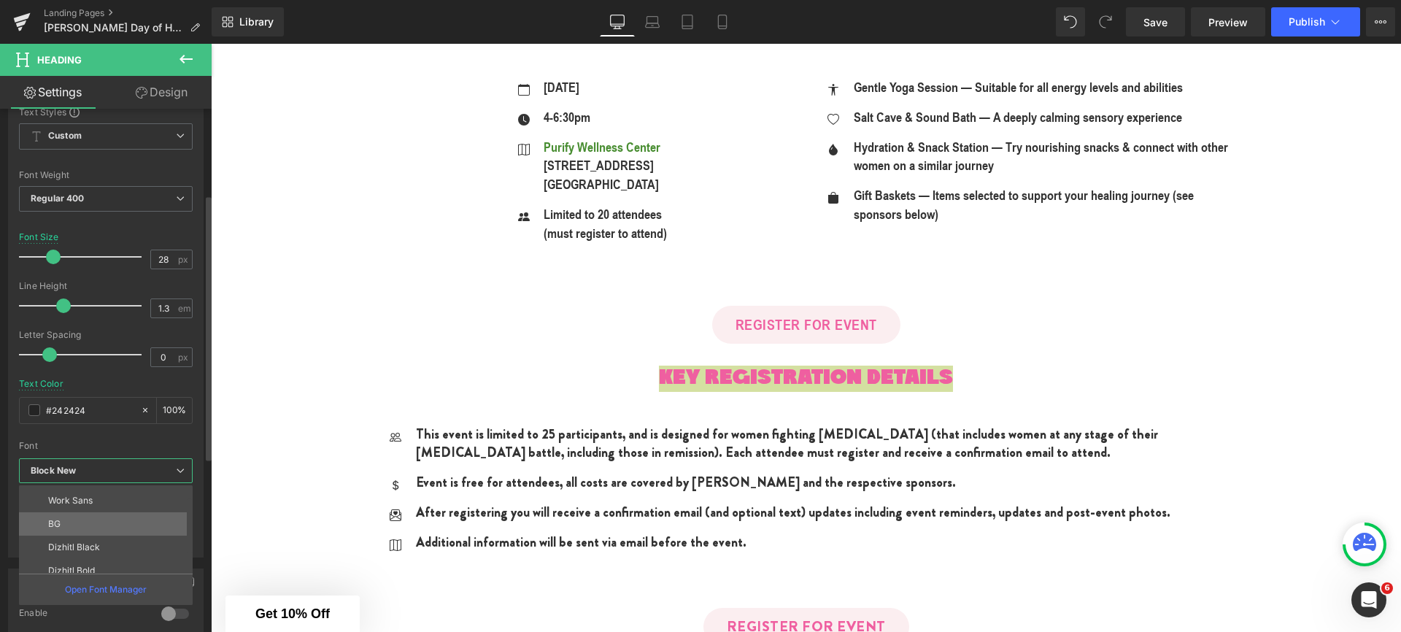
scroll to position [22, 0]
click at [85, 564] on p "Dizhitl Bold" at bounding box center [71, 568] width 47 height 10
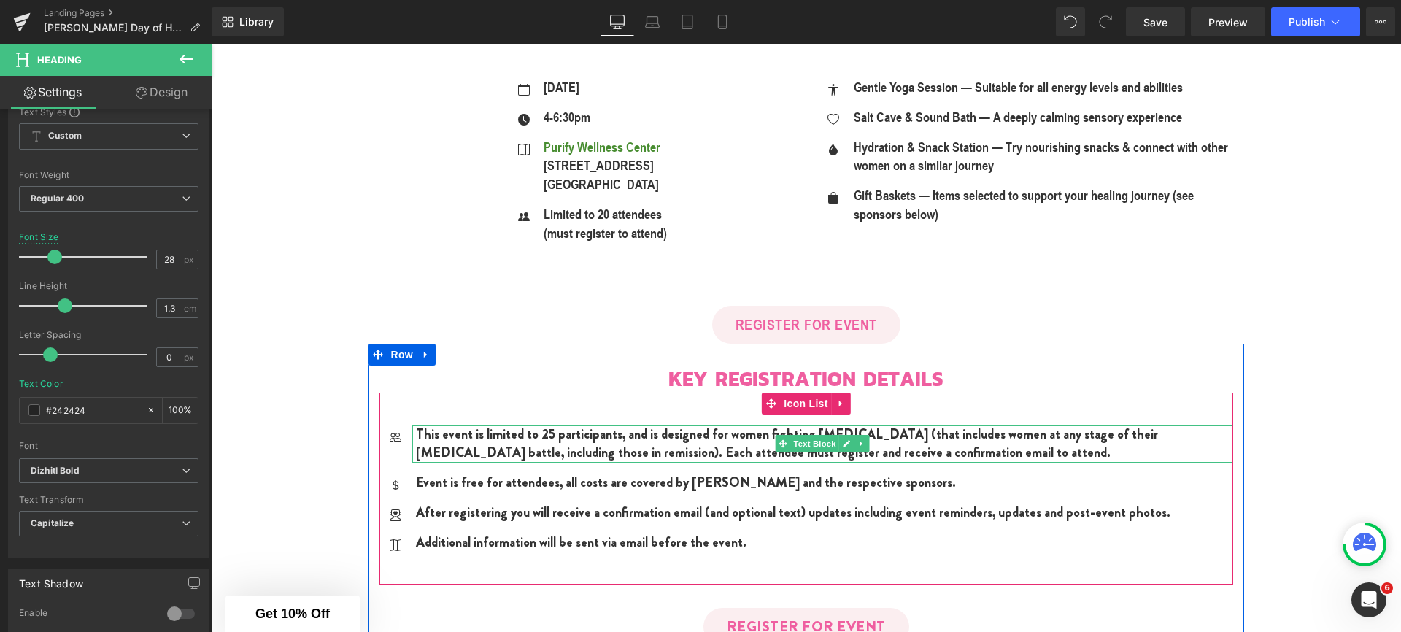
click at [622, 431] on div "This event is limited to 25 participants, and is designed for women fighting [M…" at bounding box center [822, 443] width 821 height 37
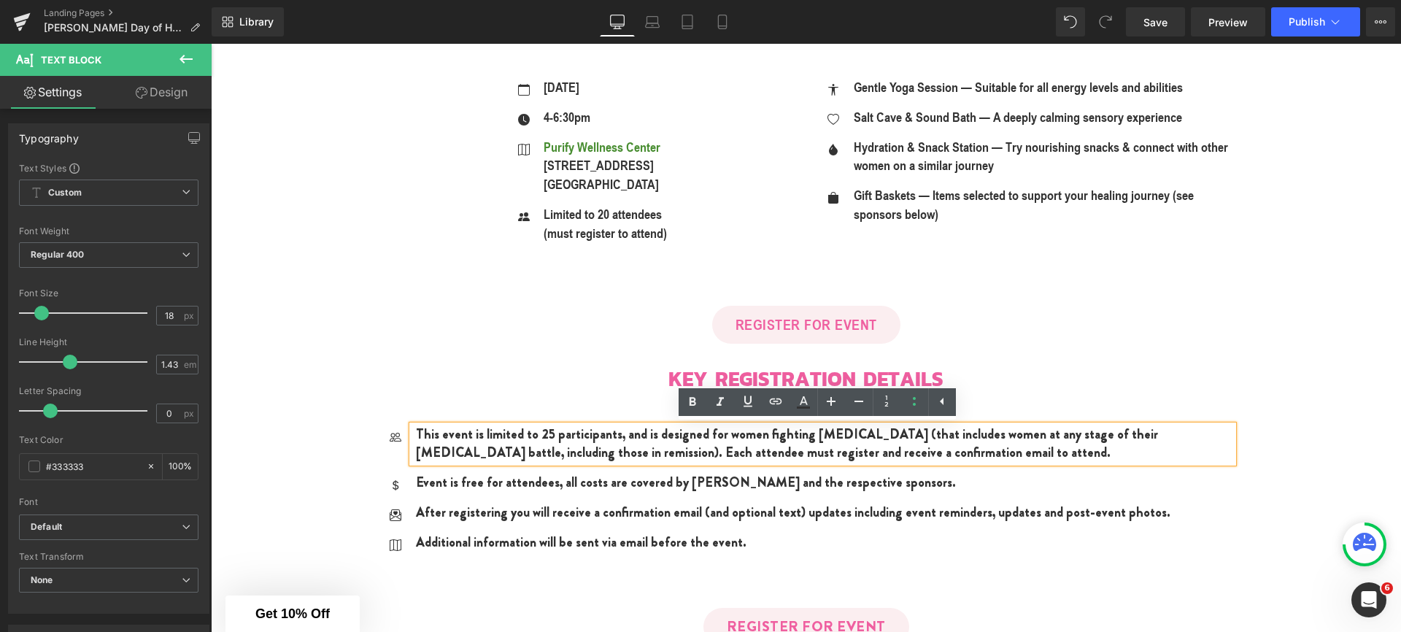
click at [1206, 400] on div "Icon This event is limited to 25 participants, and is designed for women fighti…" at bounding box center [806, 489] width 854 height 193
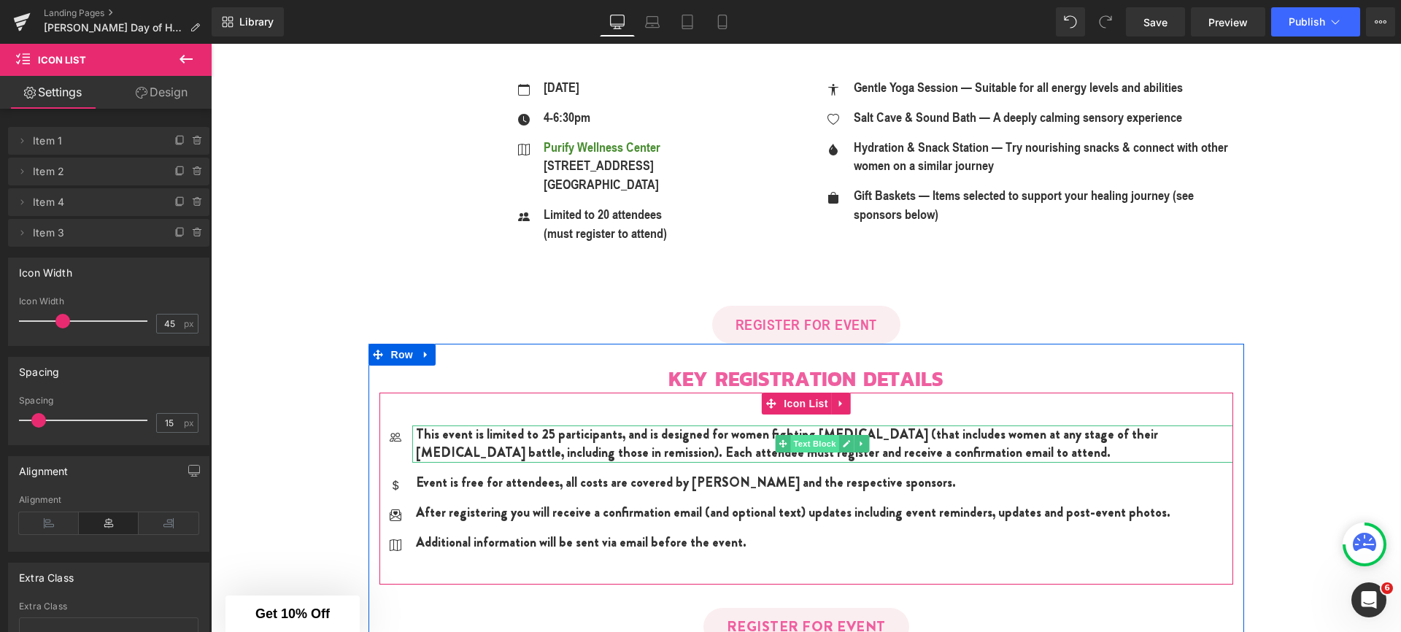
click at [818, 441] on span "Text Block" at bounding box center [814, 444] width 48 height 18
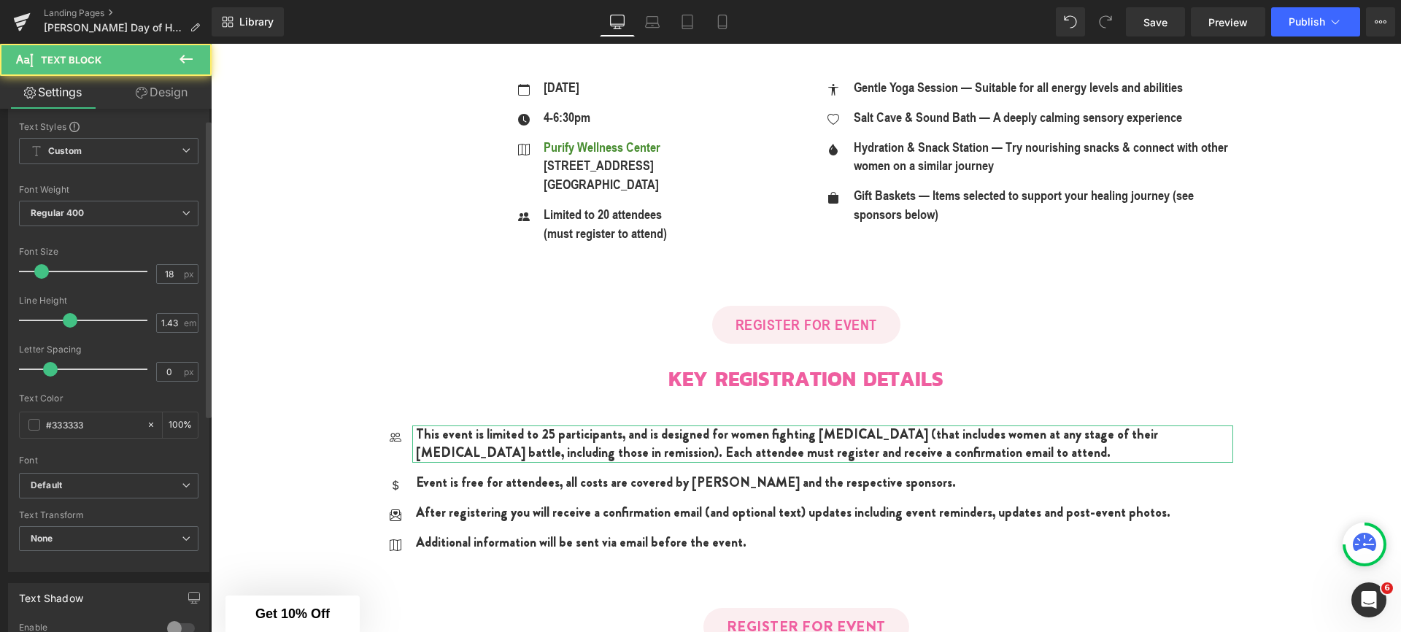
scroll to position [269, 0]
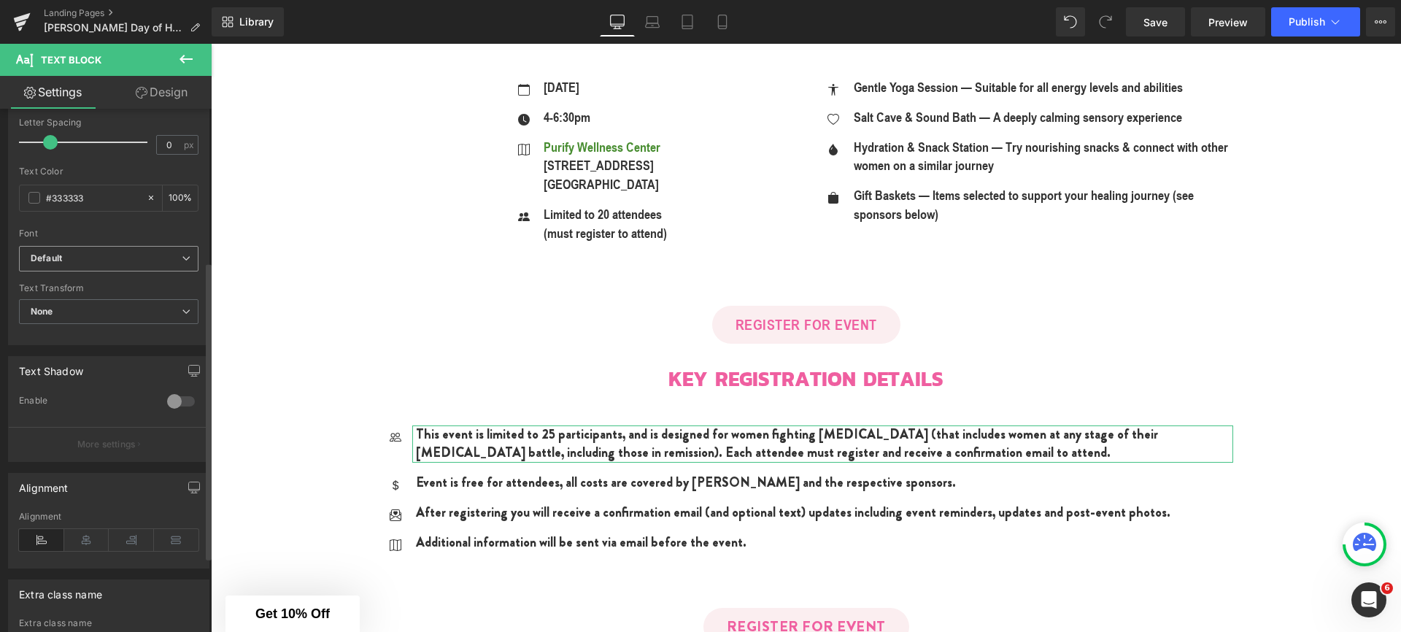
click at [76, 257] on b "Default" at bounding box center [106, 258] width 151 height 12
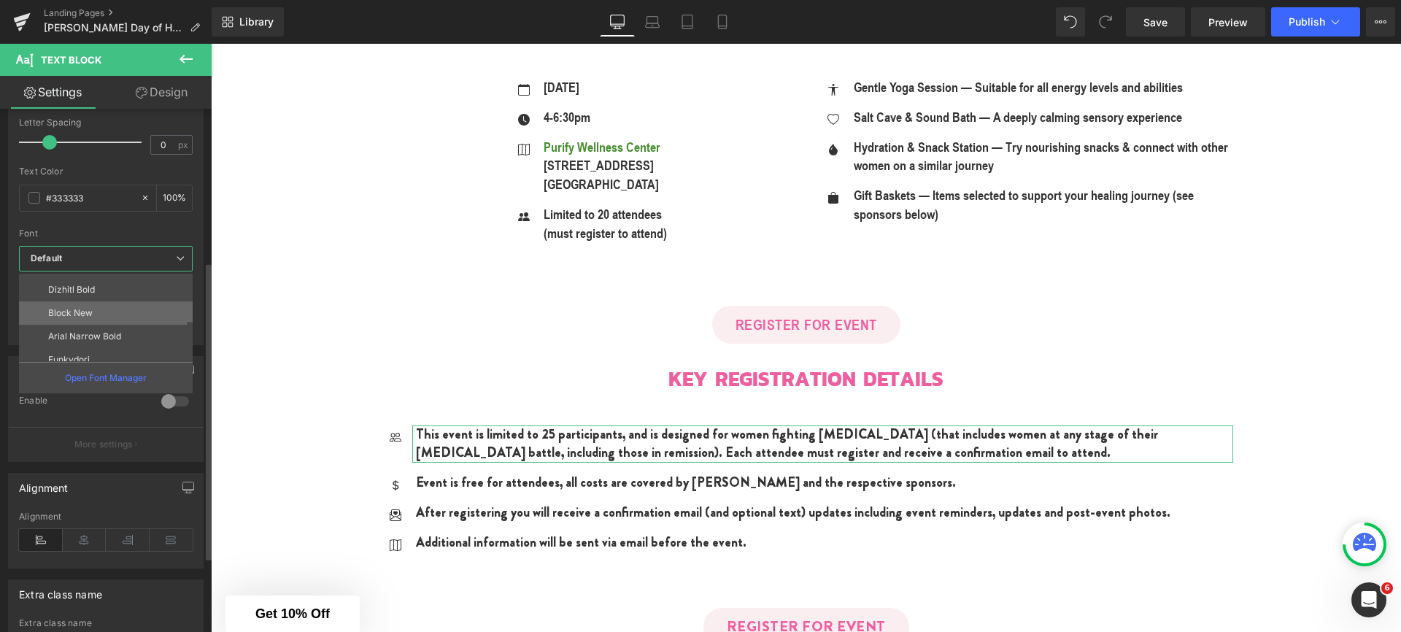
scroll to position [96, 0]
click at [85, 333] on p "Arial Narrow Bold" at bounding box center [84, 330] width 73 height 10
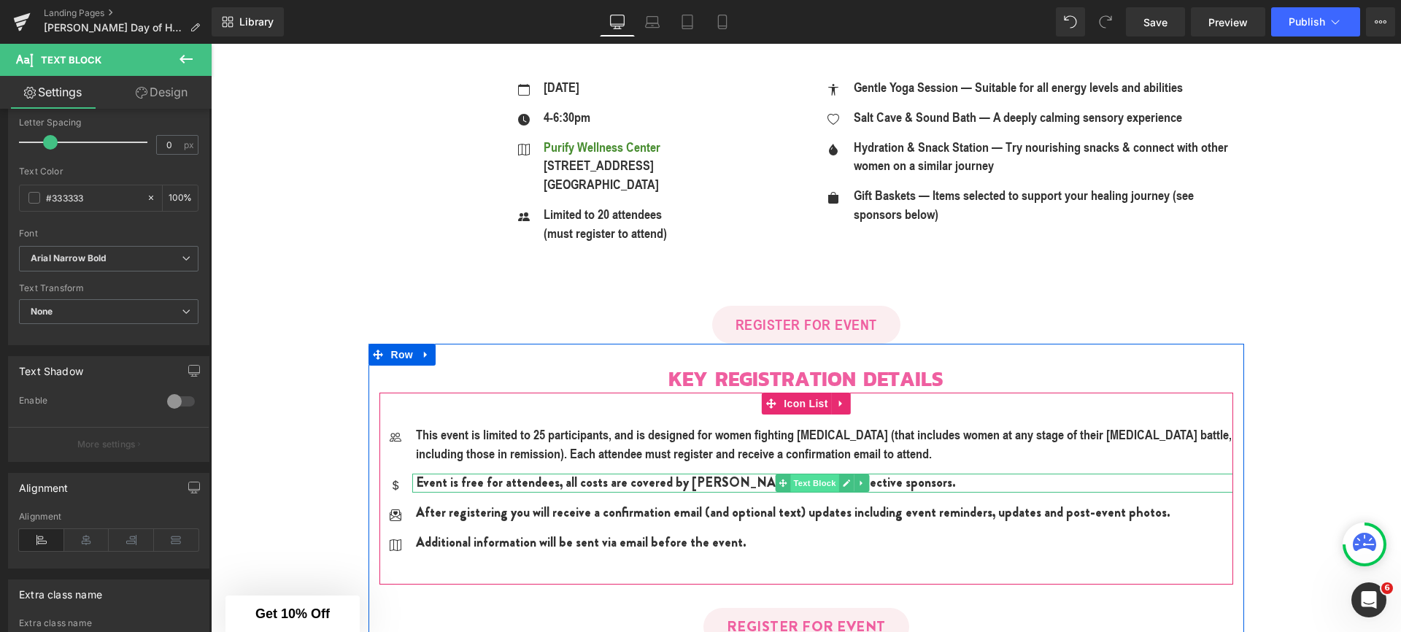
click at [802, 487] on span "Text Block" at bounding box center [814, 483] width 48 height 18
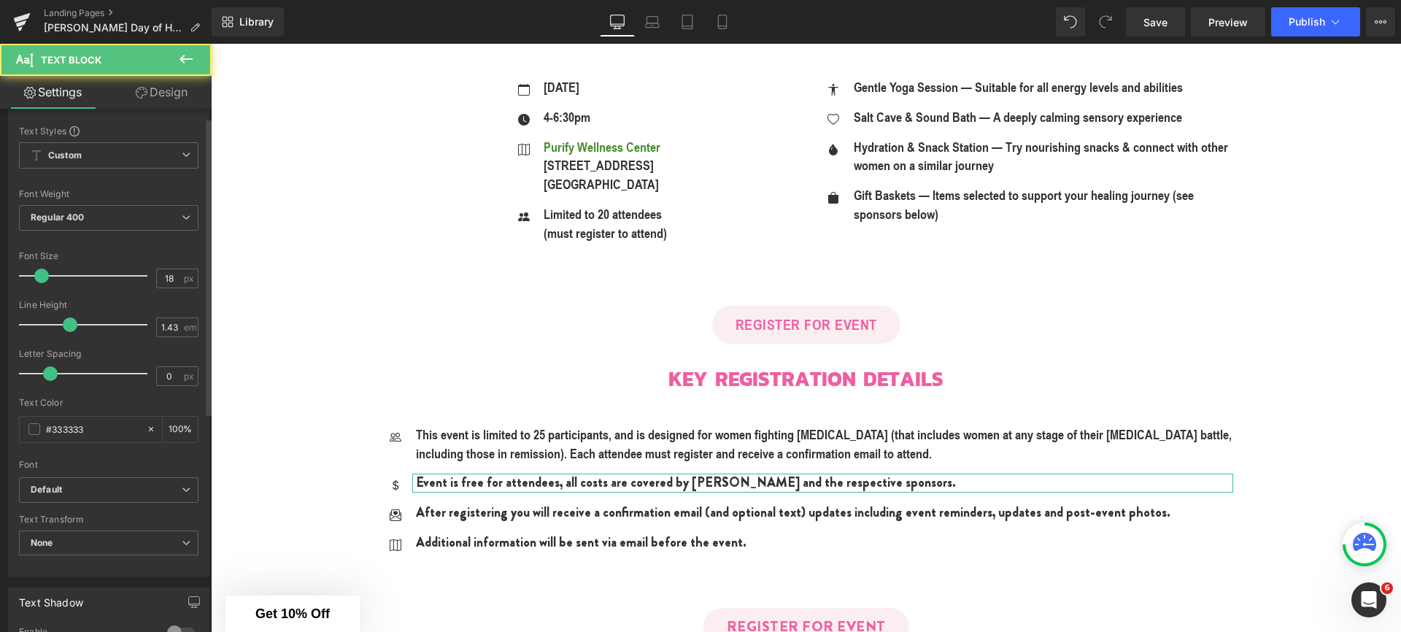
scroll to position [135, 0]
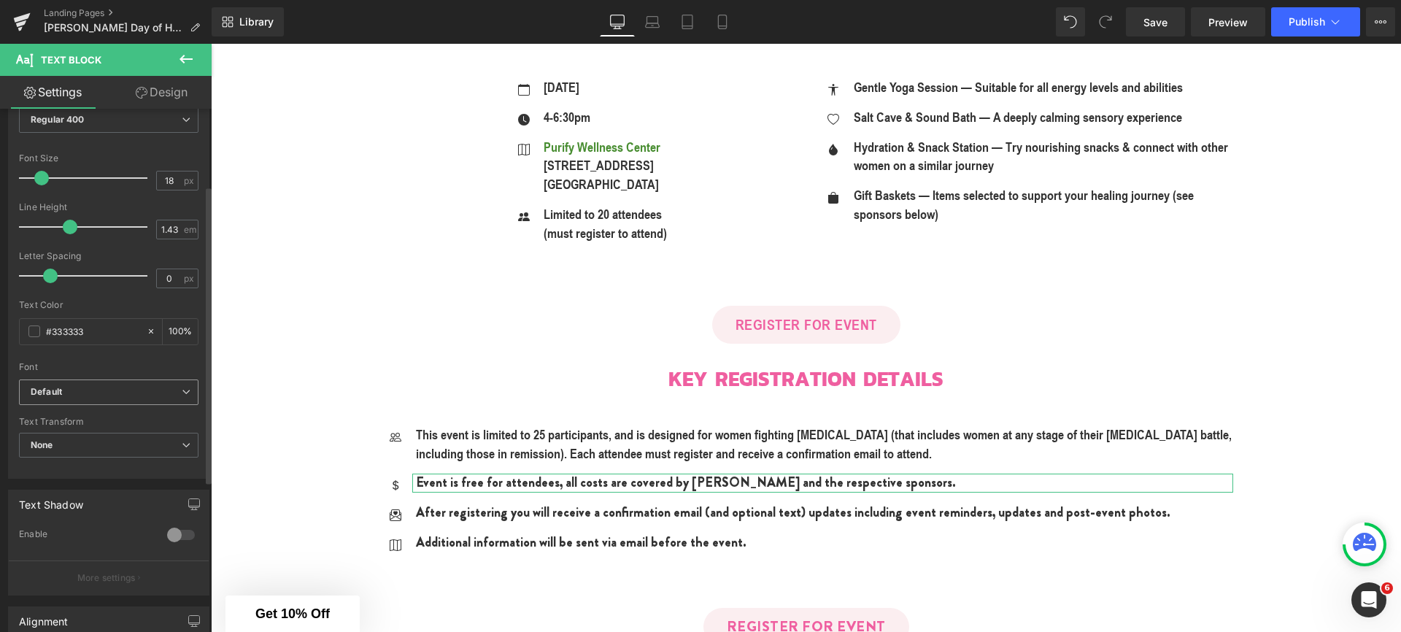
click at [71, 395] on b "Default" at bounding box center [106, 392] width 151 height 12
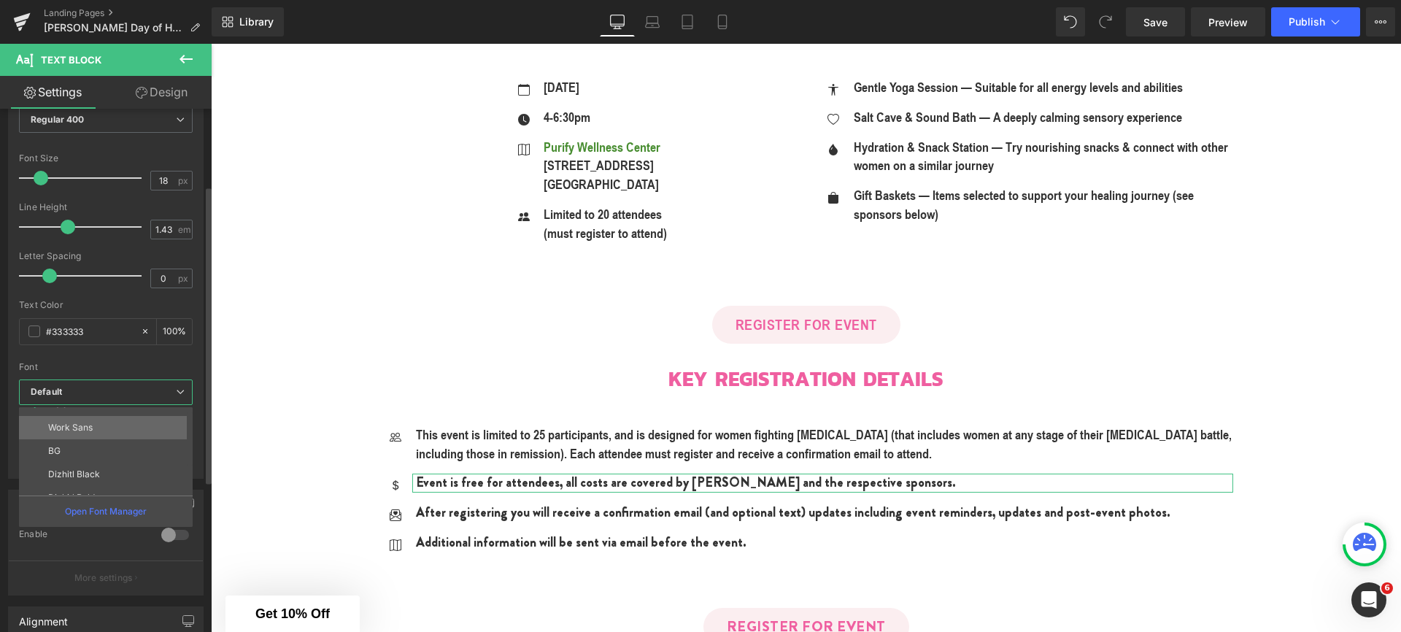
scroll to position [99, 0]
click at [80, 458] on p "Arial Narrow Bold" at bounding box center [84, 460] width 73 height 10
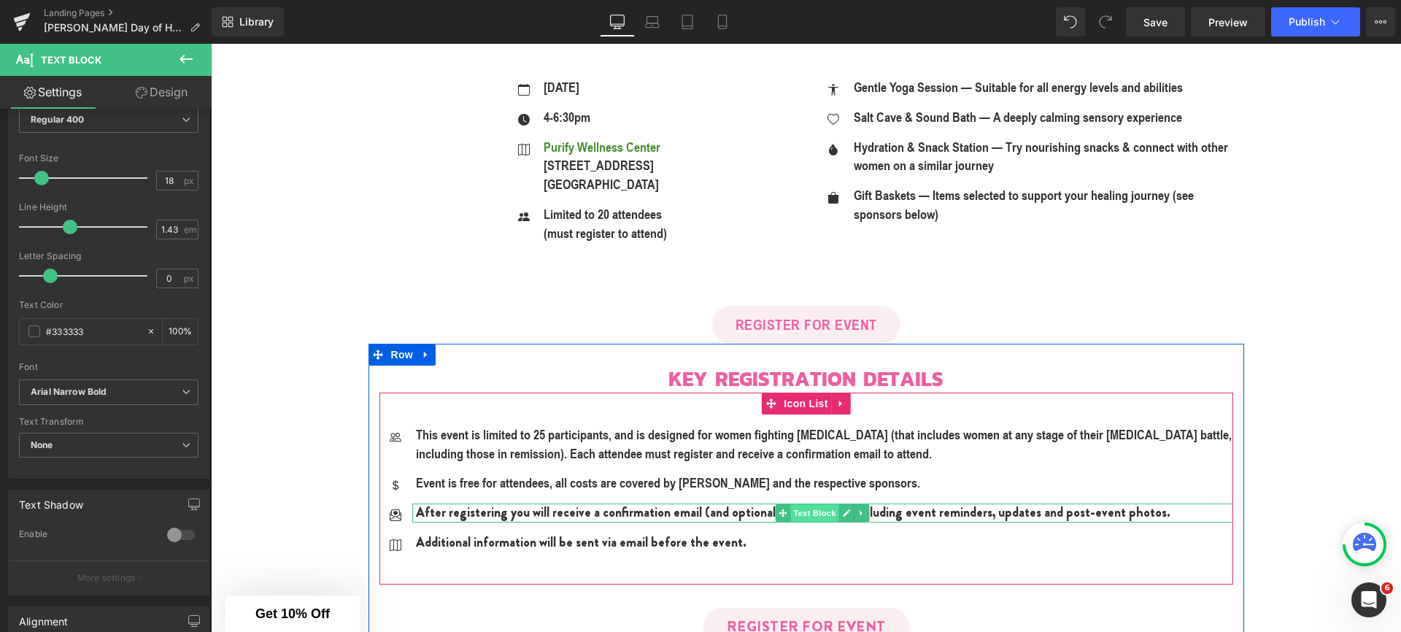
click at [804, 511] on span "Text Block" at bounding box center [814, 513] width 48 height 18
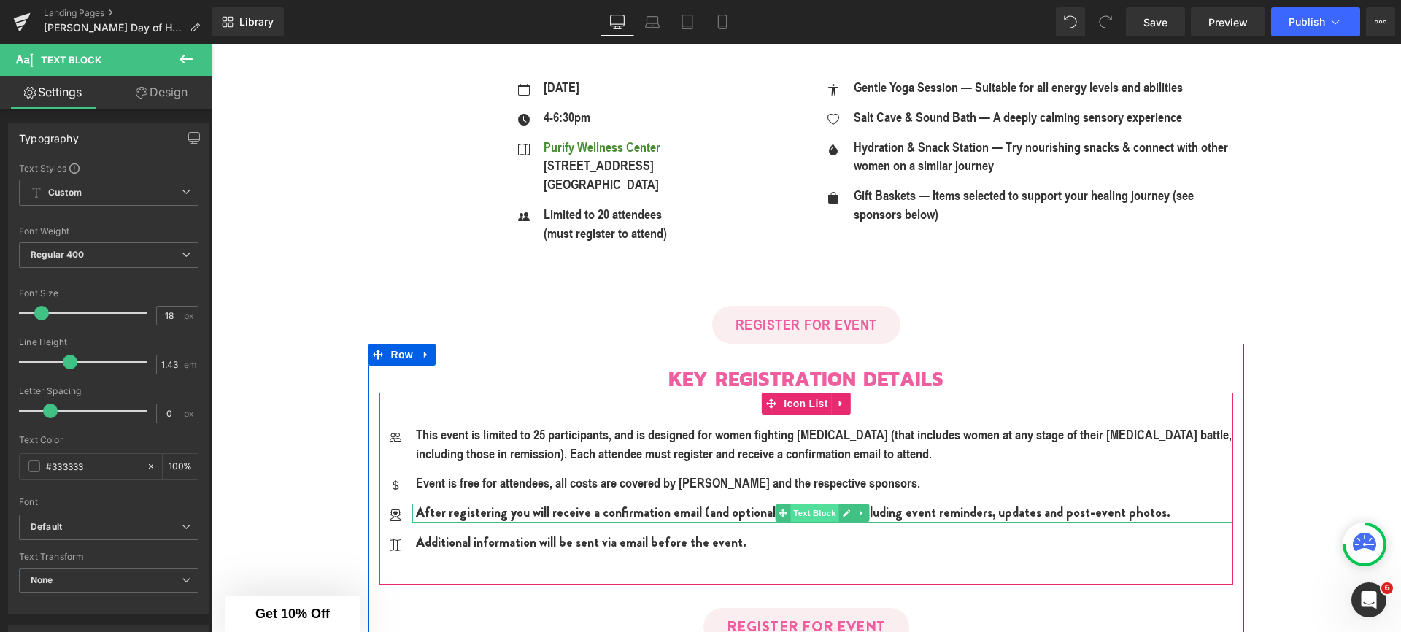
click at [813, 511] on span "Text Block" at bounding box center [814, 513] width 48 height 18
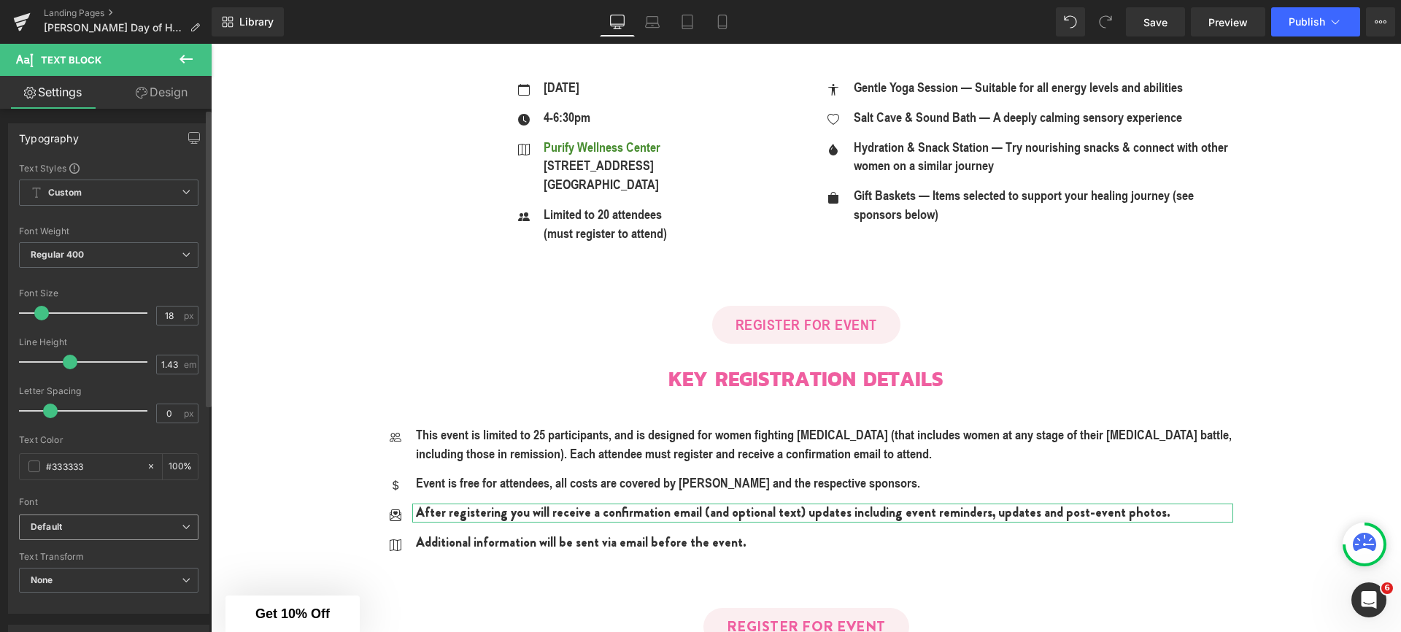
click at [91, 530] on b "Default" at bounding box center [106, 527] width 151 height 12
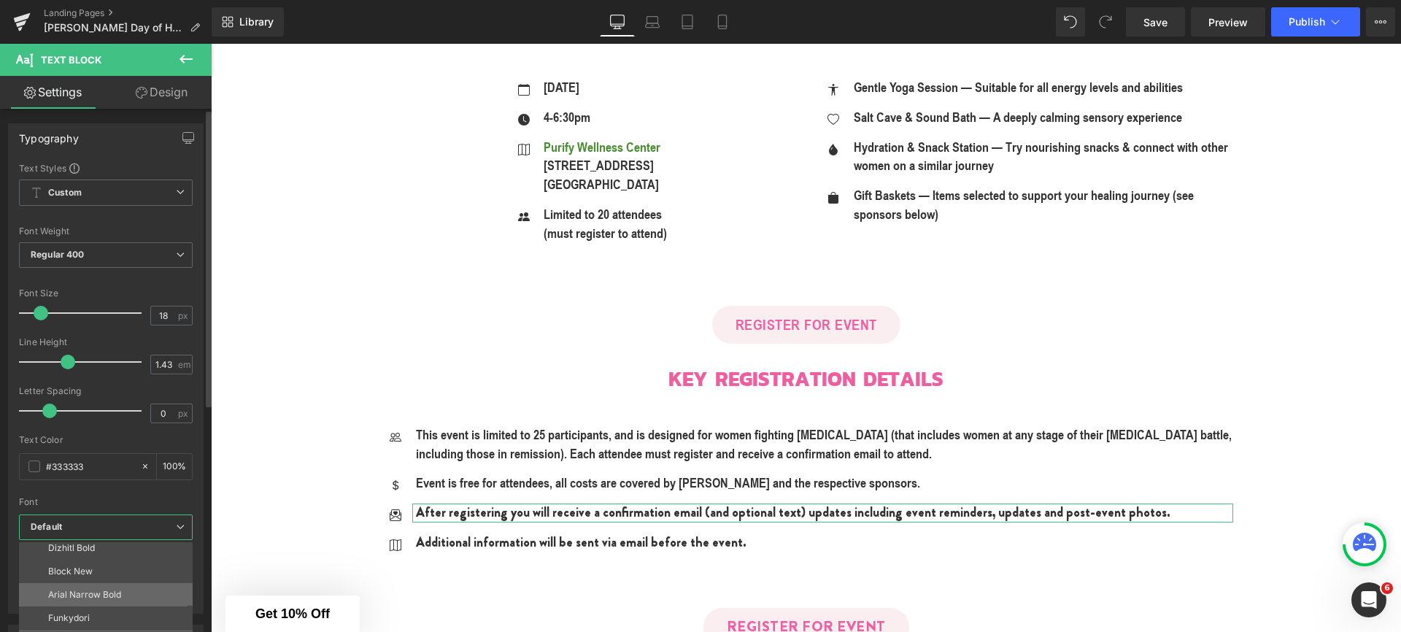
click at [78, 601] on li "Arial Narrow Bold" at bounding box center [109, 594] width 180 height 23
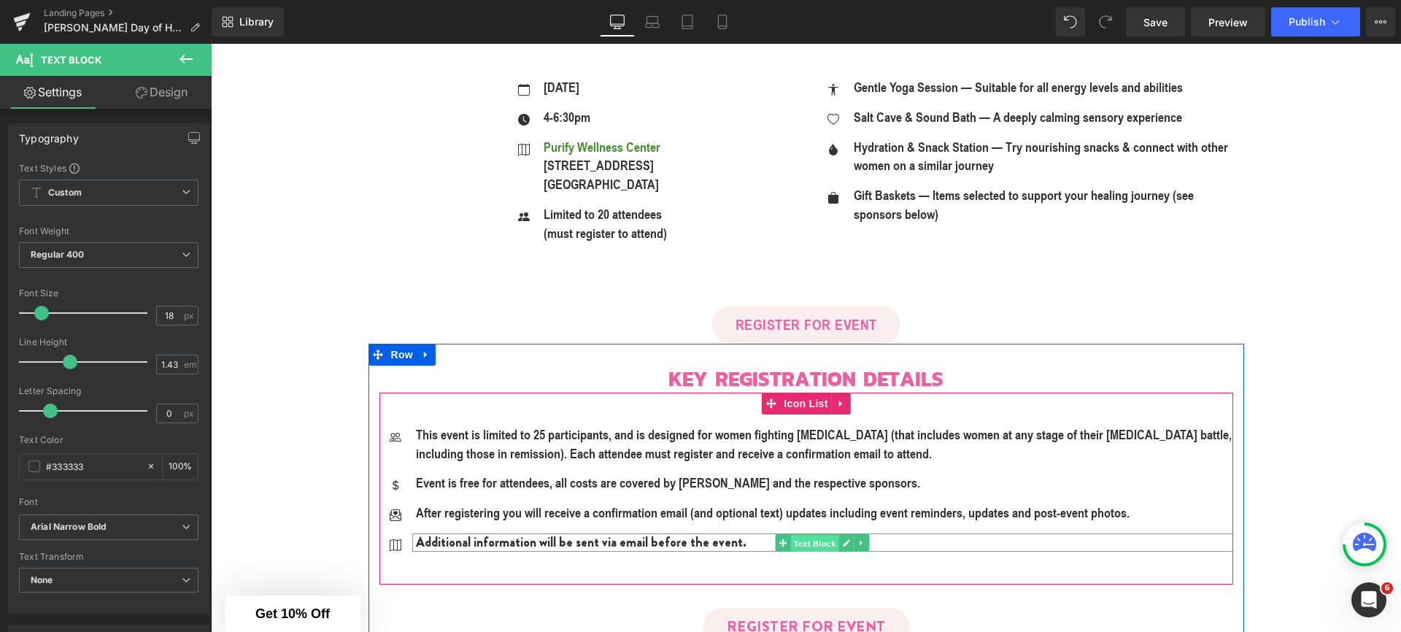
click at [806, 540] on span "Text Block" at bounding box center [814, 543] width 48 height 18
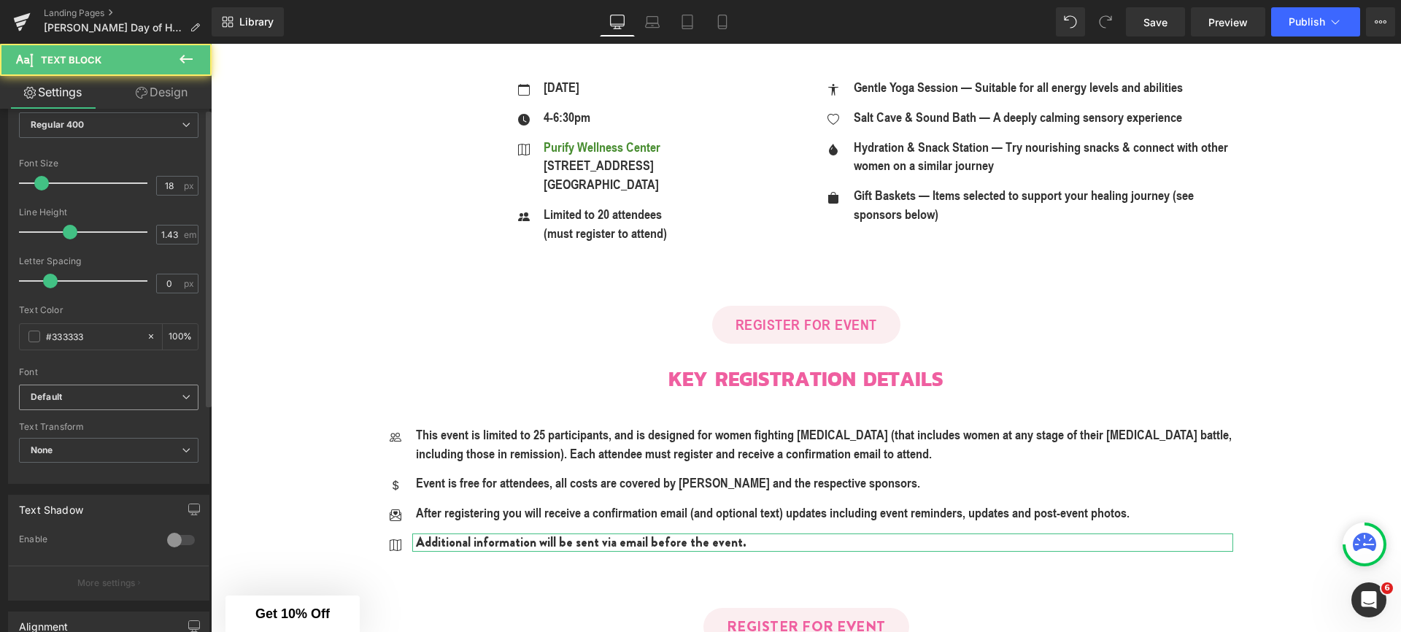
scroll to position [229, 0]
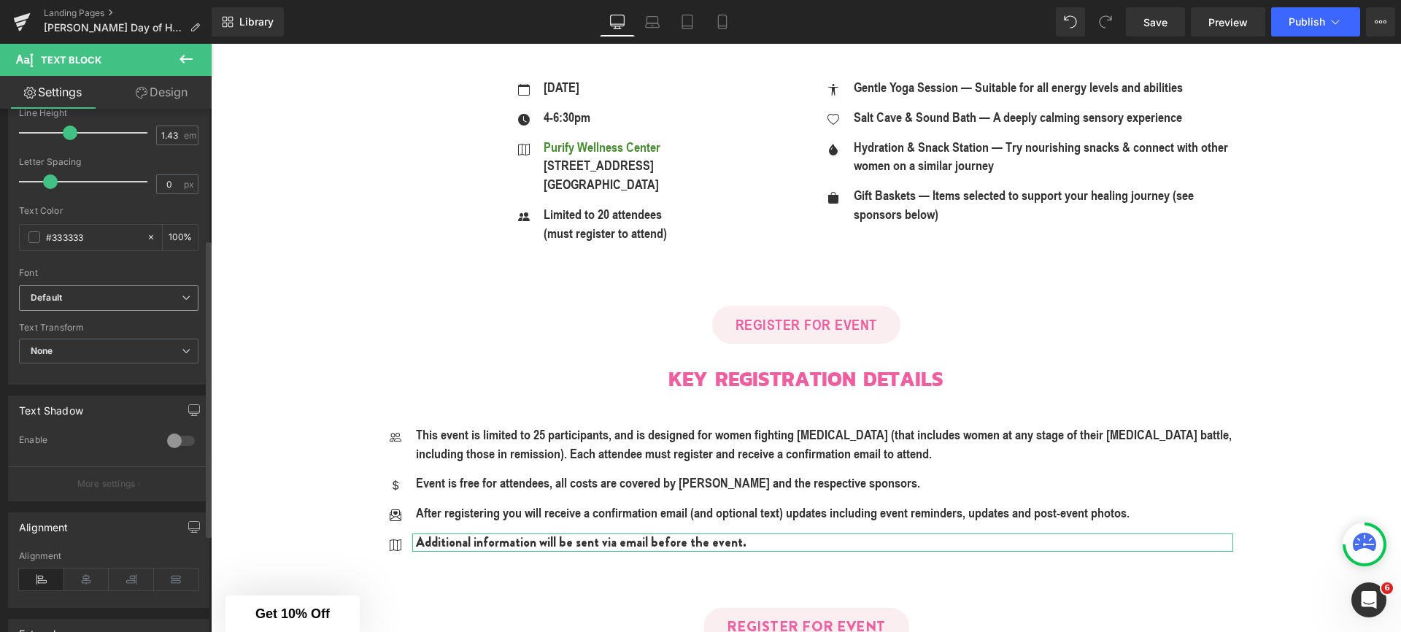
click at [75, 304] on span "Default" at bounding box center [109, 298] width 180 height 26
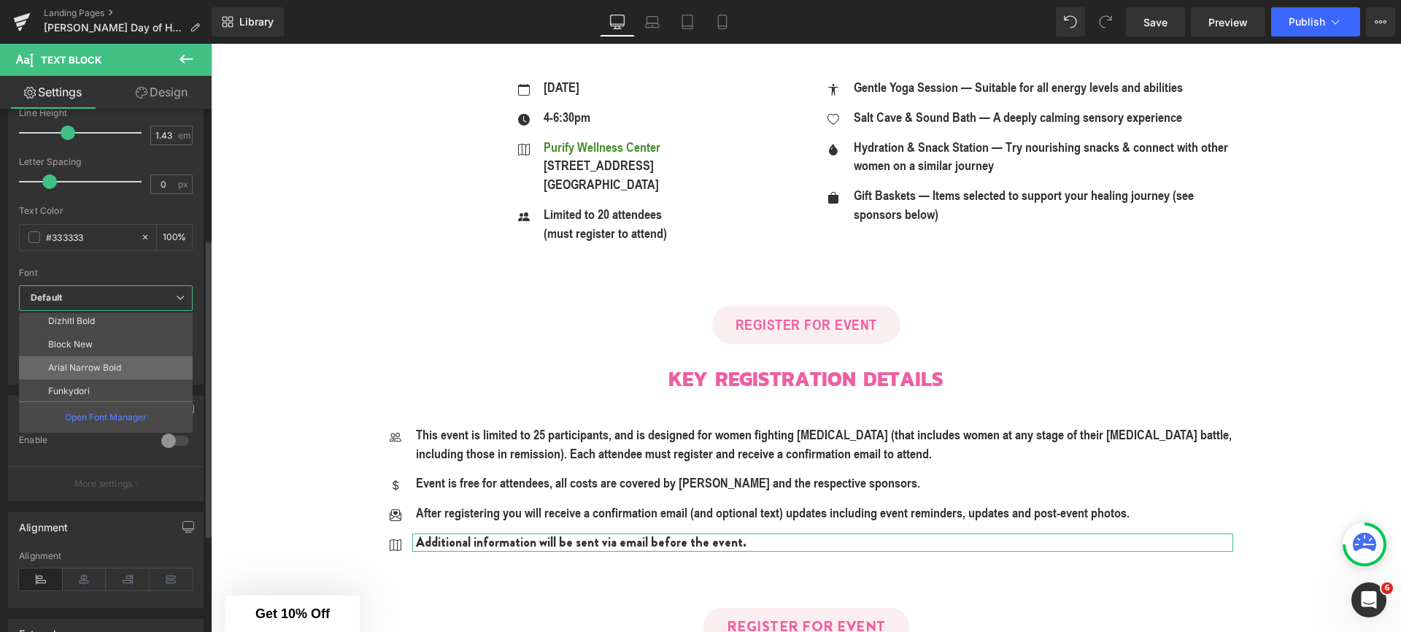
scroll to position [99, 0]
click at [89, 369] on p "Arial Narrow Bold" at bounding box center [84, 365] width 73 height 10
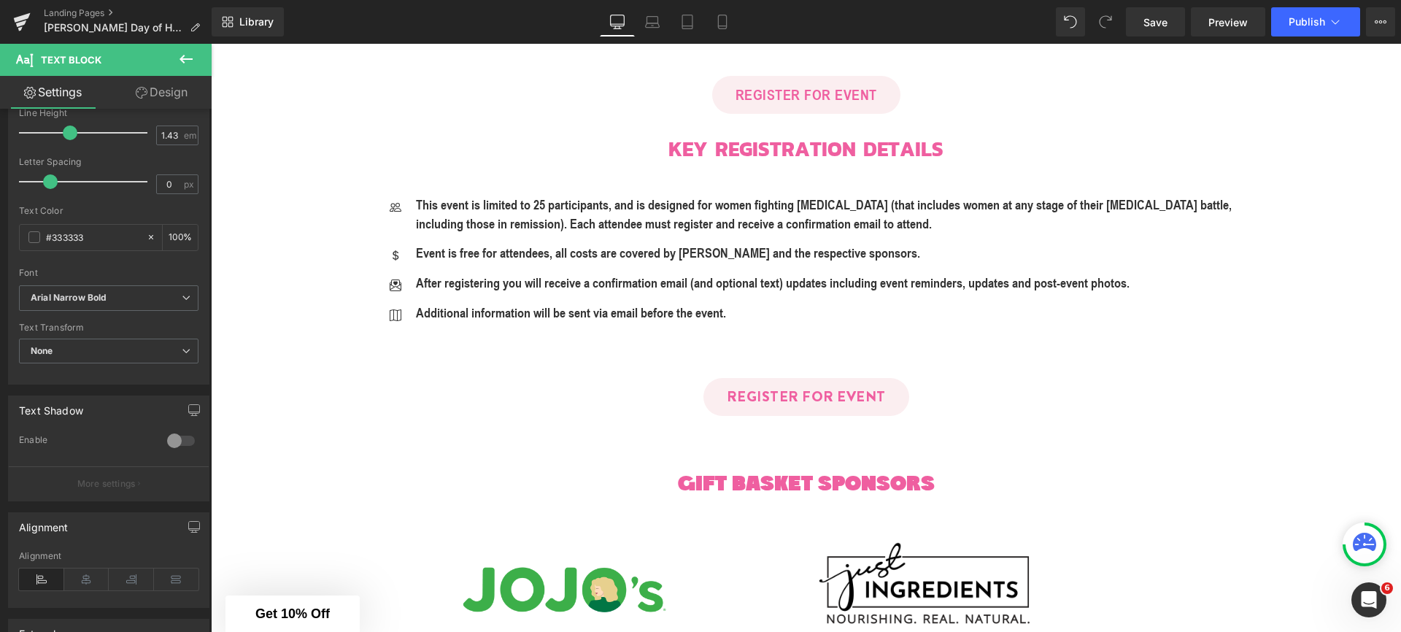
scroll to position [1068, 0]
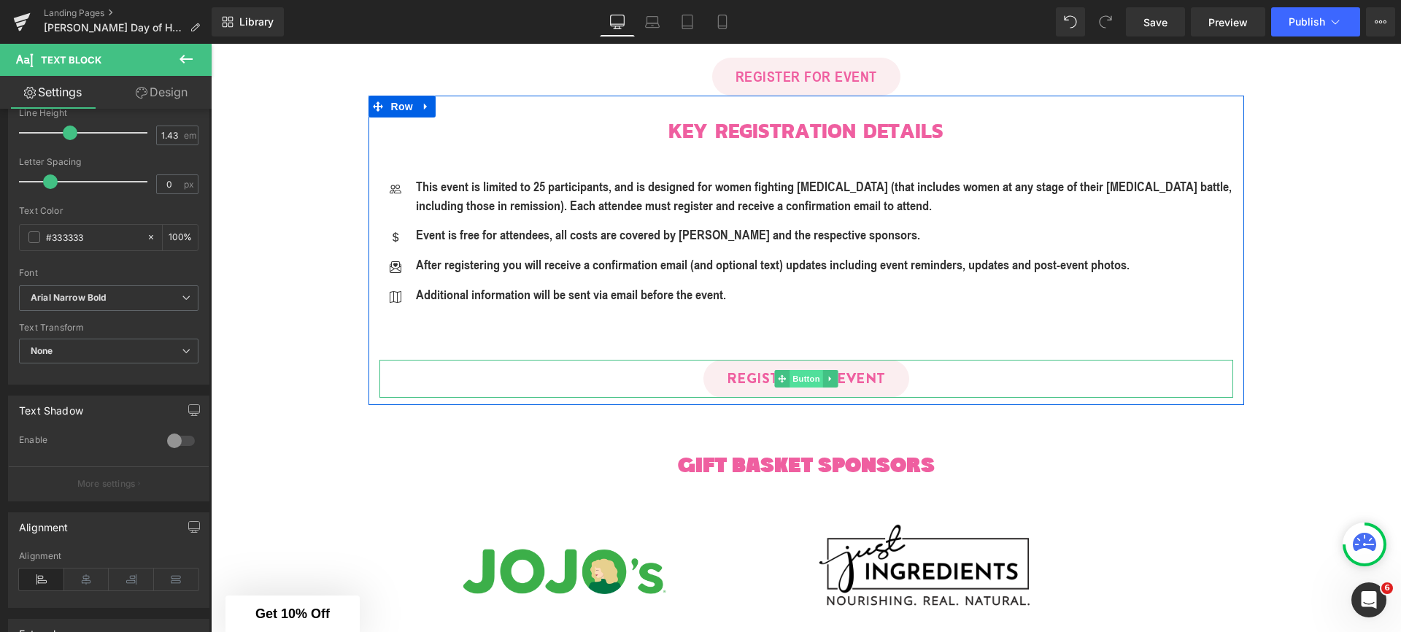
click at [803, 379] on span "Button" at bounding box center [807, 379] width 34 height 18
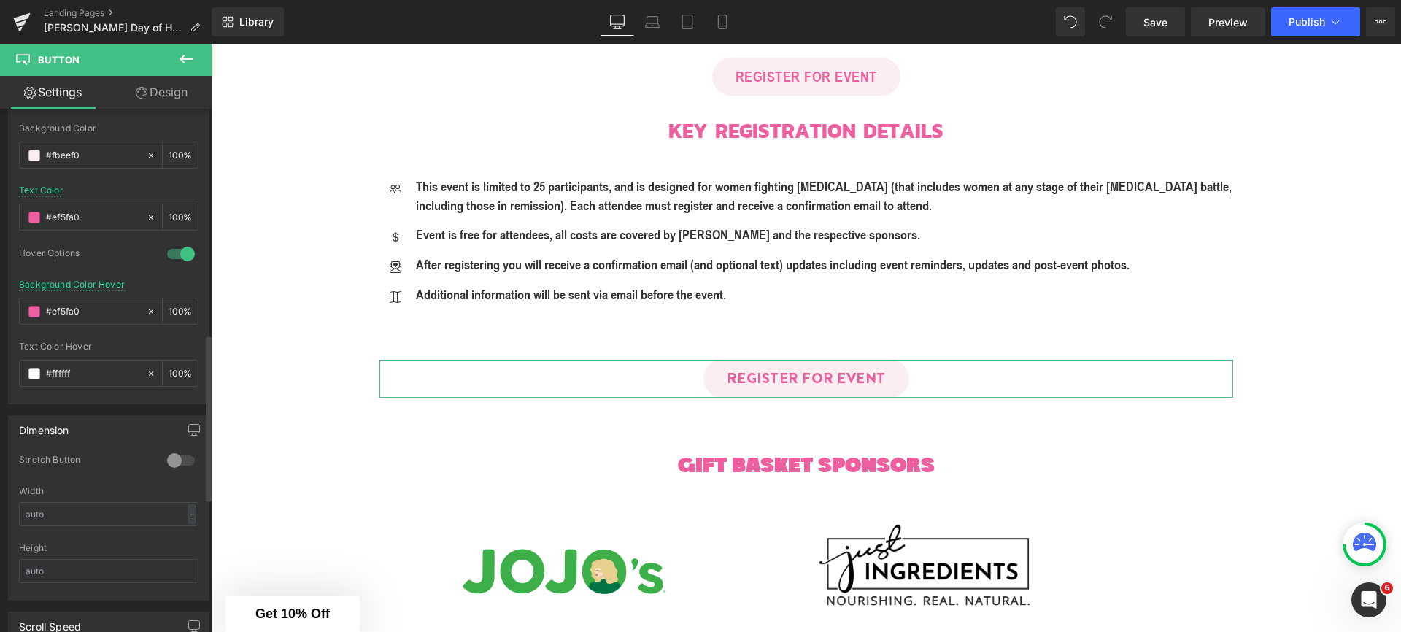
scroll to position [431, 0]
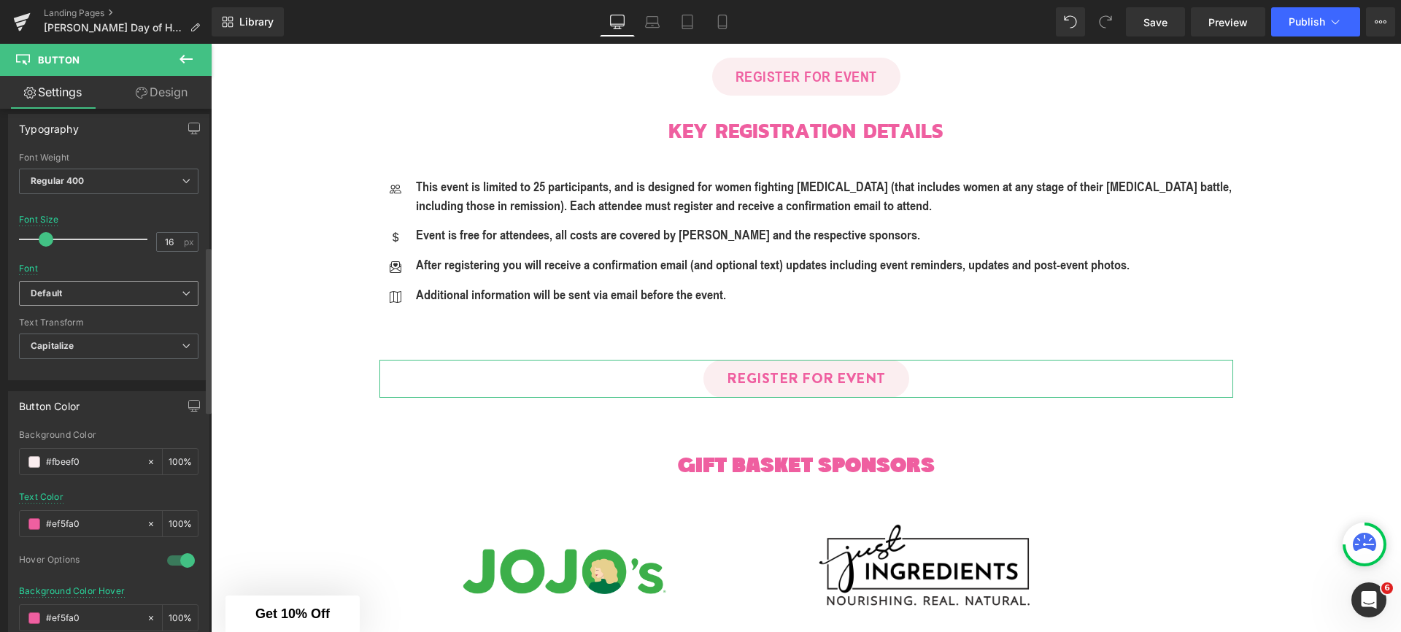
click at [80, 297] on b "Default" at bounding box center [106, 294] width 151 height 12
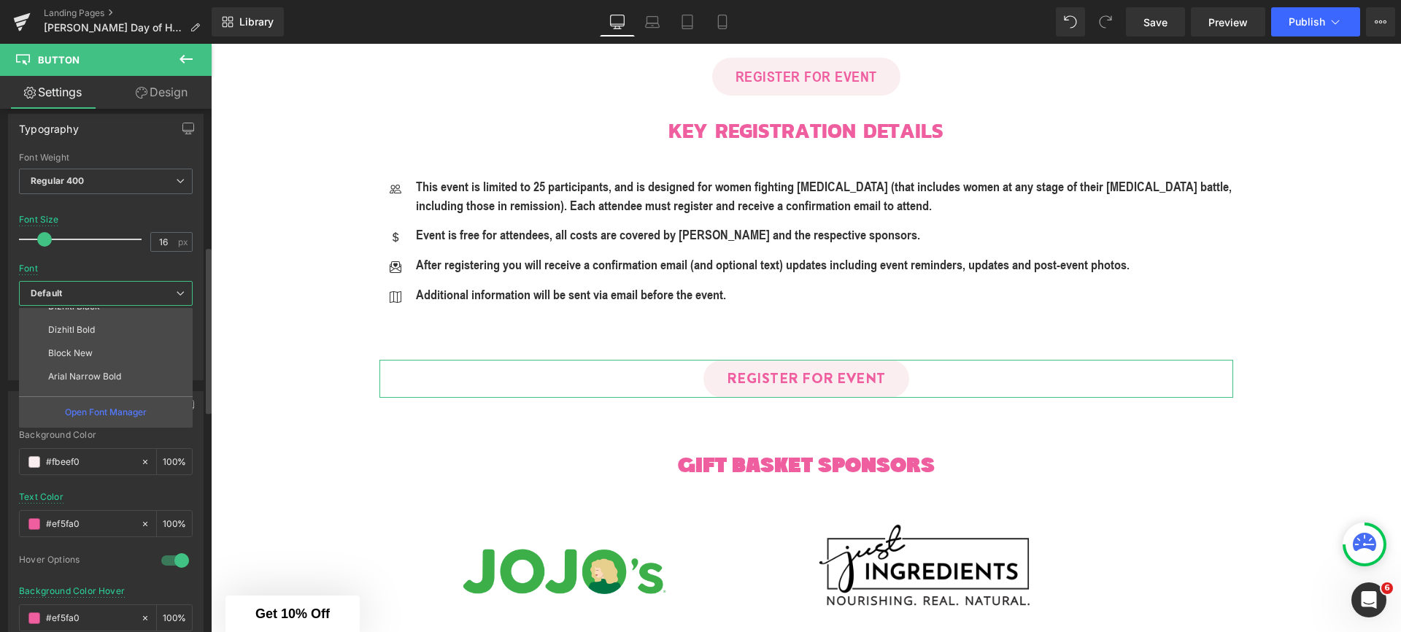
scroll to position [99, 0]
click at [85, 360] on p "Arial Narrow Bold" at bounding box center [84, 360] width 73 height 10
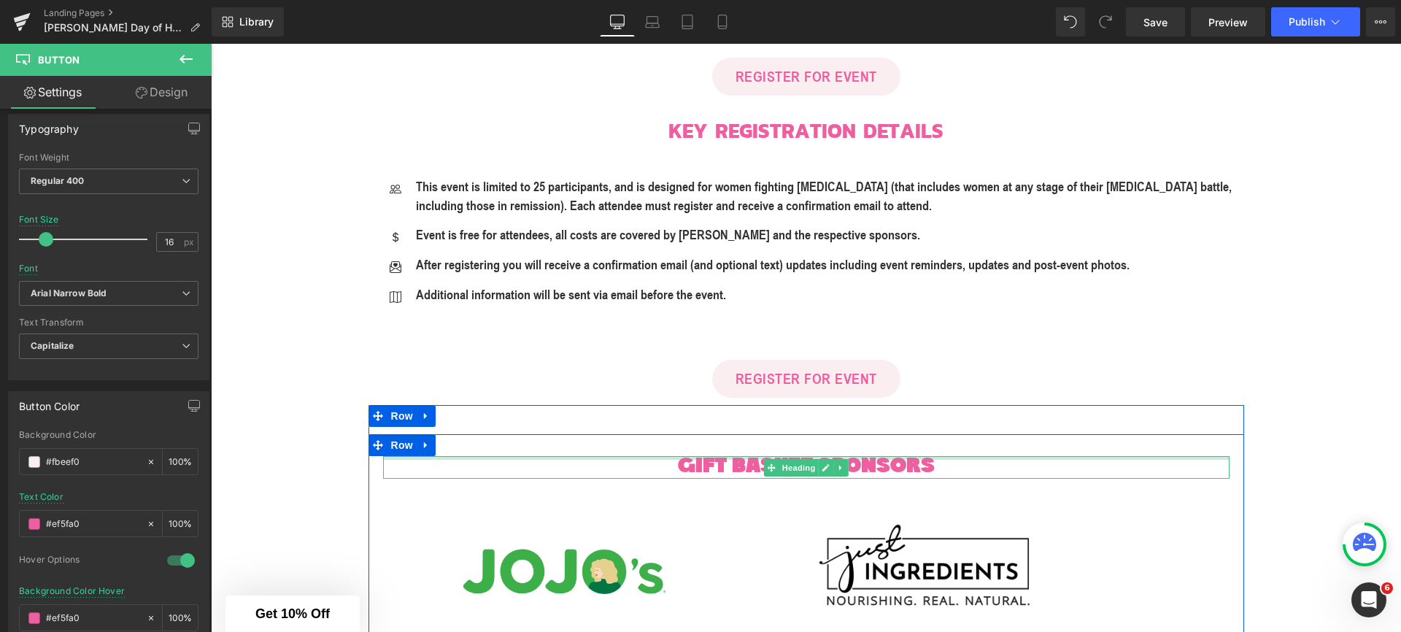
click at [725, 458] on div at bounding box center [806, 458] width 846 height 4
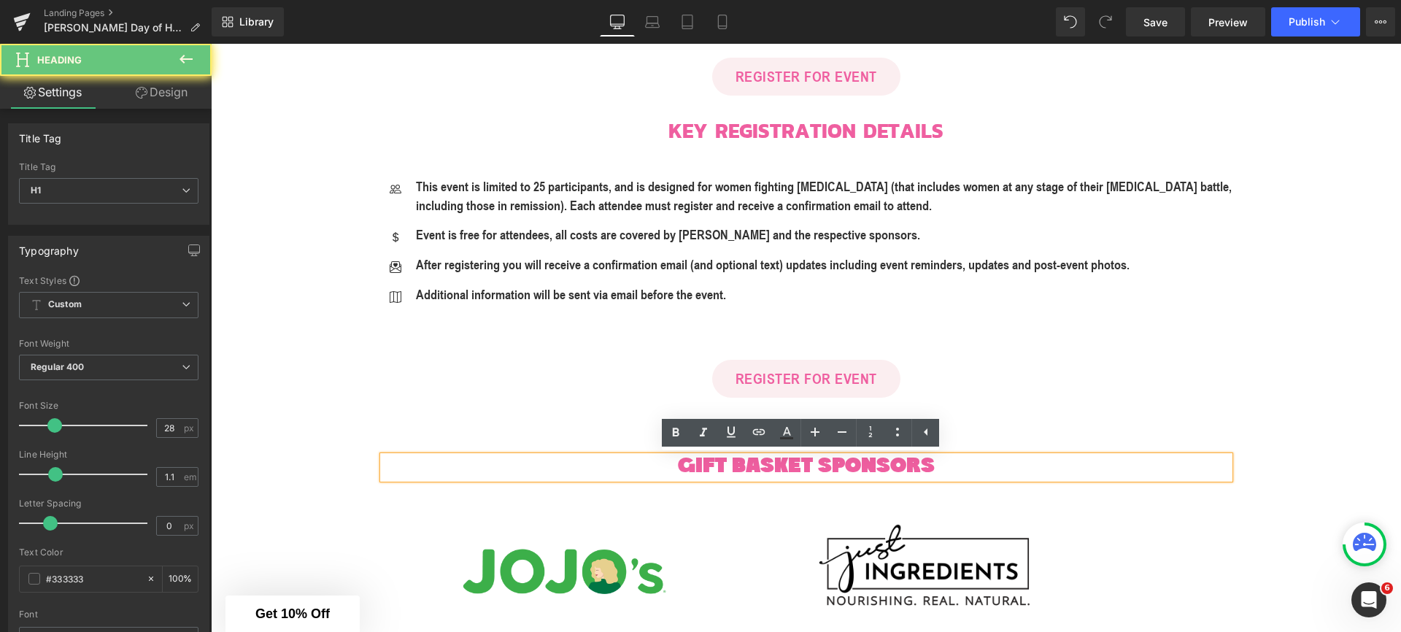
click at [792, 469] on span "GIFT BASKET SPONSORS" at bounding box center [806, 466] width 257 height 21
click at [545, 386] on div "REGISTER FOR EVENT" at bounding box center [806, 379] width 854 height 38
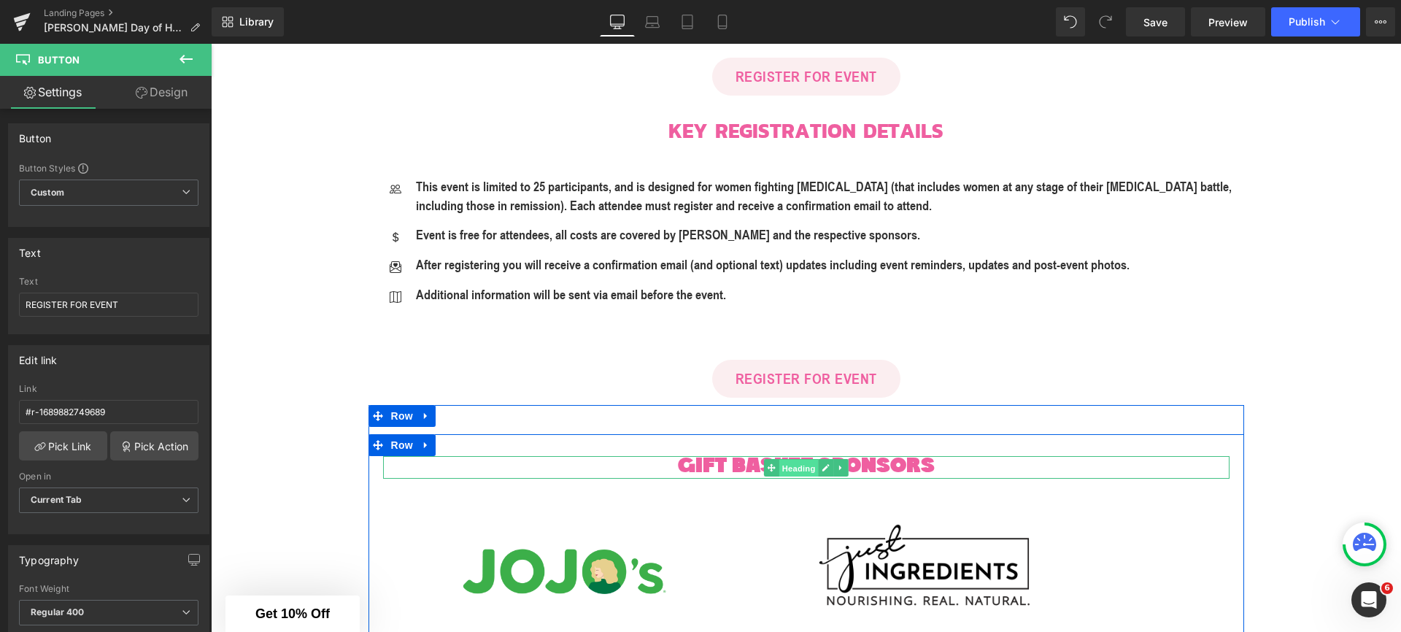
click at [798, 467] on span "Heading" at bounding box center [798, 469] width 39 height 18
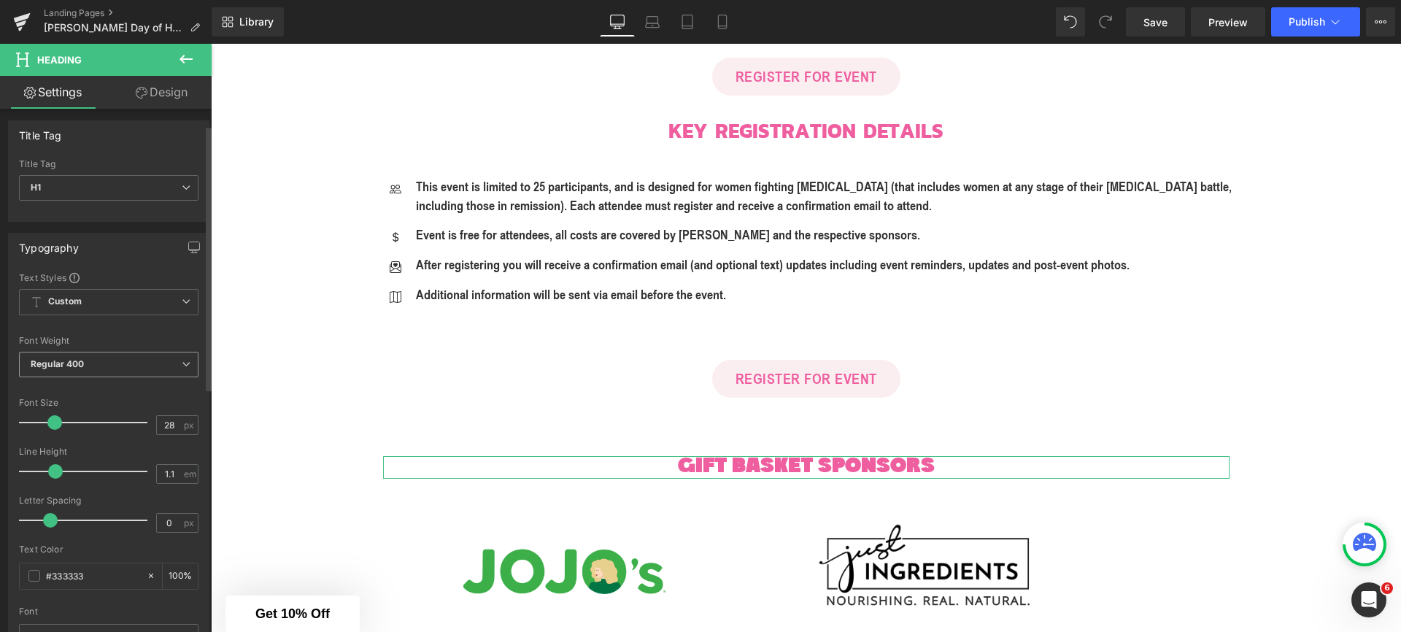
scroll to position [301, 0]
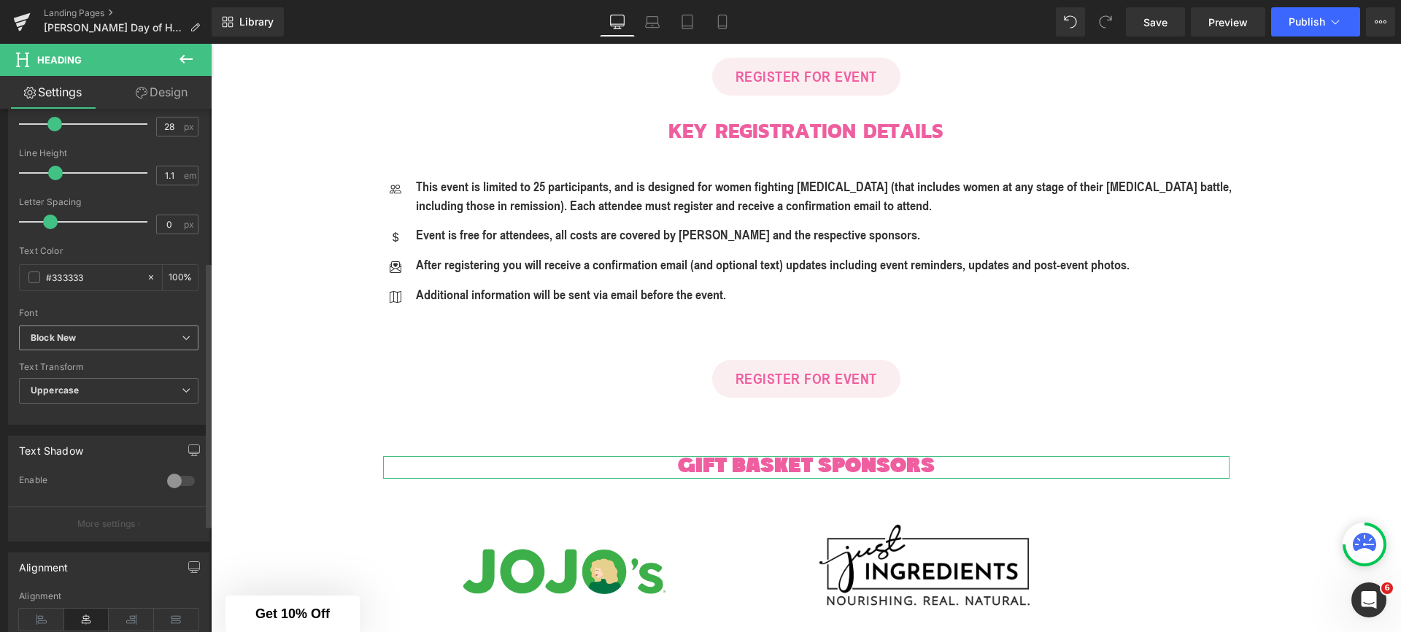
click at [88, 344] on span "Block New" at bounding box center [109, 338] width 180 height 26
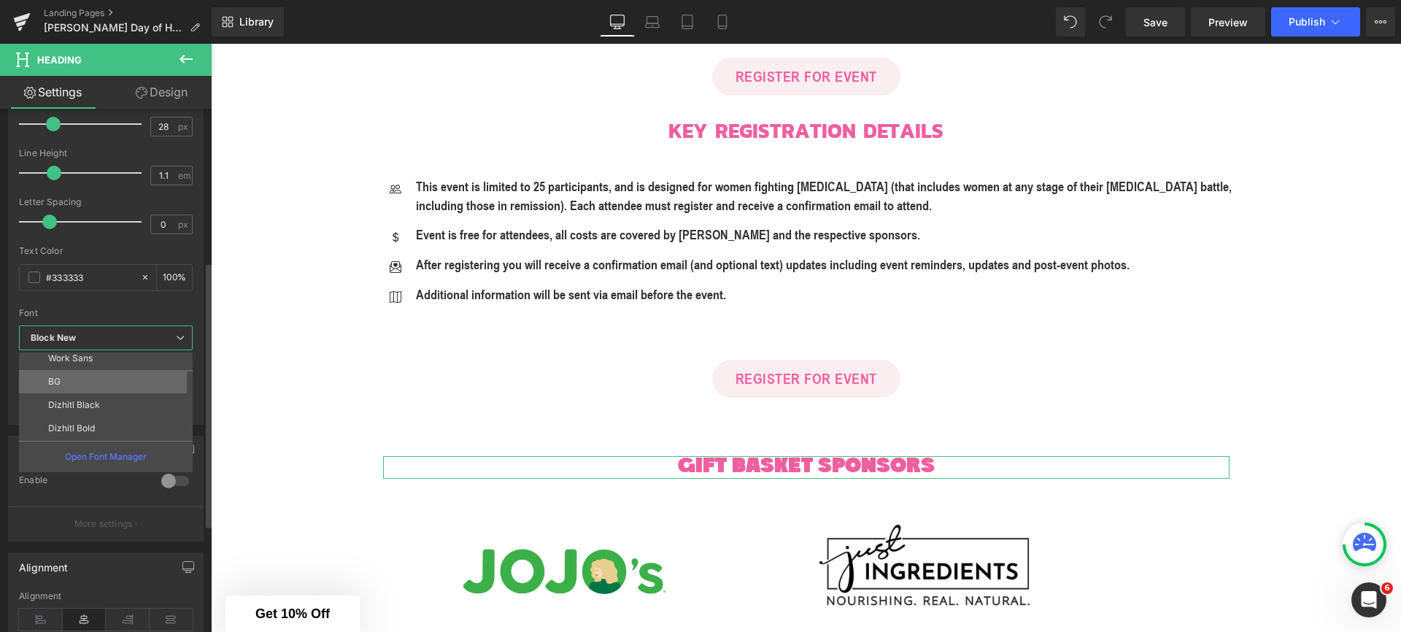
scroll to position [31, 0]
click at [93, 425] on p "Dizhitl Bold" at bounding box center [71, 427] width 47 height 10
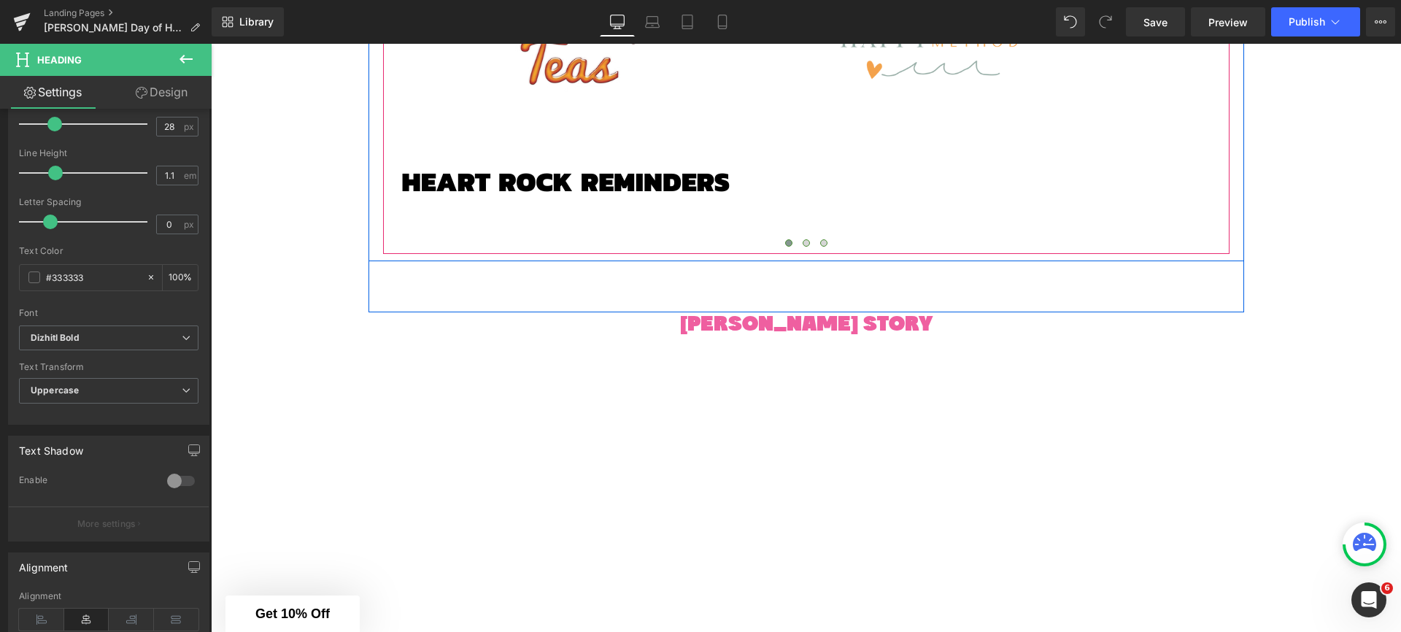
scroll to position [2061, 0]
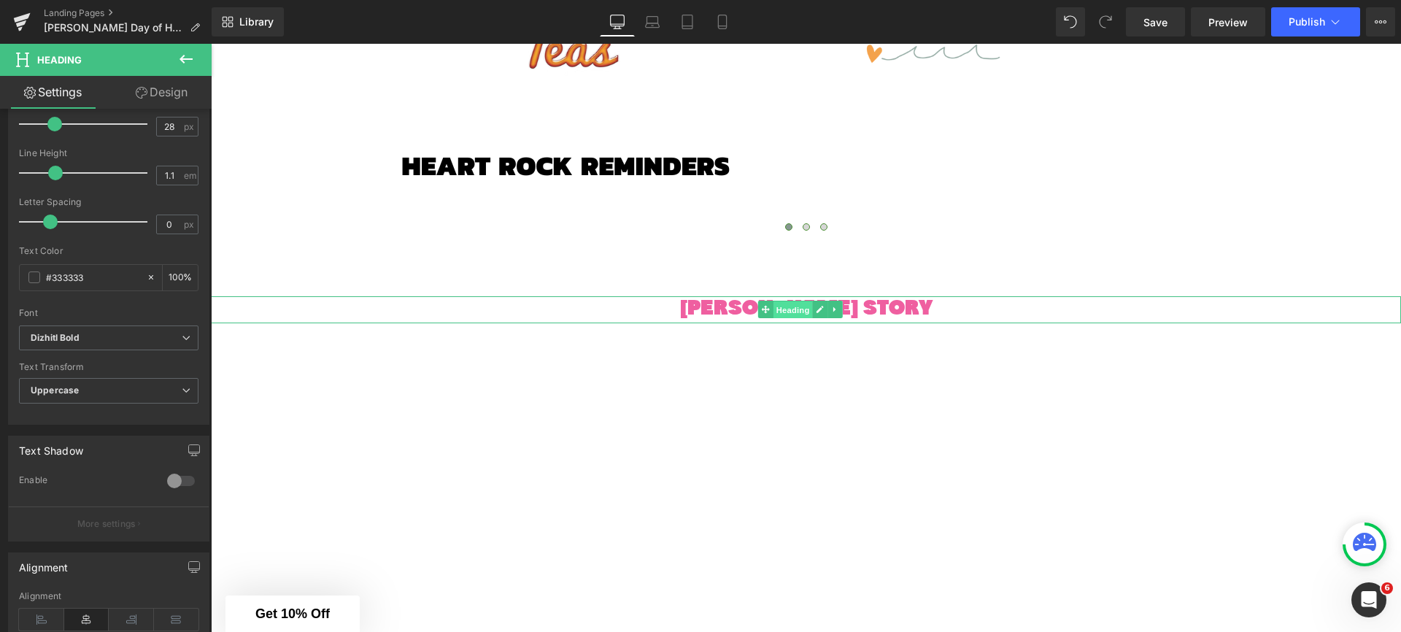
click at [788, 310] on span "Heading" at bounding box center [792, 310] width 39 height 18
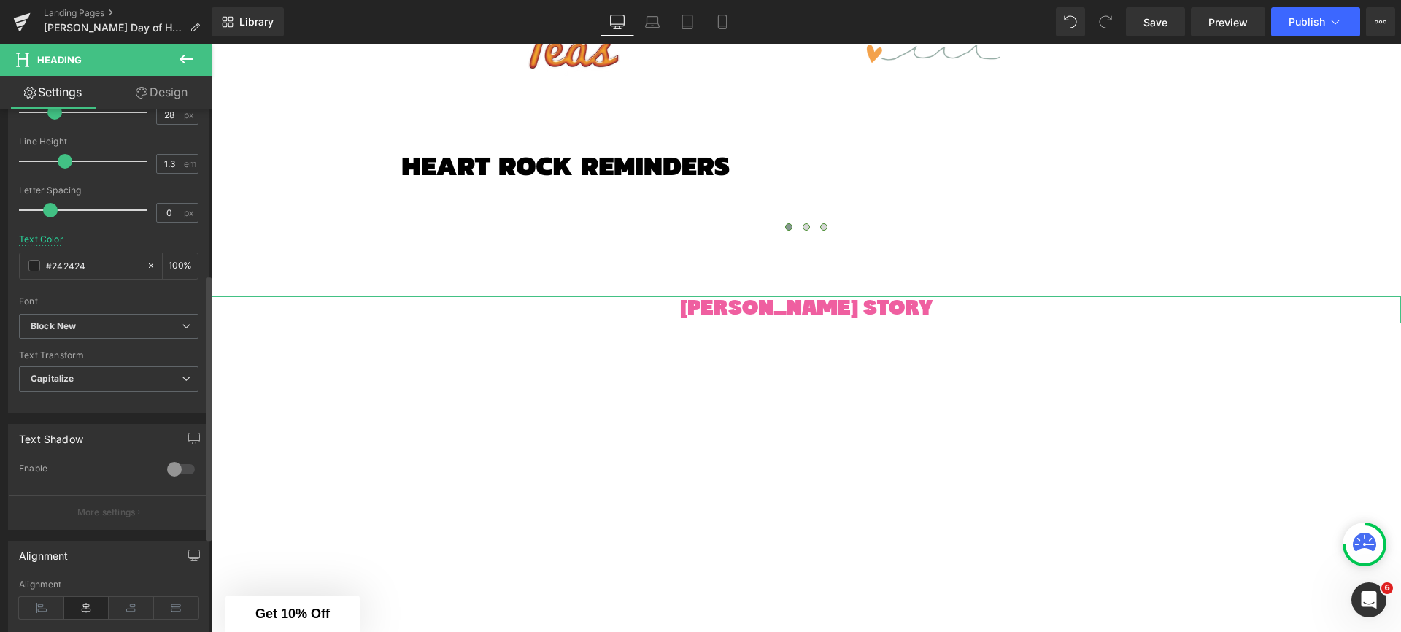
scroll to position [326, 0]
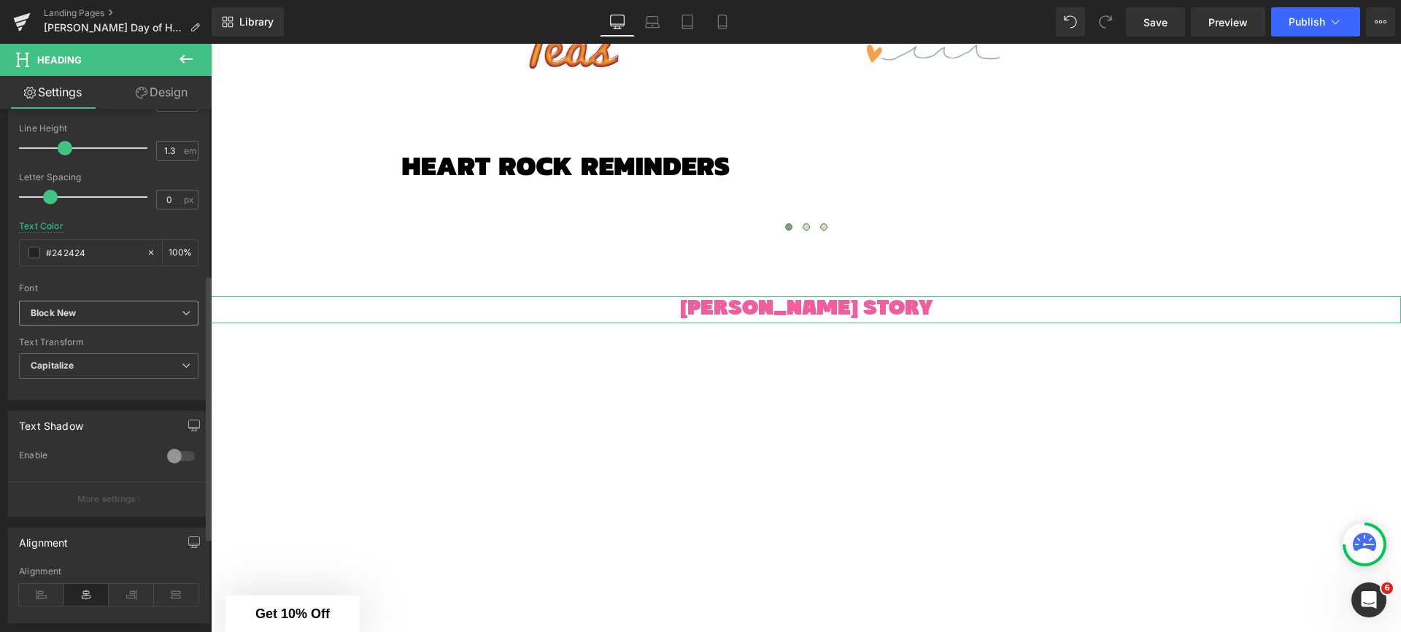
click at [106, 307] on b "Block New" at bounding box center [106, 313] width 151 height 12
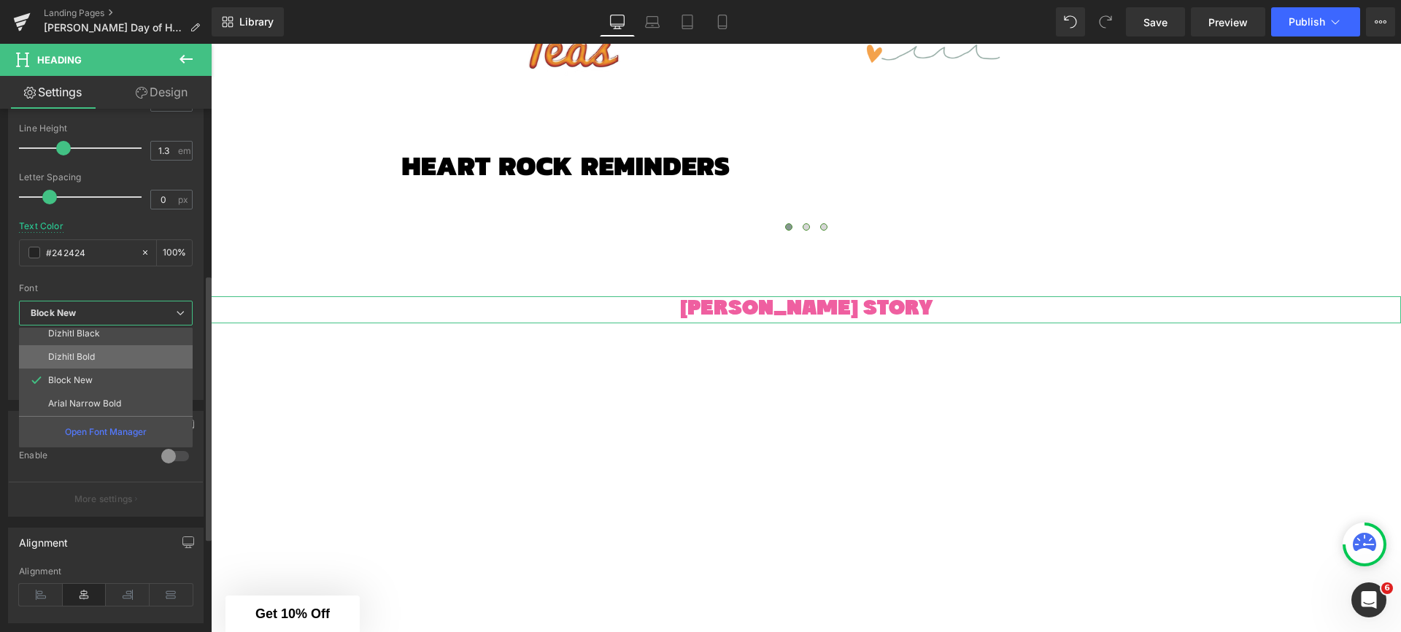
scroll to position [74, 0]
drag, startPoint x: 96, startPoint y: 363, endPoint x: 9, endPoint y: 310, distance: 101.5
click at [96, 363] on li "Dizhitl Bold" at bounding box center [109, 358] width 180 height 23
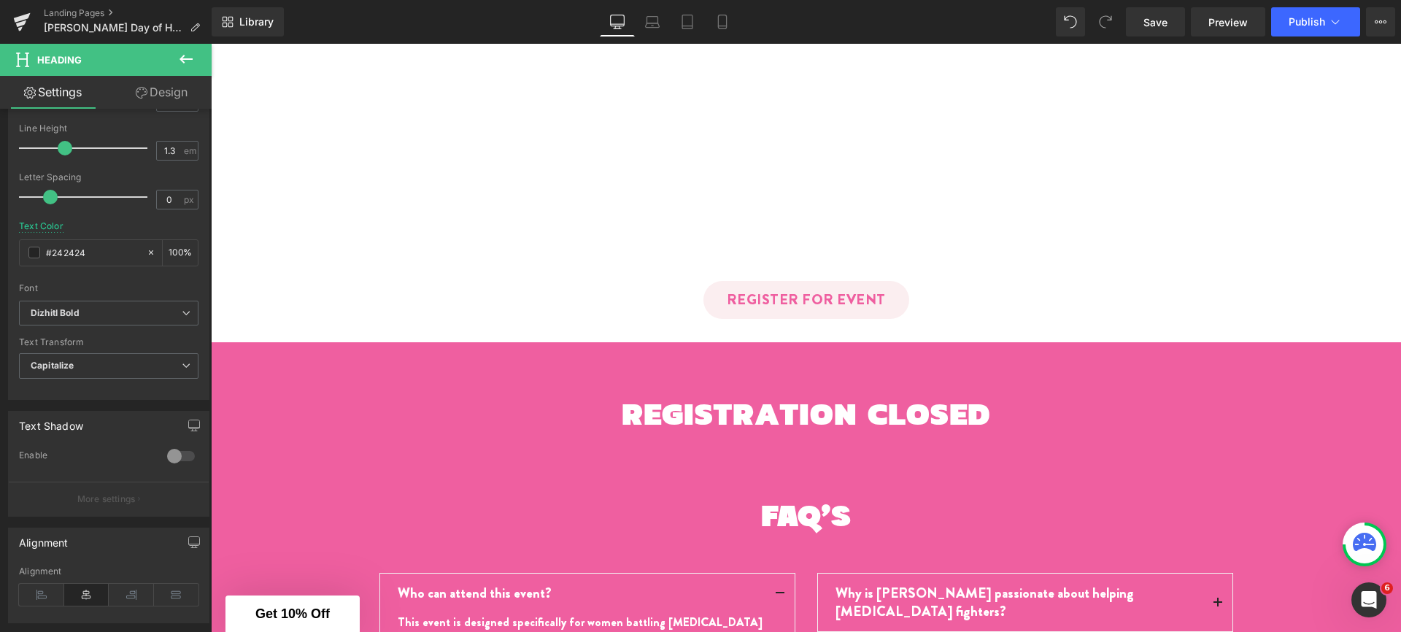
scroll to position [2798, 0]
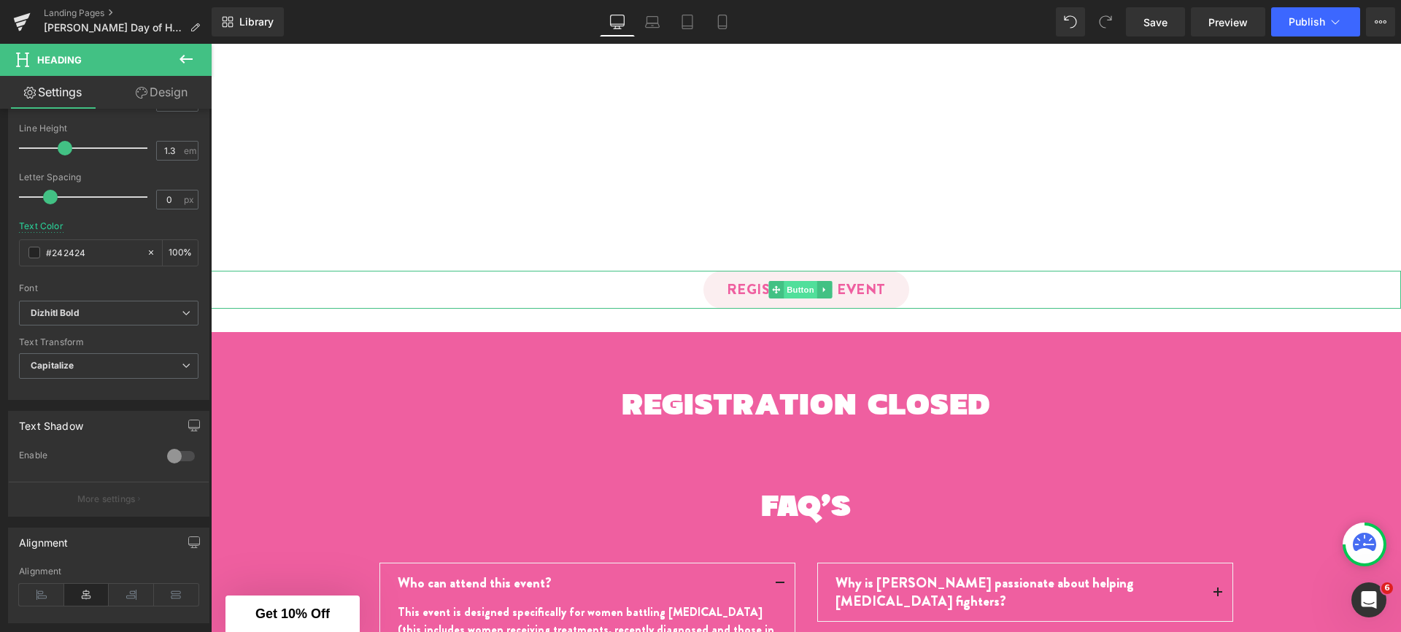
click at [792, 282] on span "Button" at bounding box center [801, 290] width 34 height 18
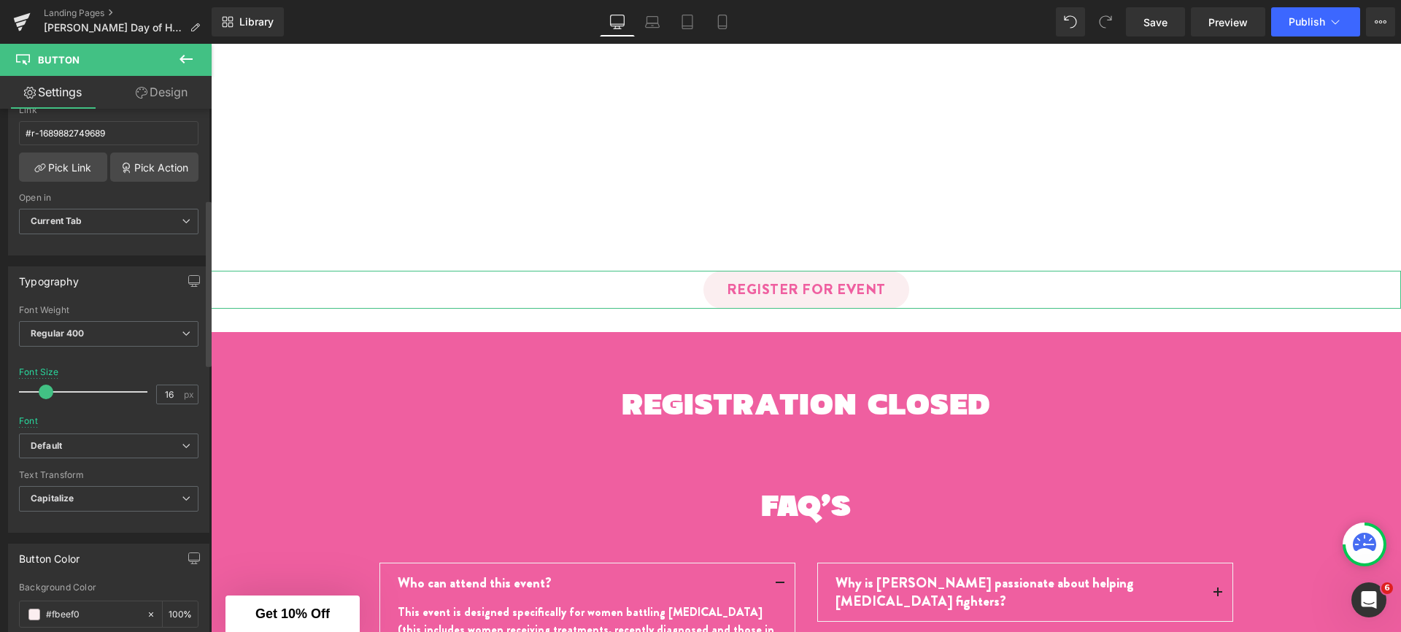
scroll to position [377, 0]
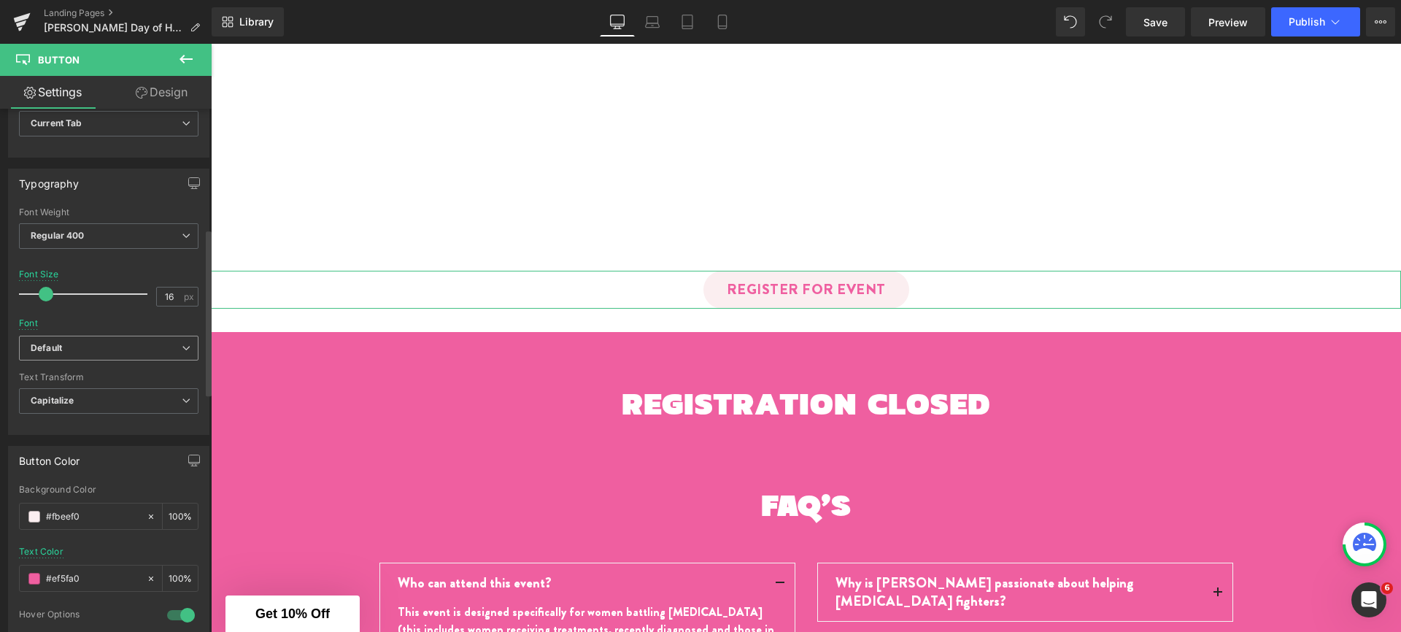
click at [88, 352] on b "Default" at bounding box center [106, 348] width 151 height 12
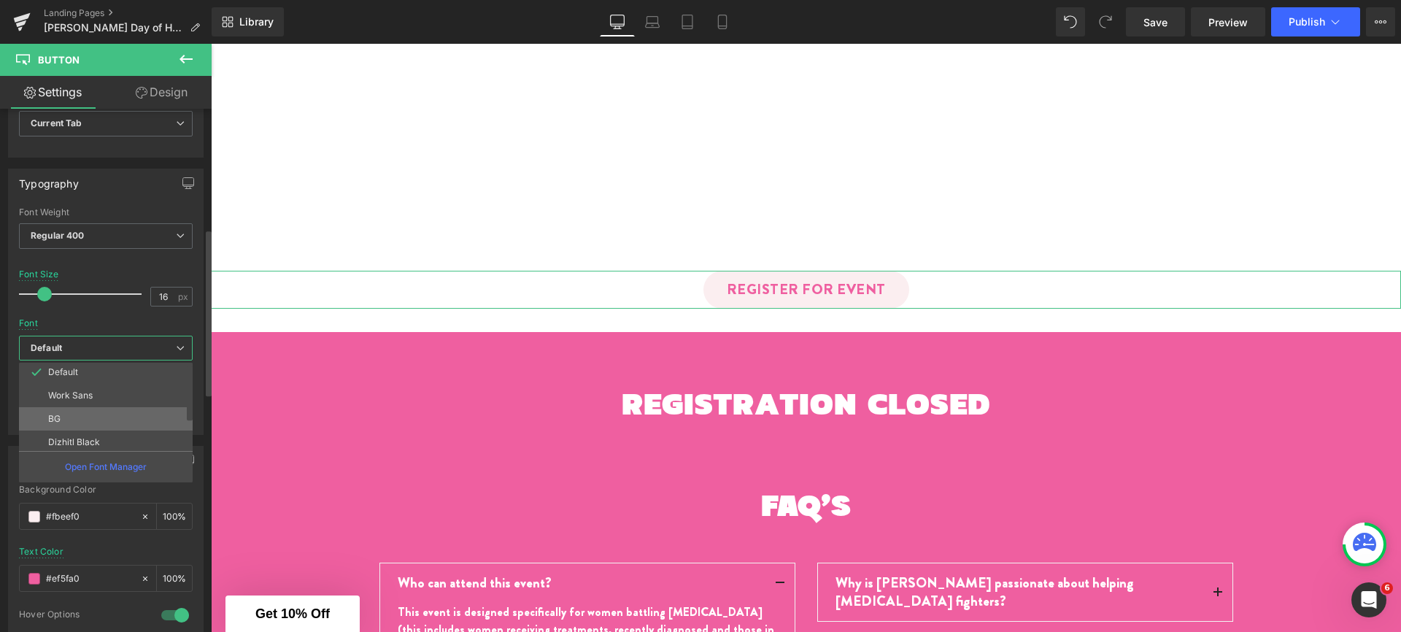
scroll to position [7, 0]
click at [94, 465] on p "Open Font Manager" at bounding box center [106, 466] width 82 height 13
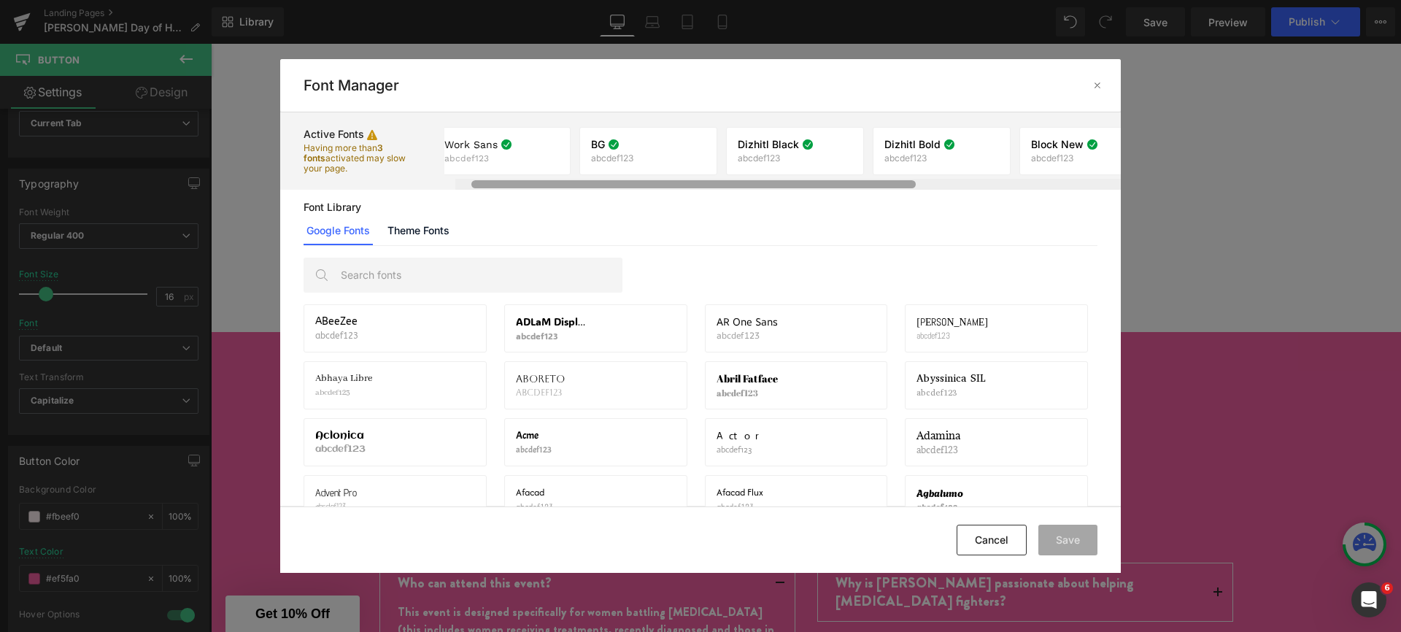
scroll to position [0, 0]
drag, startPoint x: 583, startPoint y: 182, endPoint x: 538, endPoint y: 203, distance: 49.6
click at [538, 203] on div "Active Fonts Having more than 3 fonts activated may slow your page. Work Sans a…" at bounding box center [700, 309] width 841 height 394
drag, startPoint x: 557, startPoint y: 183, endPoint x: 462, endPoint y: 177, distance: 95.1
click at [476, 174] on div "Work Sans abcdef123 If you wish to deactivate this font, all applied settings w…" at bounding box center [782, 150] width 676 height 77
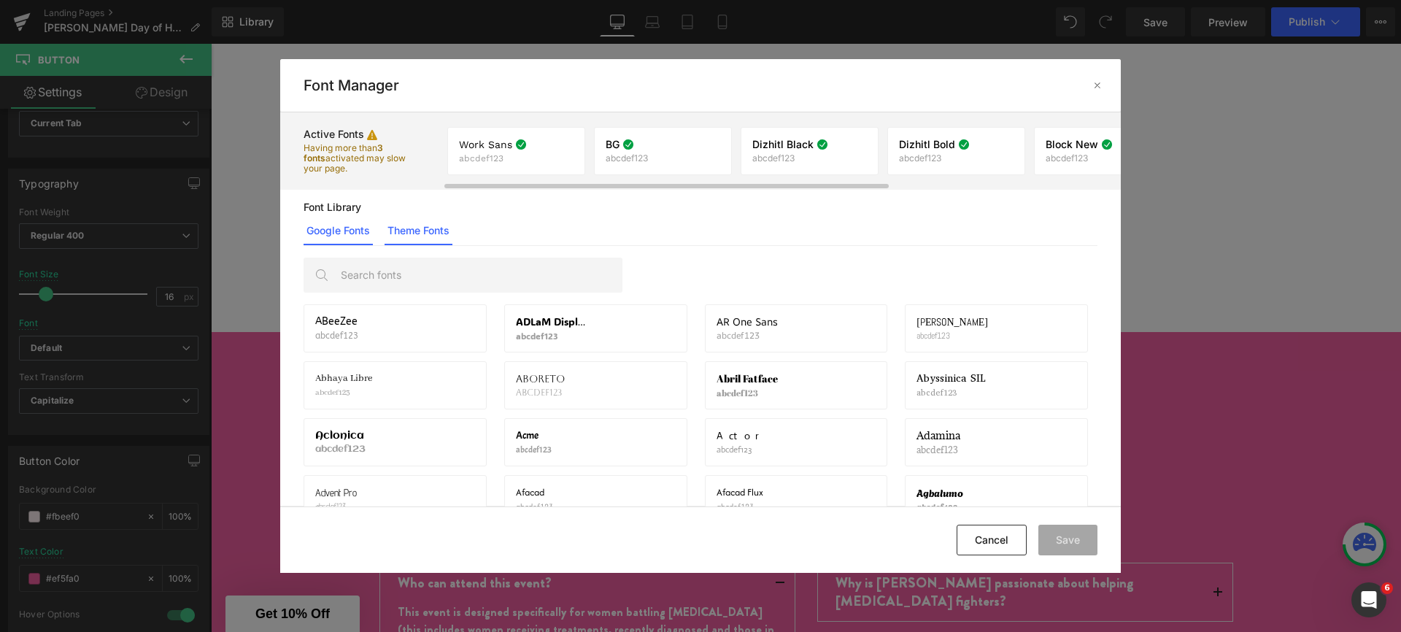
click at [419, 231] on link "Theme Fonts" at bounding box center [419, 230] width 68 height 29
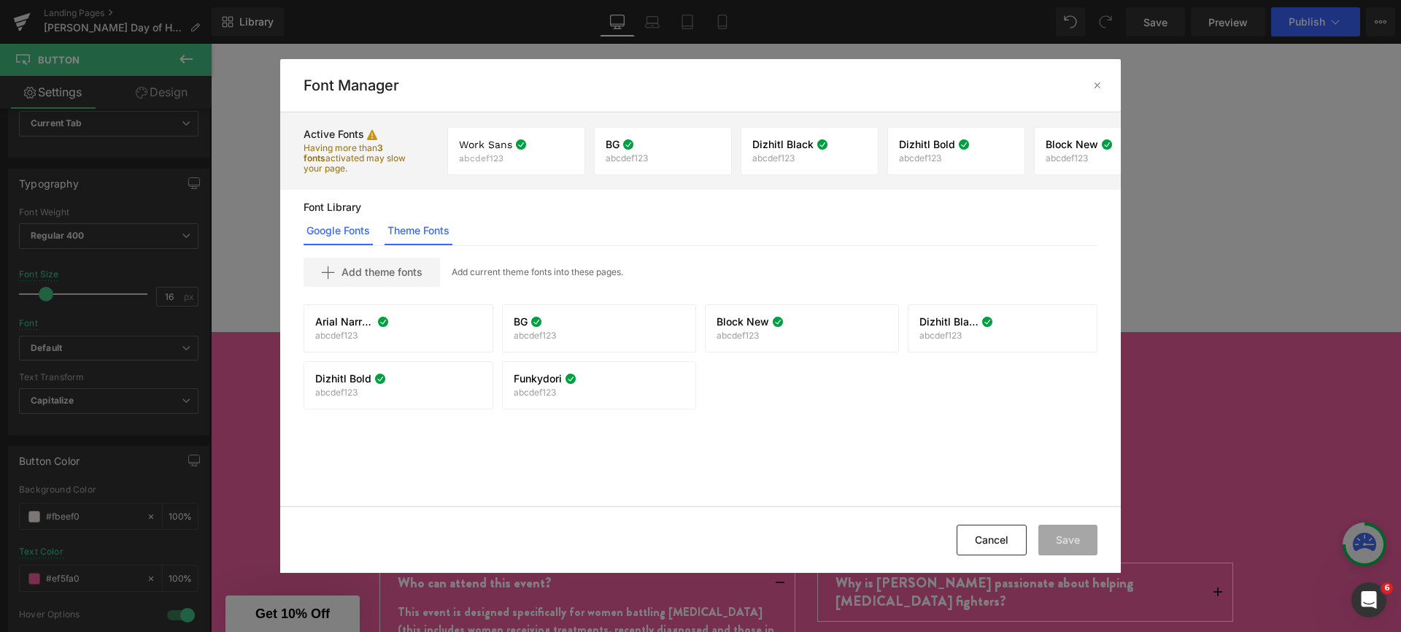
click at [355, 223] on link "Google Fonts" at bounding box center [338, 230] width 69 height 29
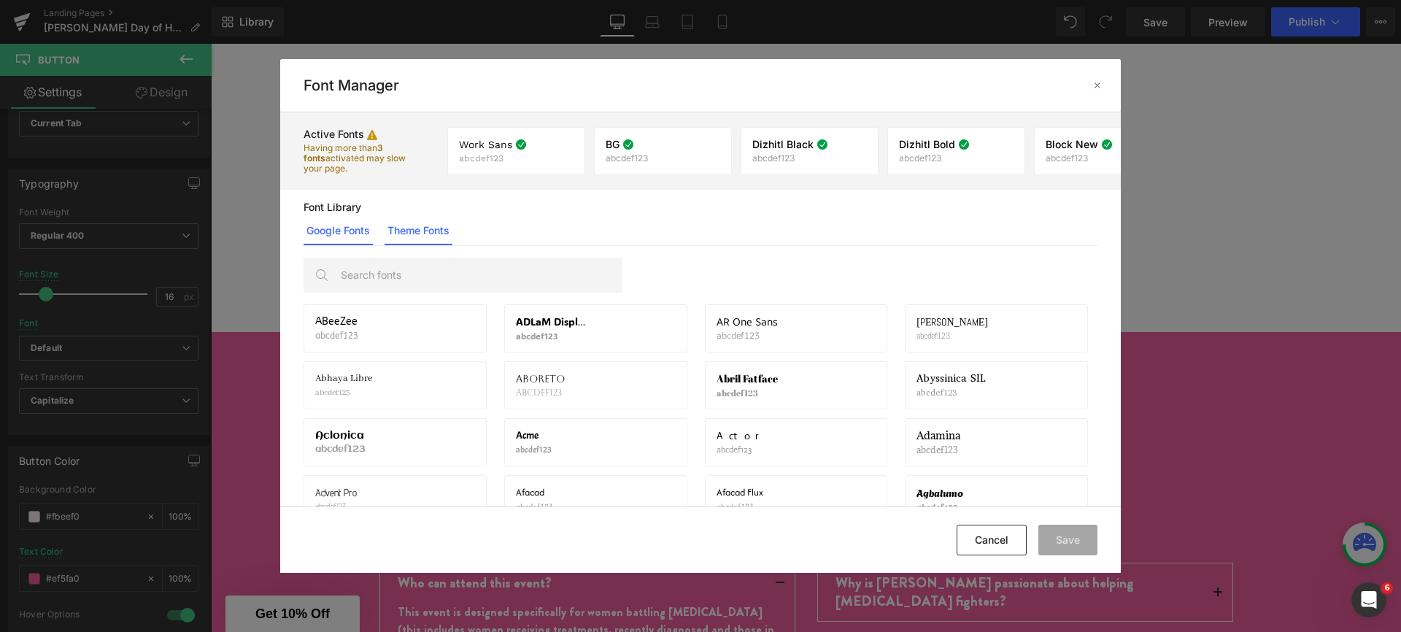
click at [398, 231] on link "Theme Fonts" at bounding box center [419, 230] width 68 height 29
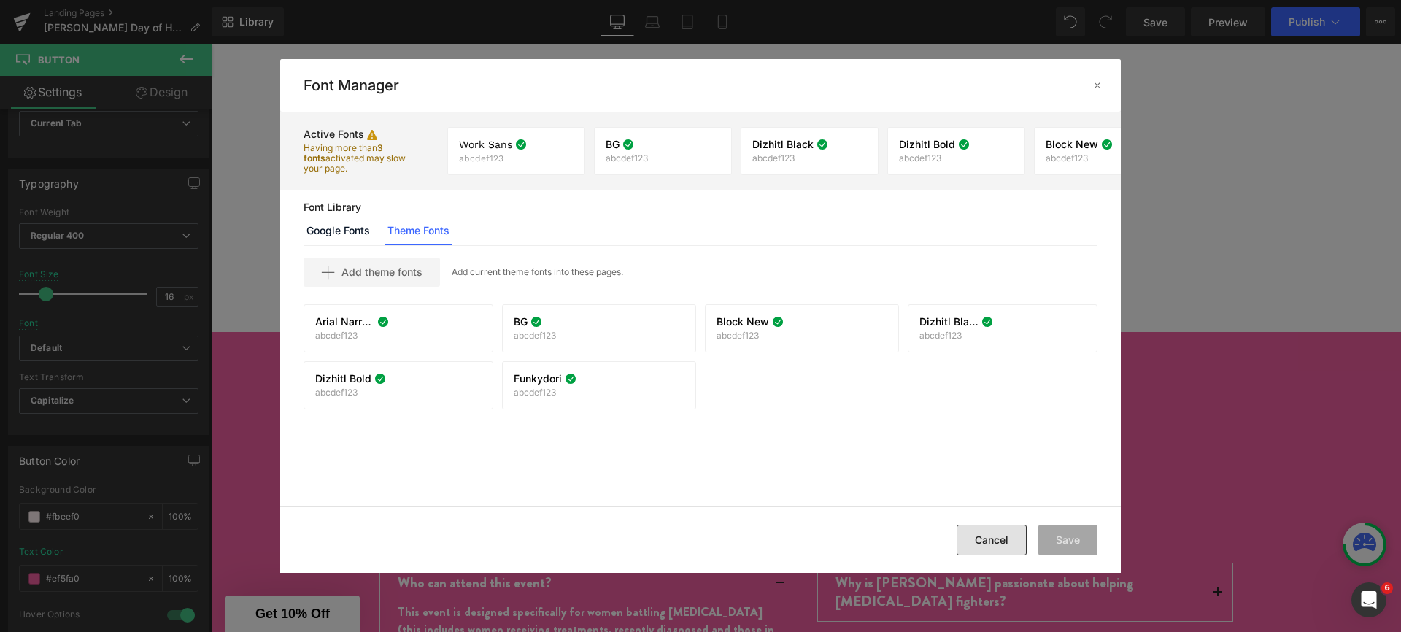
click at [986, 535] on button "Cancel" at bounding box center [992, 540] width 70 height 31
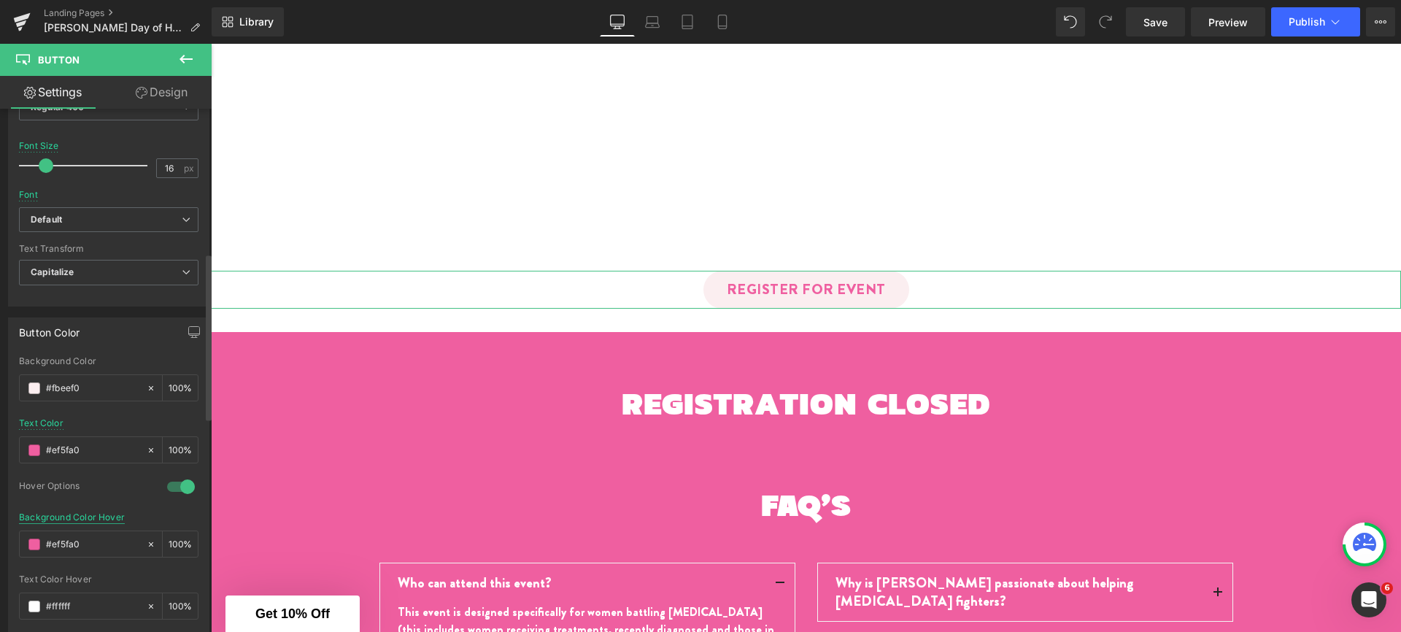
scroll to position [512, 0]
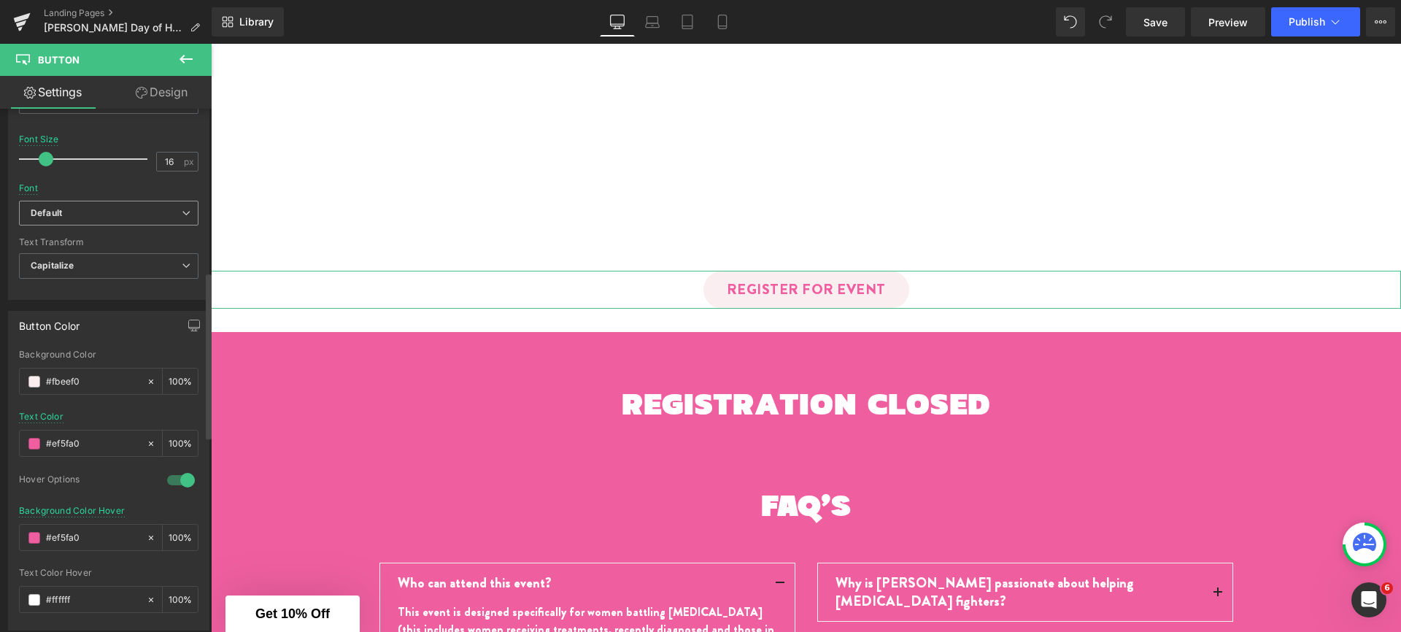
click at [67, 212] on b "Default" at bounding box center [106, 213] width 151 height 12
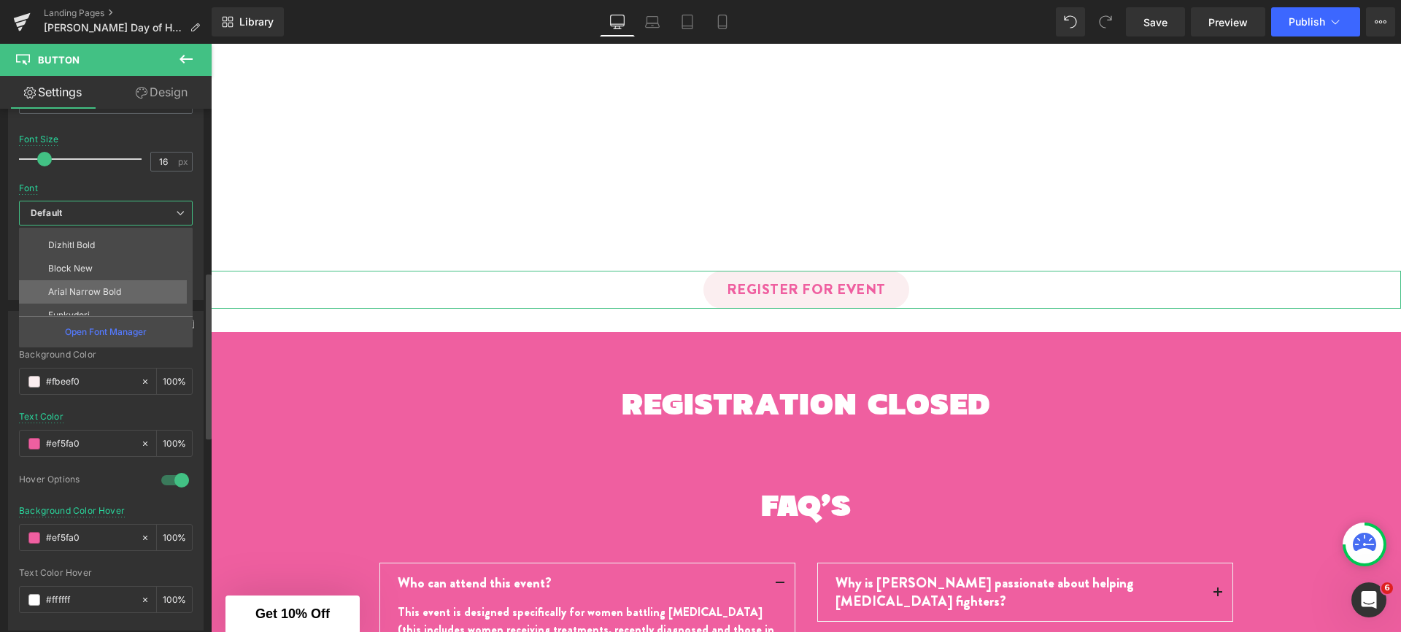
scroll to position [88, 0]
click at [99, 293] on p "Arial Narrow Bold" at bounding box center [84, 291] width 73 height 10
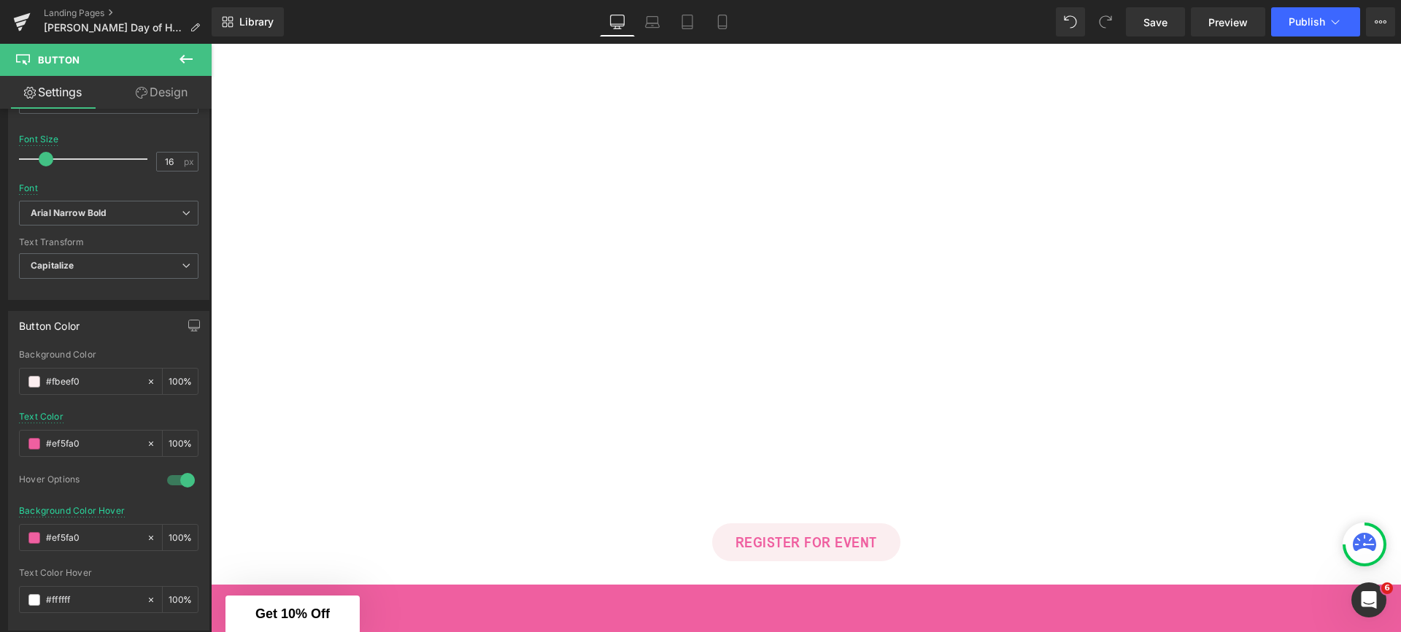
scroll to position [2914, 0]
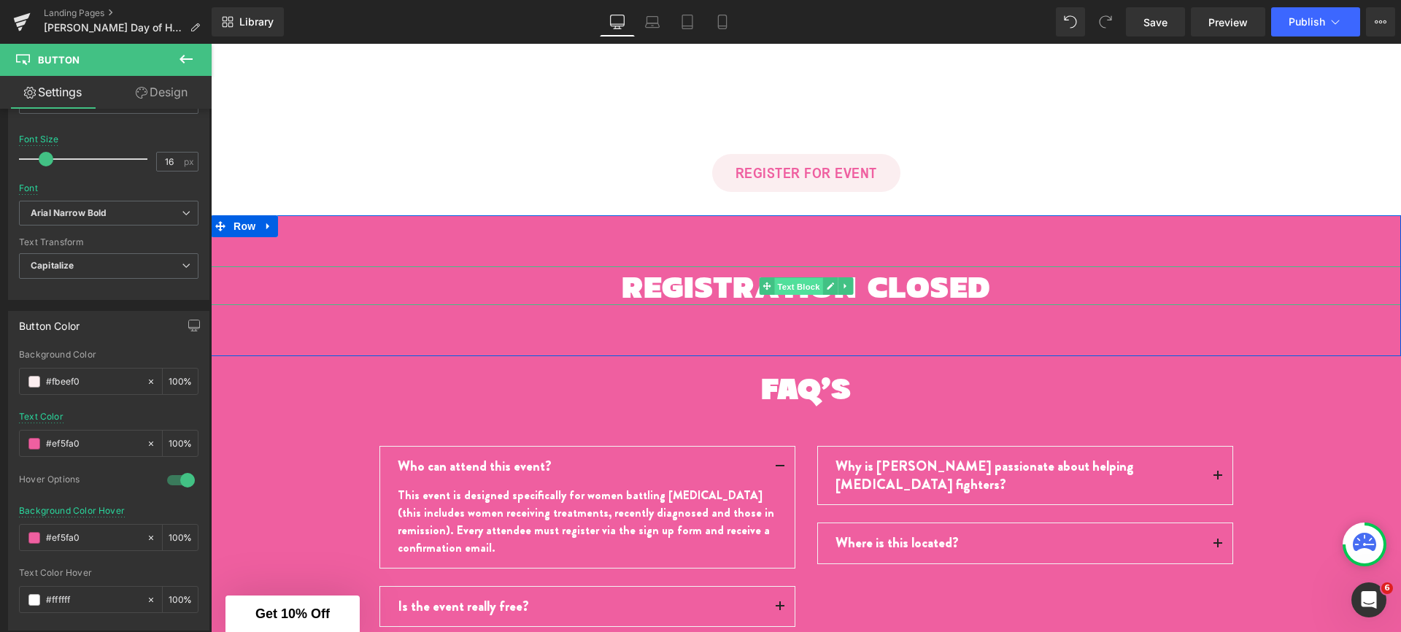
click at [778, 282] on span "Text Block" at bounding box center [798, 286] width 48 height 18
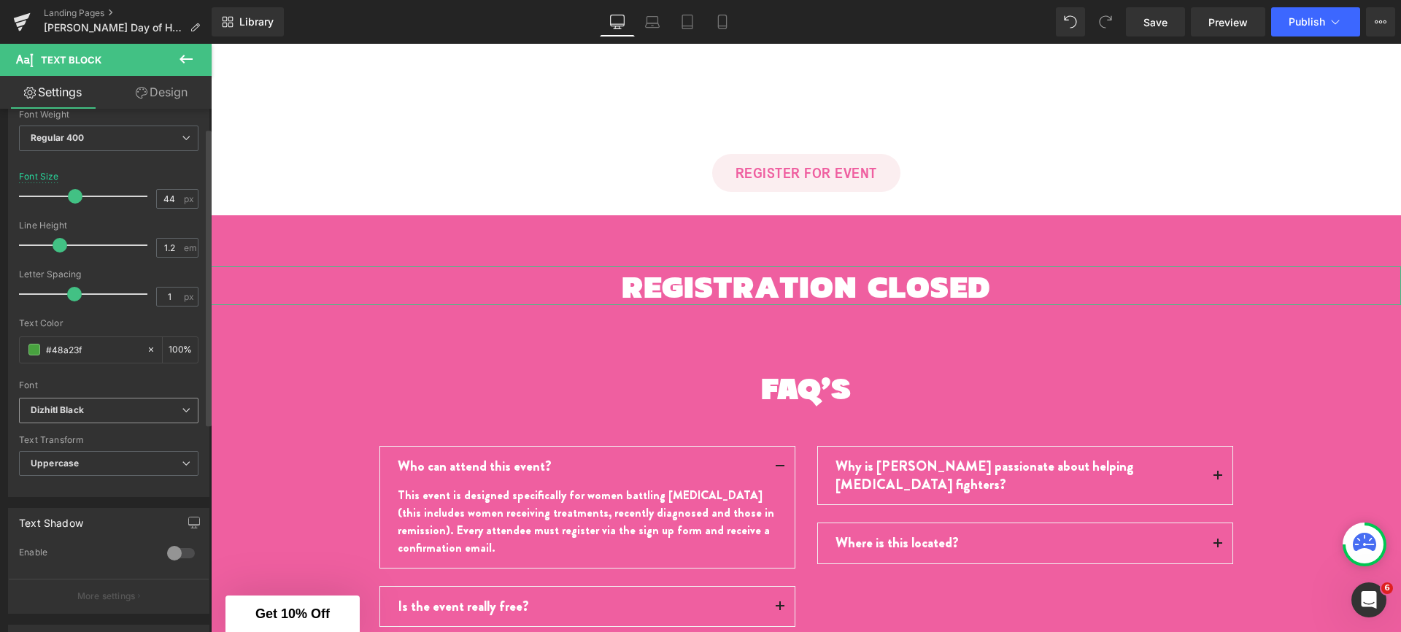
scroll to position [130, 0]
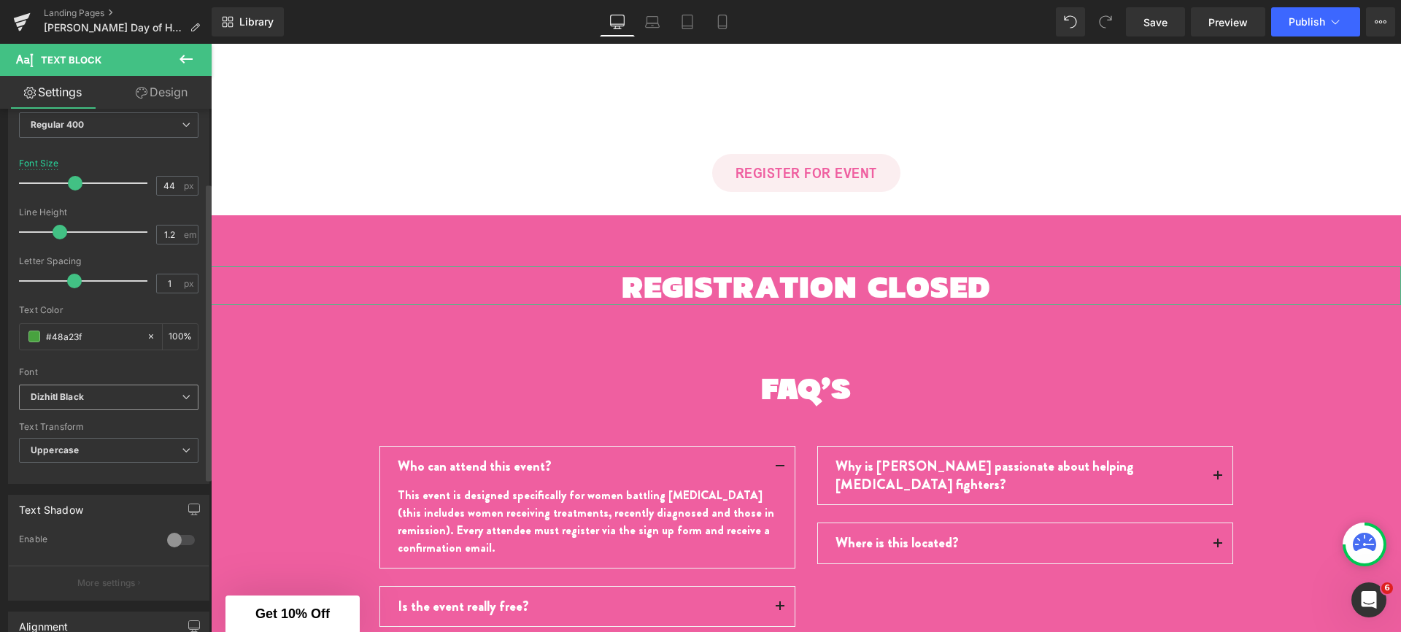
click at [100, 399] on b "Dizhitl Black" at bounding box center [106, 397] width 151 height 12
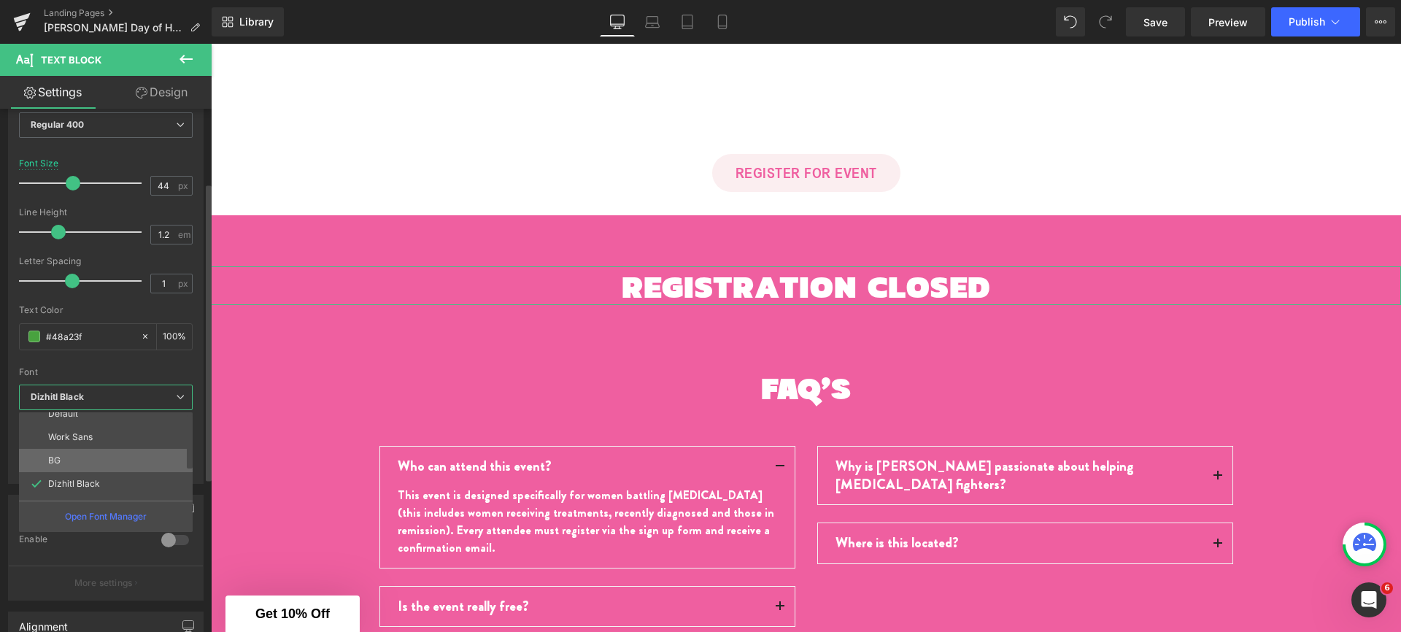
scroll to position [26, 0]
click at [84, 490] on p "Dizhitl Bold" at bounding box center [71, 491] width 47 height 10
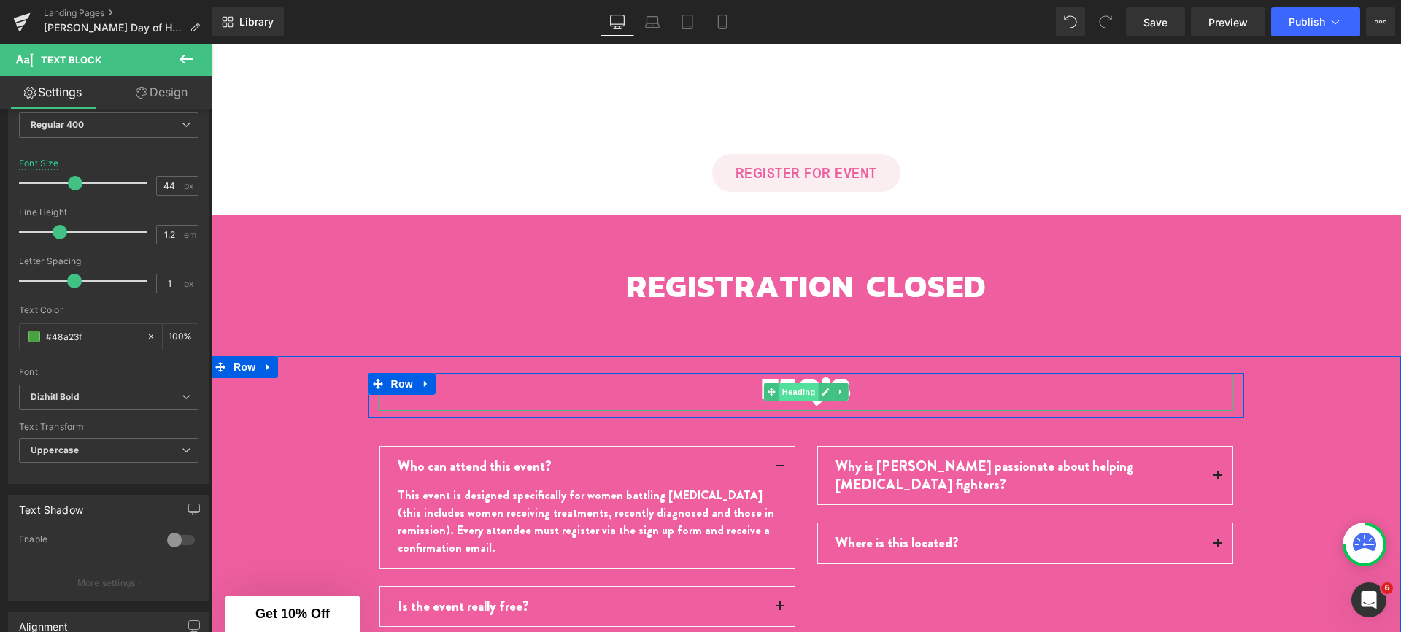
click at [784, 383] on span "Heading" at bounding box center [798, 392] width 39 height 18
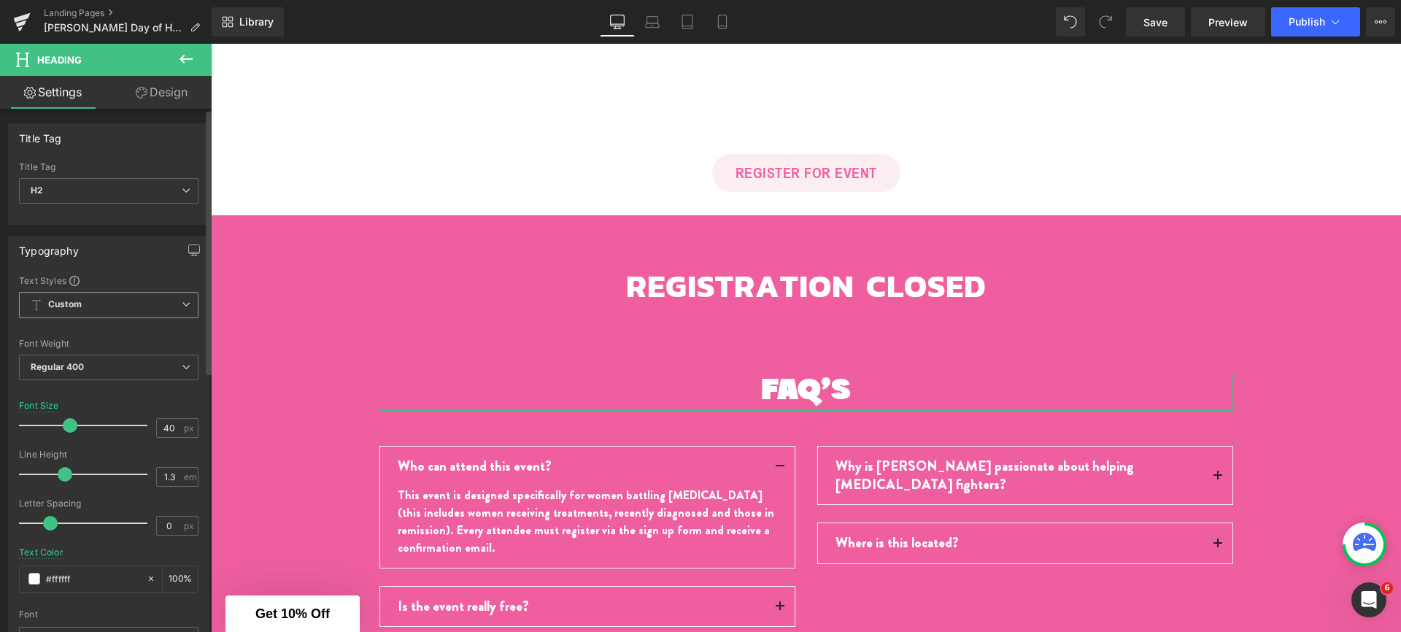
click at [67, 309] on b "Custom" at bounding box center [65, 304] width 34 height 12
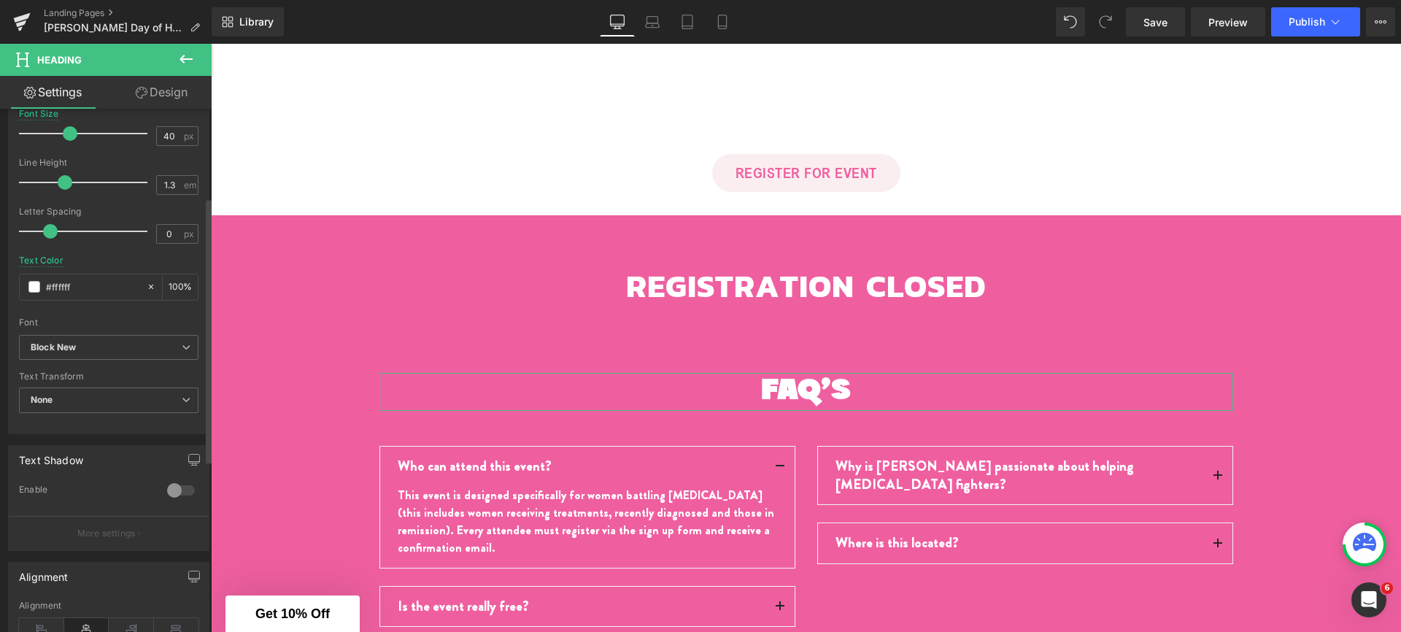
scroll to position [302, 0]
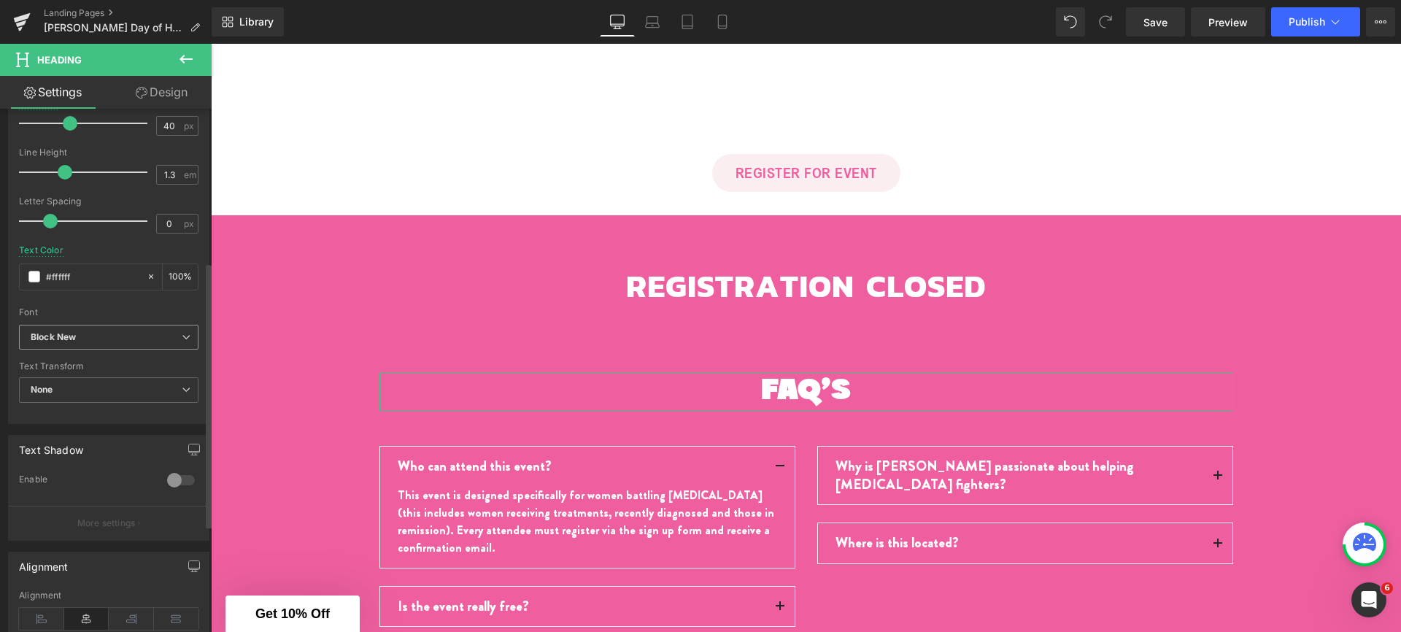
click at [75, 343] on span "Block New" at bounding box center [109, 338] width 180 height 26
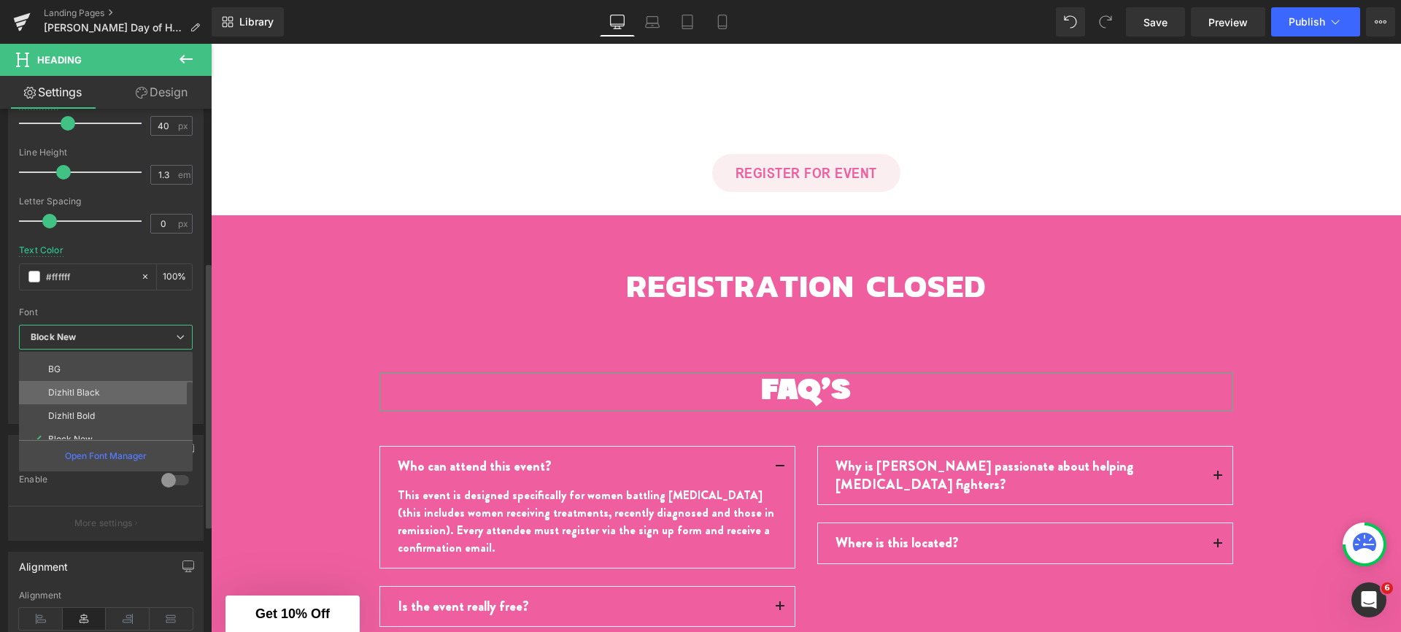
scroll to position [58, 0]
click at [75, 398] on p "Dizhitl Bold" at bounding box center [71, 398] width 47 height 10
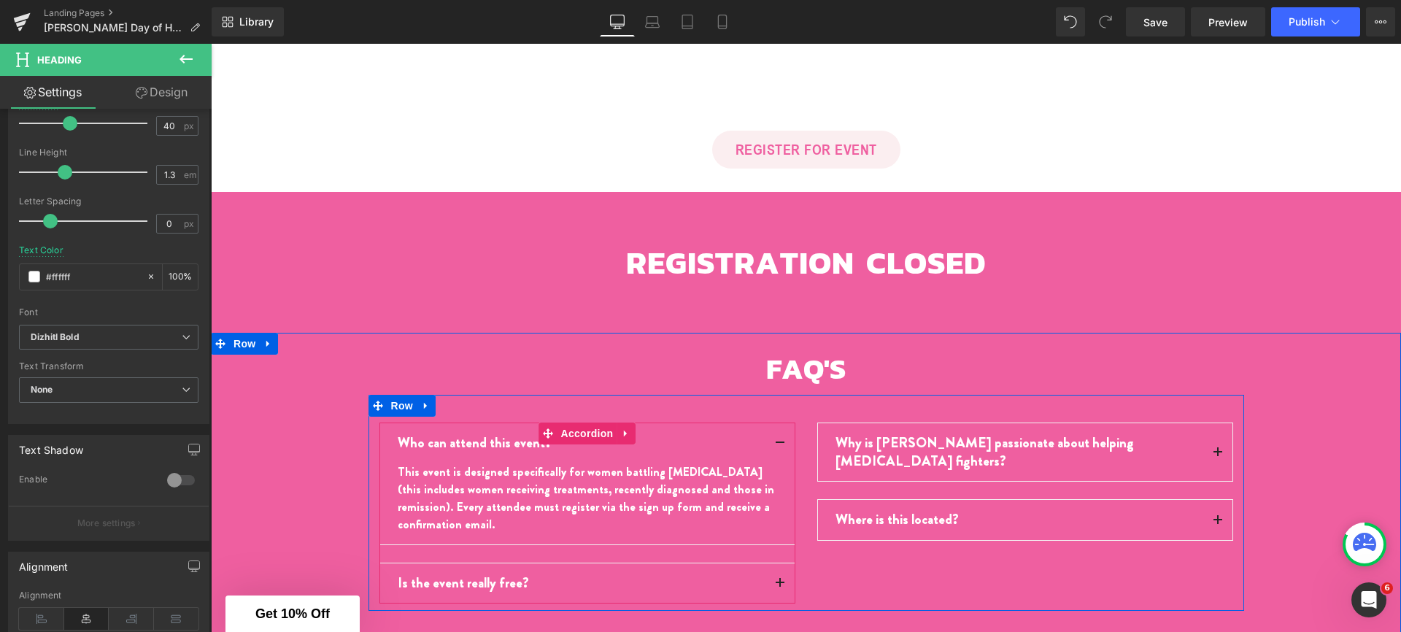
scroll to position [3059, 0]
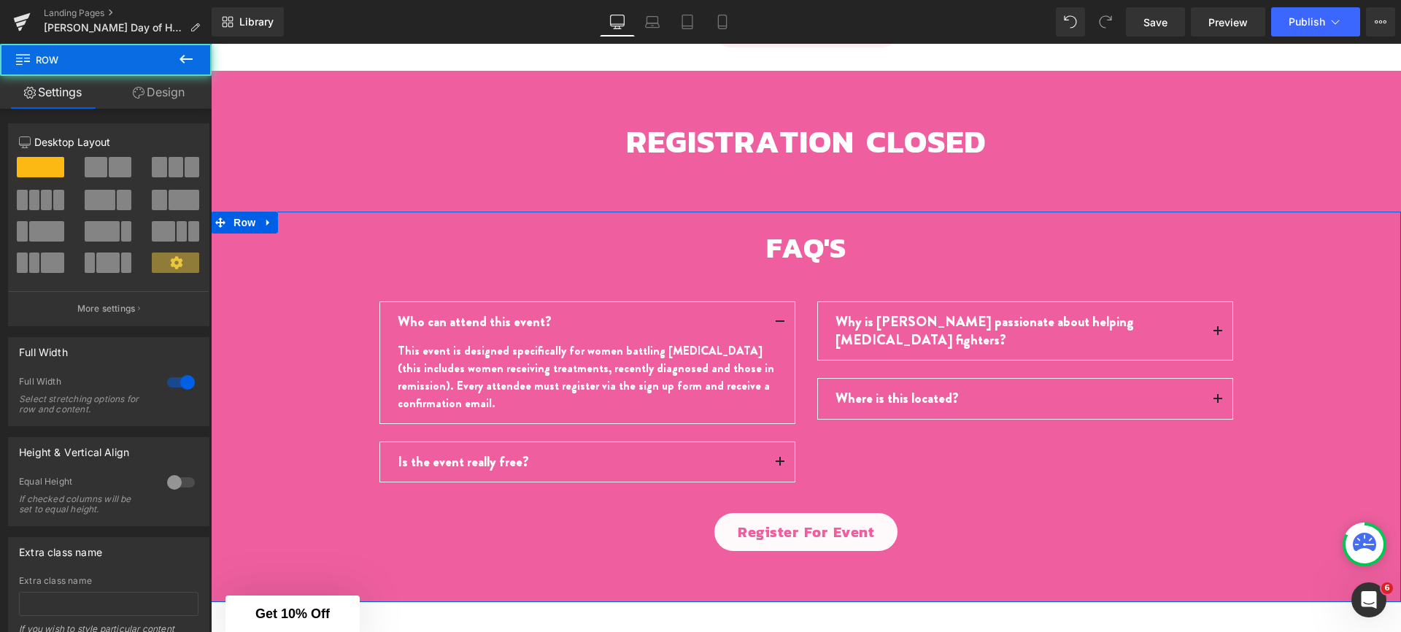
click at [300, 417] on div "FAQ'S Heading Row Who can attend this event? Text Block This event is designed …" at bounding box center [806, 389] width 1190 height 323
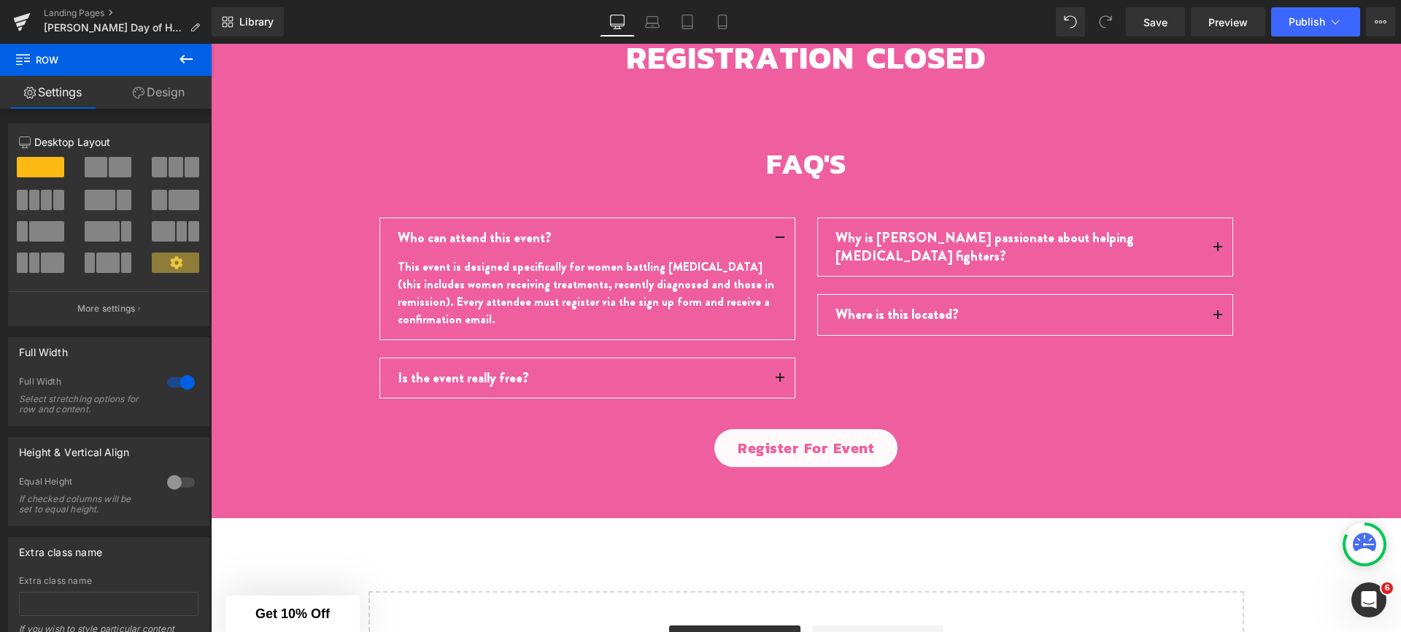
scroll to position [3109, 0]
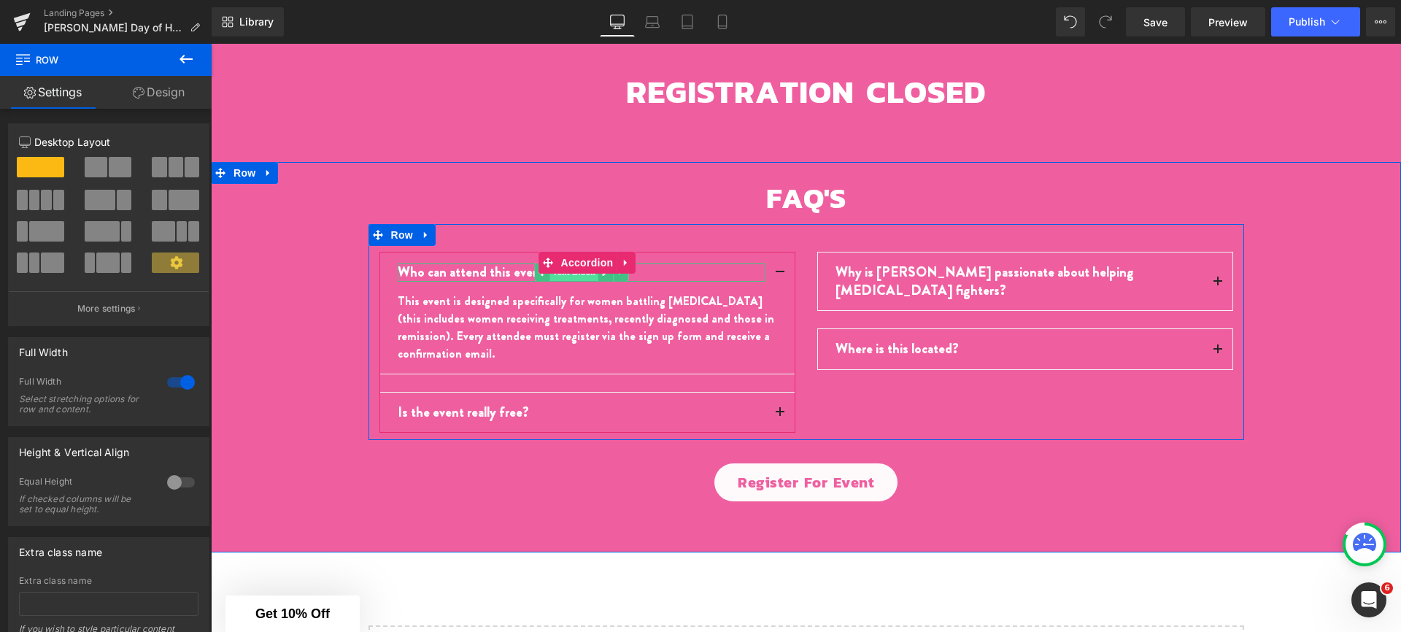
click at [549, 272] on span "Text Block" at bounding box center [573, 272] width 48 height 18
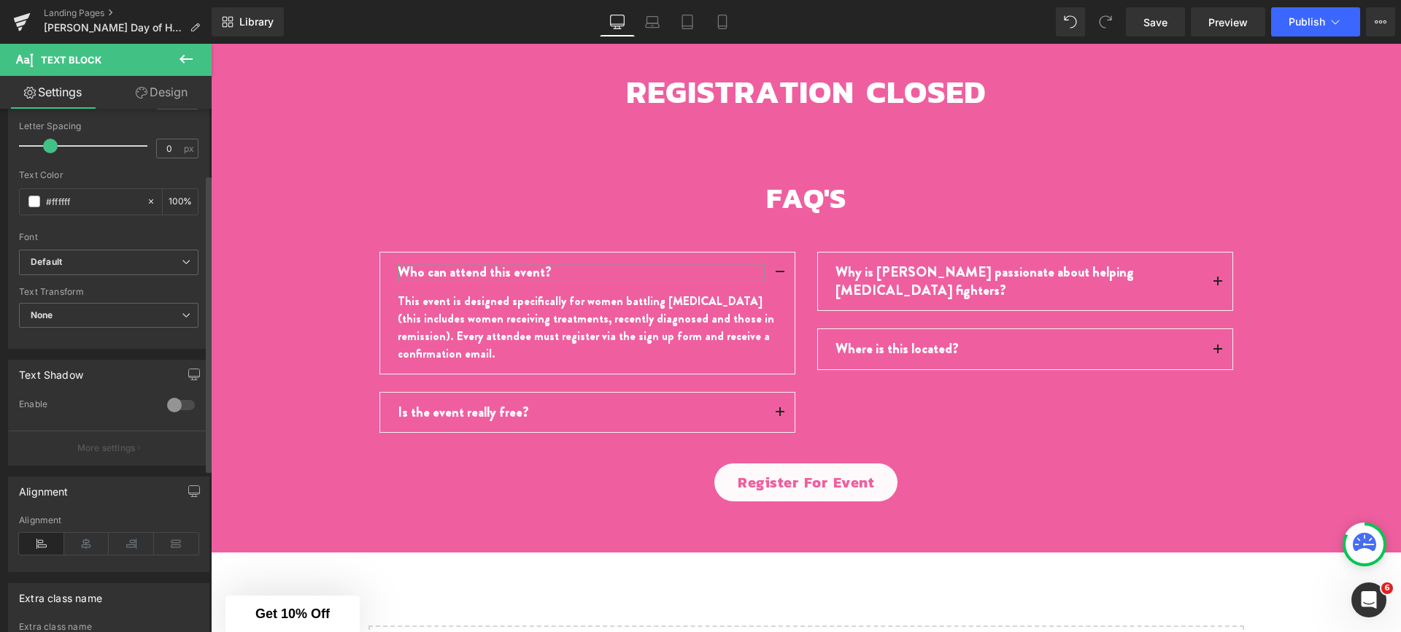
scroll to position [89, 0]
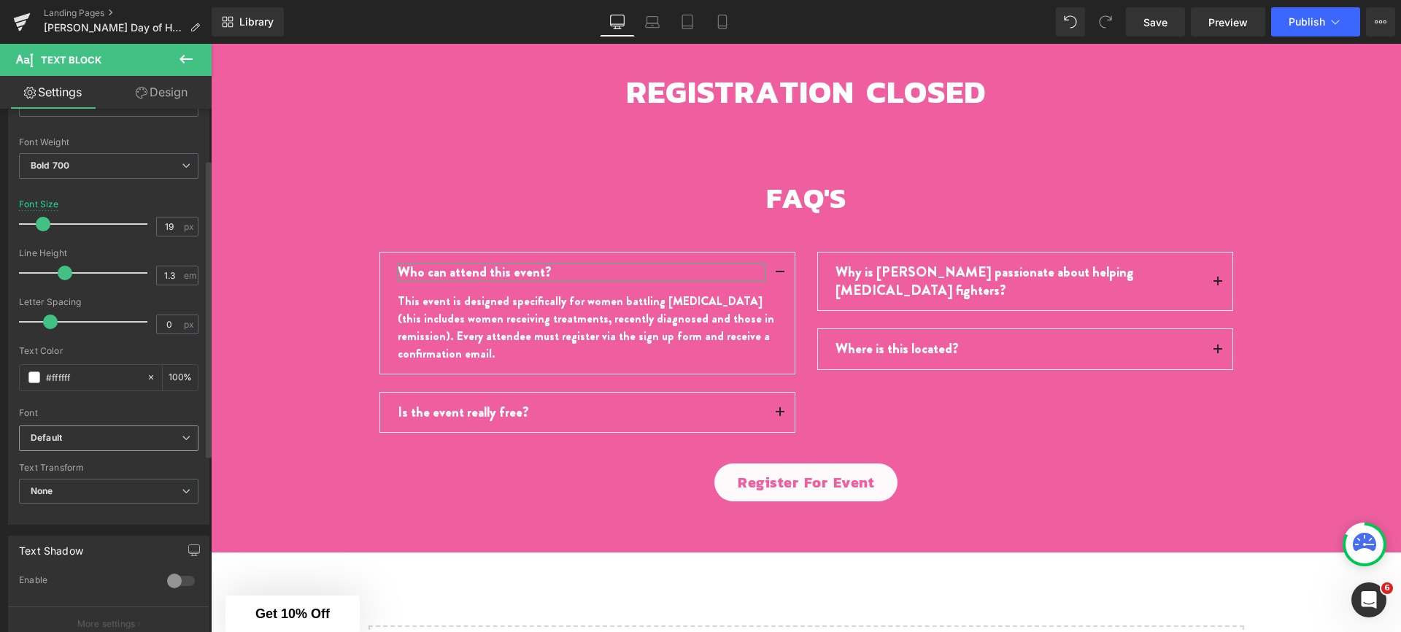
click at [88, 446] on span "Default" at bounding box center [109, 438] width 180 height 26
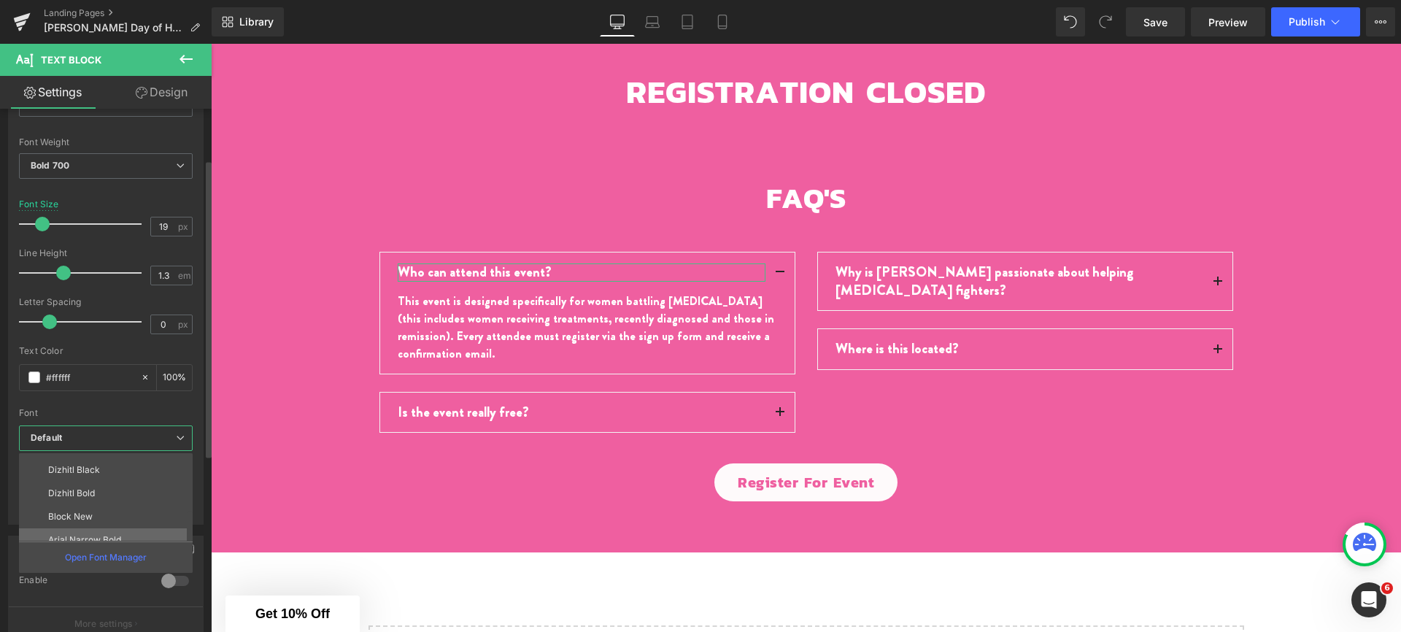
scroll to position [99, 0]
click at [85, 514] on li "Arial Narrow Bold" at bounding box center [109, 505] width 180 height 23
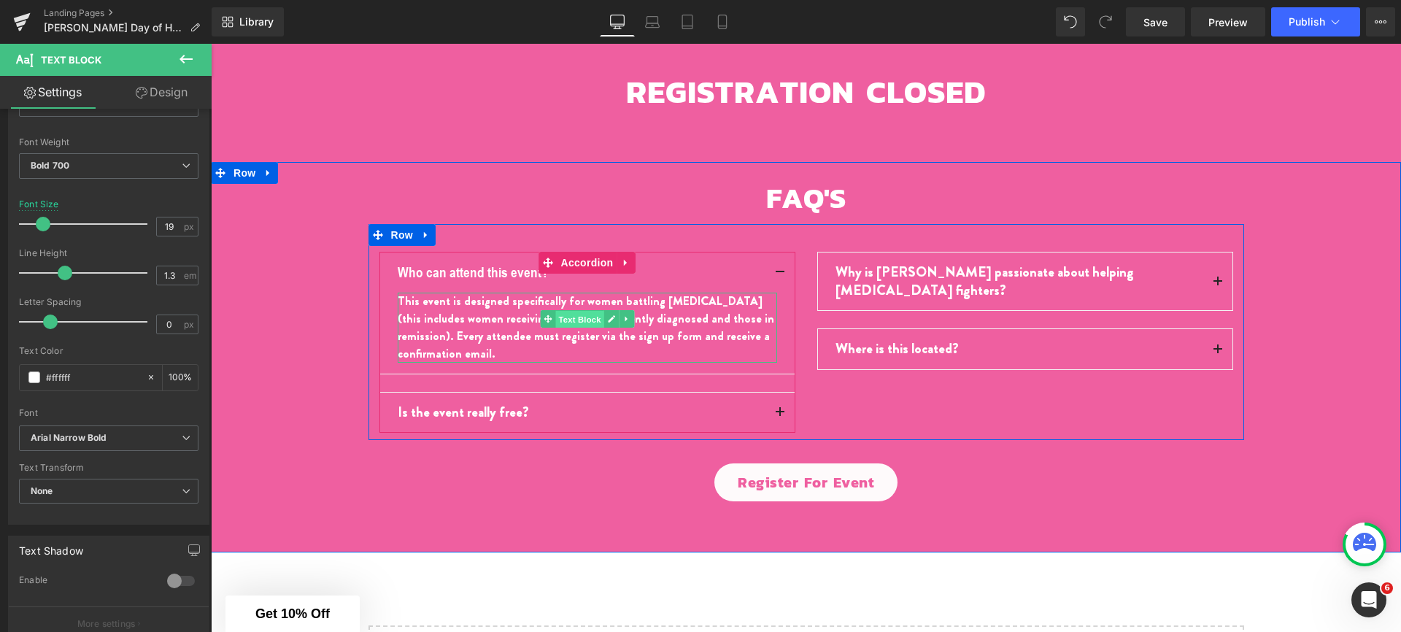
click at [563, 312] on span "Text Block" at bounding box center [579, 319] width 48 height 18
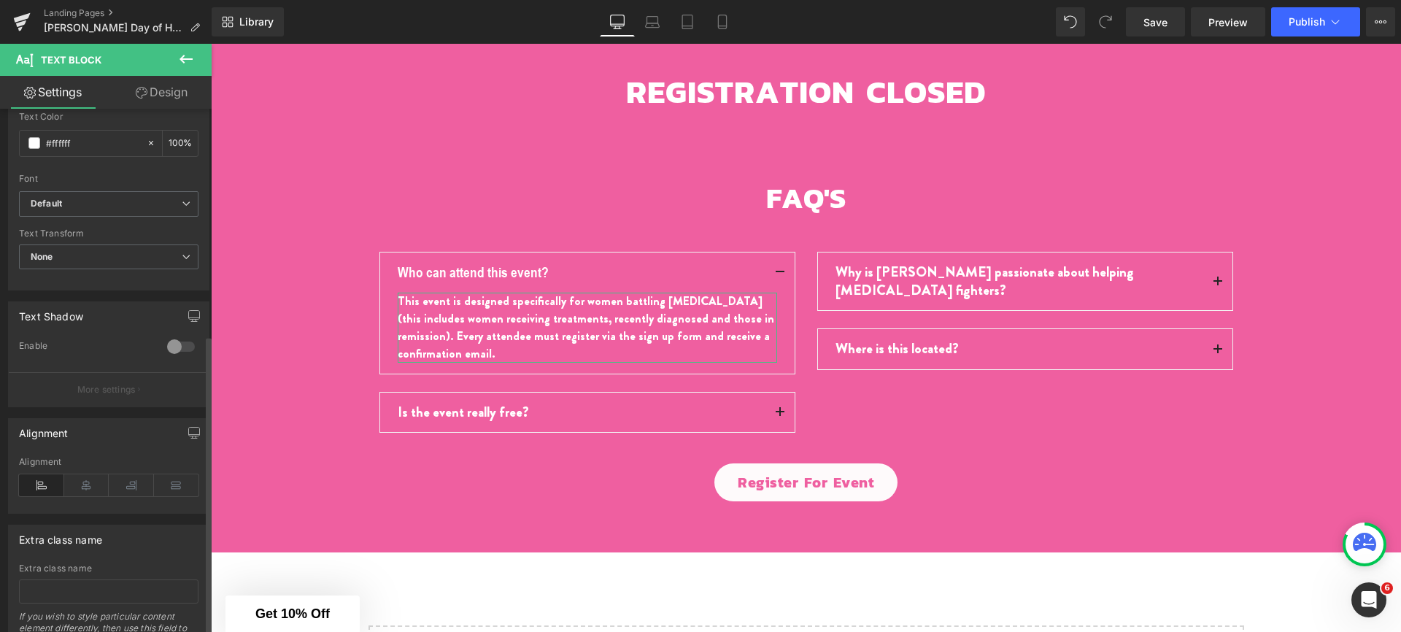
scroll to position [290, 0]
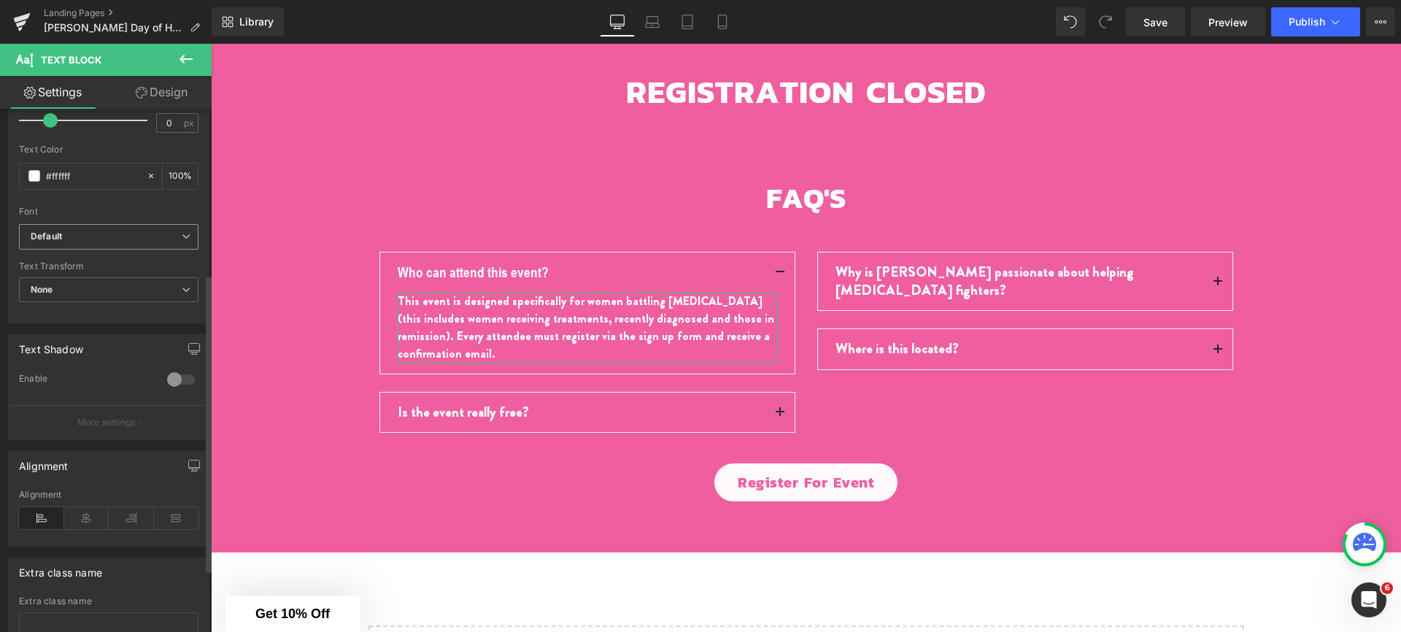
click at [88, 242] on b "Default" at bounding box center [106, 237] width 151 height 12
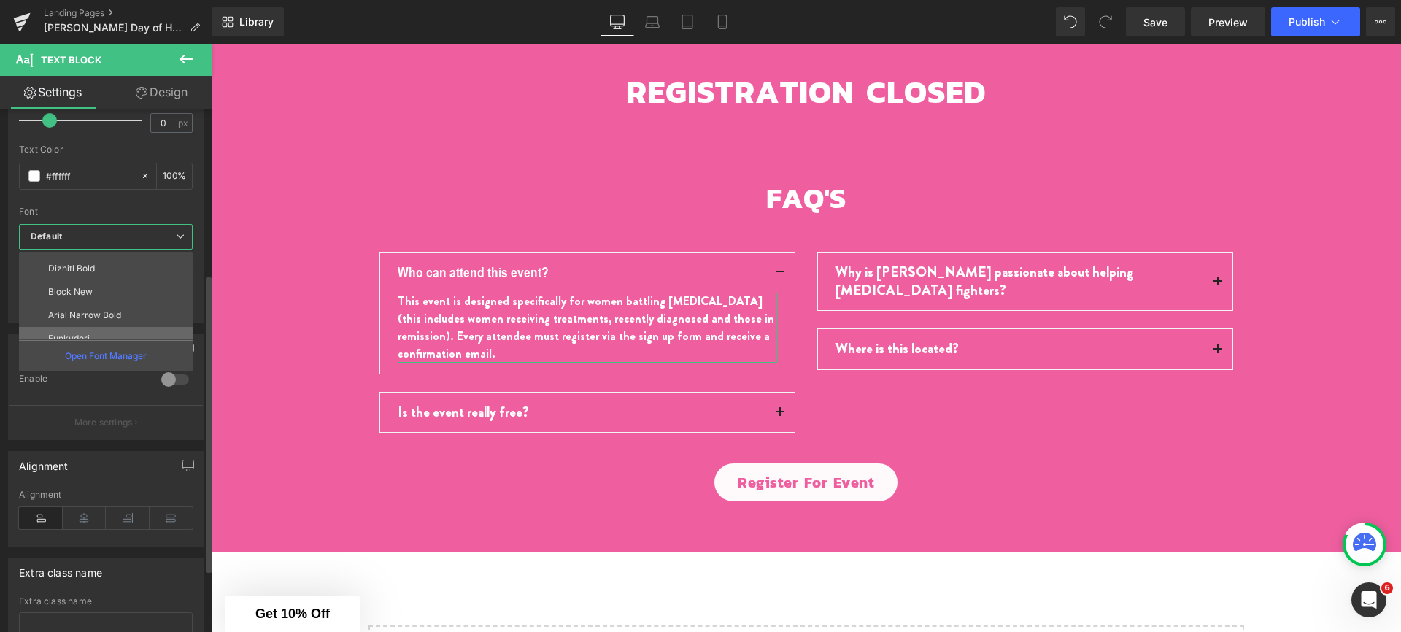
scroll to position [99, 0]
click at [100, 309] on li "Arial Narrow Bold" at bounding box center [109, 304] width 180 height 23
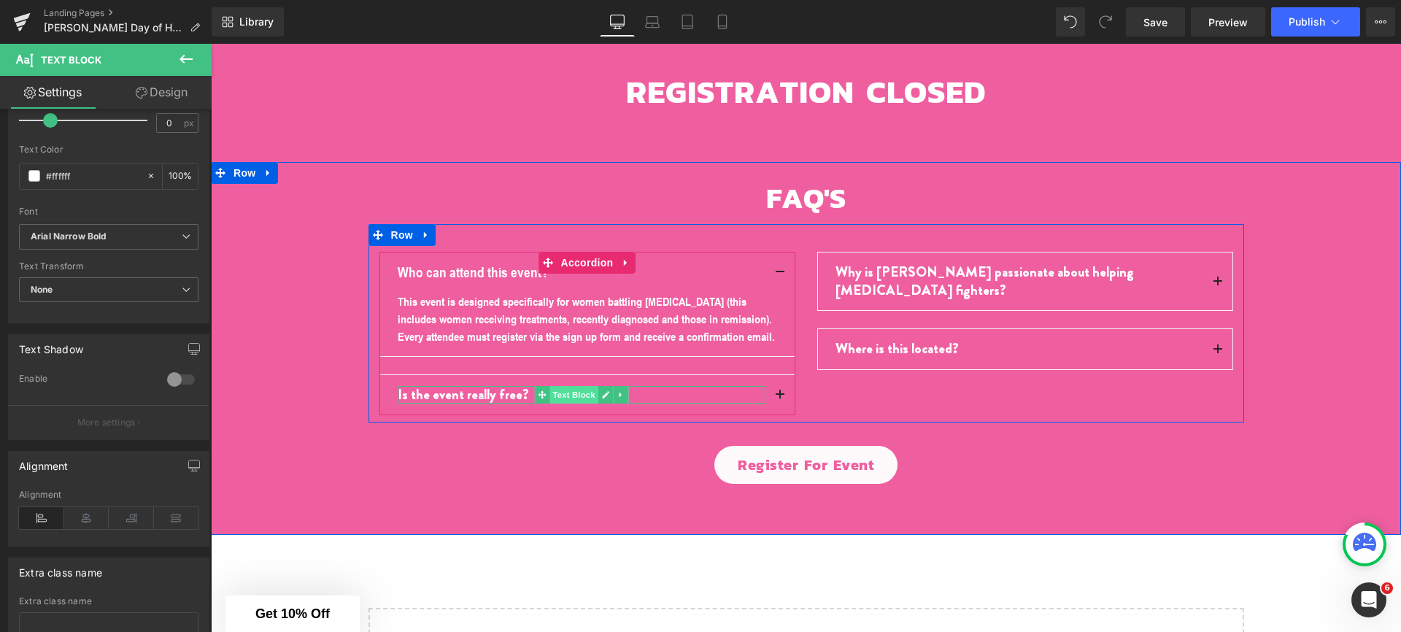
click at [558, 386] on span "Text Block" at bounding box center [573, 395] width 48 height 18
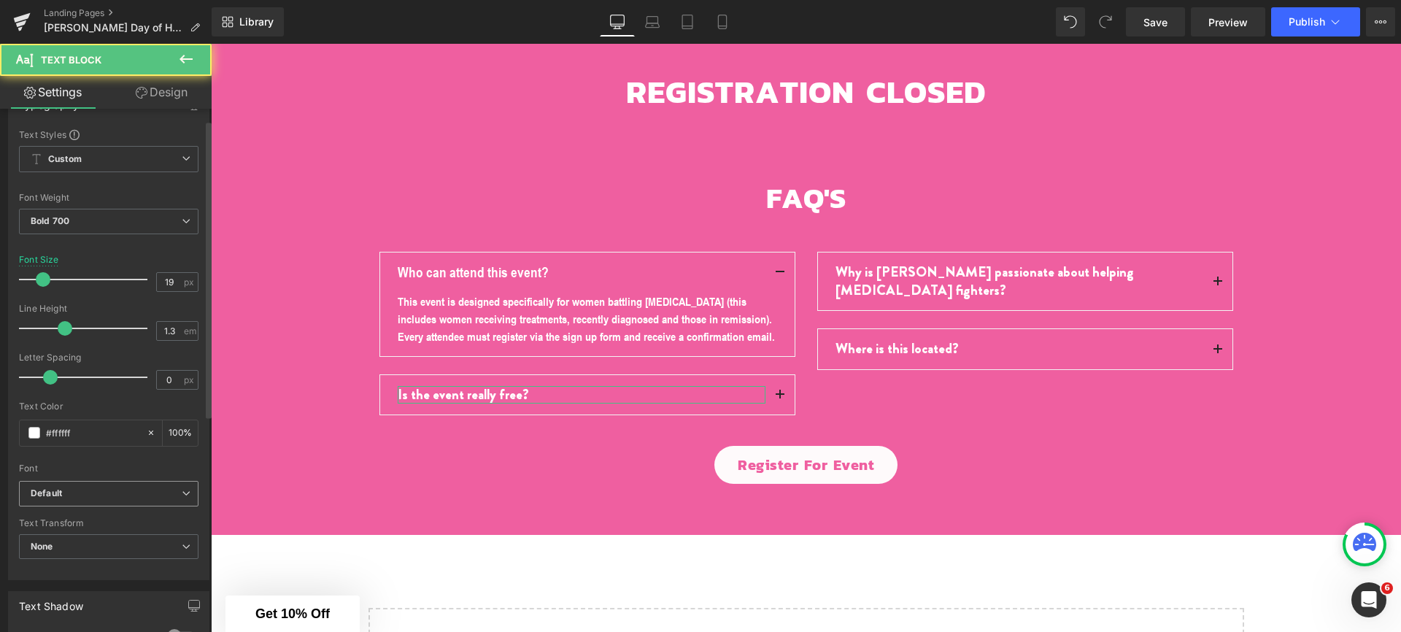
scroll to position [131, 0]
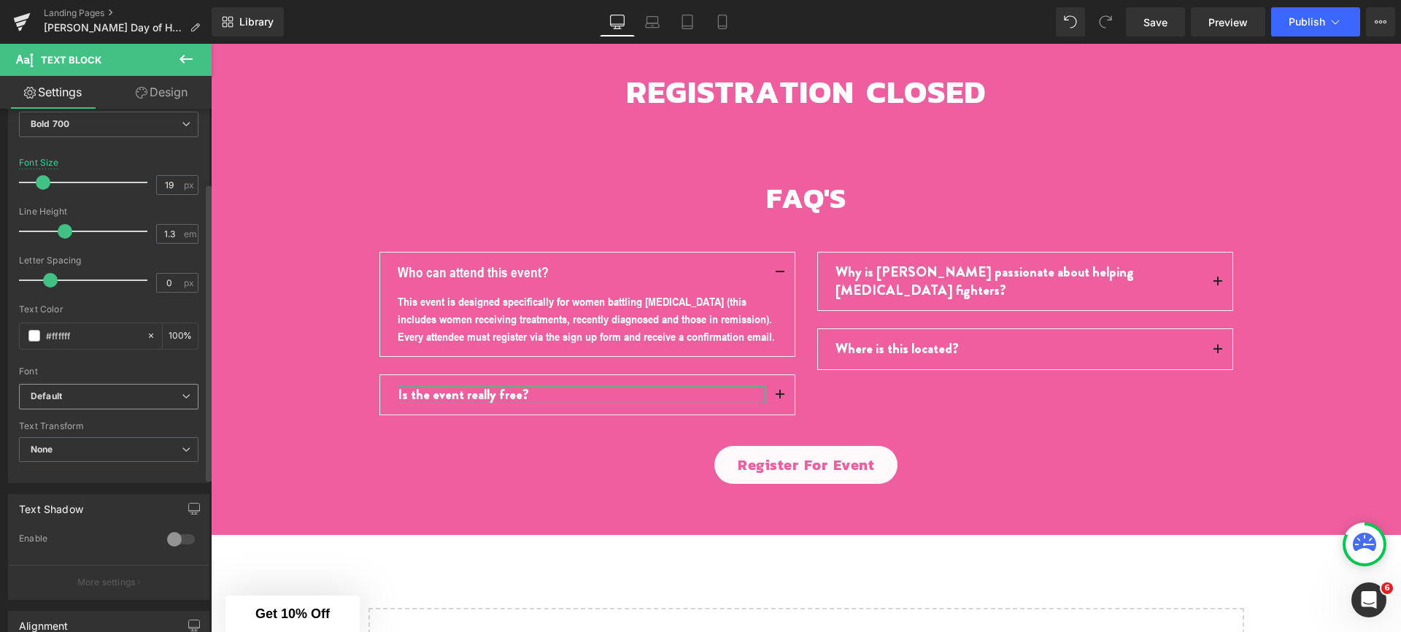
click at [73, 404] on span "Default" at bounding box center [109, 397] width 180 height 26
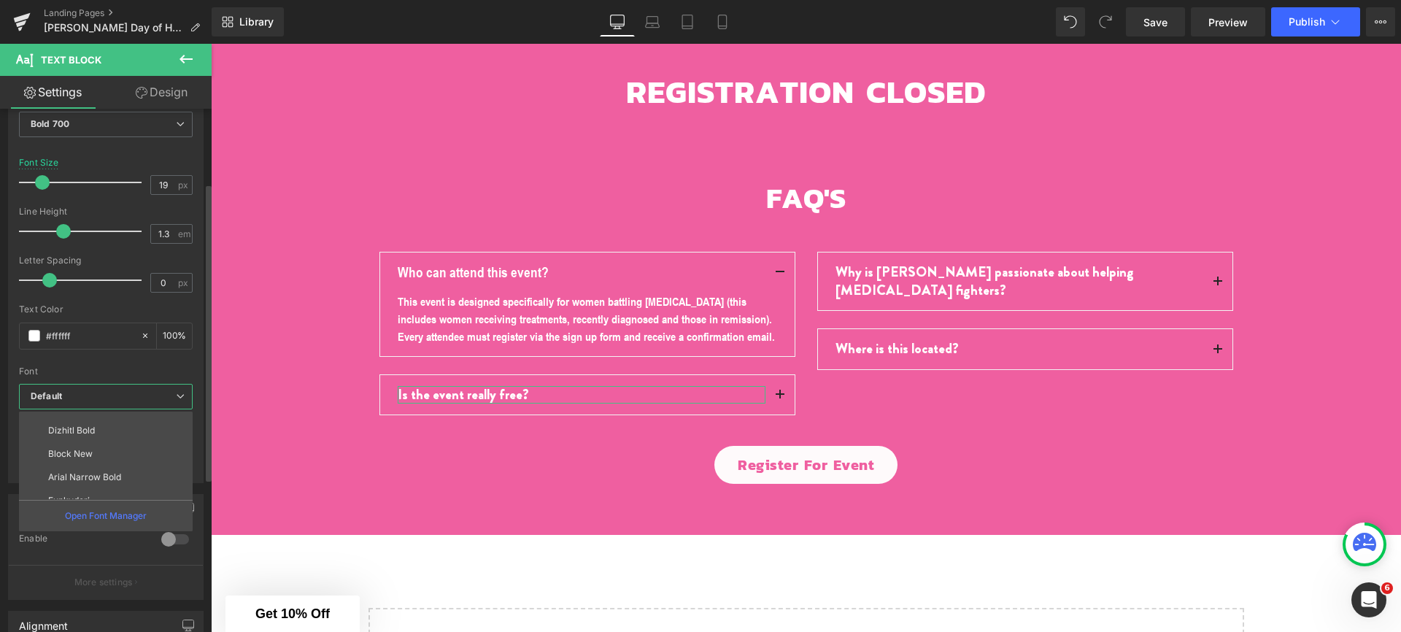
scroll to position [99, 0]
click at [77, 457] on li "Arial Narrow Bold" at bounding box center [109, 463] width 180 height 23
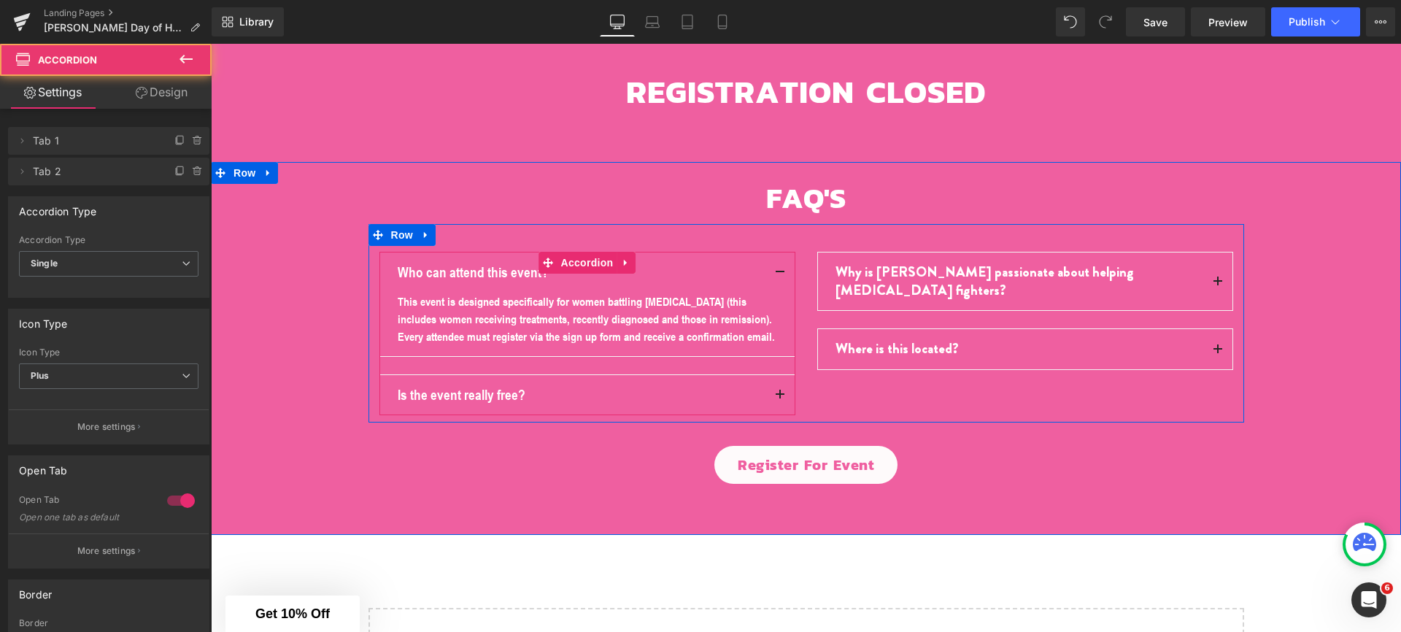
click at [780, 398] on span "button" at bounding box center [780, 398] width 0 height 0
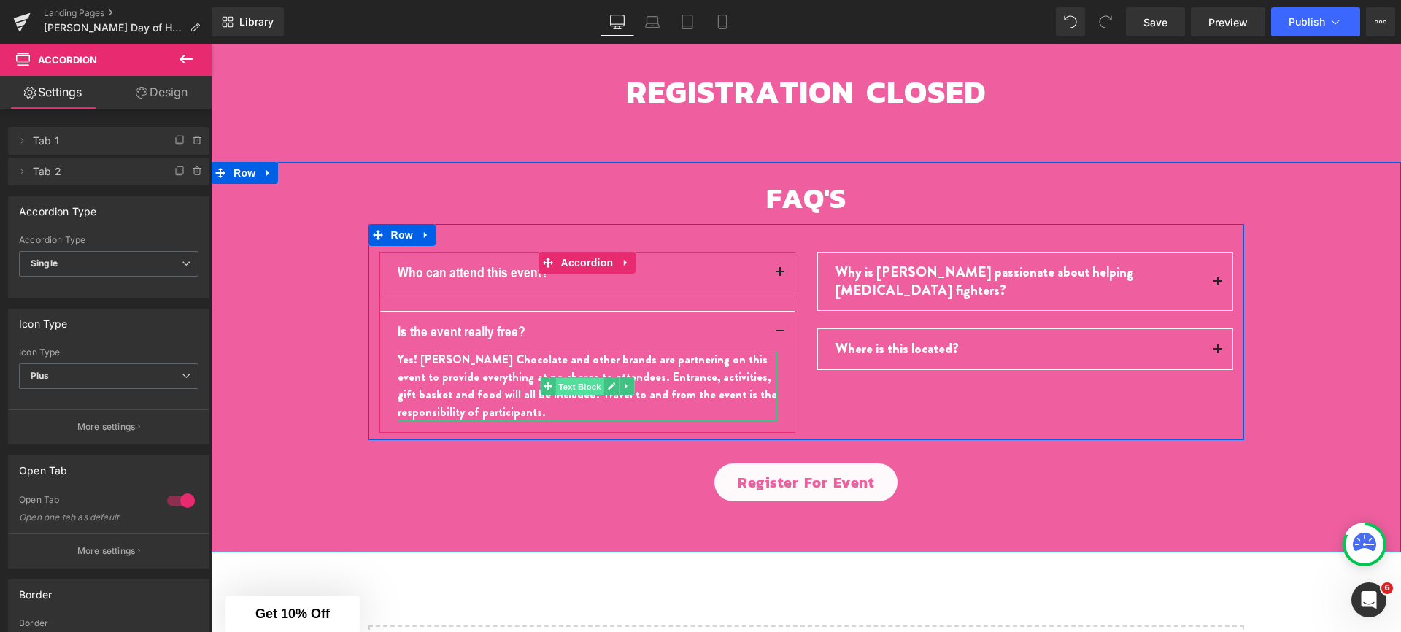
click at [571, 379] on span "Text Block" at bounding box center [579, 387] width 48 height 18
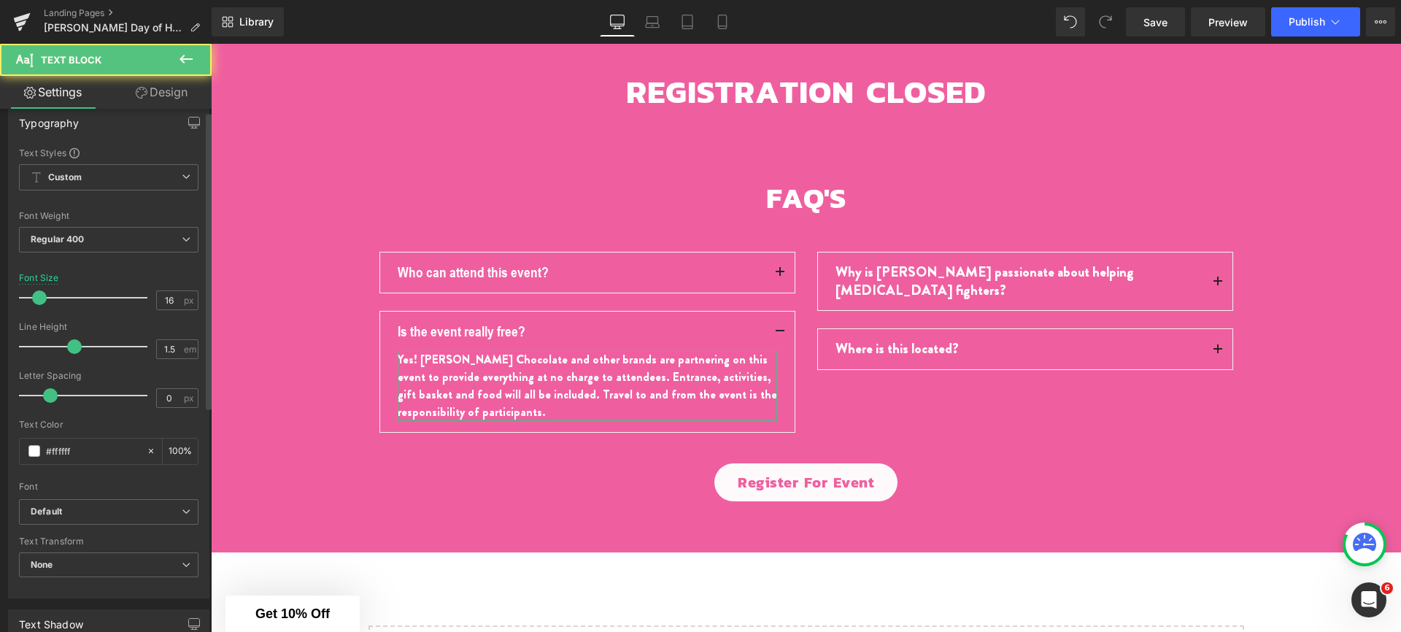
scroll to position [120, 0]
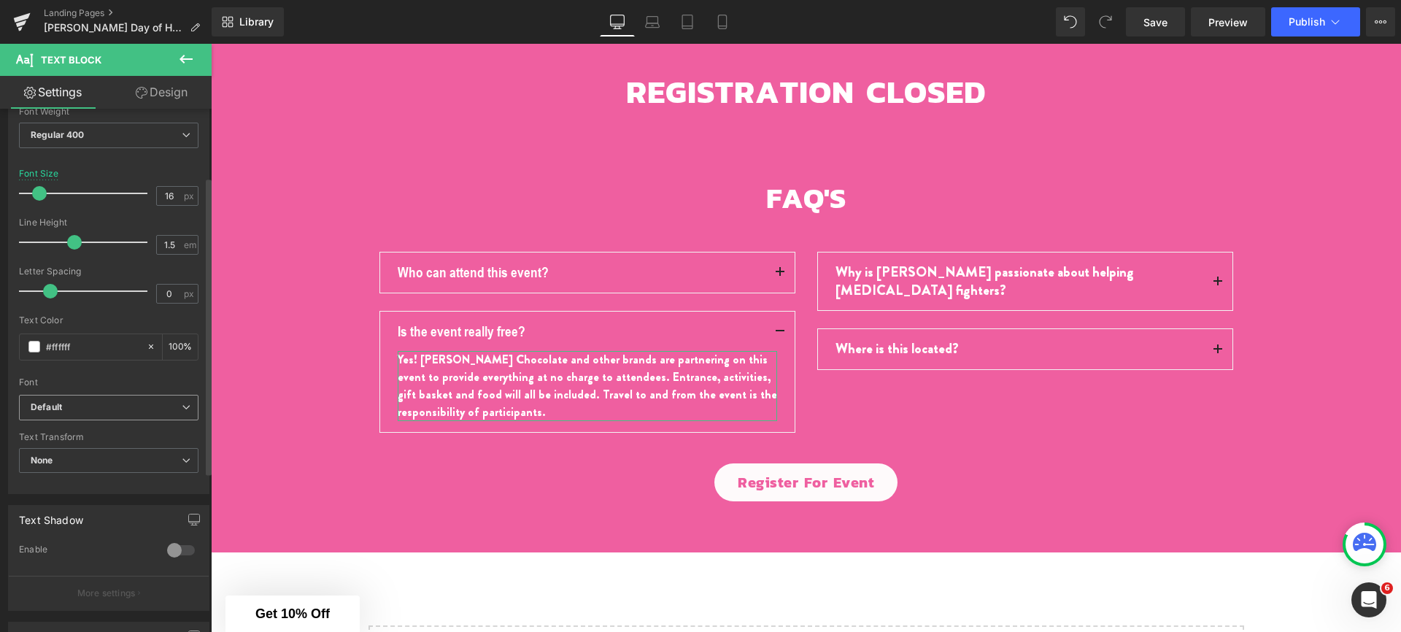
click at [82, 416] on span "Default" at bounding box center [109, 408] width 180 height 26
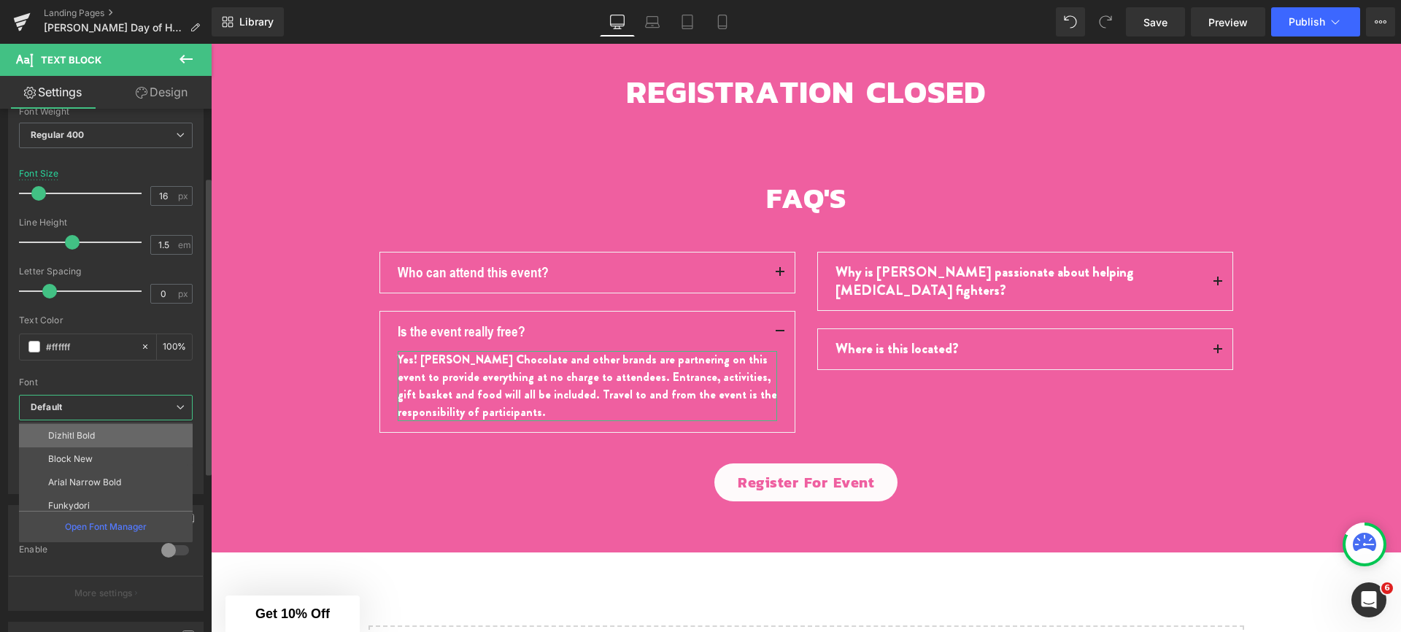
scroll to position [99, 0]
click at [77, 482] on li "Arial Narrow Bold" at bounding box center [109, 474] width 180 height 23
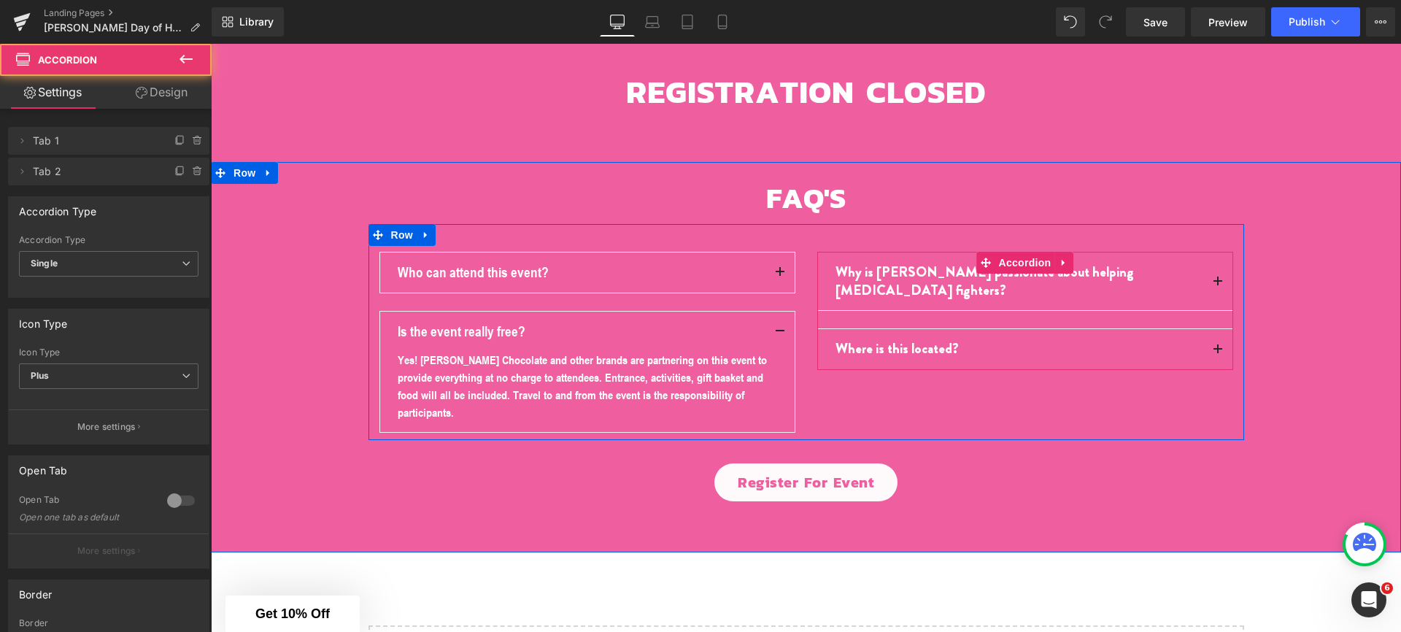
click at [1218, 285] on span "button" at bounding box center [1218, 285] width 0 height 0
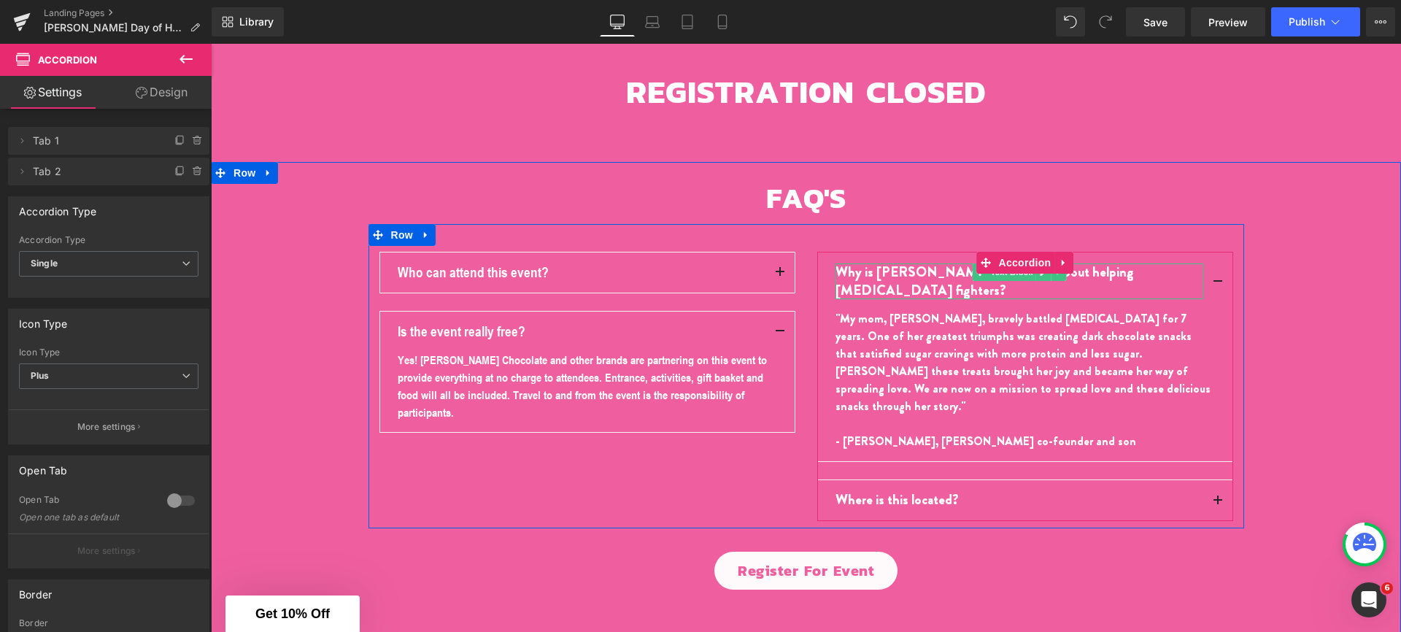
click at [916, 263] on p "Why is [PERSON_NAME] passionate about helping [MEDICAL_DATA] fighters?" at bounding box center [1020, 281] width 368 height 36
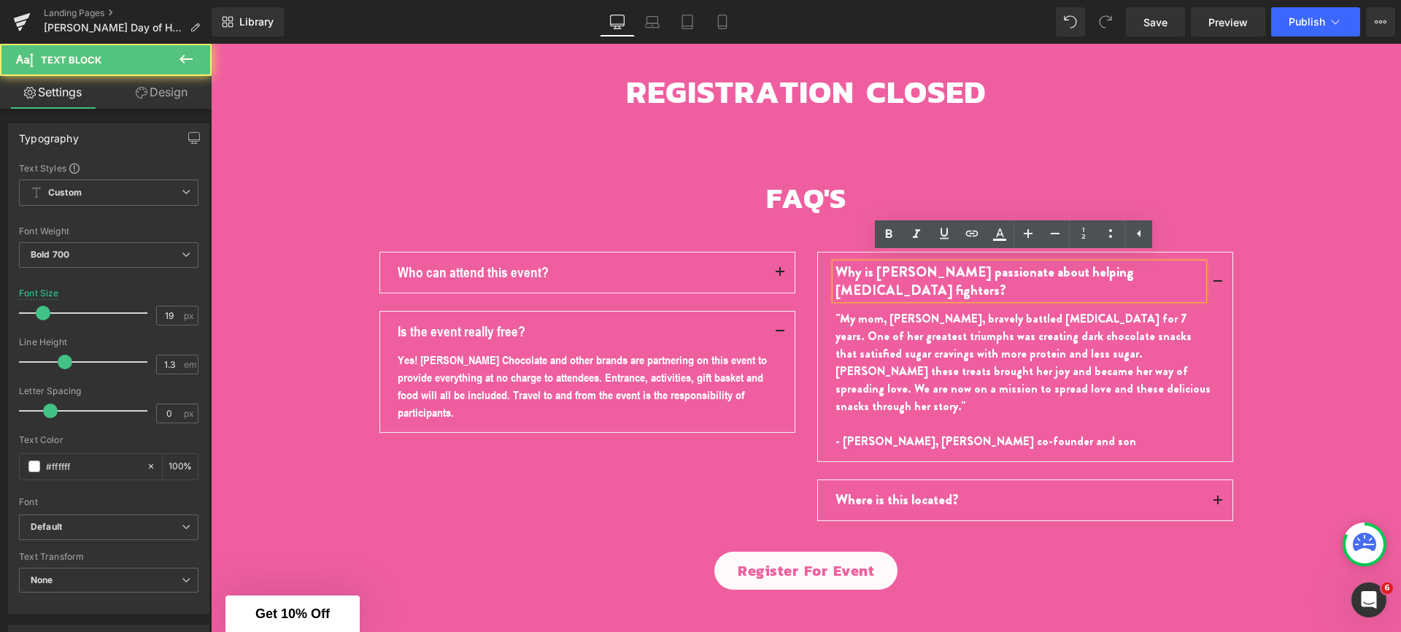
click at [1116, 267] on p "Why is [PERSON_NAME] passionate about helping [MEDICAL_DATA] fighters?" at bounding box center [1020, 281] width 368 height 36
click at [1008, 263] on p "Why is [PERSON_NAME] passionate about helping [MEDICAL_DATA] fighters?" at bounding box center [1020, 281] width 368 height 36
click at [1278, 270] on div "FAQ'S Heading Row Who can attend this event? Text Block This event is designed …" at bounding box center [806, 384] width 1190 height 411
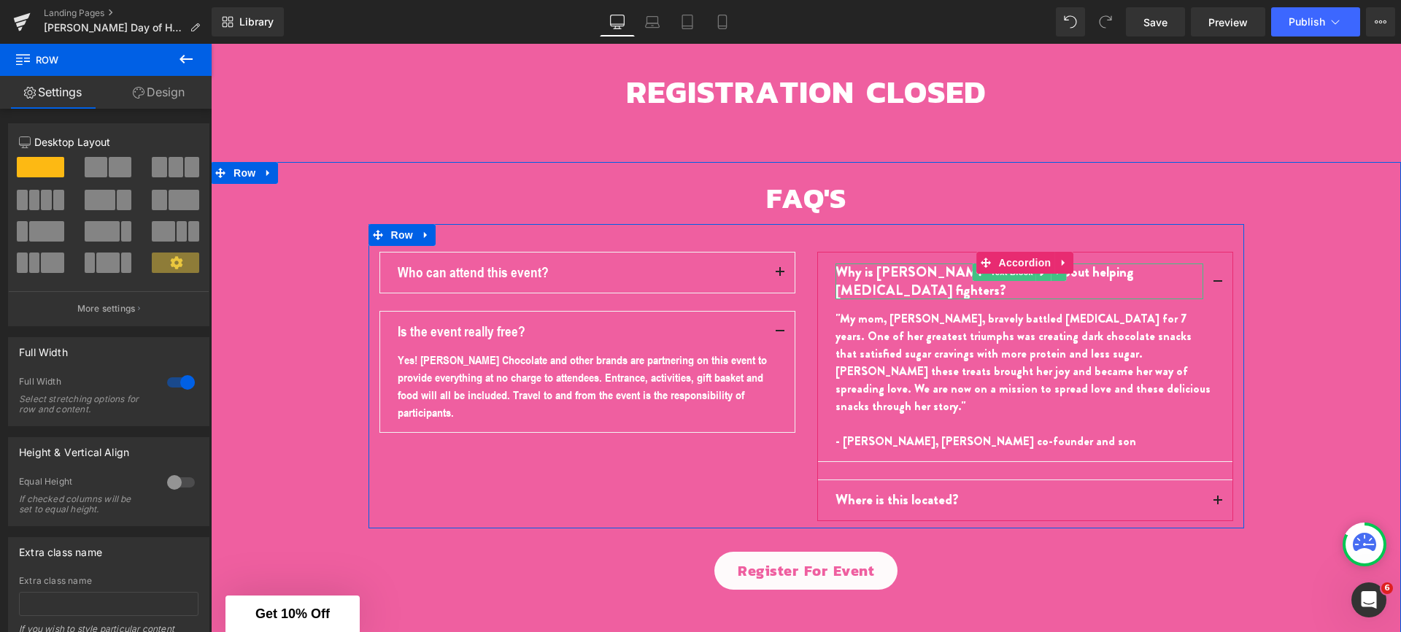
click at [1014, 269] on span "Text Block" at bounding box center [1011, 272] width 48 height 18
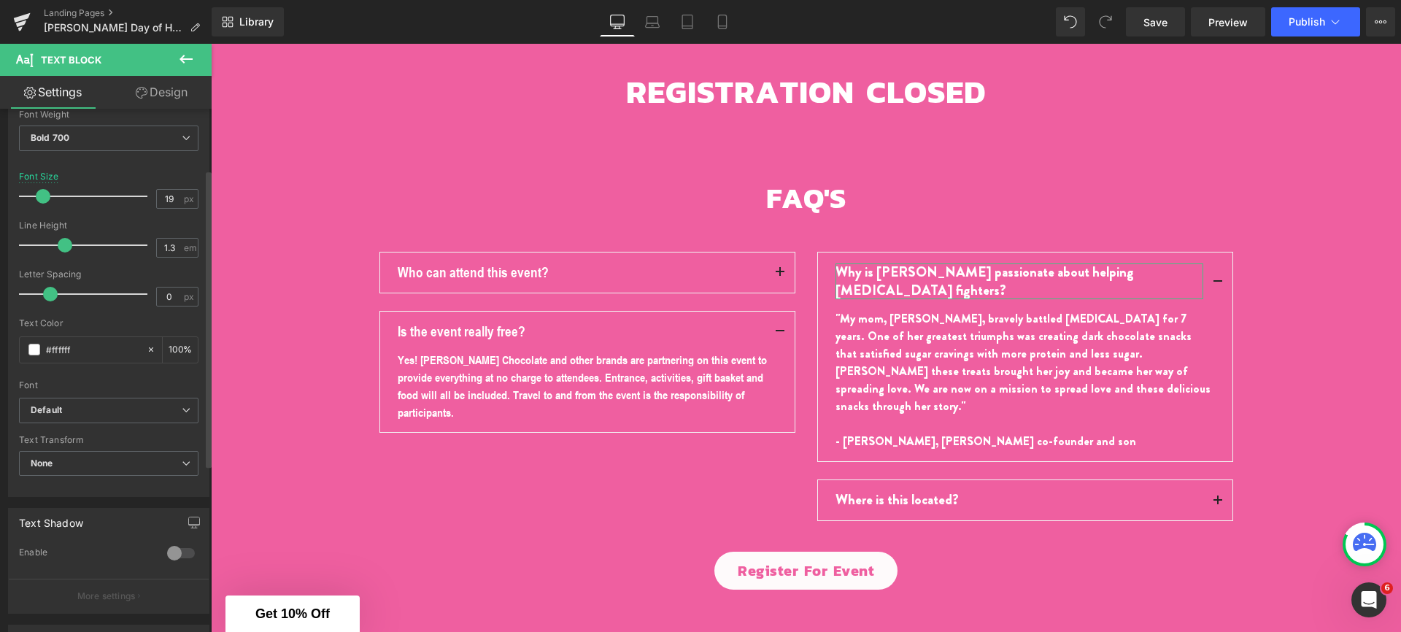
scroll to position [207, 0]
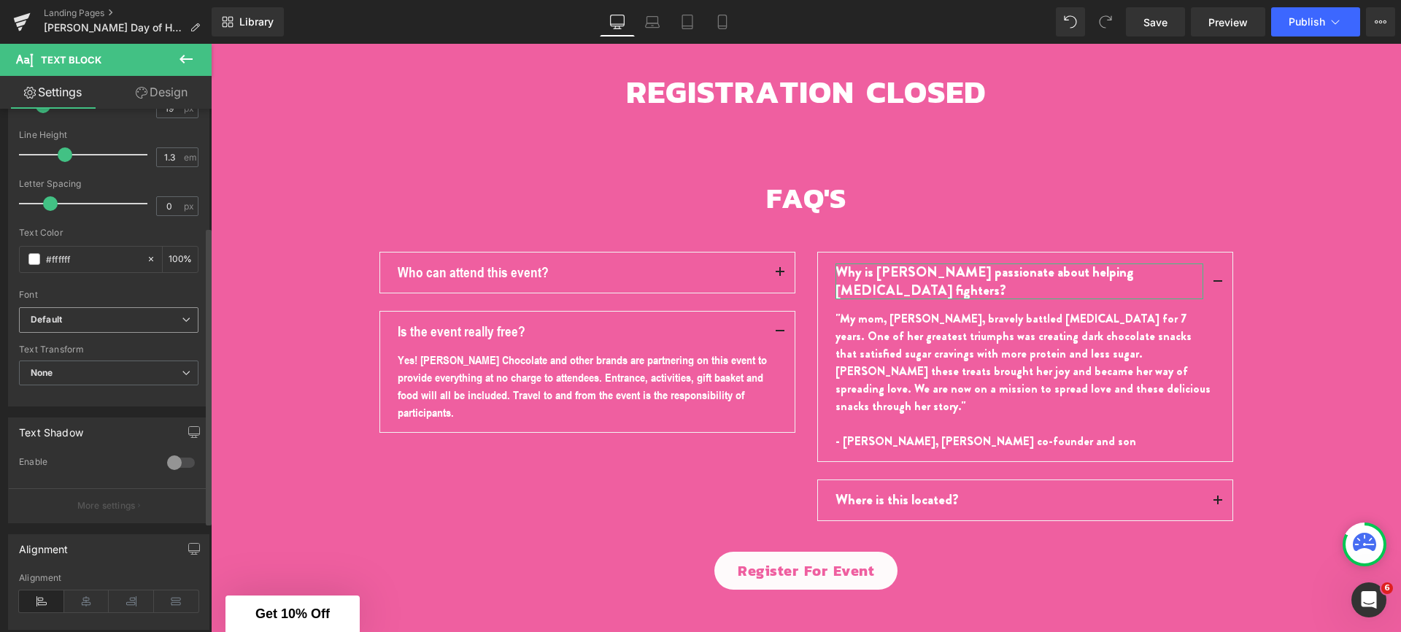
click at [82, 322] on b "Default" at bounding box center [106, 320] width 151 height 12
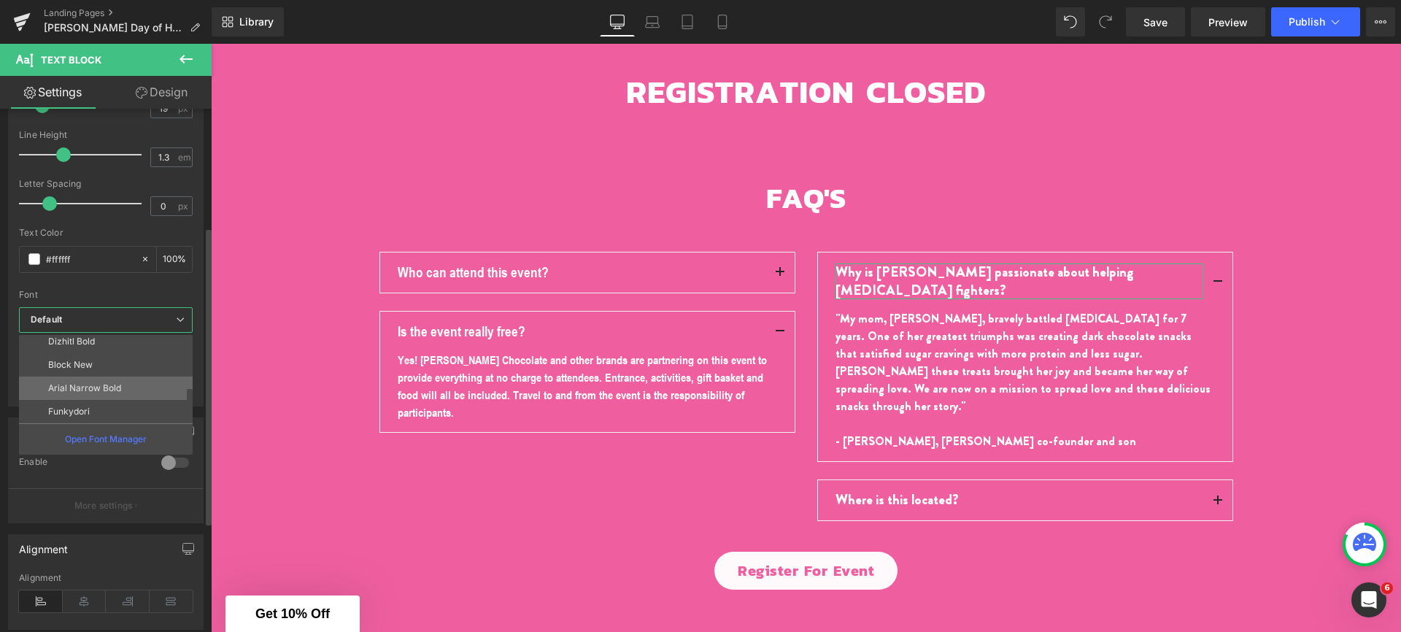
scroll to position [99, 0]
click at [80, 397] on li "Arial Narrow Bold" at bounding box center [109, 387] width 180 height 23
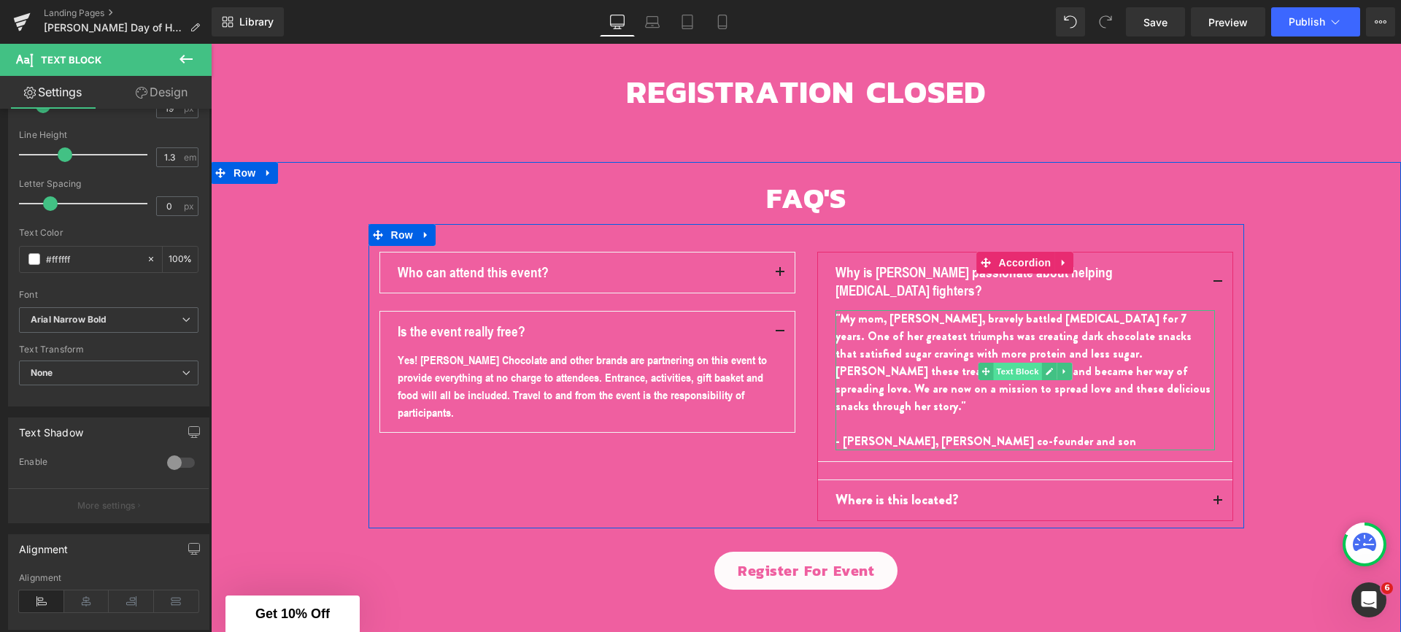
click at [1010, 363] on span "Text Block" at bounding box center [1017, 372] width 48 height 18
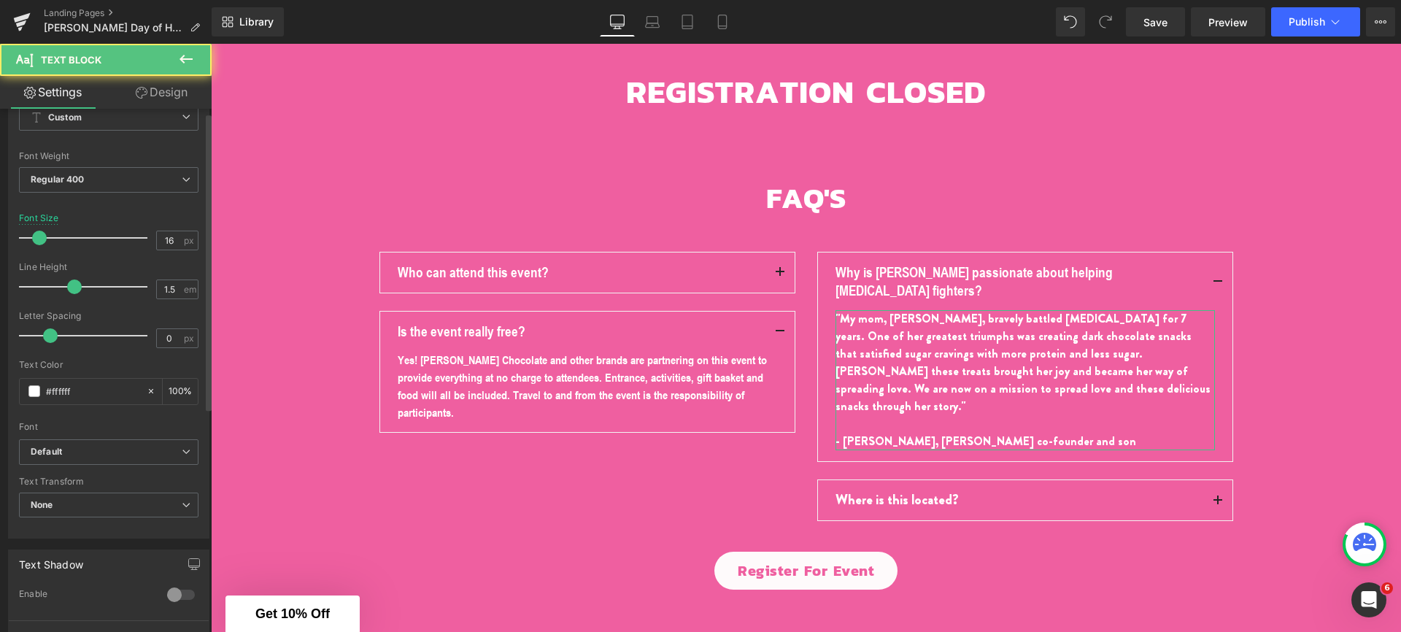
scroll to position [194, 0]
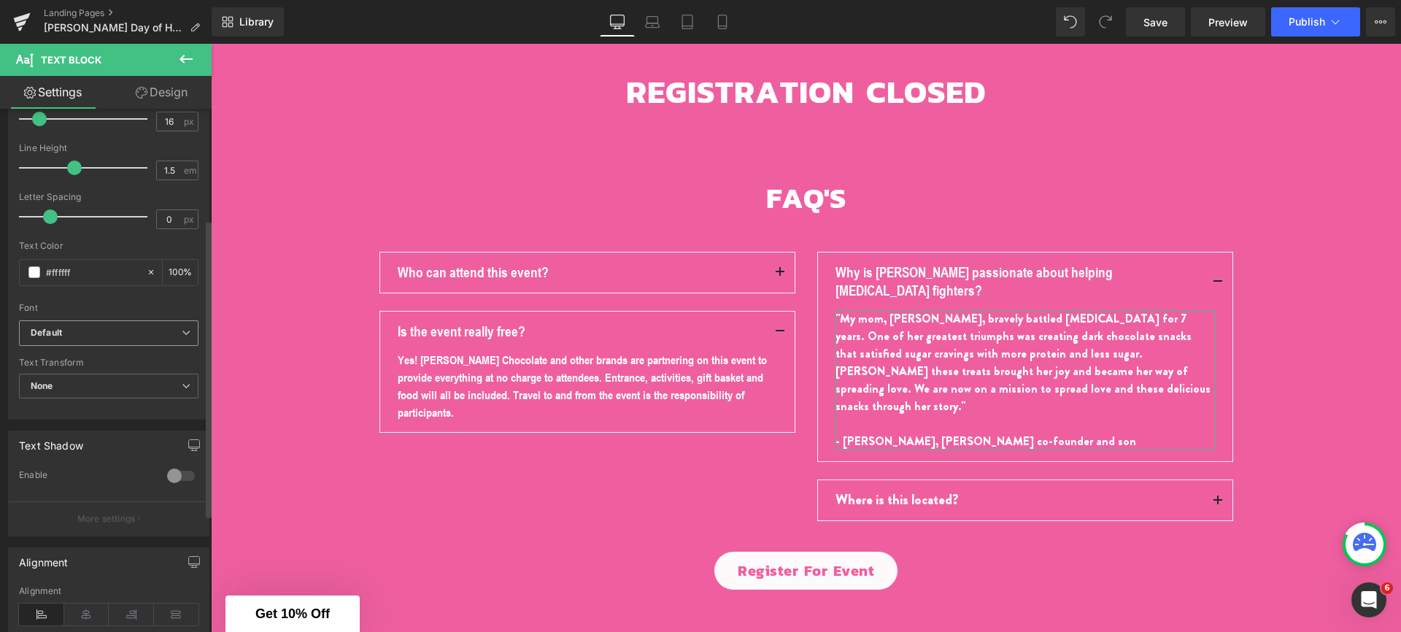
click at [111, 333] on b "Default" at bounding box center [106, 333] width 151 height 12
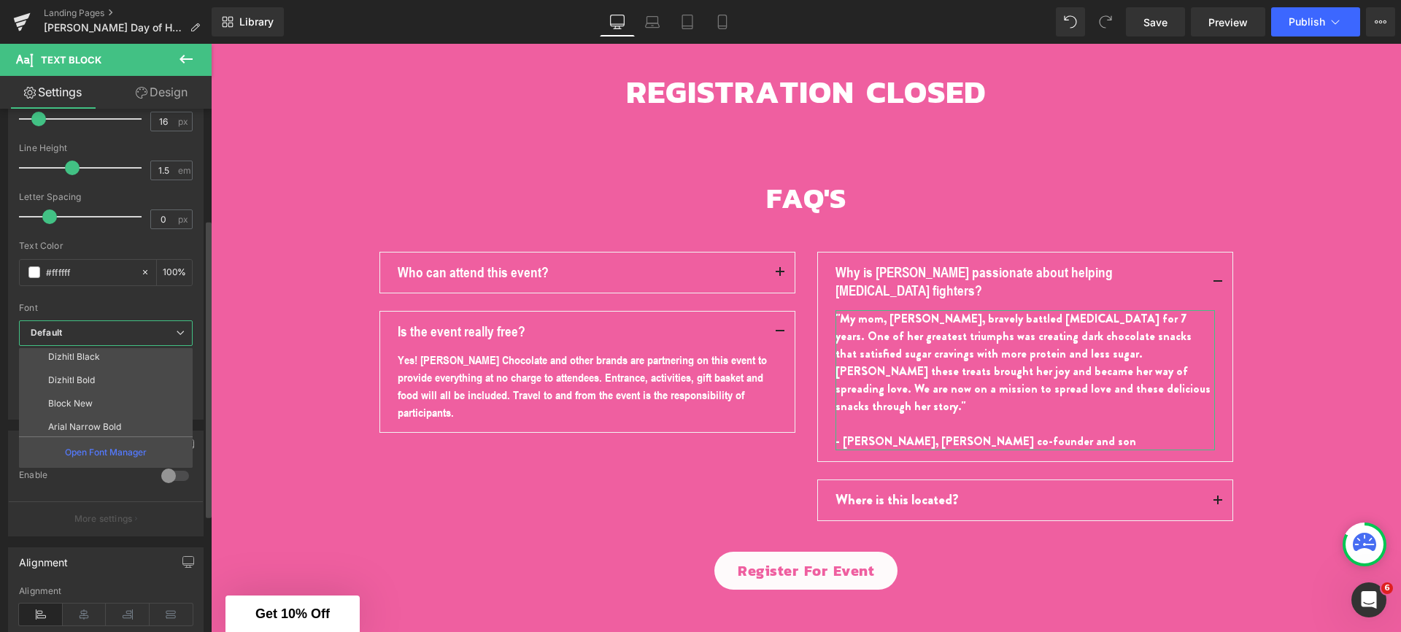
scroll to position [99, 0]
click at [78, 395] on p "Arial Narrow Bold" at bounding box center [84, 400] width 73 height 10
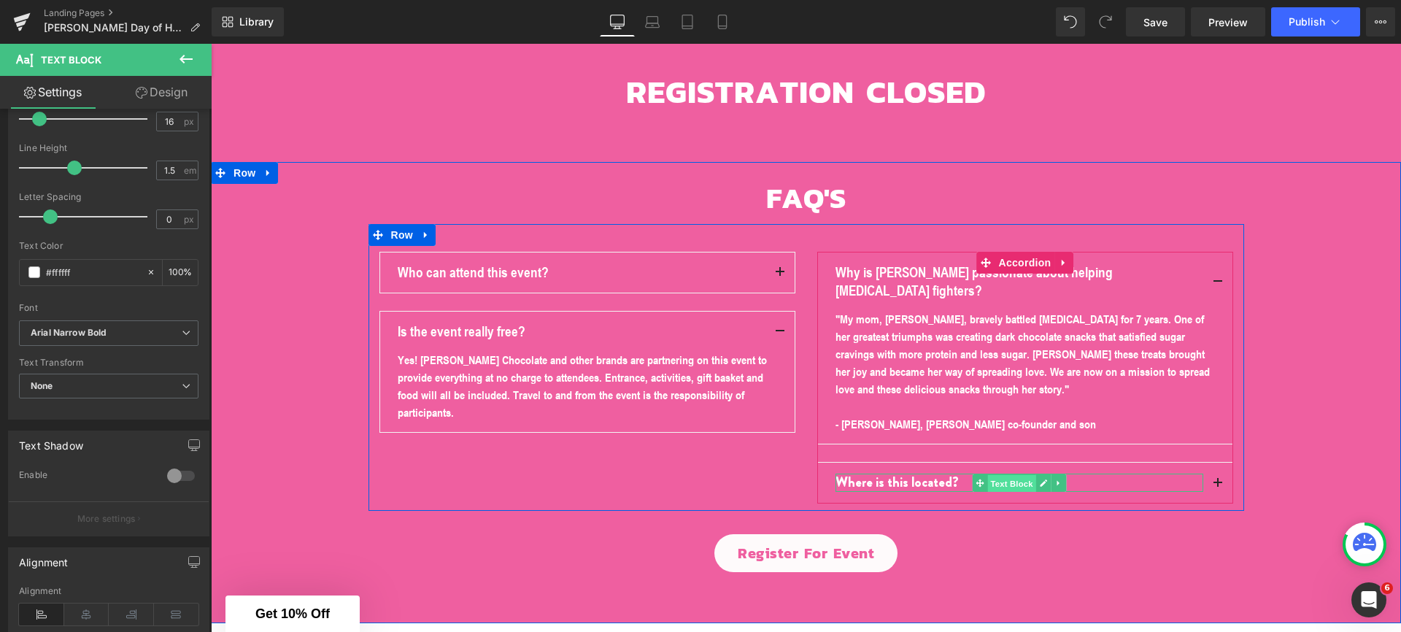
click at [990, 475] on span "Text Block" at bounding box center [1011, 484] width 48 height 18
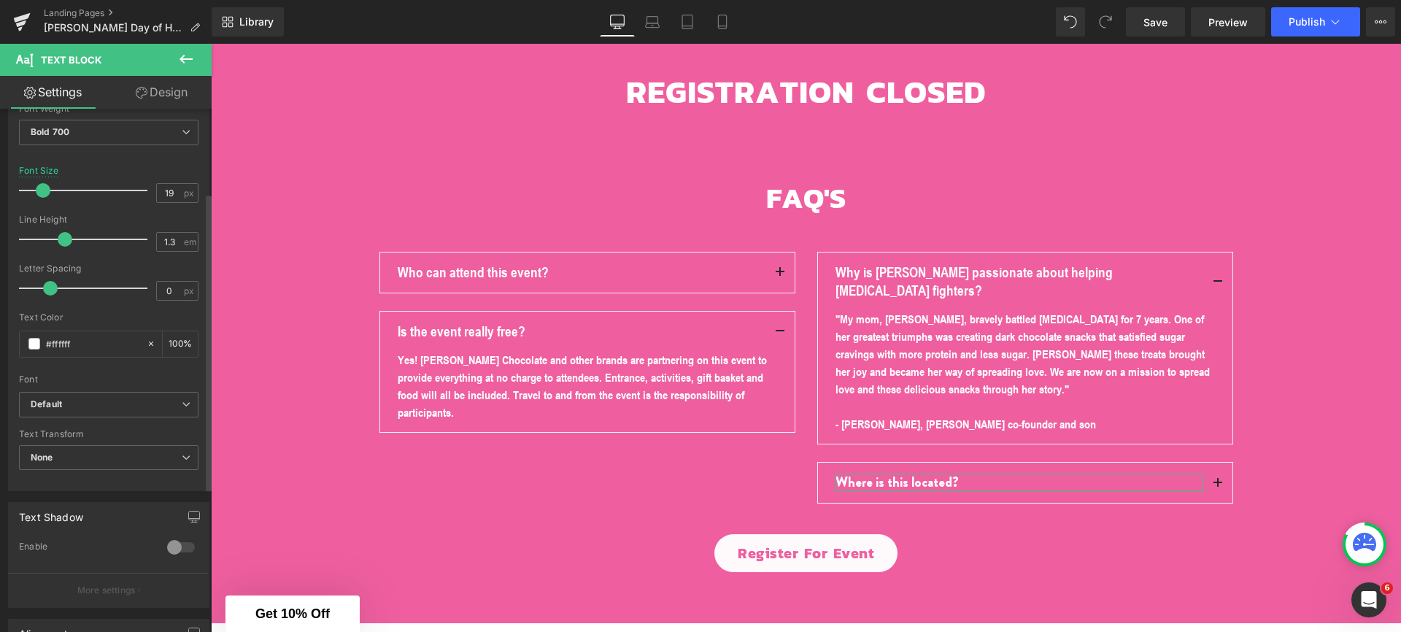
scroll to position [212, 0]
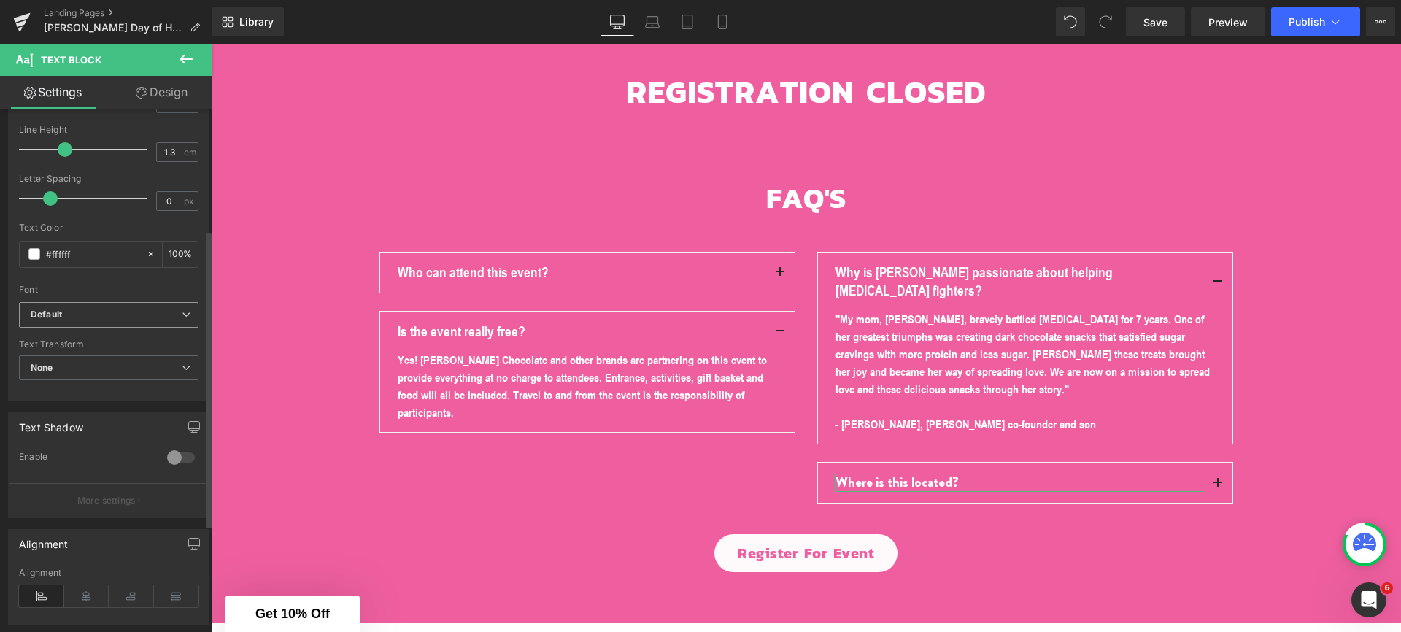
click at [83, 320] on b "Default" at bounding box center [106, 315] width 151 height 12
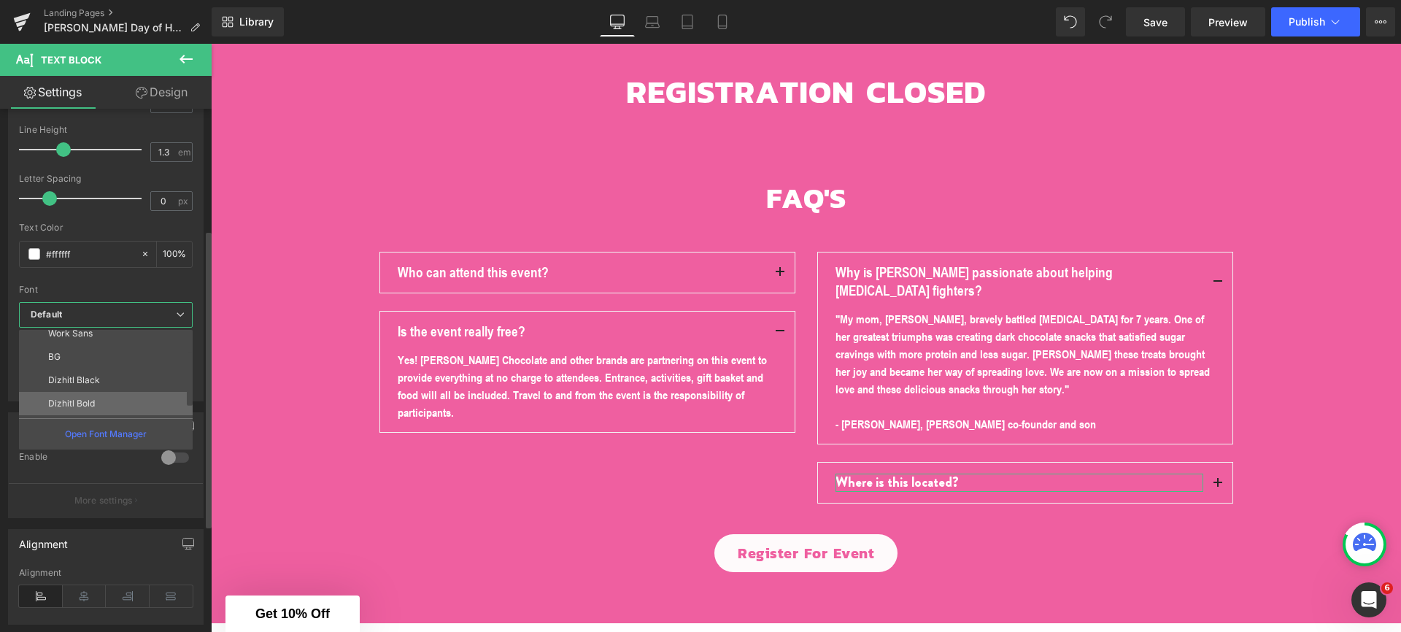
scroll to position [32, 0]
click at [70, 395] on li "Dizhitl Bold" at bounding box center [109, 402] width 180 height 23
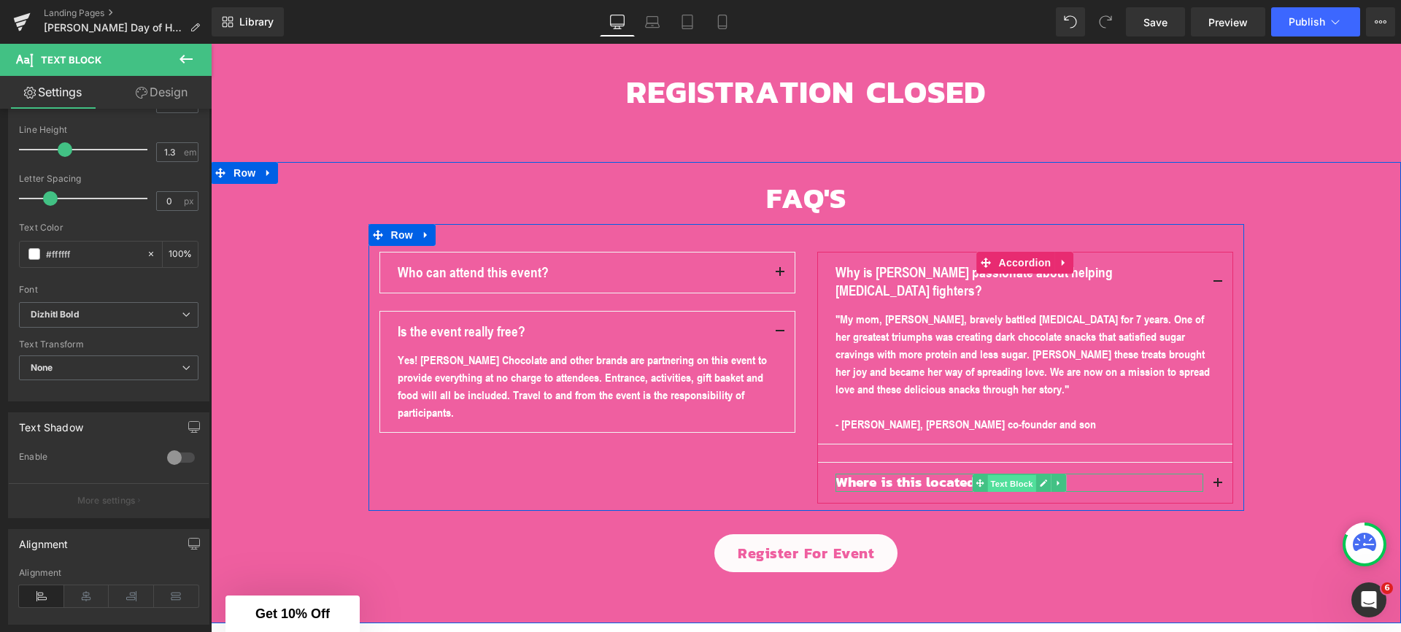
click at [1002, 475] on span "Text Block" at bounding box center [1011, 484] width 48 height 18
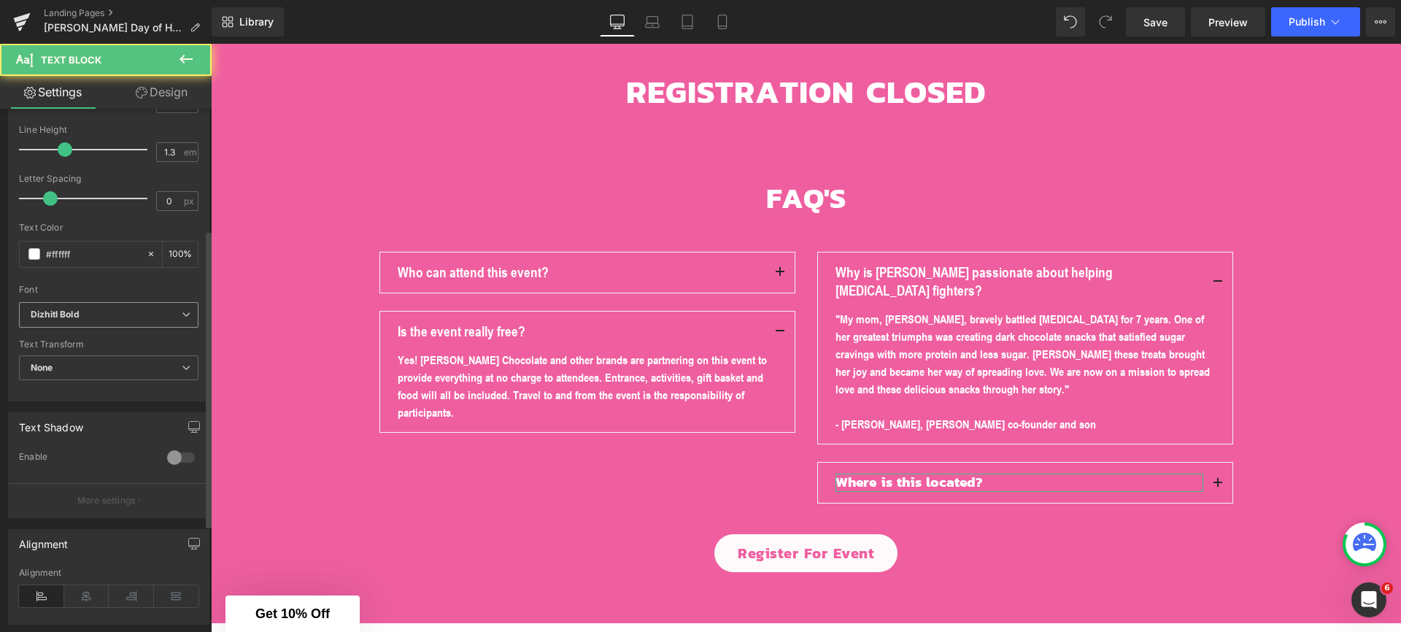
click at [122, 309] on b "Dizhitl Bold" at bounding box center [106, 315] width 151 height 12
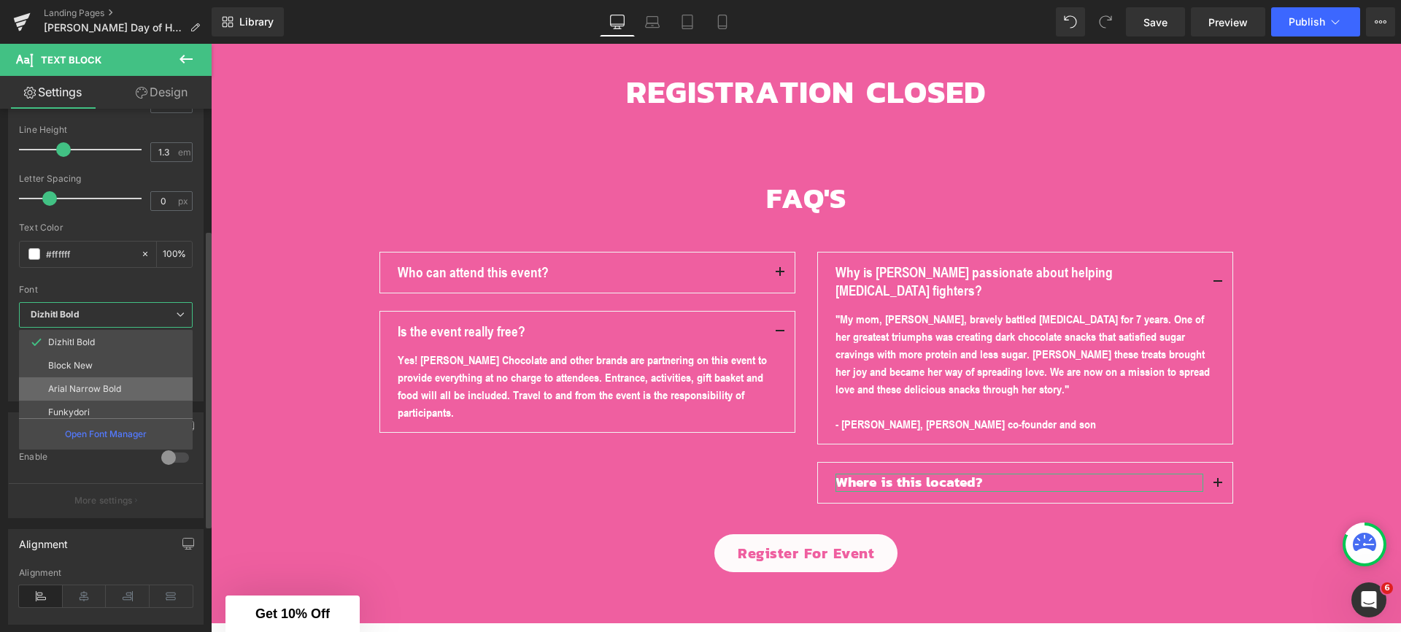
scroll to position [99, 0]
click at [92, 388] on li "Arial Narrow Bold" at bounding box center [109, 382] width 180 height 23
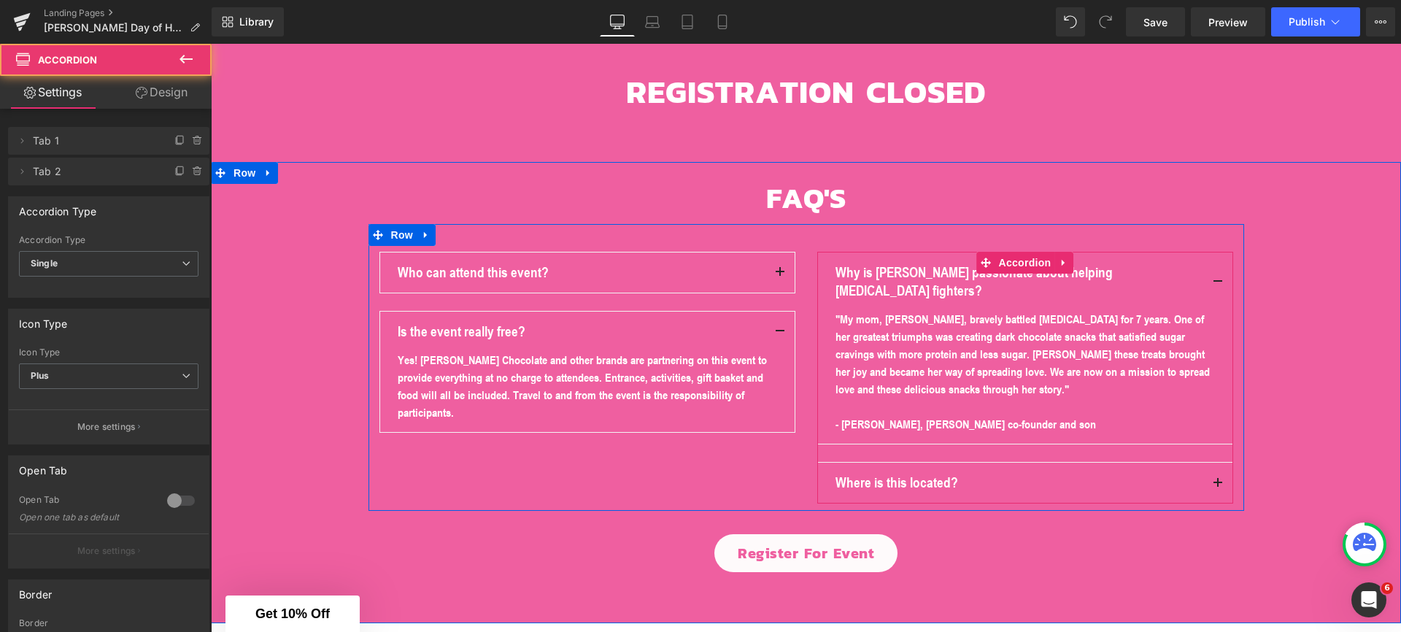
click at [1218, 487] on span "button" at bounding box center [1218, 487] width 0 height 0
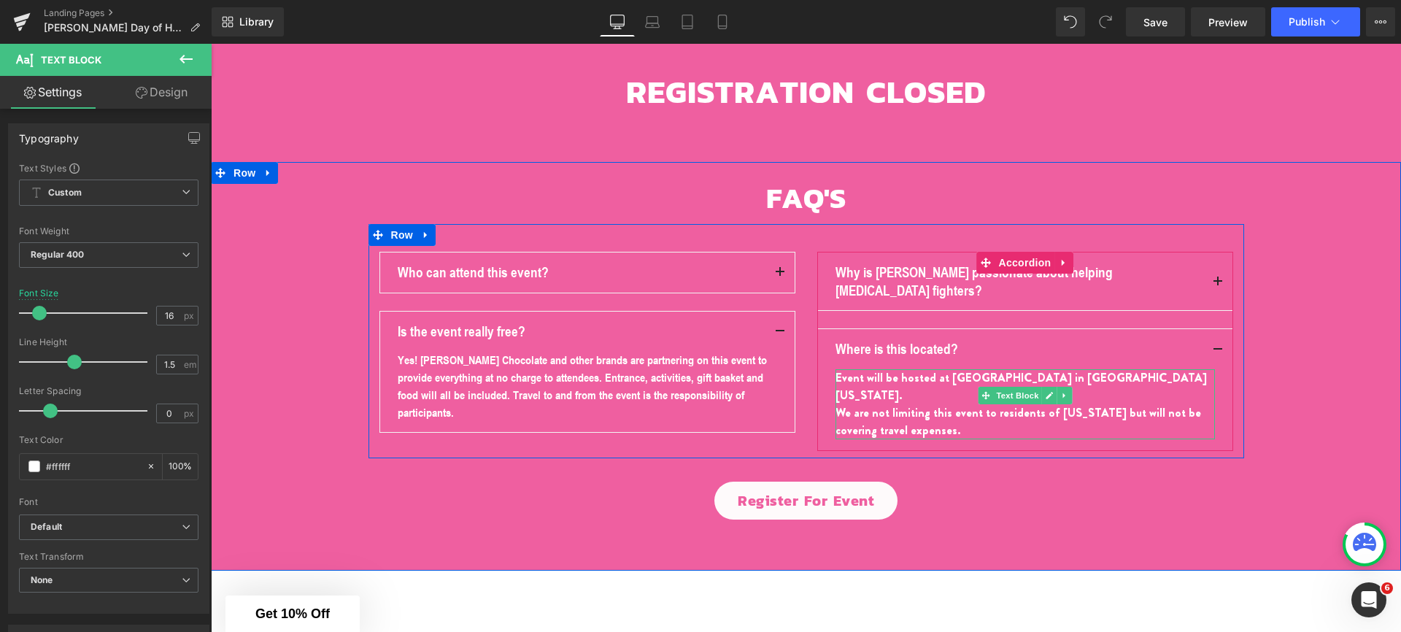
click at [903, 404] on div "We are not limiting this event to residents of [US_STATE] but will not be cover…" at bounding box center [1025, 421] width 379 height 35
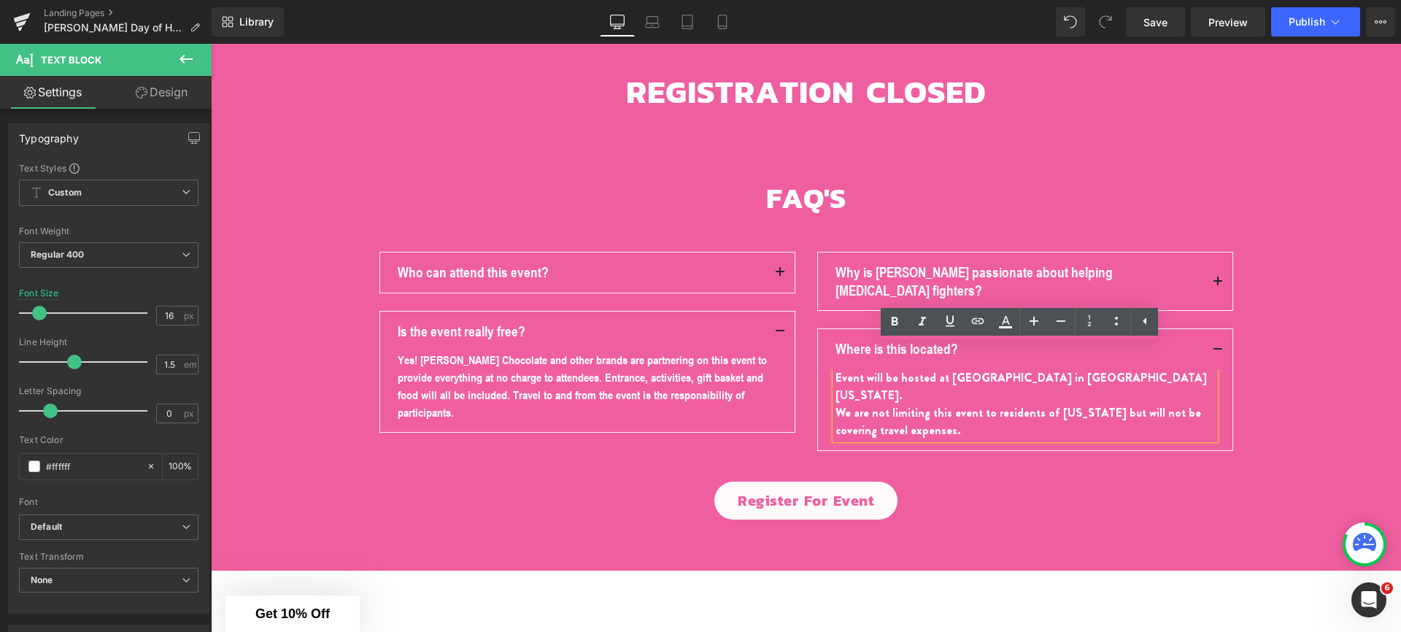
click at [1024, 369] on div "Event will be hosted at [GEOGRAPHIC_DATA] in [GEOGRAPHIC_DATA] [US_STATE]. We a…" at bounding box center [1025, 404] width 379 height 70
click at [943, 439] on div "FAQ'S Heading Row Who can attend this event? Text Block This event is designed …" at bounding box center [806, 349] width 1190 height 341
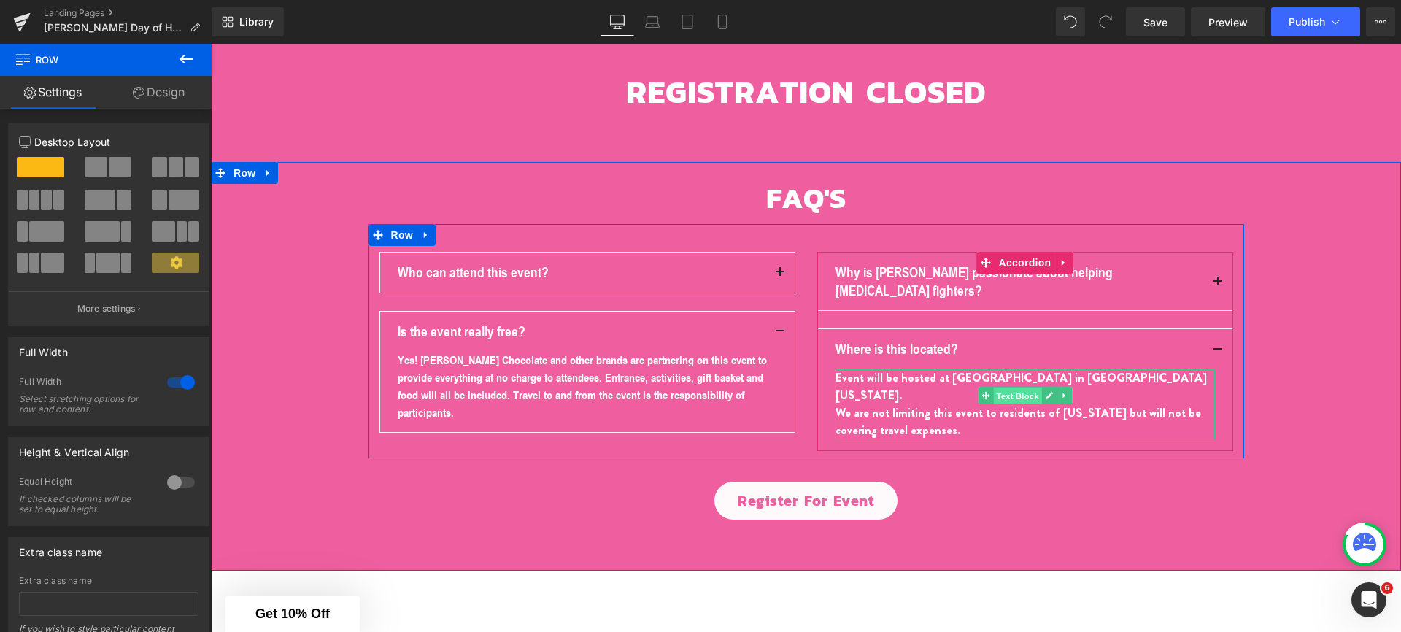
click at [997, 387] on span "Text Block" at bounding box center [1017, 396] width 48 height 18
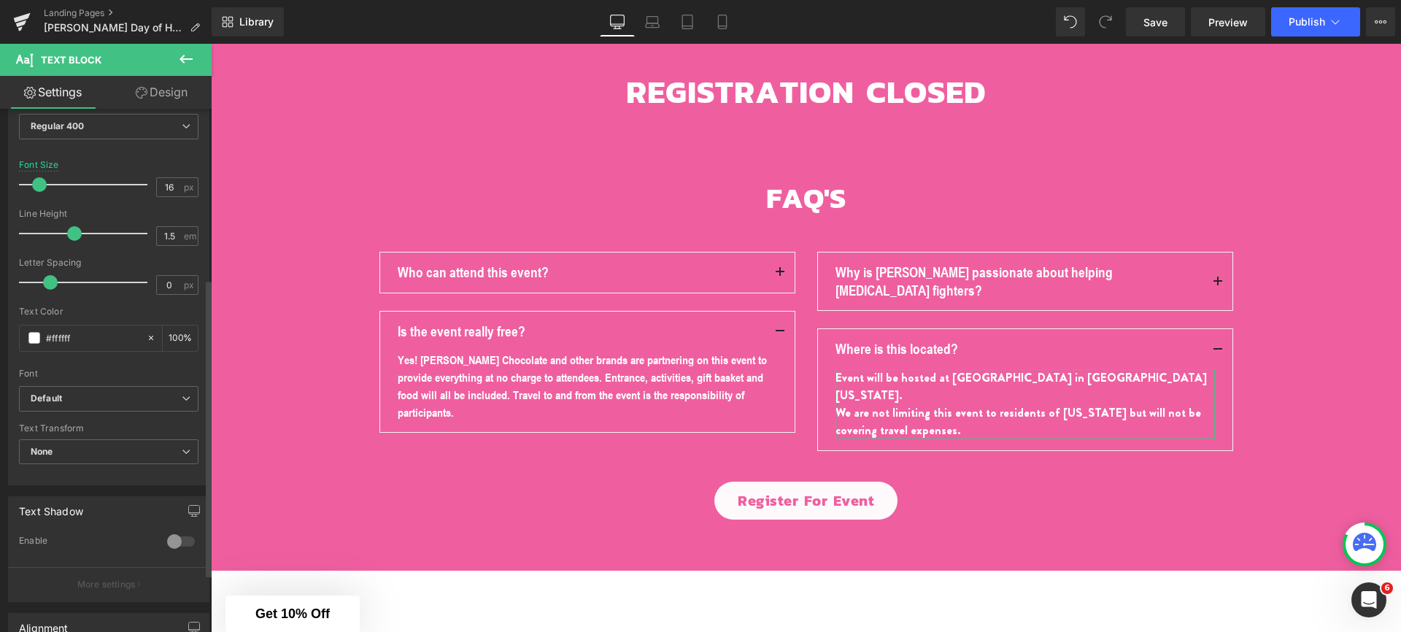
scroll to position [299, 0]
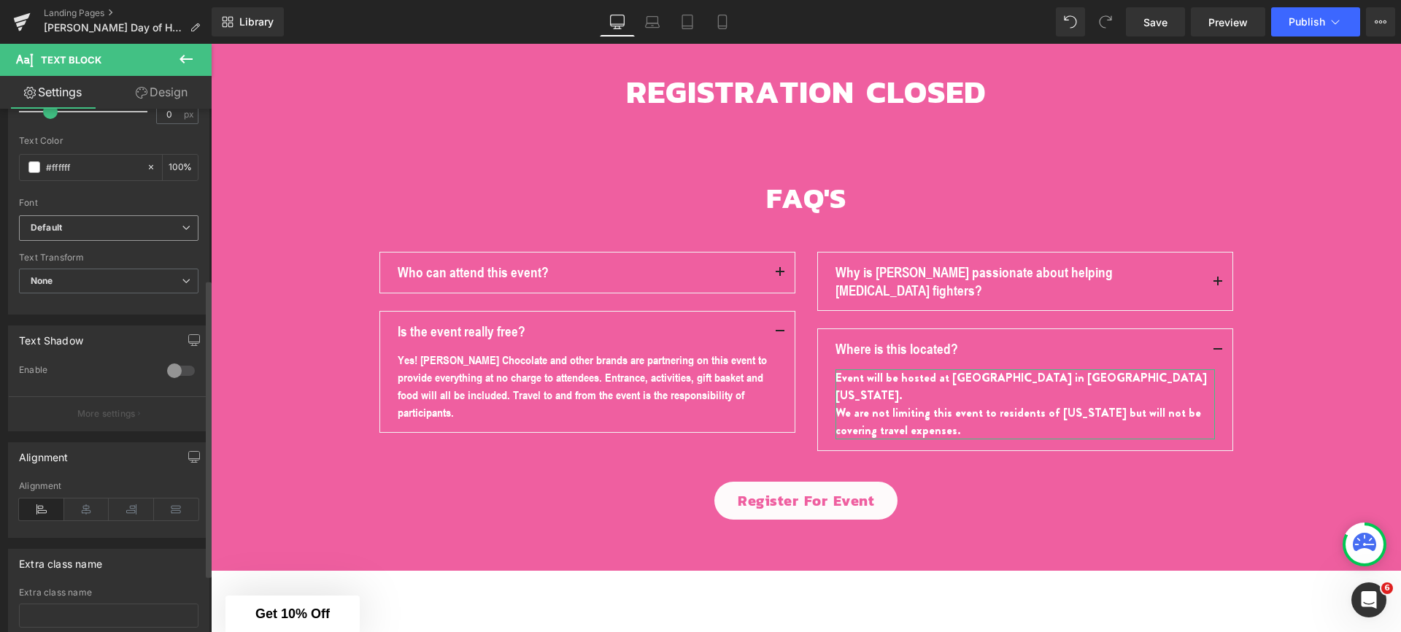
click at [80, 231] on b "Default" at bounding box center [106, 228] width 151 height 12
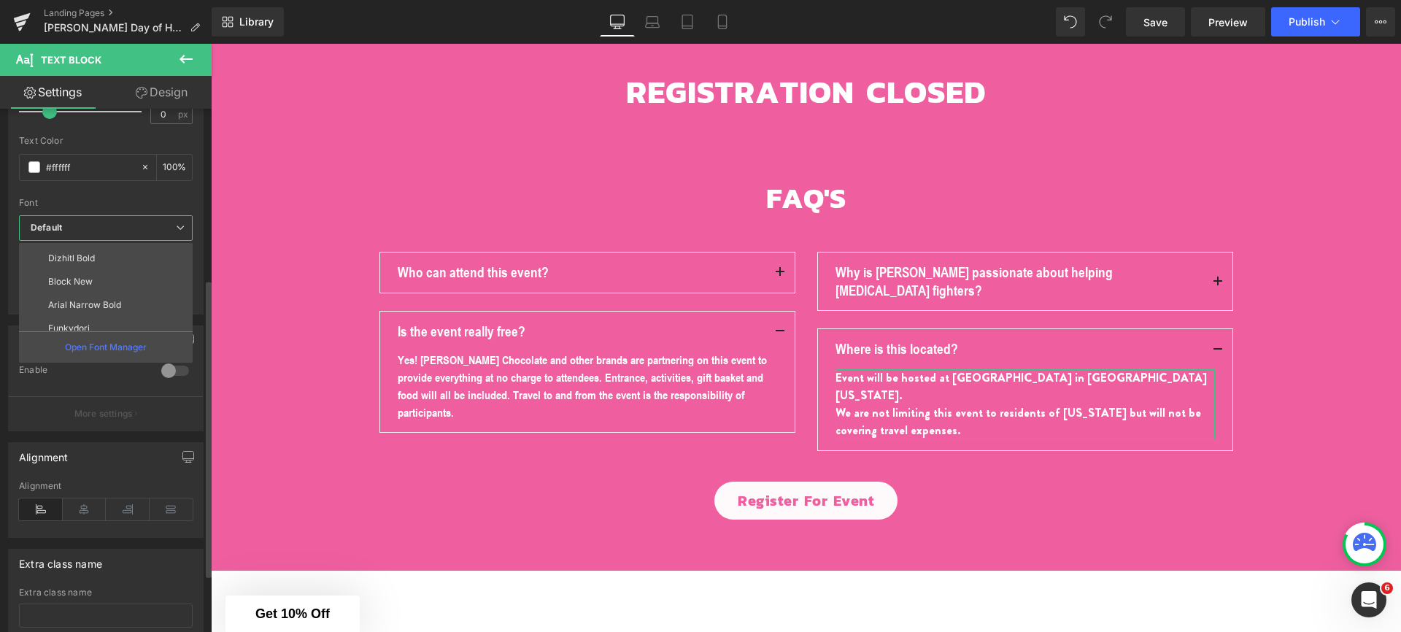
scroll to position [99, 0]
click at [72, 303] on li "Arial Narrow Bold" at bounding box center [109, 295] width 180 height 23
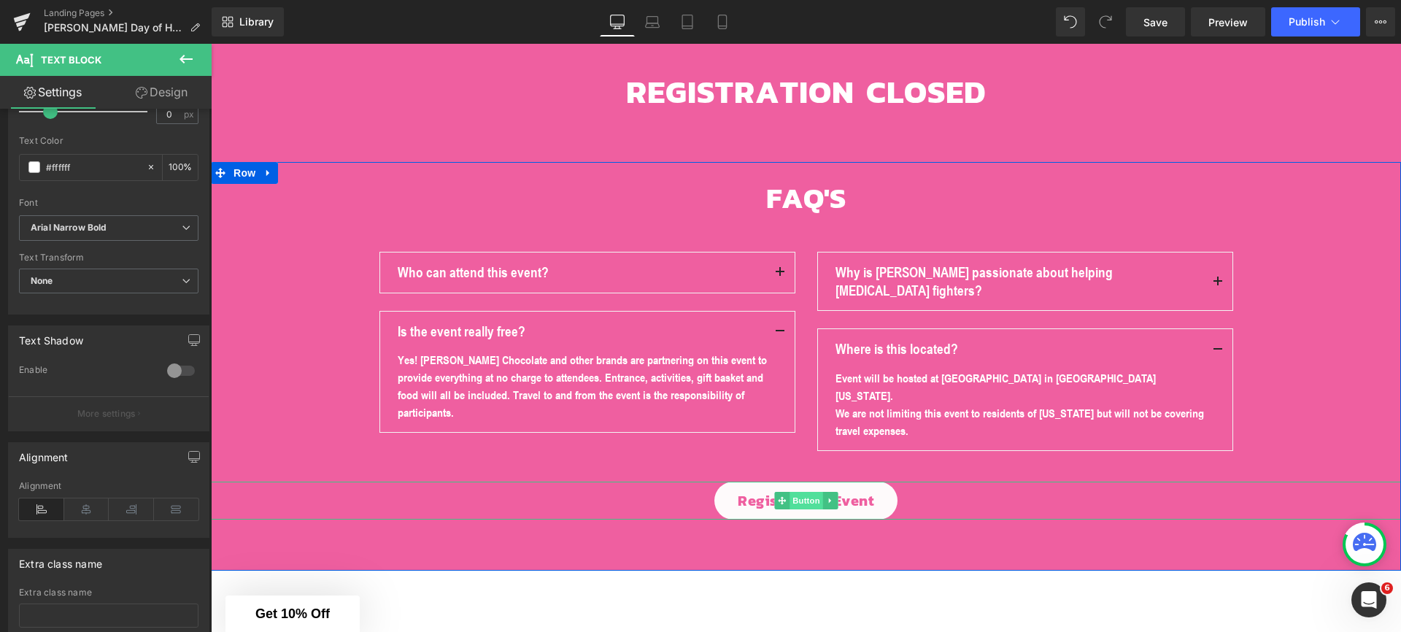
click at [795, 492] on span "Button" at bounding box center [807, 501] width 34 height 18
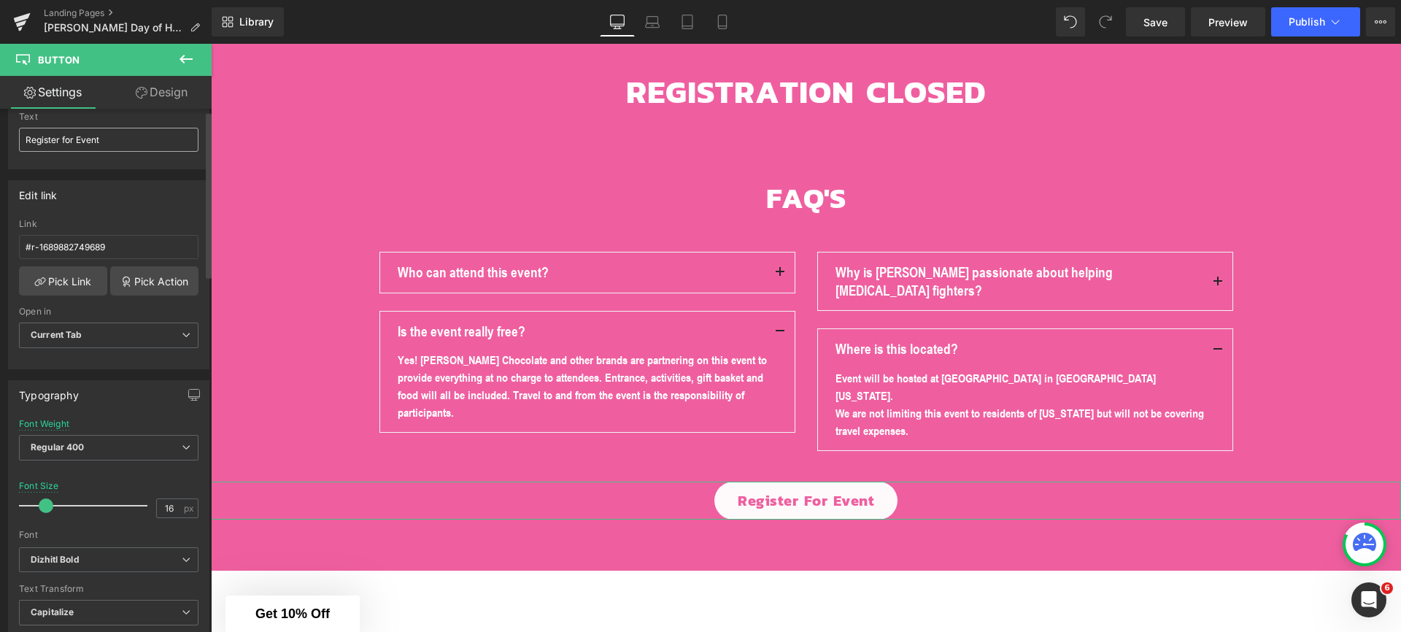
scroll to position [272, 0]
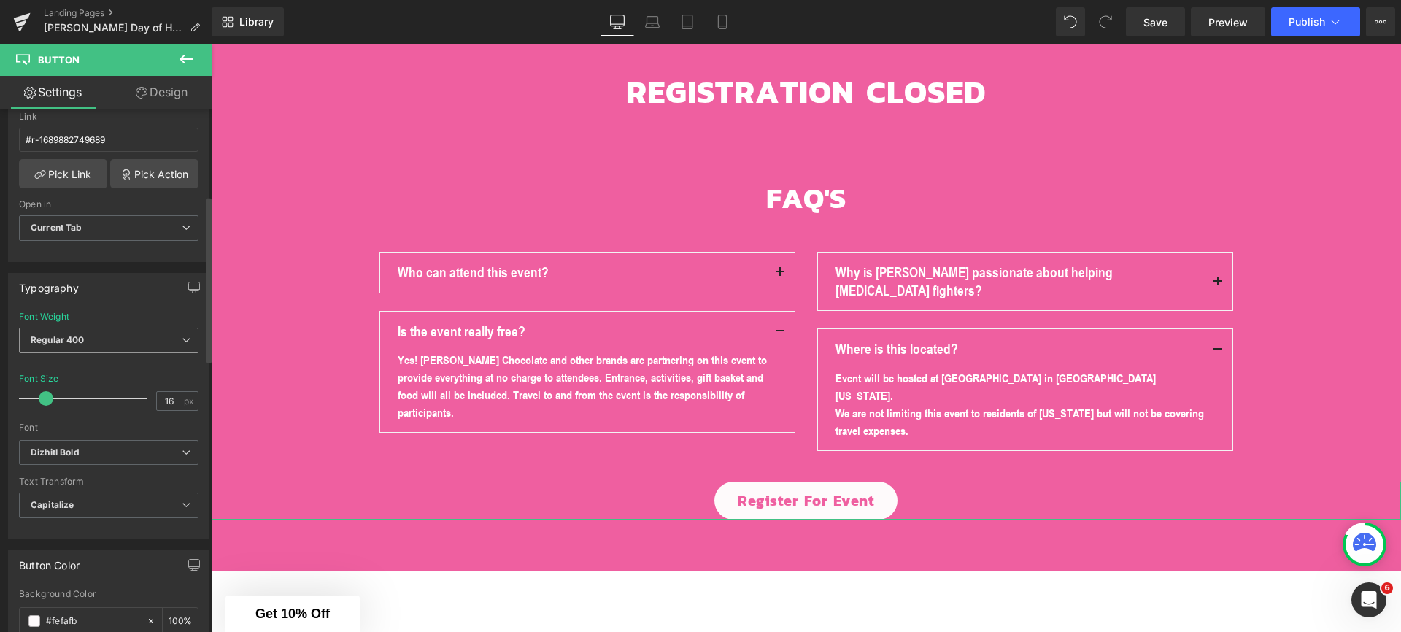
click at [85, 336] on span "Regular 400" at bounding box center [109, 341] width 180 height 26
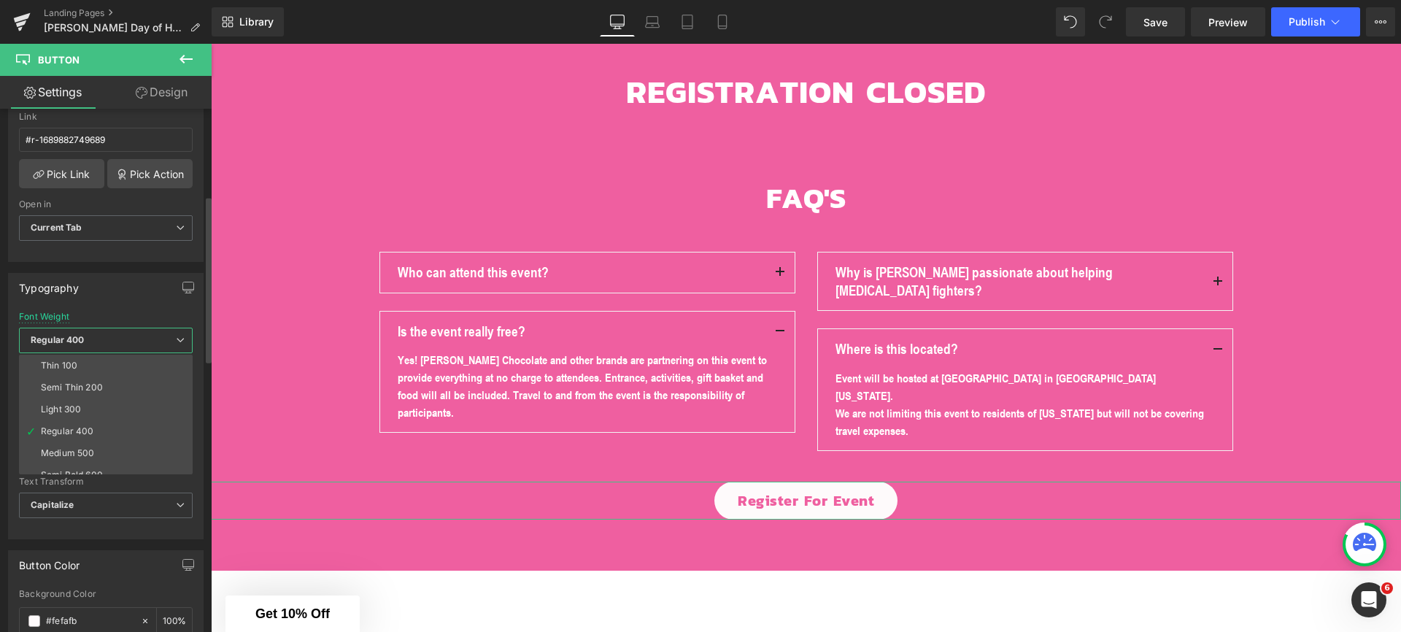
click at [86, 334] on span "Regular 400" at bounding box center [106, 341] width 174 height 26
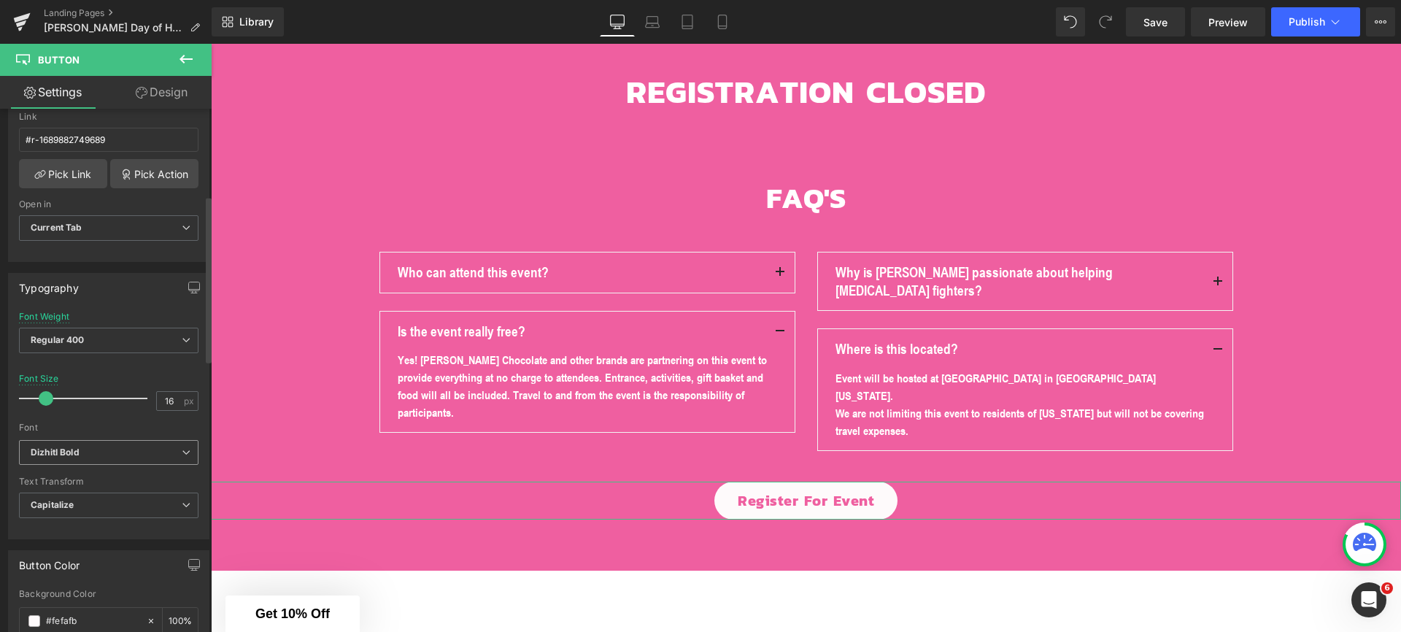
click at [75, 449] on icon "Dizhitl Bold" at bounding box center [55, 453] width 49 height 12
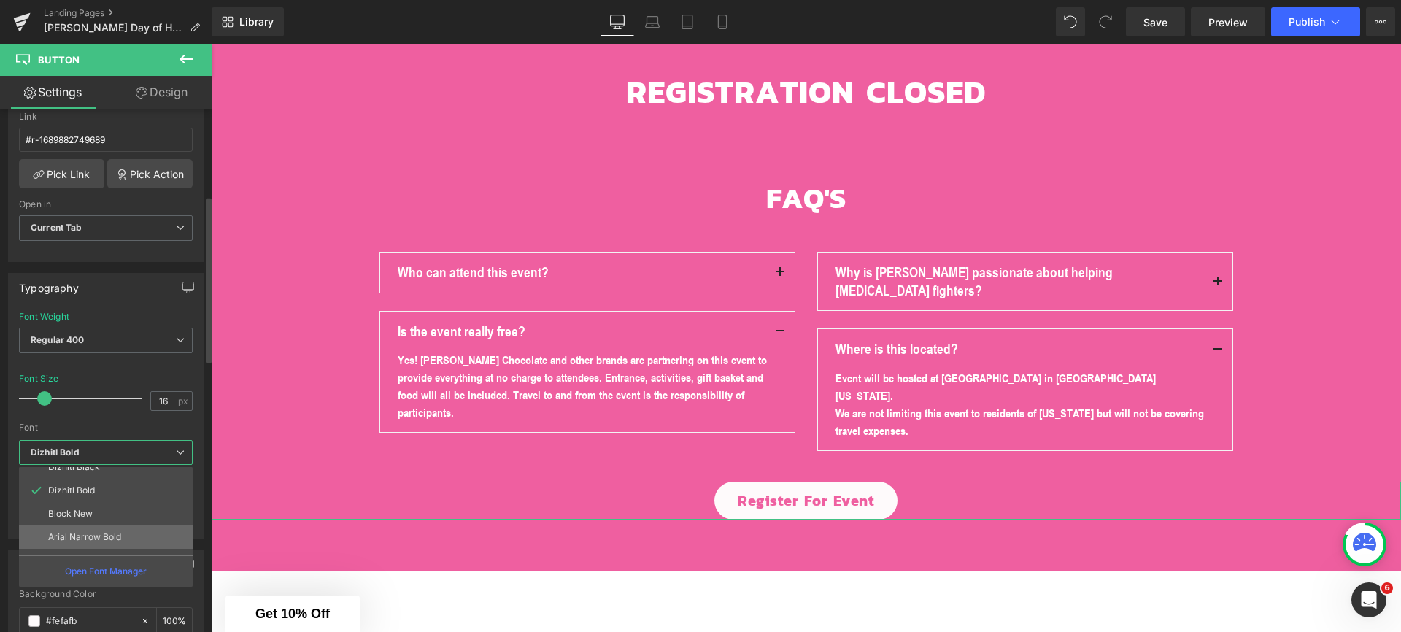
scroll to position [85, 0]
click at [109, 534] on p "Arial Narrow Bold" at bounding box center [84, 533] width 73 height 10
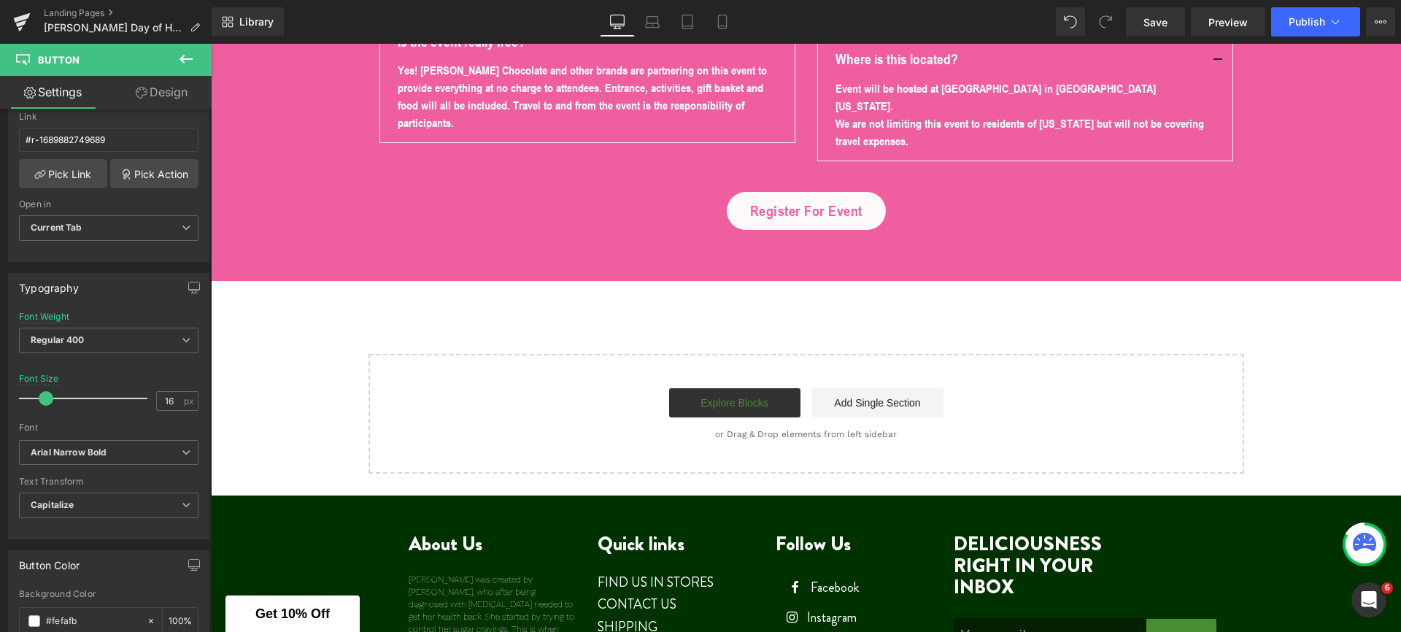
scroll to position [3405, 0]
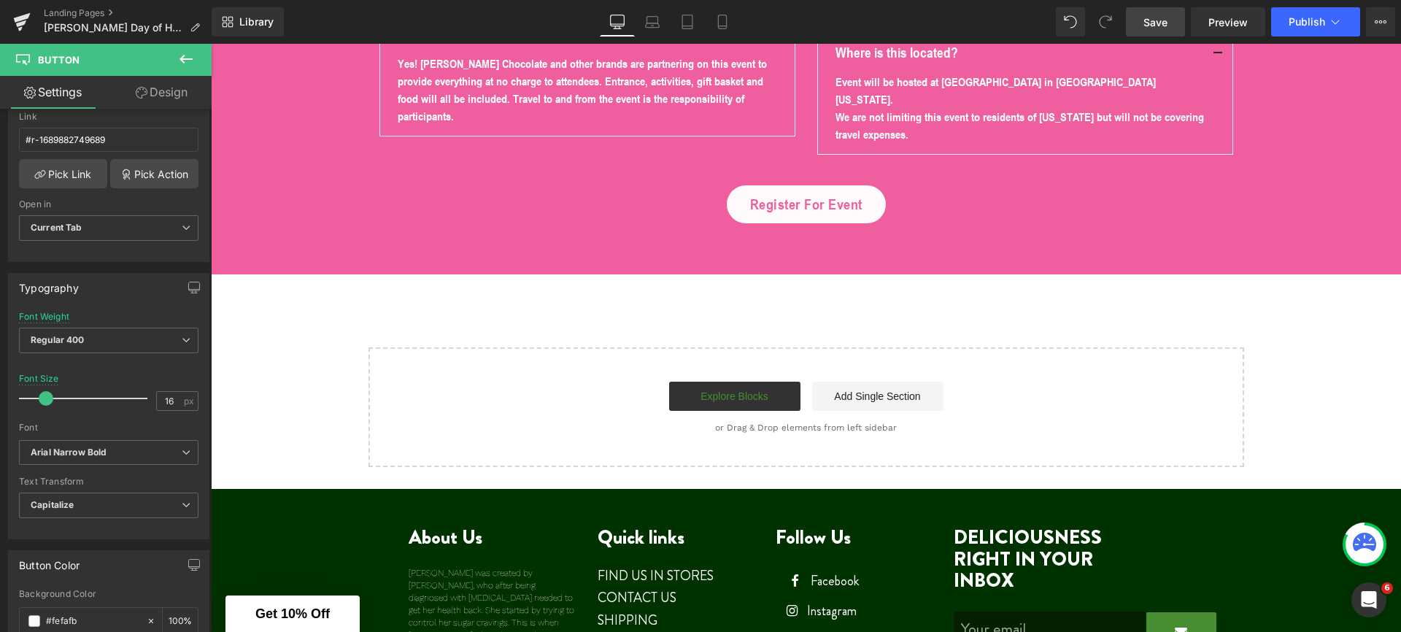
click at [1164, 34] on link "Save" at bounding box center [1155, 21] width 59 height 29
